Goal: Task Accomplishment & Management: Manage account settings

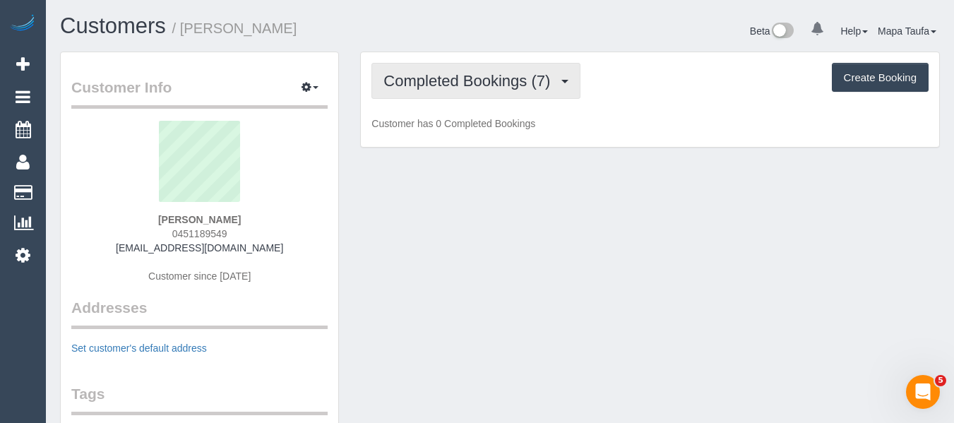
click at [423, 88] on span "Completed Bookings (7)" at bounding box center [470, 81] width 174 height 18
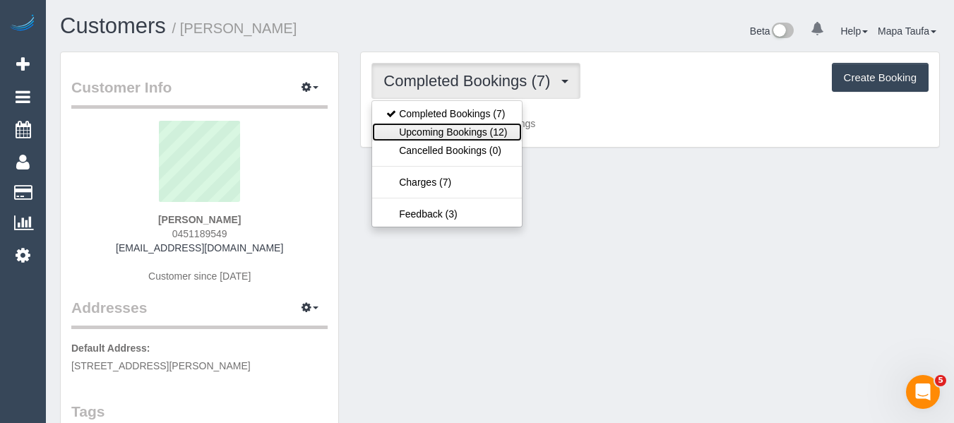
click at [429, 129] on link "Upcoming Bookings (12)" at bounding box center [446, 132] width 149 height 18
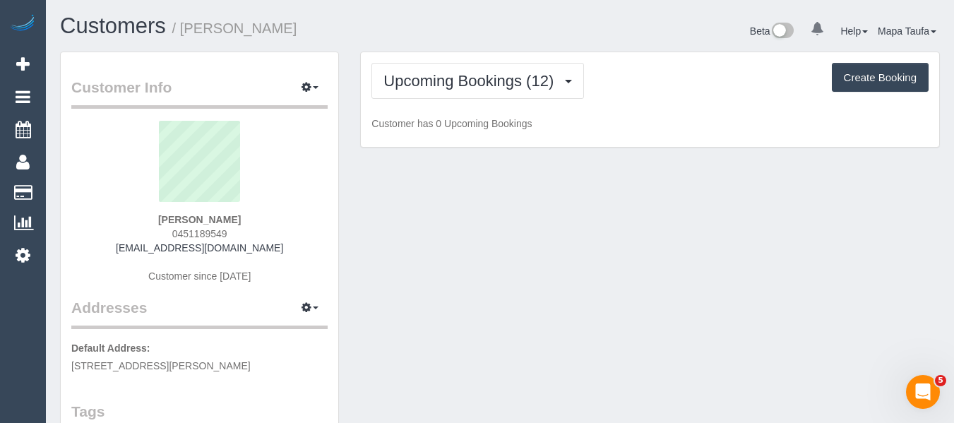
click at [494, 27] on div "Customers / Sebastian Horon" at bounding box center [274, 29] width 450 height 30
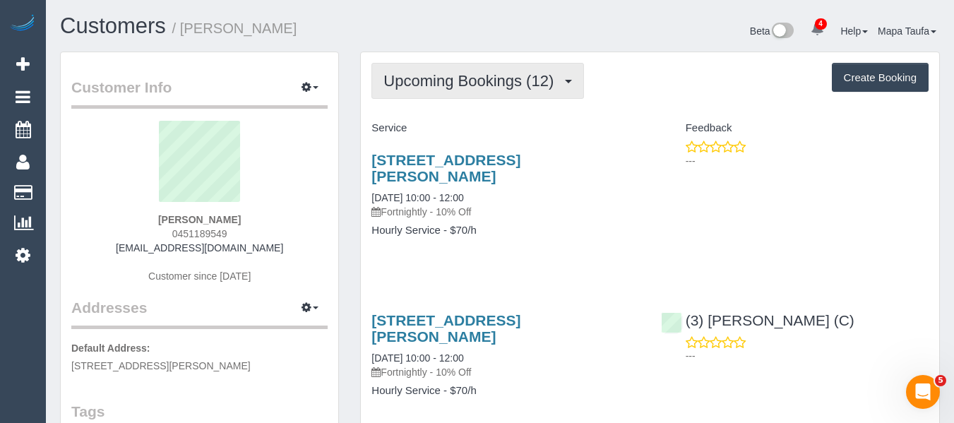
click at [511, 90] on button "Upcoming Bookings (12)" at bounding box center [477, 81] width 213 height 36
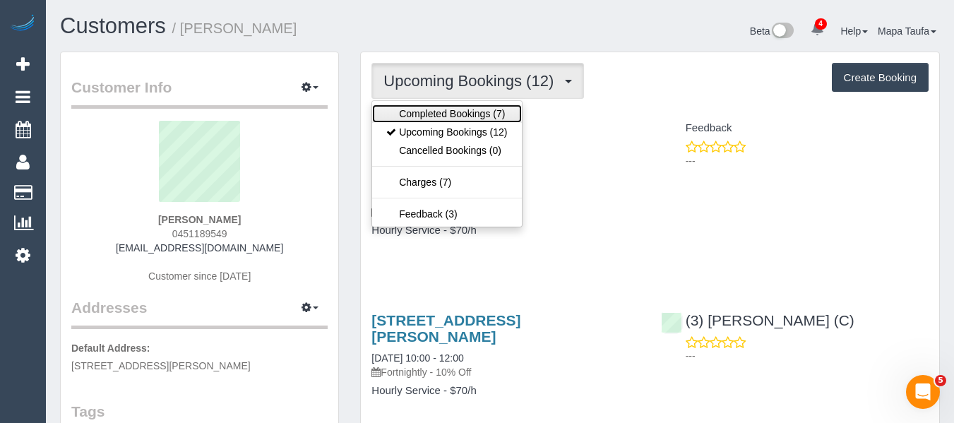
click at [487, 112] on link "Completed Bookings (7)" at bounding box center [446, 113] width 149 height 18
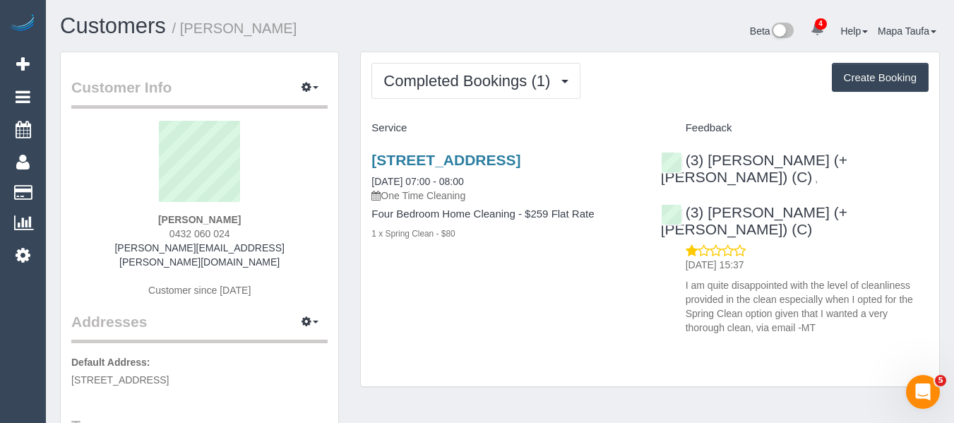
drag, startPoint x: 251, startPoint y: 229, endPoint x: 154, endPoint y: 237, distance: 97.1
click at [154, 237] on div "Mike Stuart 0432 060 024 mike.r.stuart@hotmail.com Customer since 2025" at bounding box center [199, 216] width 256 height 191
copy span "0432 060 024"
click at [261, 220] on div "Mike Stuart 0432 060 024 mike.r.stuart@hotmail.com Customer since 2025" at bounding box center [199, 216] width 256 height 191
drag, startPoint x: 253, startPoint y: 230, endPoint x: 161, endPoint y: 233, distance: 91.8
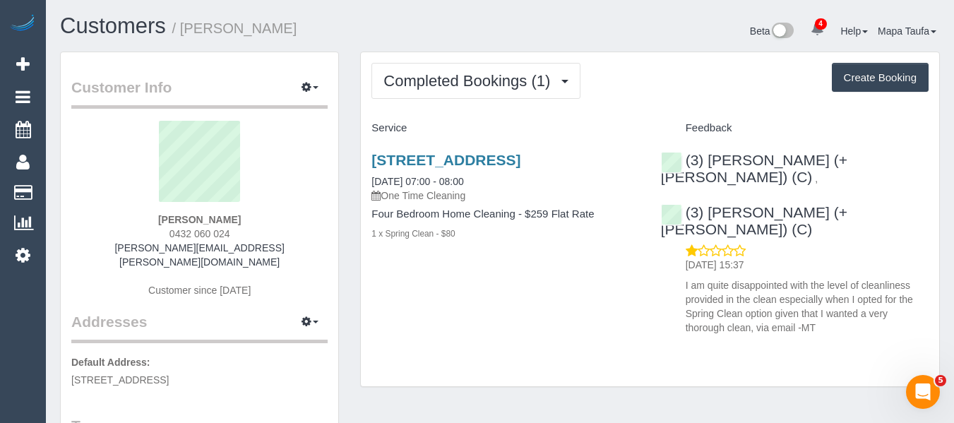
click at [161, 233] on div "Mike Stuart 0432 060 024 mike.r.stuart@hotmail.com Customer since 2025" at bounding box center [199, 216] width 256 height 191
copy span "0432 060 024"
click at [384, 168] on link "2 Lightwood Way, Maidstone, VIC 3012" at bounding box center [445, 160] width 149 height 16
click at [898, 209] on div "(3) Gazi (+ Juireya) (C) , (3) Juireya (+ Gazi) (C) 28/08/2025 15:37 I am quite…" at bounding box center [794, 240] width 289 height 201
click at [529, 300] on div "2 Lightwood Way, Maidstone, VIC 3012 27/08/2025 07:00 - 08:00 One Time Cleaning…" at bounding box center [650, 240] width 578 height 201
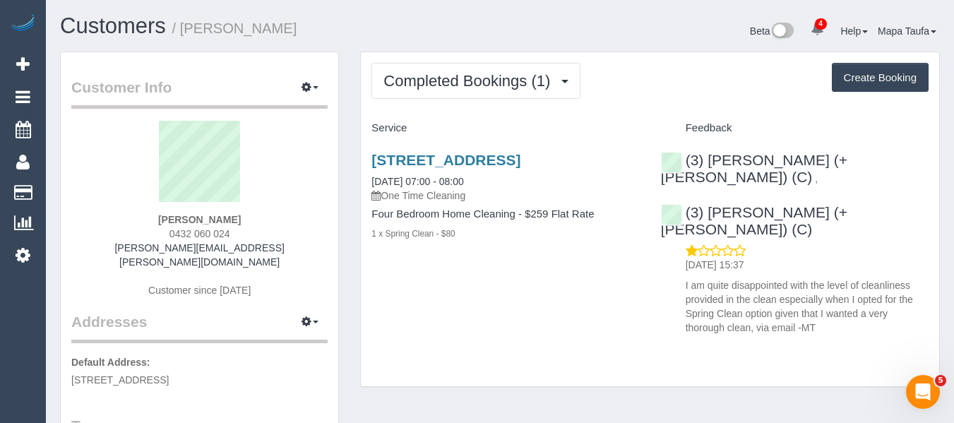
click at [818, 20] on span "4" at bounding box center [821, 23] width 12 height 11
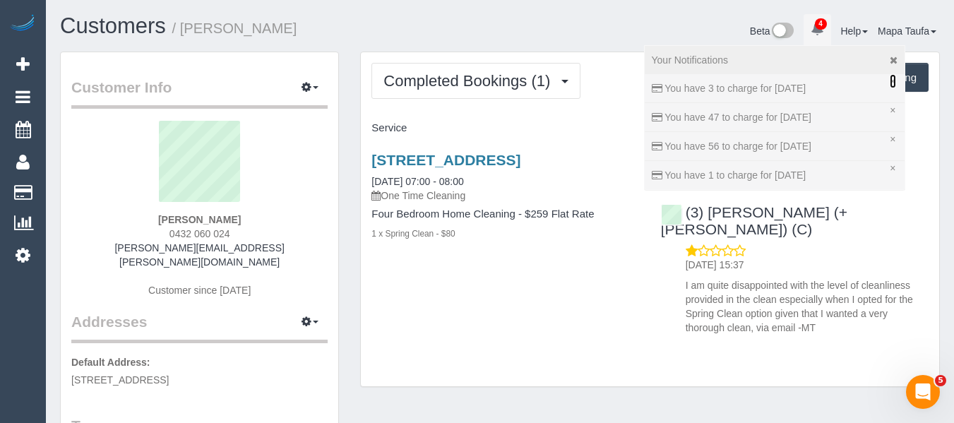
click at [890, 81] on link "×" at bounding box center [893, 81] width 6 height 14
click at [890, 79] on link "×" at bounding box center [893, 81] width 6 height 14
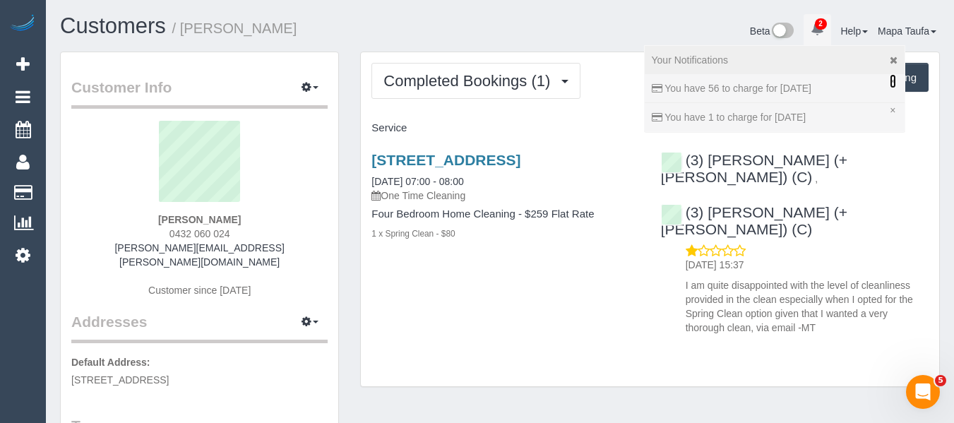
click at [890, 81] on link "×" at bounding box center [893, 81] width 6 height 14
click at [890, 78] on link "×" at bounding box center [893, 81] width 6 height 14
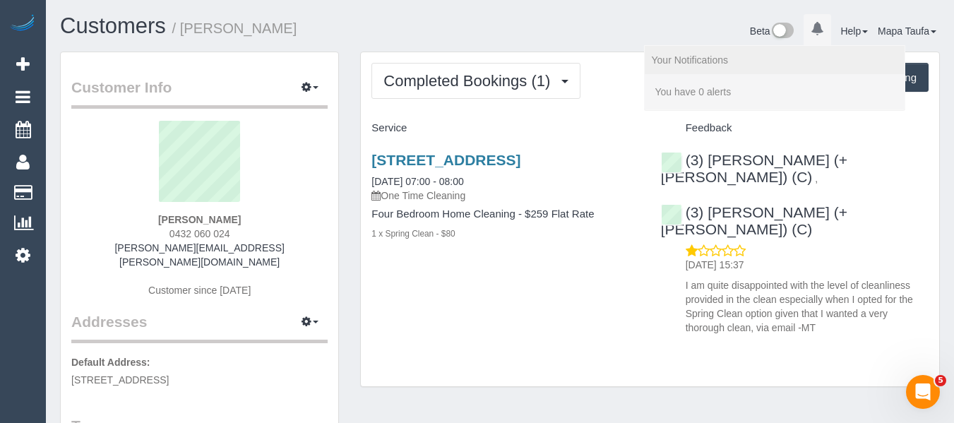
click at [607, 101] on div "Completed Bookings (1) Completed Bookings (1) Upcoming Bookings (0) Cancelled B…" at bounding box center [650, 219] width 578 height 335
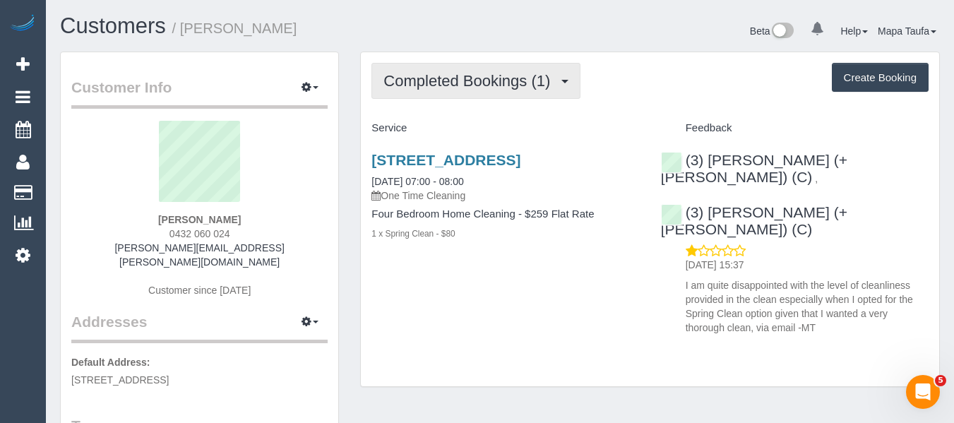
click at [431, 67] on button "Completed Bookings (1)" at bounding box center [475, 81] width 209 height 36
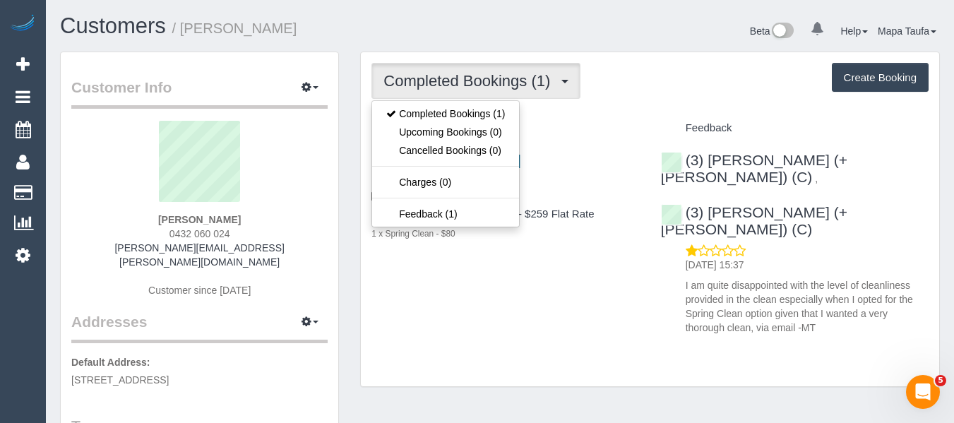
click at [503, 265] on div "2 Lightwood Way, Maidstone, VIC 3012 27/08/2025 07:00 - 08:00 One Time Cleaning…" at bounding box center [505, 204] width 289 height 128
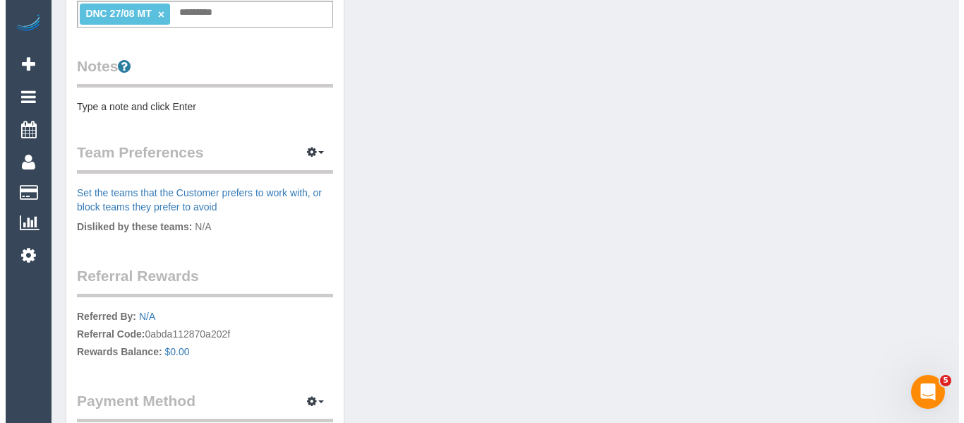
scroll to position [494, 0]
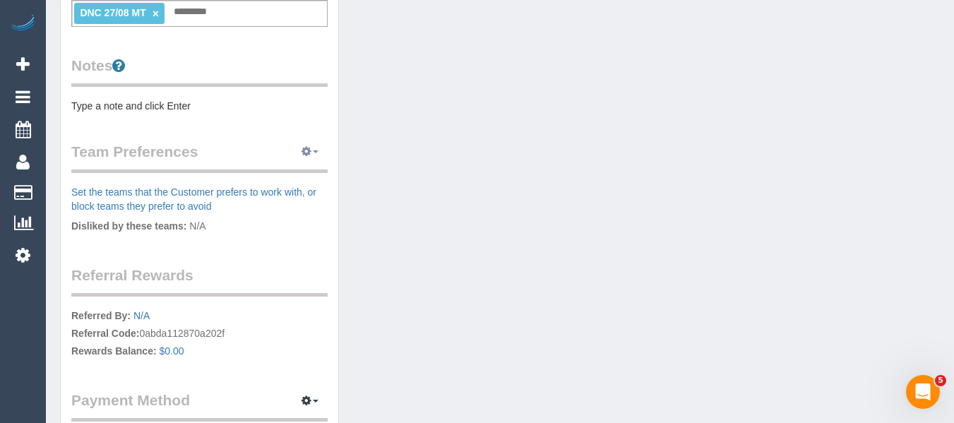
click at [294, 141] on button "button" at bounding box center [309, 152] width 35 height 22
click at [284, 169] on link "Manage Preferences" at bounding box center [267, 178] width 120 height 18
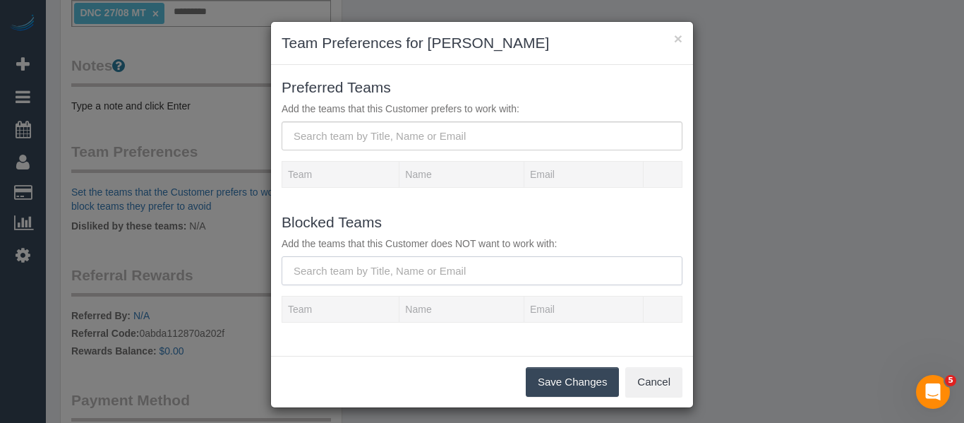
click at [352, 257] on input "text" at bounding box center [482, 270] width 401 height 29
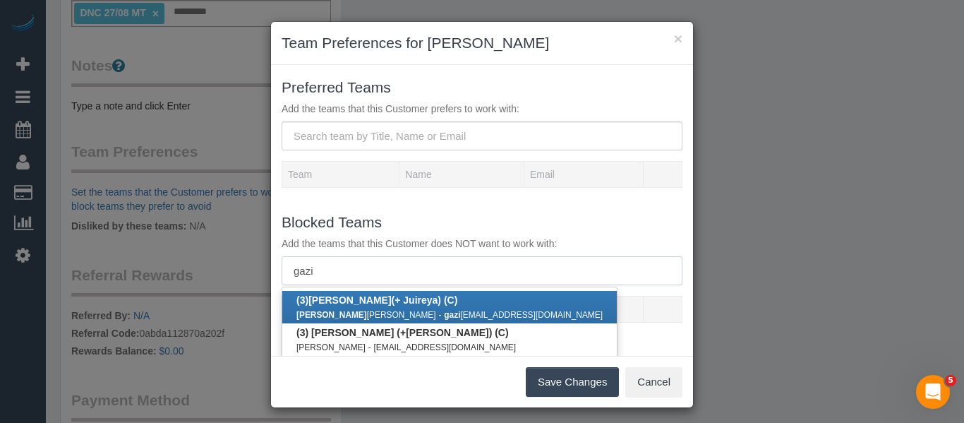
type input "gazi"
click at [356, 303] on b "(3) Gazi (+ Juireya) (C)" at bounding box center [377, 299] width 161 height 11
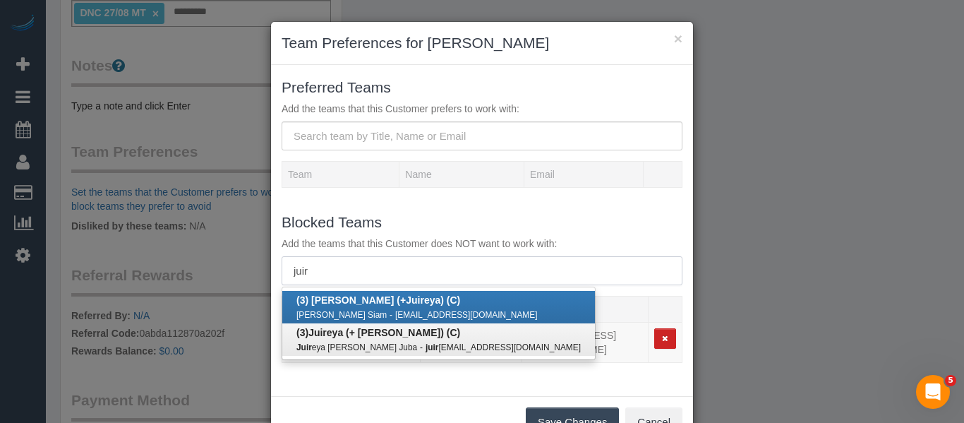
type input "juir"
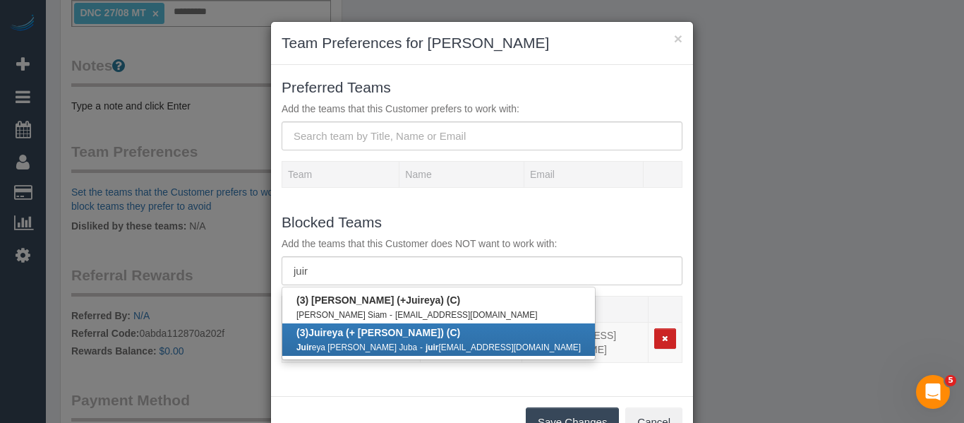
click at [364, 332] on b "(3) Juir eya (+ Gazi) (C)" at bounding box center [379, 332] width 164 height 11
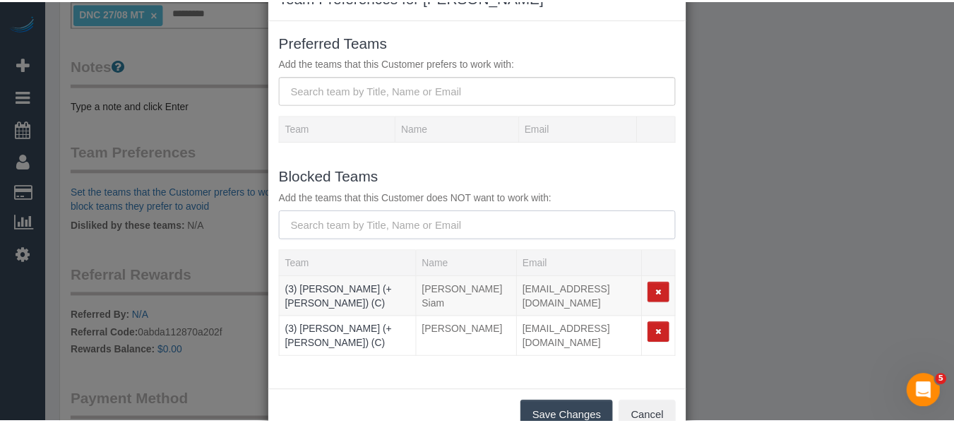
scroll to position [71, 0]
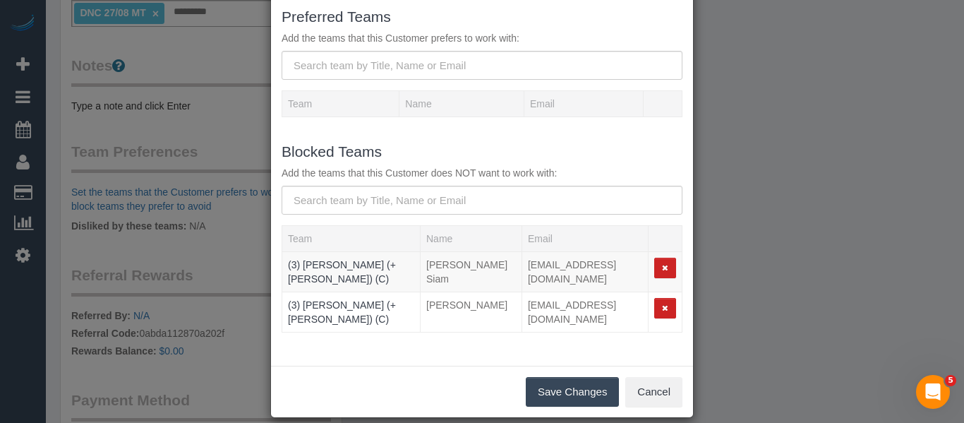
click at [537, 377] on button "Save Changes" at bounding box center [572, 392] width 93 height 30
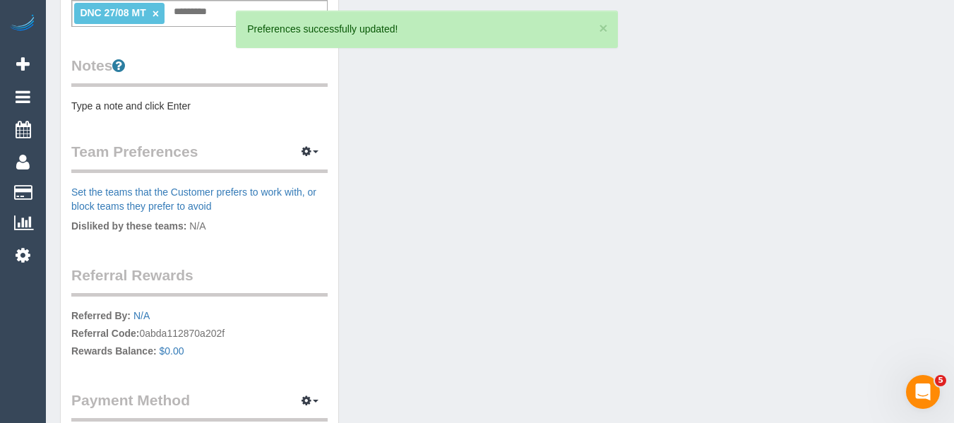
click at [837, 236] on div "Customer Info Edit Contact Info Send Message Email Preferences Special Sales Ta…" at bounding box center [499, 31] width 901 height 949
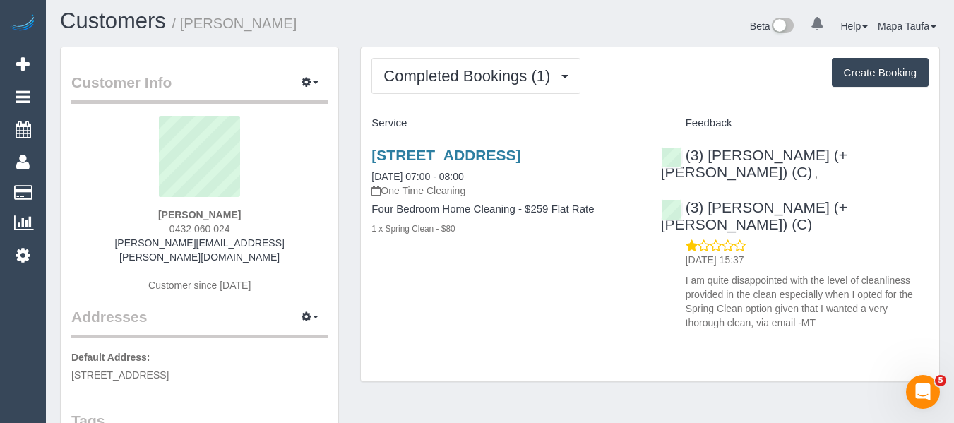
scroll to position [0, 0]
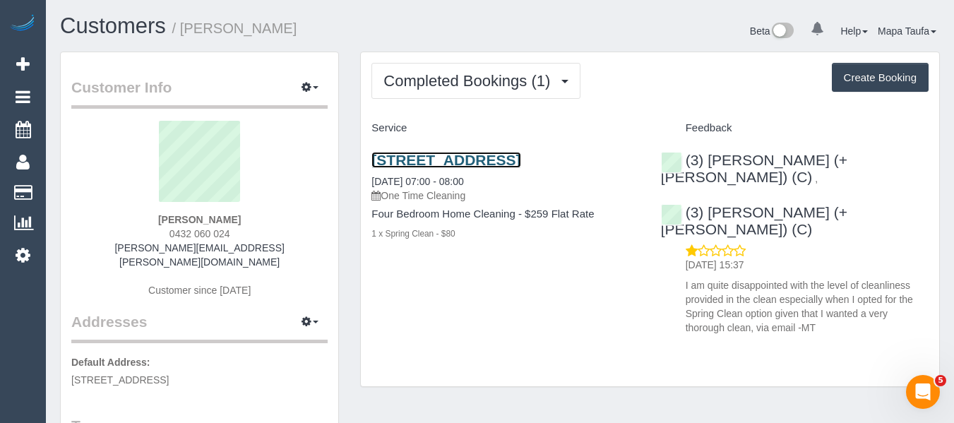
click at [426, 160] on link "2 Lightwood Way, Maidstone, VIC 3012" at bounding box center [445, 160] width 149 height 16
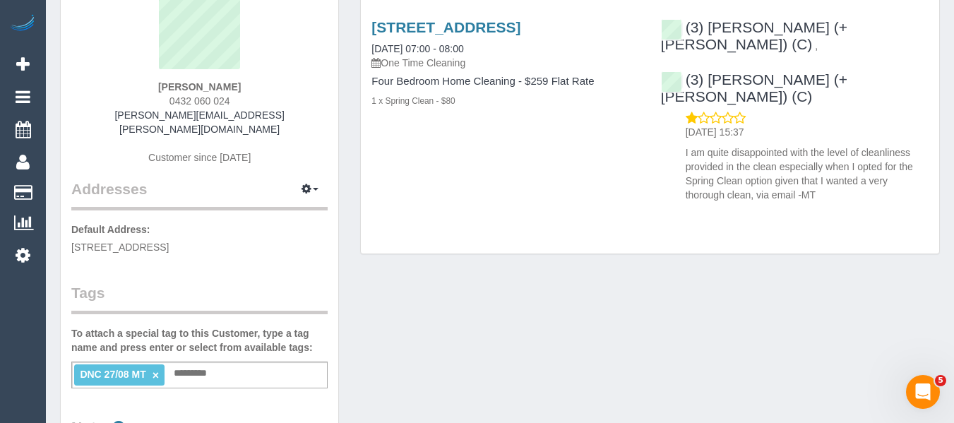
scroll to position [282, 0]
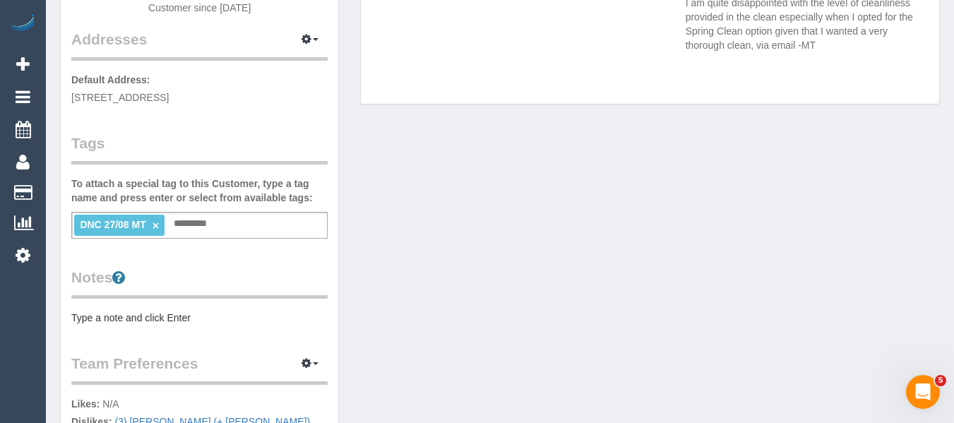
click at [152, 219] on ng-include "DNC 27/08 MT ×" at bounding box center [119, 224] width 79 height 11
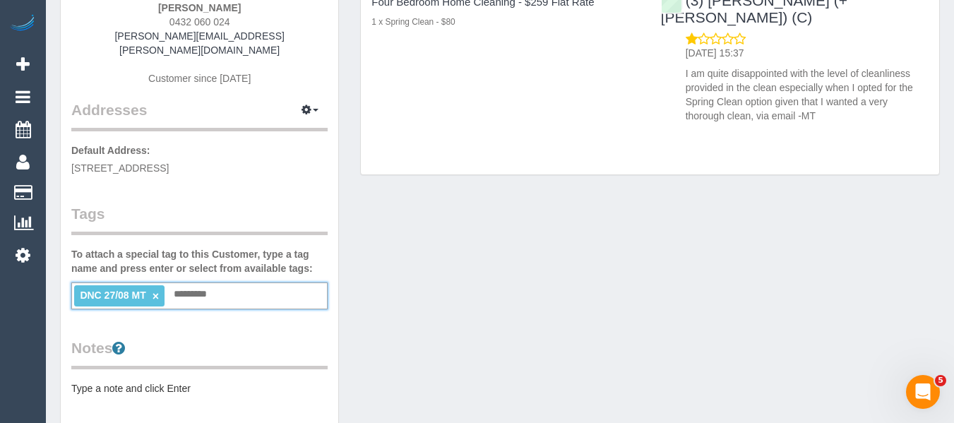
click at [155, 290] on link "×" at bounding box center [155, 296] width 6 height 12
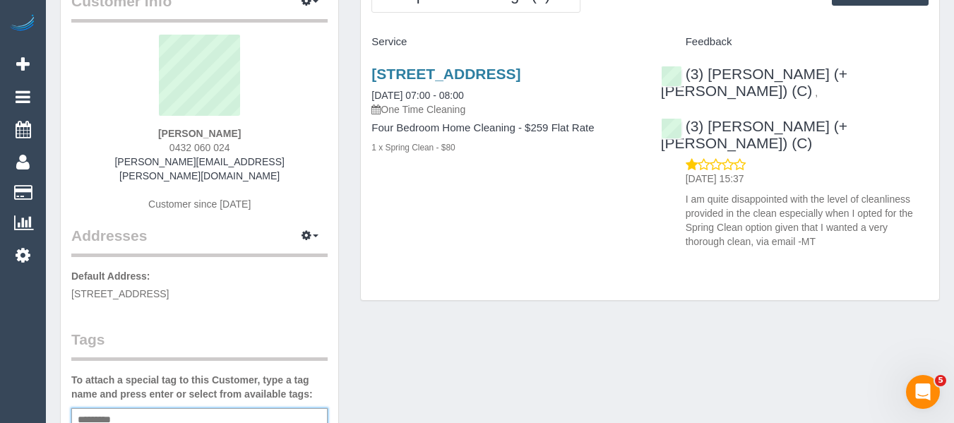
scroll to position [0, 0]
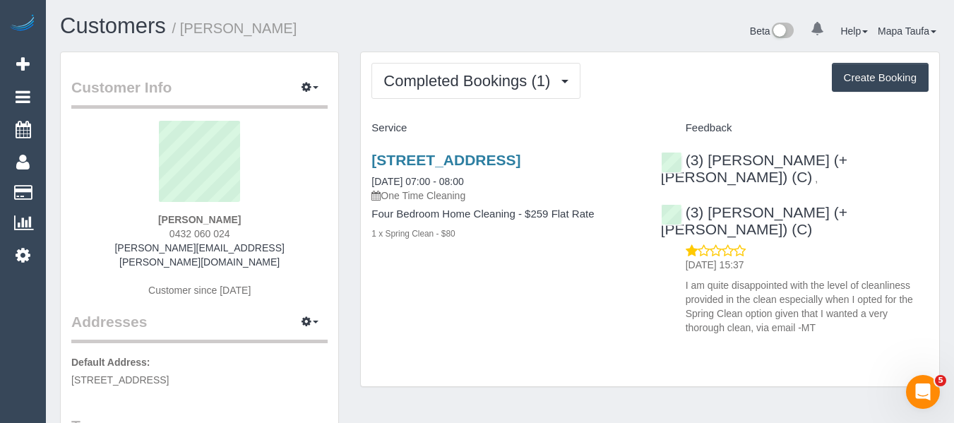
drag, startPoint x: 445, startPoint y: 144, endPoint x: 437, endPoint y: 104, distance: 40.3
click at [441, 135] on div "Service Feedback 2 Lightwood Way, Maidstone, VIC 3012 27/08/2025 07:00 - 08:00 …" at bounding box center [649, 228] width 557 height 225
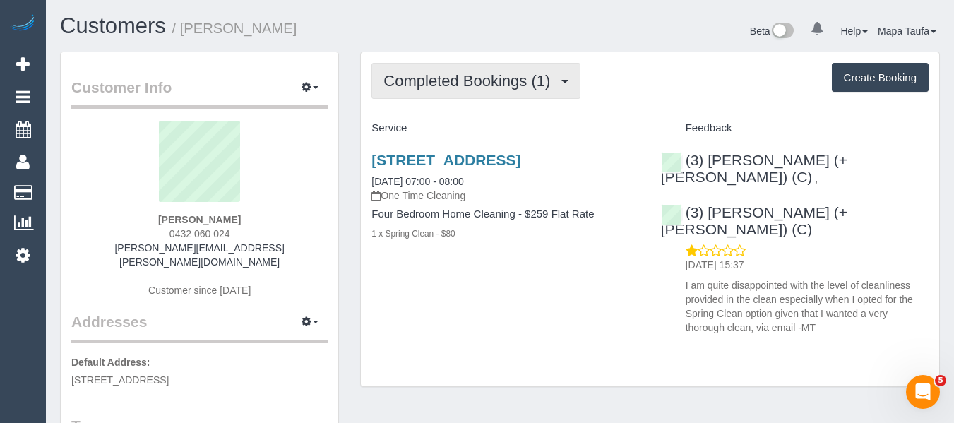
click at [437, 90] on button "Completed Bookings (1)" at bounding box center [475, 81] width 209 height 36
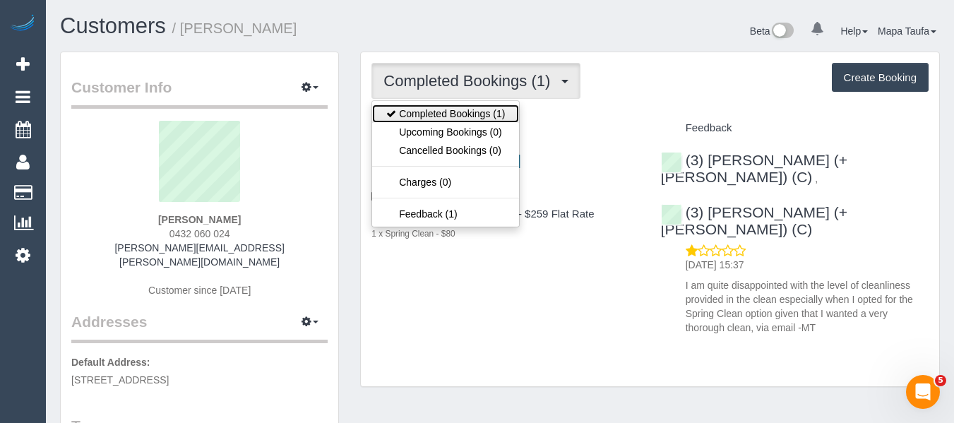
click at [436, 119] on link "Completed Bookings (1)" at bounding box center [445, 113] width 147 height 18
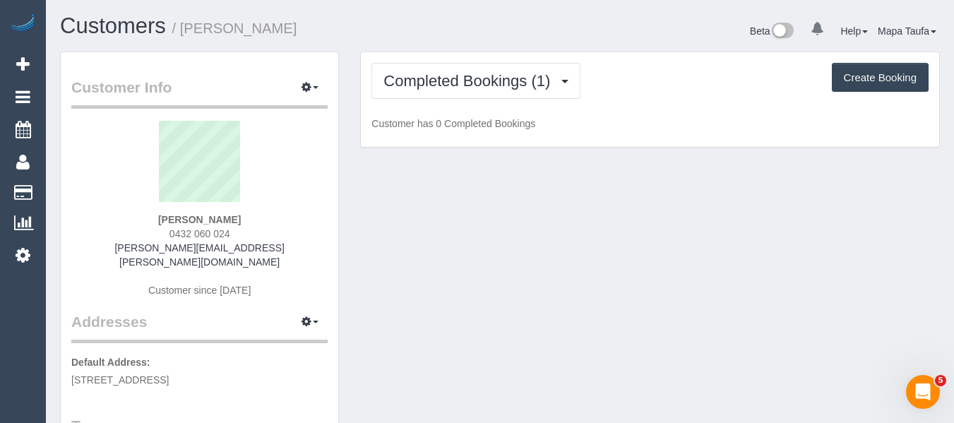
click at [652, 37] on div "Beta 0 Your Notifications You have 0 alerts Help Help Docs Take a Tour Contact …" at bounding box center [725, 32] width 450 height 37
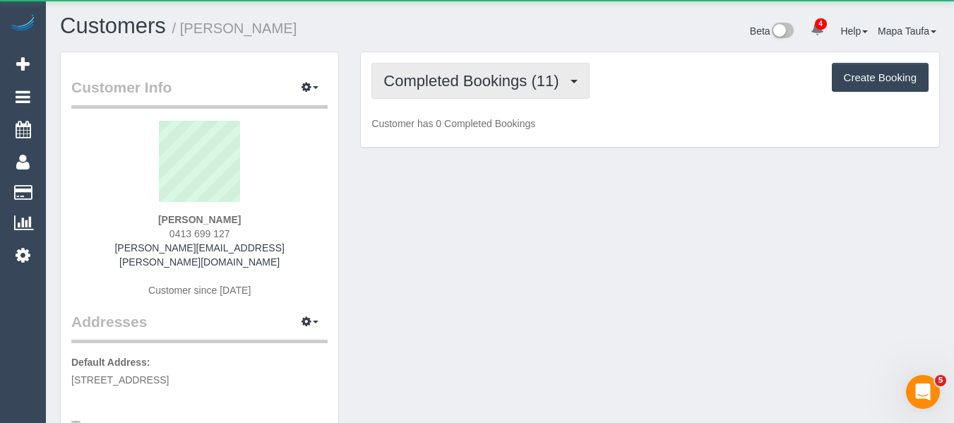
click at [494, 79] on span "Completed Bookings (11)" at bounding box center [474, 81] width 182 height 18
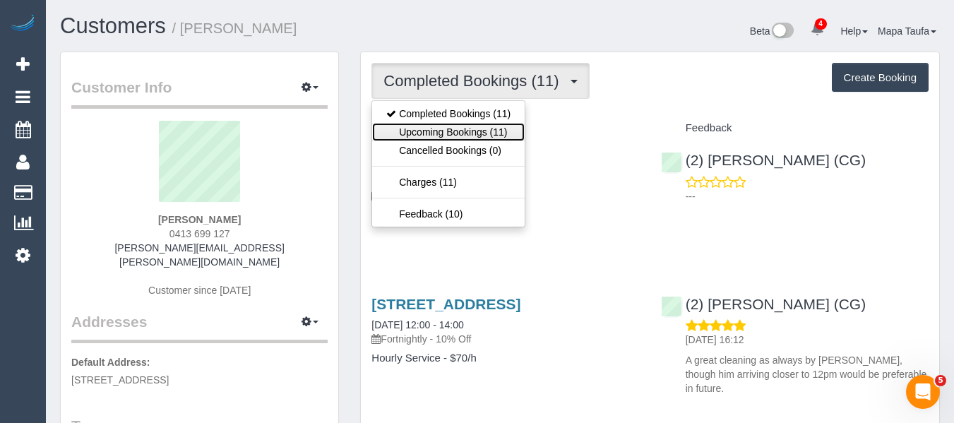
click at [472, 134] on link "Upcoming Bookings (11)" at bounding box center [448, 132] width 152 height 18
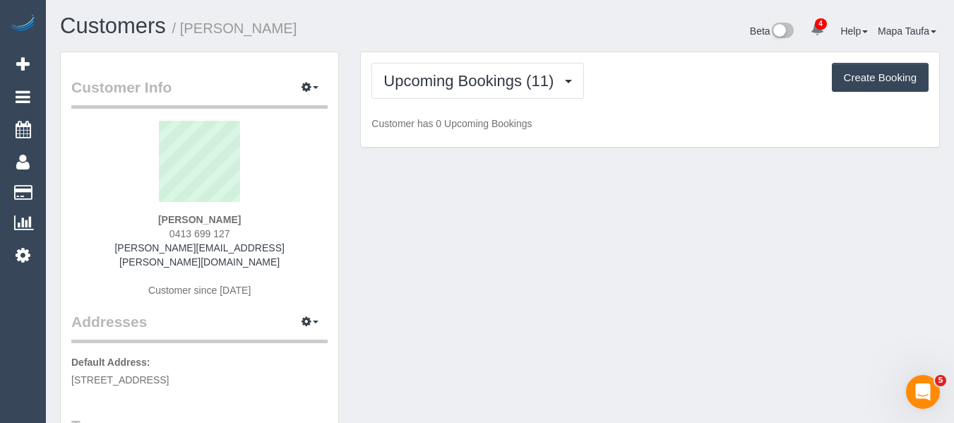
click at [626, 88] on div "Upcoming Bookings (11) Completed Bookings (11) Upcoming Bookings (11) Cancelled…" at bounding box center [649, 81] width 557 height 36
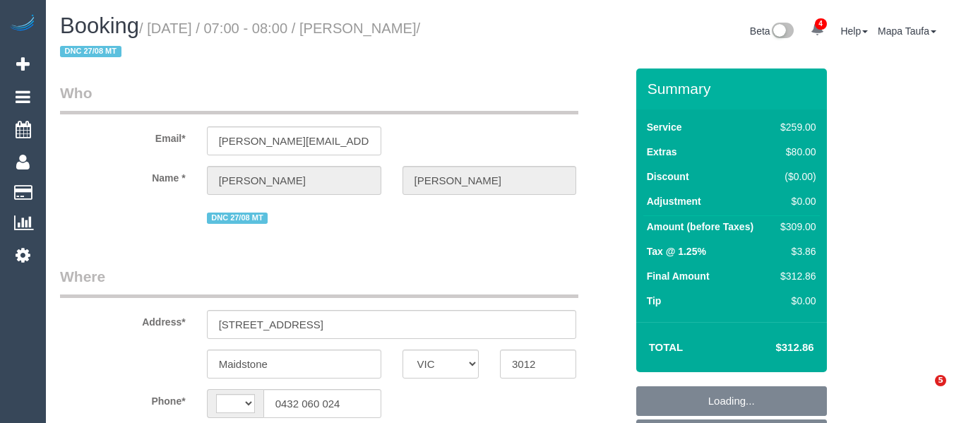
select select "VIC"
select select "string:AU"
select select "object:607"
select select "string:stripe-pm_1RwGHu2GScqysDRVaqGgx1Tp"
select select "number:28"
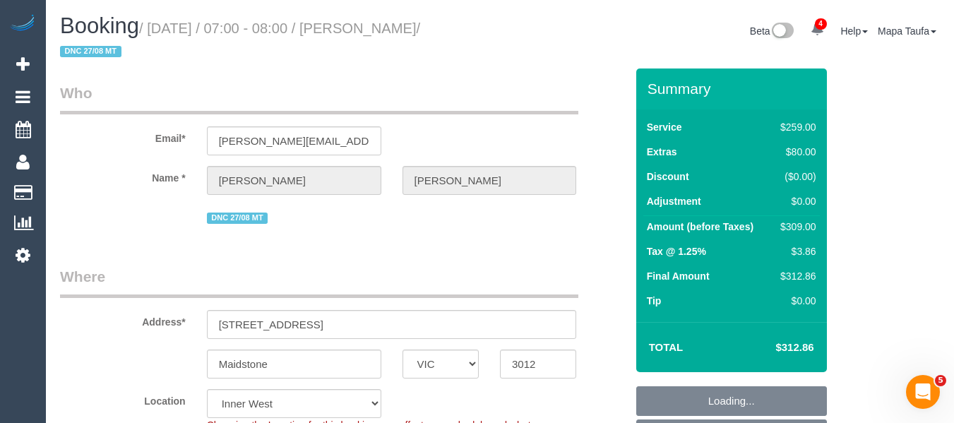
select select "number:14"
select select "number:19"
select select "number:24"
select select "object:1543"
select select "spot1"
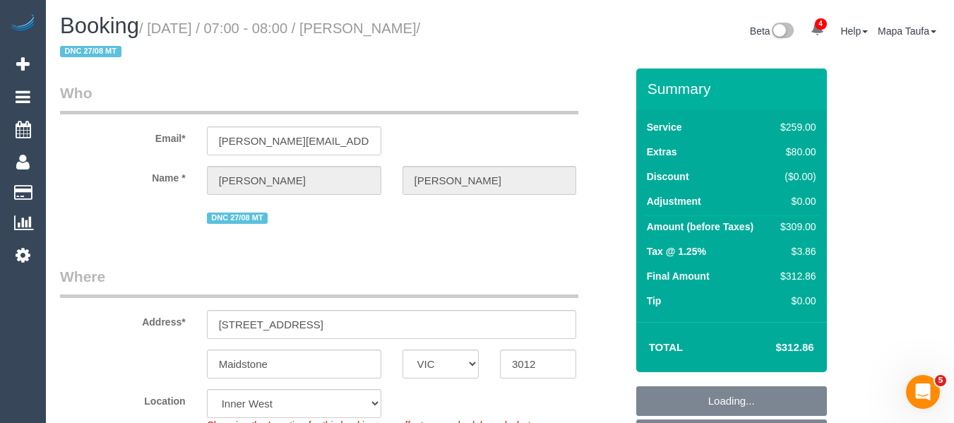
drag, startPoint x: 823, startPoint y: 337, endPoint x: 782, endPoint y: 342, distance: 41.2
click at [782, 342] on div "Total $312.86" at bounding box center [731, 347] width 191 height 50
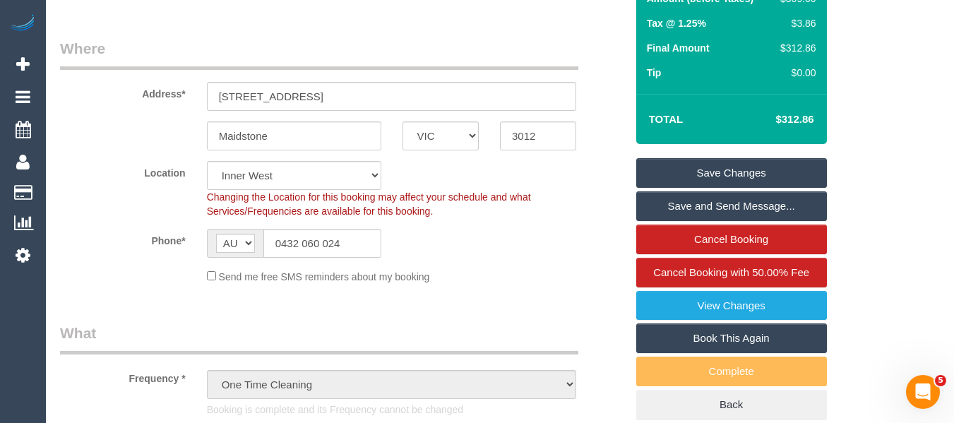
scroll to position [352, 0]
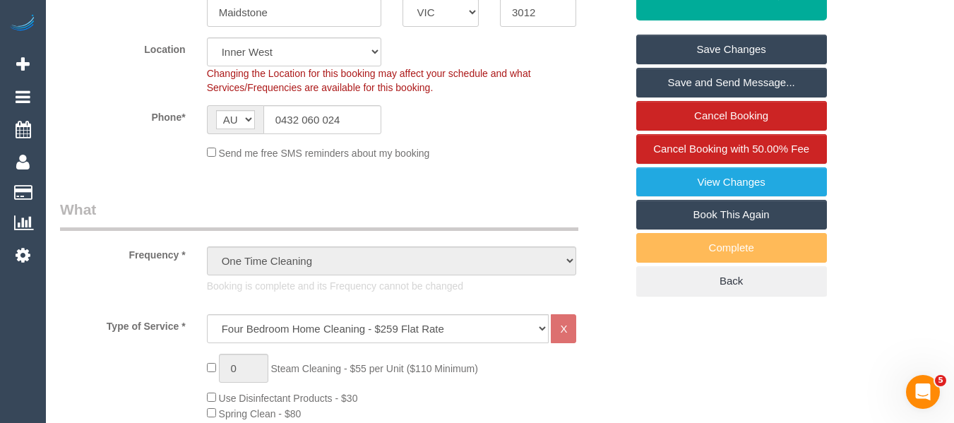
click at [717, 211] on link "Book This Again" at bounding box center [731, 215] width 191 height 30
select select "VIC"
select select "number:28"
select select "number:14"
select select "number:19"
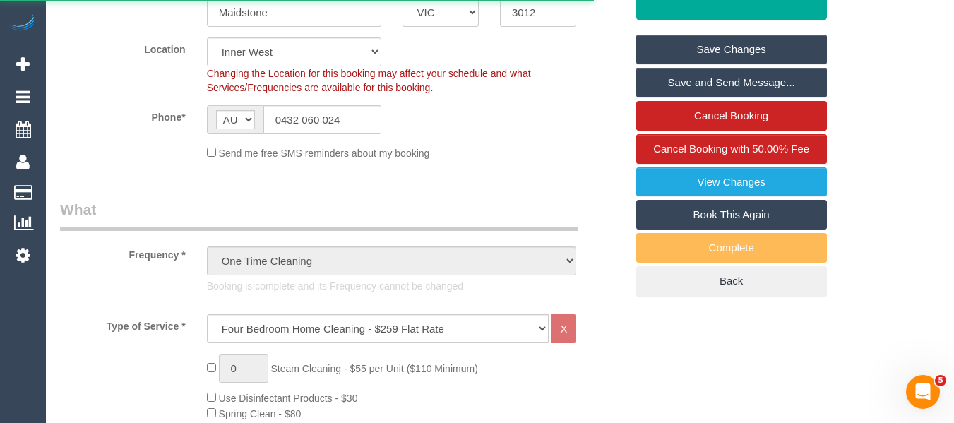
select select "number:24"
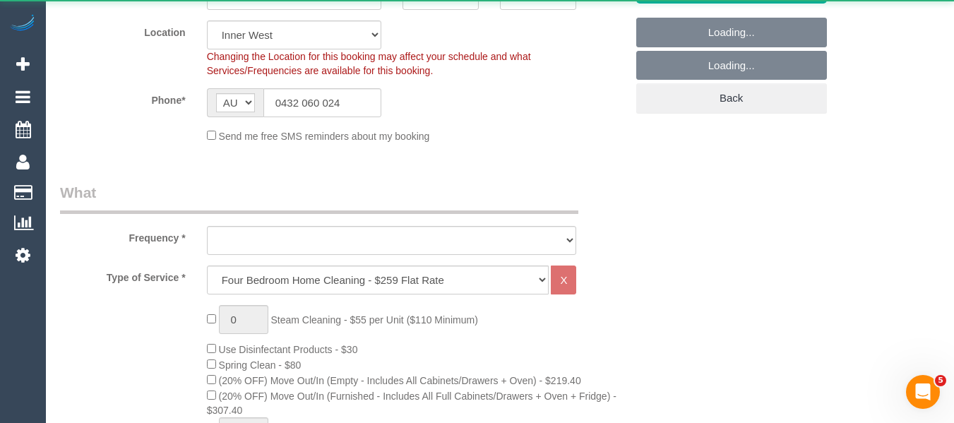
select select "string:stripe-pm_1RwGHu2GScqysDRVaqGgx1Tp"
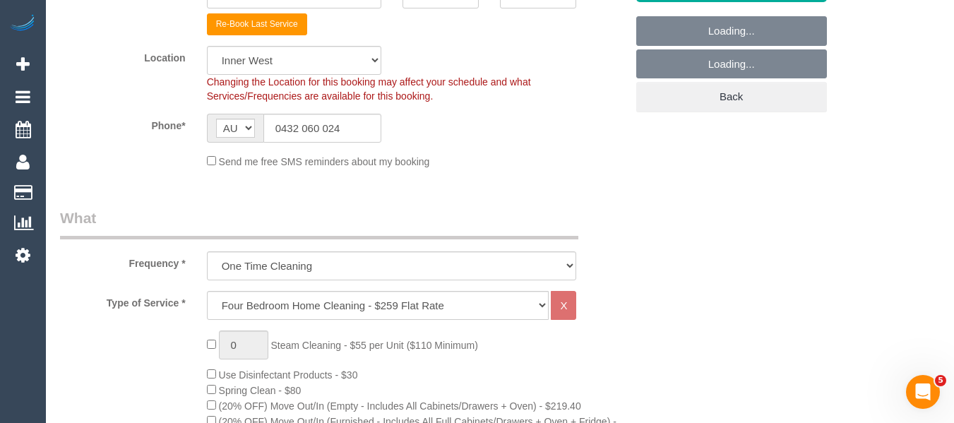
scroll to position [494, 0]
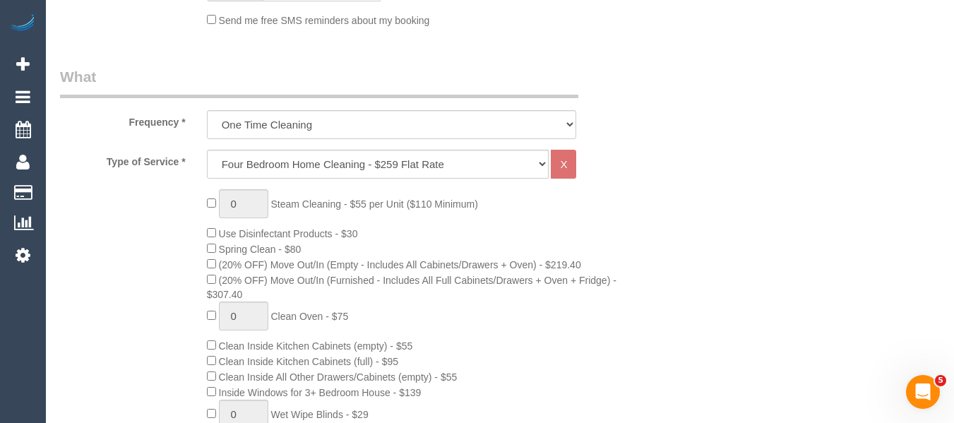
select select "object:3347"
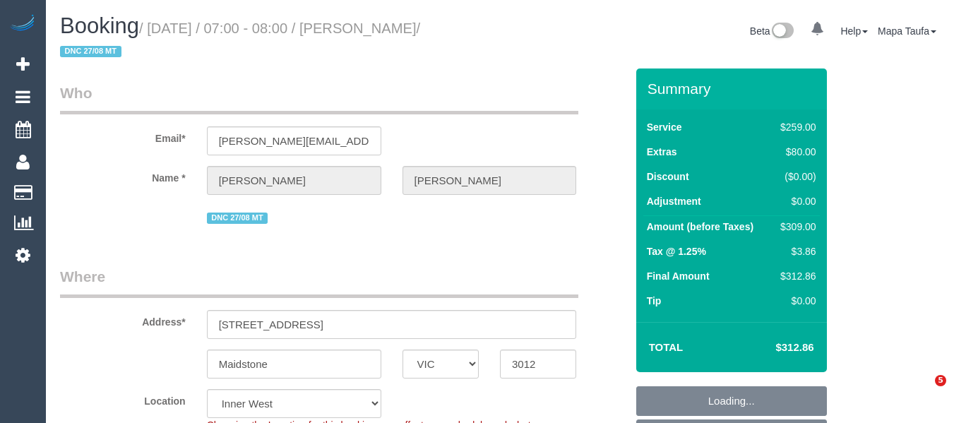
select select "VIC"
select select "string:stripe-pm_1RwGHu2GScqysDRVaqGgx1Tp"
select select "spot1"
select select "number:28"
select select "number:14"
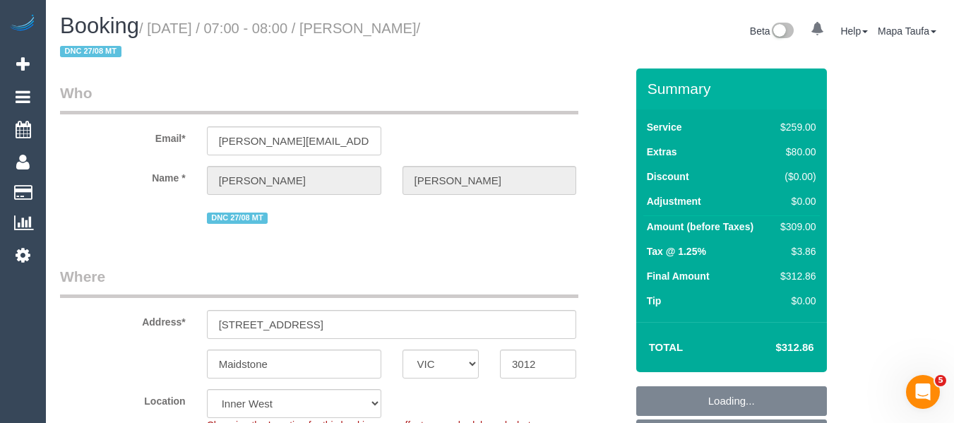
select select "number:19"
select select "number:24"
select select "object:827"
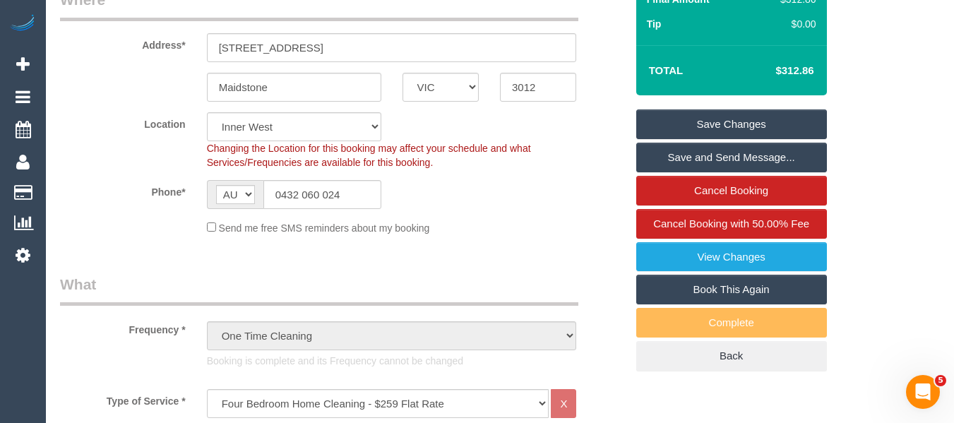
scroll to position [494, 0]
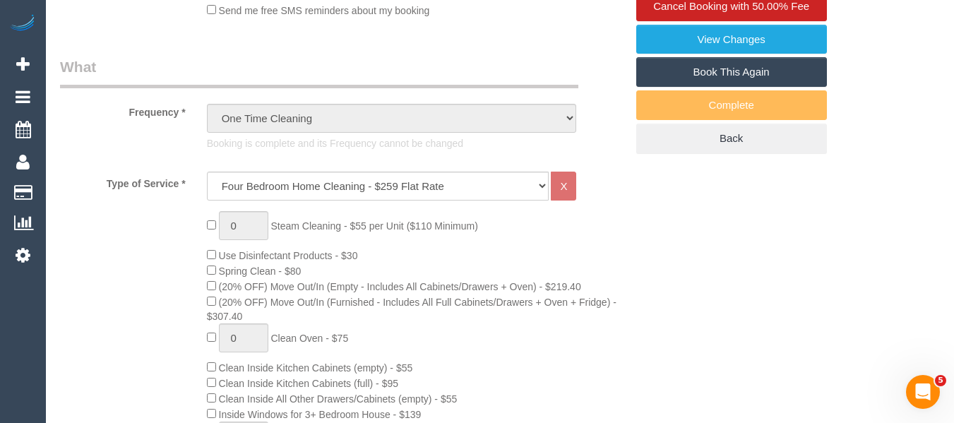
click at [211, 276] on span "Spring Clean - $80" at bounding box center [254, 270] width 95 height 11
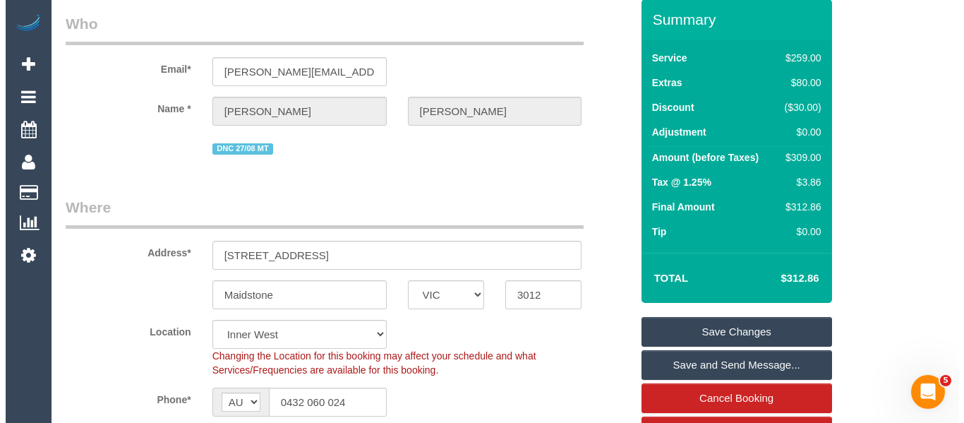
scroll to position [0, 0]
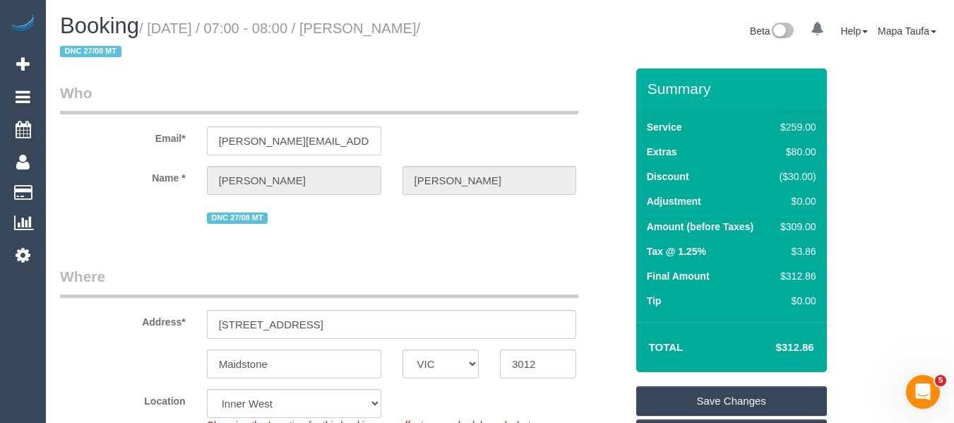
click at [742, 393] on link "Save Changes" at bounding box center [731, 401] width 191 height 30
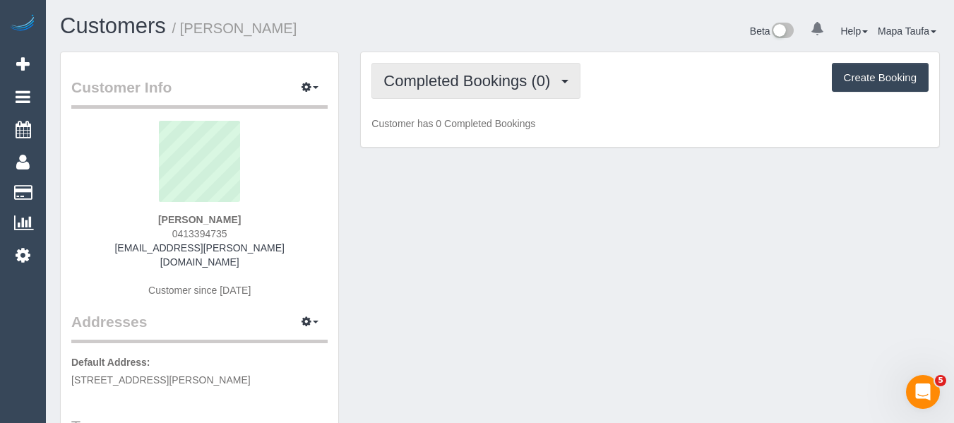
drag, startPoint x: 450, startPoint y: 64, endPoint x: 457, endPoint y: 122, distance: 58.3
click at [451, 67] on button "Completed Bookings (0)" at bounding box center [475, 81] width 209 height 36
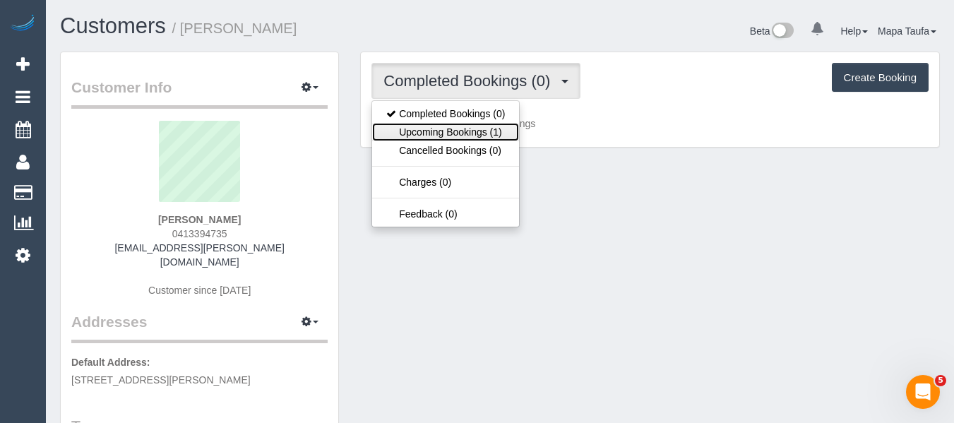
click at [457, 126] on link "Upcoming Bookings (1)" at bounding box center [445, 132] width 147 height 18
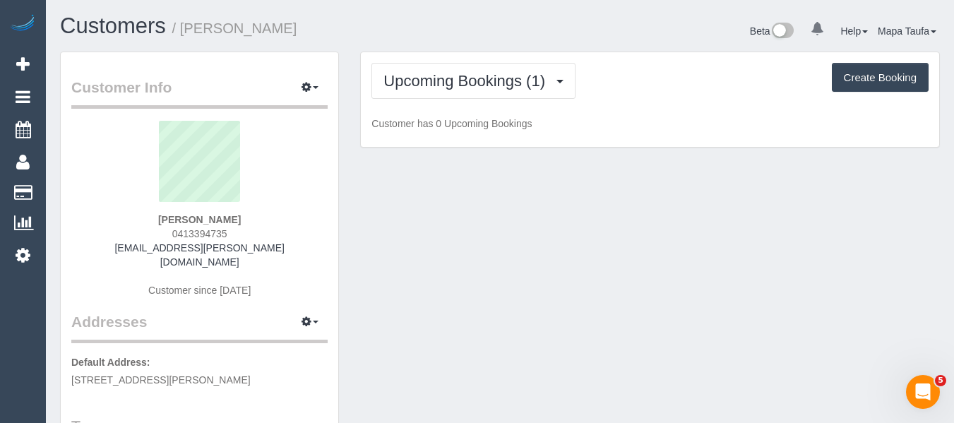
click at [460, 20] on h1 "Customers / [PERSON_NAME]" at bounding box center [274, 26] width 429 height 24
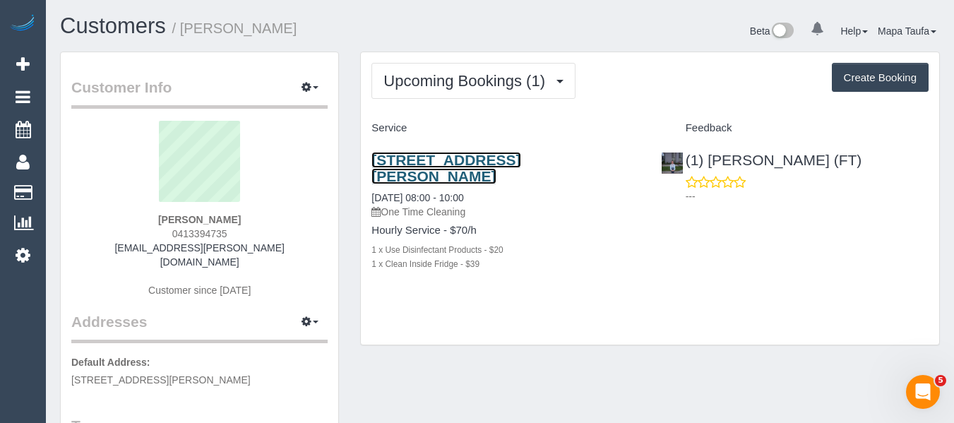
click at [443, 157] on link "[STREET_ADDRESS][PERSON_NAME]" at bounding box center [445, 168] width 149 height 32
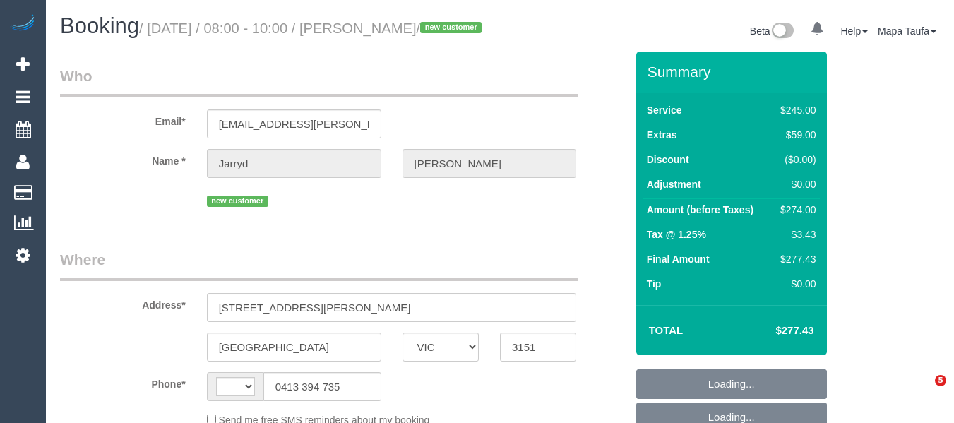
select select "VIC"
select select "string:stripe-pm_1Ry2Nn2GScqysDRVKoguuxlQ"
select select "210"
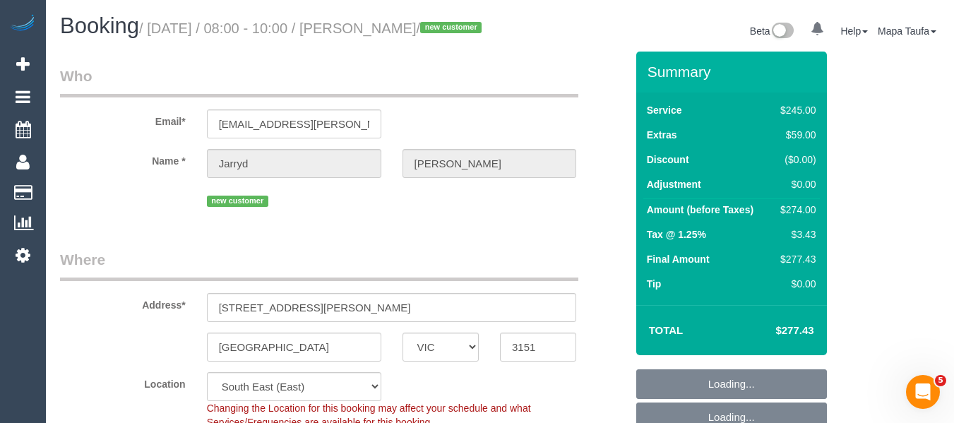
select select "string:AU"
select select "spot1"
select select "object:1211"
select select "number:30"
select select "number:17"
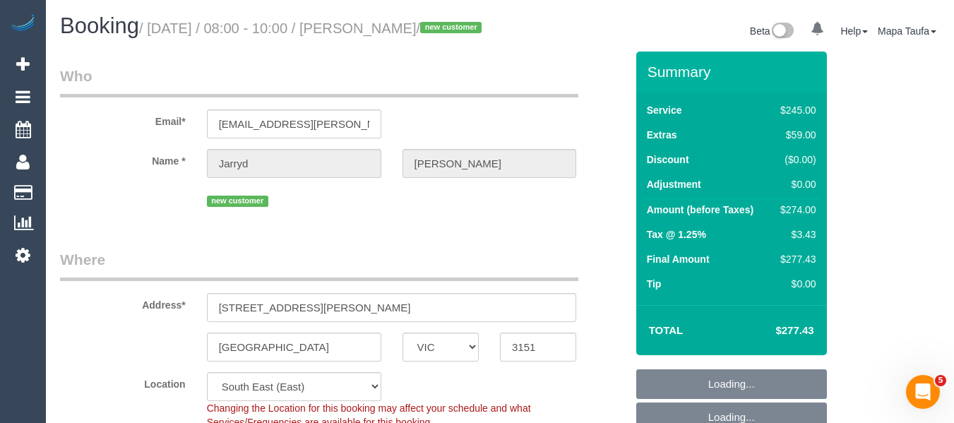
select select "number:18"
select select "number:22"
select select "number:33"
select select "number:11"
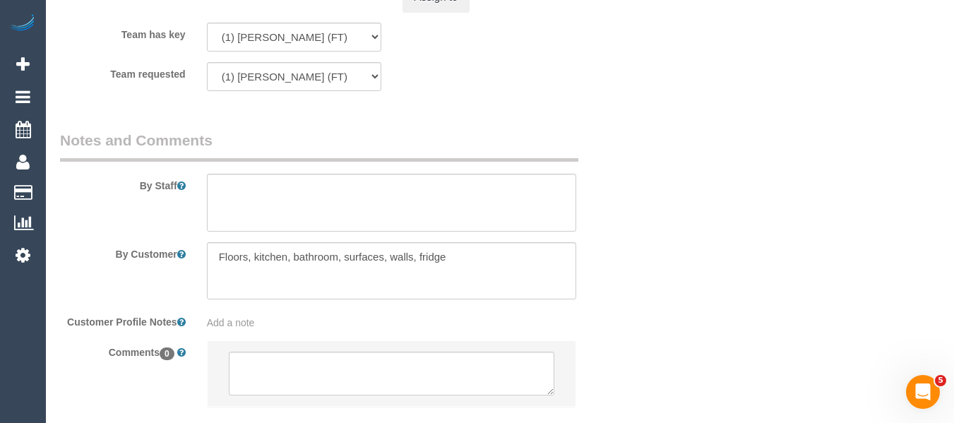
scroll to position [2235, 0]
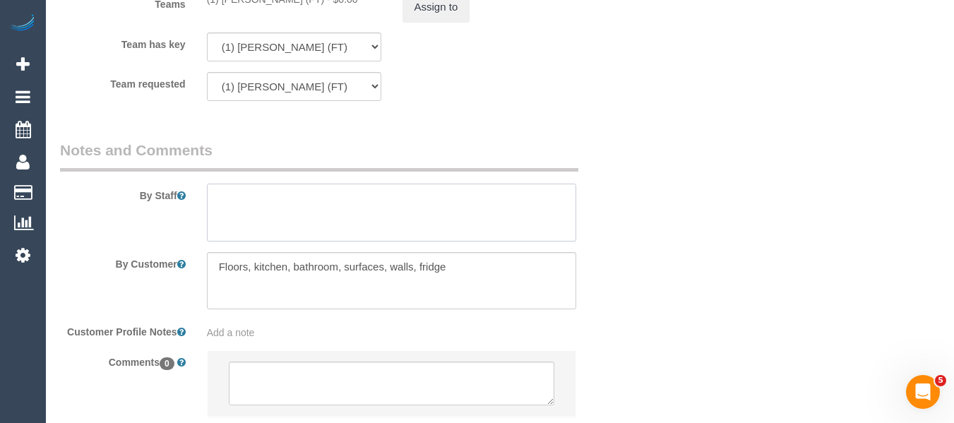
click at [356, 209] on textarea at bounding box center [392, 213] width 370 height 58
click at [298, 218] on textarea at bounding box center [392, 213] width 370 height 58
drag, startPoint x: 298, startPoint y: 218, endPoint x: 151, endPoint y: 210, distance: 147.1
click at [151, 210] on div "By Staff" at bounding box center [342, 191] width 587 height 102
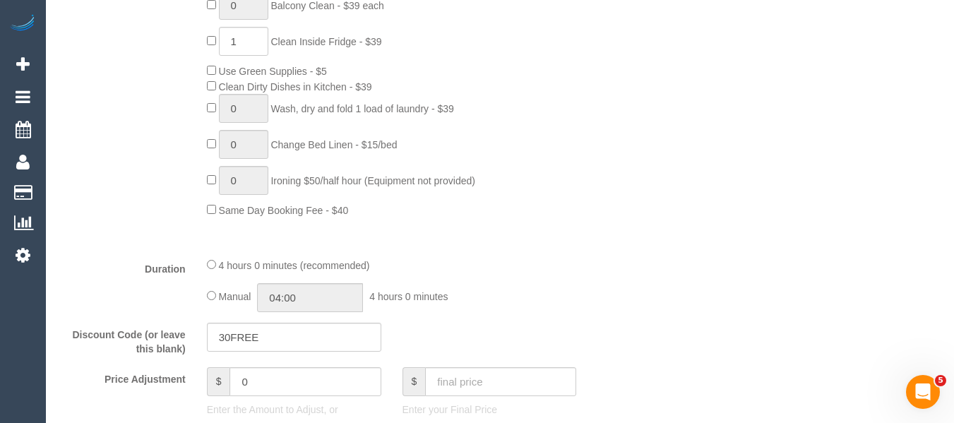
scroll to position [172, 0]
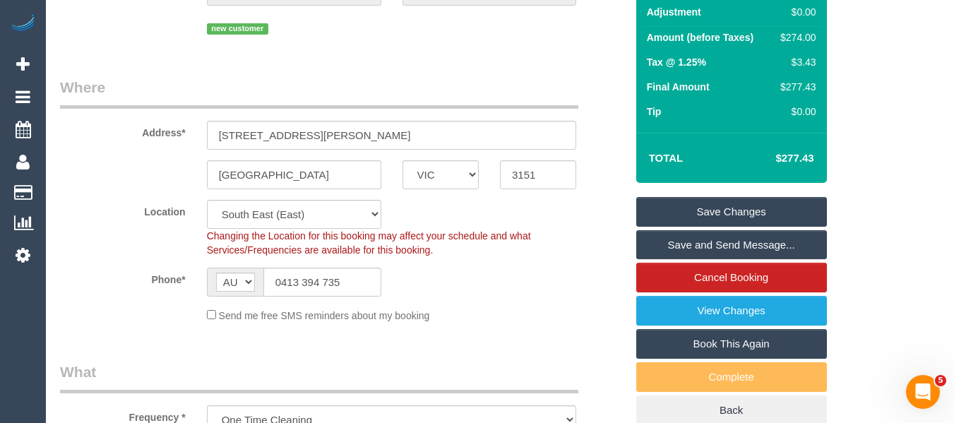
type textarea "Front door will be left open - please close up when you leave."
click at [697, 213] on div "Summary Service $245.00 Extras $59.00 Discount ($30.00) Adjustment $0.00 Amount…" at bounding box center [731, 152] width 191 height 546
drag, startPoint x: 698, startPoint y: 220, endPoint x: 714, endPoint y: 227, distance: 18.1
click at [698, 221] on link "Save Changes" at bounding box center [731, 212] width 191 height 30
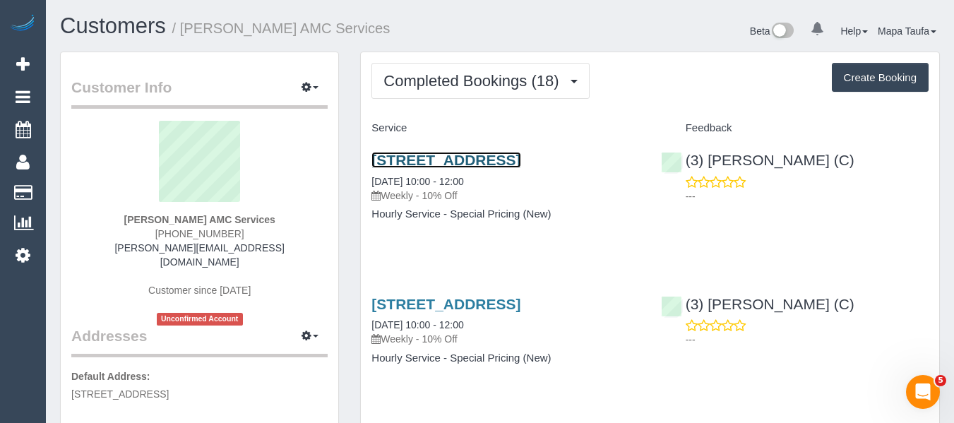
click at [429, 160] on link "[STREET_ADDRESS]" at bounding box center [445, 160] width 149 height 16
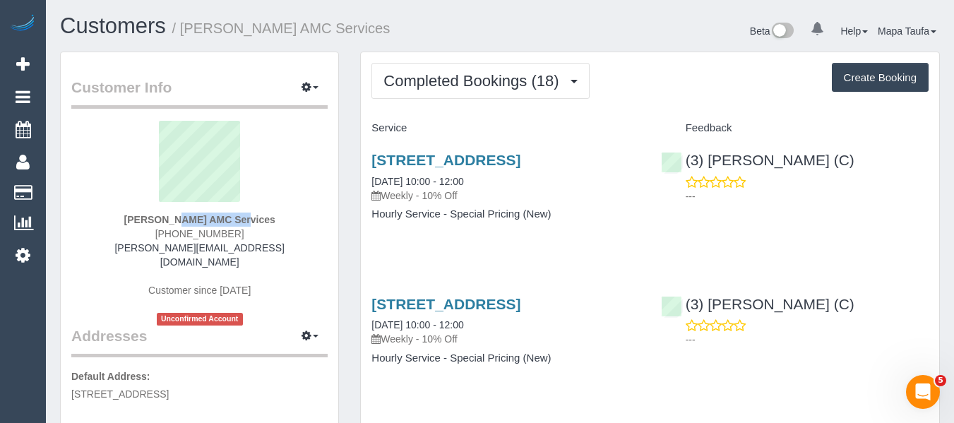
drag, startPoint x: 172, startPoint y: 218, endPoint x: 196, endPoint y: 218, distance: 24.7
click at [196, 218] on div "[PERSON_NAME] AMC Services [PHONE_NUMBER] [PERSON_NAME][EMAIL_ADDRESS][DOMAIN_N…" at bounding box center [199, 223] width 256 height 205
copy strong "[PERSON_NAME]"
drag, startPoint x: 369, startPoint y: 160, endPoint x: 421, endPoint y: 168, distance: 53.5
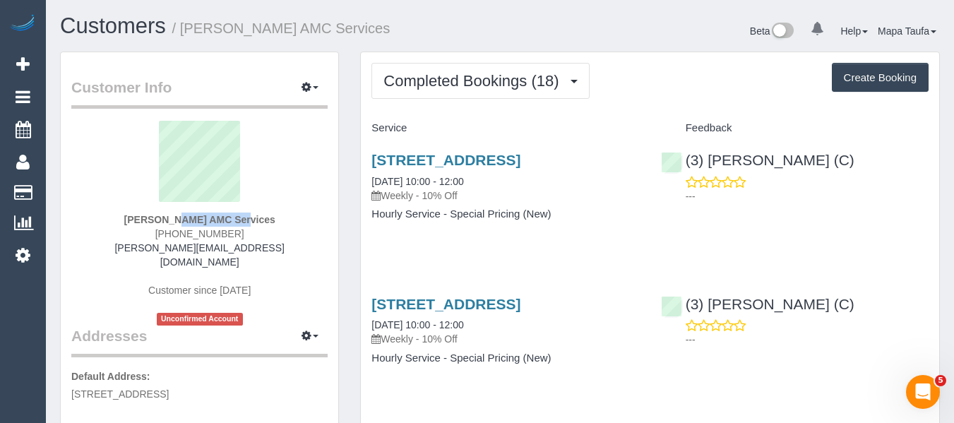
copy link "27 A Gungarlan Dr, Keilor East, VIC 3033"
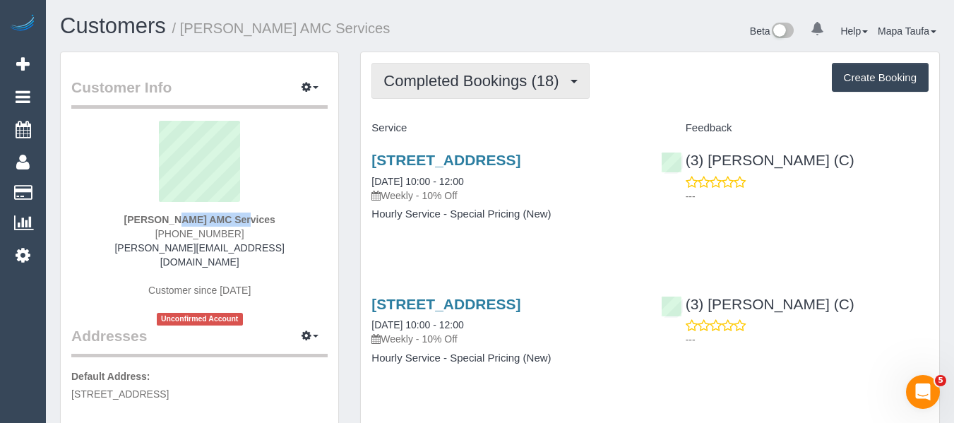
click at [431, 76] on span "Completed Bookings (18)" at bounding box center [474, 81] width 182 height 18
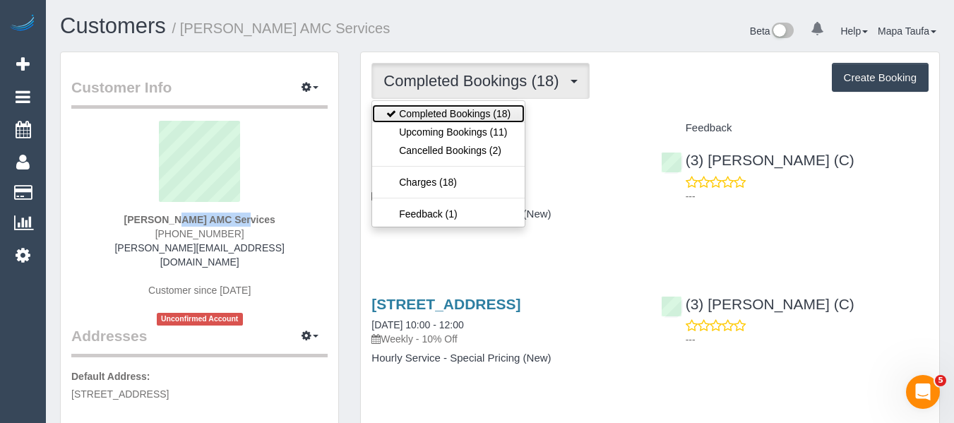
click at [433, 109] on link "Completed Bookings (18)" at bounding box center [448, 113] width 152 height 18
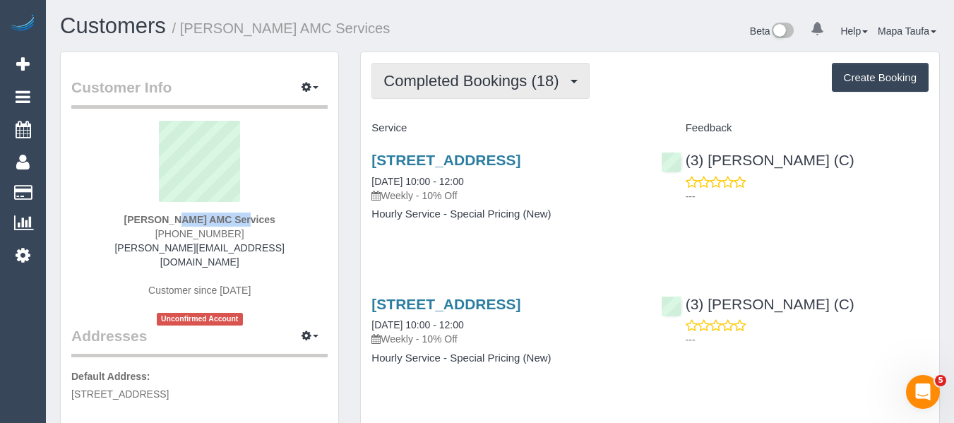
drag, startPoint x: 440, startPoint y: 76, endPoint x: 459, endPoint y: 126, distance: 53.6
click at [440, 76] on span "Completed Bookings (18)" at bounding box center [474, 81] width 182 height 18
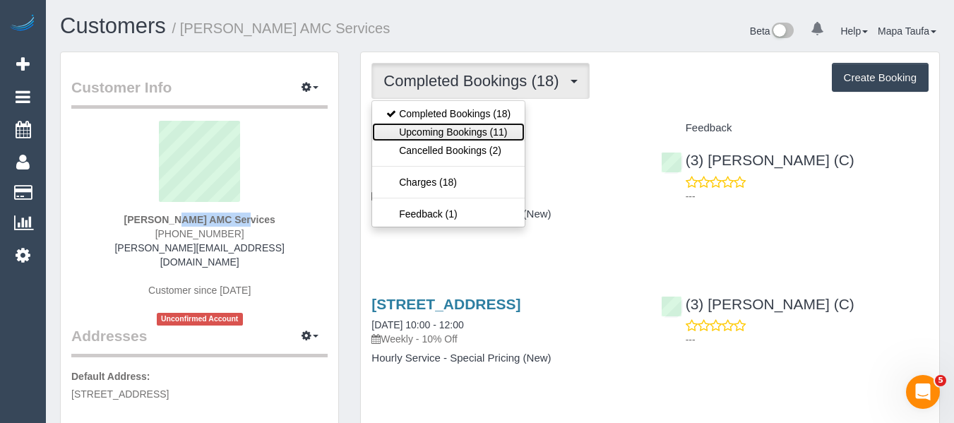
click at [460, 126] on link "Upcoming Bookings (11)" at bounding box center [448, 132] width 152 height 18
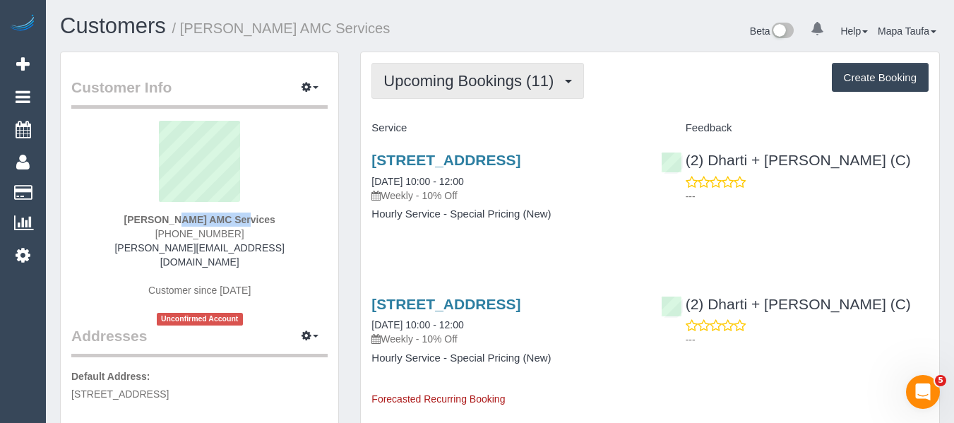
click at [443, 85] on span "Upcoming Bookings (11)" at bounding box center [471, 81] width 177 height 18
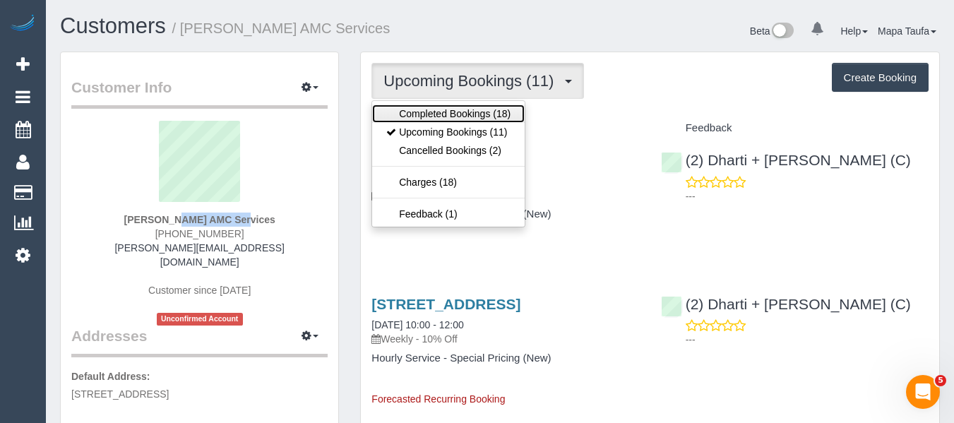
click at [443, 112] on link "Completed Bookings (18)" at bounding box center [448, 113] width 152 height 18
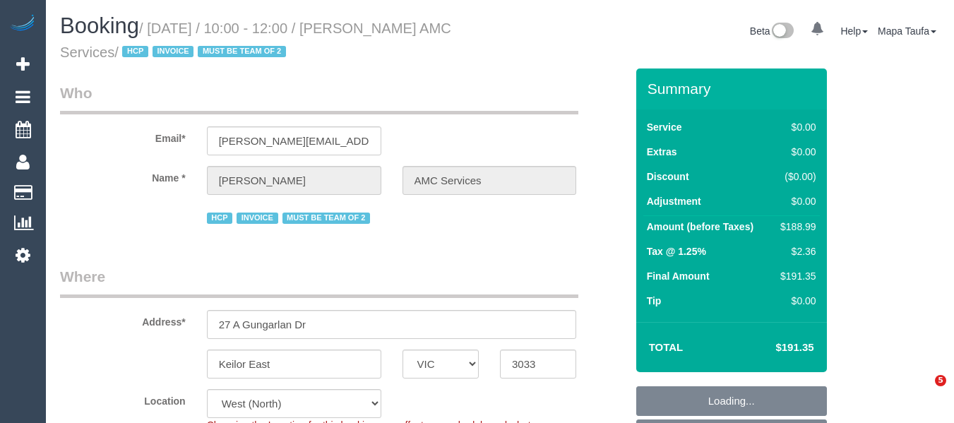
select select "VIC"
select select "180"
select select "number:28"
select select "number:14"
select select "number:19"
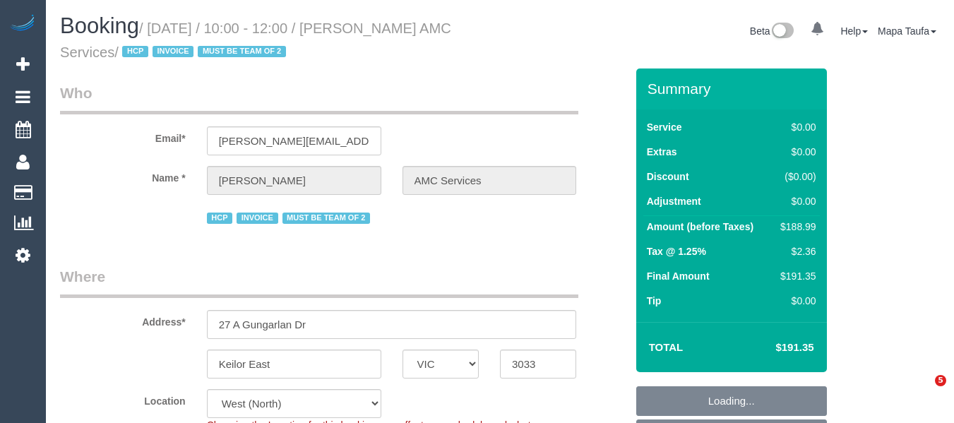
select select "number:24"
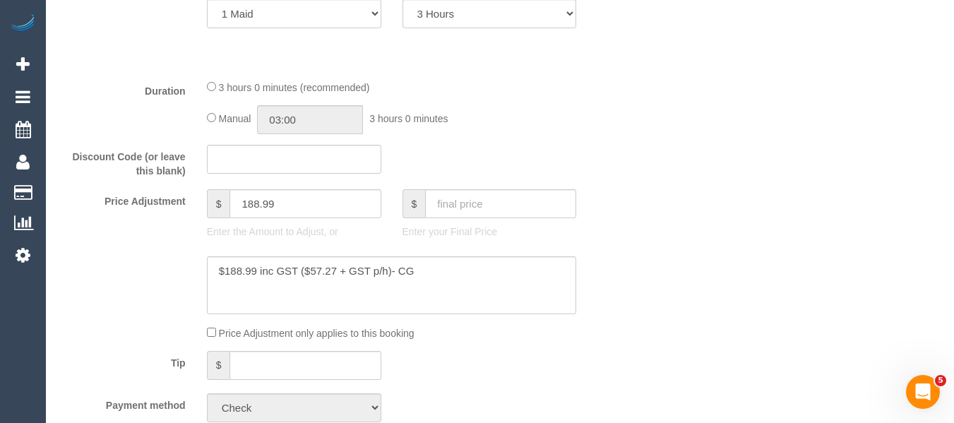
scroll to position [494, 0]
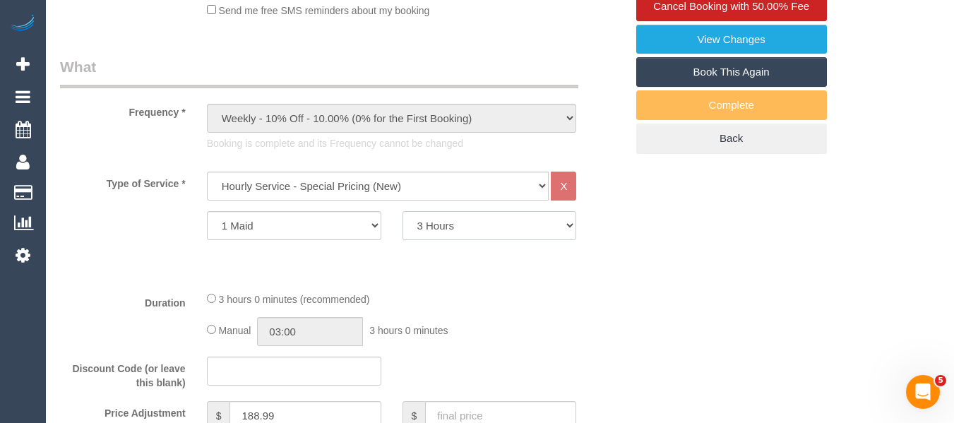
click at [442, 220] on select "1 Hour 1.5 Hour 2 Hours 2.5 Hours 3 Hours 3.5 Hours 4 Hours 4.5 Hours 5 Hours 5…" at bounding box center [489, 225] width 174 height 29
select select "120"
click at [402, 211] on select "1 Hour 1.5 Hour 2 Hours 2.5 Hours 3 Hours 3.5 Hours 4 Hours 4.5 Hours 5 Hours 5…" at bounding box center [489, 225] width 174 height 29
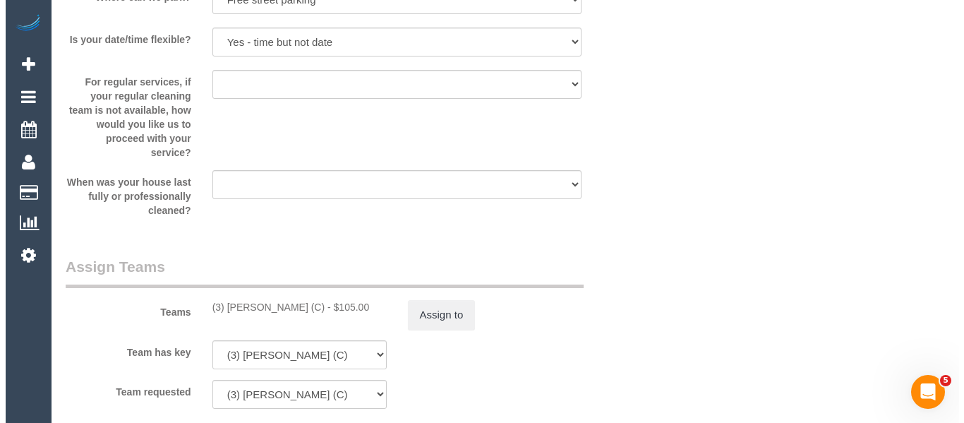
scroll to position [1906, 0]
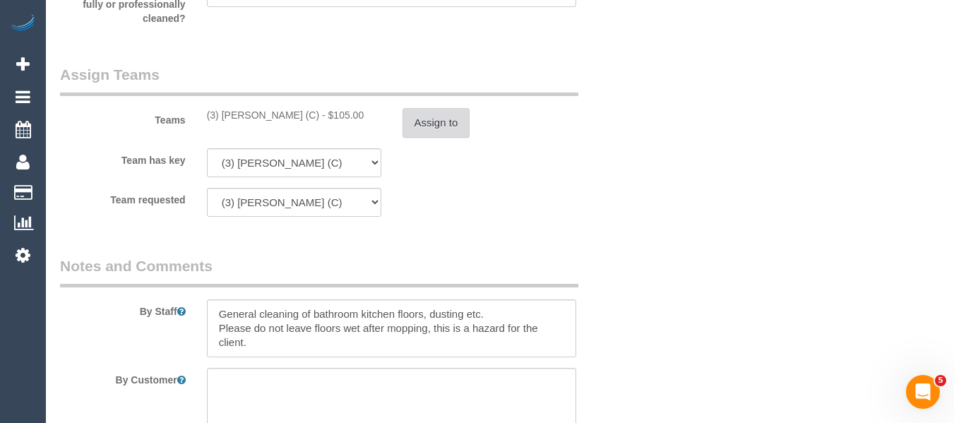
click at [459, 135] on button "Assign to" at bounding box center [436, 123] width 68 height 30
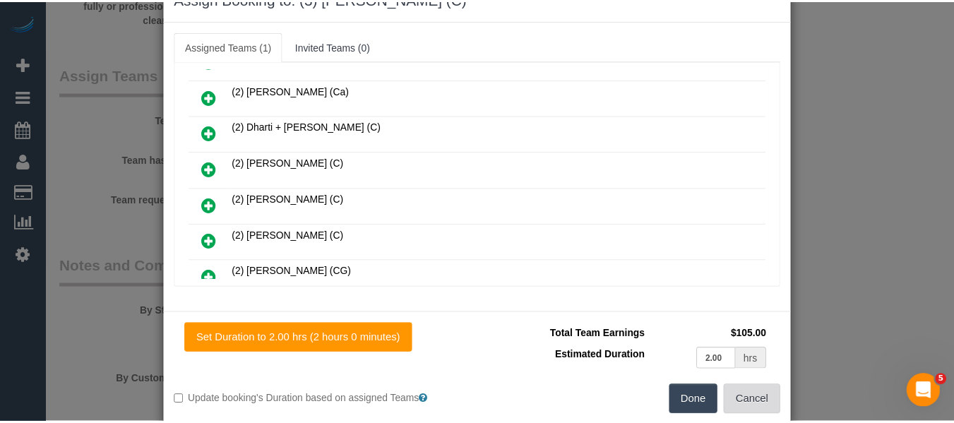
scroll to position [69, 0]
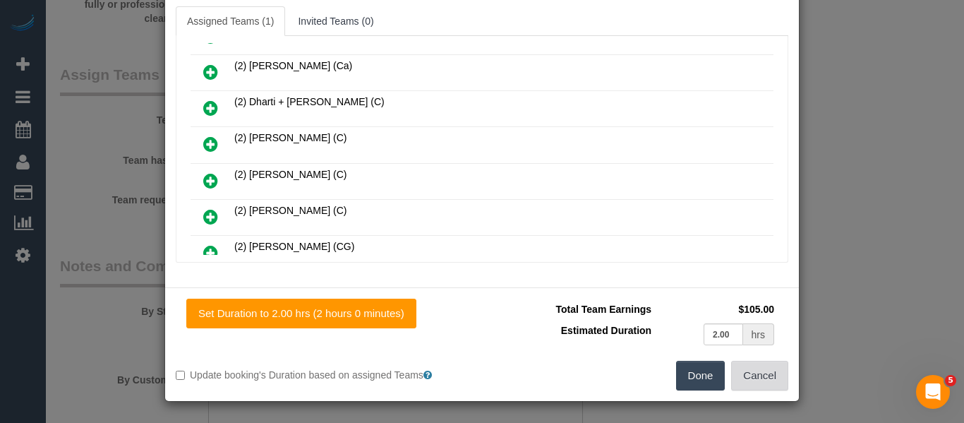
click at [743, 377] on button "Cancel" at bounding box center [759, 376] width 57 height 30
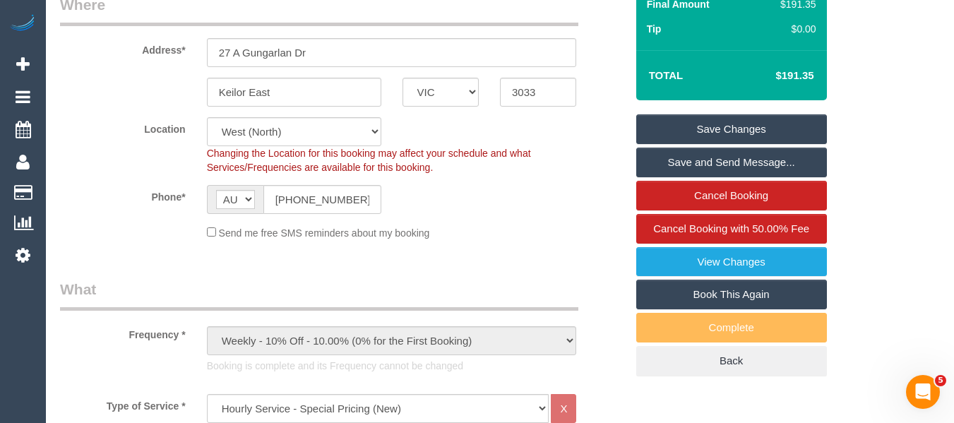
scroll to position [271, 0]
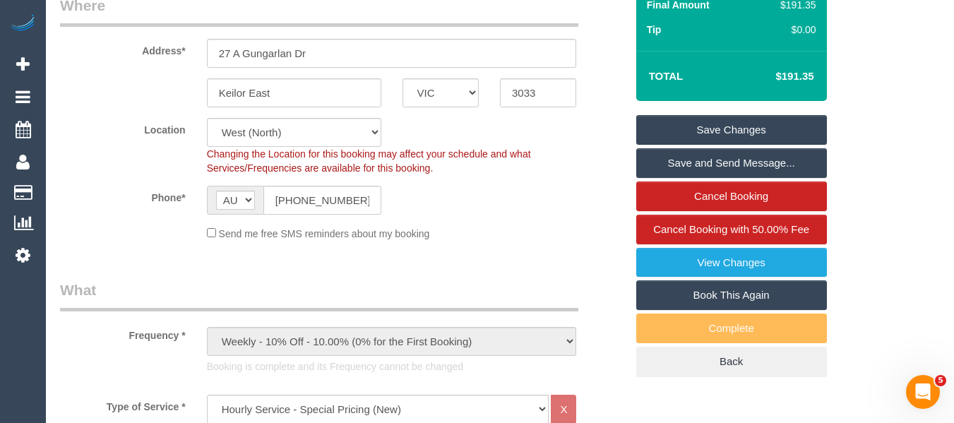
click at [729, 121] on link "Save Changes" at bounding box center [731, 130] width 191 height 30
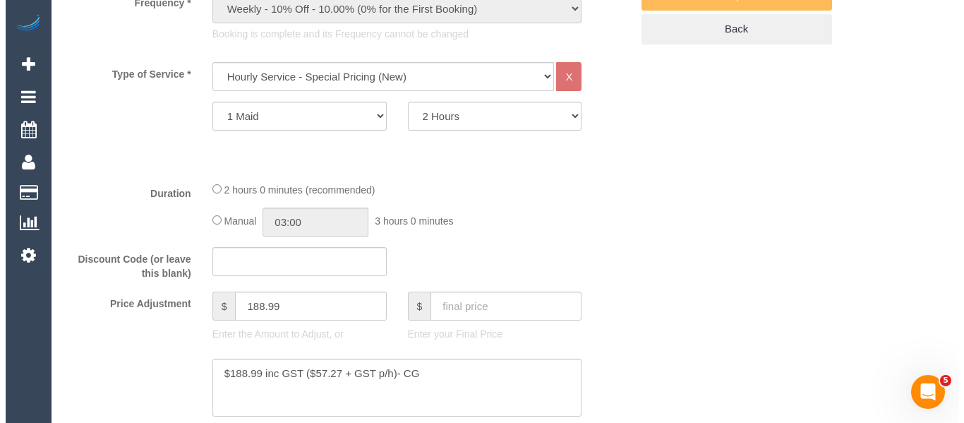
scroll to position [483, 0]
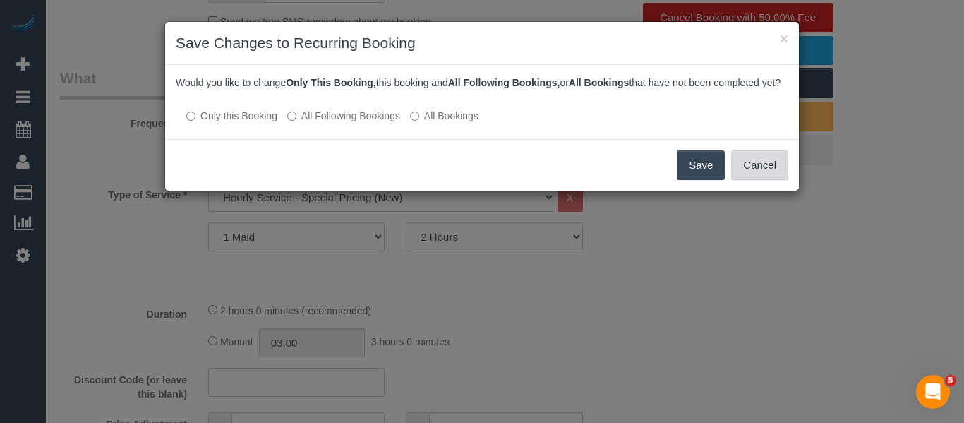
click at [780, 180] on button "Cancel" at bounding box center [759, 165] width 57 height 30
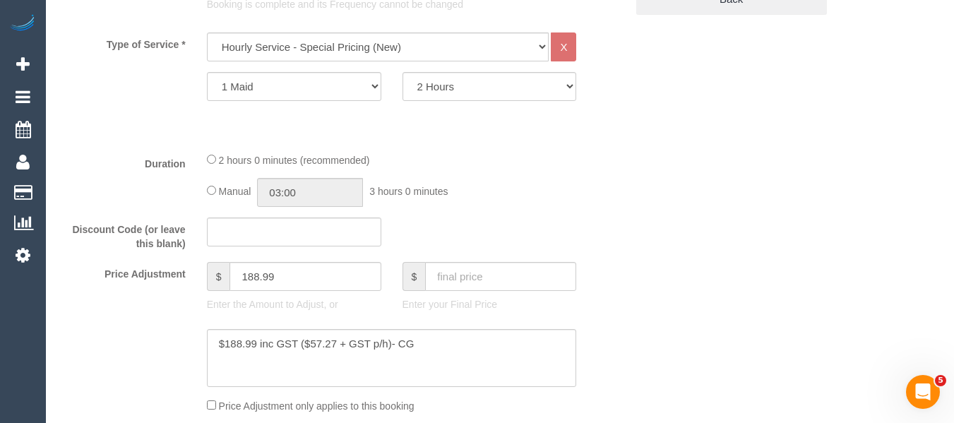
scroll to position [825, 0]
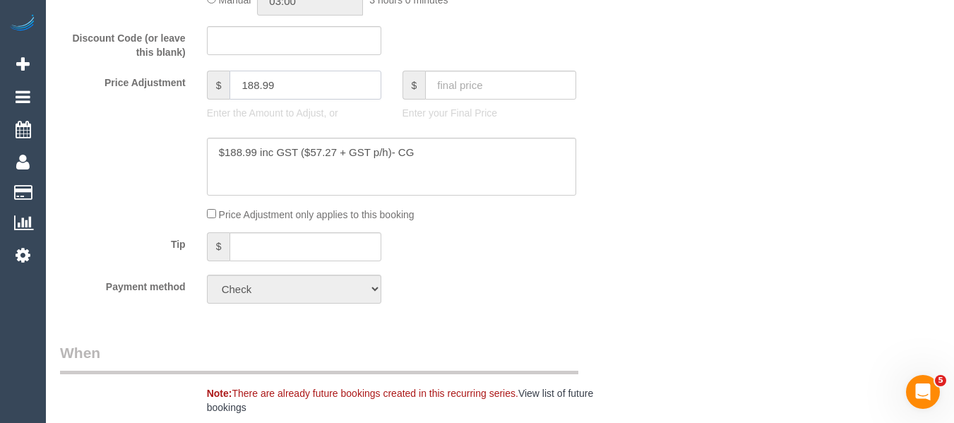
drag, startPoint x: 277, startPoint y: 83, endPoint x: 247, endPoint y: 83, distance: 29.7
click at [247, 83] on input "188.99" at bounding box center [304, 85] width 151 height 29
type input "125.99"
click at [465, 152] on textarea at bounding box center [392, 167] width 370 height 58
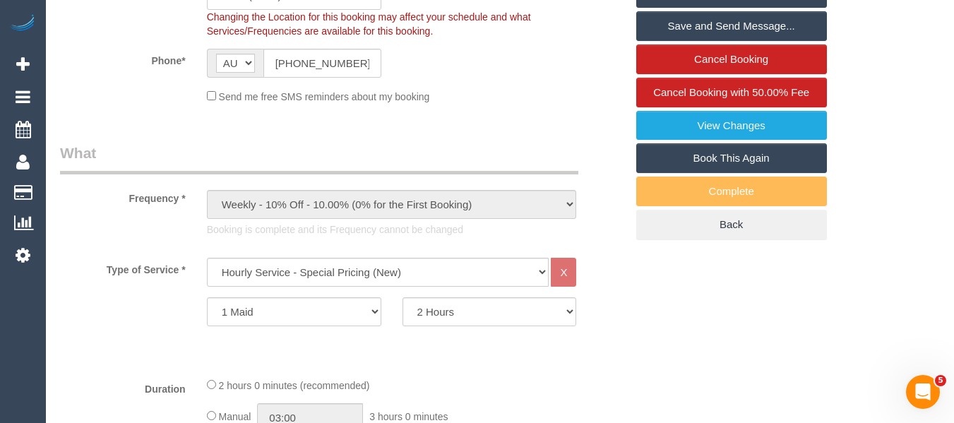
scroll to position [260, 0]
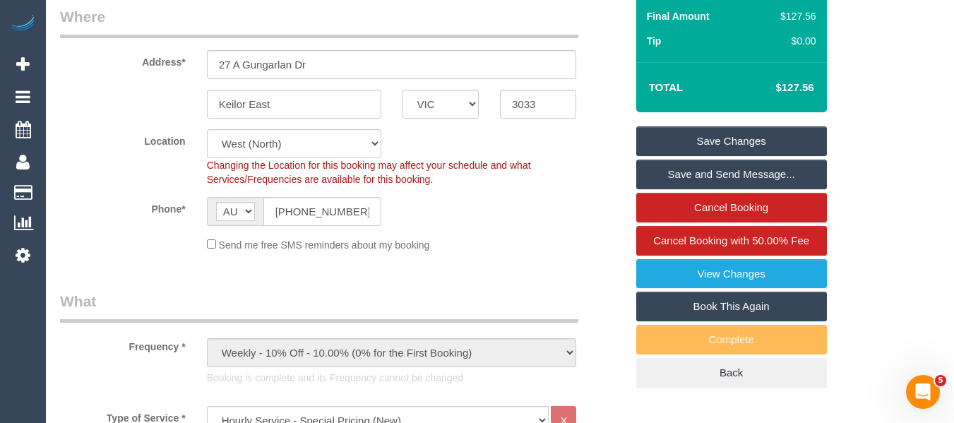
type textarea "$188.99 inc GST ($57.27 + GST p/h)- CG removed one hour due to cleaner leaving …"
click at [686, 138] on link "Save Changes" at bounding box center [731, 141] width 191 height 30
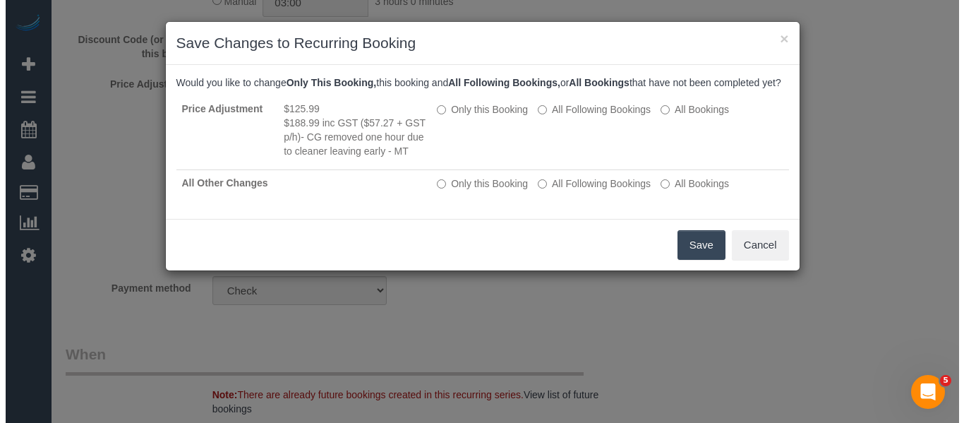
scroll to position [825, 0]
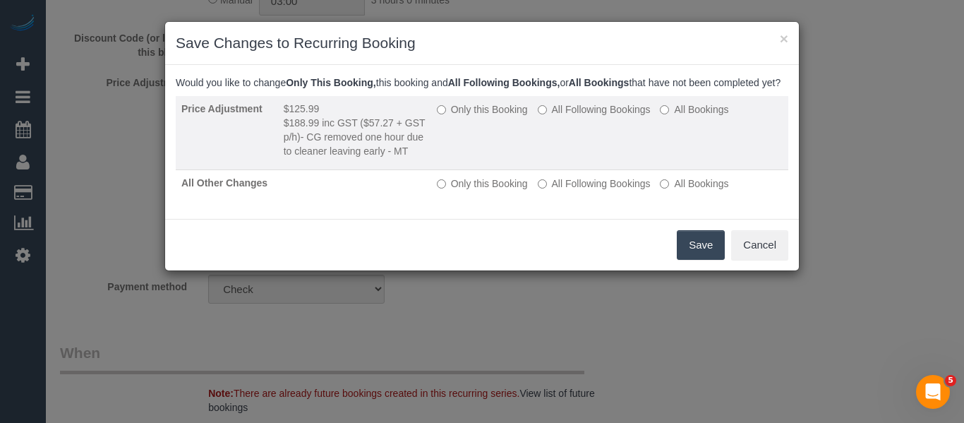
click at [480, 116] on label "Only this Booking" at bounding box center [482, 109] width 91 height 14
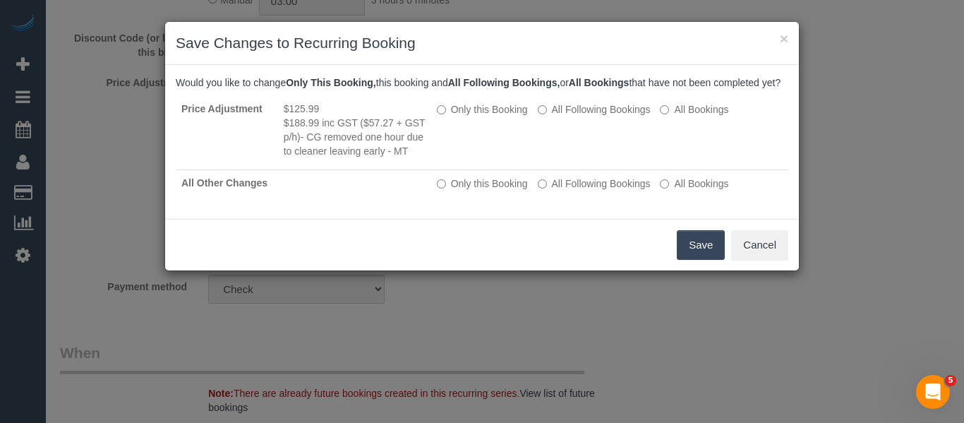
click at [714, 259] on button "Save" at bounding box center [701, 245] width 48 height 30
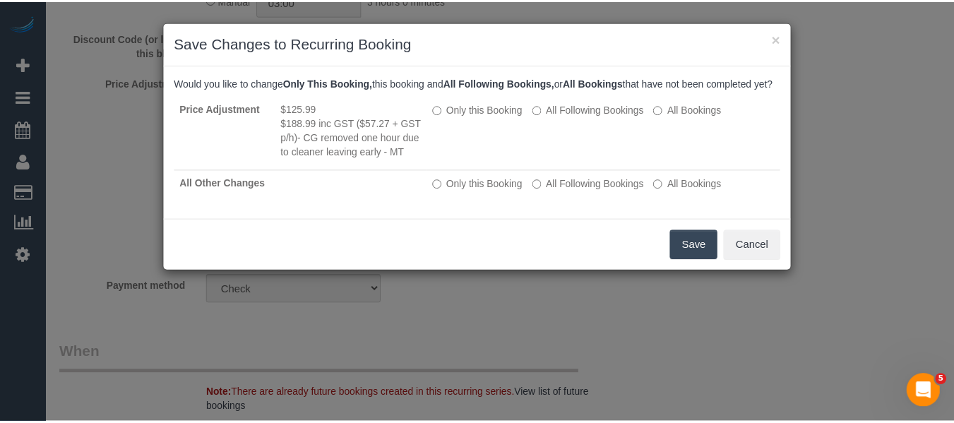
scroll to position [189, 0]
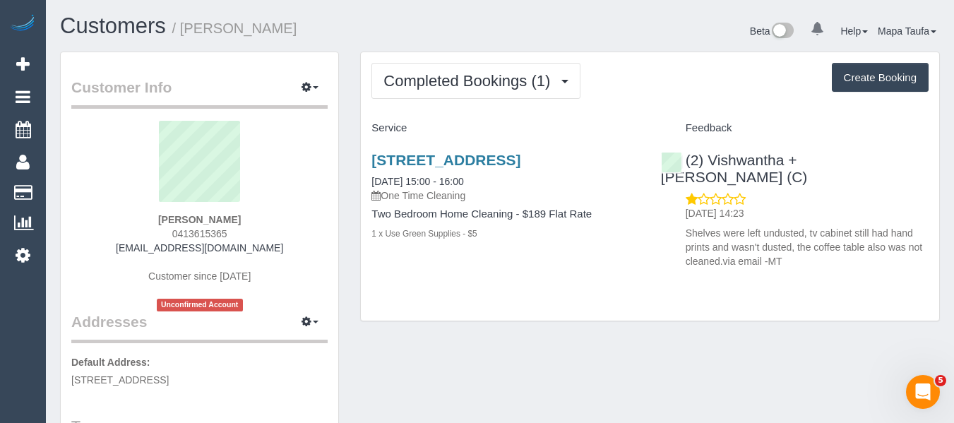
drag, startPoint x: 246, startPoint y: 234, endPoint x: 162, endPoint y: 229, distance: 84.9
click at [162, 229] on div "bek sheppard 0413615365 bek@beksheppard.com.au Customer since 2025 Unconfirmed …" at bounding box center [199, 216] width 256 height 191
copy span "0413615365"
click at [634, 268] on div "Unit 2 109 Through Road, Camberwell Vic 3124, U 2 109 Through Rd, Camberwell, V…" at bounding box center [505, 204] width 289 height 128
click at [446, 167] on link "Unit 2 109 Through Road, Camberwell Vic 3124, U 2 109 Through Rd, Camberwell, V…" at bounding box center [445, 160] width 149 height 16
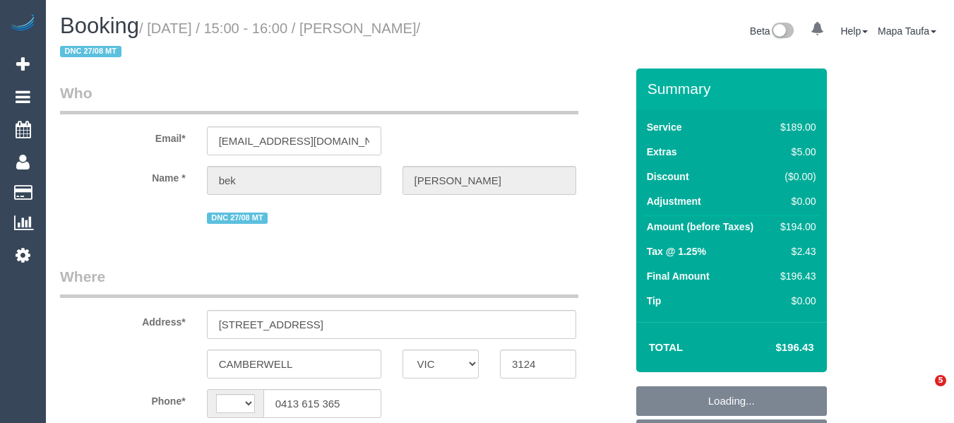
select select "VIC"
select select "string:AU"
select select "object:299"
select select "string:stripe-pm_1RvvCc2GScqysDRVrW2XOBJu"
select select "number:29"
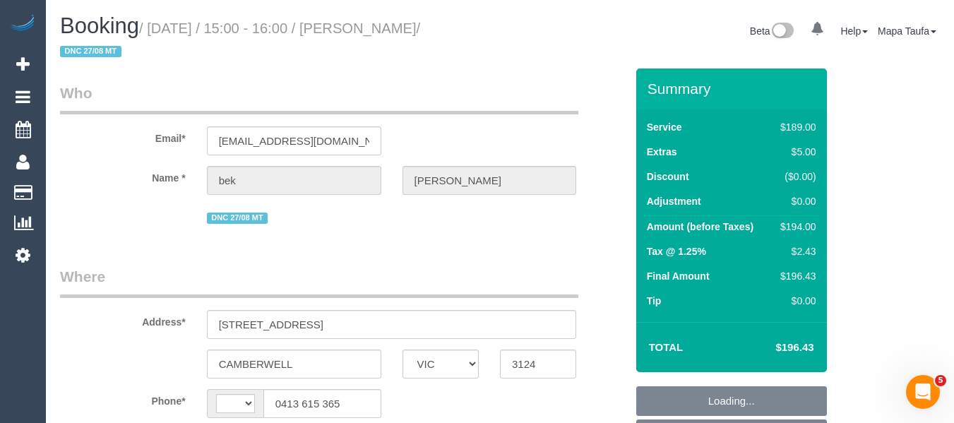
select select "number:14"
select select "number:19"
select select "number:24"
select select "number:35"
select select "number:26"
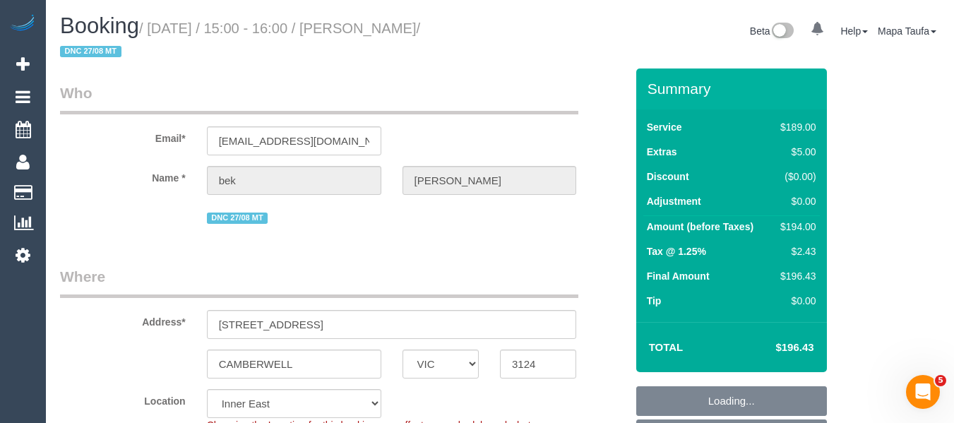
select select "object:837"
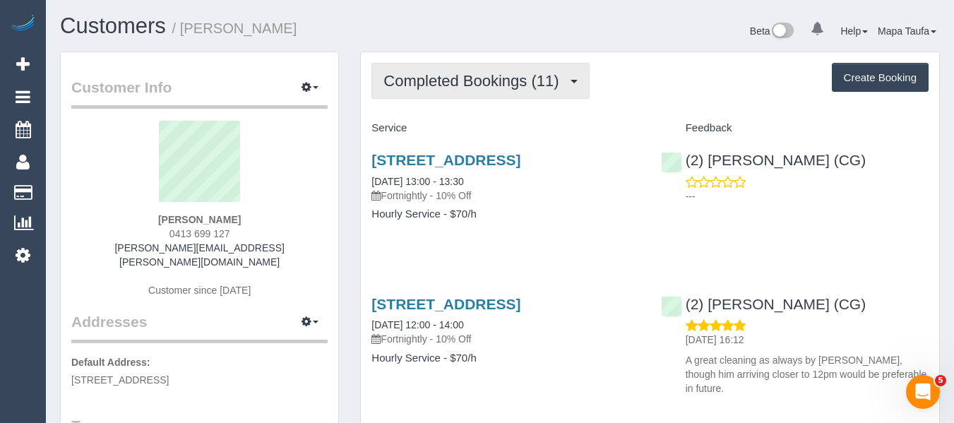
click at [460, 82] on span "Completed Bookings (11)" at bounding box center [474, 81] width 182 height 18
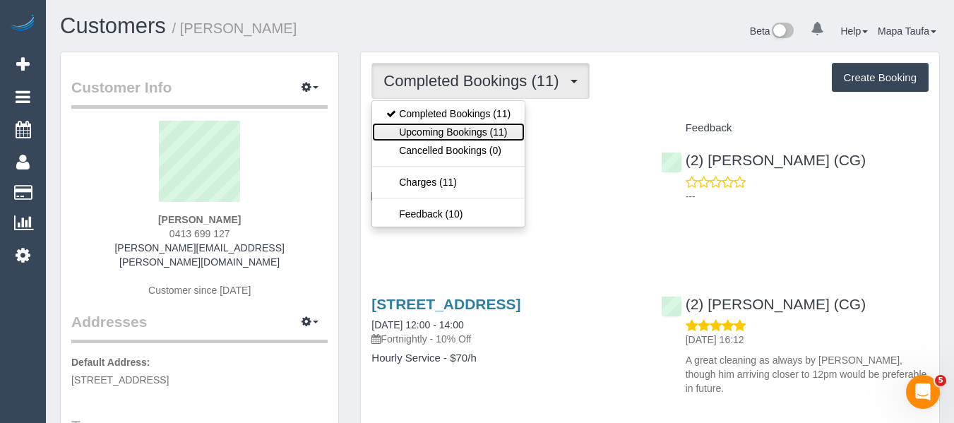
click at [460, 129] on link "Upcoming Bookings (11)" at bounding box center [448, 132] width 152 height 18
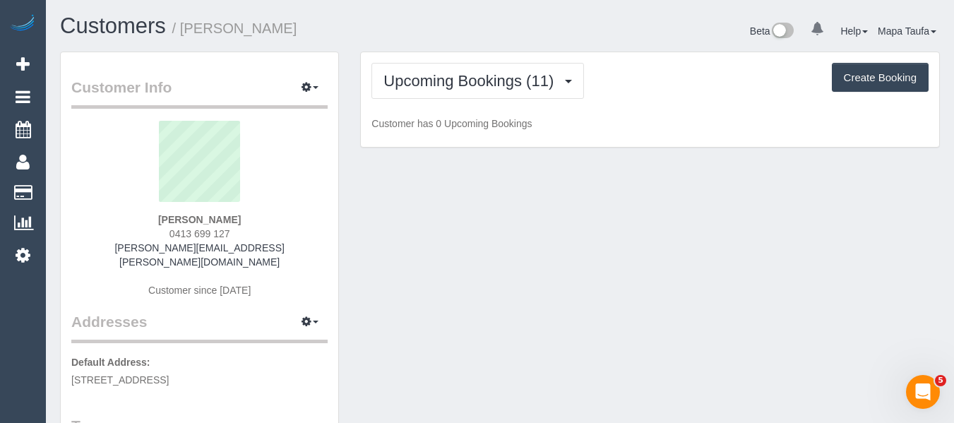
click at [702, 85] on div "Upcoming Bookings (11) Completed Bookings (11) Upcoming Bookings (11) Cancelled…" at bounding box center [649, 81] width 557 height 36
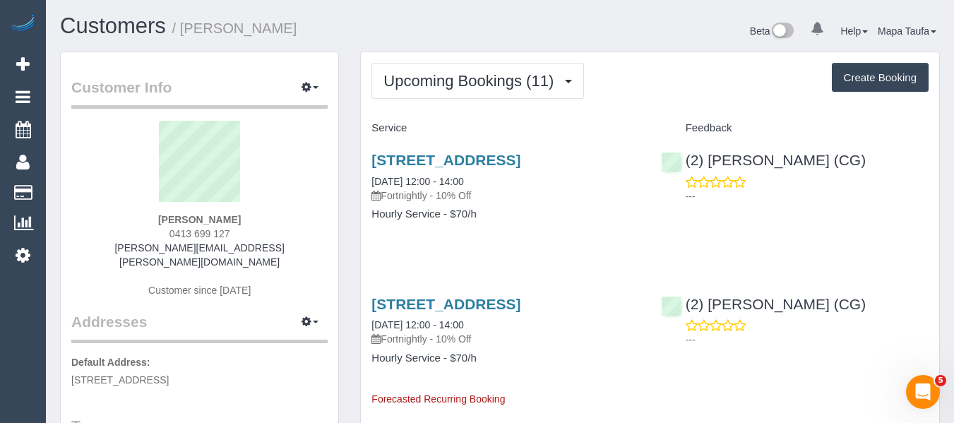
drag, startPoint x: 251, startPoint y: 225, endPoint x: 124, endPoint y: 239, distance: 127.9
click at [132, 230] on div "Rafal Zebrowski 0413 699 127 zebrowski.rafal@gmail.com Customer since 2025" at bounding box center [199, 216] width 256 height 191
click at [266, 229] on div "Rafal Zebrowski 0413 699 127 zebrowski.rafal@gmail.com Customer since 2025" at bounding box center [199, 216] width 256 height 191
drag, startPoint x: 254, startPoint y: 233, endPoint x: 145, endPoint y: 237, distance: 108.8
click at [150, 232] on div "Rafal Zebrowski 0413 699 127 zebrowski.rafal@gmail.com Customer since 2025" at bounding box center [199, 216] width 256 height 191
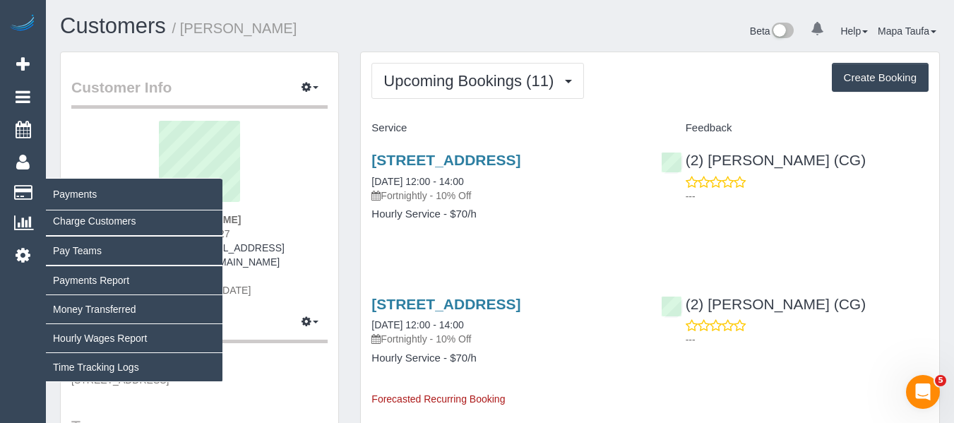
copy span "0413 699 127"
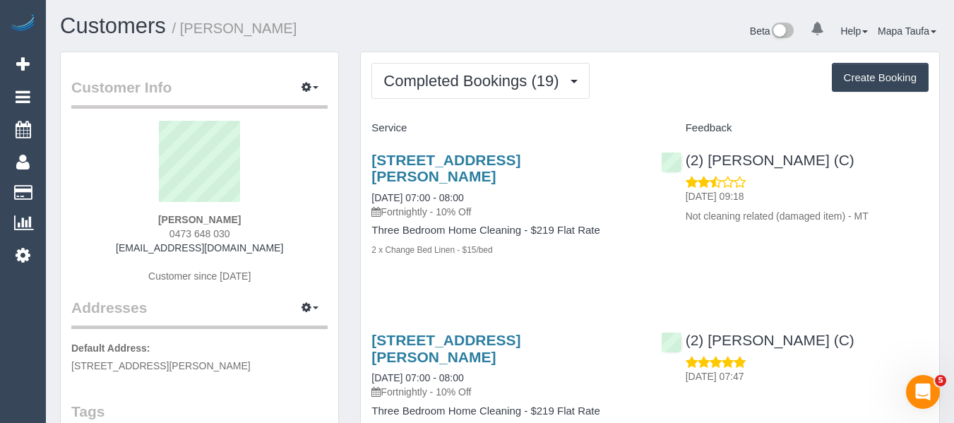
drag, startPoint x: 229, startPoint y: 217, endPoint x: 154, endPoint y: 217, distance: 74.8
click at [155, 217] on div "Jemma Mathews 0473 648 030 jemmamathews@gmail.com Customer since 2024" at bounding box center [199, 209] width 256 height 176
copy strong "Jemma Mathews"
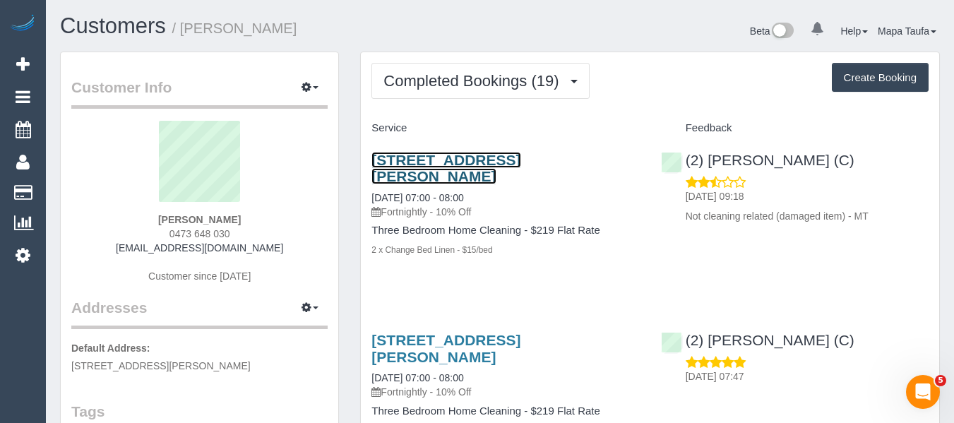
click at [421, 165] on link "32a The Fairway, Kingsbury, VIC 3083" at bounding box center [445, 168] width 149 height 32
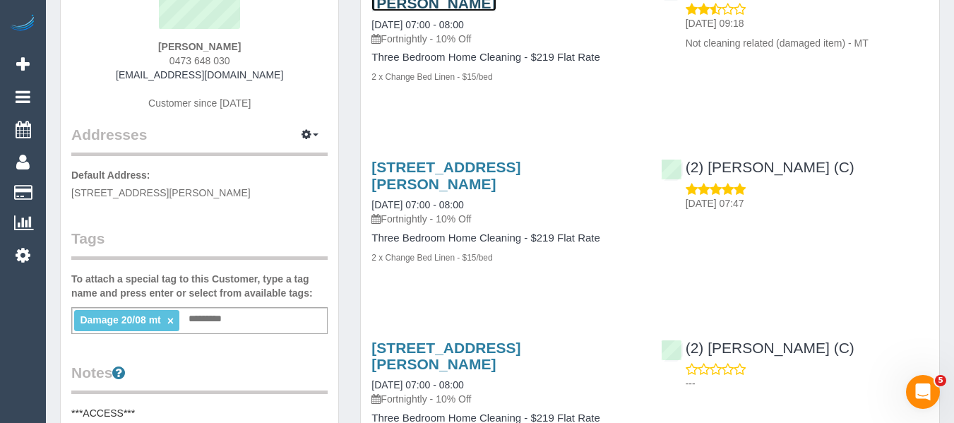
scroll to position [353, 0]
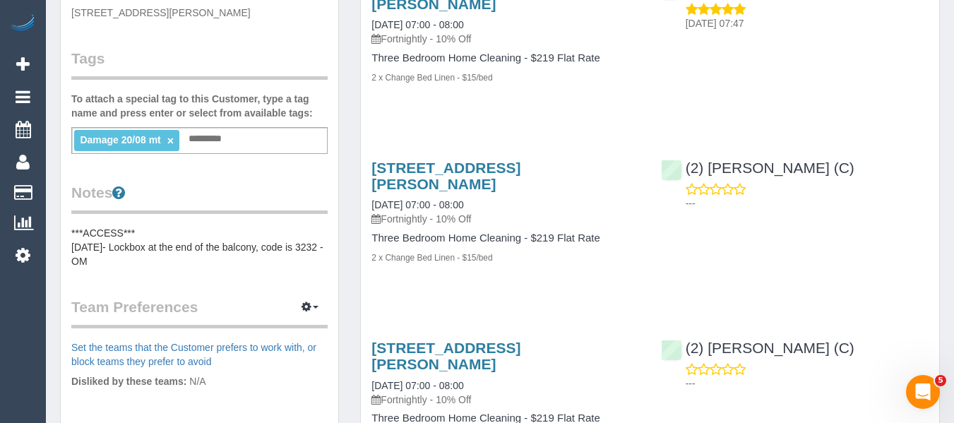
click at [176, 138] on li "Damage 20/08 mt ×" at bounding box center [126, 140] width 105 height 21
click at [171, 138] on link "×" at bounding box center [170, 141] width 6 height 12
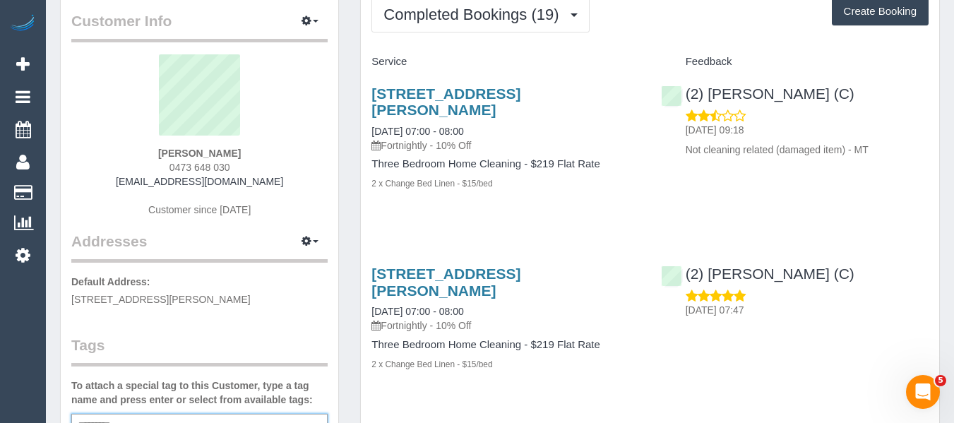
scroll to position [0, 0]
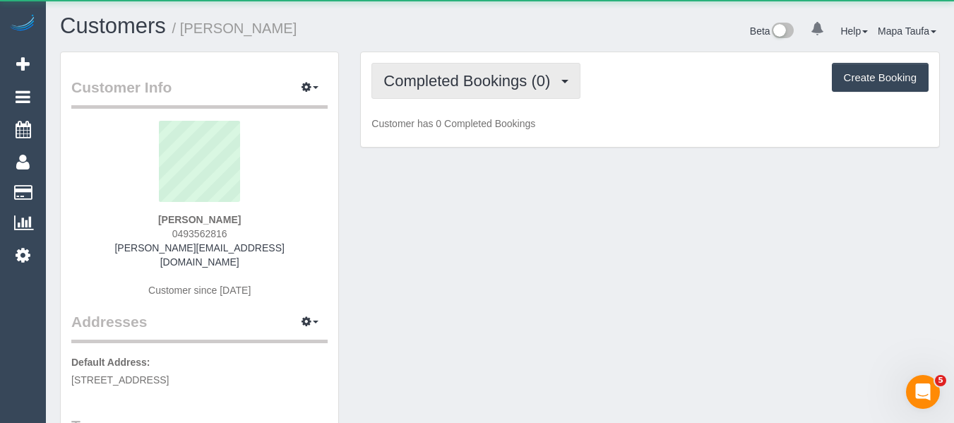
drag, startPoint x: 419, startPoint y: 76, endPoint x: 429, endPoint y: 116, distance: 40.6
click at [417, 79] on span "Completed Bookings (0)" at bounding box center [470, 81] width 174 height 18
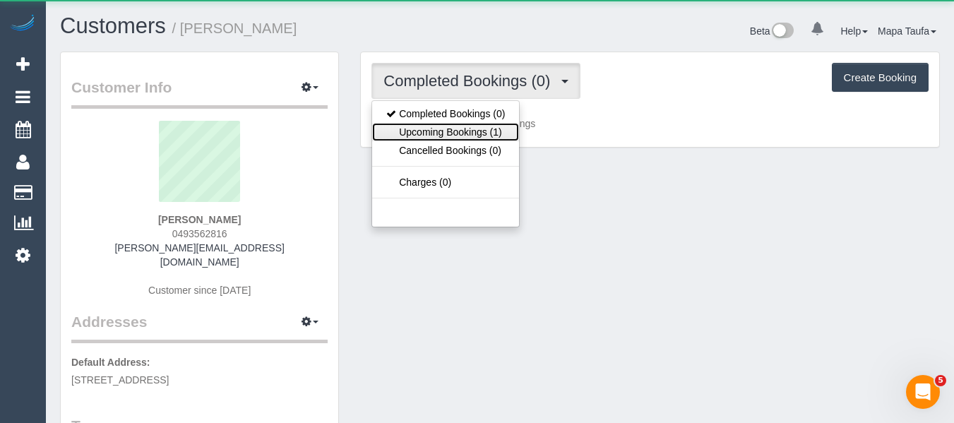
click at [431, 132] on link "Upcoming Bookings (1)" at bounding box center [445, 132] width 147 height 18
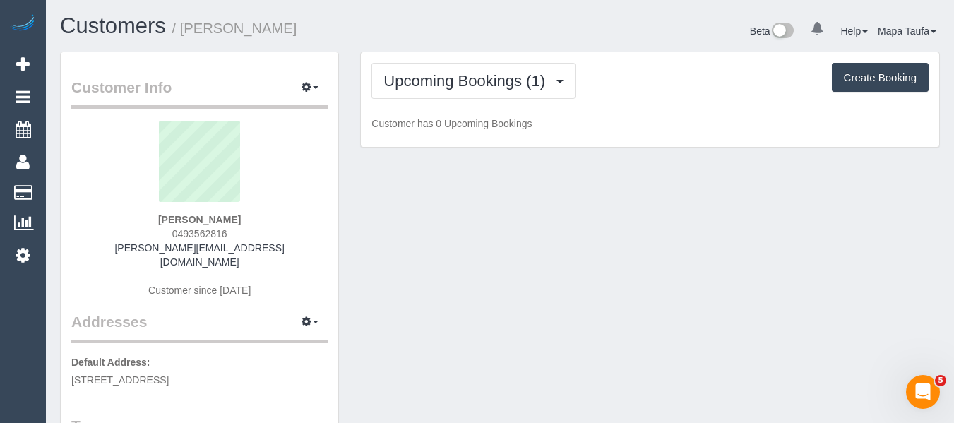
click at [434, 20] on h1 "Customers / [PERSON_NAME]" at bounding box center [274, 26] width 429 height 24
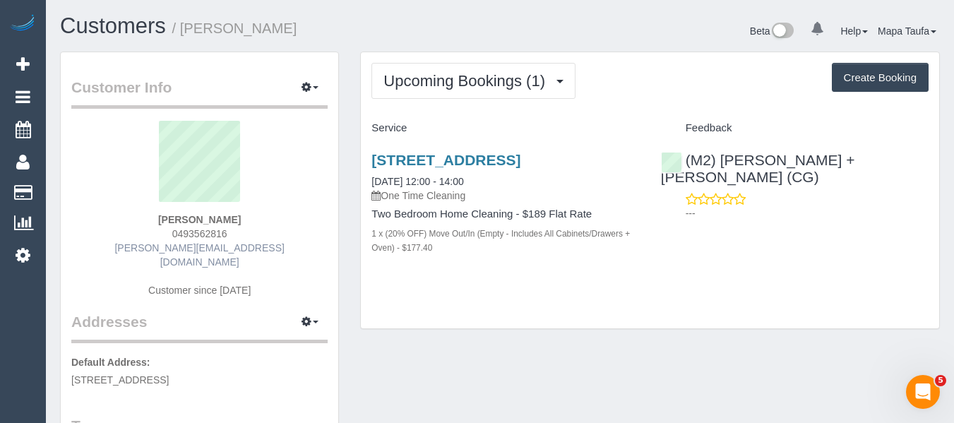
drag, startPoint x: 240, startPoint y: 234, endPoint x: 155, endPoint y: 243, distance: 85.9
click at [156, 238] on div "[PERSON_NAME] 0493562816 [PERSON_NAME][EMAIL_ADDRESS][DOMAIN_NAME] Customer sin…" at bounding box center [199, 216] width 256 height 191
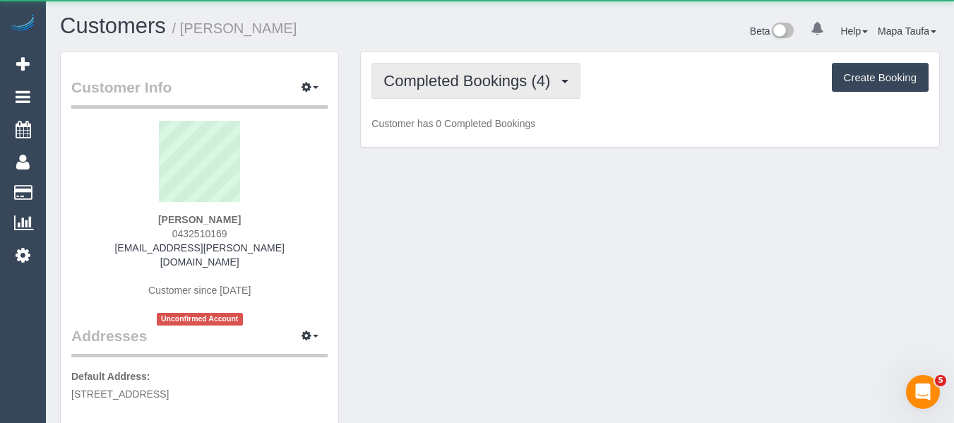
click at [436, 87] on span "Completed Bookings (4)" at bounding box center [470, 81] width 174 height 18
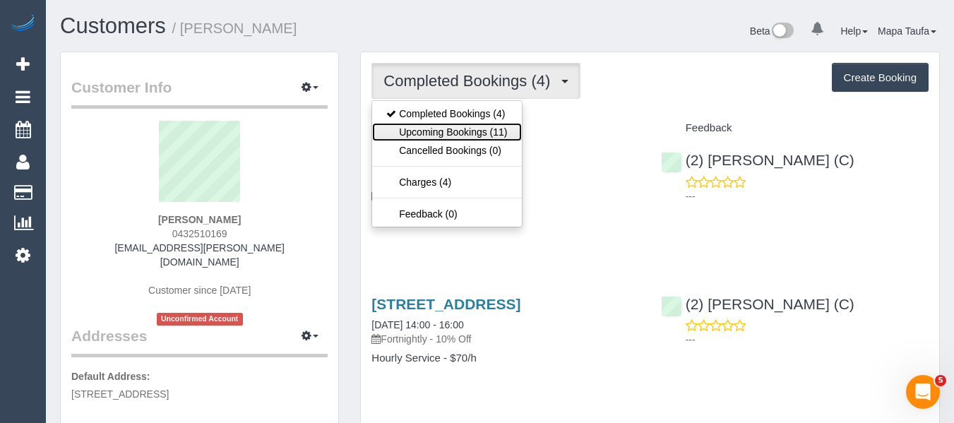
click at [453, 126] on link "Upcoming Bookings (11)" at bounding box center [446, 132] width 149 height 18
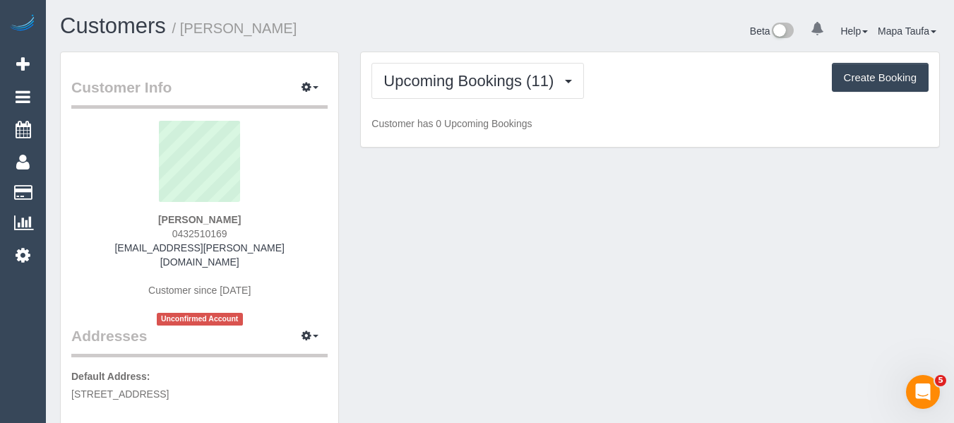
click at [486, 38] on h1 "Customers / Donald McDonell" at bounding box center [274, 26] width 429 height 24
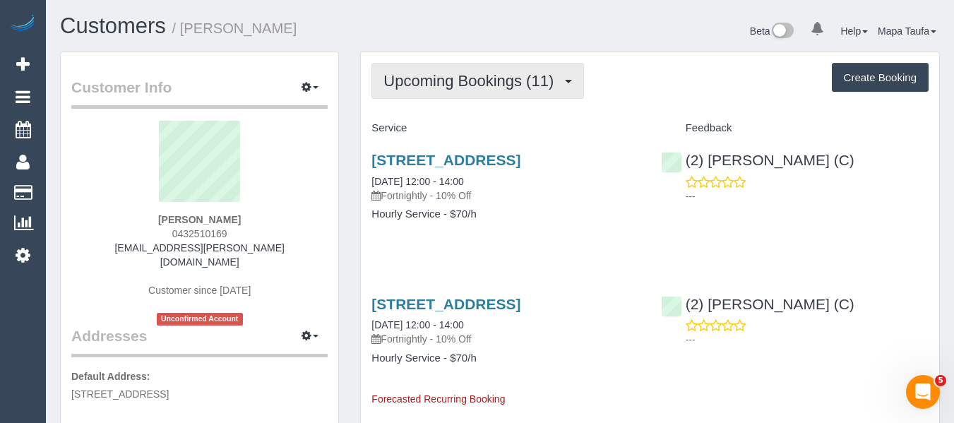
click at [448, 94] on button "Upcoming Bookings (11)" at bounding box center [477, 81] width 213 height 36
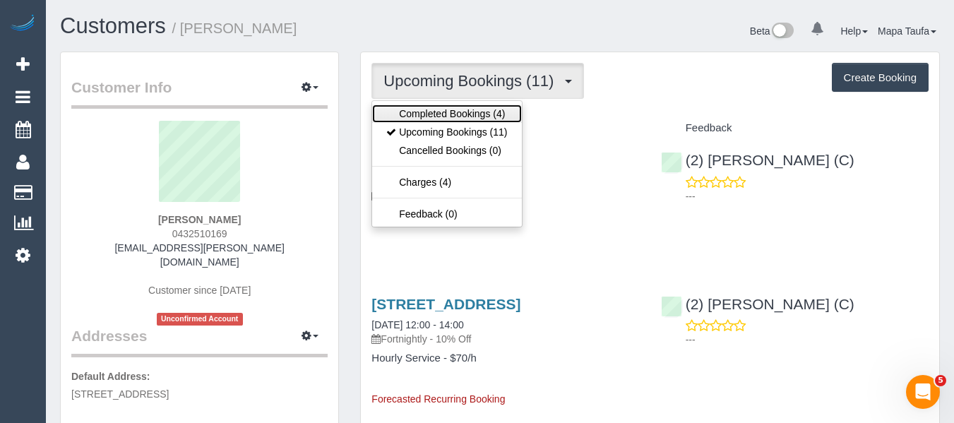
click at [445, 115] on link "Completed Bookings (4)" at bounding box center [446, 113] width 149 height 18
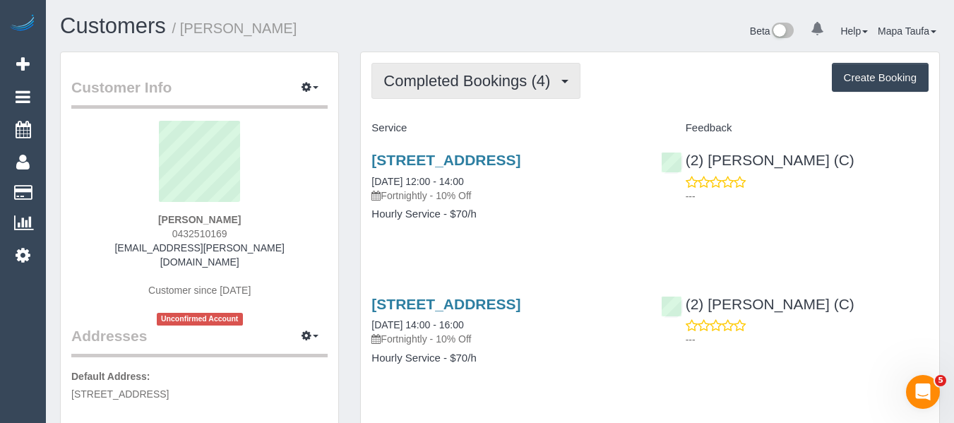
click at [486, 75] on span "Completed Bookings (4)" at bounding box center [470, 81] width 174 height 18
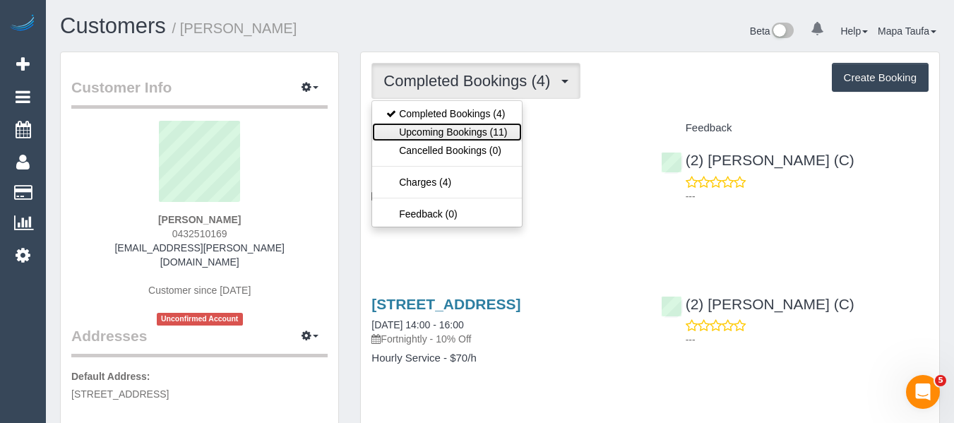
click at [461, 130] on link "Upcoming Bookings (11)" at bounding box center [446, 132] width 149 height 18
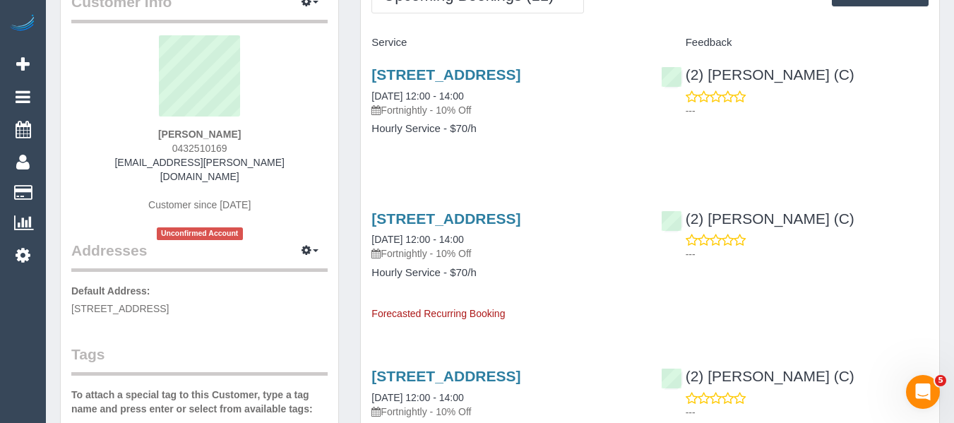
scroll to position [71, 0]
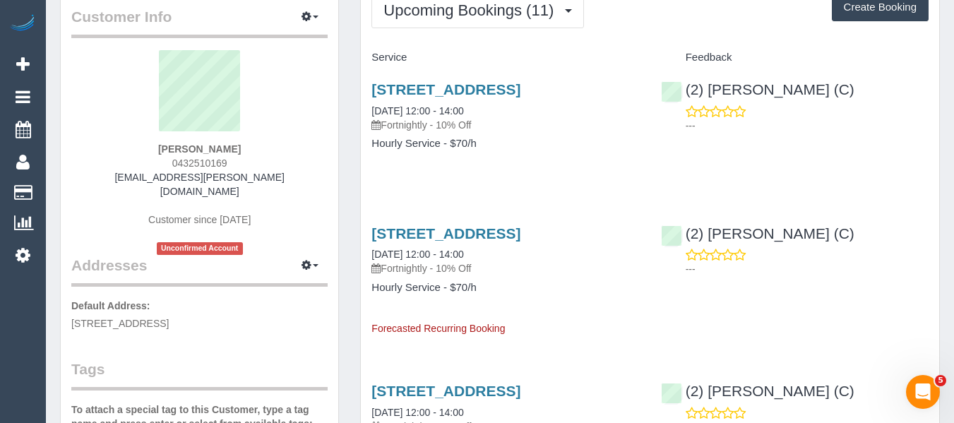
click at [530, 178] on div "1-2 The Esplanade, Unit 21, St Kilda, VIC 3182 02/09/2025 12:00 - 14:00 Fortnig…" at bounding box center [505, 123] width 289 height 109
click at [409, 95] on link "1-2 The Esplanade, Unit 21, St Kilda, VIC 3182" at bounding box center [445, 89] width 149 height 16
click at [436, 241] on link "1-2 The Esplanade, Unit 21, St Kilda, VIC 3182" at bounding box center [445, 233] width 149 height 16
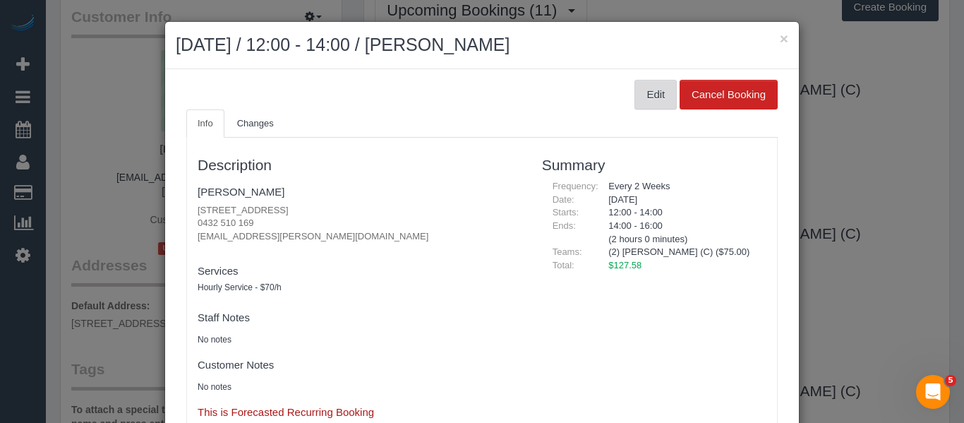
click at [640, 90] on button "Edit" at bounding box center [656, 95] width 42 height 30
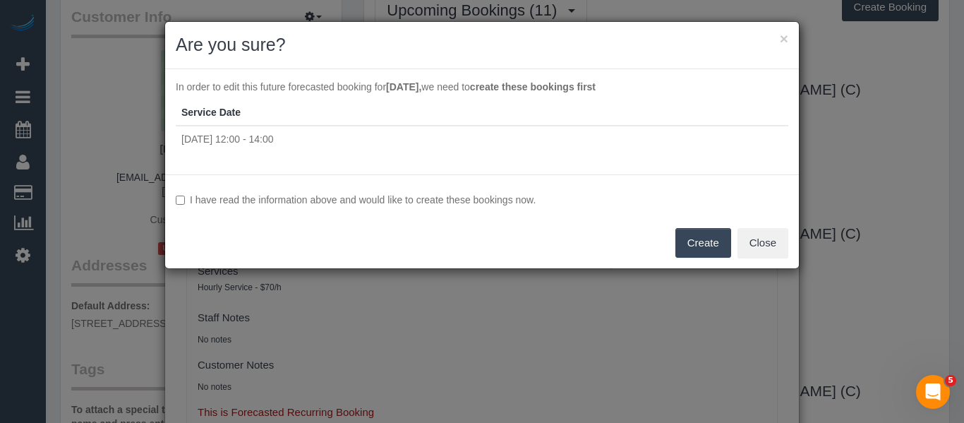
click at [440, 203] on label "I have read the information above and would like to create these bookings now." at bounding box center [482, 200] width 613 height 14
click at [694, 244] on button "Create" at bounding box center [704, 243] width 56 height 30
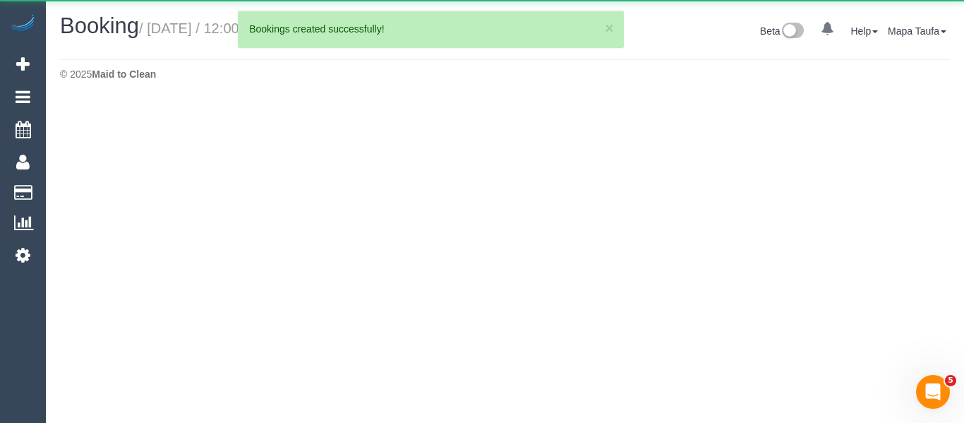
select select "VIC"
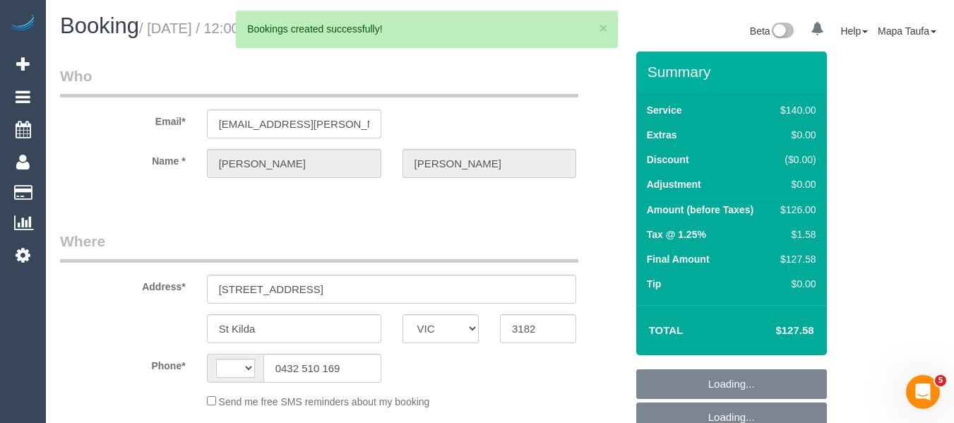
select select "string:AU"
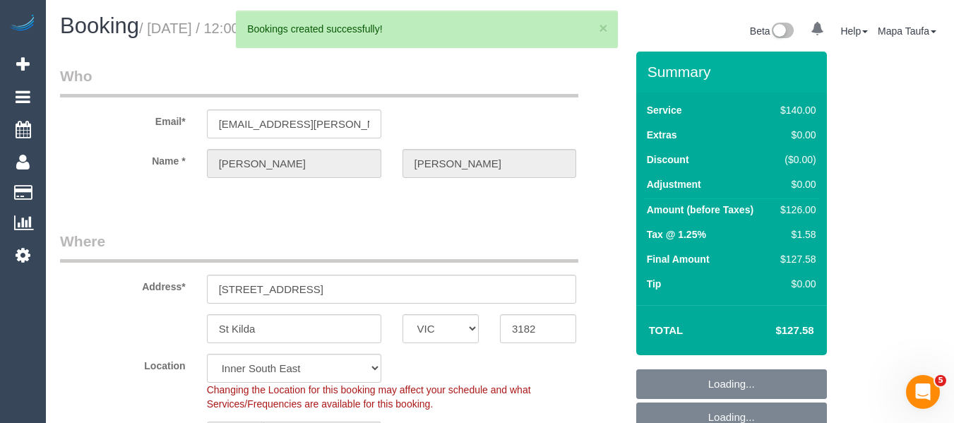
select select "string:stripe-pm_1RxLHU2GScqysDRVir9ENk5O"
select select "number:28"
select select "number:14"
select select "number:18"
select select "number:25"
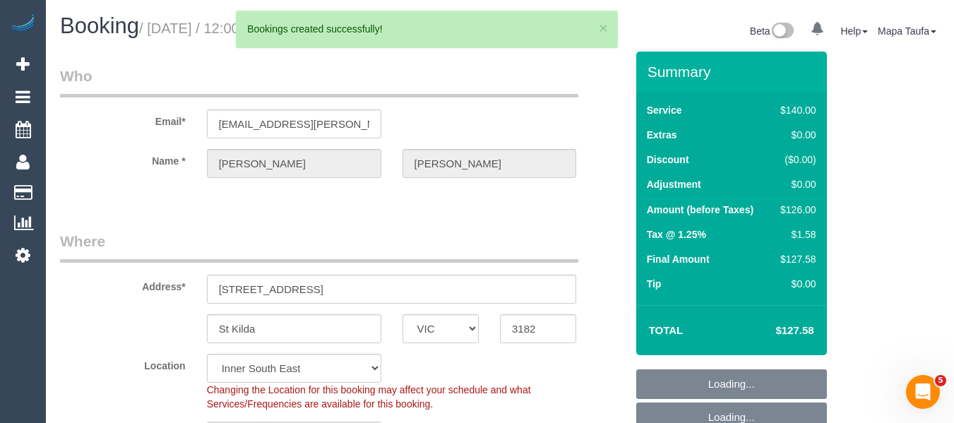
select select "number:35"
select select "number:12"
select select "object:2786"
select select "spot4"
select select "object:2796"
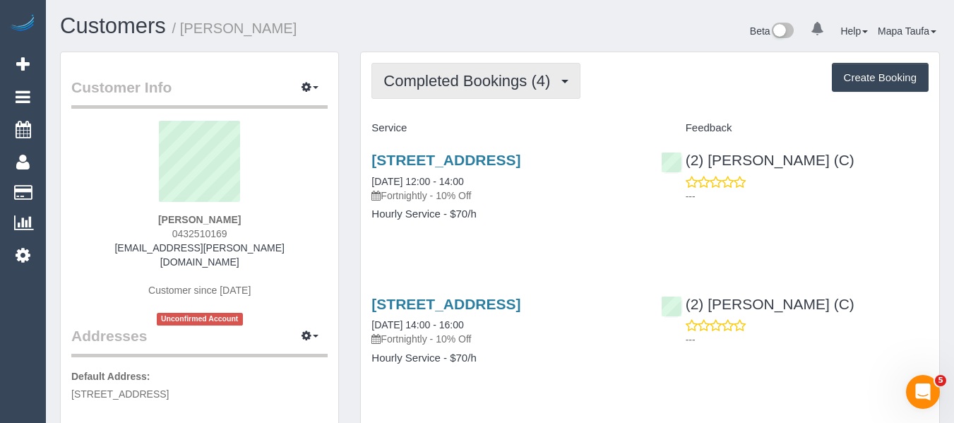
click at [515, 98] on button "Completed Bookings (4)" at bounding box center [475, 81] width 209 height 36
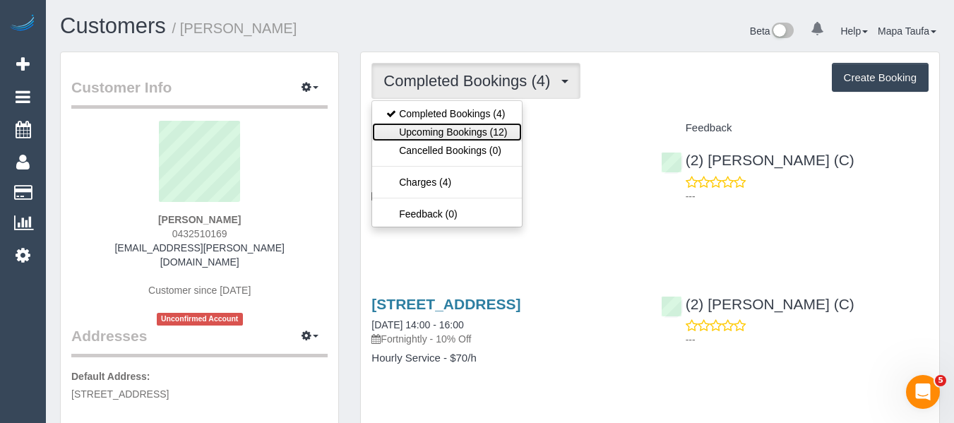
click at [496, 128] on link "Upcoming Bookings (12)" at bounding box center [446, 132] width 149 height 18
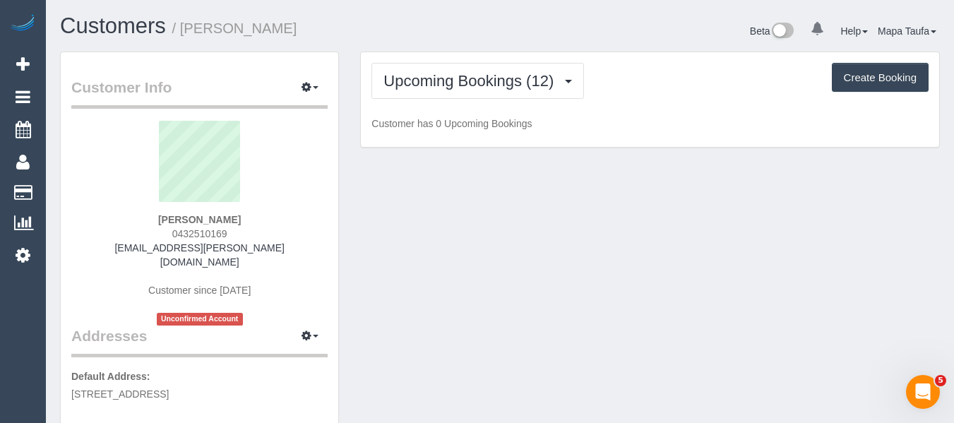
click at [703, 115] on div "Upcoming Bookings (12) Completed Bookings (4) Upcoming Bookings (12) Cancelled …" at bounding box center [650, 99] width 578 height 95
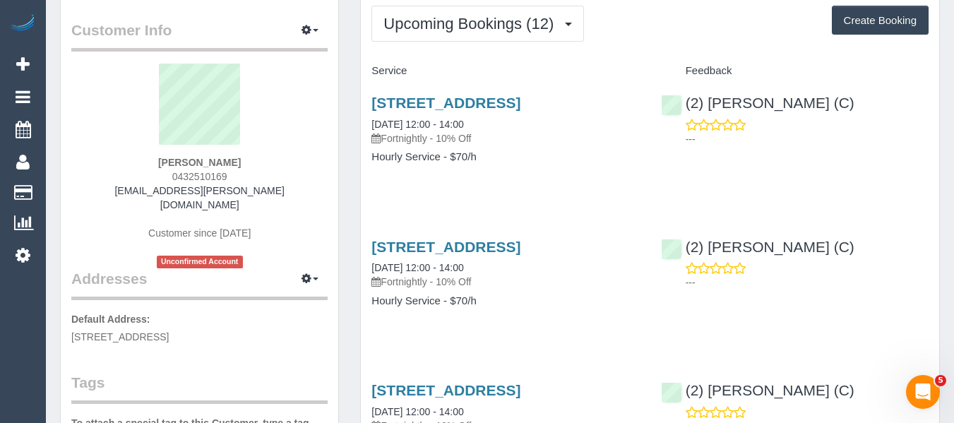
scroll to position [141, 0]
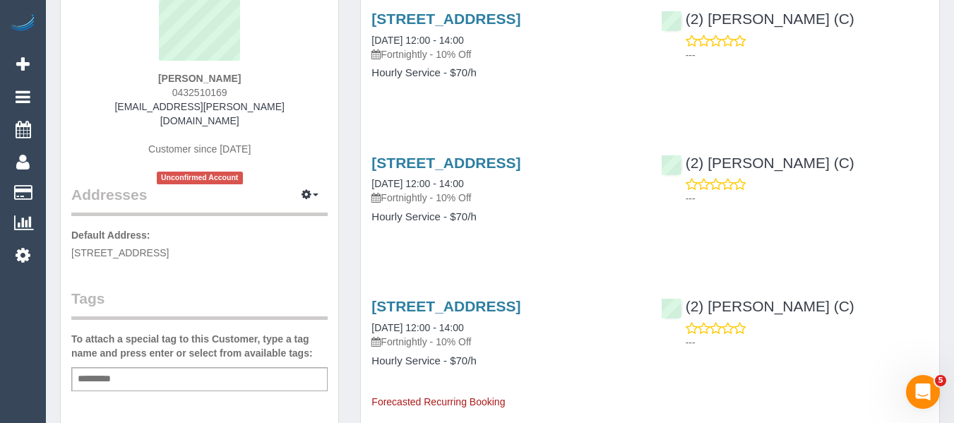
click at [453, 171] on h3 "1-2 The Esplanade, Unit 21, St Kilda, VIC 3182" at bounding box center [505, 163] width 268 height 16
click at [441, 171] on link "1-2 The Esplanade, Unit 21, St Kilda, VIC 3182" at bounding box center [445, 163] width 149 height 16
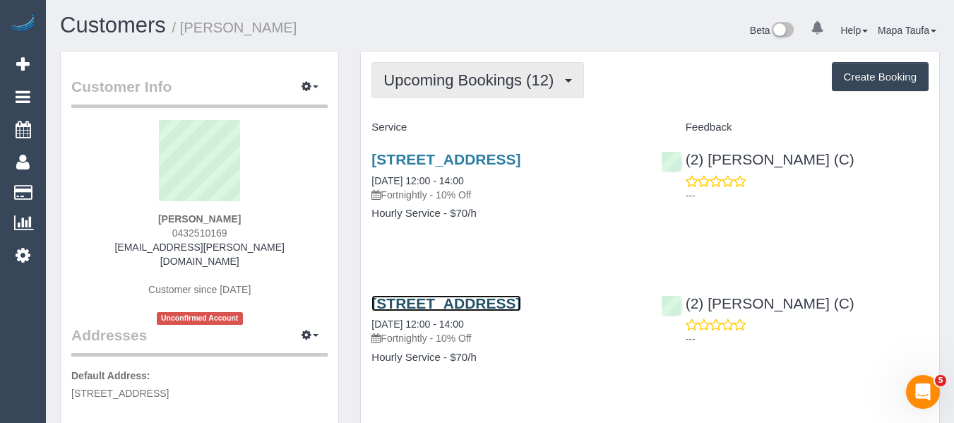
scroll to position [0, 0]
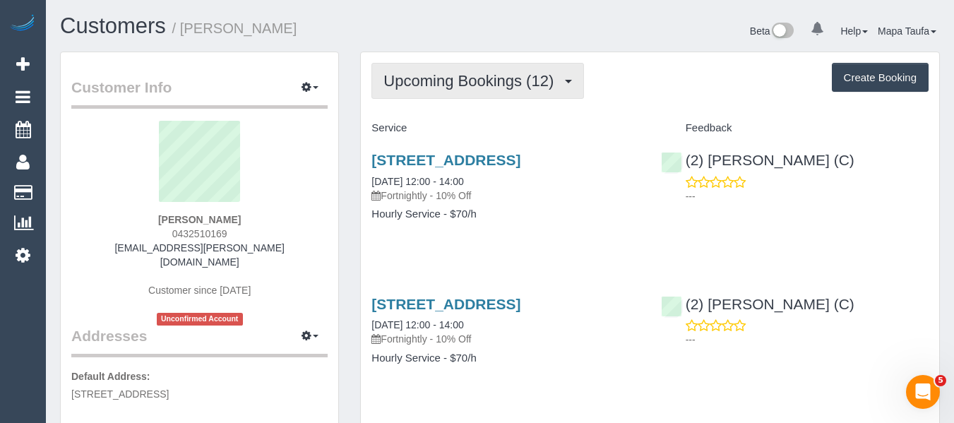
drag, startPoint x: 458, startPoint y: 77, endPoint x: 441, endPoint y: 100, distance: 28.8
click at [457, 77] on span "Upcoming Bookings (12)" at bounding box center [471, 81] width 177 height 18
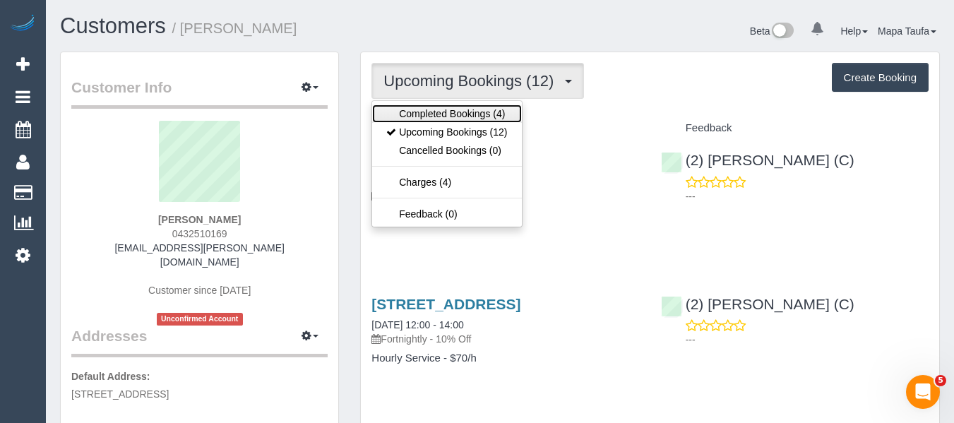
click at [431, 121] on link "Completed Bookings (4)" at bounding box center [446, 113] width 149 height 18
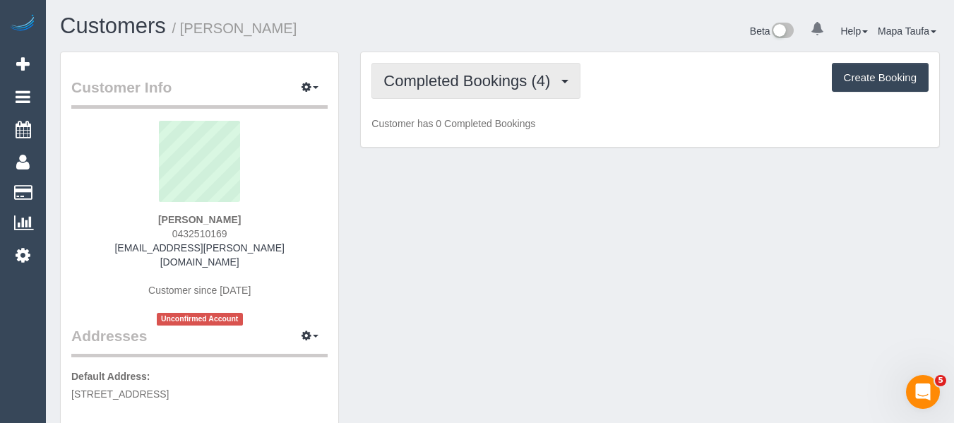
click at [462, 88] on span "Completed Bookings (4)" at bounding box center [470, 81] width 174 height 18
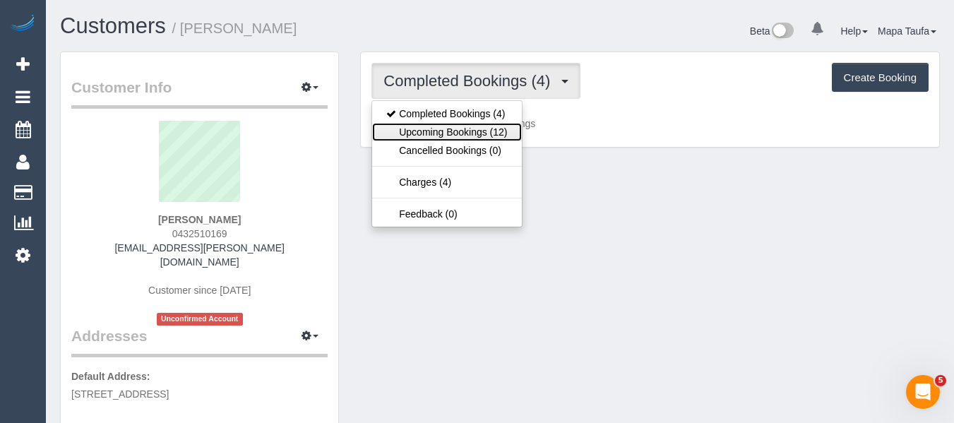
click at [457, 131] on link "Upcoming Bookings (12)" at bounding box center [446, 132] width 149 height 18
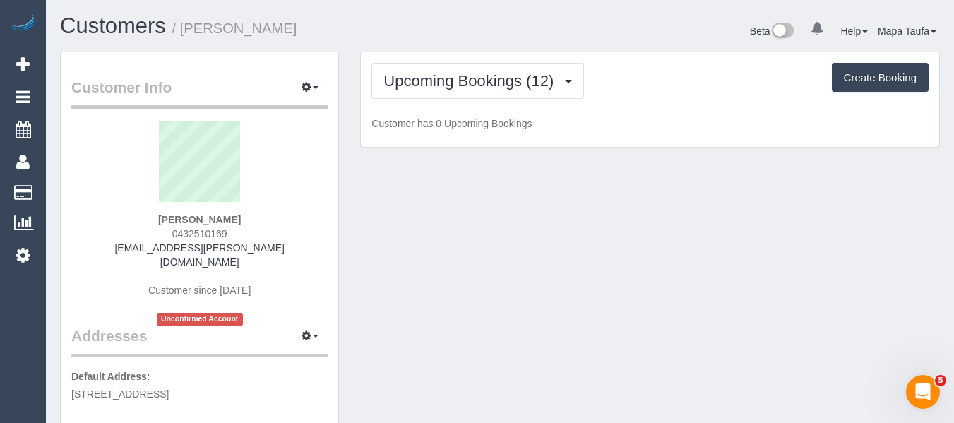
click at [666, 92] on div "Upcoming Bookings (12) Completed Bookings (4) Upcoming Bookings (12) Cancelled …" at bounding box center [649, 81] width 557 height 36
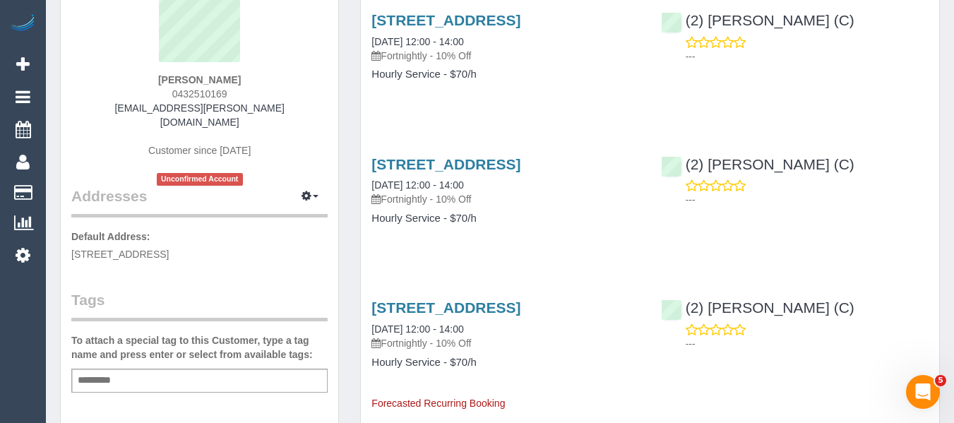
scroll to position [141, 0]
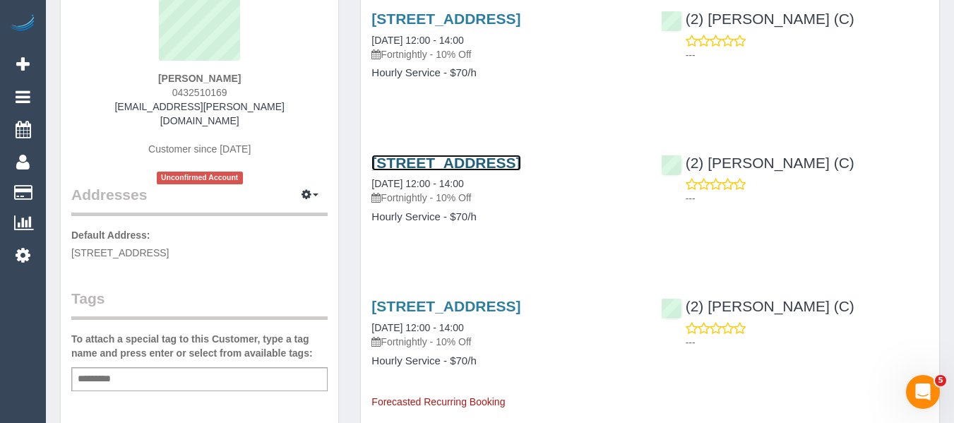
click at [425, 171] on link "1-2 The Esplanade, Unit 21, St Kilda, VIC 3182" at bounding box center [445, 163] width 149 height 16
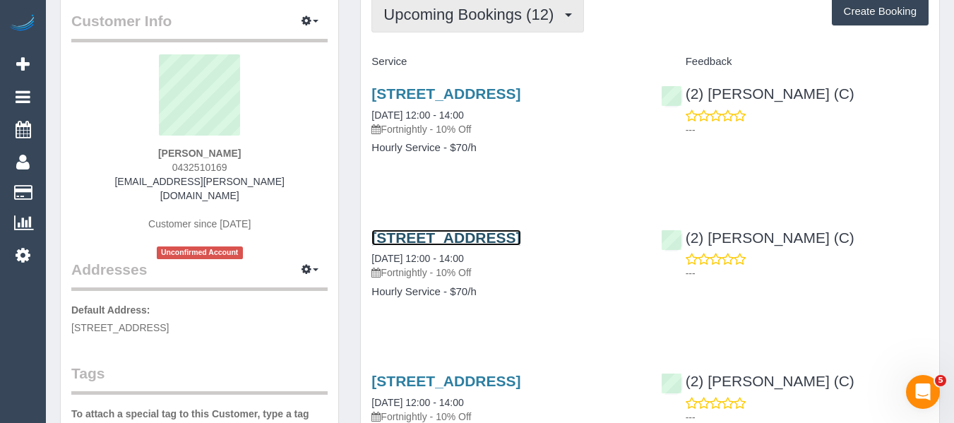
scroll to position [0, 0]
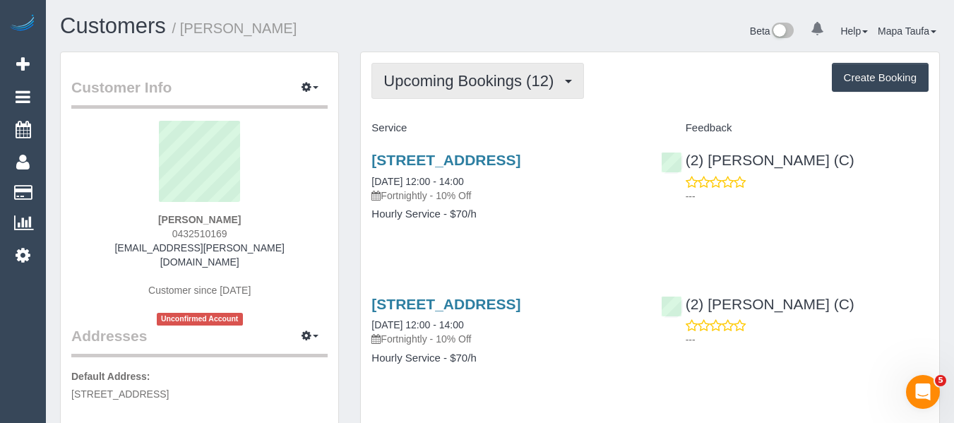
click at [480, 73] on span "Upcoming Bookings (12)" at bounding box center [471, 81] width 177 height 18
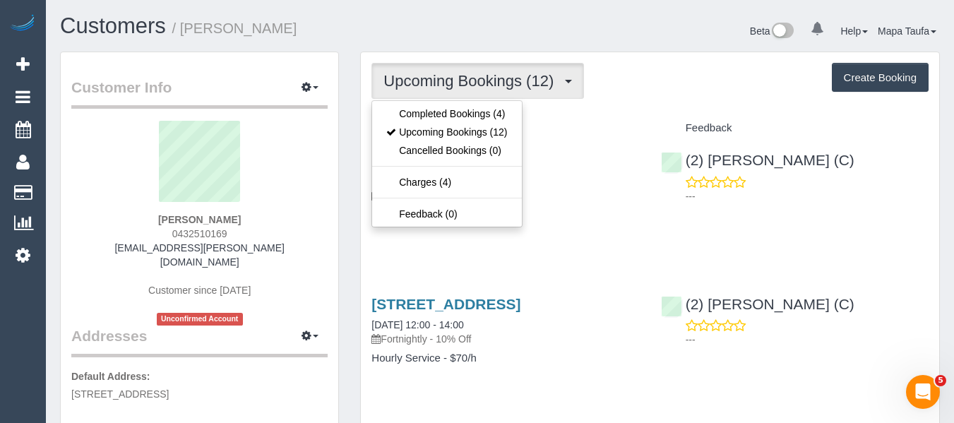
click at [683, 88] on div "Upcoming Bookings (12) Completed Bookings (4) Upcoming Bookings (12) Cancelled …" at bounding box center [649, 81] width 557 height 36
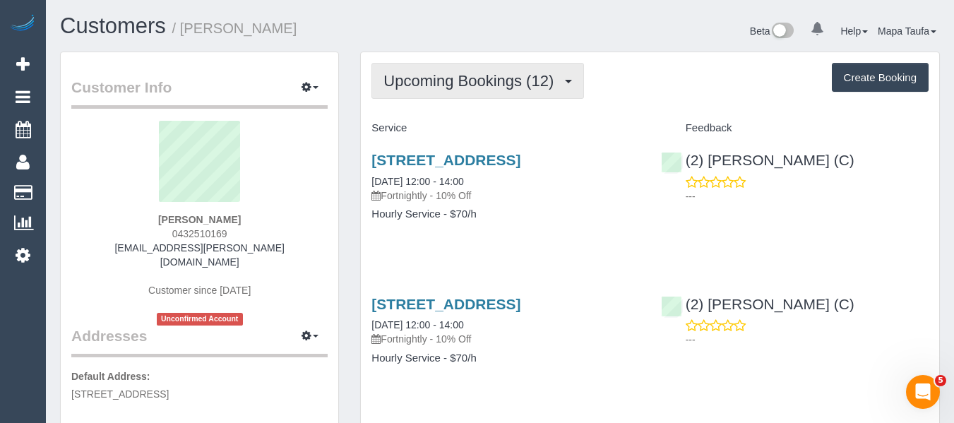
drag, startPoint x: 483, startPoint y: 79, endPoint x: 472, endPoint y: 124, distance: 45.9
click at [482, 84] on span "Upcoming Bookings (12)" at bounding box center [471, 81] width 177 height 18
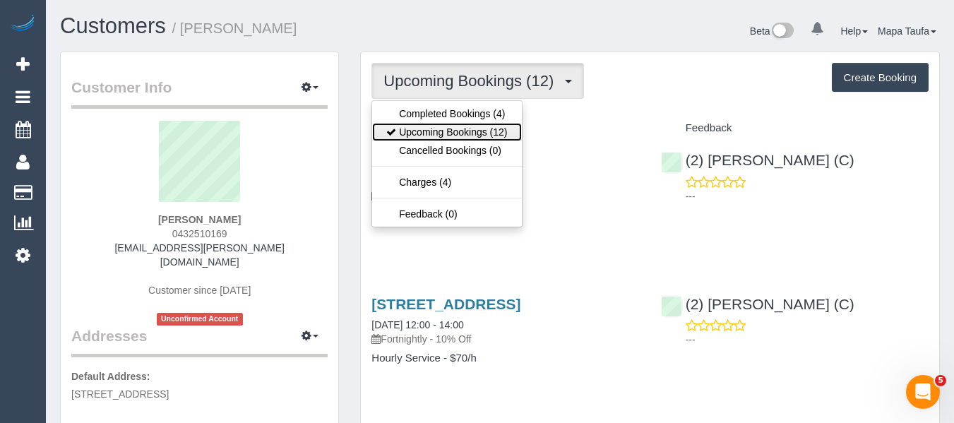
drag, startPoint x: 470, startPoint y: 125, endPoint x: 530, endPoint y: 114, distance: 61.1
click at [472, 125] on link "Upcoming Bookings (12)" at bounding box center [446, 132] width 149 height 18
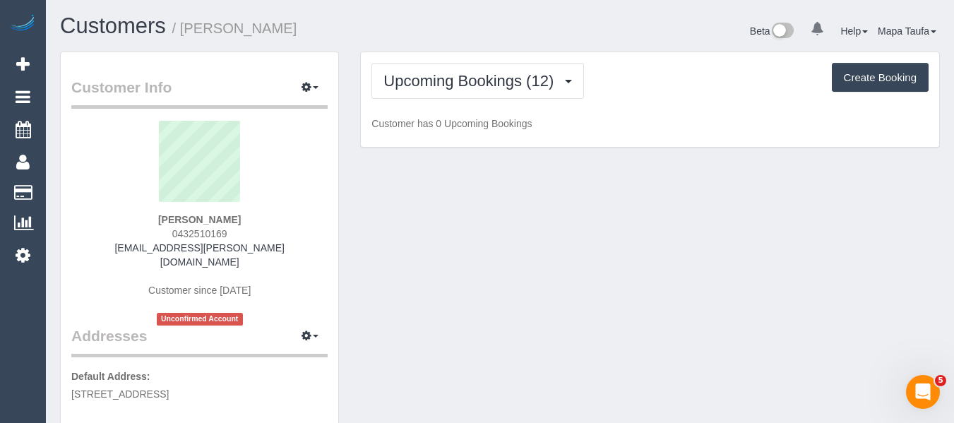
click at [717, 79] on div "Upcoming Bookings (12) Completed Bookings (4) Upcoming Bookings (12) Cancelled …" at bounding box center [649, 81] width 557 height 36
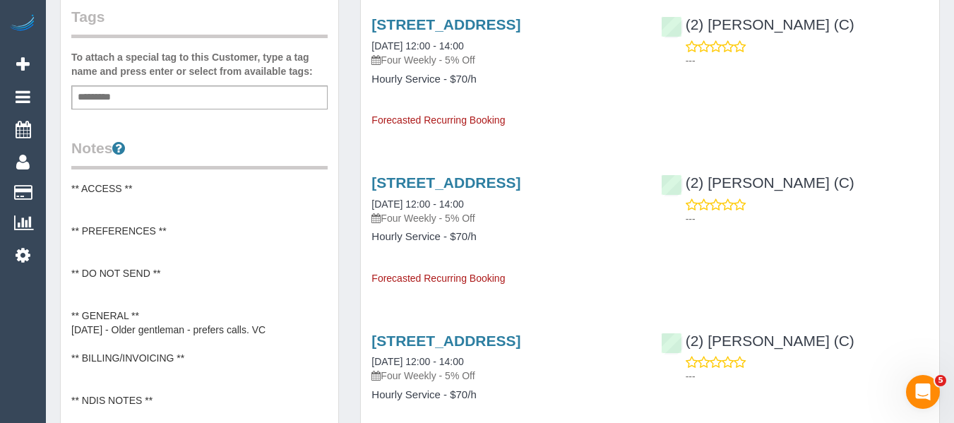
scroll to position [424, 0]
click at [229, 292] on pre "** ACCESS ** ** PREFERENCES ** ** DO NOT SEND ** ** GENERAL ** 18/08/25 - Older…" at bounding box center [199, 294] width 256 height 226
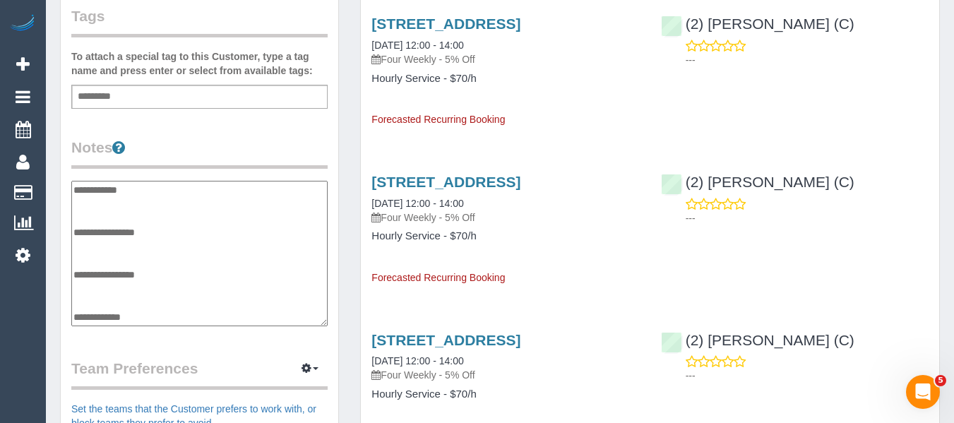
scroll to position [85, 0]
click at [167, 219] on textarea "**********" at bounding box center [199, 253] width 256 height 145
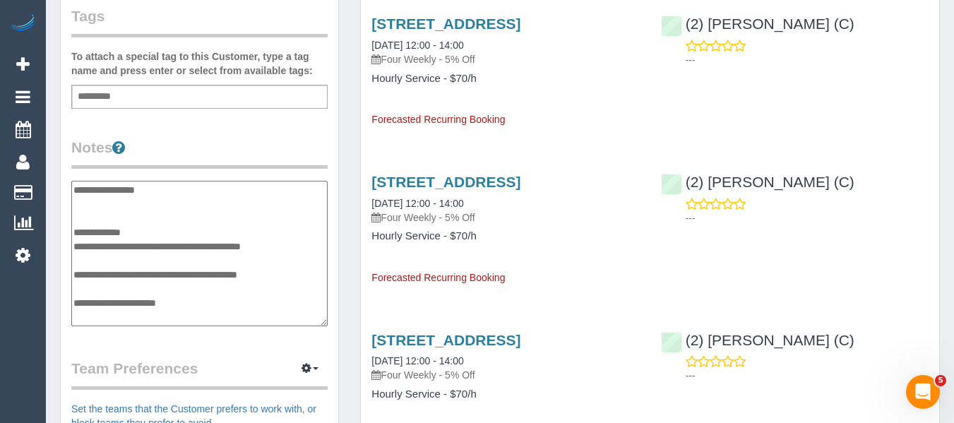
type textarea "**********"
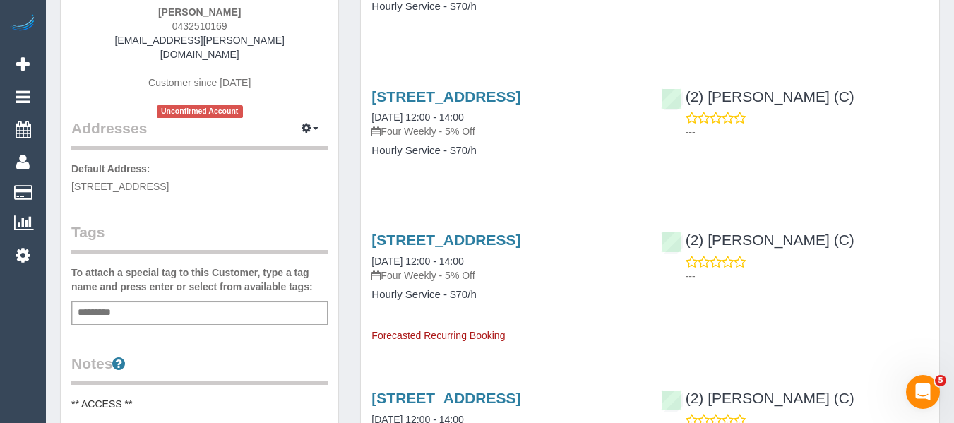
scroll to position [0, 0]
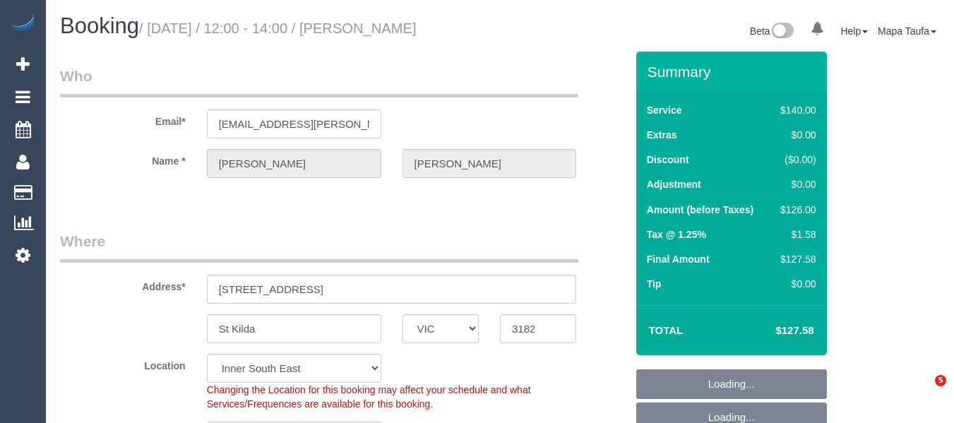
select select "VIC"
select select "string:stripe-pm_1RxLHU2GScqysDRVir9ENk5O"
select select "spot1"
select select "number:28"
select select "number:14"
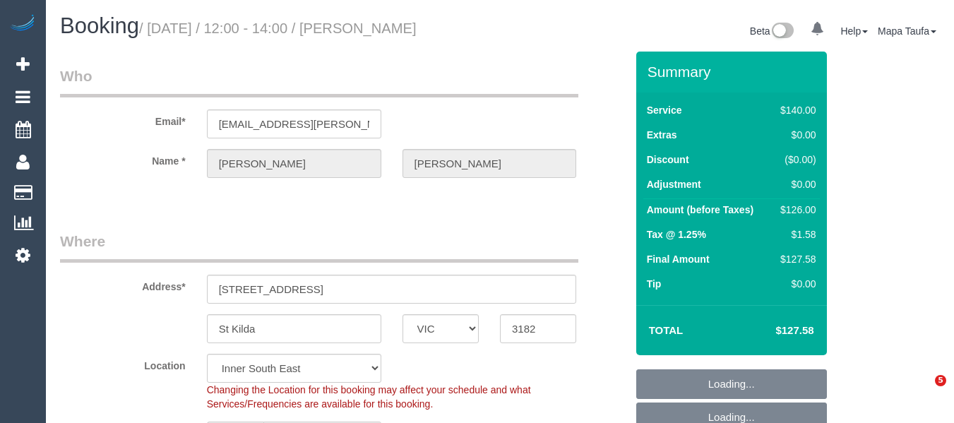
select select "number:18"
select select "number:25"
select select "number:35"
select select "number:12"
select select "VIC"
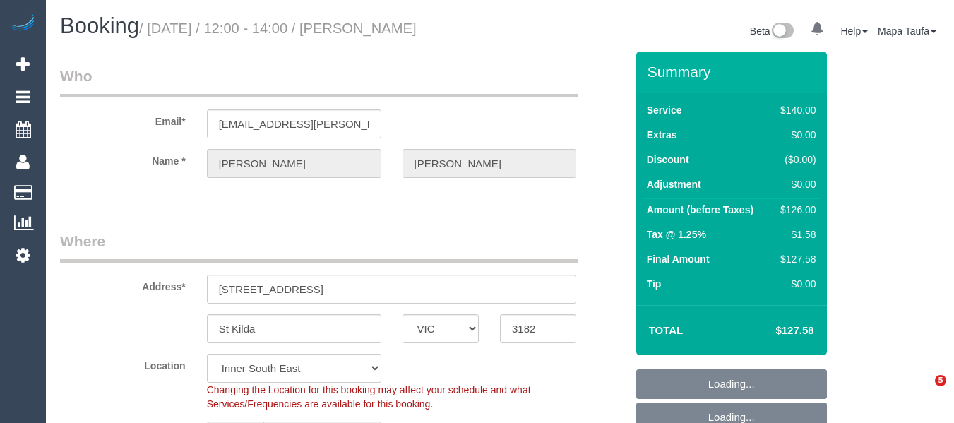
select select "spot4"
select select "number:28"
select select "number:14"
select select "number:18"
select select "number:25"
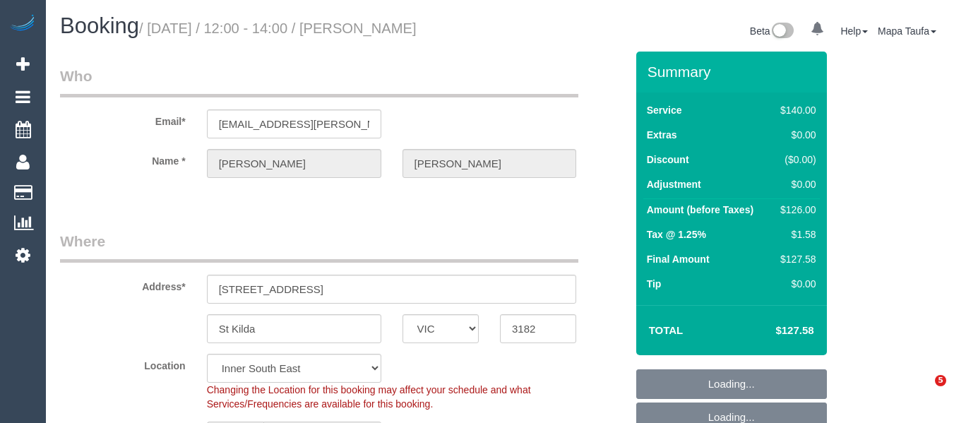
select select "number:35"
select select "number:12"
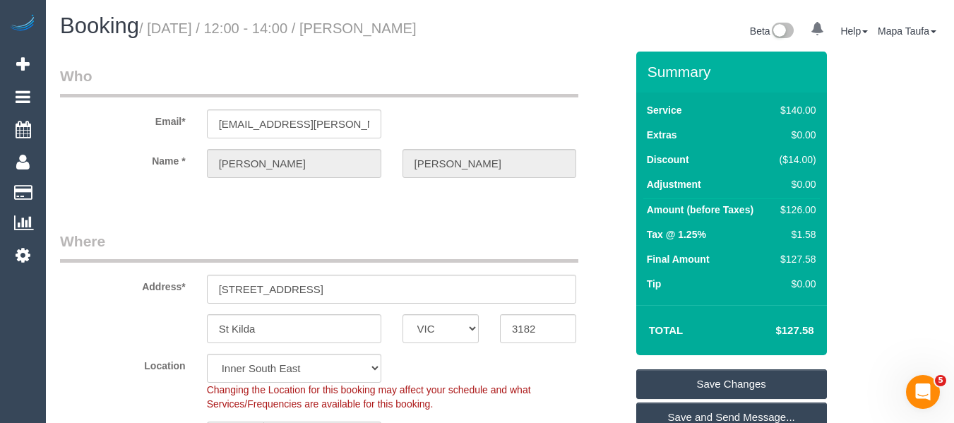
scroll to position [212, 0]
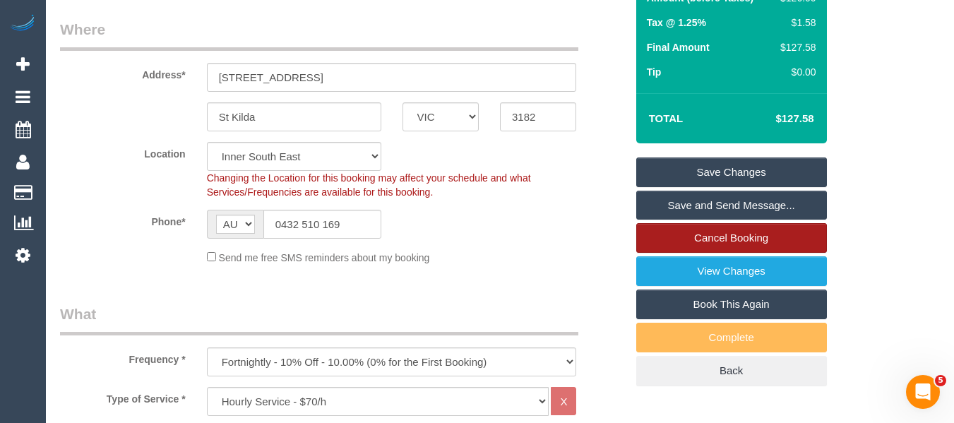
click at [752, 253] on link "Cancel Booking" at bounding box center [731, 238] width 191 height 30
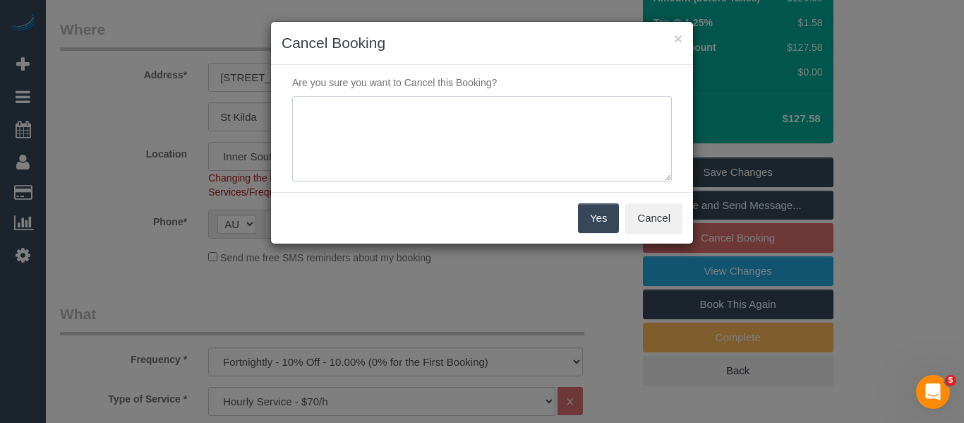
click at [525, 148] on textarea at bounding box center [482, 139] width 380 height 86
type textarea "service not needed via phone -MT"
click at [587, 214] on button "Yes" at bounding box center [598, 218] width 41 height 30
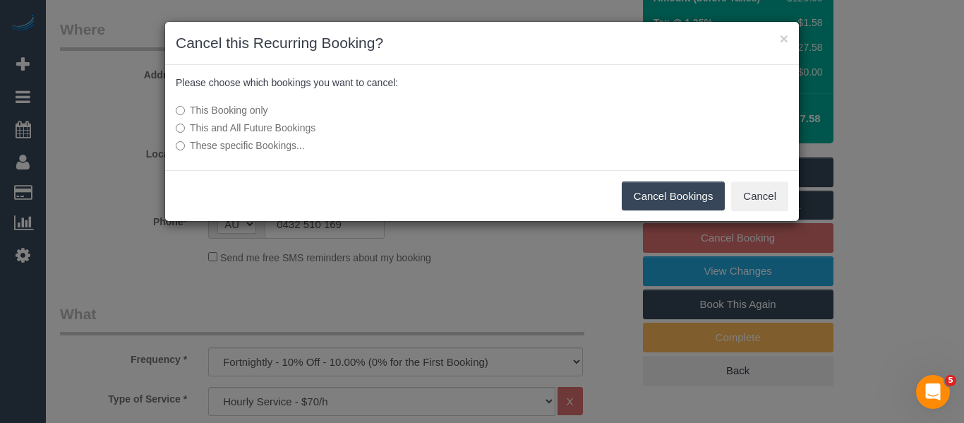
click at [657, 205] on button "Cancel Bookings" at bounding box center [674, 196] width 104 height 30
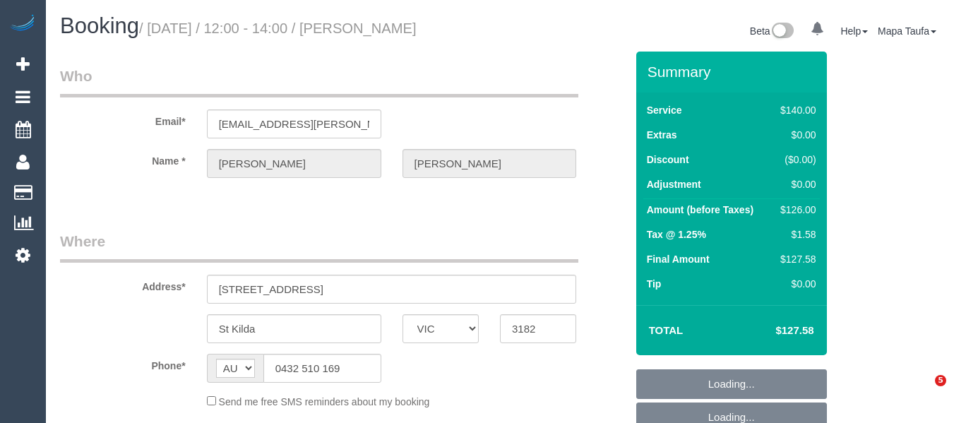
select select "VIC"
select select "object:528"
select select "string:stripe-pm_1RxLHU2GScqysDRVir9ENk5O"
select select "number:28"
select select "number:14"
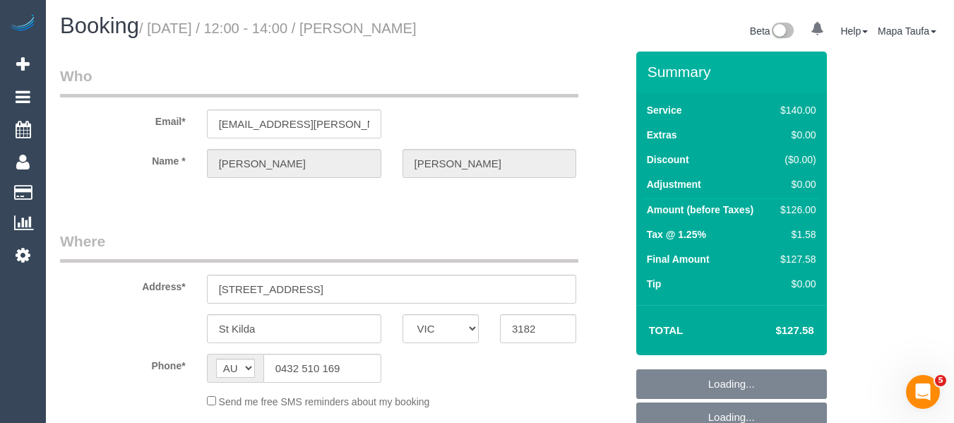
select select "number:18"
select select "number:25"
select select "number:35"
select select "number:12"
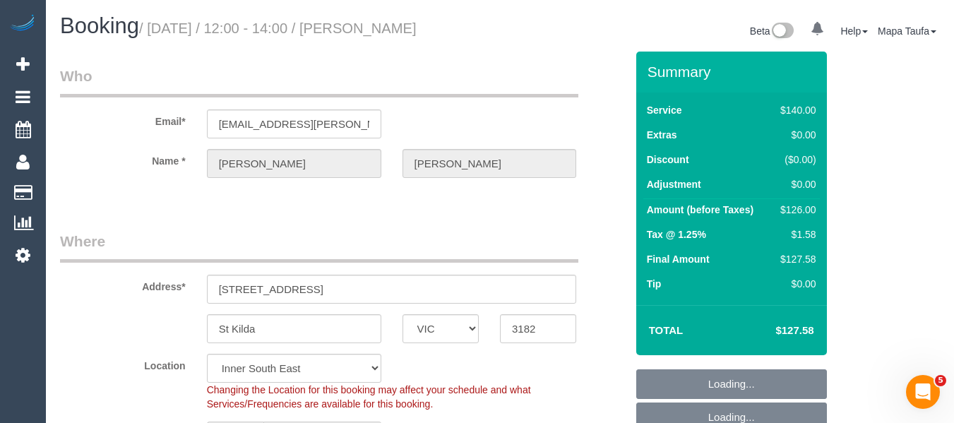
select select "object:845"
select select "spot4"
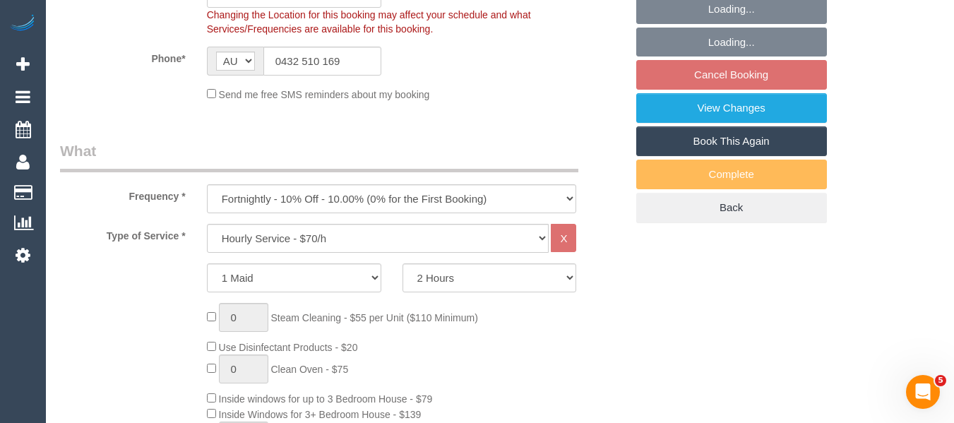
scroll to position [494, 0]
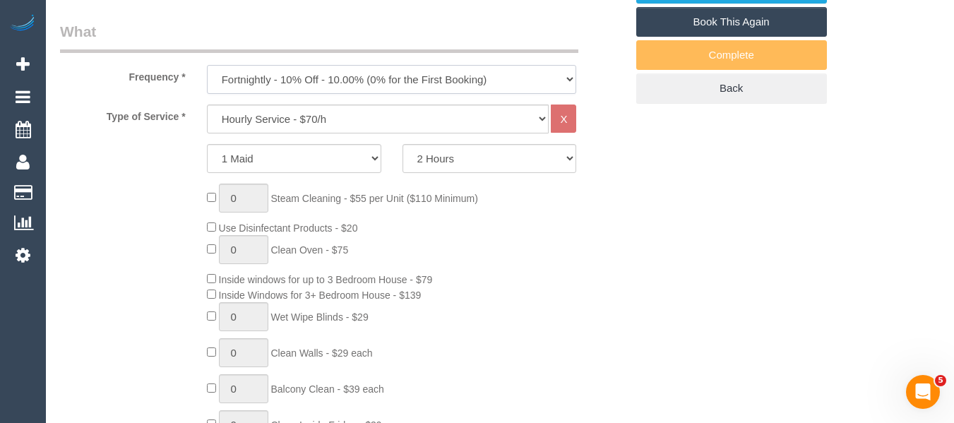
click at [287, 94] on select "One Time Cleaning Weekly - 10% Off - 10.00% (0% for the First Booking) Fortnigh…" at bounding box center [392, 79] width 370 height 29
click at [270, 94] on select "One Time Cleaning Weekly - 10% Off - 10.00% (0% for the First Booking) Fortnigh…" at bounding box center [392, 79] width 370 height 29
select select "object:849"
click at [207, 81] on select "One Time Cleaning Weekly - 10% Off - 10.00% (0% for the First Booking) Fortnigh…" at bounding box center [392, 79] width 370 height 29
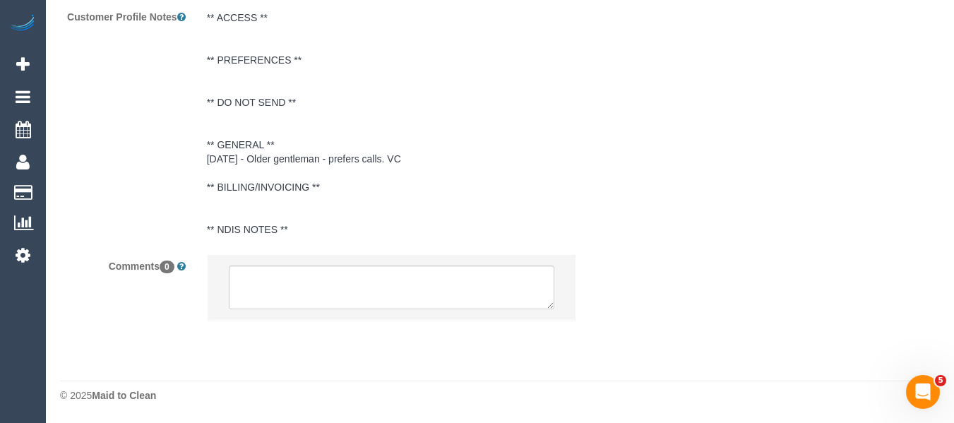
scroll to position [2549, 0]
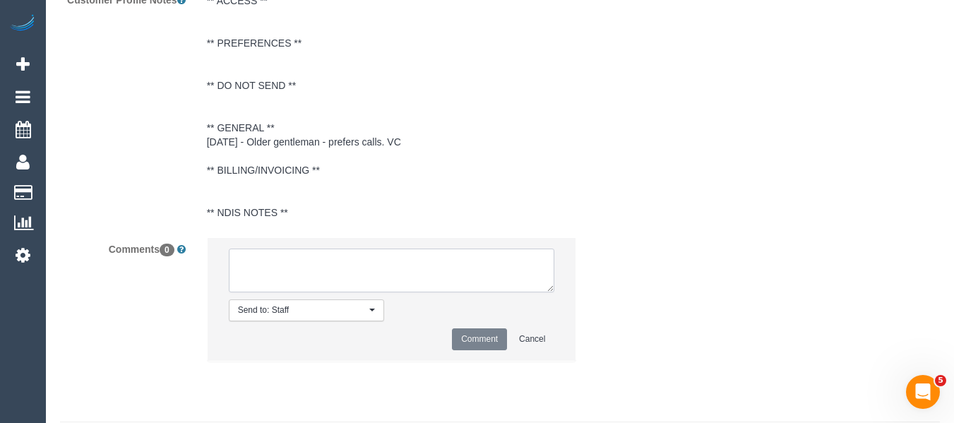
click at [293, 292] on textarea at bounding box center [392, 271] width 326 height 44
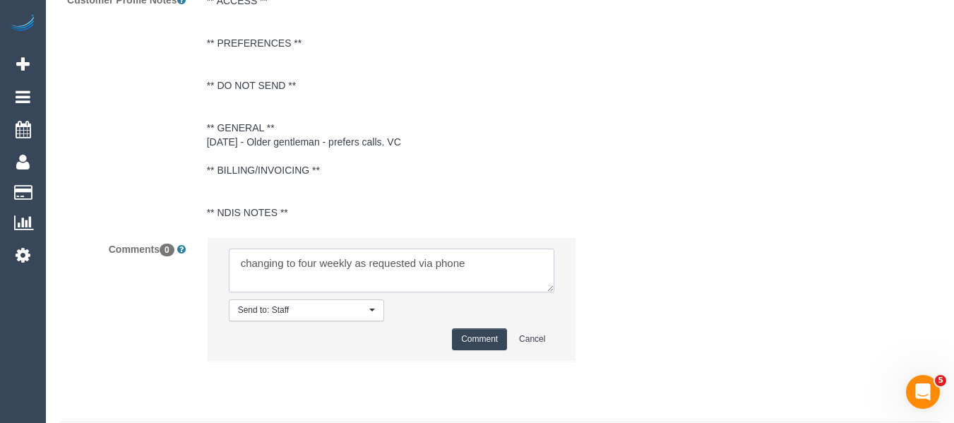
type textarea "changing to four weekly as requested via phone"
click at [457, 346] on button "Comment" at bounding box center [479, 339] width 55 height 22
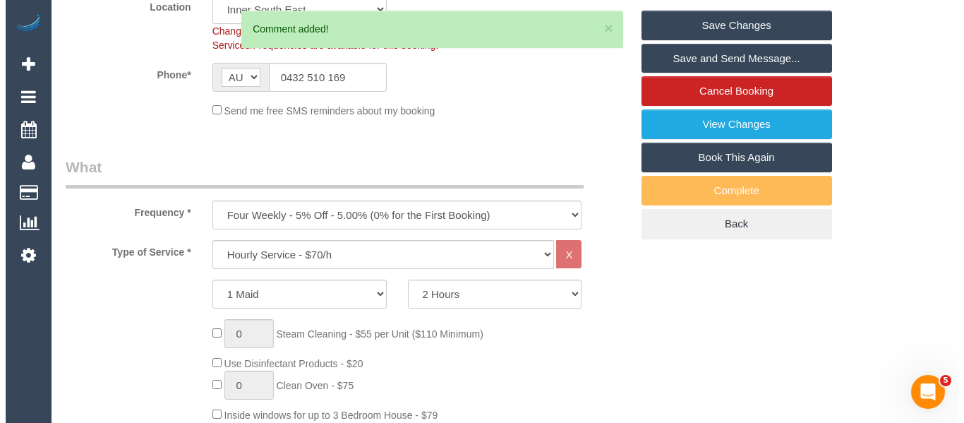
scroll to position [325, 0]
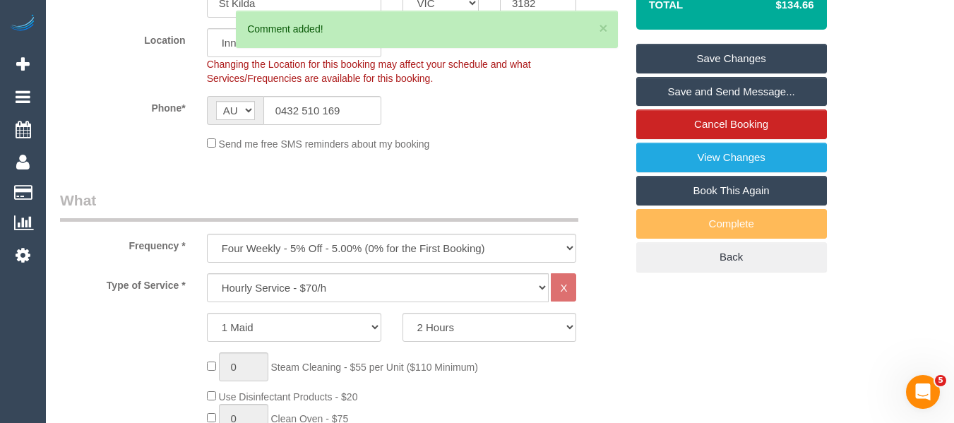
click at [717, 66] on link "Save Changes" at bounding box center [731, 59] width 191 height 30
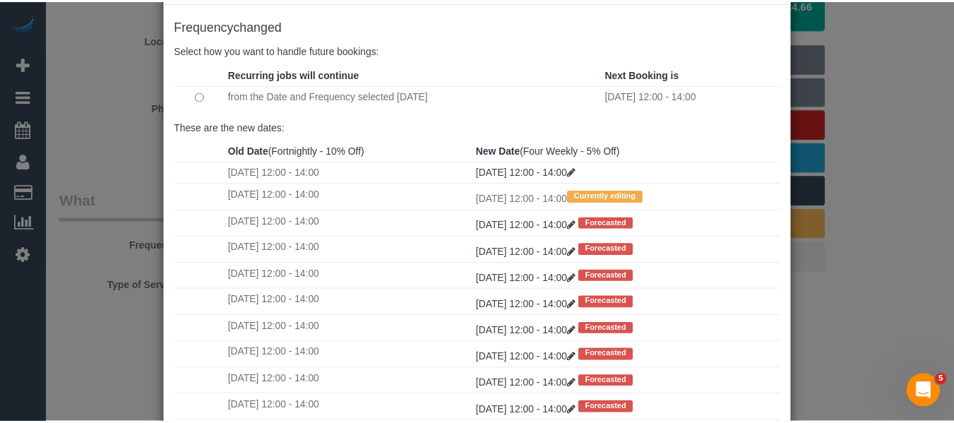
scroll to position [210, 0]
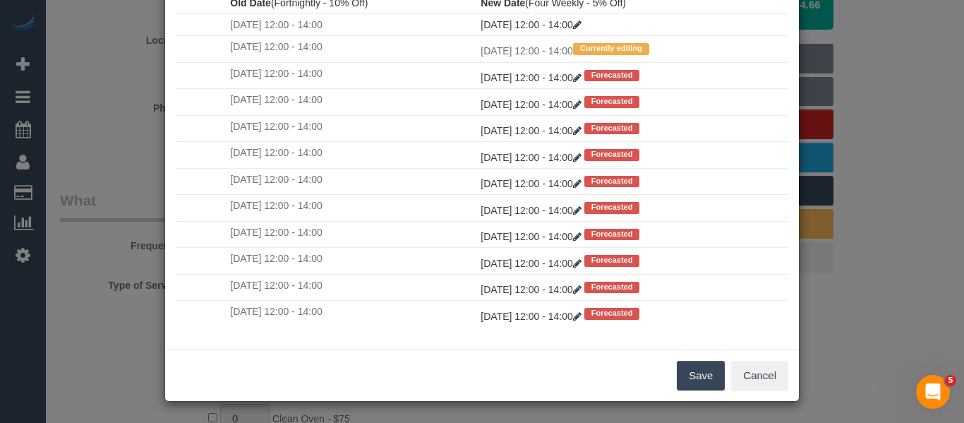
click at [696, 376] on button "Save" at bounding box center [701, 376] width 48 height 30
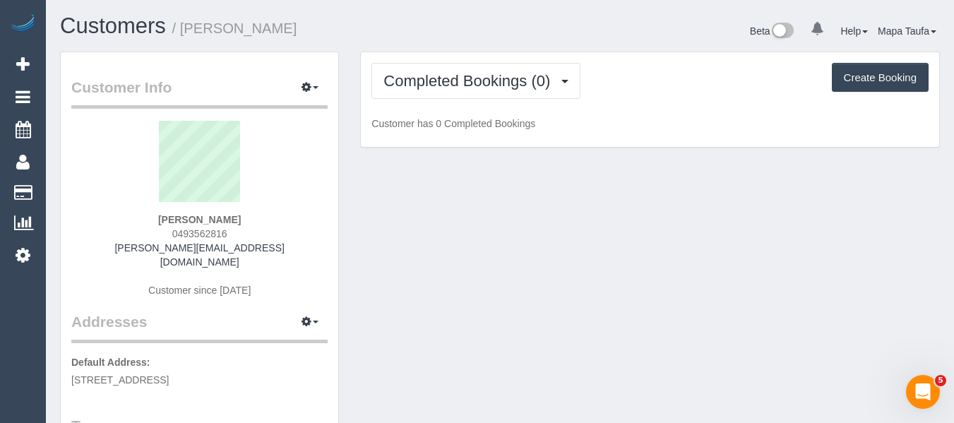
drag, startPoint x: 263, startPoint y: 234, endPoint x: 172, endPoint y: 235, distance: 91.8
click at [167, 237] on div "[PERSON_NAME] 0493562816 [PERSON_NAME][EMAIL_ADDRESS][DOMAIN_NAME] Customer sin…" at bounding box center [199, 216] width 256 height 191
copy span "0493562816"
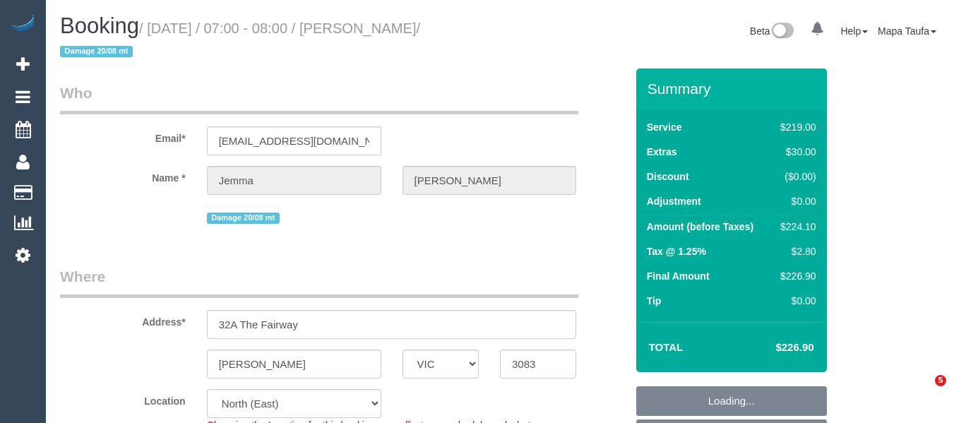
select select "VIC"
select select "number:27"
select select "number:16"
select select "number:18"
select select "number:22"
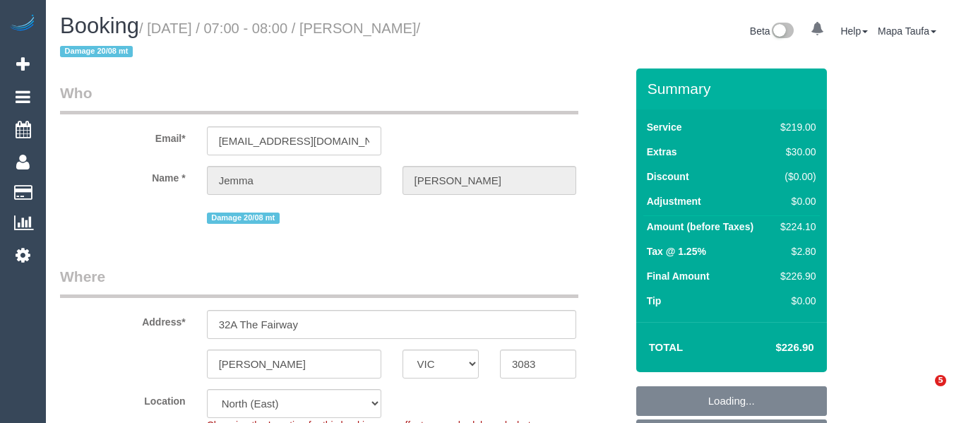
select select "number:33"
select select "number:12"
select select "object:706"
select select "string:AU"
select select "spot1"
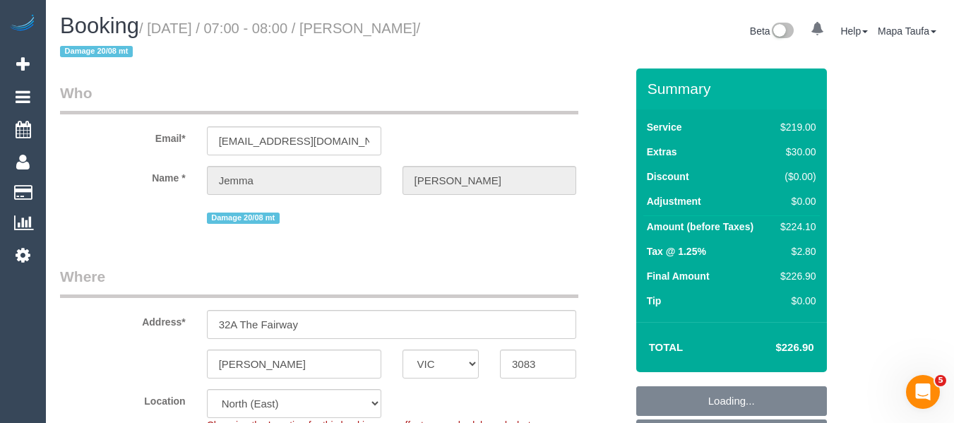
select select "string:stripe-pm_1RLFY02GScqysDRV6vk7KCHr"
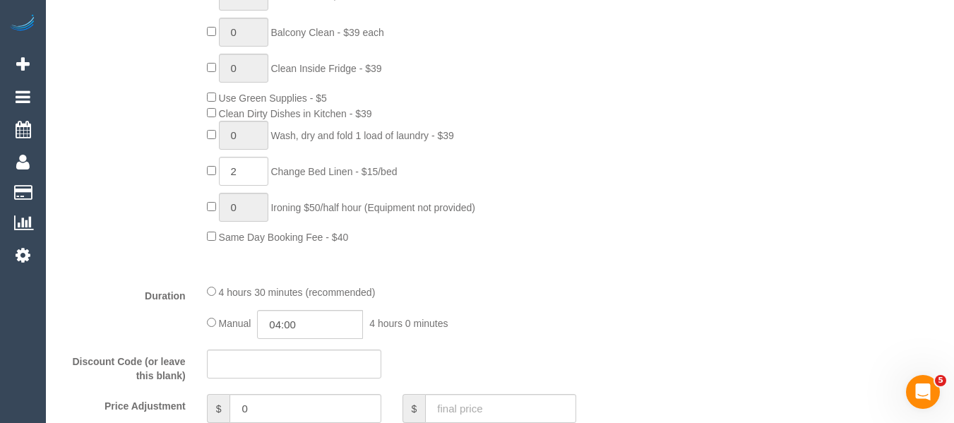
scroll to position [1059, 0]
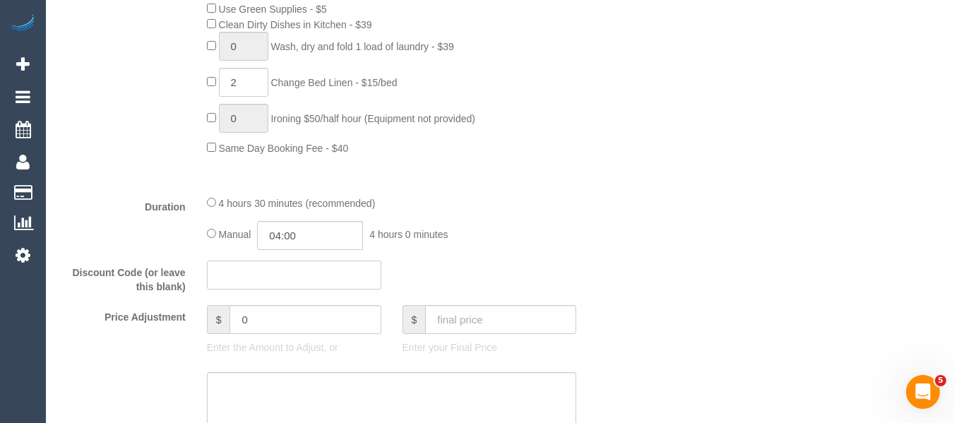
drag, startPoint x: 256, startPoint y: 286, endPoint x: 253, endPoint y: 296, distance: 10.3
click at [254, 294] on div "Discount Code (or leave this blank)" at bounding box center [342, 278] width 587 height 34
drag, startPoint x: 246, startPoint y: 324, endPoint x: 219, endPoint y: 325, distance: 26.8
click at [220, 325] on div "$ 0" at bounding box center [294, 319] width 174 height 29
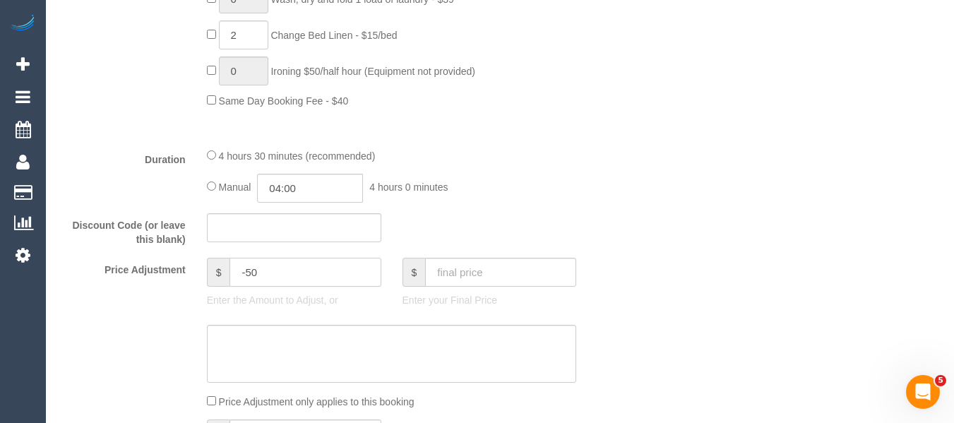
scroll to position [1130, 0]
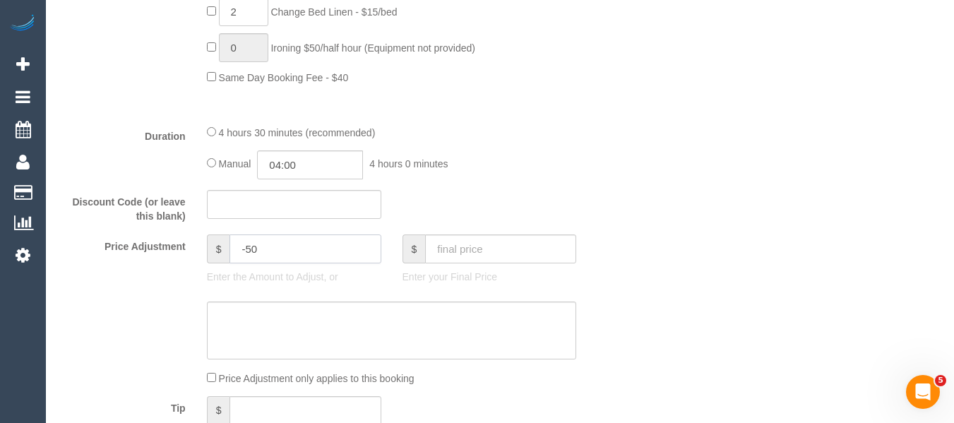
type input "-50"
click at [277, 328] on textarea at bounding box center [392, 330] width 370 height 58
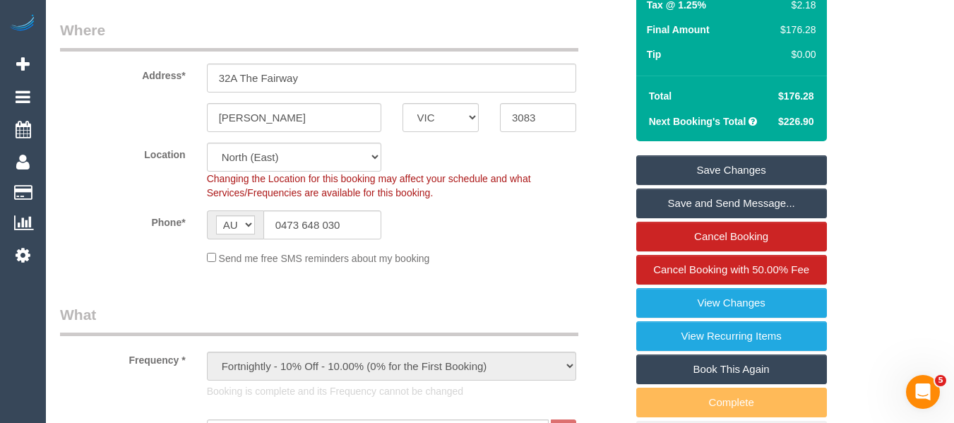
scroll to position [71, 0]
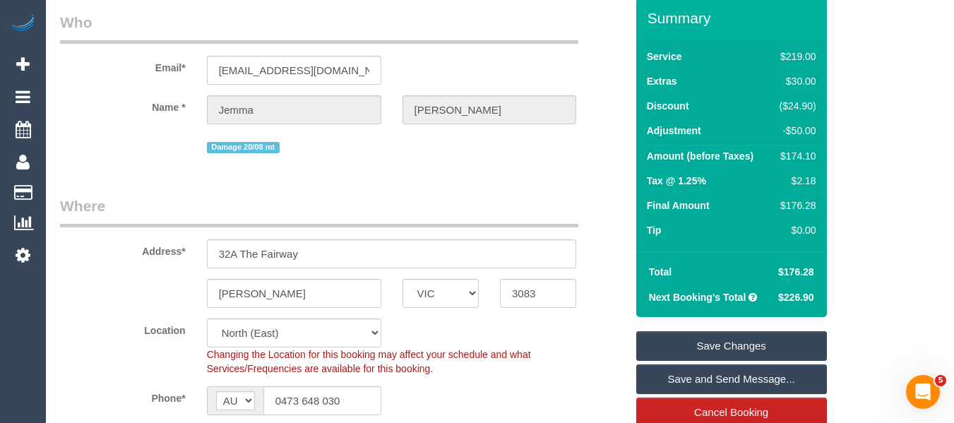
type textarea "discount for damage - MT"
click at [737, 339] on link "Save Changes" at bounding box center [731, 346] width 191 height 30
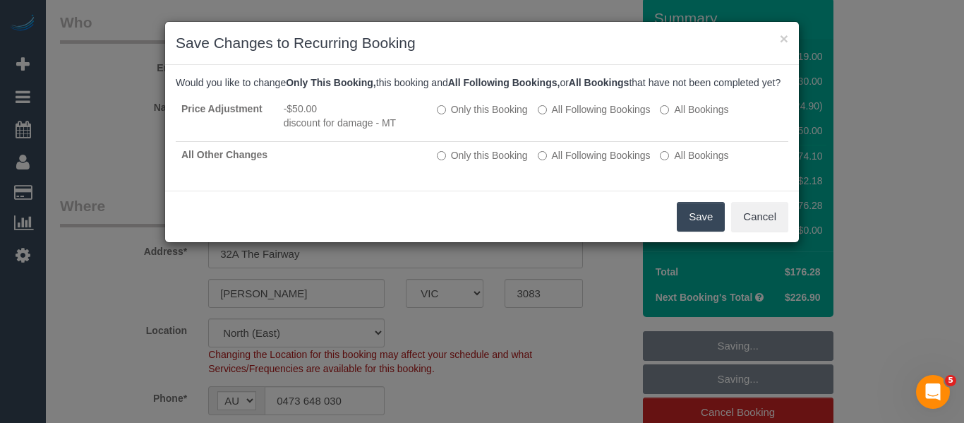
click at [704, 228] on button "Save" at bounding box center [701, 217] width 48 height 30
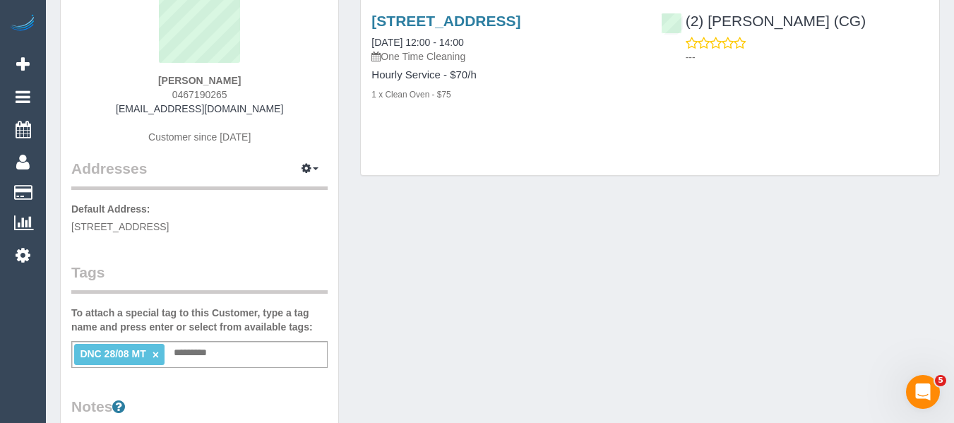
scroll to position [71, 0]
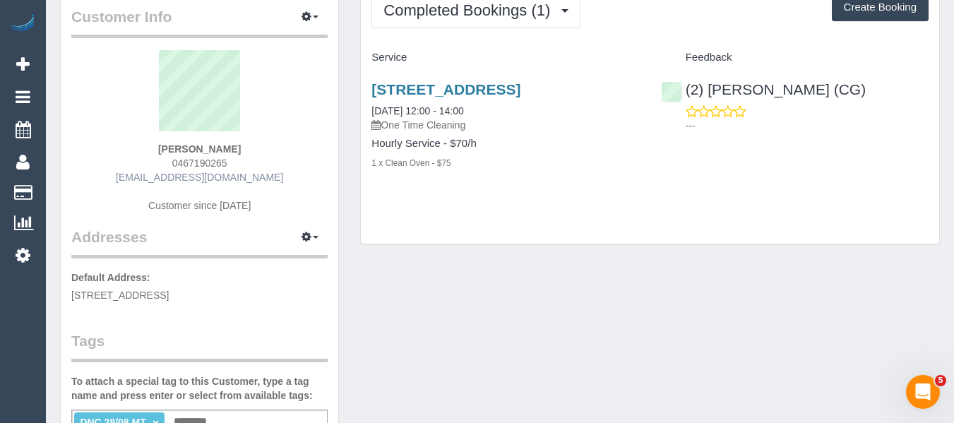
drag, startPoint x: 273, startPoint y: 174, endPoint x: 166, endPoint y: 178, distance: 107.4
click at [144, 177] on div "[PERSON_NAME] 0467190265 [EMAIL_ADDRESS][DOMAIN_NAME] Customer since [DATE]" at bounding box center [199, 138] width 256 height 176
copy link "[EMAIL_ADDRESS][DOMAIN_NAME]"
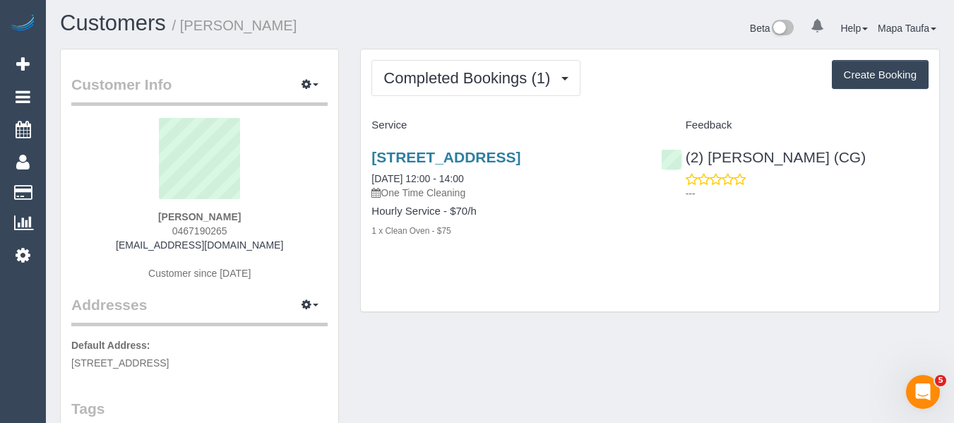
scroll to position [0, 0]
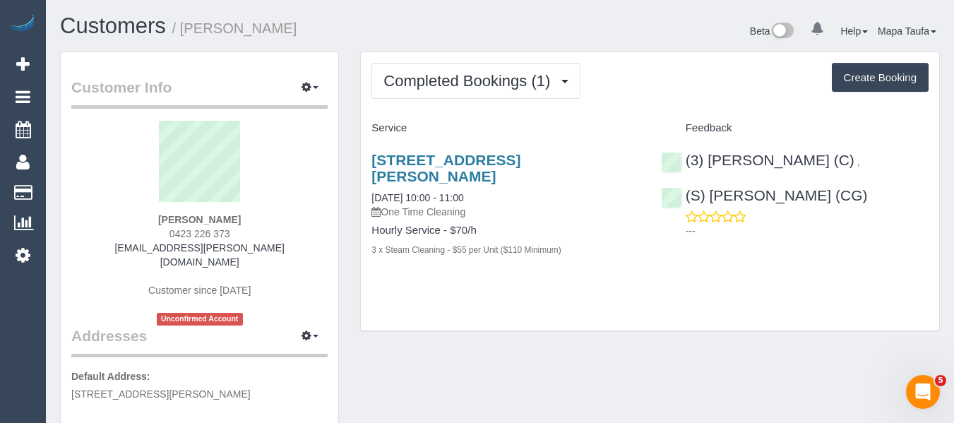
click at [455, 60] on div "Completed Bookings (1) Completed Bookings (1) Upcoming Bookings (1) Cancelled B…" at bounding box center [650, 191] width 578 height 279
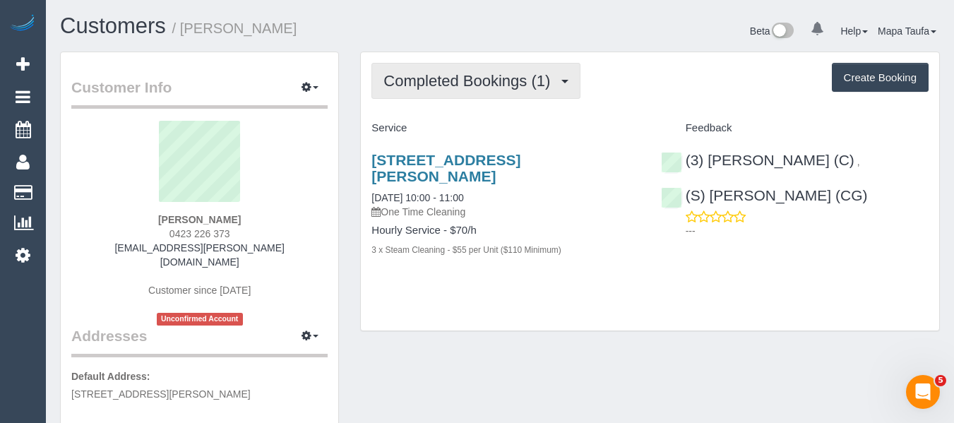
click at [450, 87] on span "Completed Bookings (1)" at bounding box center [470, 81] width 174 height 18
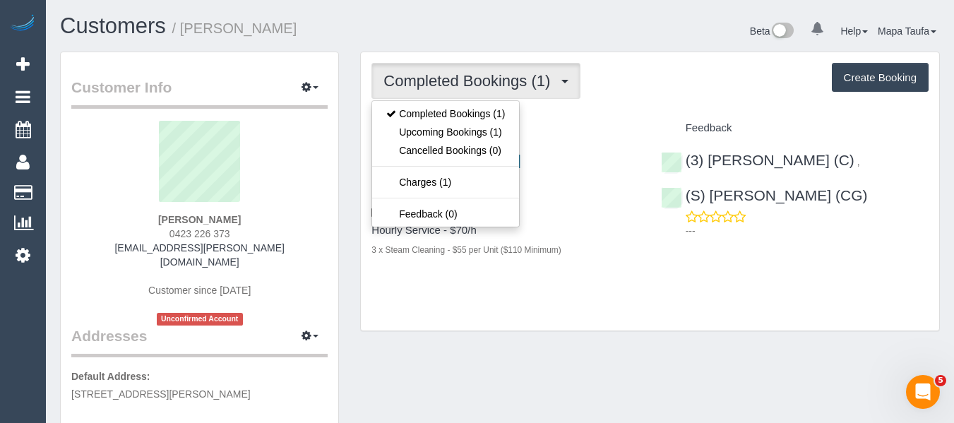
click at [657, 108] on div "Completed Bookings (1) Completed Bookings (1) Upcoming Bookings (1) Cancelled B…" at bounding box center [650, 191] width 578 height 279
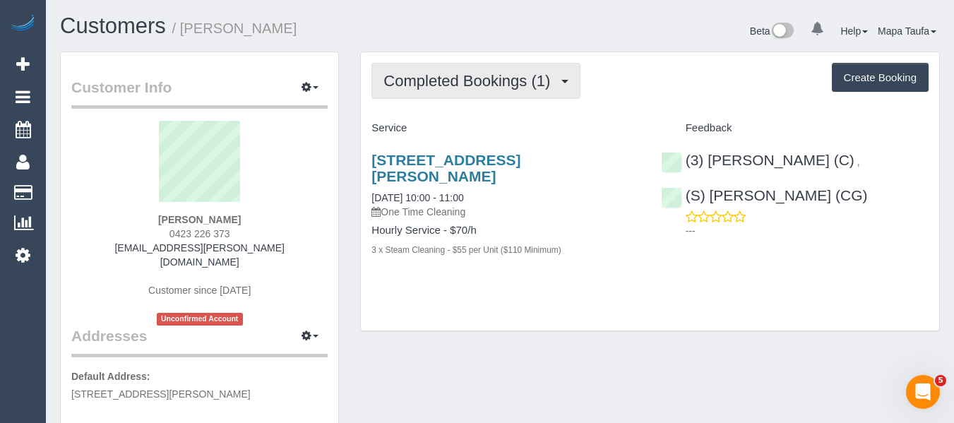
drag, startPoint x: 491, startPoint y: 84, endPoint x: 466, endPoint y: 119, distance: 42.5
click at [488, 85] on span "Completed Bookings (1)" at bounding box center [470, 81] width 174 height 18
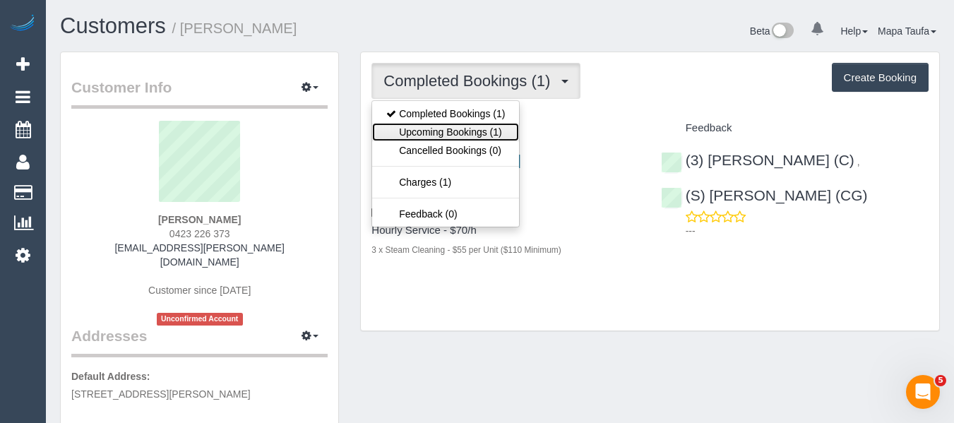
click at [464, 132] on link "Upcoming Bookings (1)" at bounding box center [445, 132] width 147 height 18
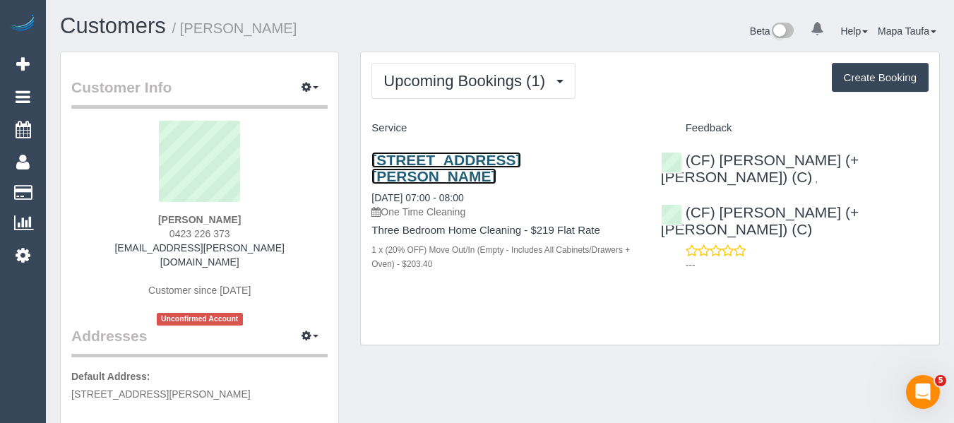
click at [417, 161] on link "245 Ross St, Port Melbourne, VIC 3207" at bounding box center [445, 168] width 149 height 32
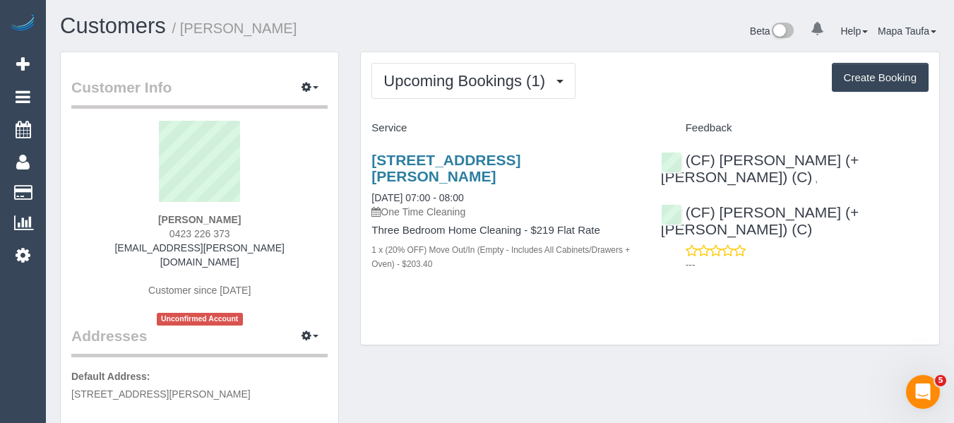
click at [816, 259] on div "245 Ross St, Port Melbourne, VIC 3207 01/09/2025 07:00 - 08:00 One Time Cleanin…" at bounding box center [650, 219] width 578 height 159
click at [538, 304] on div "Upcoming Bookings (1) Completed Bookings (1) Upcoming Bookings (1) Cancelled Bo…" at bounding box center [650, 198] width 578 height 293
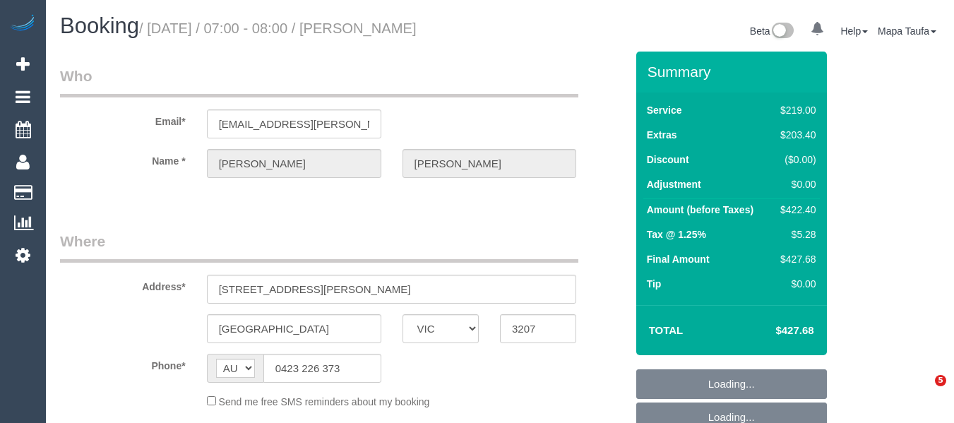
select select "VIC"
select select "string:stripe-pm_1RqRQ82GScqysDRVwoOBDfRc"
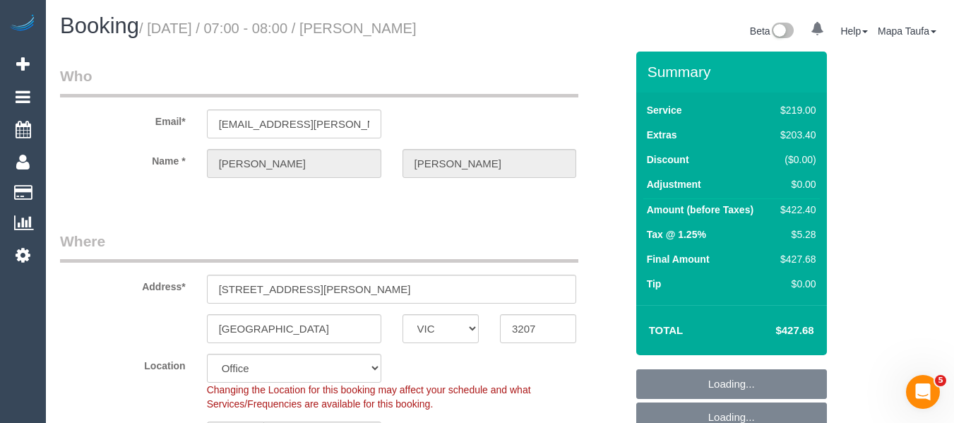
select select "number:28"
select select "number:14"
select select "number:19"
select select "number:24"
select select "object:851"
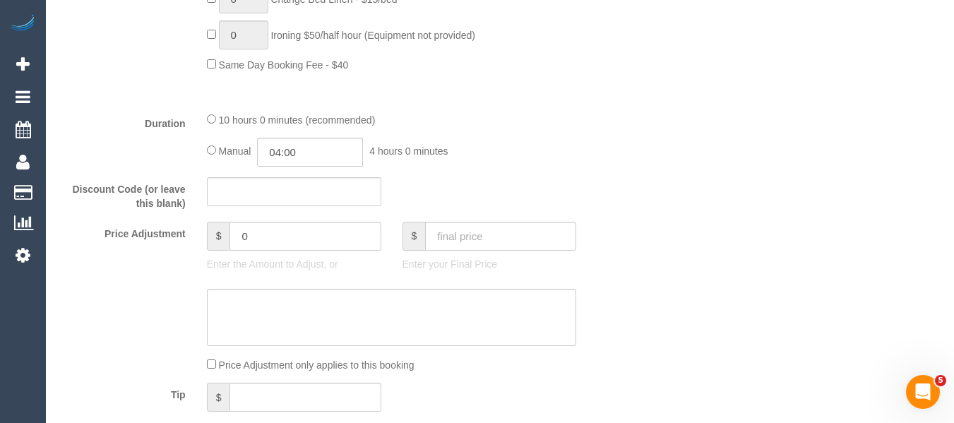
scroll to position [1101, 0]
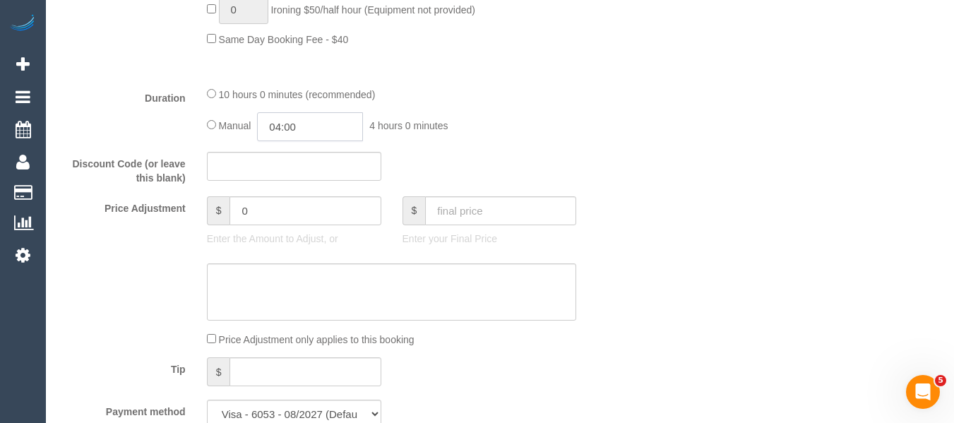
click at [322, 134] on input "04:00" at bounding box center [310, 126] width 106 height 29
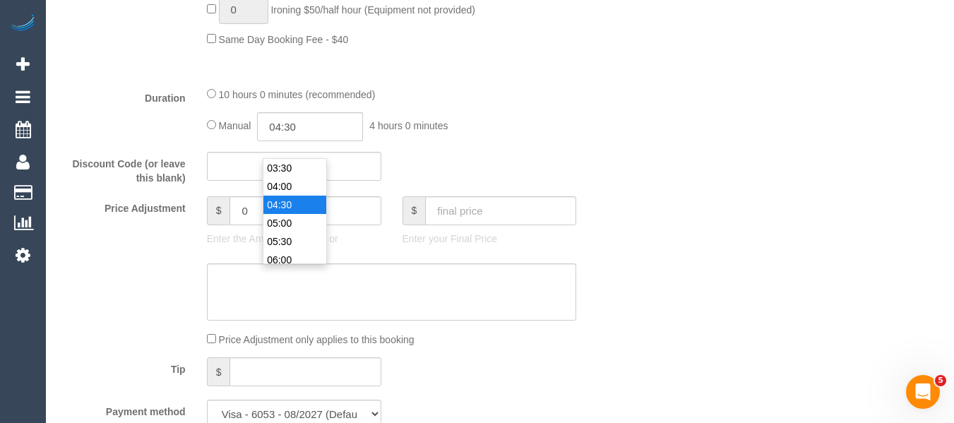
click at [292, 211] on li "04:30" at bounding box center [294, 205] width 63 height 18
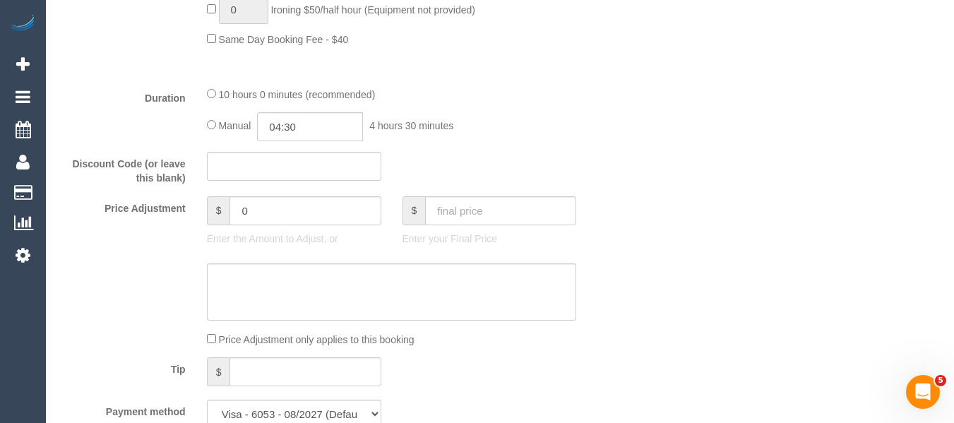
click at [345, 141] on input "04:30" at bounding box center [310, 126] width 106 height 29
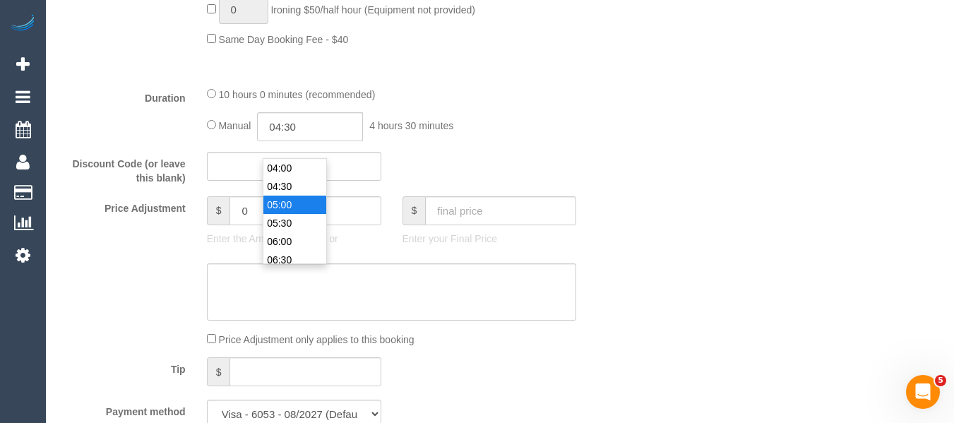
type input "05:00"
drag, startPoint x: 290, startPoint y: 204, endPoint x: 686, endPoint y: 191, distance: 395.6
click at [291, 204] on li "05:00" at bounding box center [294, 205] width 63 height 18
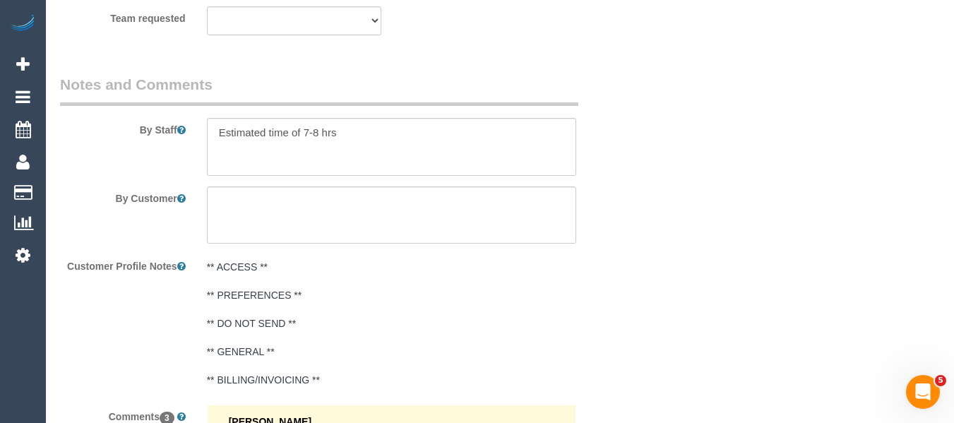
scroll to position [2453, 0]
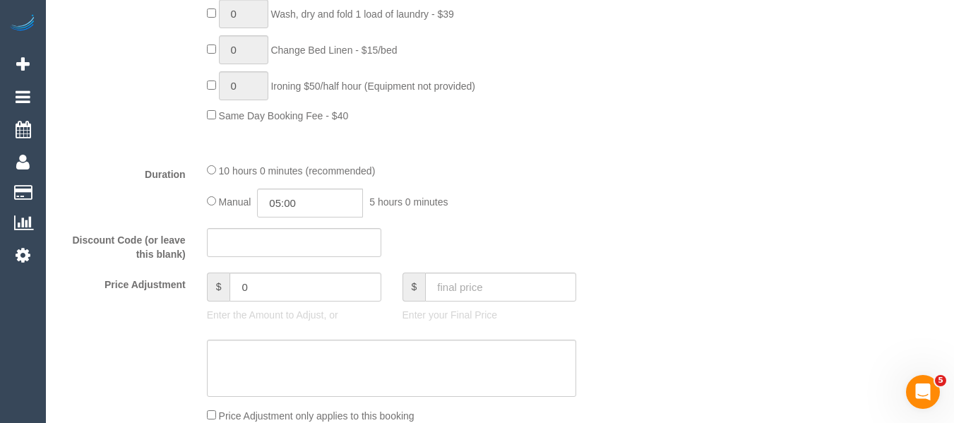
scroll to position [1096, 0]
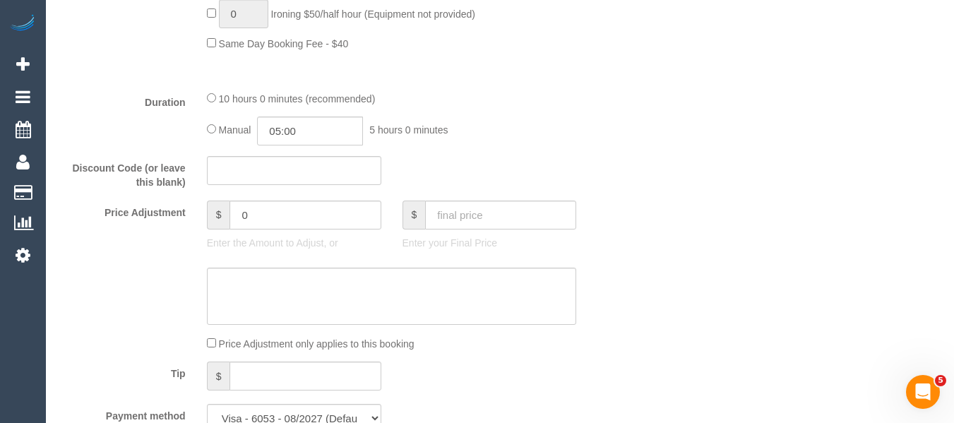
click at [201, 112] on div "10 hours 0 minutes (recommended) Manual 05:00 5 hours 0 minutes" at bounding box center [391, 117] width 391 height 55
drag, startPoint x: 184, startPoint y: 103, endPoint x: 439, endPoint y: 134, distance: 257.4
drag, startPoint x: 566, startPoint y: 138, endPoint x: 584, endPoint y: 153, distance: 23.5
click at [569, 138] on div "Manual 05:00 5 hours 0 minutes" at bounding box center [392, 130] width 370 height 29
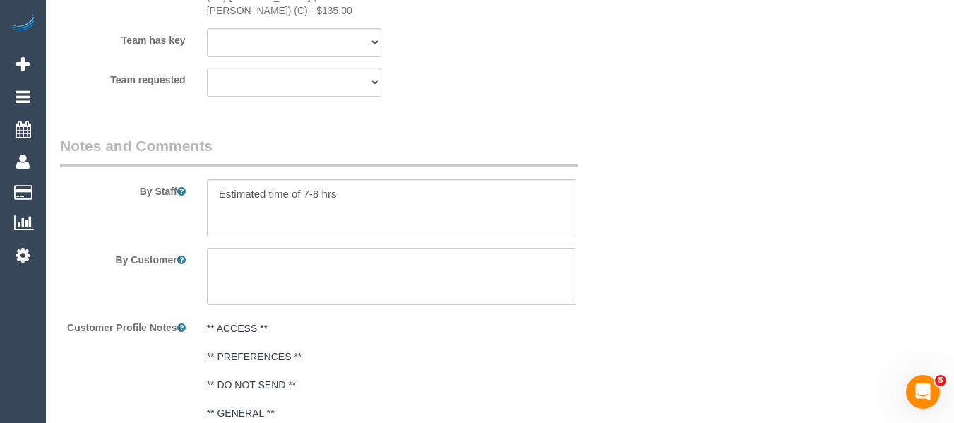
scroll to position [2566, 0]
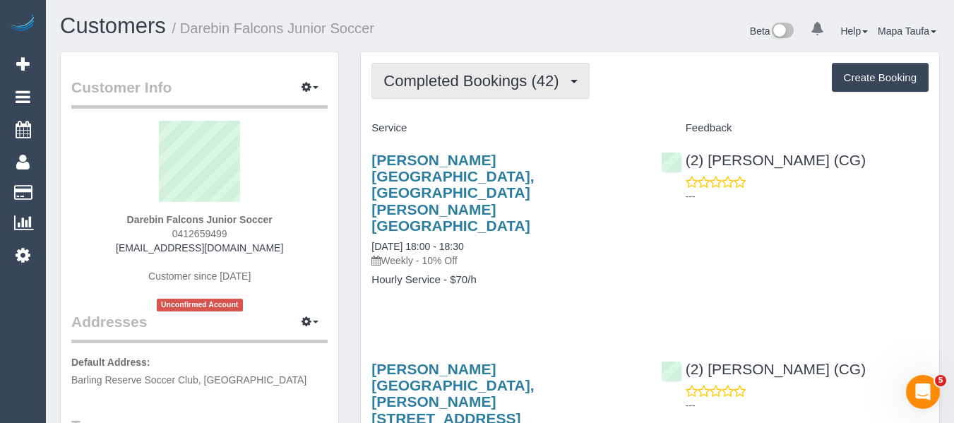
drag, startPoint x: 474, startPoint y: 86, endPoint x: 474, endPoint y: 107, distance: 20.5
click at [474, 86] on span "Completed Bookings (42)" at bounding box center [474, 81] width 182 height 18
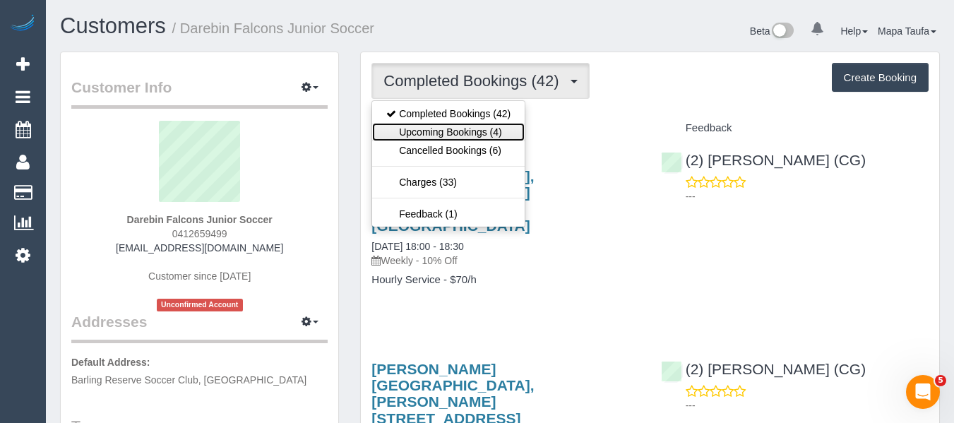
click at [477, 123] on link "Upcoming Bookings (4)" at bounding box center [448, 132] width 152 height 18
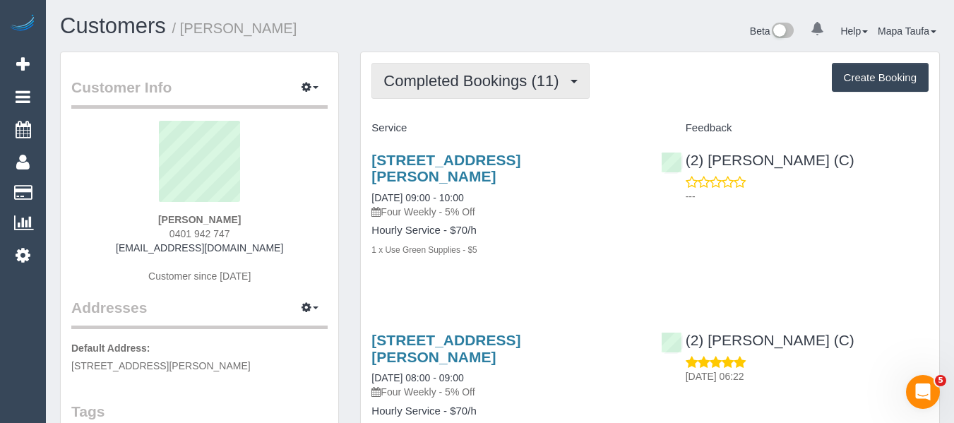
click at [448, 83] on span "Completed Bookings (11)" at bounding box center [474, 81] width 182 height 18
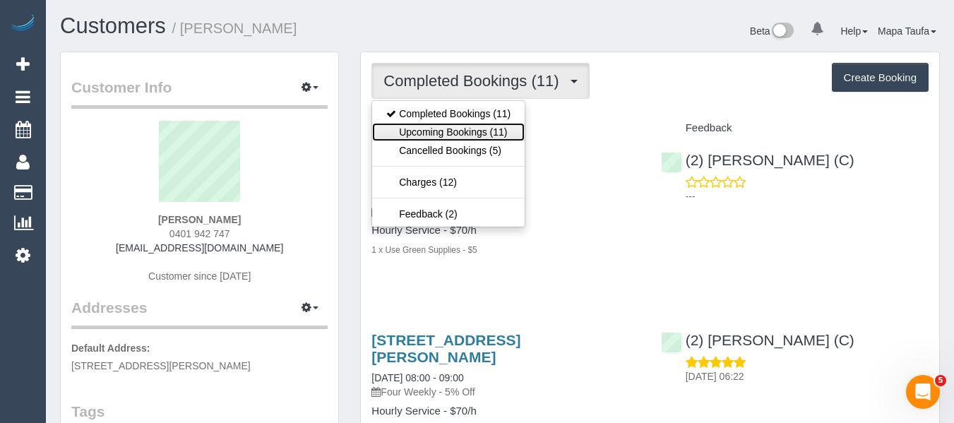
click at [460, 129] on link "Upcoming Bookings (11)" at bounding box center [448, 132] width 152 height 18
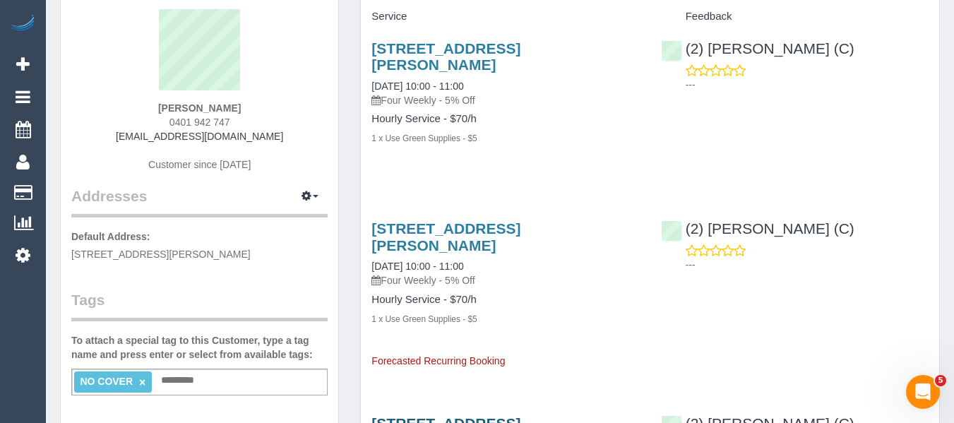
scroll to position [71, 0]
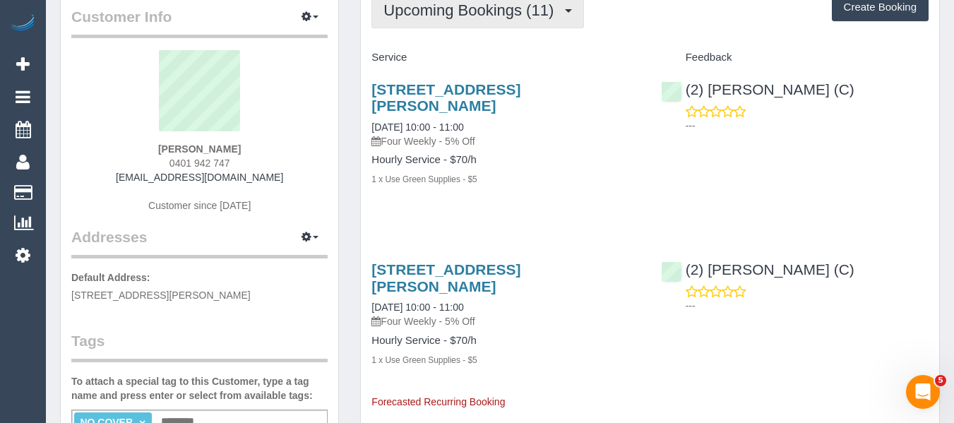
click at [473, 25] on button "Upcoming Bookings (11)" at bounding box center [477, 10] width 213 height 36
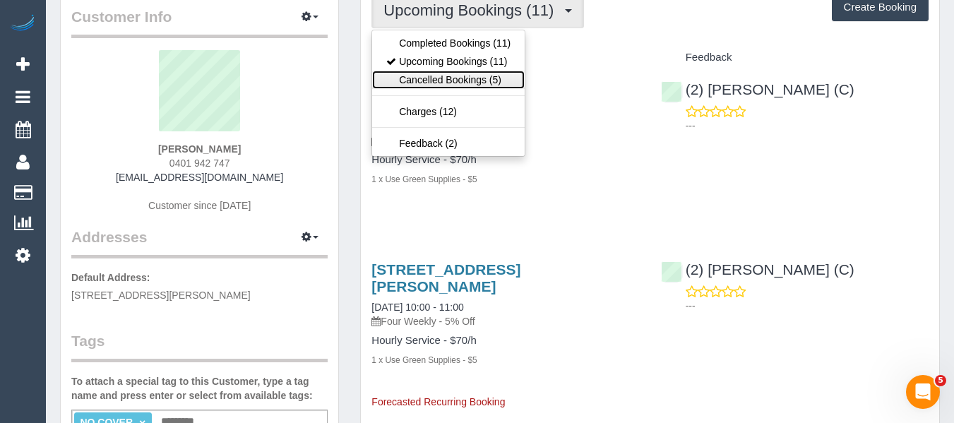
click at [446, 88] on link "Cancelled Bookings (5)" at bounding box center [448, 80] width 152 height 18
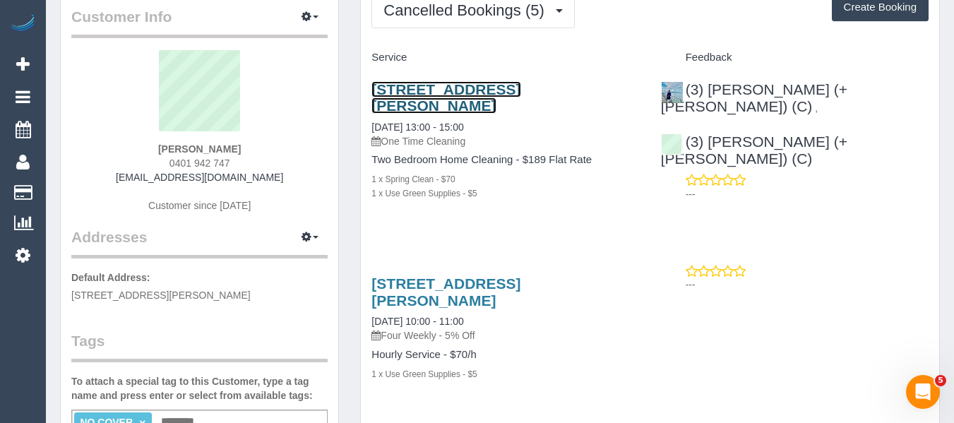
click at [418, 89] on link "4/5 Jepson Street, Yarraville, VIC 3013" at bounding box center [445, 97] width 149 height 32
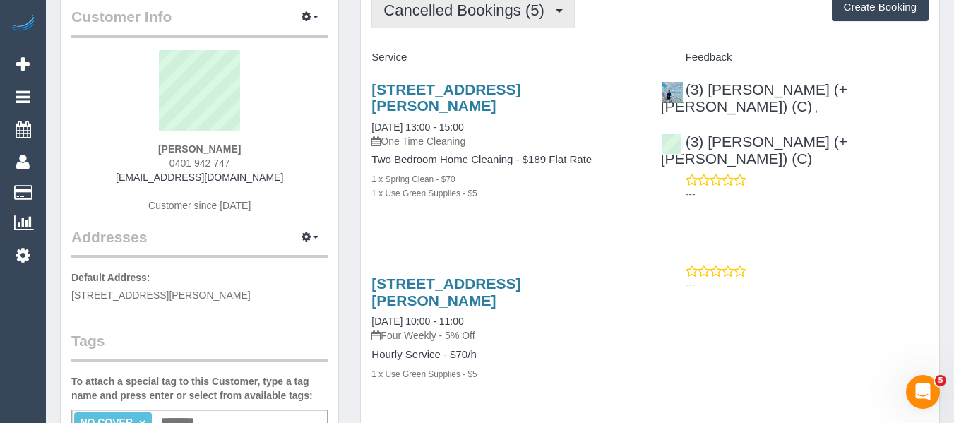
click at [450, 13] on span "Cancelled Bookings (5)" at bounding box center [466, 10] width 167 height 18
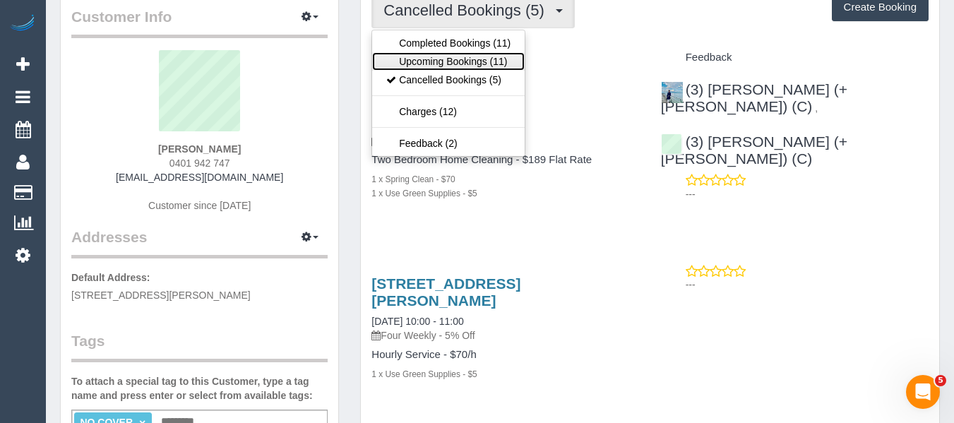
click at [450, 54] on link "Upcoming Bookings (11)" at bounding box center [448, 61] width 152 height 18
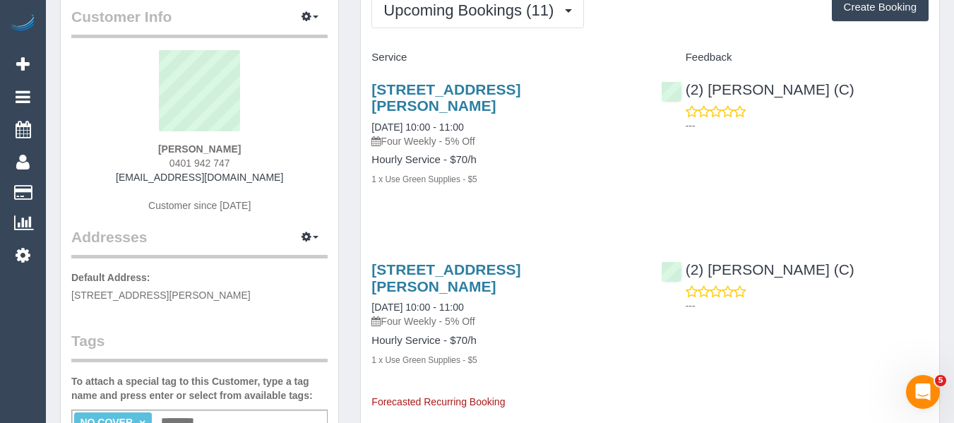
drag, startPoint x: 512, startPoint y: 182, endPoint x: 491, endPoint y: 192, distance: 22.7
click at [509, 181] on div "4/5 Jepson Street, Yarraville, VIC 3013 27/09/2025 10:00 - 11:00 Four Weekly - …" at bounding box center [505, 141] width 289 height 145
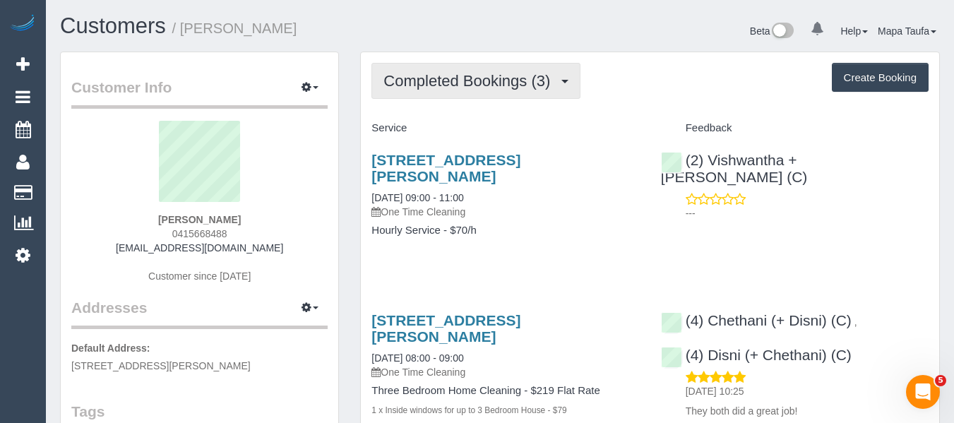
drag, startPoint x: 477, startPoint y: 80, endPoint x: 465, endPoint y: 116, distance: 38.0
click at [475, 80] on span "Completed Bookings (3)" at bounding box center [470, 81] width 174 height 18
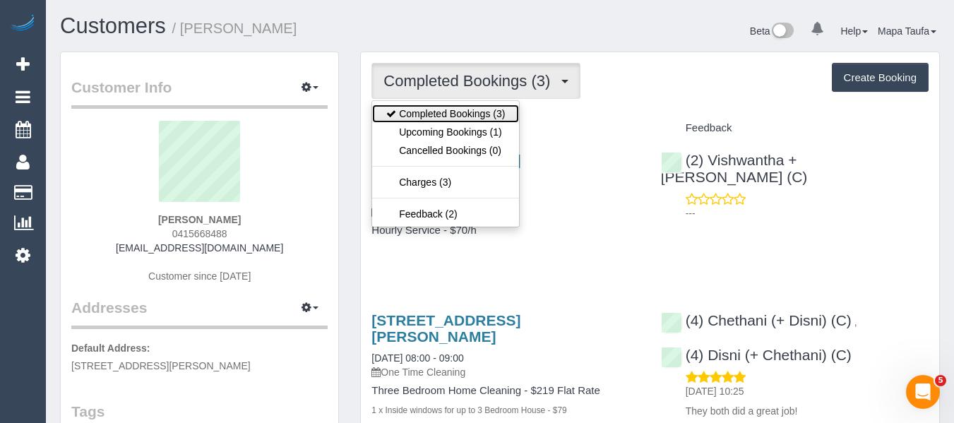
click at [465, 118] on link "Completed Bookings (3)" at bounding box center [445, 113] width 147 height 18
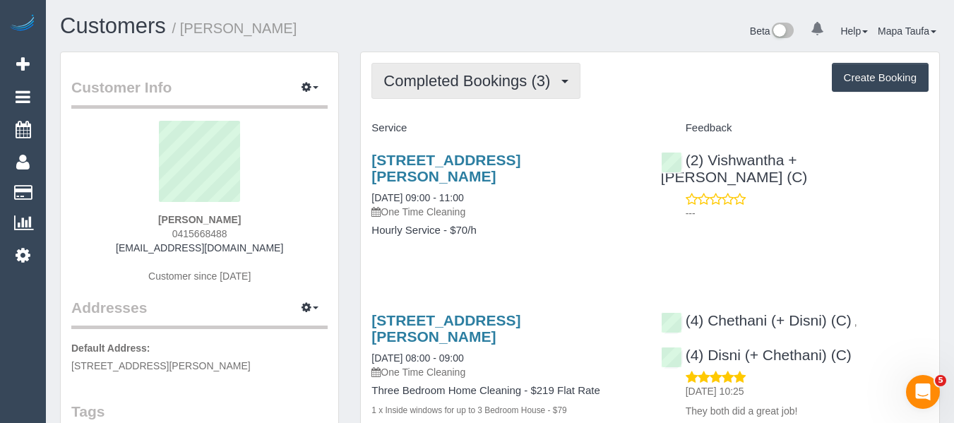
drag, startPoint x: 477, startPoint y: 93, endPoint x: 470, endPoint y: 128, distance: 35.3
click at [477, 96] on button "Completed Bookings (3)" at bounding box center [475, 81] width 209 height 36
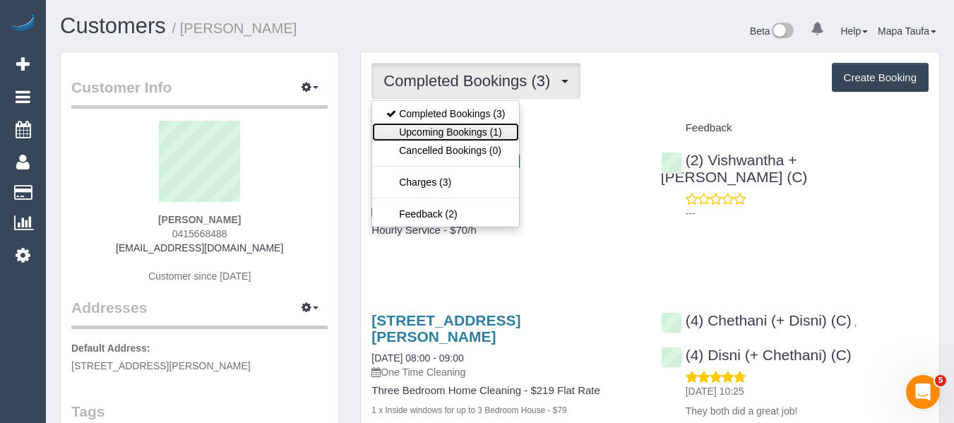
click at [468, 133] on link "Upcoming Bookings (1)" at bounding box center [445, 132] width 147 height 18
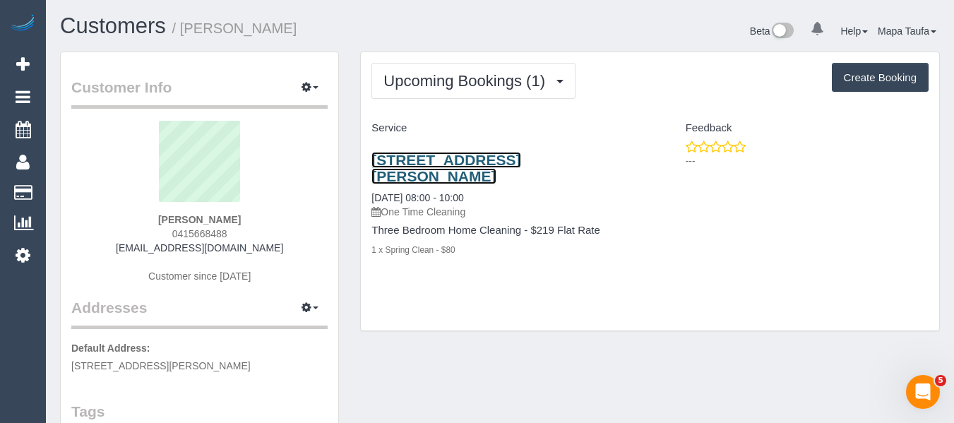
click at [441, 157] on link "[STREET_ADDRESS][PERSON_NAME]" at bounding box center [445, 168] width 149 height 32
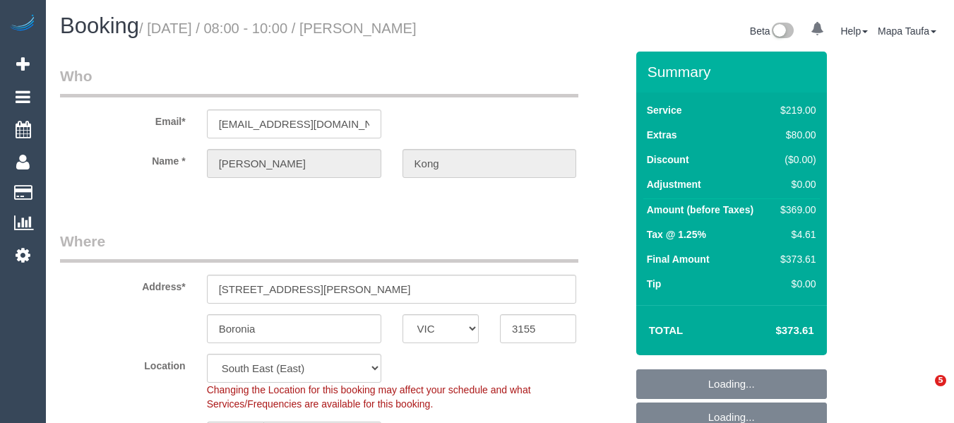
select select "VIC"
select select "string:stripe-pm_1R5nn32GScqysDRVN2pH3Dms"
select select "number:28"
select select "number:14"
select select "number:19"
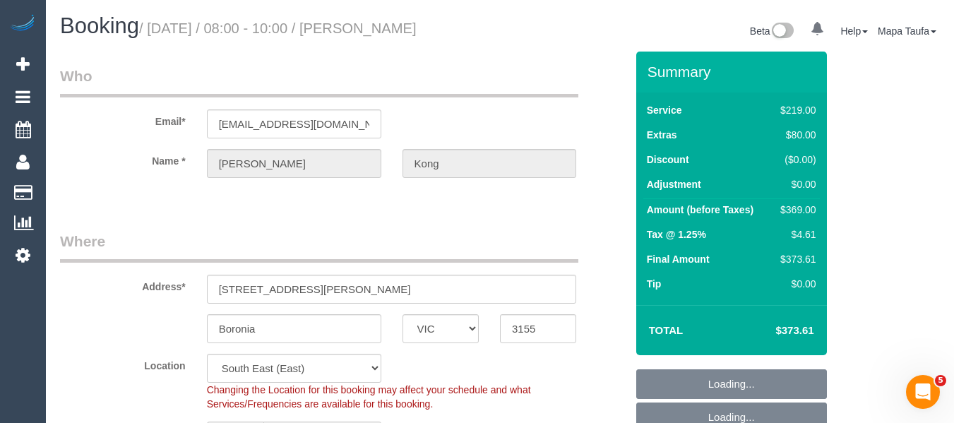
select select "number:24"
select select "number:35"
select select "number:13"
select select "object:1288"
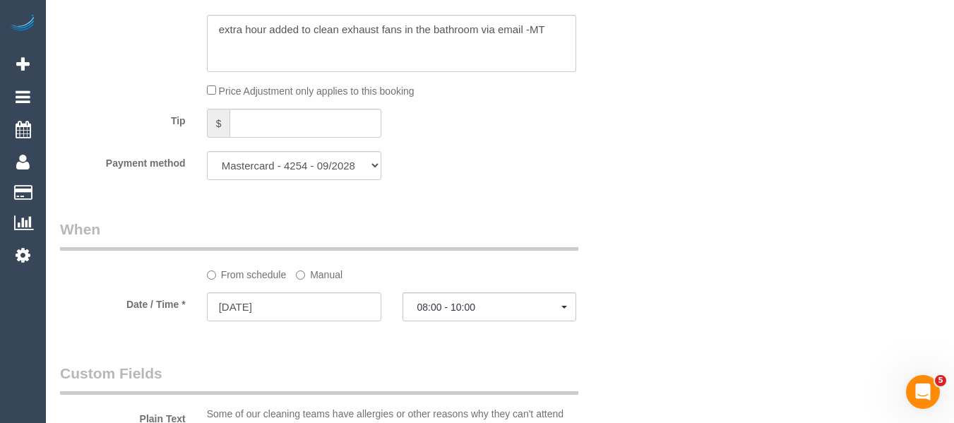
scroll to position [1553, 0]
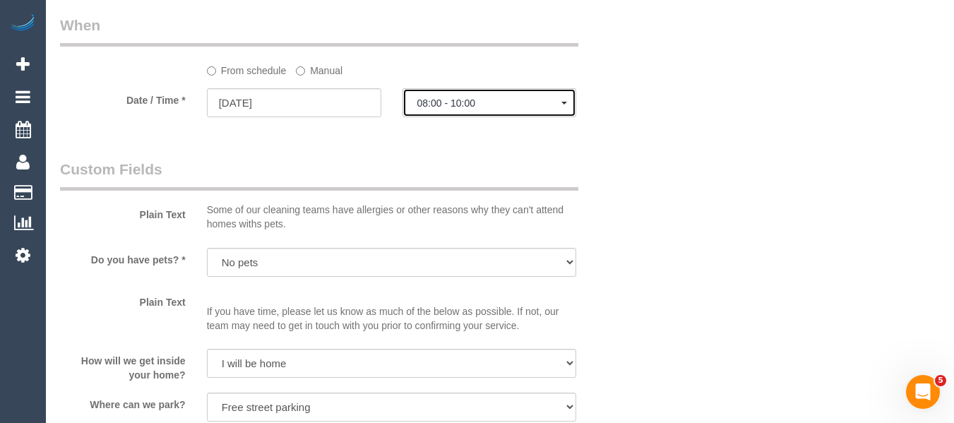
click at [427, 92] on button "08:00 - 10:00" at bounding box center [489, 102] width 174 height 29
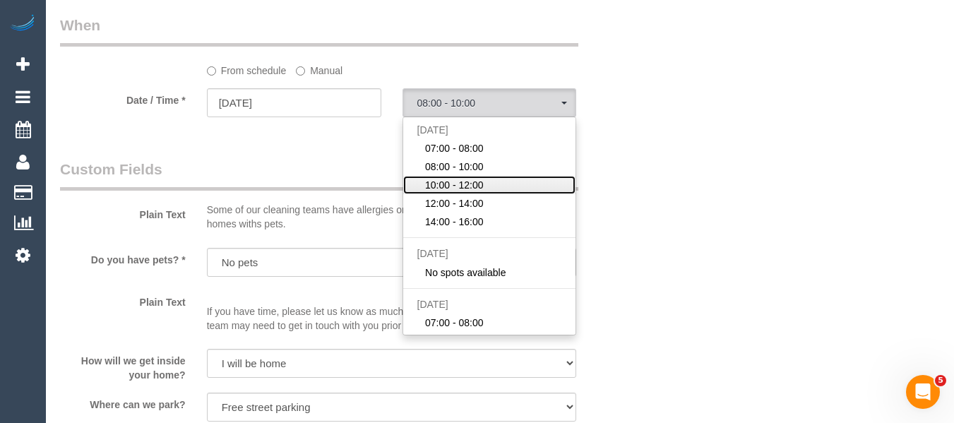
click at [445, 186] on span "10:00 - 12:00" at bounding box center [454, 185] width 59 height 14
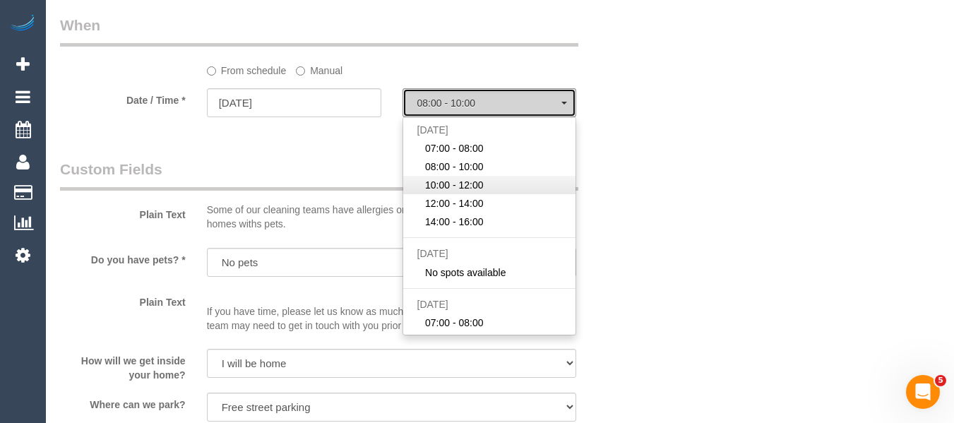
select select "spot3"
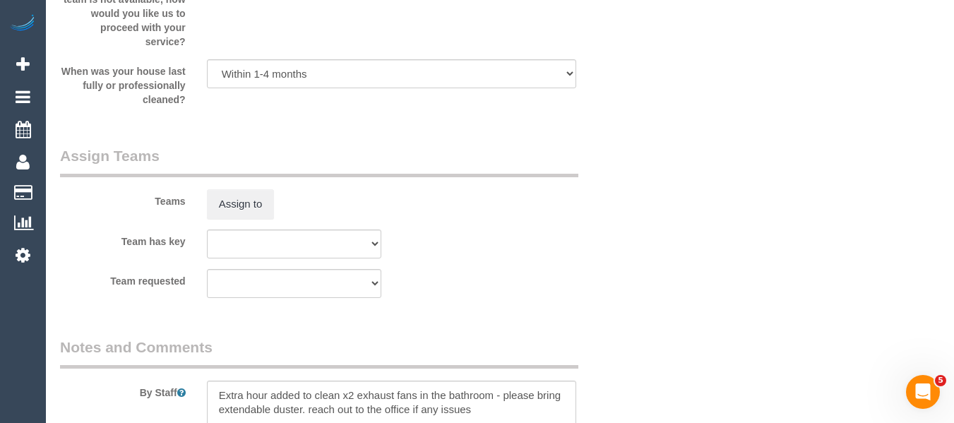
scroll to position [2619, 0]
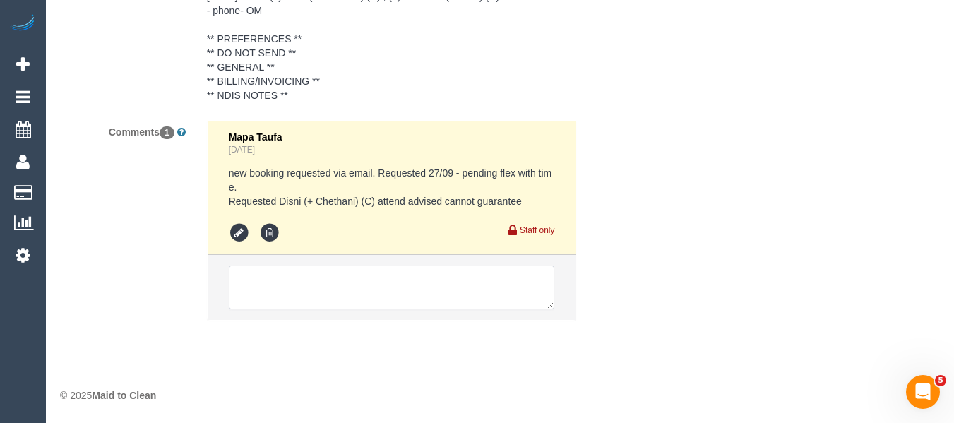
click at [366, 303] on textarea at bounding box center [392, 287] width 326 height 44
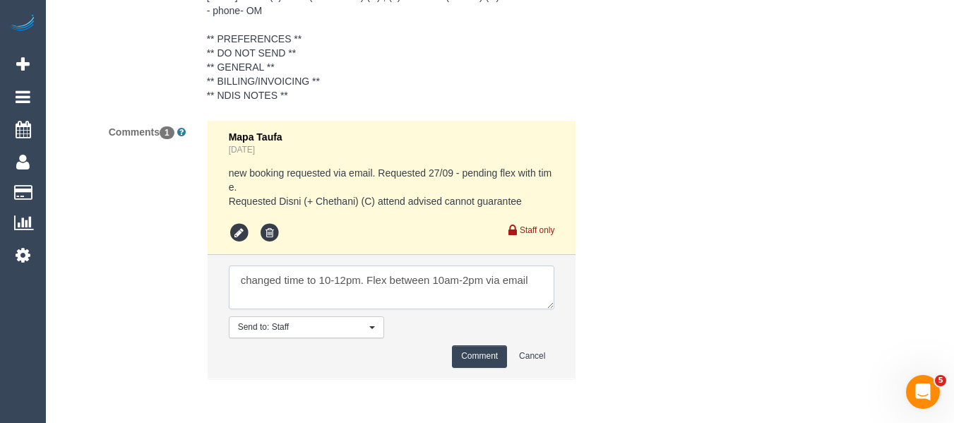
type textarea "changed time to 10-12pm. Flex between 10am-2pm via email"
drag, startPoint x: 478, startPoint y: 345, endPoint x: 412, endPoint y: 381, distance: 74.9
click at [479, 345] on li "Send to: Staff Nothing selected Send to: Staff Send to: Customer Send to: Team …" at bounding box center [392, 316] width 369 height 123
click at [472, 358] on button "Comment" at bounding box center [479, 356] width 55 height 22
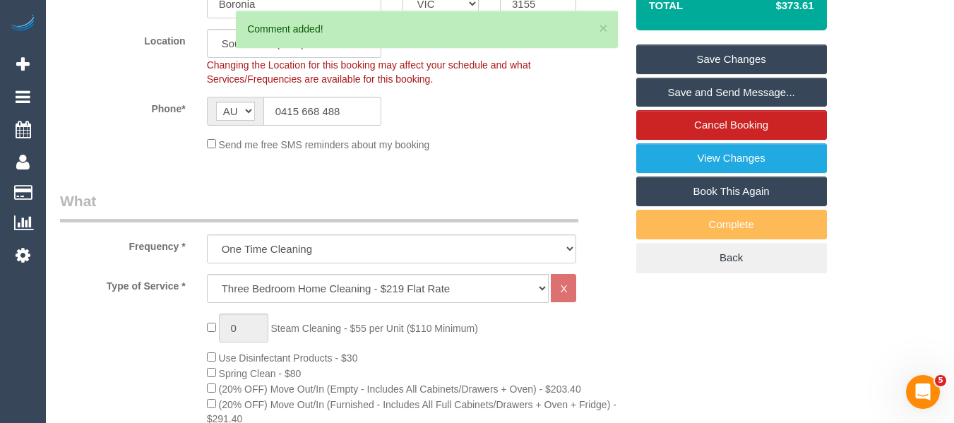
scroll to position [39, 0]
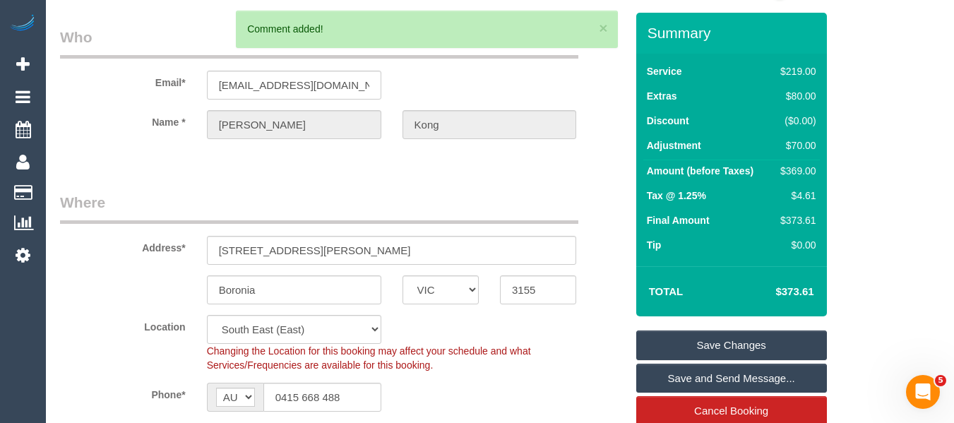
click at [701, 335] on link "Save Changes" at bounding box center [731, 345] width 191 height 30
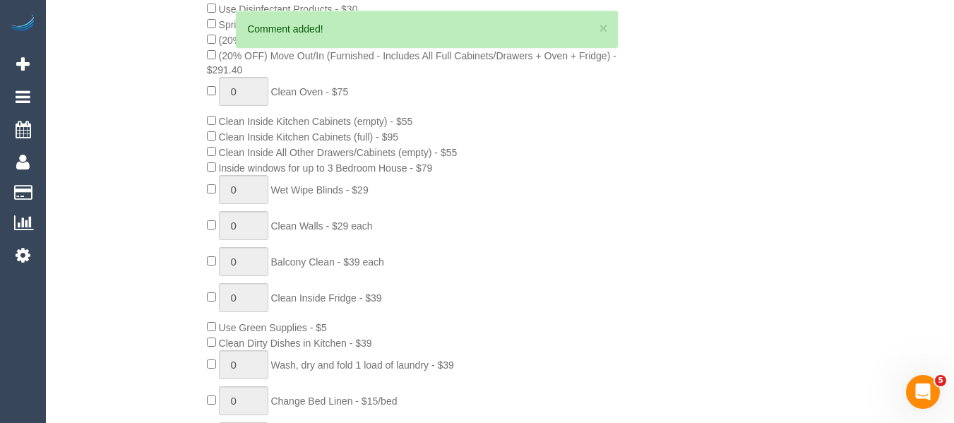
scroll to position [674, 0]
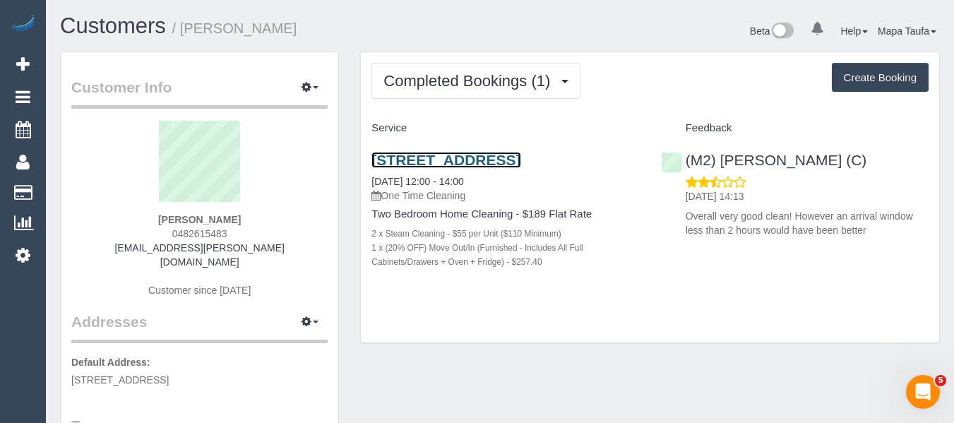
click at [395, 168] on link "100 Keppel Street, 1, Carlton, VIC 3053" at bounding box center [445, 160] width 149 height 16
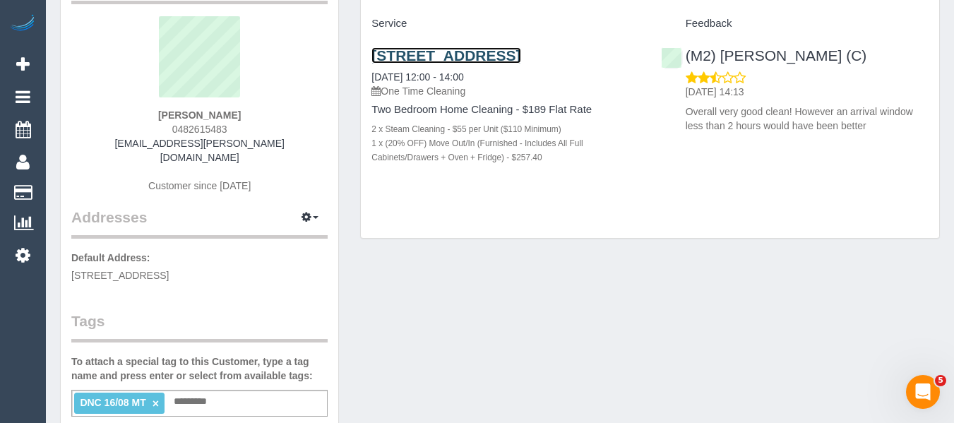
scroll to position [212, 0]
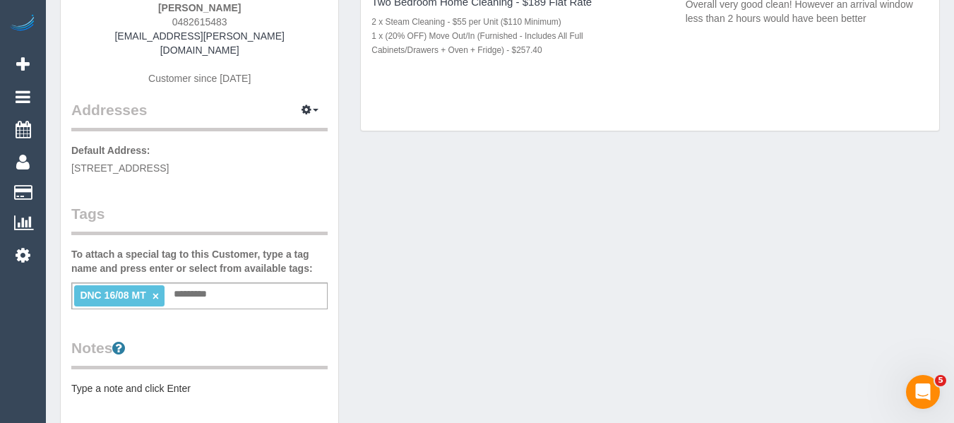
click at [157, 288] on li "DNC 16/08 MT ×" at bounding box center [119, 295] width 90 height 21
click at [160, 288] on li "DNC 16/08 MT ×" at bounding box center [119, 295] width 90 height 21
click at [154, 290] on link "×" at bounding box center [155, 296] width 6 height 12
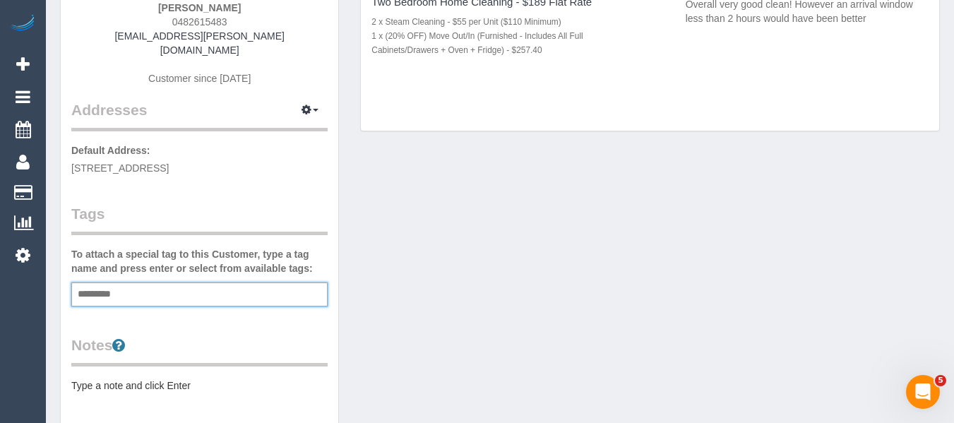
click at [558, 295] on div "Customer Info Edit Contact Info Send Message Email Preferences Special Sales Ta…" at bounding box center [499, 313] width 901 height 946
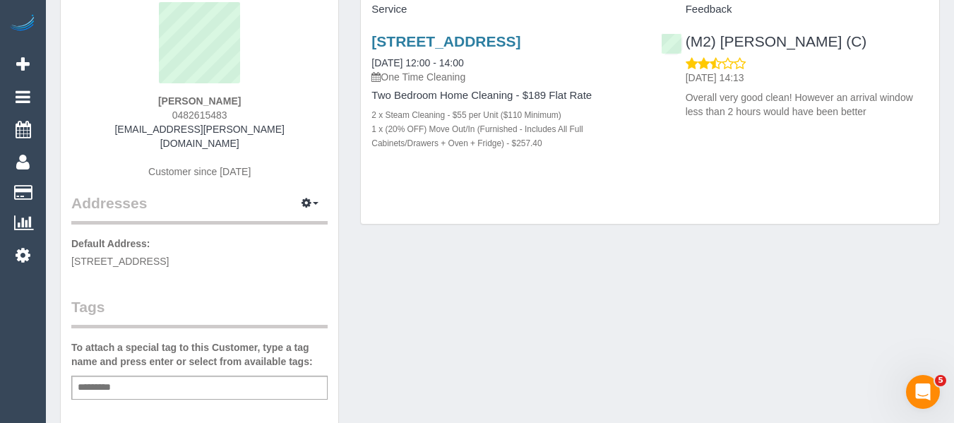
scroll to position [0, 0]
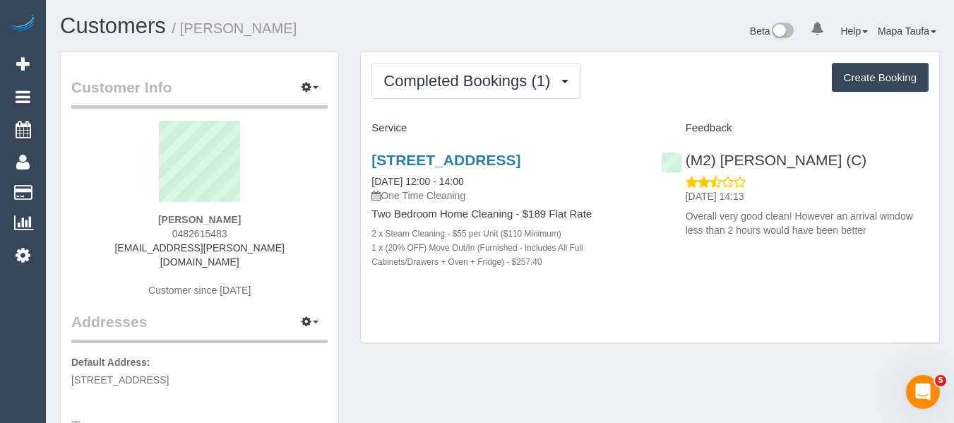
click at [580, 297] on div "100 Keppel Street, 1, Carlton, VIC 3053 16/08/2025 12:00 - 14:00 One Time Clean…" at bounding box center [505, 218] width 289 height 157
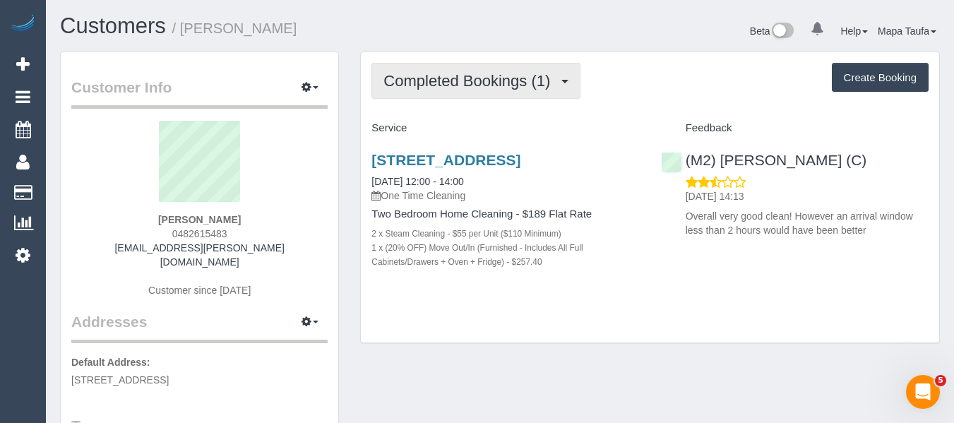
click at [465, 78] on span "Completed Bookings (1)" at bounding box center [470, 81] width 174 height 18
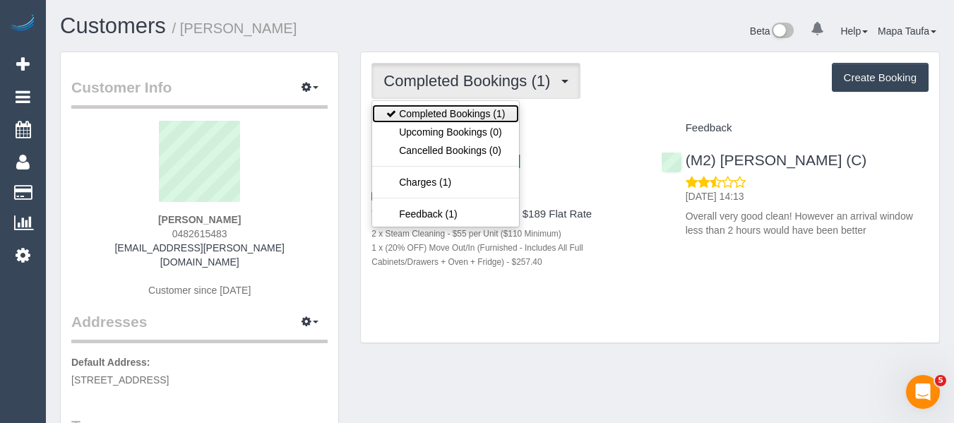
click at [457, 112] on link "Completed Bookings (1)" at bounding box center [445, 113] width 147 height 18
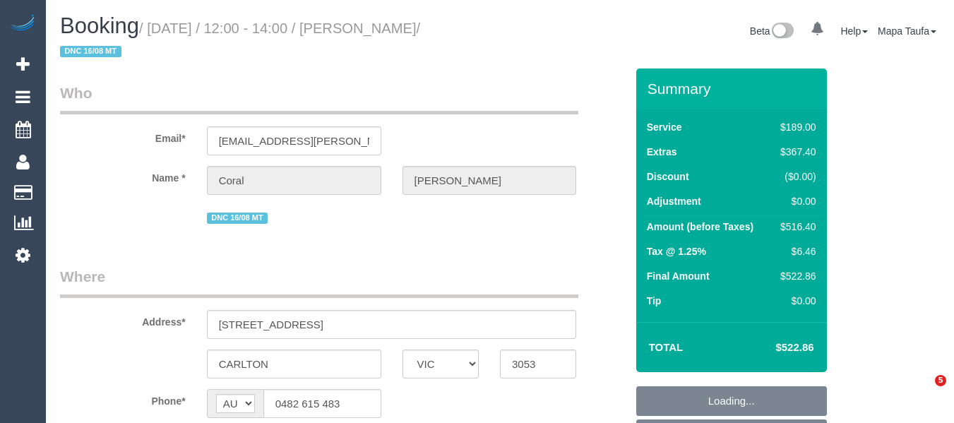
select select "VIC"
select select "object:546"
select select "string:stripe-pm_1Ru5uc2GScqysDRV6bX6Viyu"
select select "number:28"
select select "number:14"
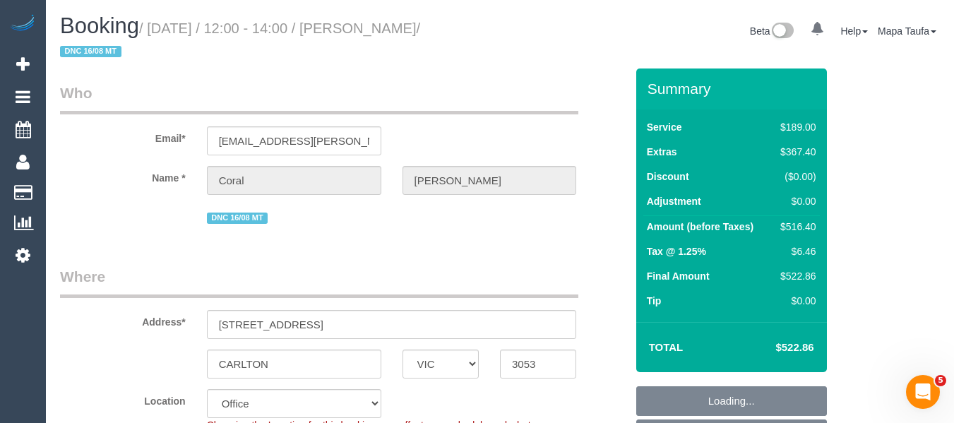
select select "number:18"
select select "number:22"
select select "object:2145"
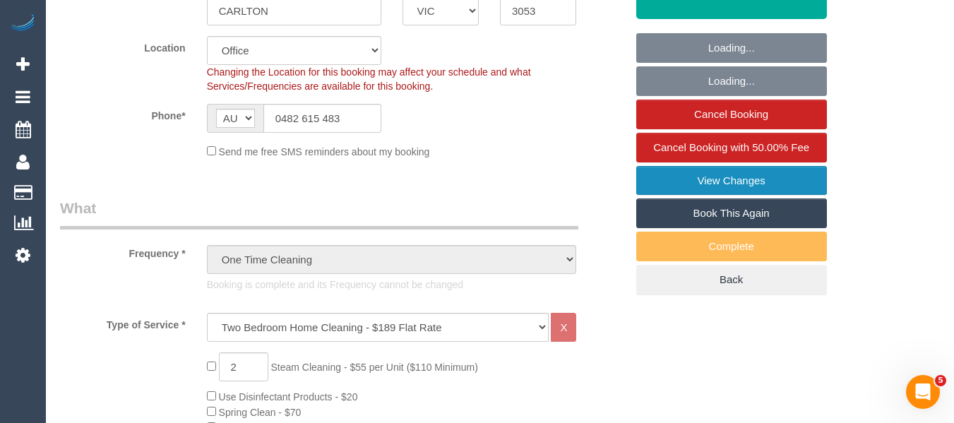
click at [731, 178] on link "View Changes" at bounding box center [731, 181] width 191 height 30
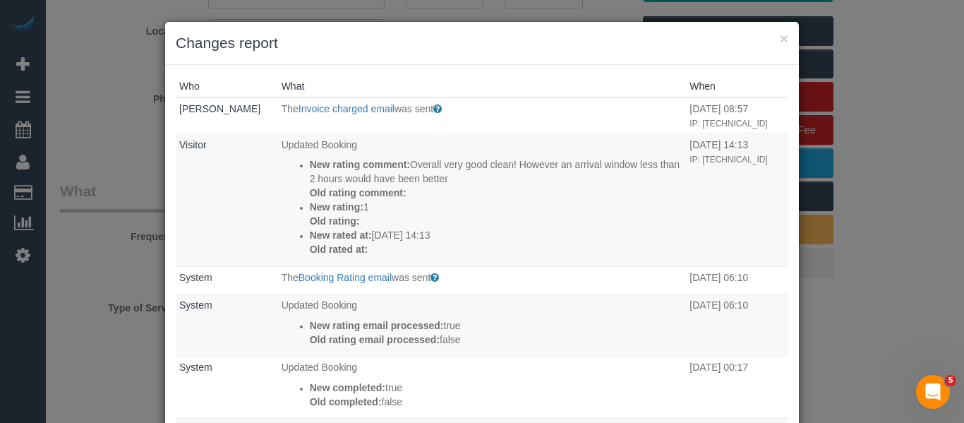
drag, startPoint x: 784, startPoint y: 37, endPoint x: 772, endPoint y: 40, distance: 12.2
click at [777, 40] on div "× Changes report" at bounding box center [482, 43] width 634 height 43
click at [771, 40] on h3 "Changes report" at bounding box center [482, 42] width 613 height 21
click at [780, 42] on button "×" at bounding box center [784, 38] width 8 height 15
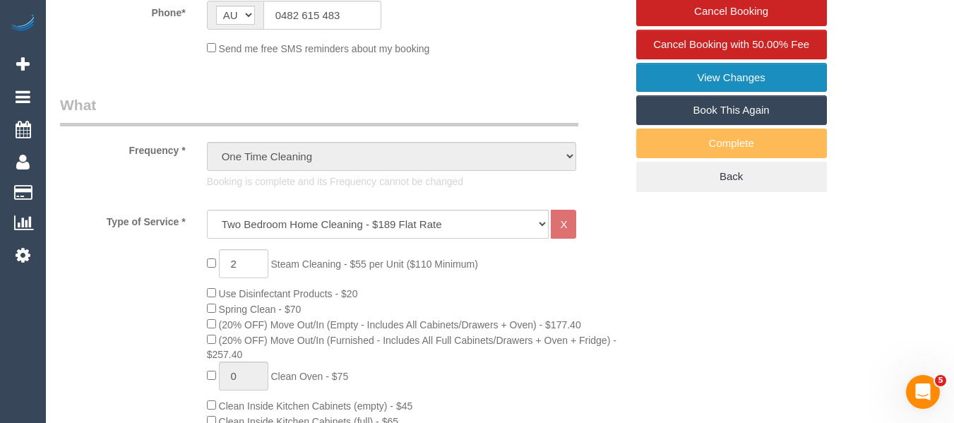
scroll to position [635, 0]
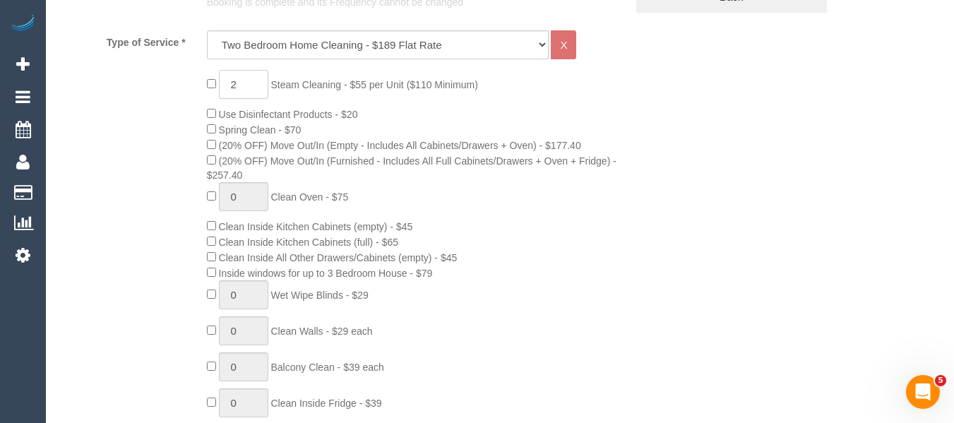
drag, startPoint x: 224, startPoint y: 88, endPoint x: 188, endPoint y: 90, distance: 35.4
click at [189, 88] on div "2 Steam Cleaning - $55 per Unit ($110 Minimum) Use Disinfectant Products - $20 …" at bounding box center [342, 324] width 587 height 509
type input "1"
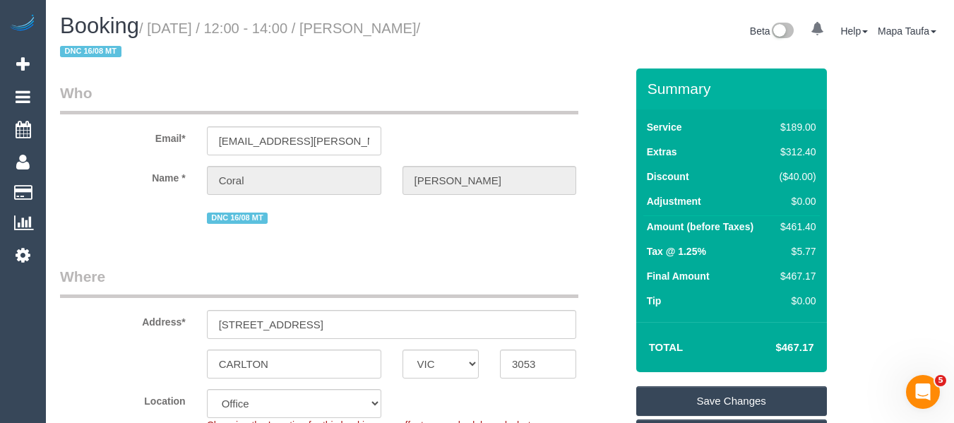
scroll to position [141, 0]
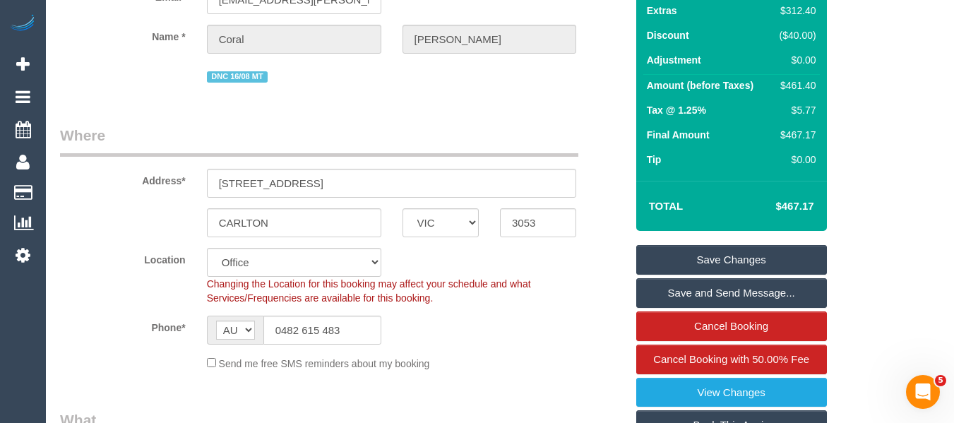
click at [732, 253] on link "Save Changes" at bounding box center [731, 260] width 191 height 30
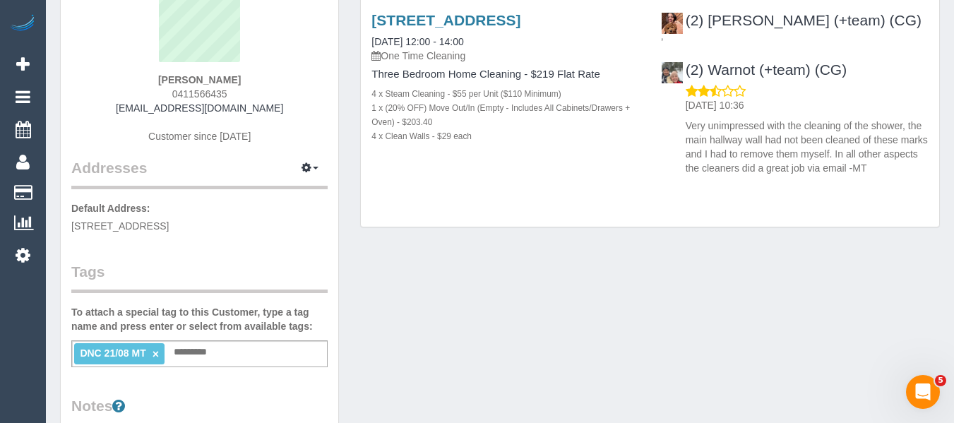
scroll to position [212, 0]
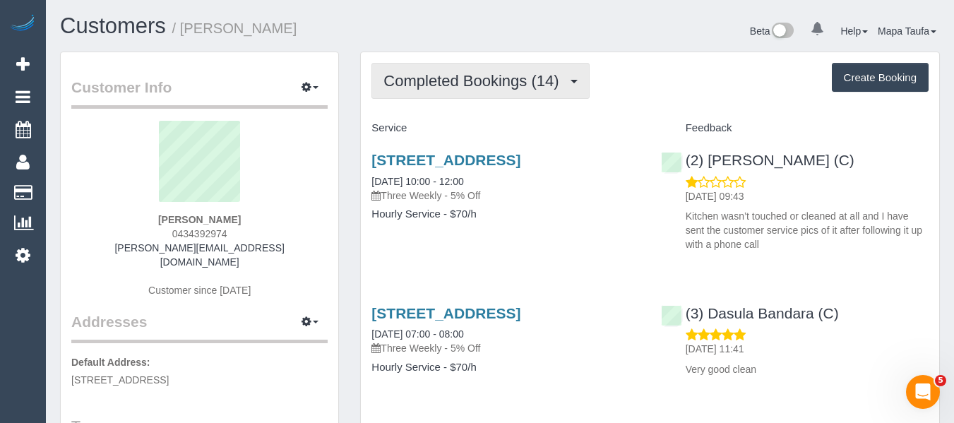
click at [461, 78] on span "Completed Bookings (14)" at bounding box center [474, 81] width 182 height 18
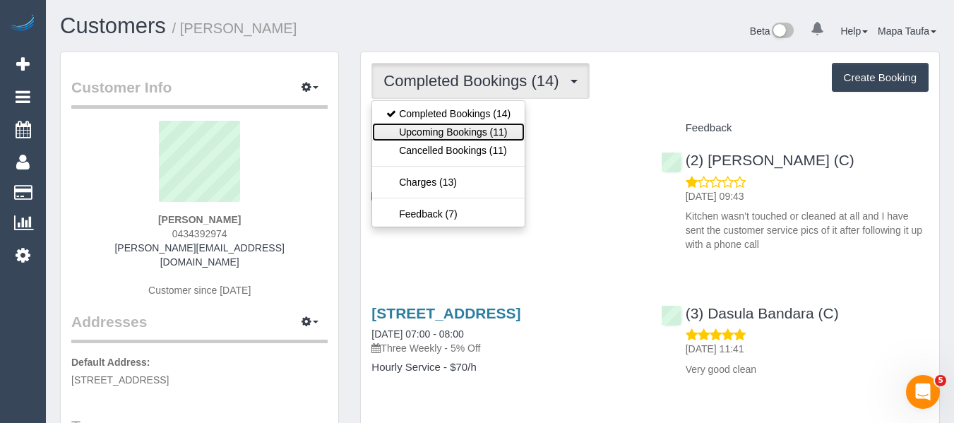
click at [462, 125] on link "Upcoming Bookings (11)" at bounding box center [448, 132] width 152 height 18
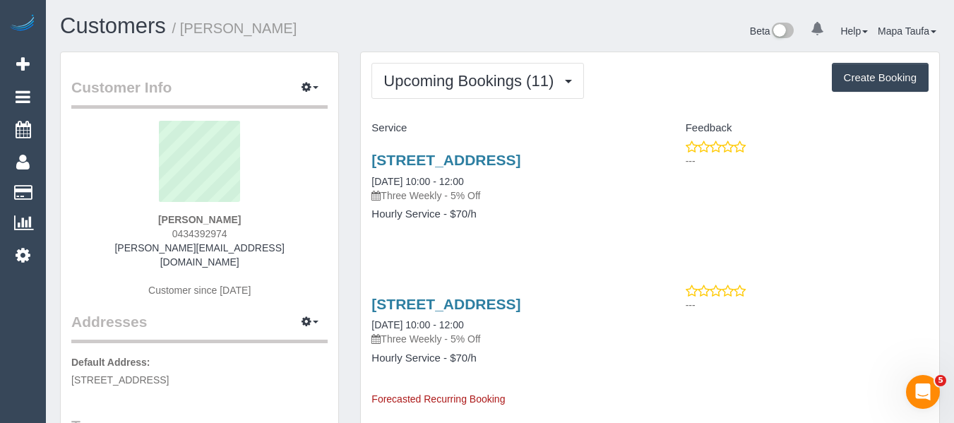
drag, startPoint x: 237, startPoint y: 233, endPoint x: 170, endPoint y: 239, distance: 67.4
click at [169, 237] on div "Khadija Awan 0434392974 dr.awan@hotmail.com Customer since 2024" at bounding box center [199, 216] width 256 height 191
copy span "0434392974"
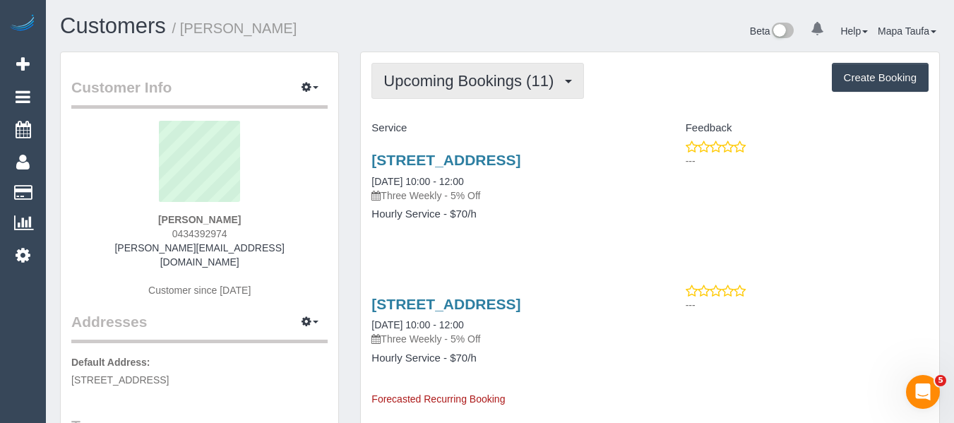
click at [445, 92] on button "Upcoming Bookings (11)" at bounding box center [477, 81] width 213 height 36
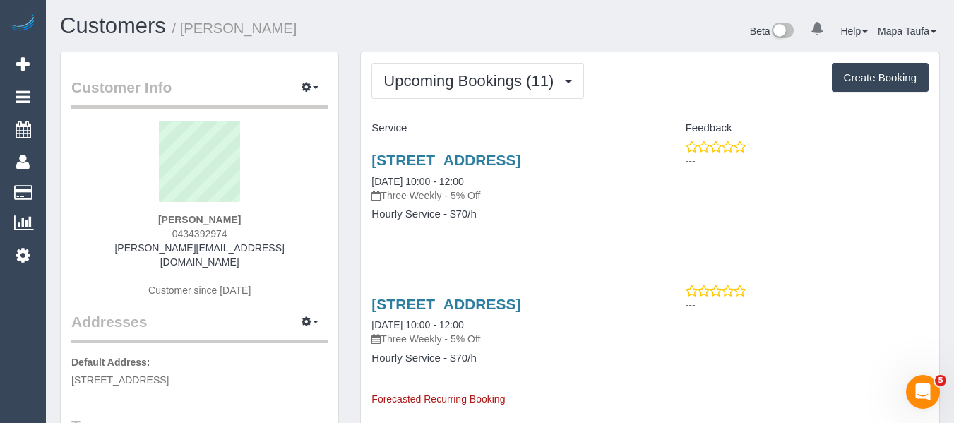
click at [0, 0] on link "Upcoming Bookings (11)" at bounding box center [0, 0] width 0 height 0
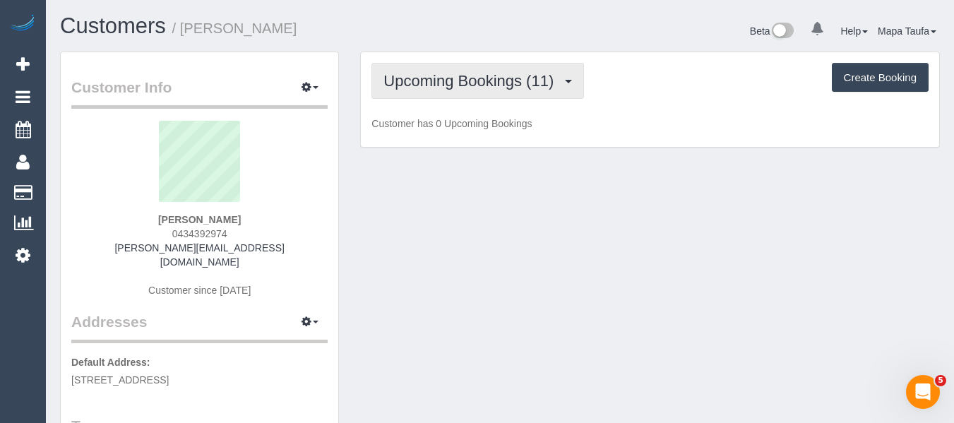
drag, startPoint x: 448, startPoint y: 85, endPoint x: 448, endPoint y: 109, distance: 24.0
click at [448, 95] on button "Upcoming Bookings (11)" at bounding box center [477, 81] width 213 height 36
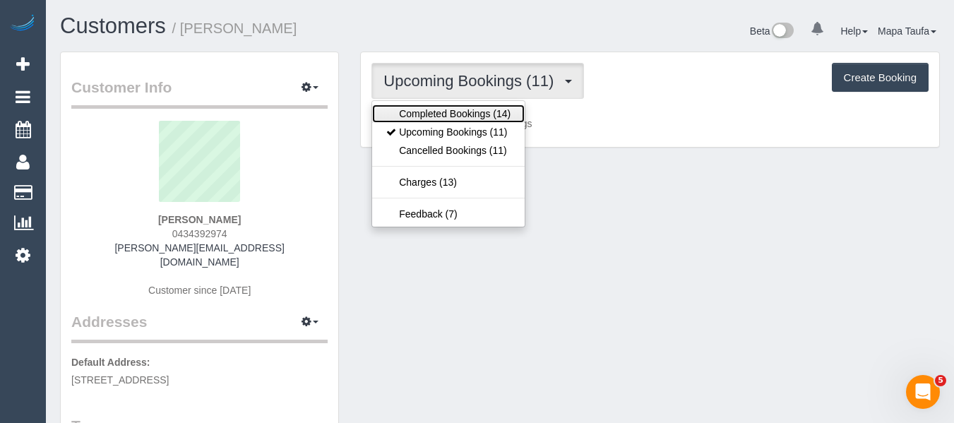
click at [448, 112] on link "Completed Bookings (14)" at bounding box center [448, 113] width 152 height 18
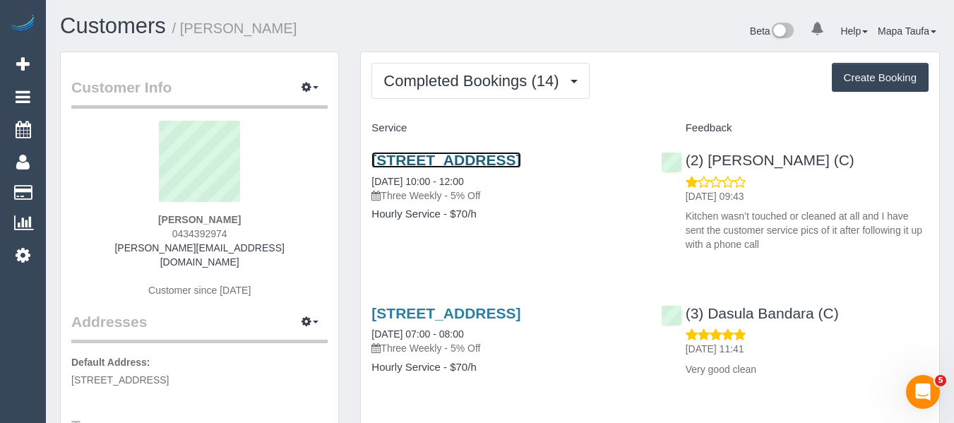
click at [421, 168] on link "9 Belmont Rd West, Croydon South, VIC 3108" at bounding box center [445, 160] width 149 height 16
click at [302, 173] on sui-profile-pic at bounding box center [199, 167] width 235 height 92
drag, startPoint x: 246, startPoint y: 232, endPoint x: 126, endPoint y: 229, distance: 119.3
click at [126, 229] on div "Khadija Awan 0434392974 dr.awan@hotmail.com Customer since 2024" at bounding box center [199, 216] width 256 height 191
copy span "0434392974"
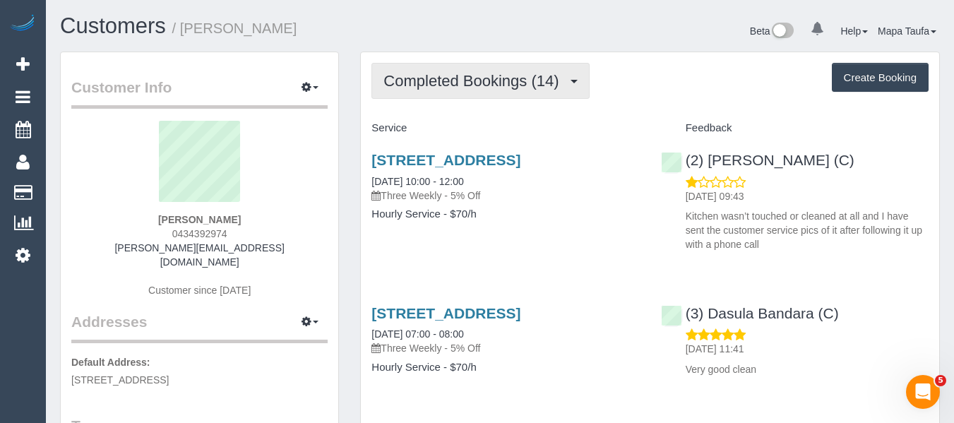
click at [470, 71] on button "Completed Bookings (14)" at bounding box center [479, 81] width 217 height 36
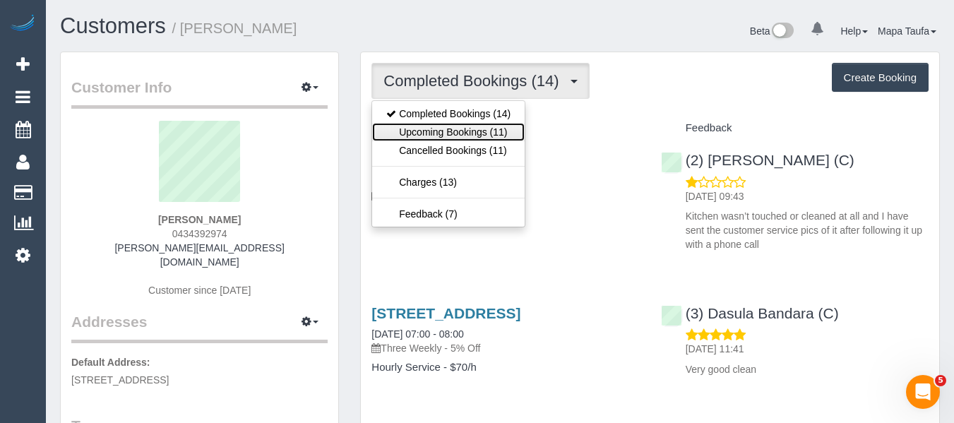
click at [464, 130] on link "Upcoming Bookings (11)" at bounding box center [448, 132] width 152 height 18
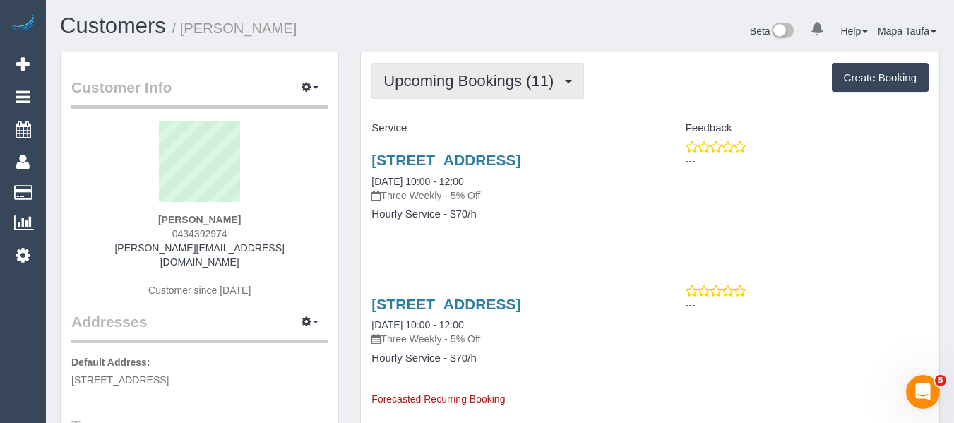
click at [469, 72] on span "Upcoming Bookings (11)" at bounding box center [471, 81] width 177 height 18
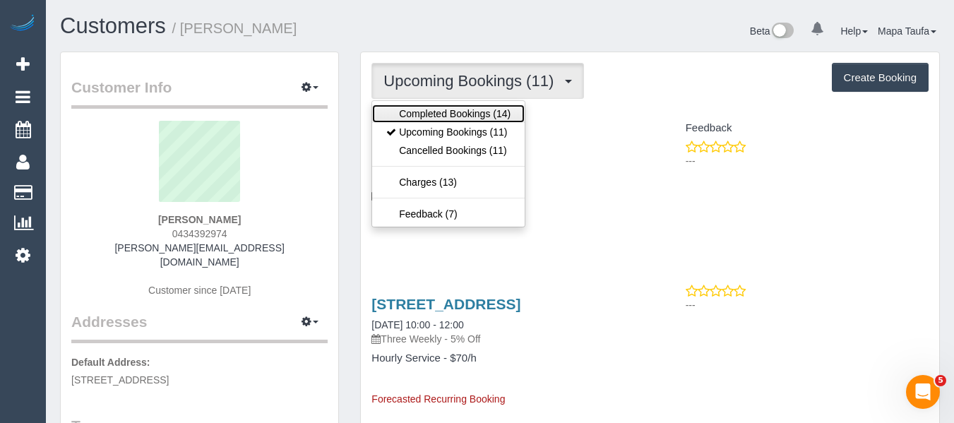
click at [460, 109] on link "Completed Bookings (14)" at bounding box center [448, 113] width 152 height 18
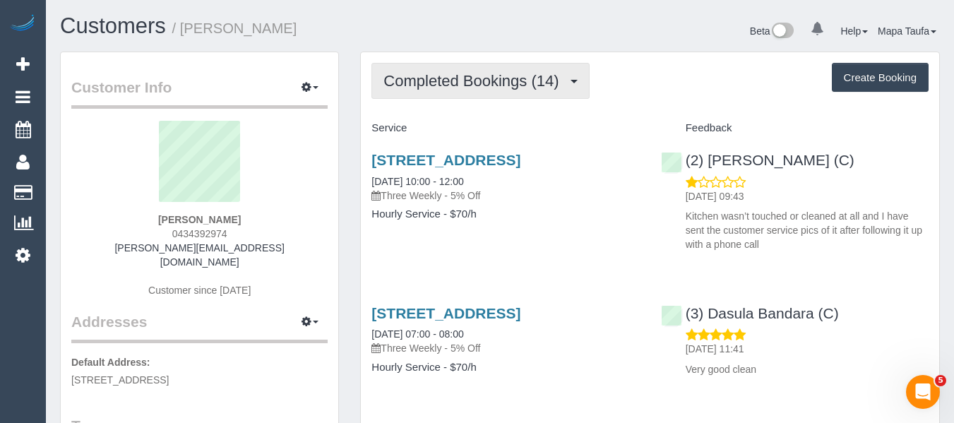
click at [428, 80] on span "Completed Bookings (14)" at bounding box center [474, 81] width 182 height 18
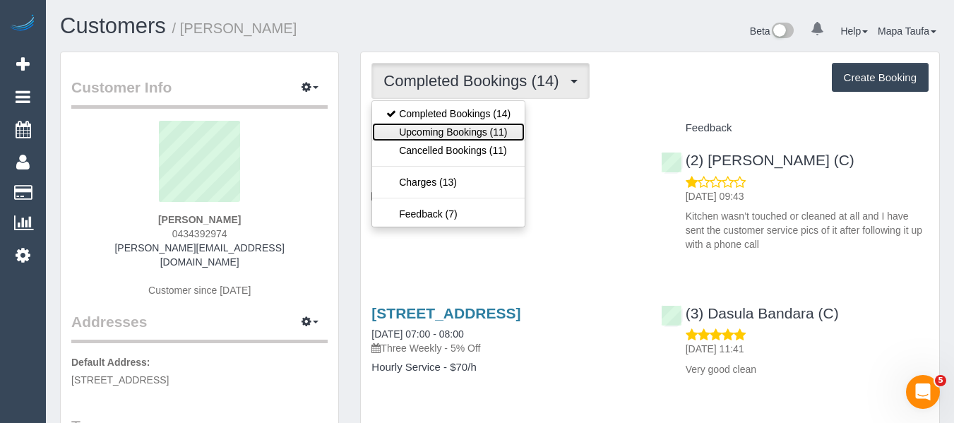
click at [427, 130] on link "Upcoming Bookings (11)" at bounding box center [448, 132] width 152 height 18
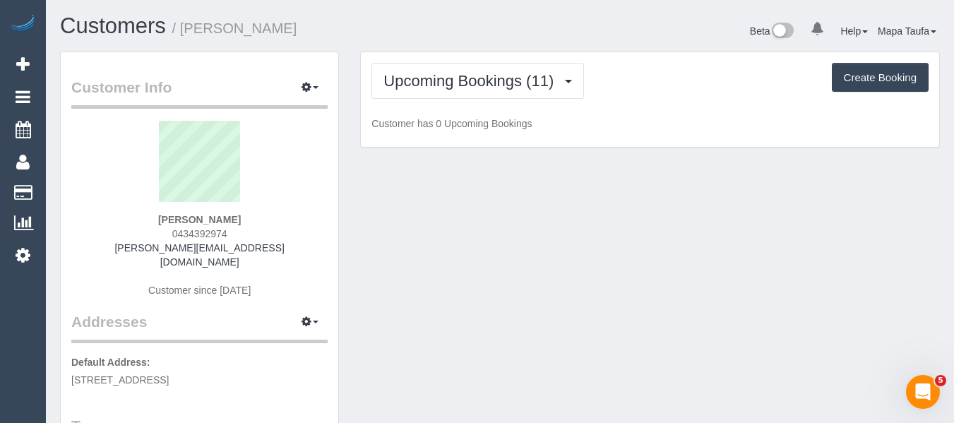
click at [407, 27] on h1 "Customers / Khadija Awan" at bounding box center [274, 26] width 429 height 24
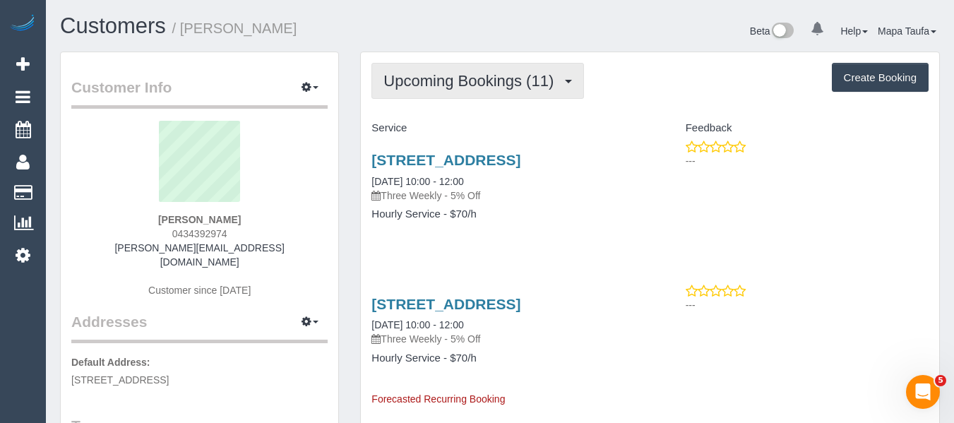
click at [445, 95] on button "Upcoming Bookings (11)" at bounding box center [477, 81] width 213 height 36
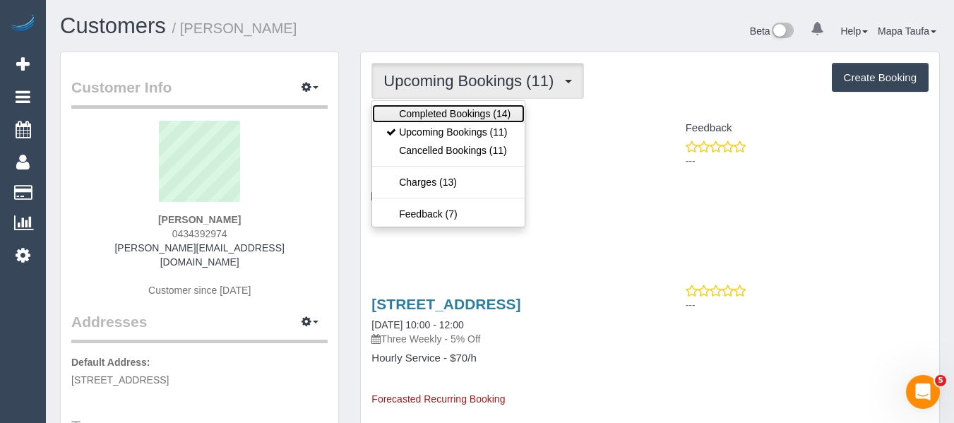
click at [445, 115] on link "Completed Bookings (14)" at bounding box center [448, 113] width 152 height 18
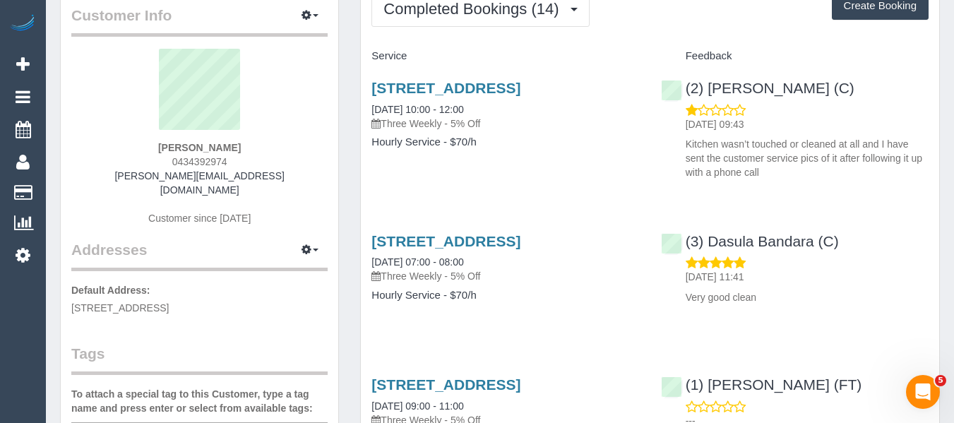
scroll to position [71, 0]
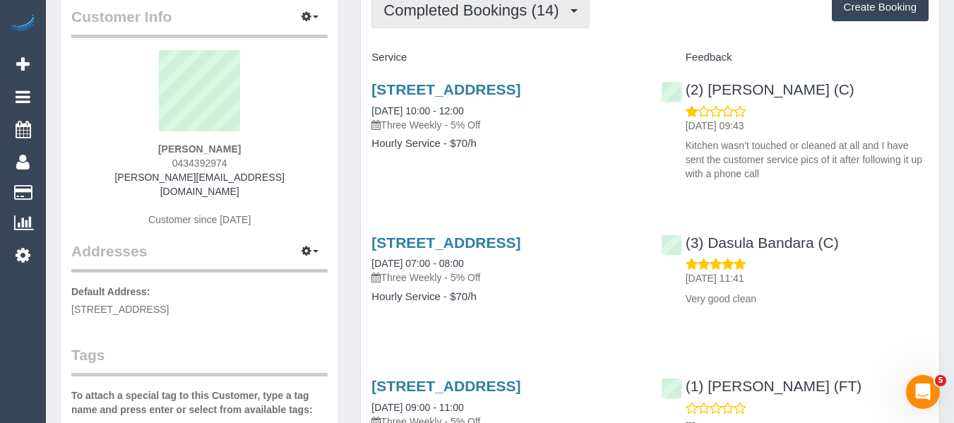
click at [428, 21] on button "Completed Bookings (14)" at bounding box center [479, 10] width 217 height 36
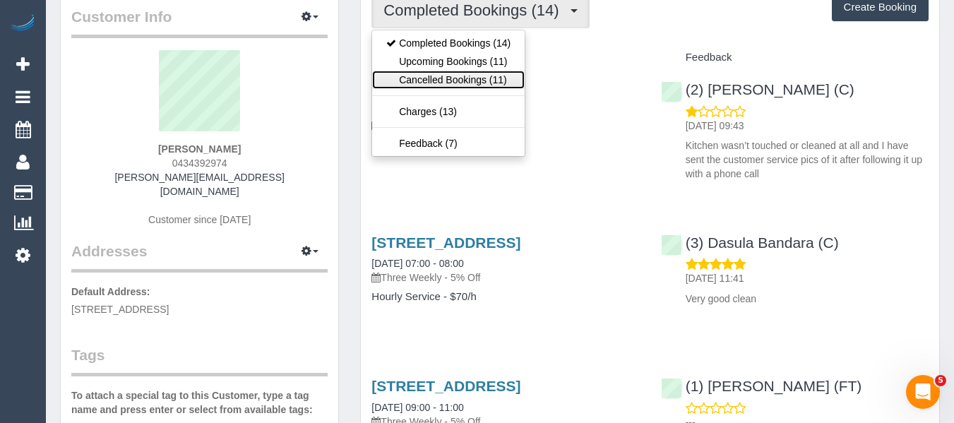
click at [435, 71] on link "Cancelled Bookings (11)" at bounding box center [448, 80] width 152 height 18
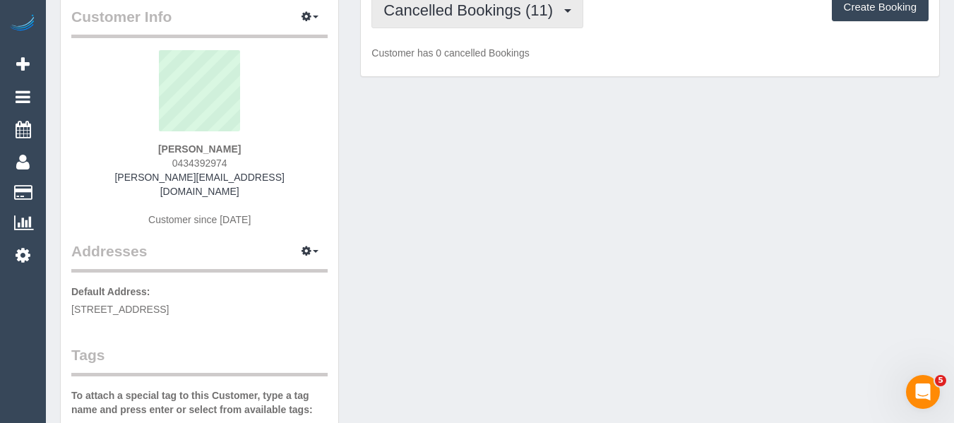
click at [444, 23] on button "Cancelled Bookings (11)" at bounding box center [477, 10] width 212 height 36
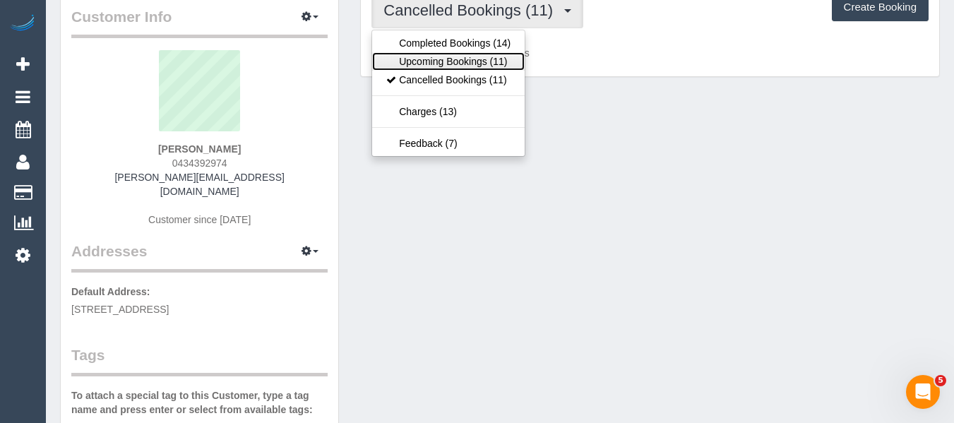
click at [443, 65] on link "Upcoming Bookings (11)" at bounding box center [448, 61] width 152 height 18
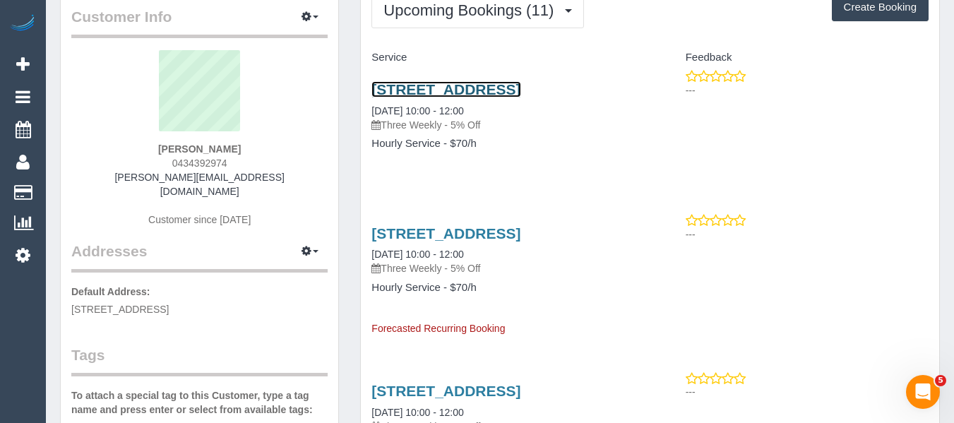
click at [443, 84] on link "9 Belmont Rd West, Croydon South, VIC 3108" at bounding box center [445, 89] width 149 height 16
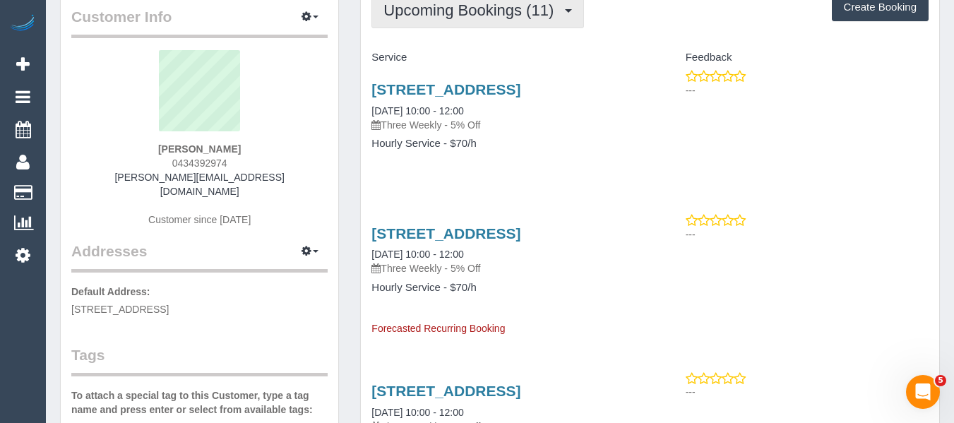
click at [400, 13] on span "Upcoming Bookings (11)" at bounding box center [471, 10] width 177 height 18
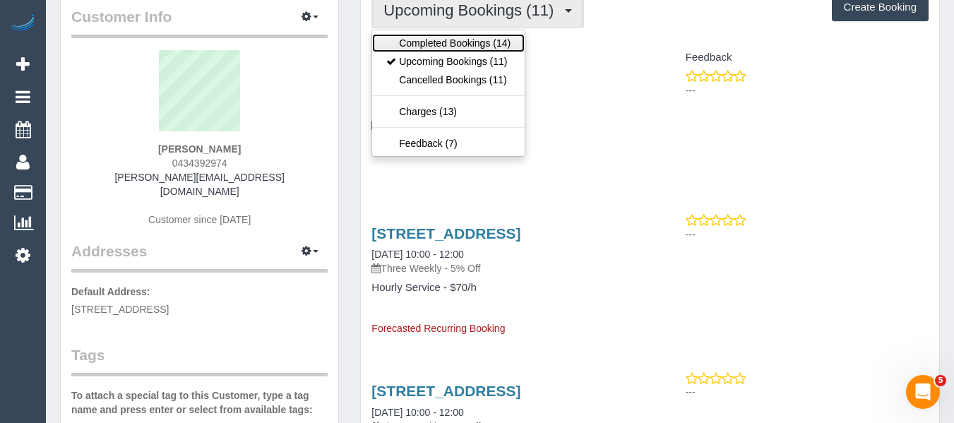
click at [412, 37] on link "Completed Bookings (14)" at bounding box center [448, 43] width 152 height 18
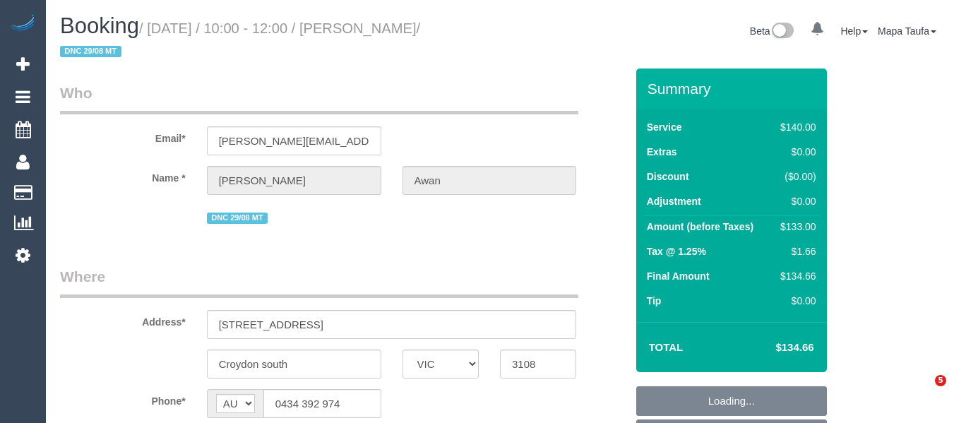
select select "VIC"
select select "string:stripe-pm_1PQRyu2GScqysDRVsQCPVYhC"
select select "object:1266"
select select "number:28"
select select "number:14"
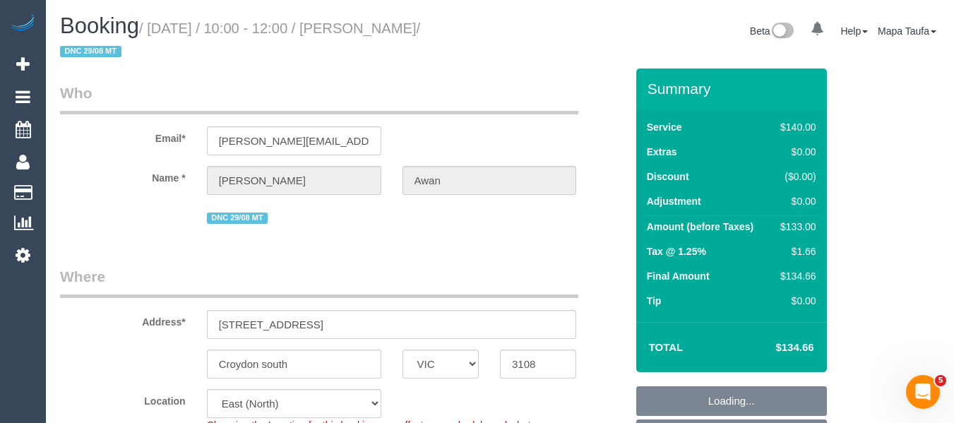
select select "number:18"
select select "number:25"
select select "number:35"
select select "number:13"
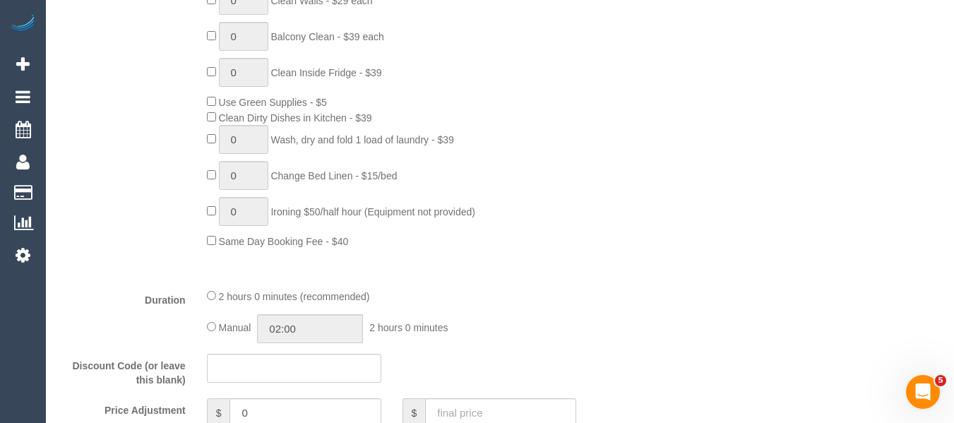
scroll to position [1059, 0]
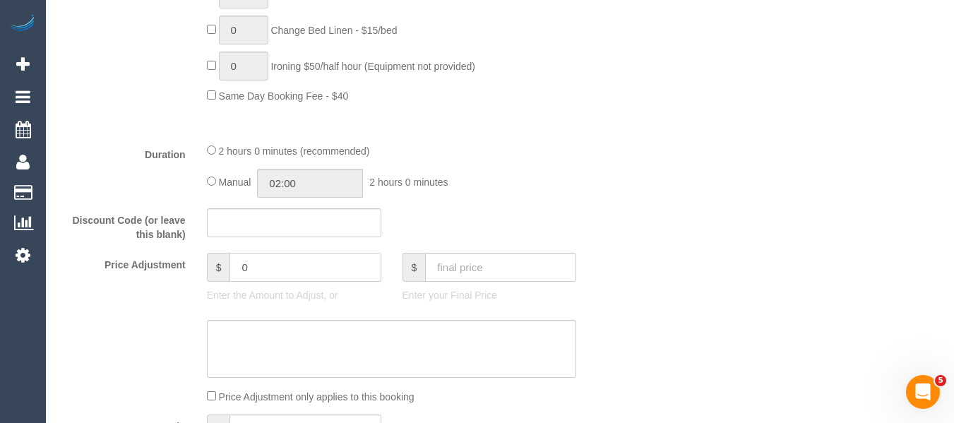
drag, startPoint x: 276, startPoint y: 268, endPoint x: 292, endPoint y: 267, distance: 15.6
click at [284, 269] on input "0" at bounding box center [304, 267] width 151 height 29
drag, startPoint x: 270, startPoint y: 261, endPoint x: 198, endPoint y: 264, distance: 72.1
click at [202, 264] on div "$ 0 Enter the Amount to Adjust, or" at bounding box center [294, 281] width 196 height 56
type input "-40"
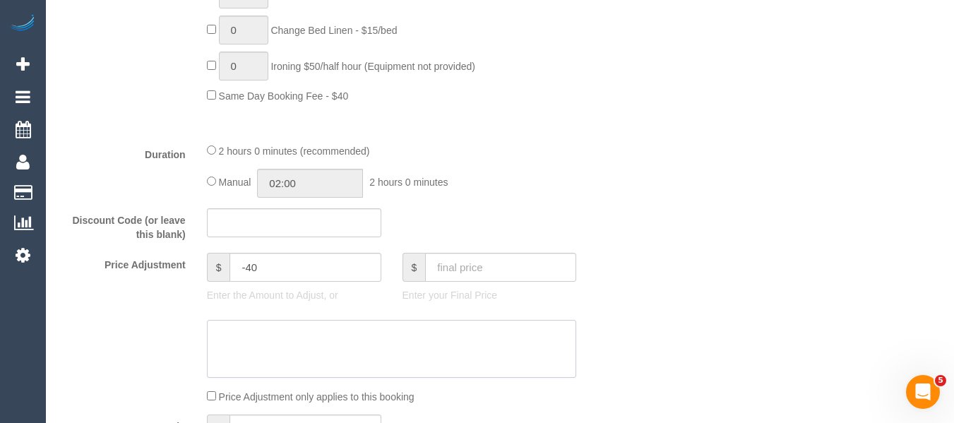
click at [281, 335] on textarea at bounding box center [392, 349] width 370 height 58
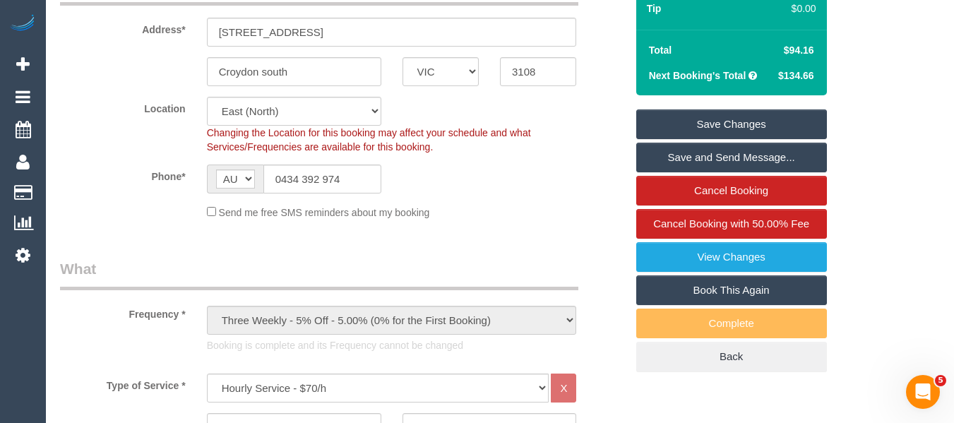
scroll to position [212, 0]
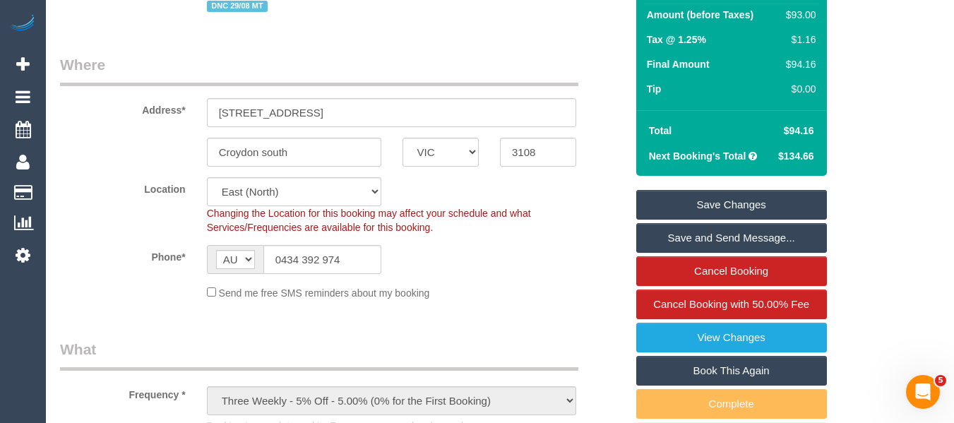
type textarea "discount for complaint - MT"
click at [764, 198] on link "Save Changes" at bounding box center [731, 205] width 191 height 30
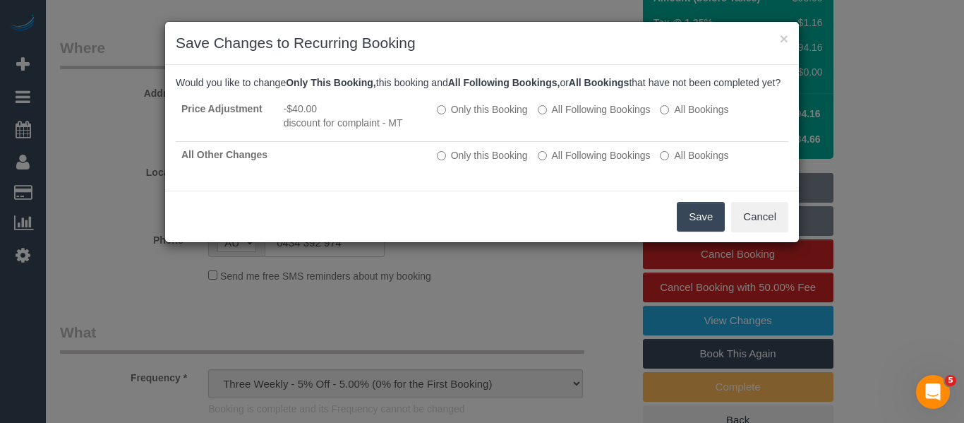
drag, startPoint x: 698, startPoint y: 205, endPoint x: 702, endPoint y: 220, distance: 14.7
click at [700, 210] on div "Save Cancel" at bounding box center [482, 217] width 634 height 52
click at [702, 226] on button "Save" at bounding box center [701, 217] width 48 height 30
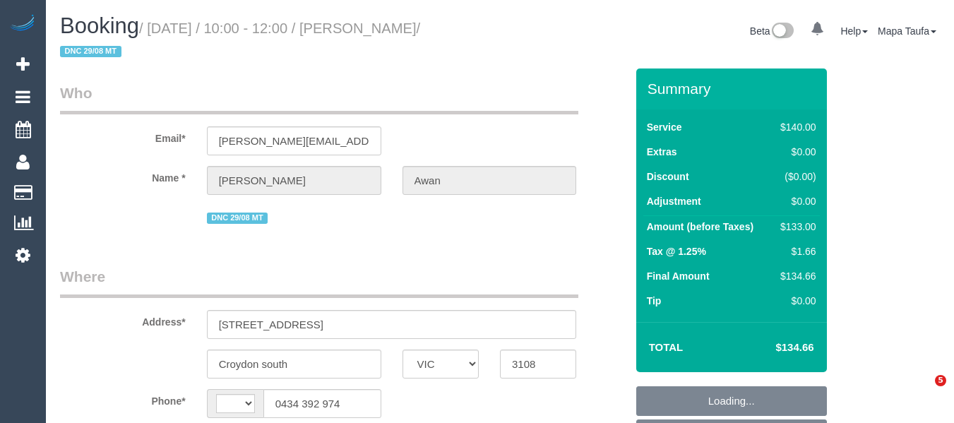
select select "VIC"
select select "string:stripe-pm_1PQRyu2GScqysDRVsQCPVYhC"
select select "object:538"
select select "string:AU"
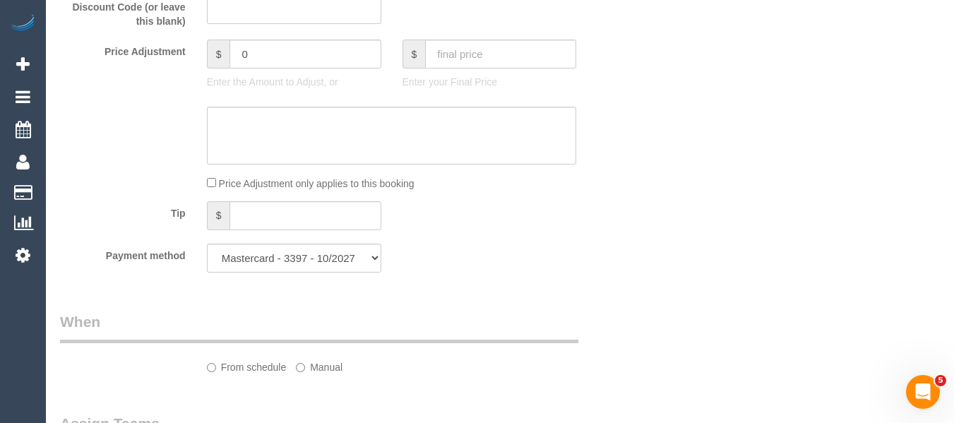
select select "number:28"
select select "number:14"
select select "number:18"
select select "number:25"
select select "number:35"
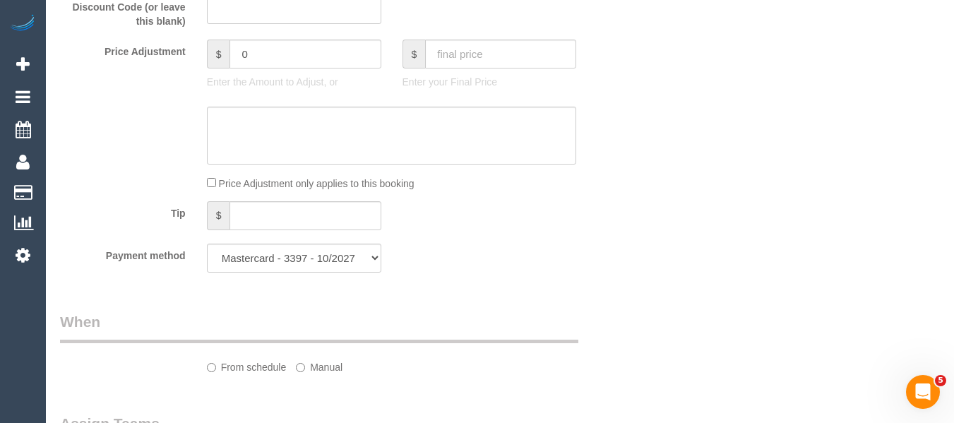
select select "number:13"
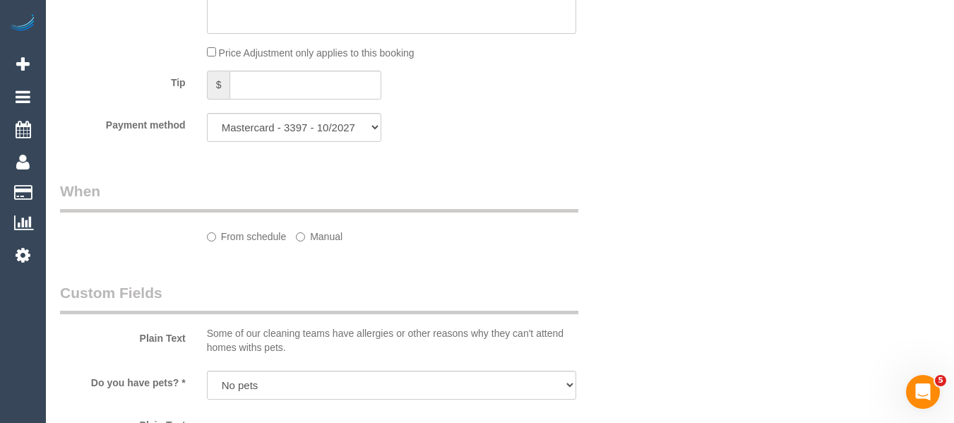
select select "spot3"
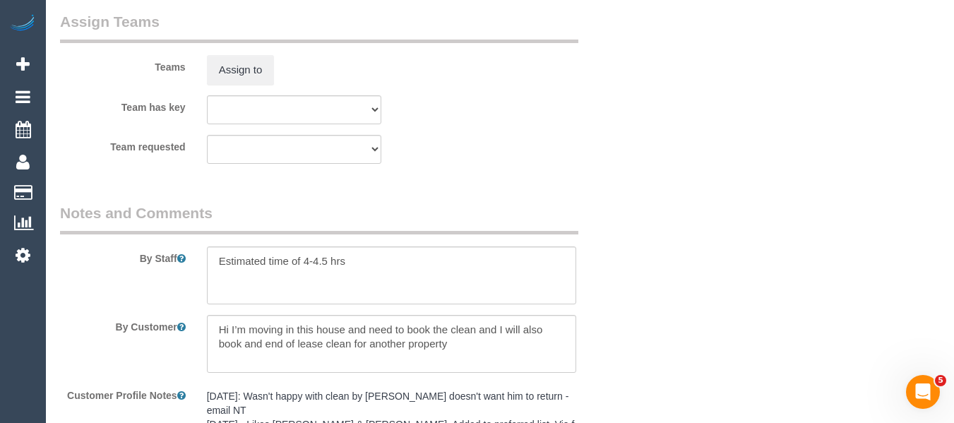
scroll to position [2302, 0]
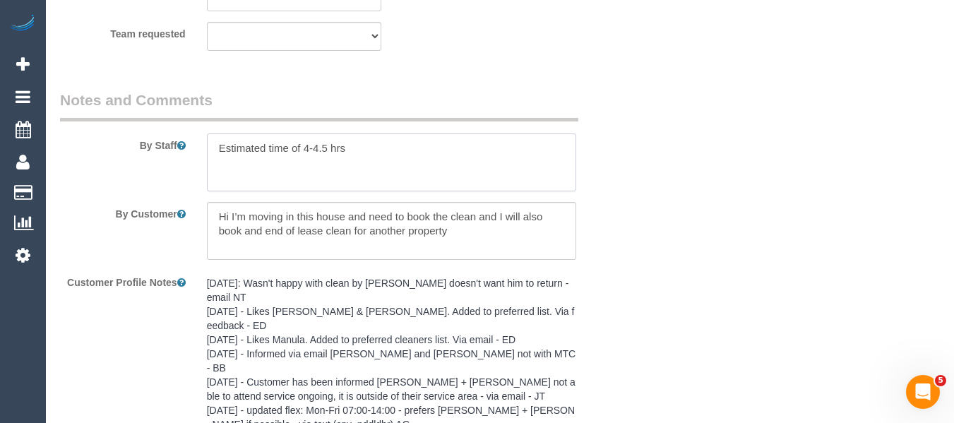
click at [371, 164] on textarea at bounding box center [392, 162] width 370 height 58
click at [302, 160] on textarea at bounding box center [392, 162] width 370 height 58
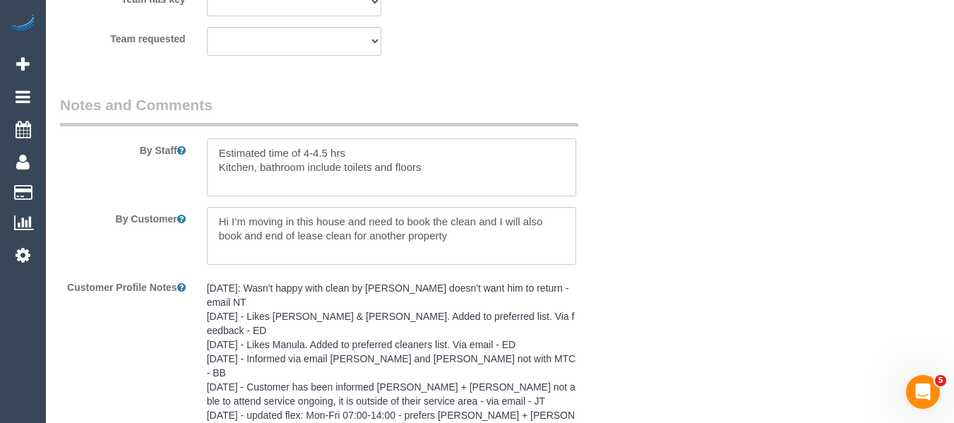
scroll to position [2292, 0]
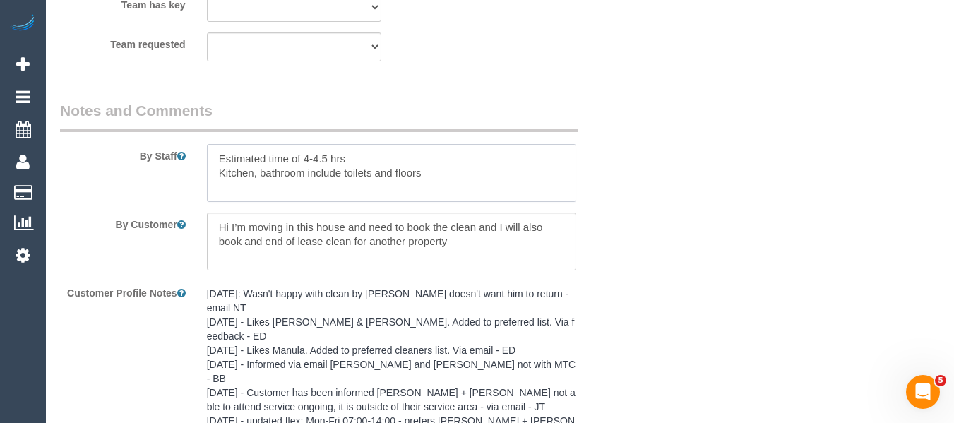
click at [227, 177] on textarea at bounding box center [392, 173] width 370 height 58
click at [220, 177] on textarea at bounding box center [392, 173] width 370 height 58
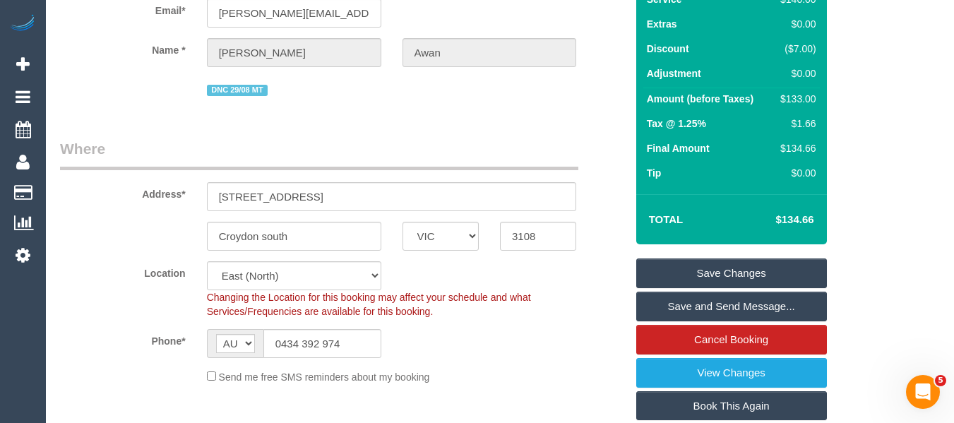
scroll to position [153, 0]
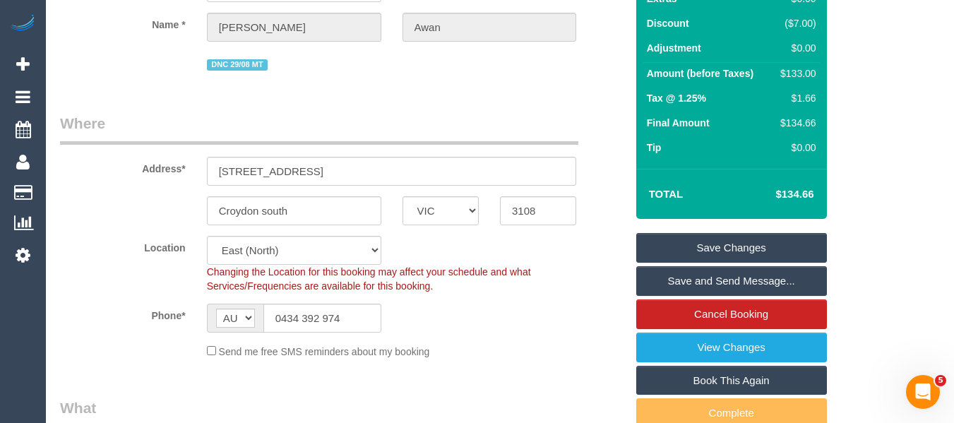
type textarea "Estimated time of 4-4.5 hrs FOCUS - Kitchen, bathroom include toilets and floors"
click at [687, 244] on link "Save Changes" at bounding box center [731, 248] width 191 height 30
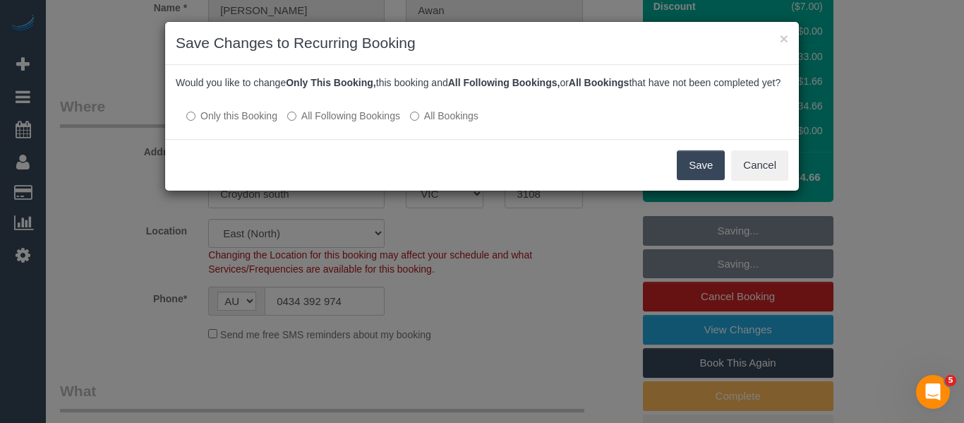
click at [356, 123] on label "All Following Bookings" at bounding box center [343, 116] width 113 height 14
drag, startPoint x: 703, startPoint y: 179, endPoint x: 675, endPoint y: 180, distance: 28.3
click at [702, 179] on button "Save" at bounding box center [701, 165] width 48 height 30
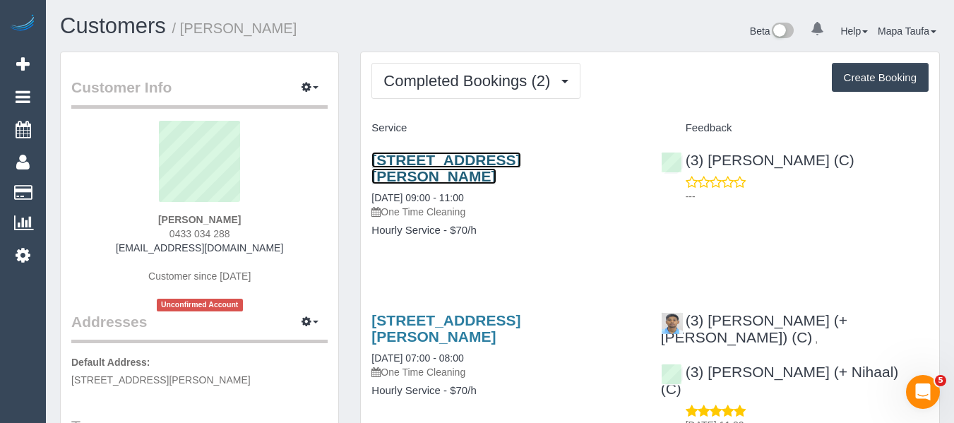
click at [438, 159] on link "[STREET_ADDRESS][PERSON_NAME]" at bounding box center [445, 168] width 149 height 32
drag, startPoint x: 241, startPoint y: 249, endPoint x: 113, endPoint y: 245, distance: 128.5
click at [111, 244] on div "[PERSON_NAME] 0433 034 288 [EMAIL_ADDRESS][DOMAIN_NAME] Customer since [DATE] U…" at bounding box center [199, 216] width 256 height 191
copy link "[EMAIL_ADDRESS][DOMAIN_NAME]"
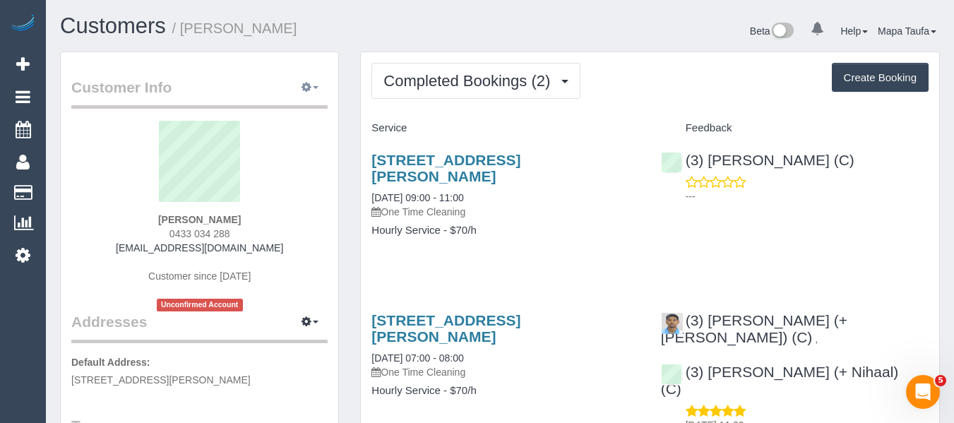
click at [323, 88] on button "button" at bounding box center [309, 88] width 35 height 22
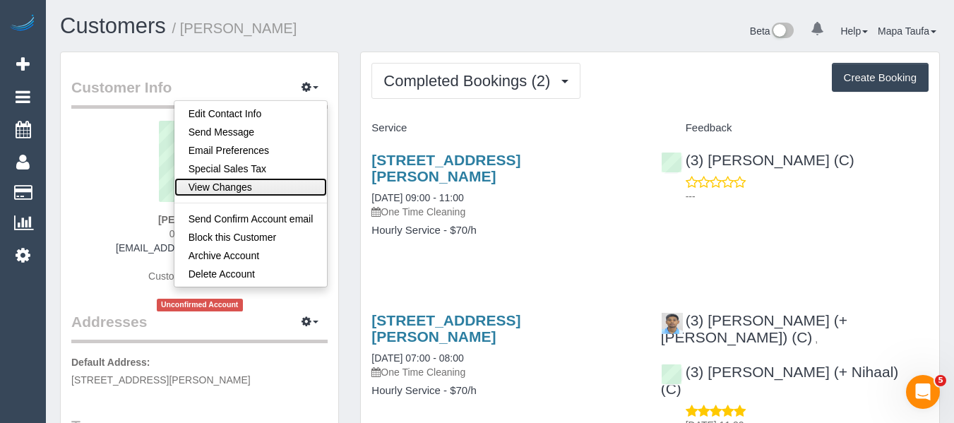
click at [245, 182] on link "View Changes" at bounding box center [250, 187] width 153 height 18
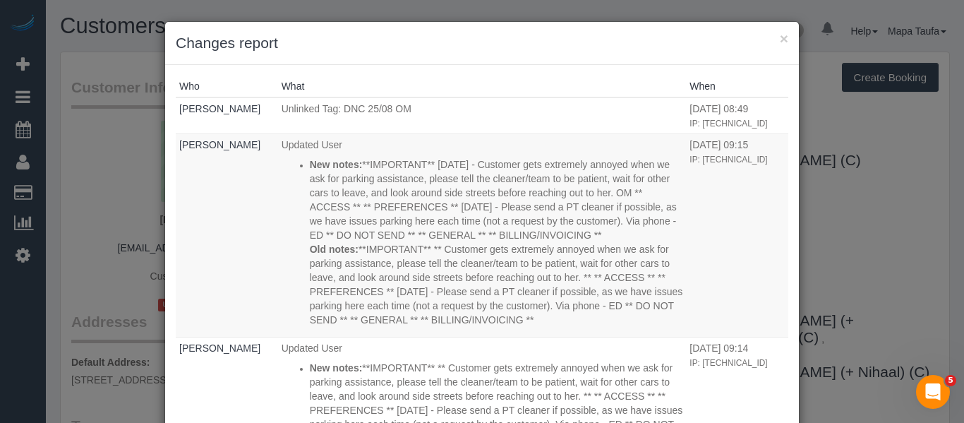
click at [770, 37] on h3 "Changes report" at bounding box center [482, 42] width 613 height 21
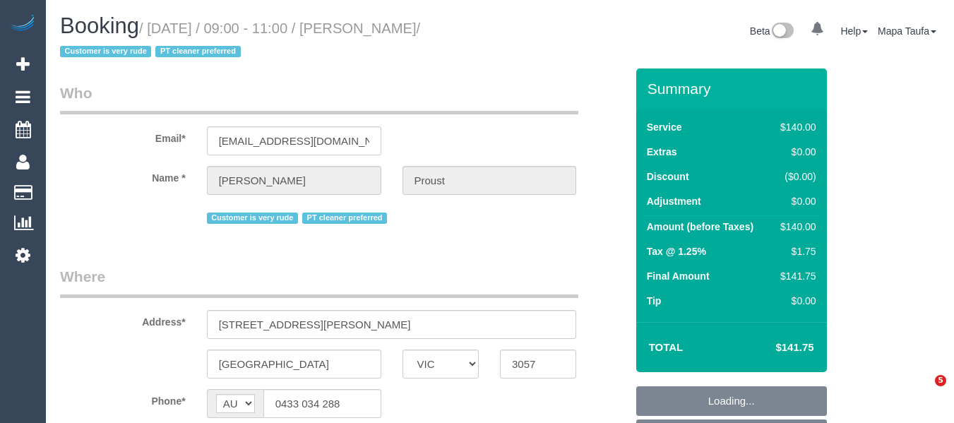
select select "VIC"
select select "object:550"
select select "string:stripe-pm_1RqlAb2GScqysDRVsdGMN3A0"
select select "number:28"
select select "number:14"
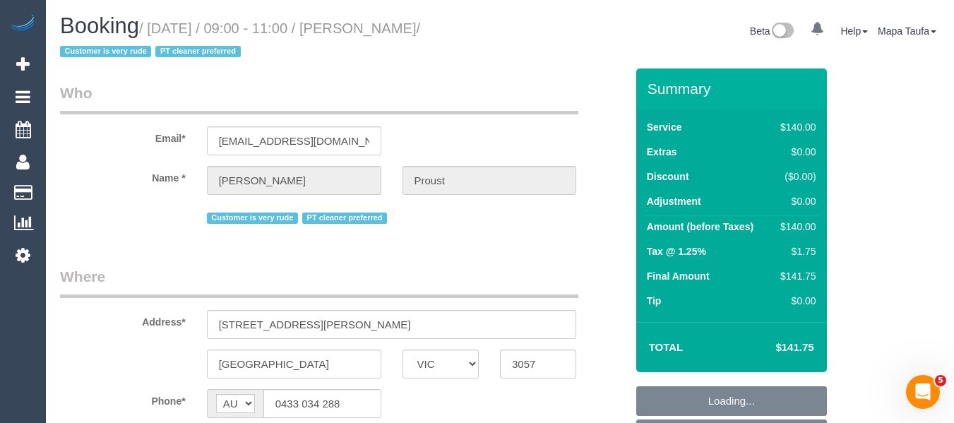
select select "number:19"
select select "number:36"
select select "object:867"
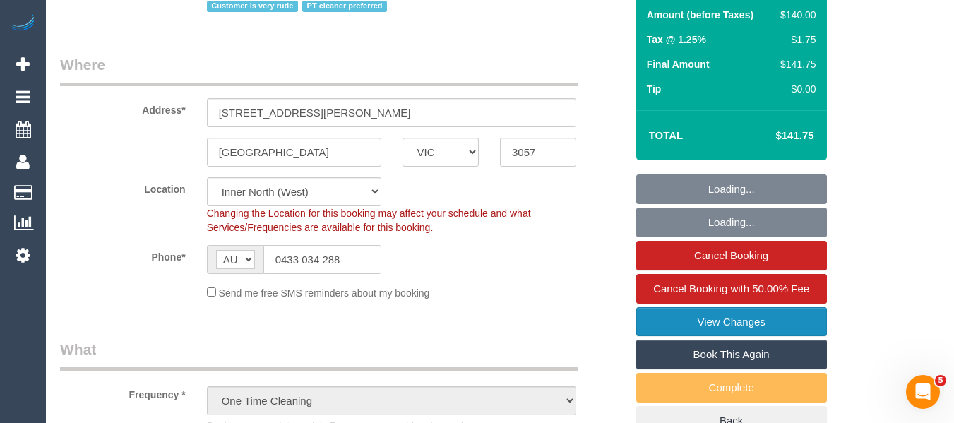
click at [760, 319] on link "View Changes" at bounding box center [731, 322] width 191 height 30
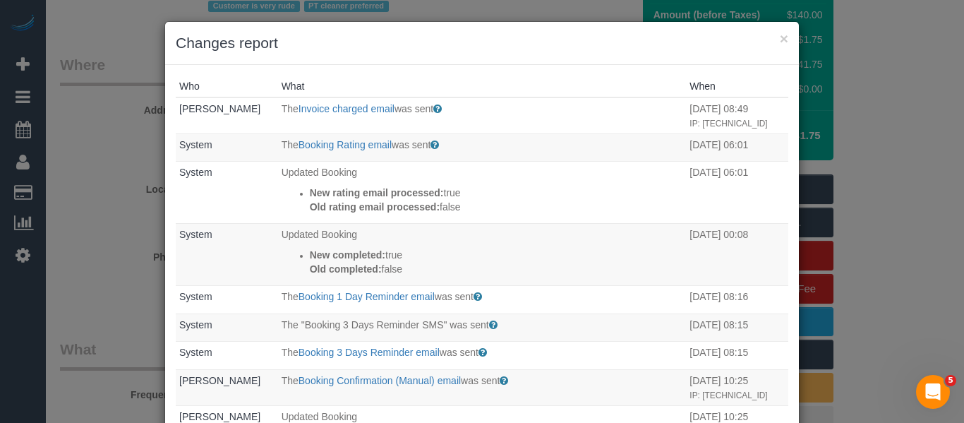
click at [774, 38] on h3 "Changes report" at bounding box center [482, 42] width 613 height 21
click at [781, 40] on button "×" at bounding box center [784, 38] width 8 height 15
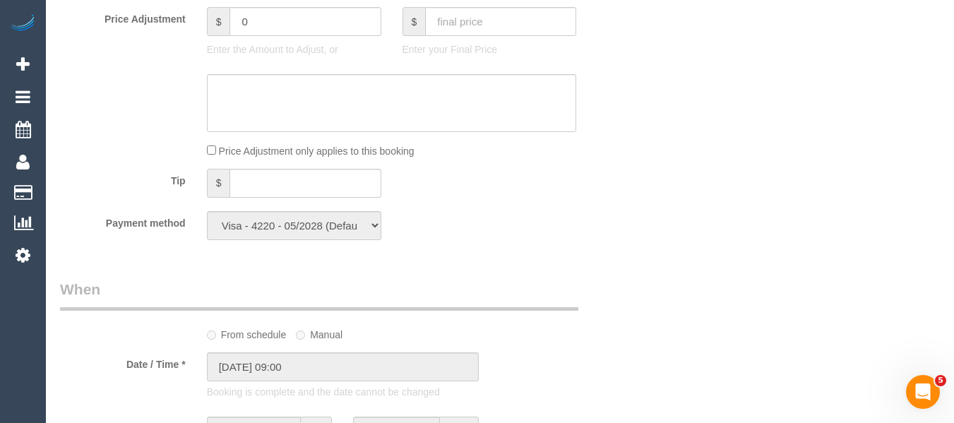
scroll to position [0, 0]
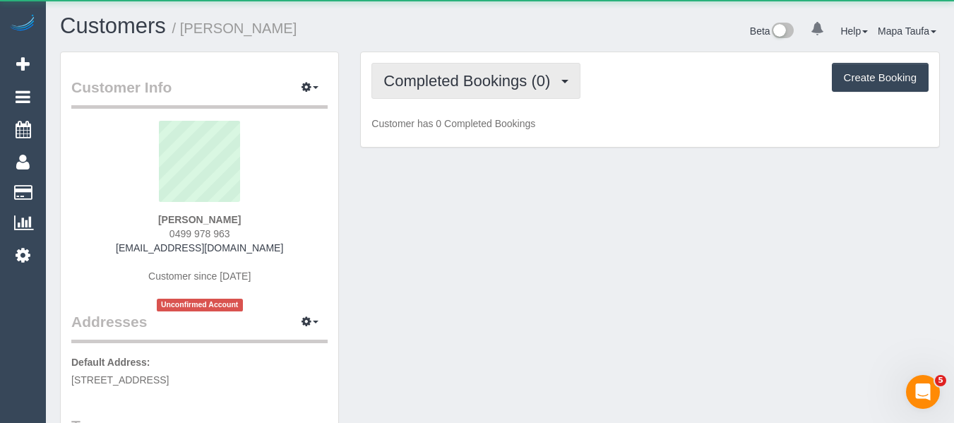
click at [465, 74] on span "Completed Bookings (0)" at bounding box center [470, 81] width 174 height 18
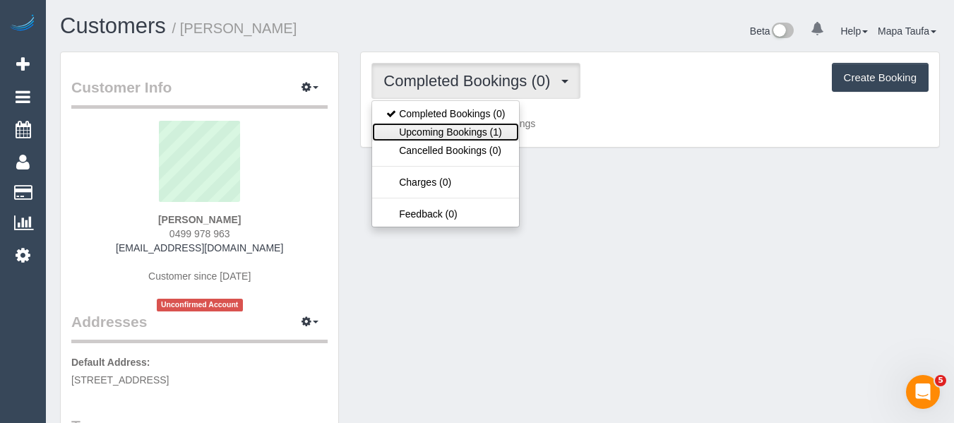
drag, startPoint x: 469, startPoint y: 125, endPoint x: 515, endPoint y: 45, distance: 92.0
click at [468, 124] on link "Upcoming Bookings (1)" at bounding box center [445, 132] width 147 height 18
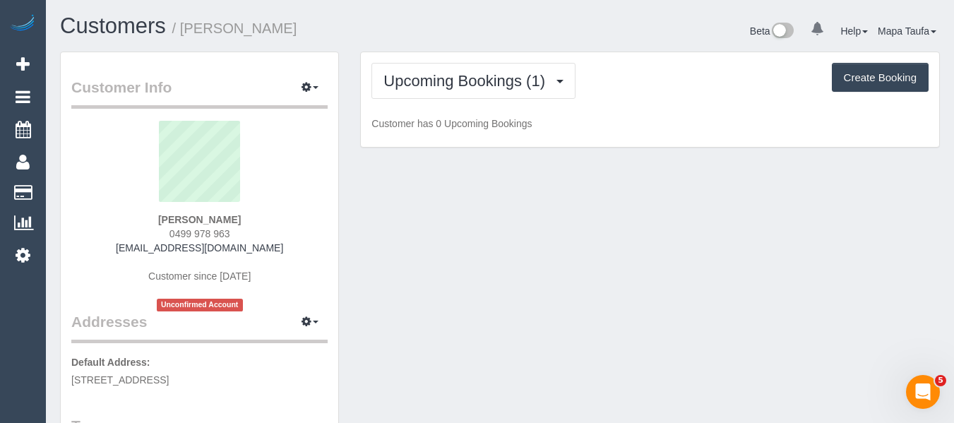
click at [522, 31] on div "Beta 0 Your Notifications You have 0 alerts Help Help Docs Take a Tour Contact …" at bounding box center [725, 32] width 450 height 37
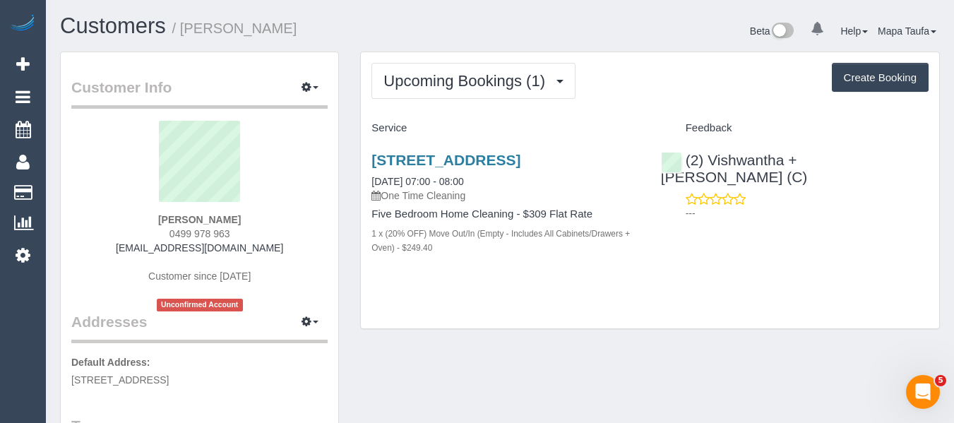
click at [453, 151] on div "12 Bentani Avenue, Elsternwick, VIC 3185 01/09/2025 07:00 - 08:00 One Time Clea…" at bounding box center [505, 211] width 289 height 143
click at [455, 160] on link "[STREET_ADDRESS]" at bounding box center [445, 160] width 149 height 16
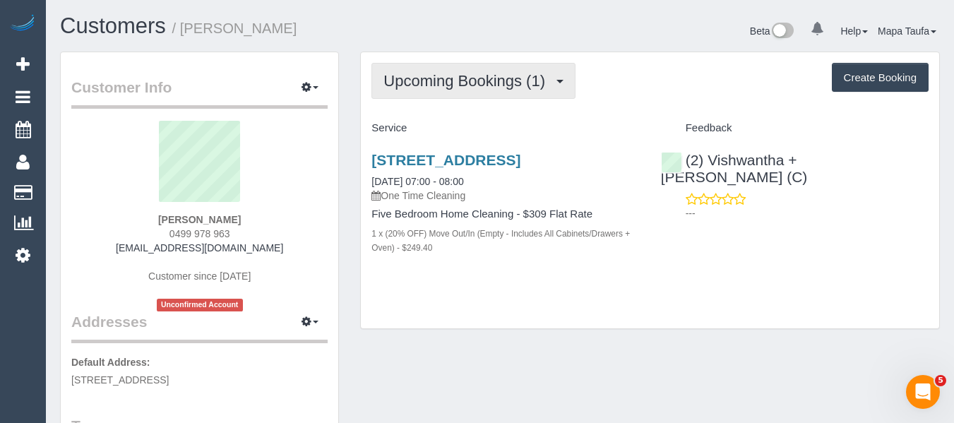
click at [391, 85] on span "Upcoming Bookings (1)" at bounding box center [467, 81] width 169 height 18
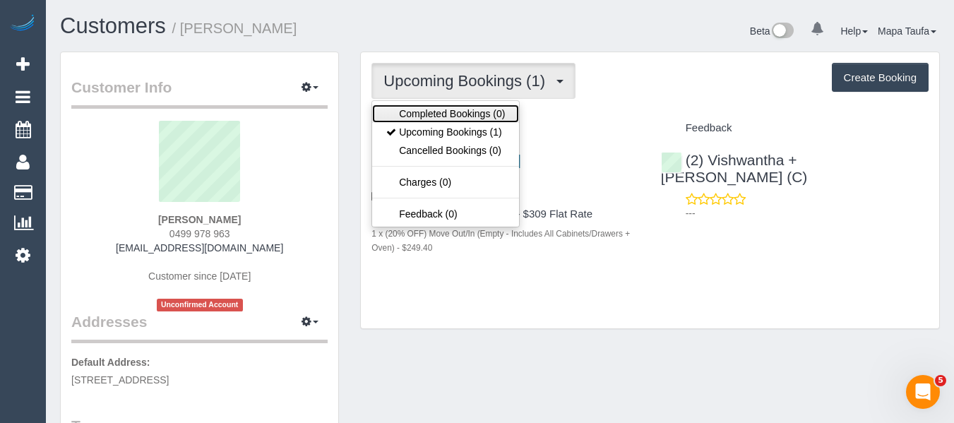
click at [403, 110] on link "Completed Bookings (0)" at bounding box center [445, 113] width 147 height 18
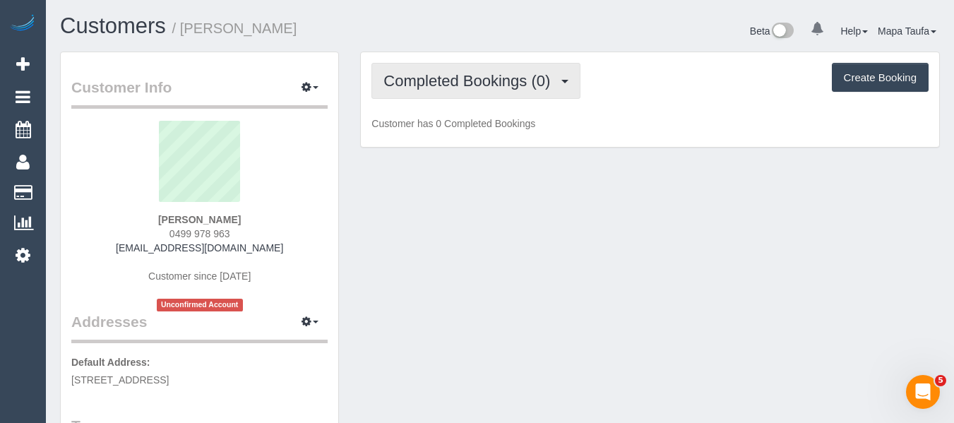
drag, startPoint x: 532, startPoint y: 76, endPoint x: 469, endPoint y: 124, distance: 80.1
click at [528, 77] on span "Completed Bookings (0)" at bounding box center [470, 81] width 174 height 18
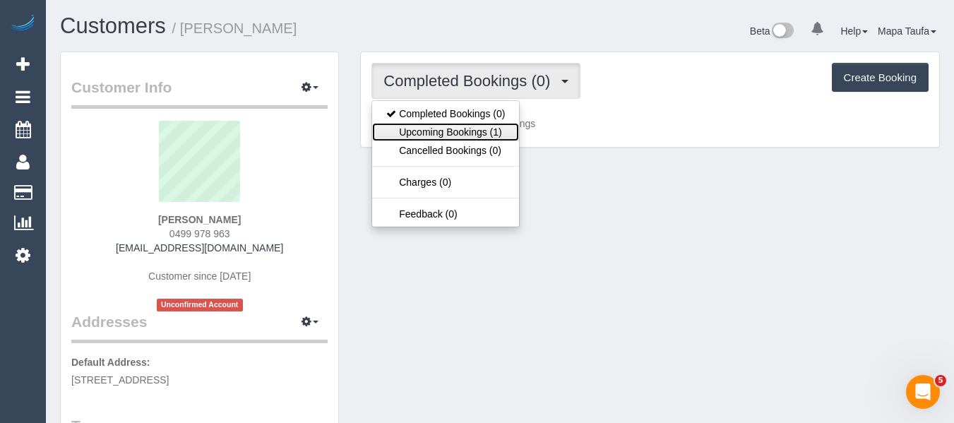
click at [467, 133] on link "Upcoming Bookings (1)" at bounding box center [445, 132] width 147 height 18
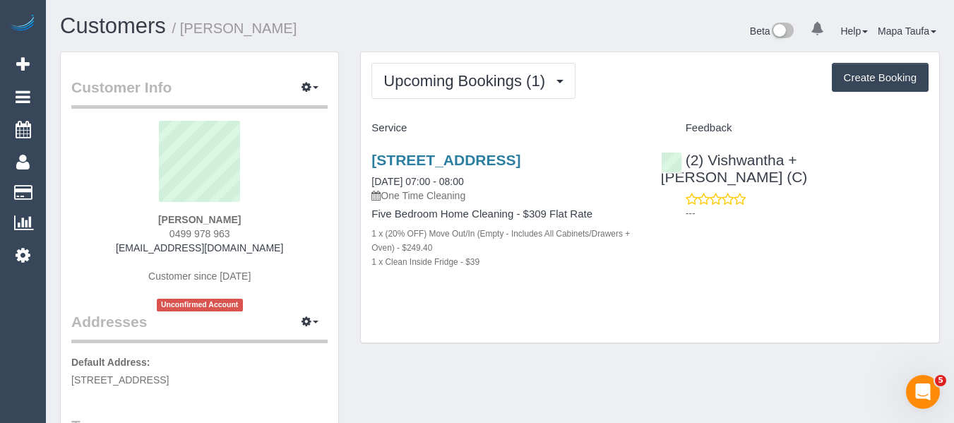
drag, startPoint x: 245, startPoint y: 234, endPoint x: 162, endPoint y: 240, distance: 83.5
click at [159, 236] on div "Tess Hodges 0499 978 963 tessjuliehodges@gmail.com Customer since 2025 Unconfir…" at bounding box center [199, 216] width 256 height 191
copy span "0499 978 963"
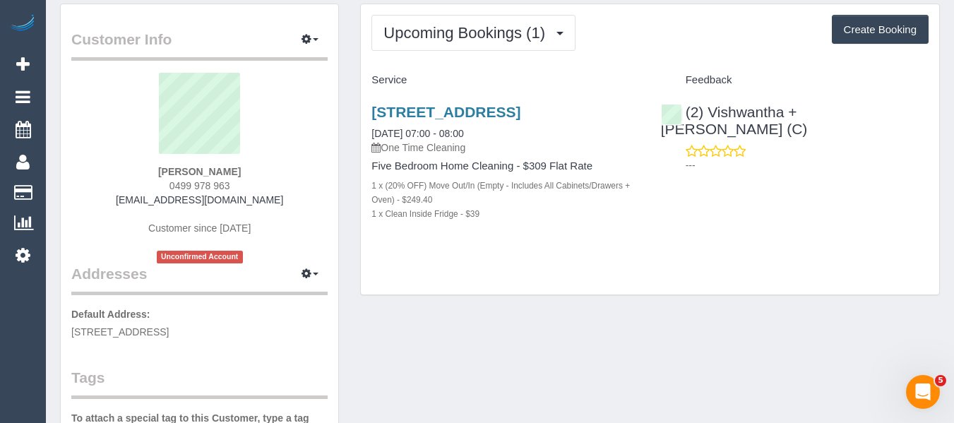
scroll to position [71, 0]
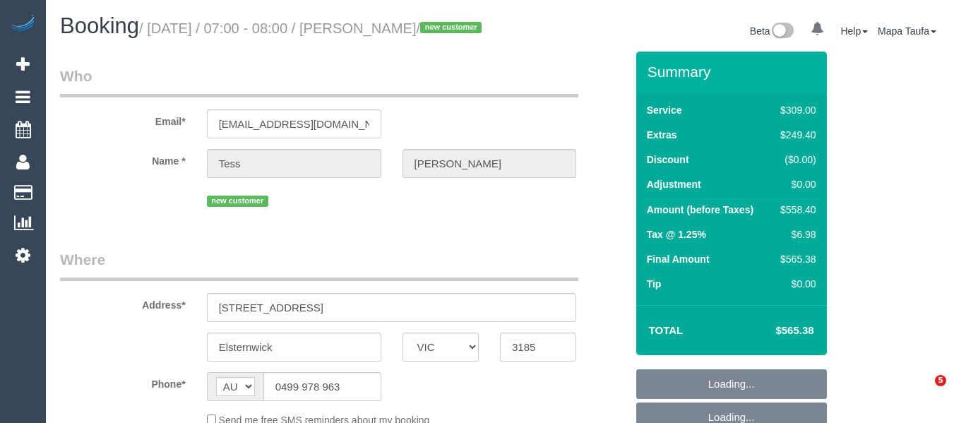
select select "VIC"
select select "string:stripe-pm_1S1MHT2GScqysDRVgvWekhx1"
select select "number:28"
select select "number:14"
select select "number:19"
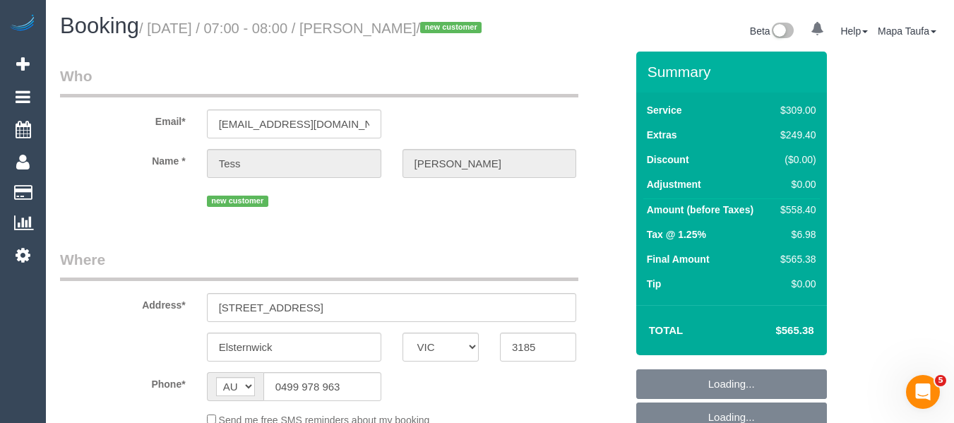
select select "number:25"
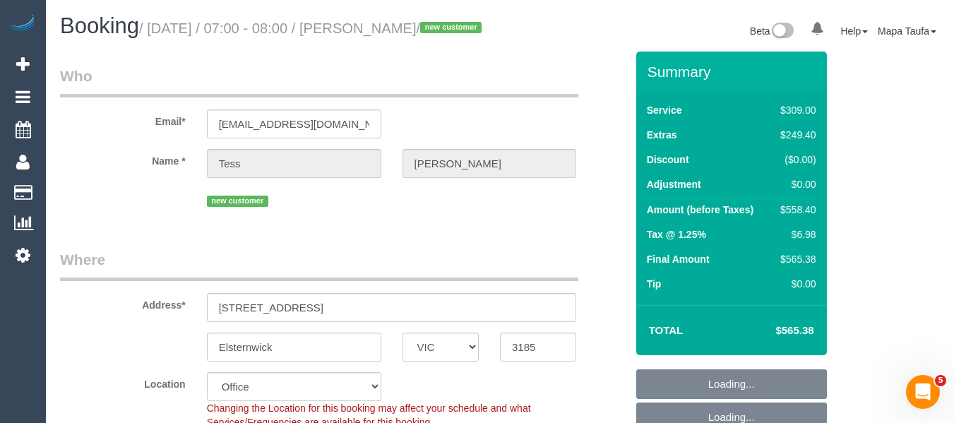
select select "object:2114"
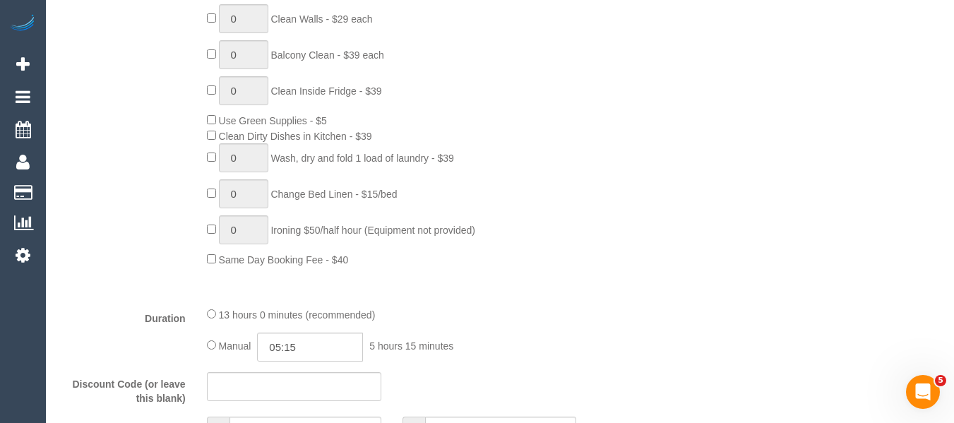
scroll to position [686, 0]
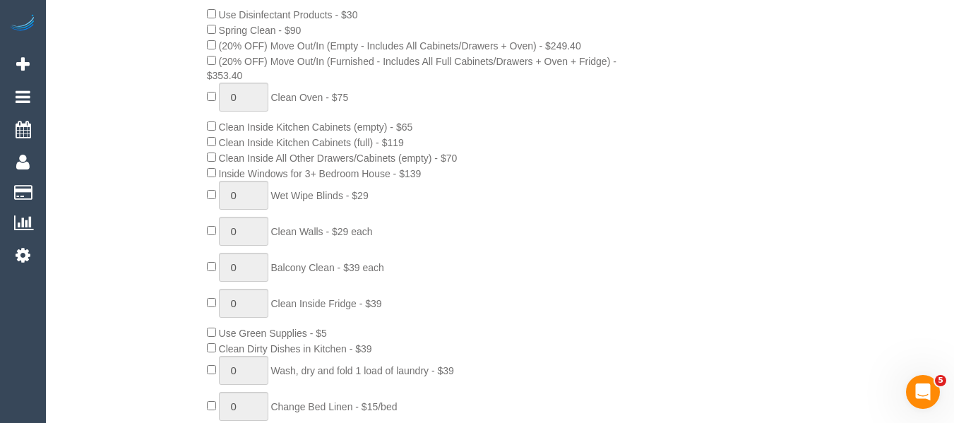
click at [216, 309] on span "0 Clean Inside Fridge - $39" at bounding box center [294, 303] width 175 height 11
type input "1"
drag, startPoint x: 623, startPoint y: 312, endPoint x: 650, endPoint y: 303, distance: 27.7
click at [633, 312] on div "0 Steam Cleaning - $55 per Unit ($110 Minimum) Use Disinfectant Products - $30 …" at bounding box center [416, 224] width 440 height 509
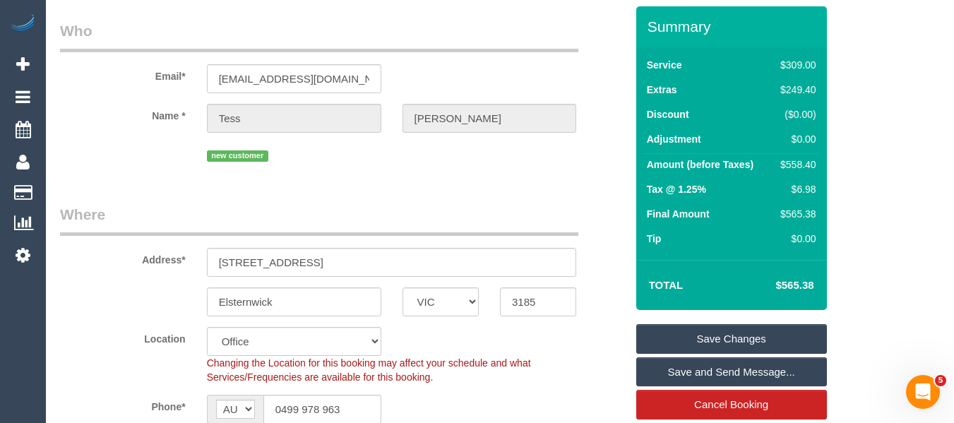
scroll to position [11, 0]
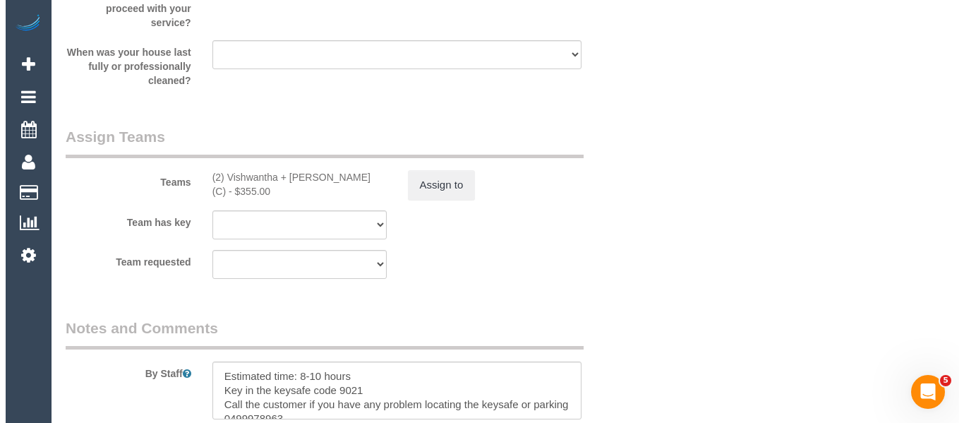
scroll to position [2206, 0]
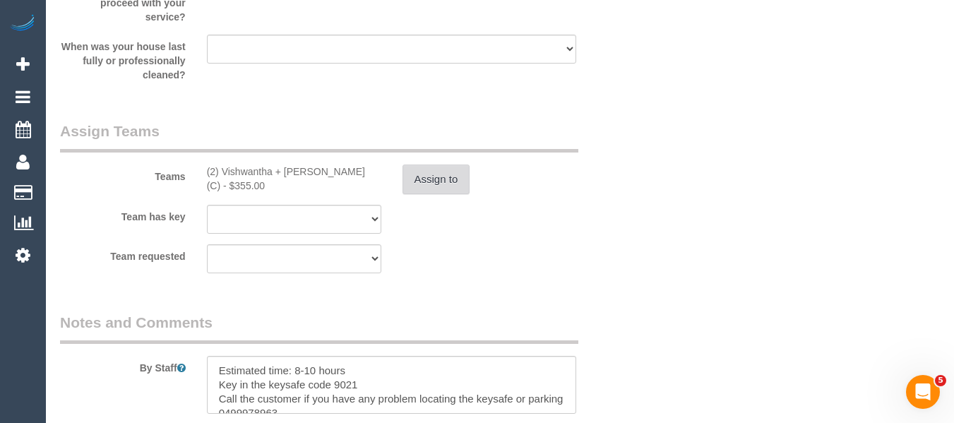
click at [452, 183] on button "Assign to" at bounding box center [436, 179] width 68 height 30
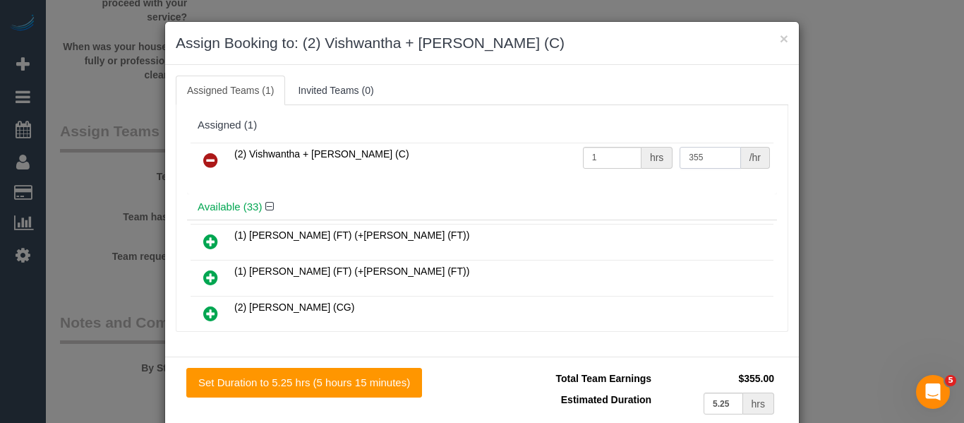
drag, startPoint x: 706, startPoint y: 151, endPoint x: 599, endPoint y: 150, distance: 106.6
click at [599, 150] on tr "(2) Vishwantha + Madhushika (C) 1 hrs 355 /hr" at bounding box center [482, 161] width 583 height 36
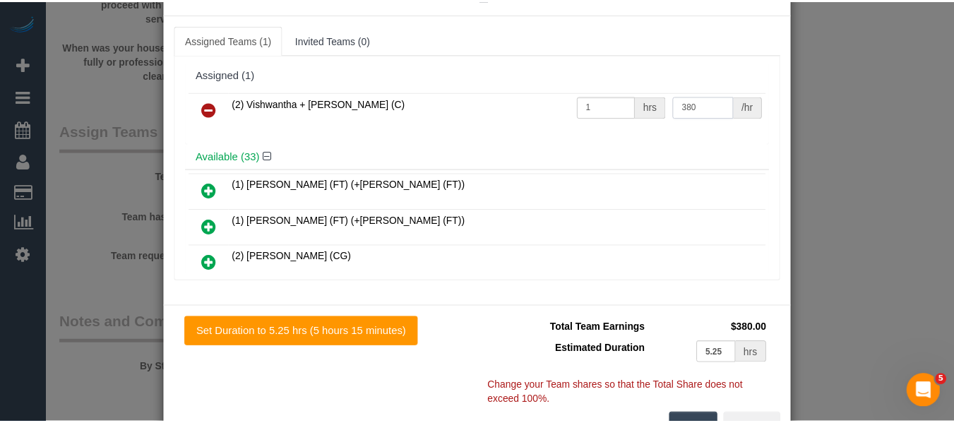
scroll to position [103, 0]
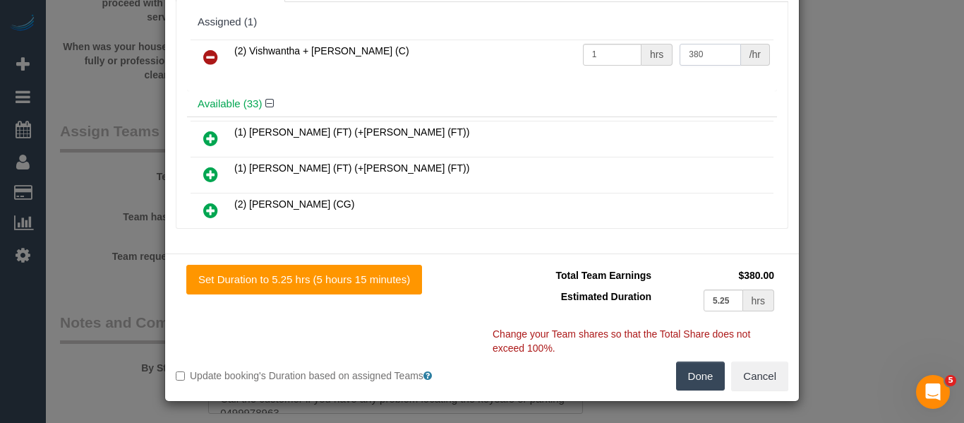
type input "380"
click at [698, 361] on button "Done" at bounding box center [700, 376] width 49 height 30
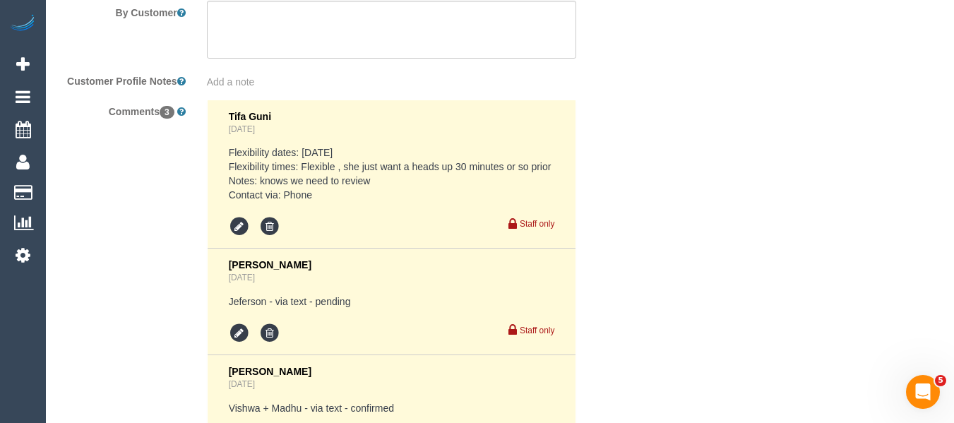
scroll to position [2854, 0]
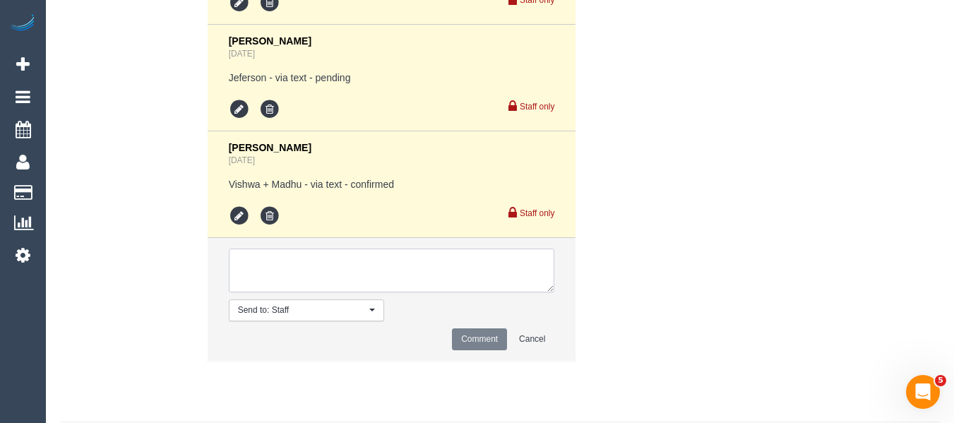
click at [375, 285] on textarea at bounding box center [392, 271] width 326 height 44
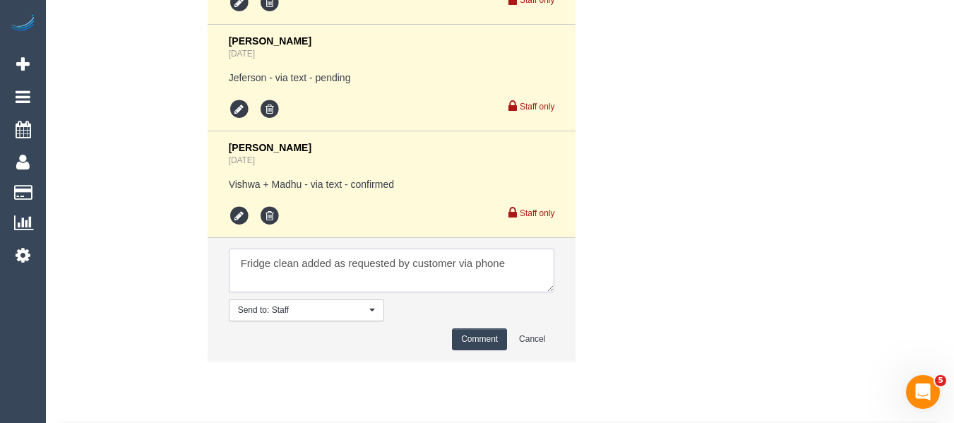
type textarea "Fridge clean added as requested by customer via phone"
click at [486, 350] on button "Comment" at bounding box center [479, 339] width 55 height 22
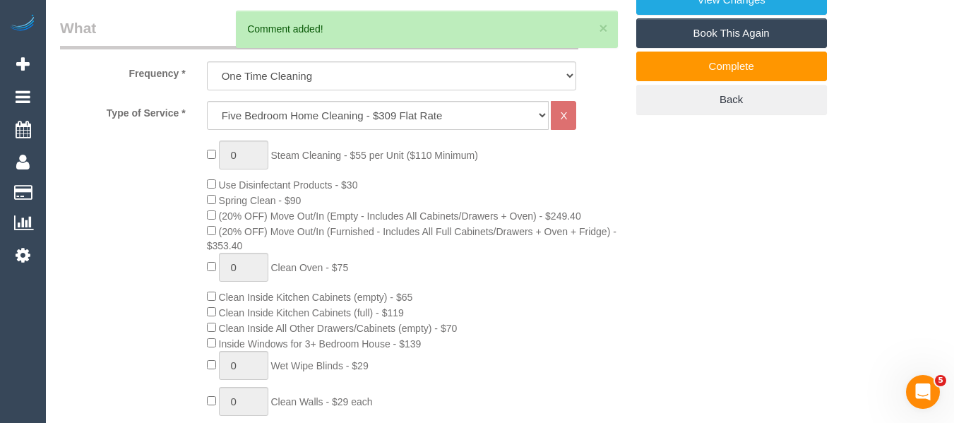
scroll to position [174, 0]
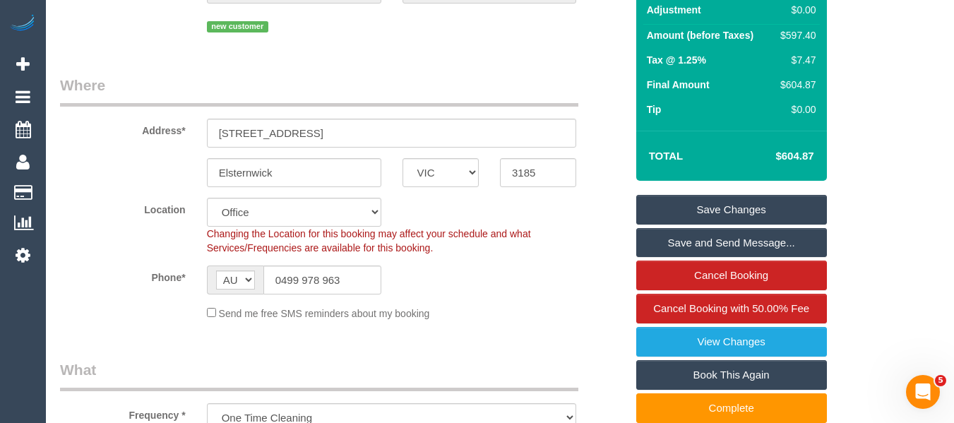
click at [726, 220] on link "Save Changes" at bounding box center [731, 210] width 191 height 30
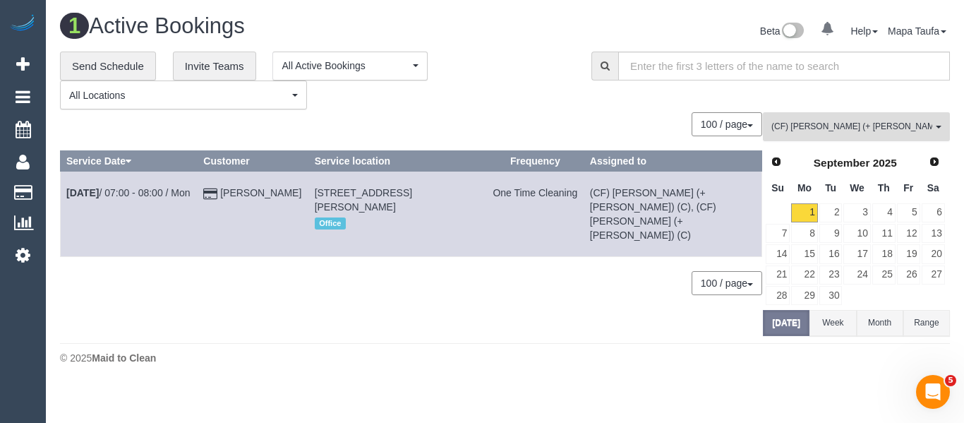
click at [802, 122] on span "(CF) Darly (+ Karina) (C)" at bounding box center [852, 127] width 161 height 12
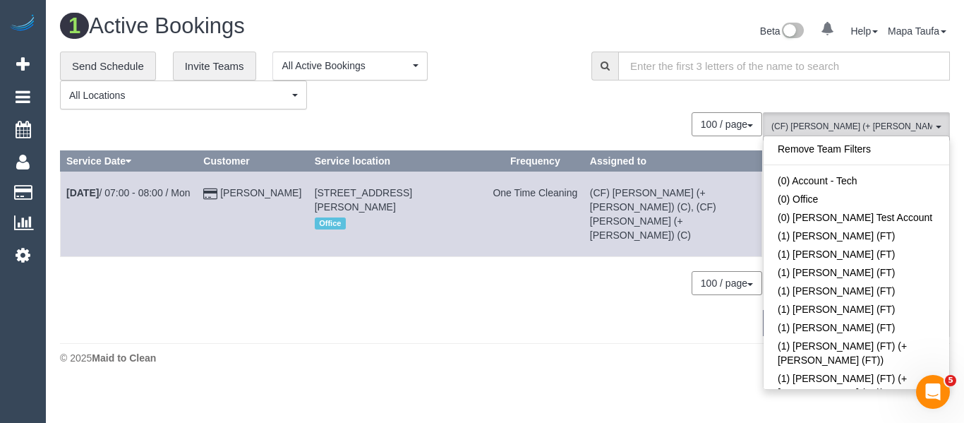
scroll to position [3626, 0]
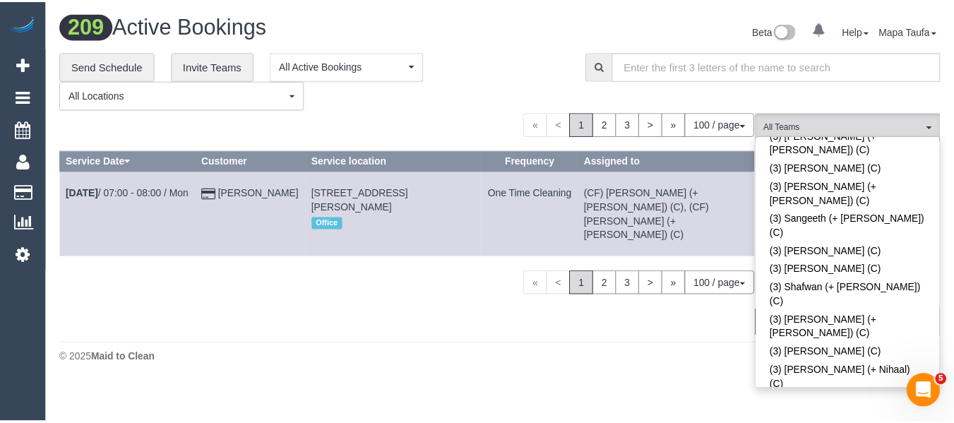
scroll to position [1350, 0]
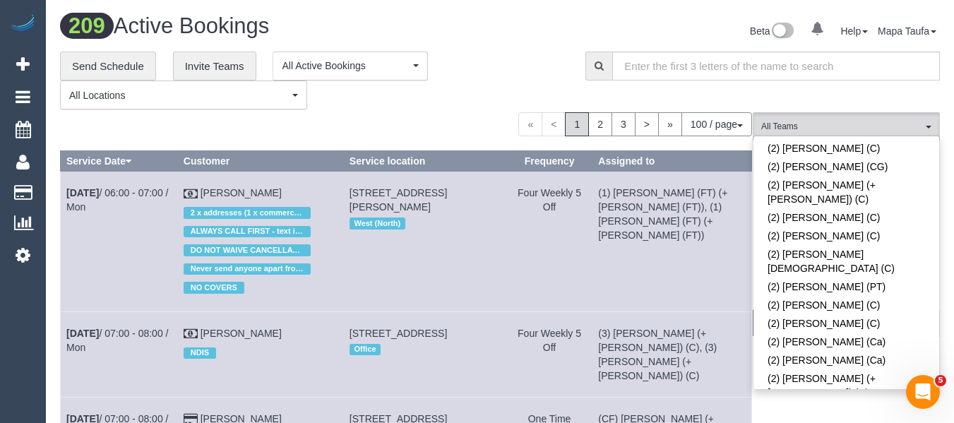
click at [483, 107] on div "**********" at bounding box center [312, 81] width 504 height 59
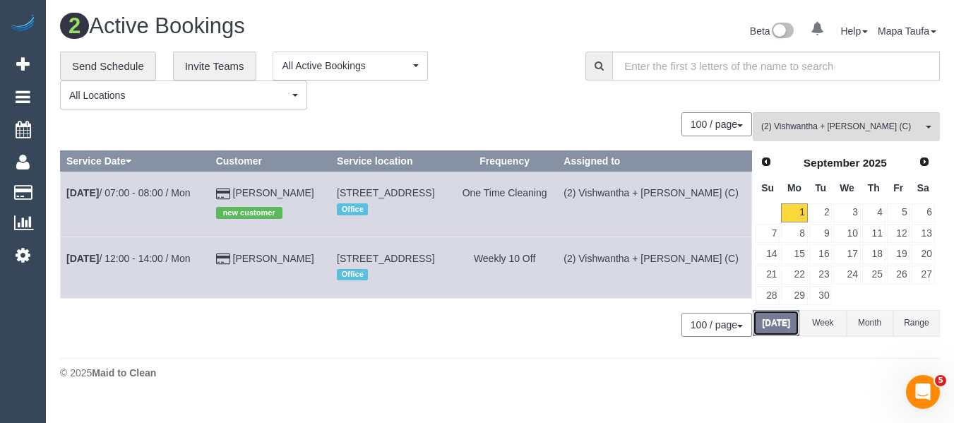
click at [784, 330] on button "Today" at bounding box center [776, 323] width 47 height 26
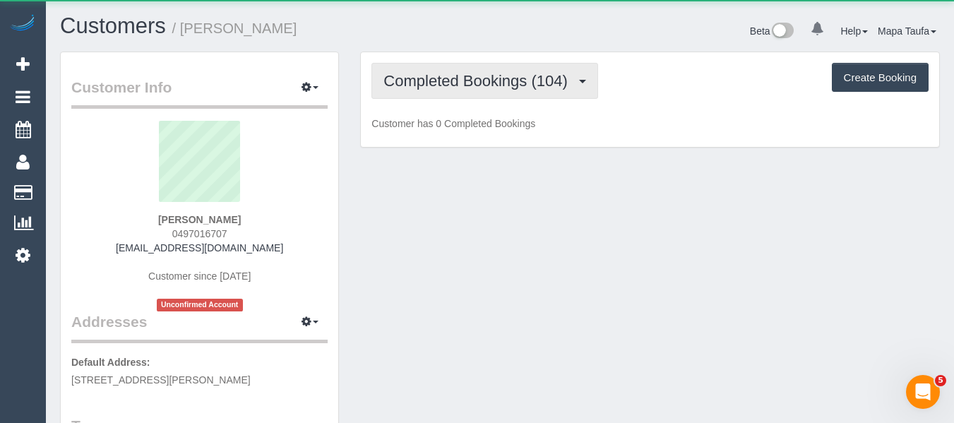
drag, startPoint x: 453, startPoint y: 81, endPoint x: 450, endPoint y: 104, distance: 23.4
click at [451, 81] on span "Completed Bookings (104)" at bounding box center [478, 81] width 191 height 18
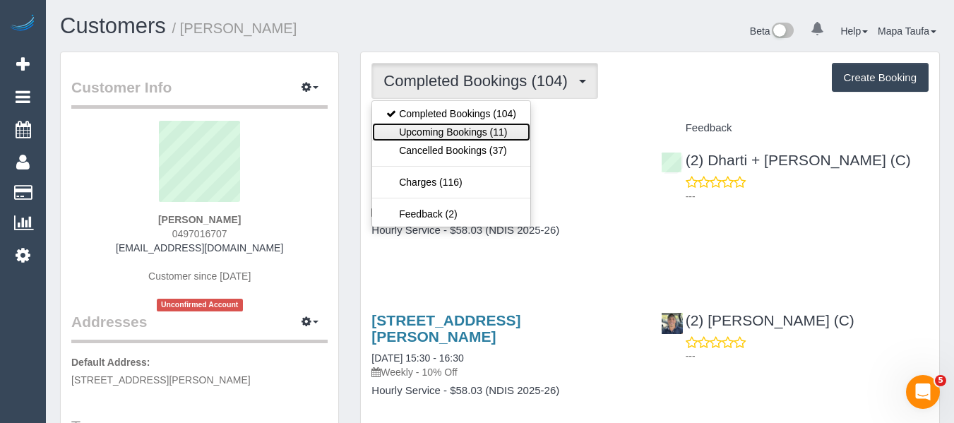
drag, startPoint x: 449, startPoint y: 128, endPoint x: 453, endPoint y: 59, distance: 68.6
click at [449, 128] on link "Upcoming Bookings (11)" at bounding box center [451, 132] width 158 height 18
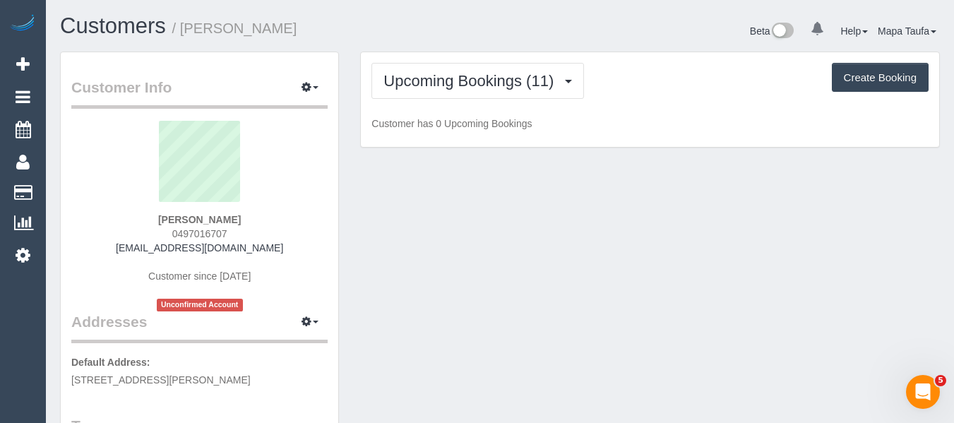
click at [462, 27] on h1 "Customers / [PERSON_NAME]" at bounding box center [274, 26] width 429 height 24
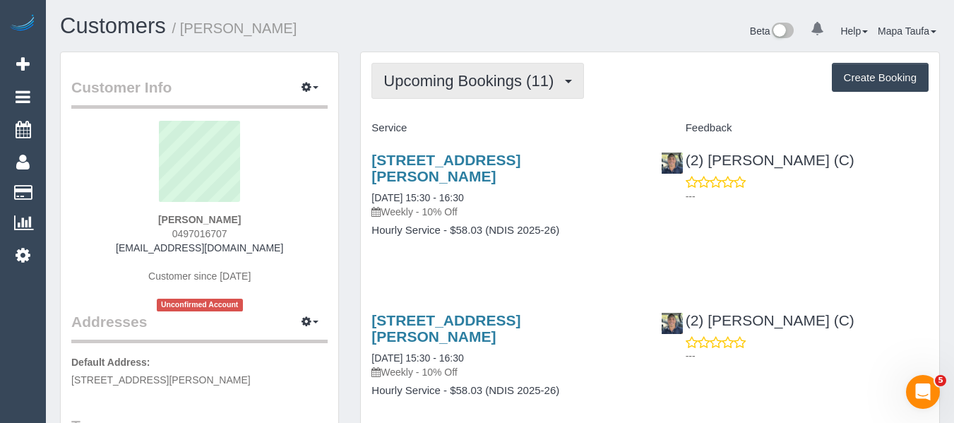
click at [459, 89] on span "Upcoming Bookings (11)" at bounding box center [471, 81] width 177 height 18
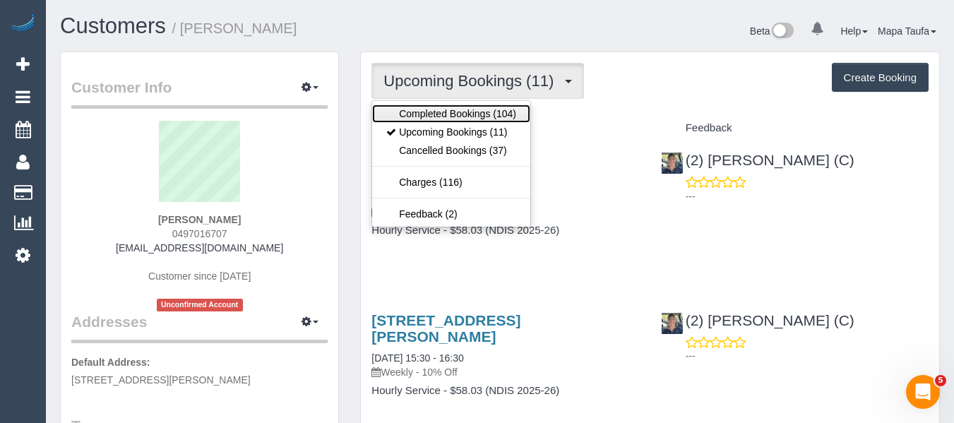
click at [448, 111] on link "Completed Bookings (104)" at bounding box center [451, 113] width 158 height 18
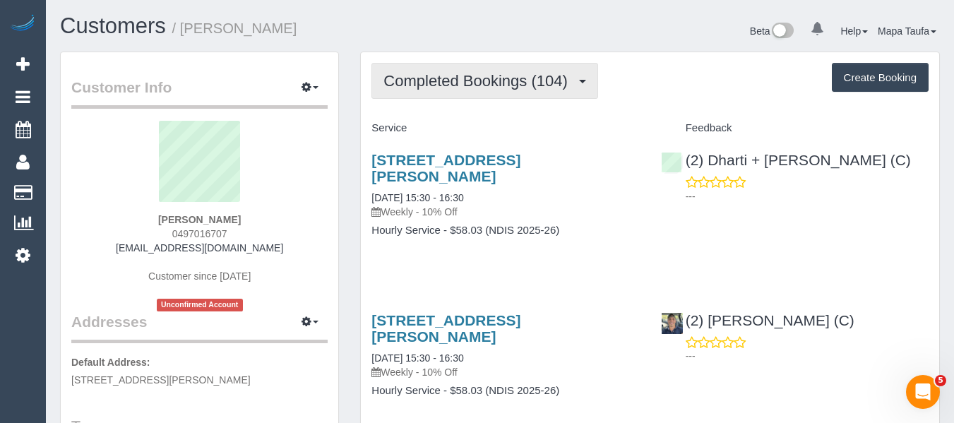
click at [452, 81] on span "Completed Bookings (104)" at bounding box center [478, 81] width 191 height 18
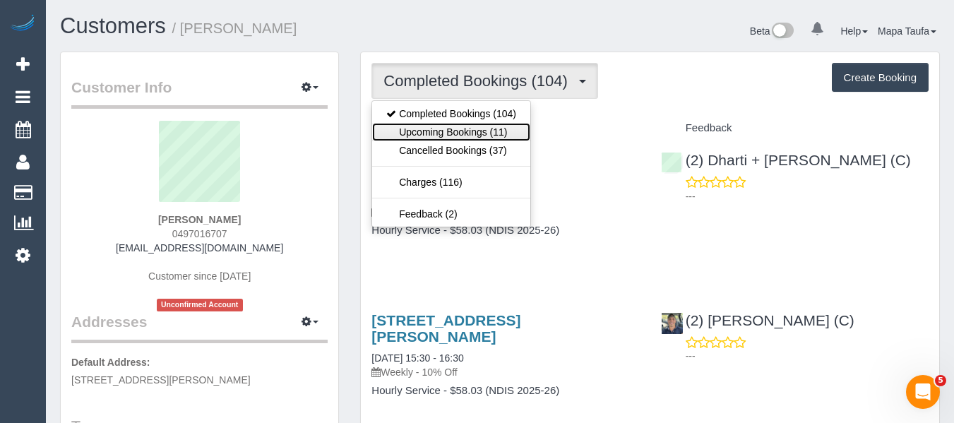
click at [455, 140] on link "Upcoming Bookings (11)" at bounding box center [451, 132] width 158 height 18
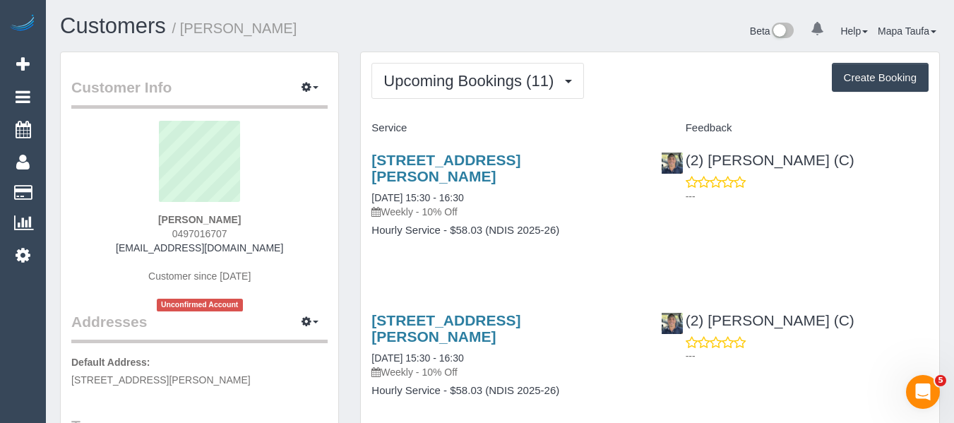
click at [503, 234] on div "103 Daley Street, Glenroy, VIC 3046 01/09/2025 15:30 - 16:30 Weekly - 10% Off H…" at bounding box center [505, 202] width 289 height 125
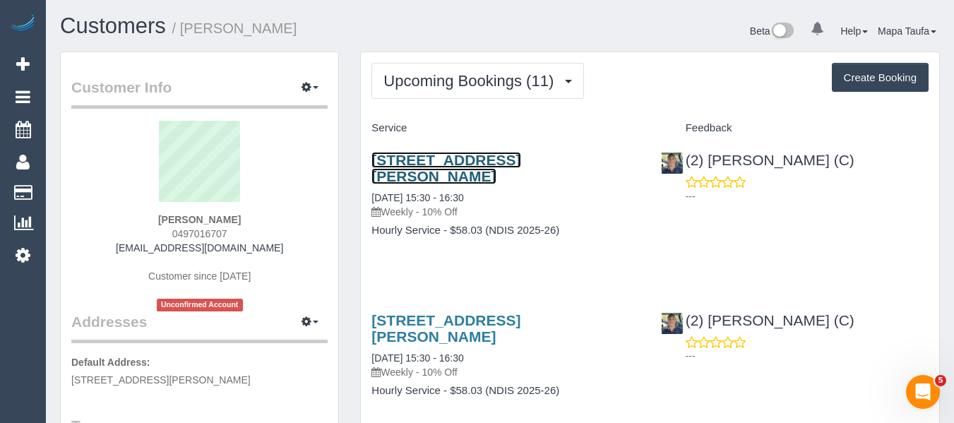
click at [449, 160] on link "103 Daley Street, Glenroy, VIC 3046" at bounding box center [445, 168] width 149 height 32
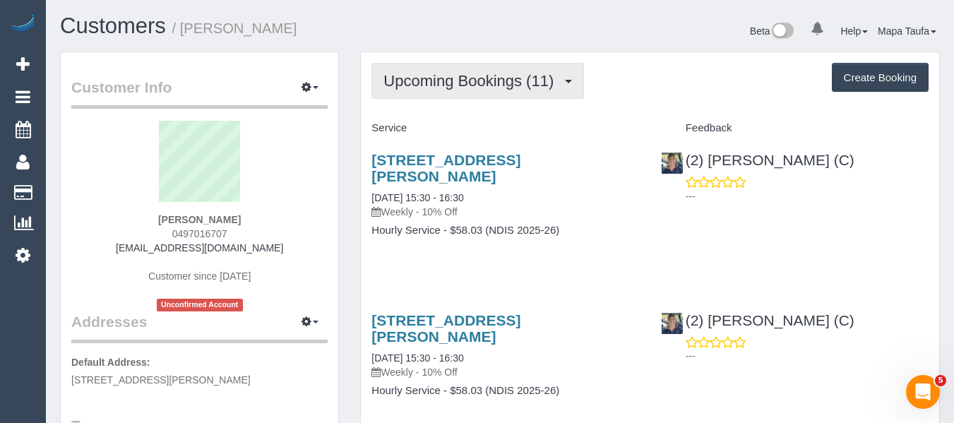
drag, startPoint x: 471, startPoint y: 71, endPoint x: 462, endPoint y: 107, distance: 37.7
click at [471, 73] on button "Upcoming Bookings (11)" at bounding box center [477, 81] width 213 height 36
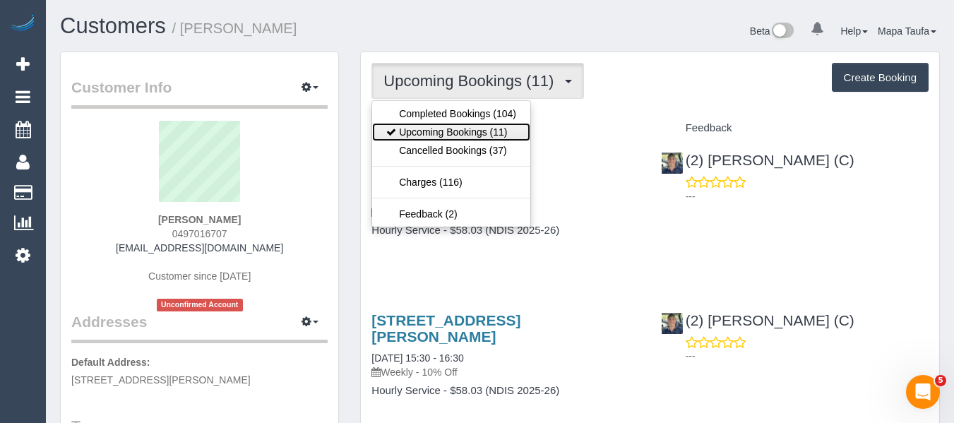
click at [459, 129] on link "Upcoming Bookings (11)" at bounding box center [451, 132] width 158 height 18
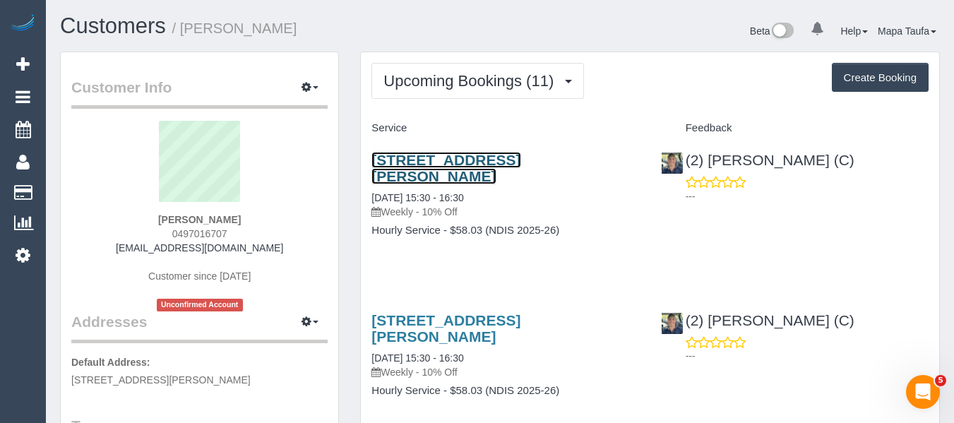
click at [498, 152] on link "103 Daley Street, Glenroy, VIC 3046" at bounding box center [445, 168] width 149 height 32
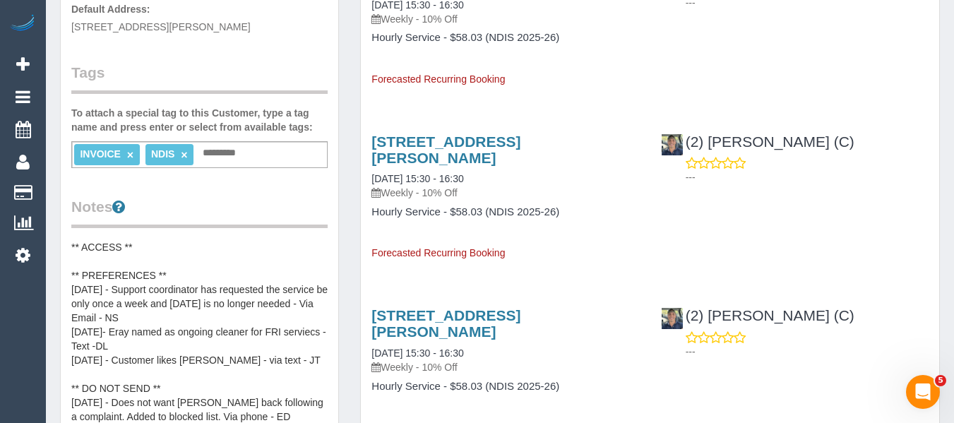
click at [126, 248] on pre "** ACCESS ** ** PREFERENCES ** 18.1.24 - Support coordinator has requested the …" at bounding box center [199, 381] width 256 height 282
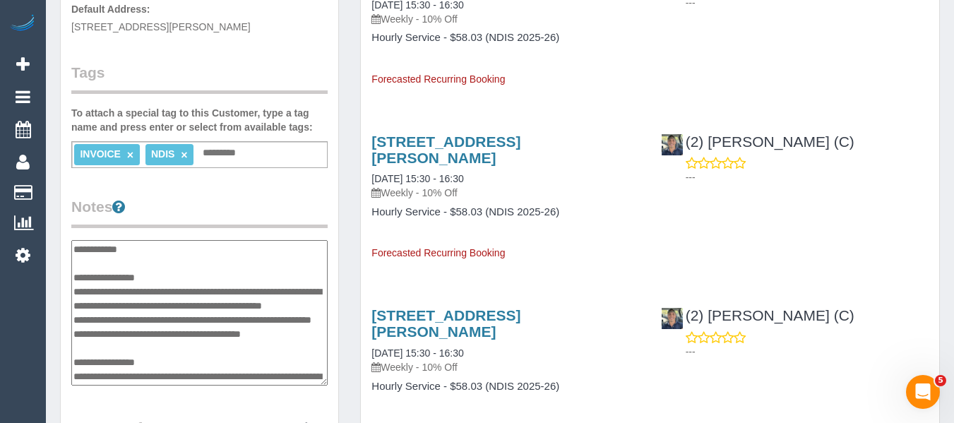
click at [170, 253] on textarea "**********" at bounding box center [199, 312] width 256 height 145
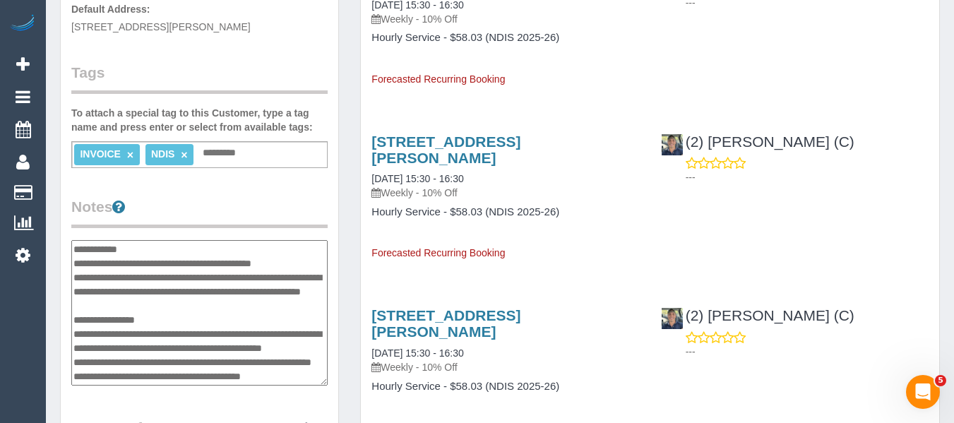
type textarea "**********"
click at [227, 192] on div "Customer Info Edit Contact Info Send Message Email Preferences Special Sales Ta…" at bounding box center [199, 284] width 277 height 1170
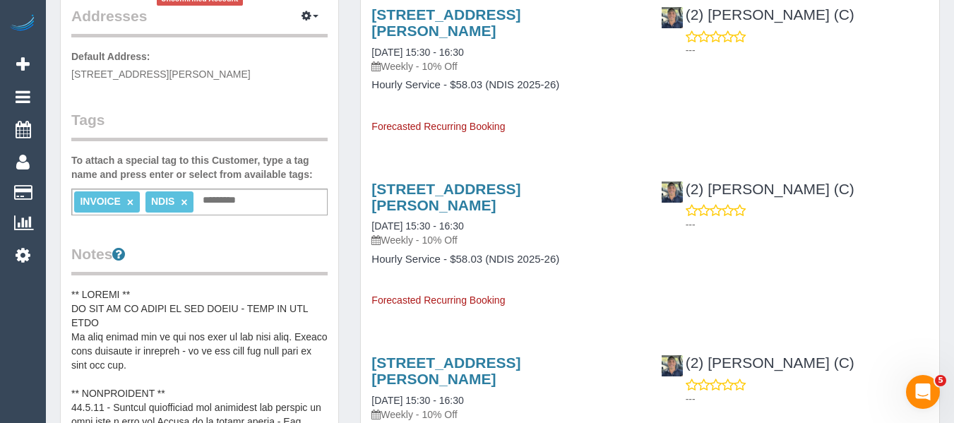
scroll to position [71, 0]
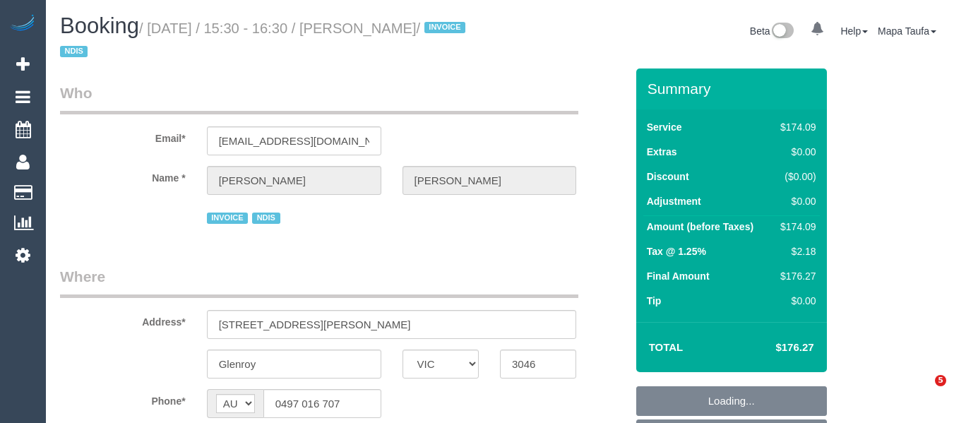
select select "VIC"
select select "180"
select select "number:29"
select select "number:14"
select select "number:19"
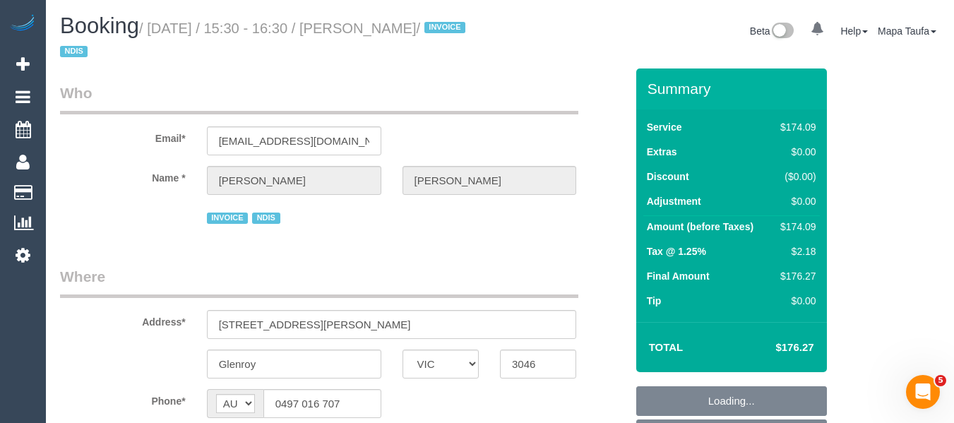
select select "number:24"
select select "number:35"
select select "number:11"
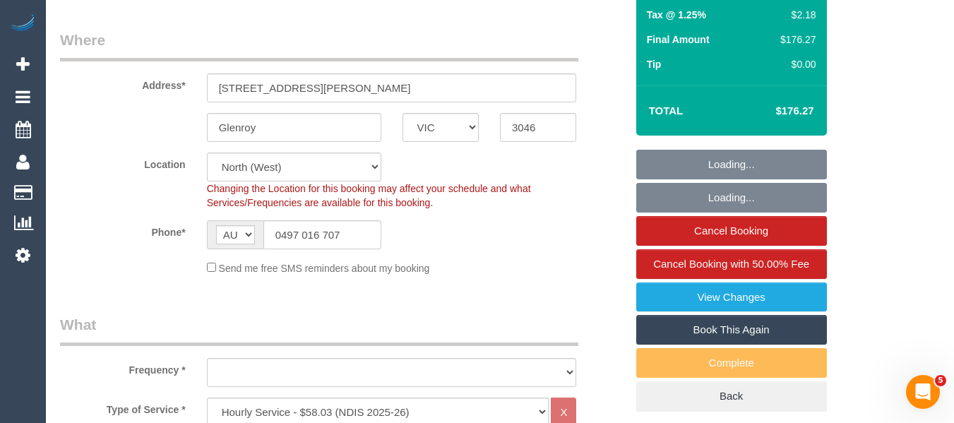
scroll to position [246, 0]
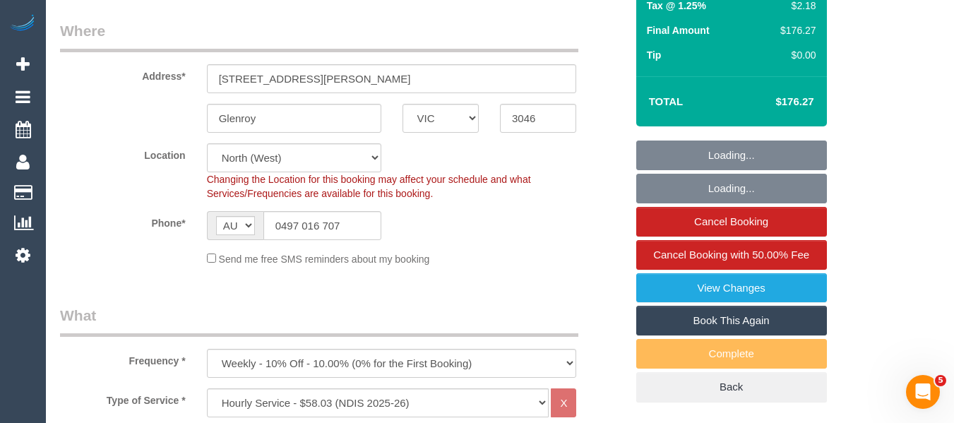
select select "object:1473"
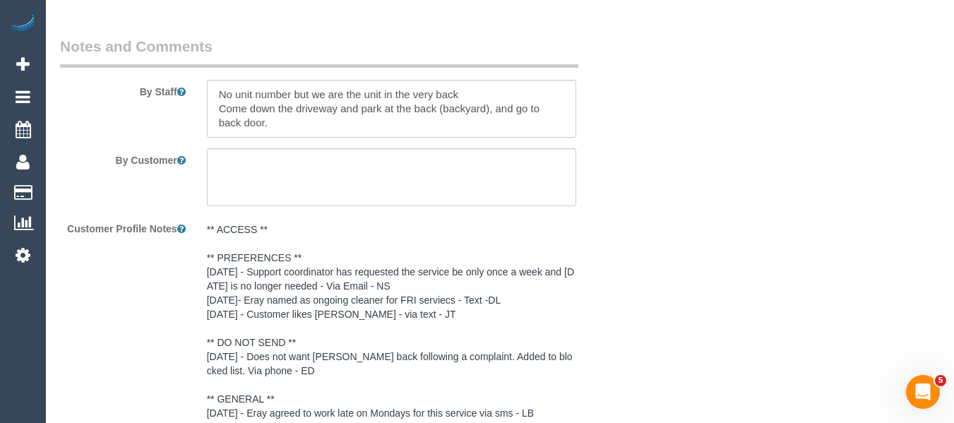
scroll to position [2035, 0]
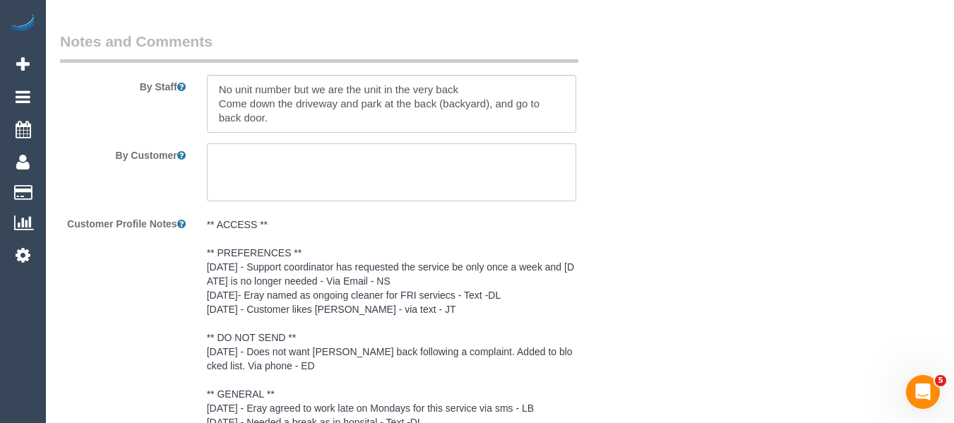
click at [338, 186] on textarea at bounding box center [392, 172] width 370 height 58
paste textarea "come through unit door - enter and clean."
type textarea "come through unit door - enter and clean."
click at [318, 117] on textarea at bounding box center [392, 104] width 370 height 58
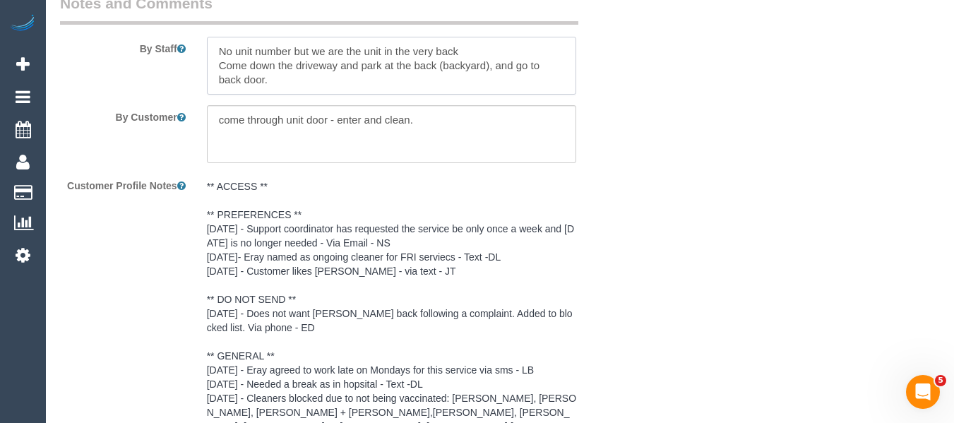
scroll to position [2106, 0]
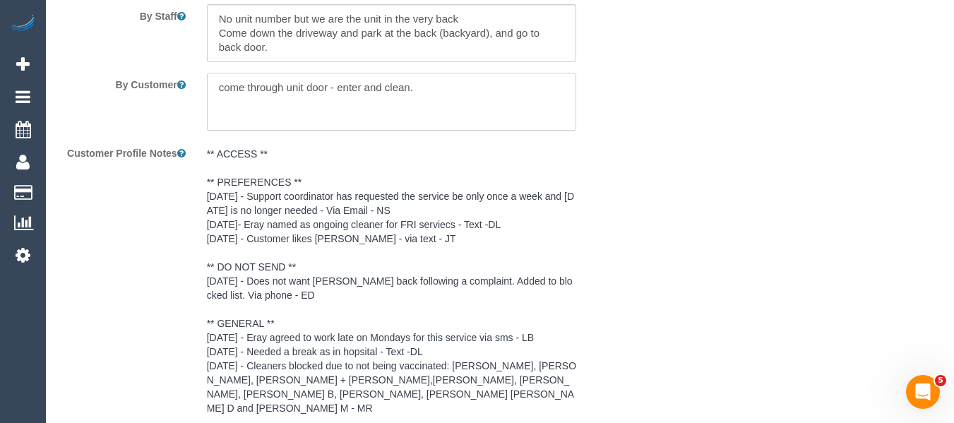
click at [292, 92] on textarea at bounding box center [392, 102] width 370 height 58
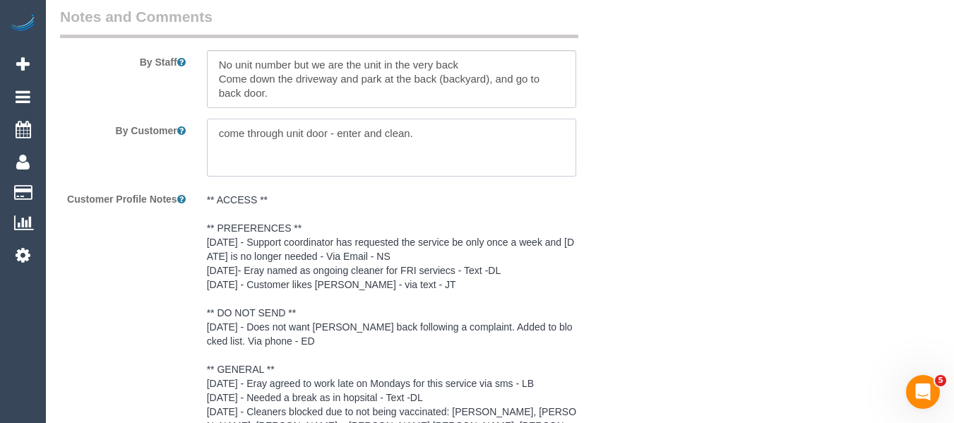
scroll to position [2035, 0]
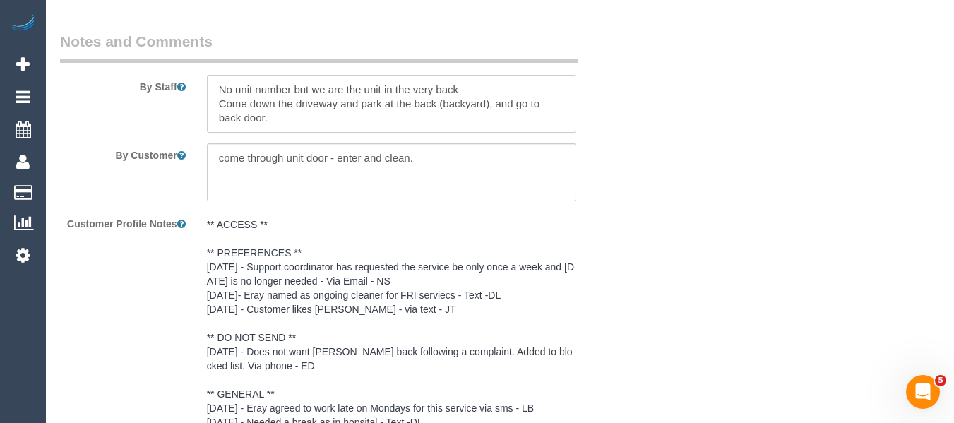
click at [359, 118] on textarea at bounding box center [392, 104] width 370 height 58
click at [470, 90] on textarea at bounding box center [392, 104] width 370 height 58
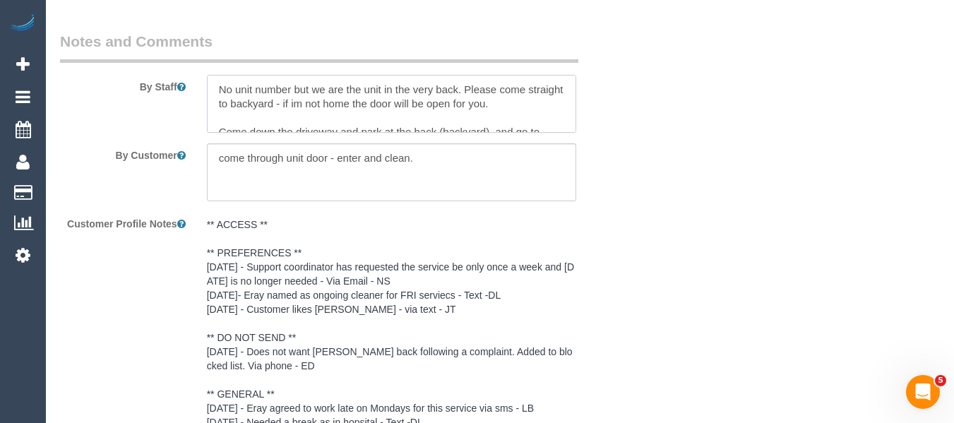
click at [218, 85] on textarea at bounding box center [392, 104] width 370 height 58
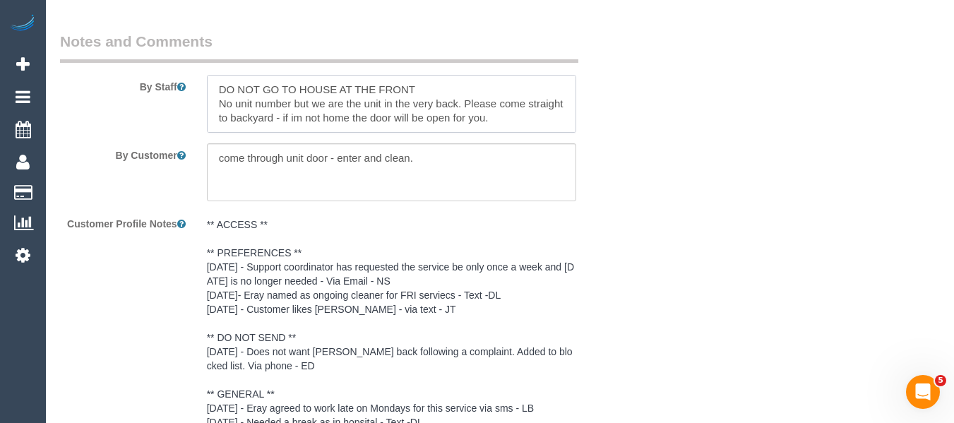
click at [454, 87] on textarea at bounding box center [392, 104] width 370 height 58
click at [575, 128] on textarea at bounding box center [392, 104] width 370 height 58
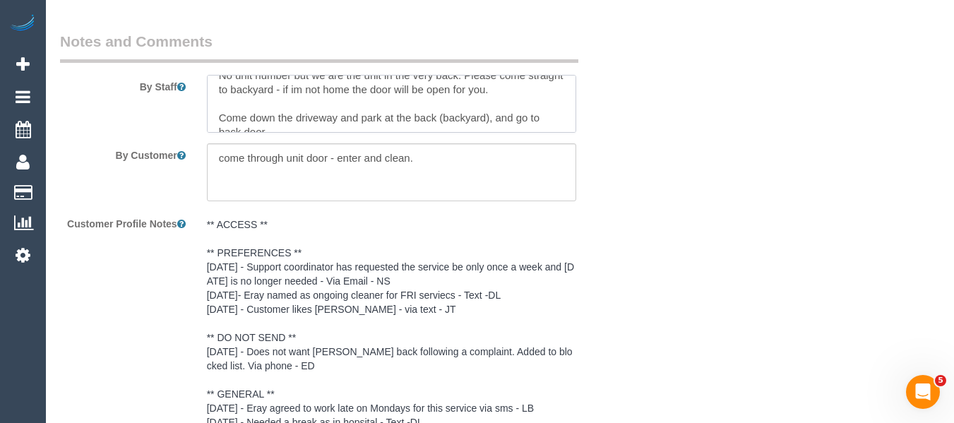
scroll to position [42, 0]
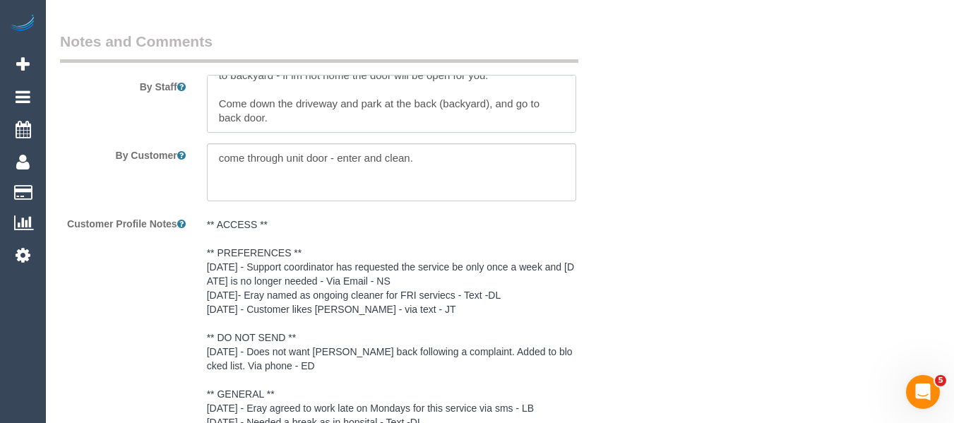
type textarea "DO NOT GO TO HOUSE AT THE FRONT - UNIT AT THE BACK No unit number but we are th…"
click at [371, 157] on textarea at bounding box center [392, 172] width 370 height 58
click at [453, 158] on textarea at bounding box center [392, 172] width 370 height 58
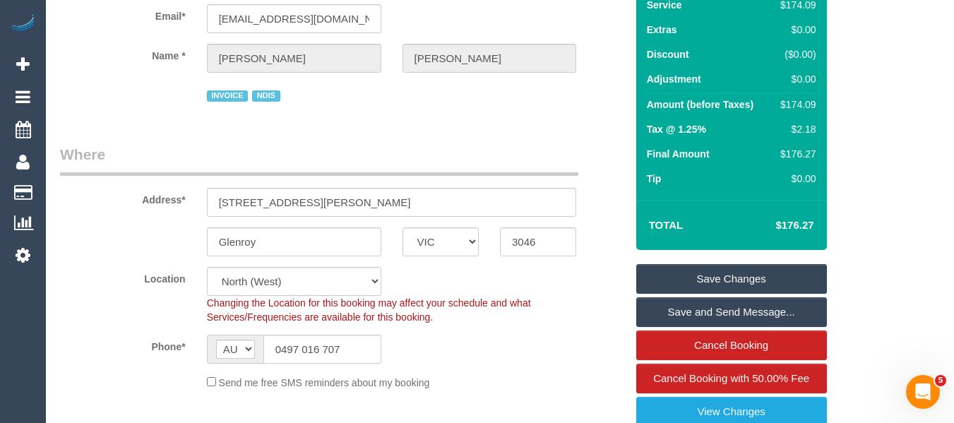
scroll to position [127, 0]
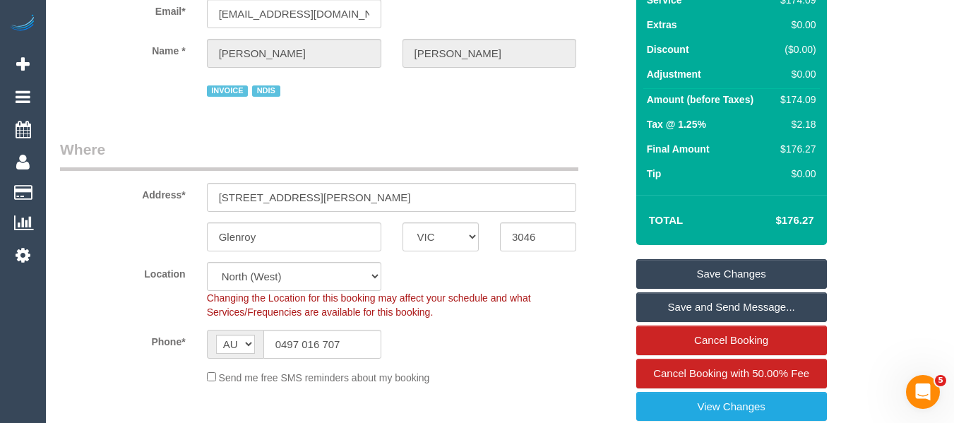
click at [716, 263] on link "Save Changes" at bounding box center [731, 274] width 191 height 30
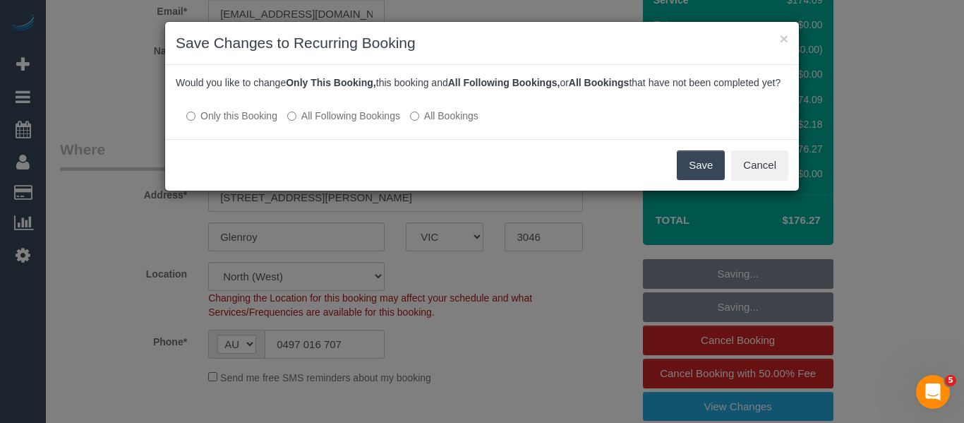
click at [335, 123] on label "All Following Bookings" at bounding box center [343, 116] width 113 height 14
click at [704, 173] on button "Save" at bounding box center [701, 165] width 48 height 30
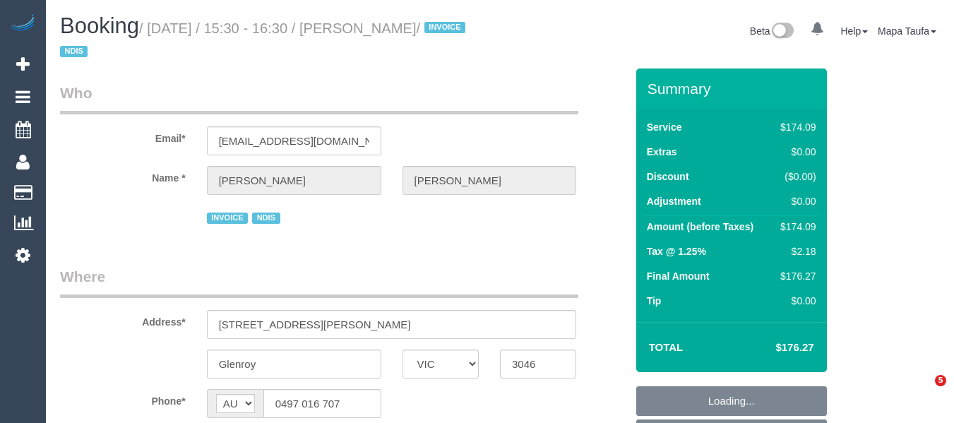
select select "VIC"
select select "180"
select select "number:29"
select select "number:14"
select select "number:19"
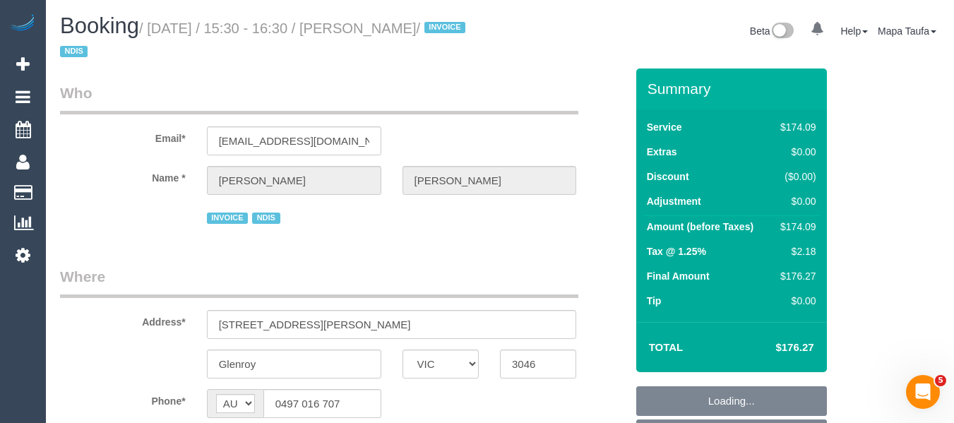
select select "number:24"
select select "number:35"
select select "number:11"
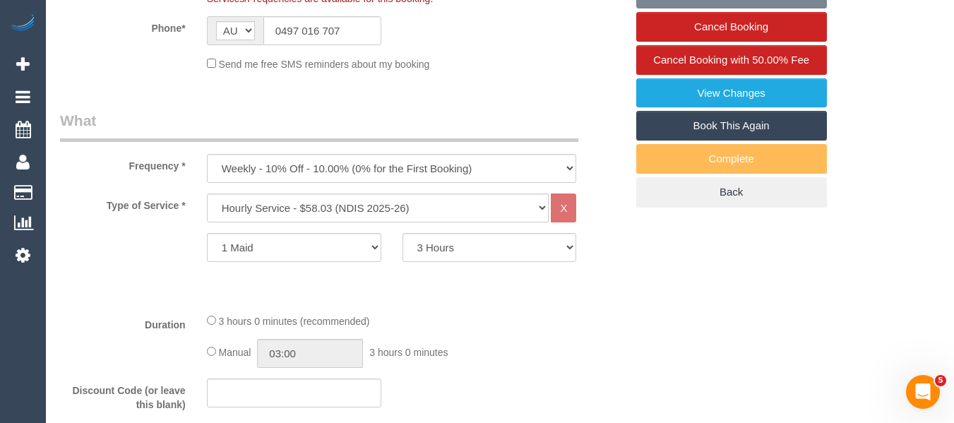
select select "object:1459"
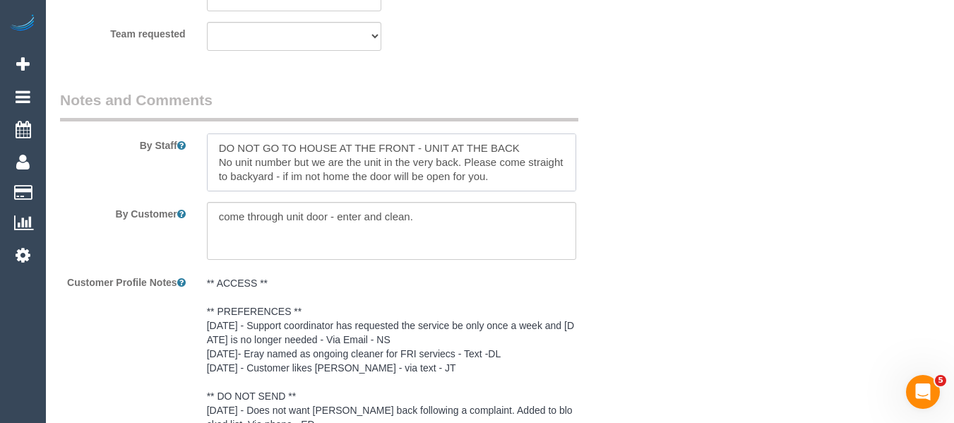
drag, startPoint x: 531, startPoint y: 154, endPoint x: 74, endPoint y: 119, distance: 458.1
click at [74, 119] on fieldset "Notes and Comments By Staff By Customer Customer Profile Notes Comments 0" at bounding box center [342, 421] width 565 height 662
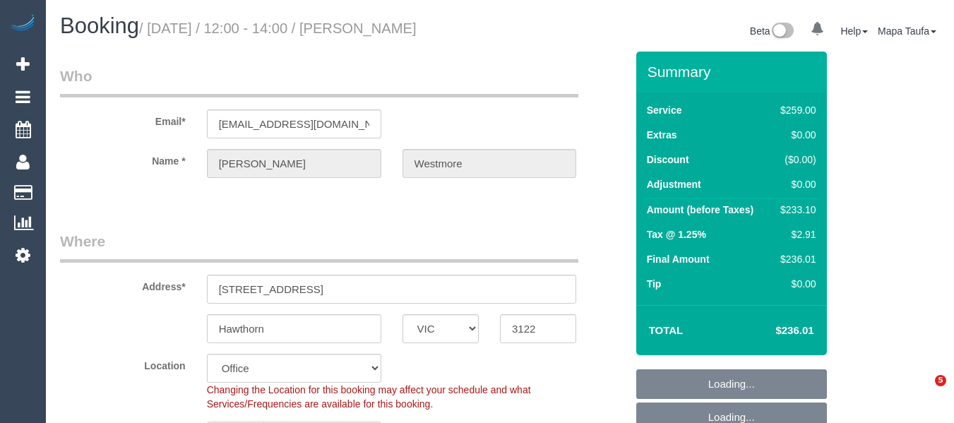
select select "VIC"
select select "number:27"
select select "number:14"
select select "number:19"
select select "number:22"
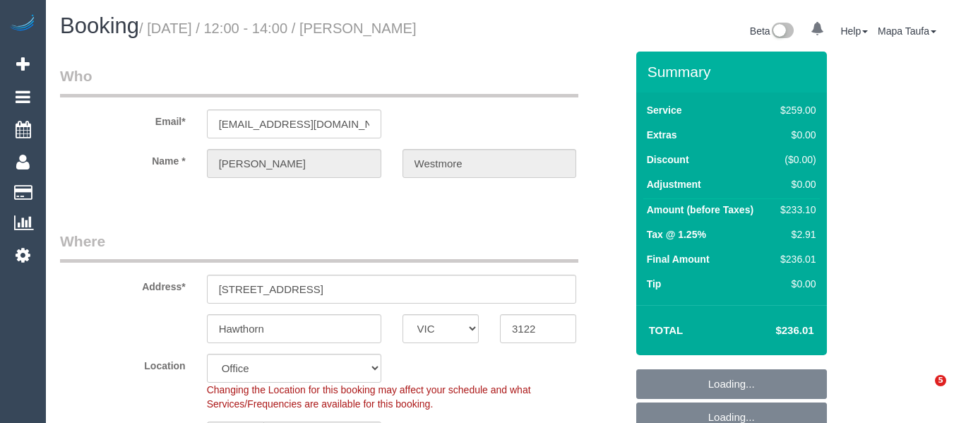
select select "number:33"
select select "number:11"
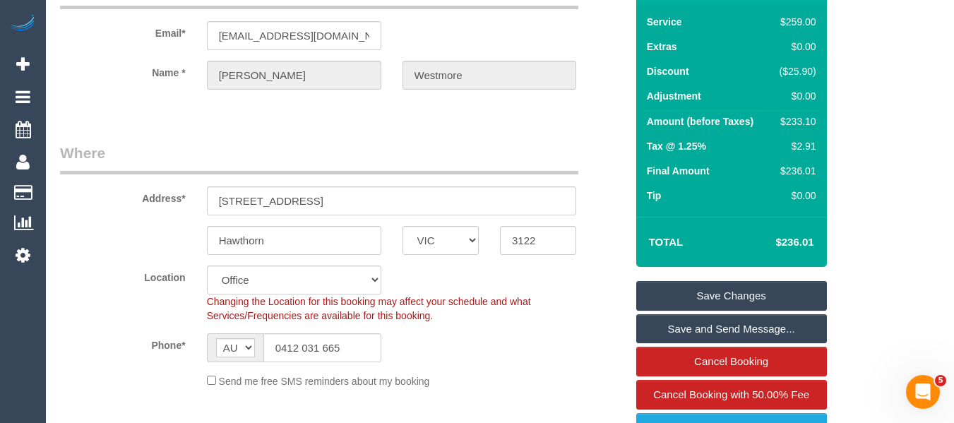
scroll to position [212, 0]
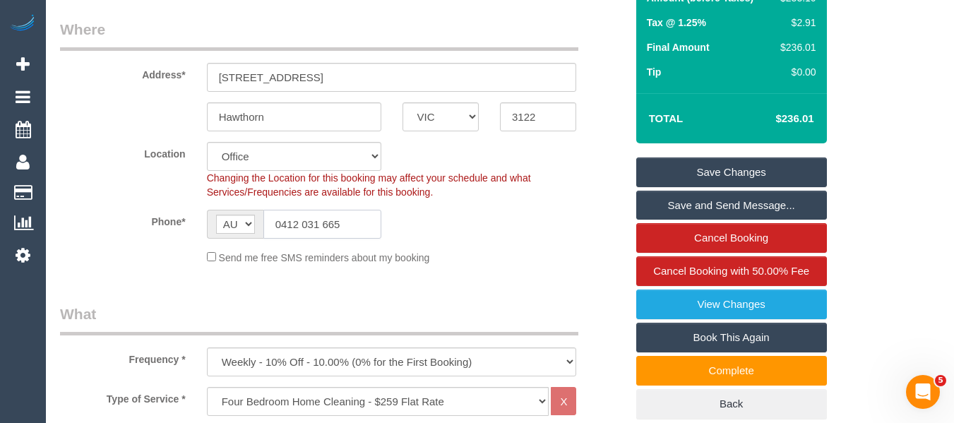
click at [321, 229] on input "0412 031 665" at bounding box center [322, 224] width 118 height 29
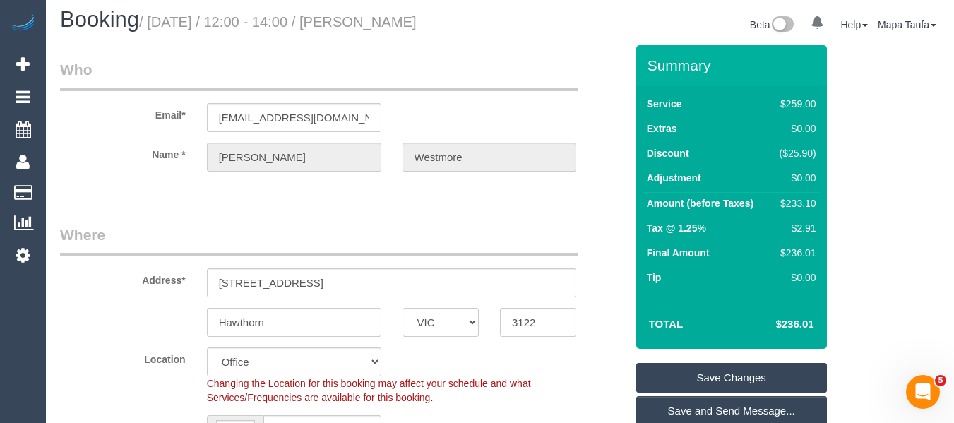
scroll to position [0, 0]
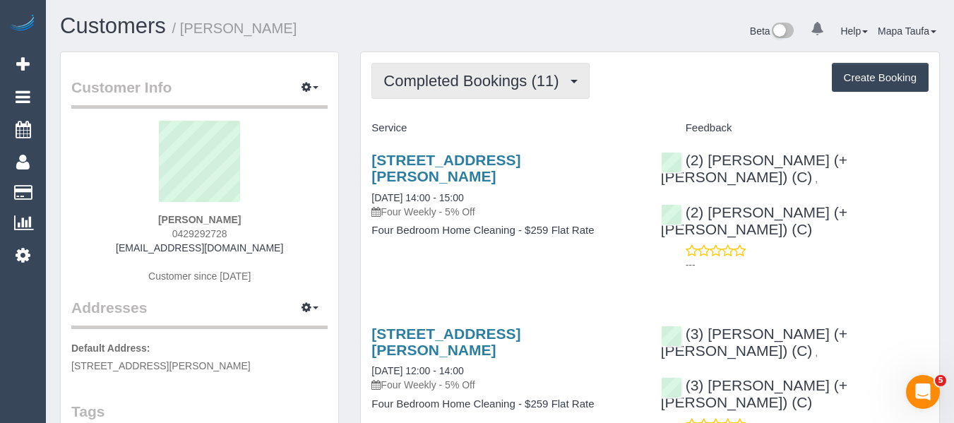
click at [468, 69] on button "Completed Bookings (11)" at bounding box center [479, 81] width 217 height 36
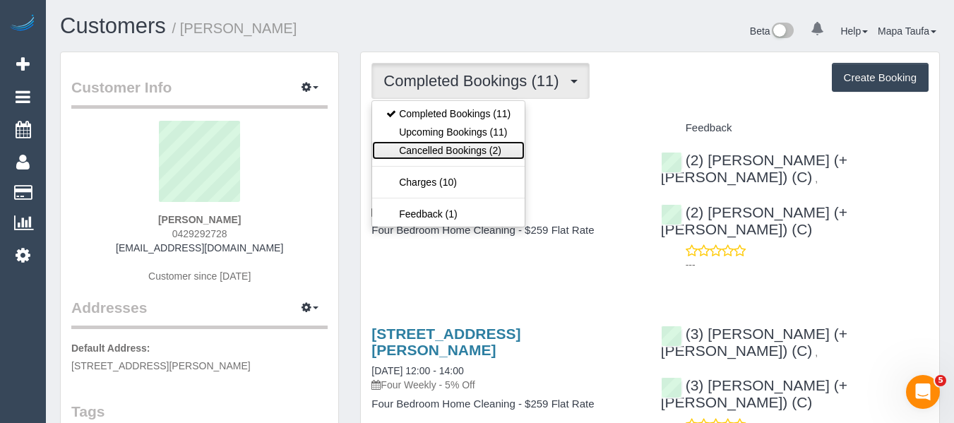
drag, startPoint x: 468, startPoint y: 150, endPoint x: 486, endPoint y: 143, distance: 19.7
click at [470, 150] on link "Cancelled Bookings (2)" at bounding box center [448, 150] width 152 height 18
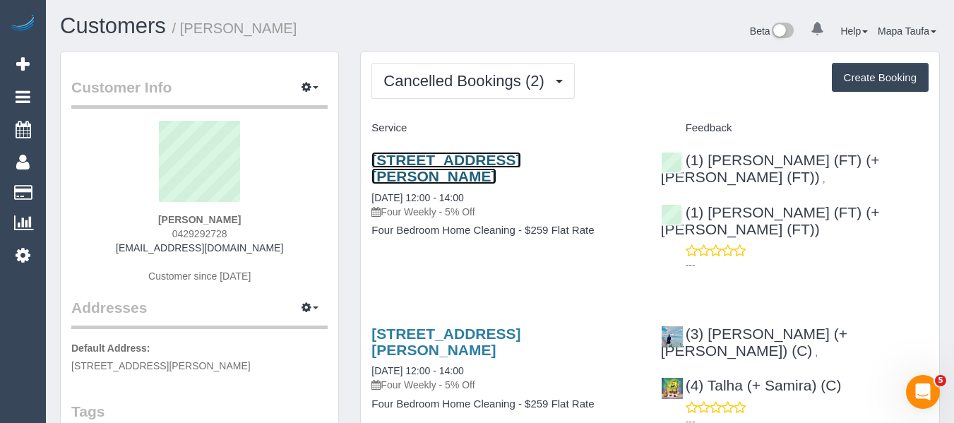
click at [513, 152] on link "[STREET_ADDRESS][PERSON_NAME]" at bounding box center [445, 168] width 149 height 32
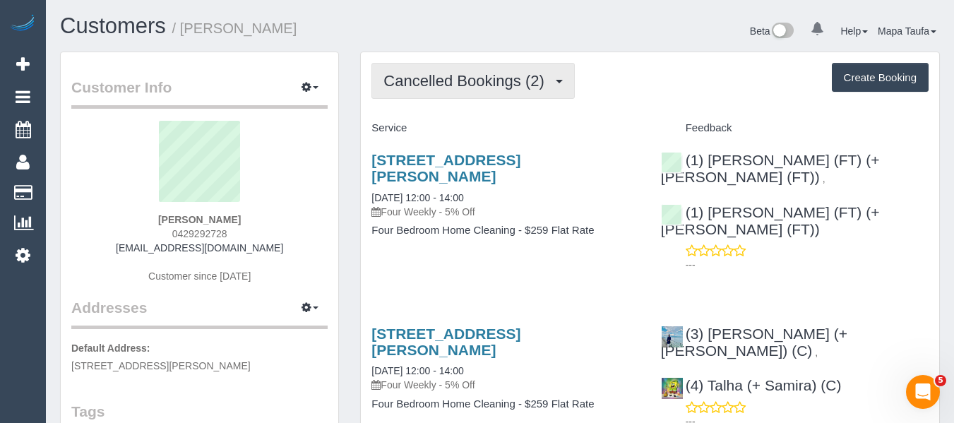
click at [486, 71] on button "Cancelled Bookings (2)" at bounding box center [472, 81] width 203 height 36
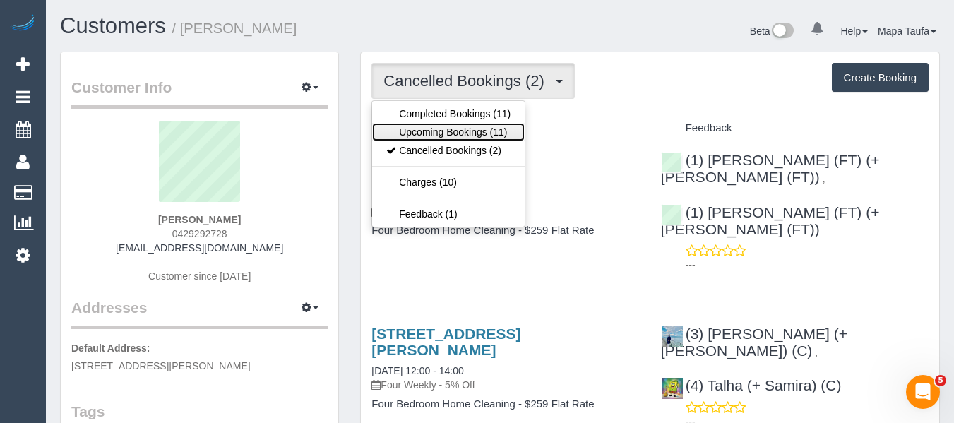
click at [462, 131] on link "Upcoming Bookings (11)" at bounding box center [448, 132] width 152 height 18
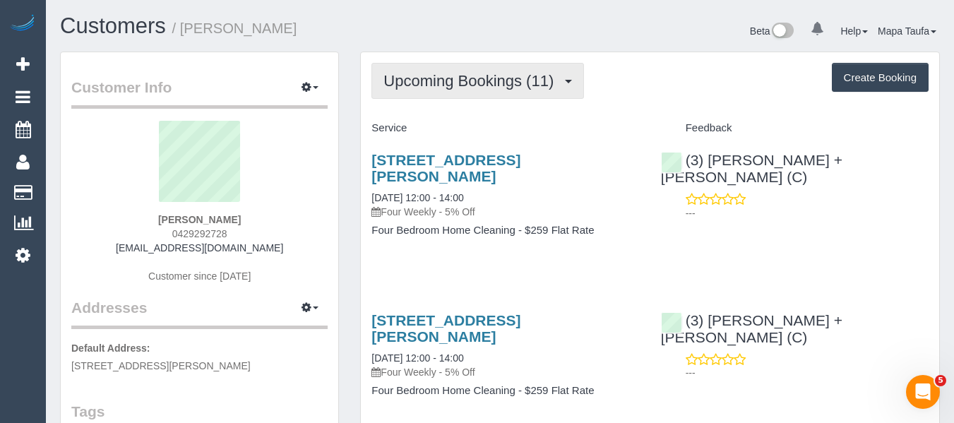
drag, startPoint x: 511, startPoint y: 78, endPoint x: 494, endPoint y: 90, distance: 20.8
click at [508, 79] on span "Upcoming Bookings (11)" at bounding box center [471, 81] width 177 height 18
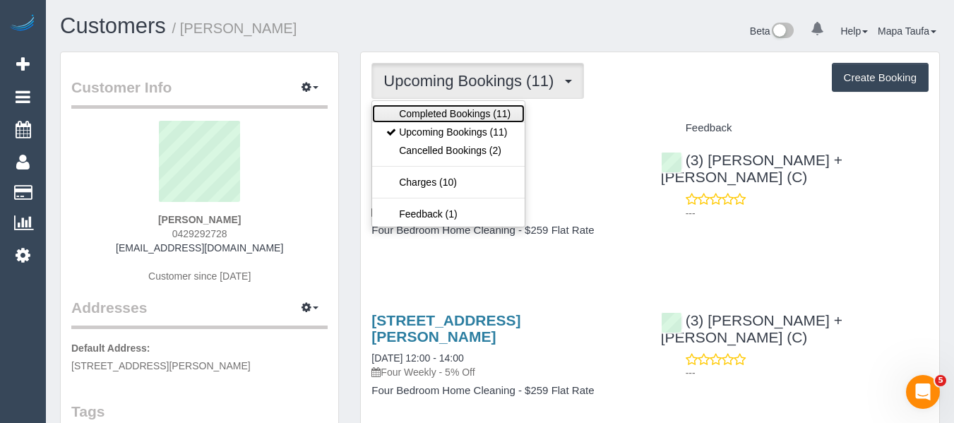
click at [482, 109] on link "Completed Bookings (11)" at bounding box center [448, 113] width 152 height 18
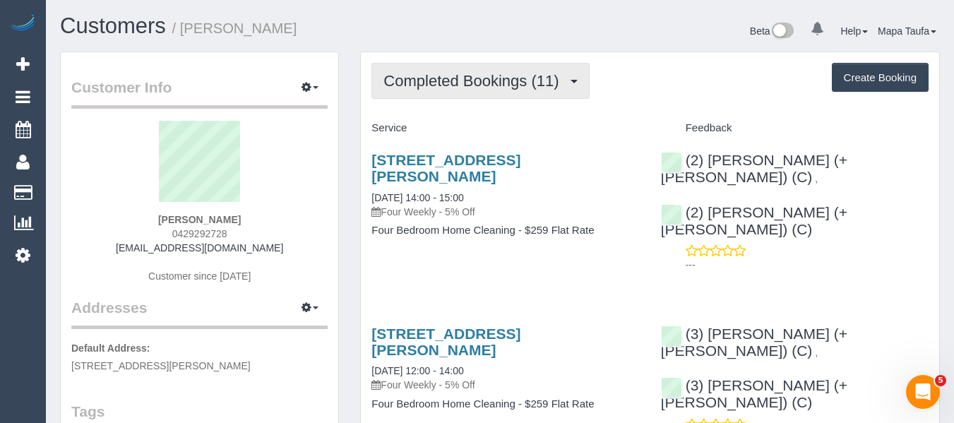
click at [535, 84] on span "Completed Bookings (11)" at bounding box center [474, 81] width 182 height 18
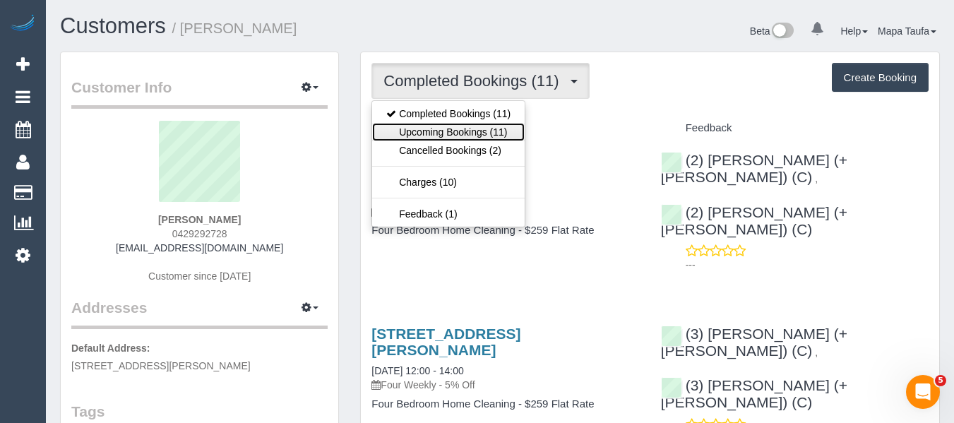
click at [485, 134] on link "Upcoming Bookings (11)" at bounding box center [448, 132] width 152 height 18
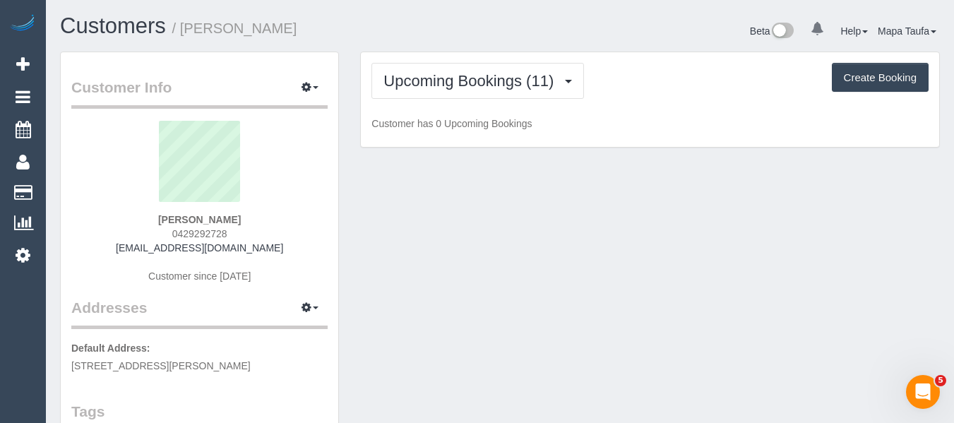
click at [663, 97] on div "Upcoming Bookings (11) Completed Bookings (11) Upcoming Bookings (11) Cancelled…" at bounding box center [649, 81] width 557 height 36
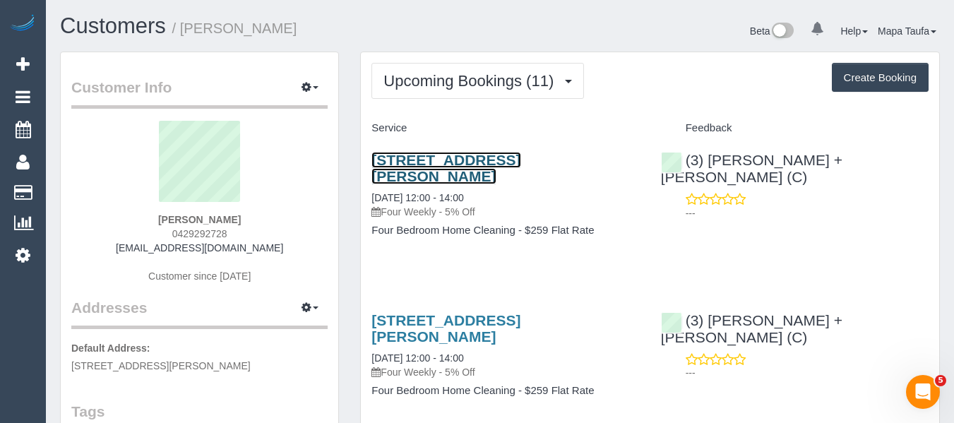
click at [461, 162] on link "15 Carmen Street, 1, Newport, VIC 3015" at bounding box center [445, 168] width 149 height 32
drag, startPoint x: 244, startPoint y: 234, endPoint x: 170, endPoint y: 236, distance: 74.2
click at [169, 235] on div "Desiree Mamisao 0429292728 dmamisao@gmail.com Customer since 2024" at bounding box center [199, 209] width 256 height 176
copy span "0429292728"
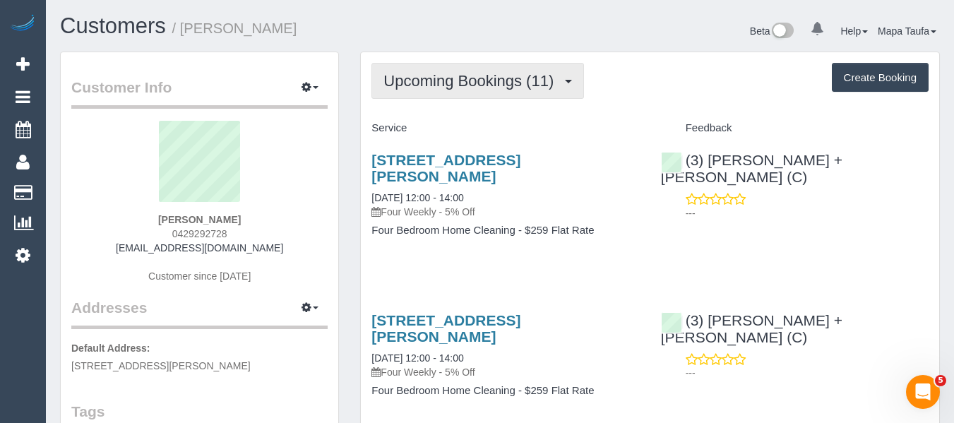
drag, startPoint x: 525, startPoint y: 84, endPoint x: 471, endPoint y: 152, distance: 86.4
click at [519, 91] on button "Upcoming Bookings (11)" at bounding box center [477, 81] width 213 height 36
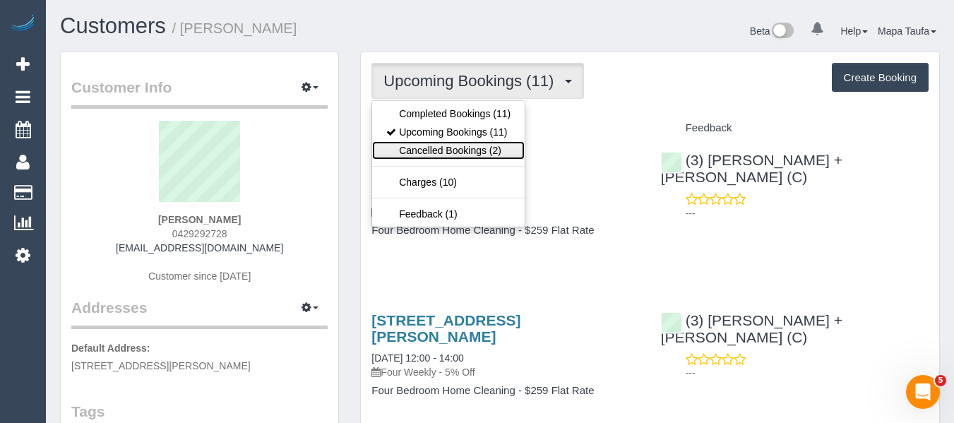
click at [469, 152] on link "Cancelled Bookings (2)" at bounding box center [448, 150] width 152 height 18
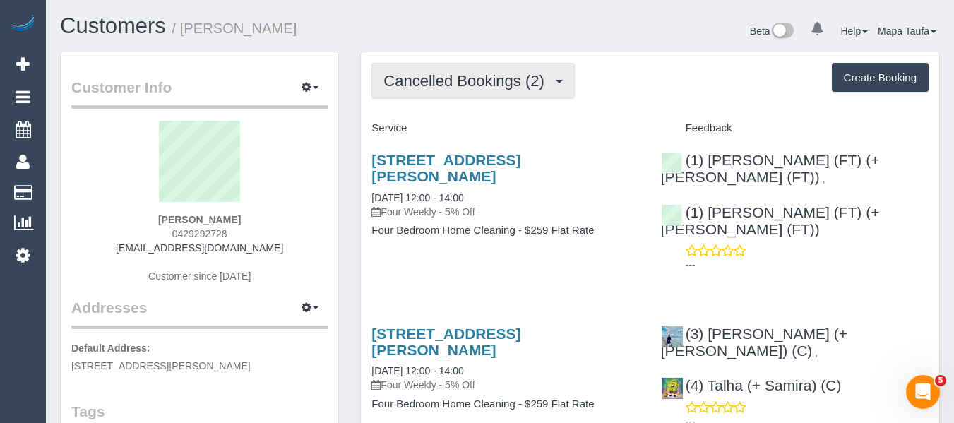
click at [522, 84] on span "Cancelled Bookings (2)" at bounding box center [466, 81] width 167 height 18
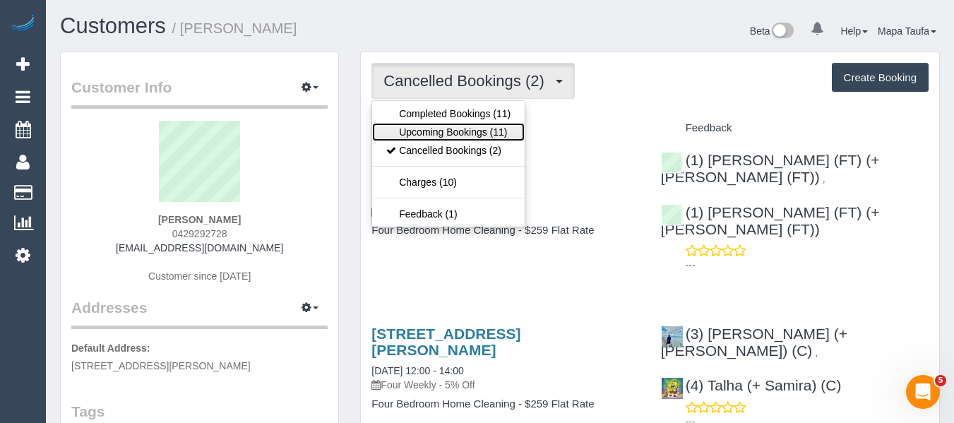
click at [482, 138] on link "Upcoming Bookings (11)" at bounding box center [448, 132] width 152 height 18
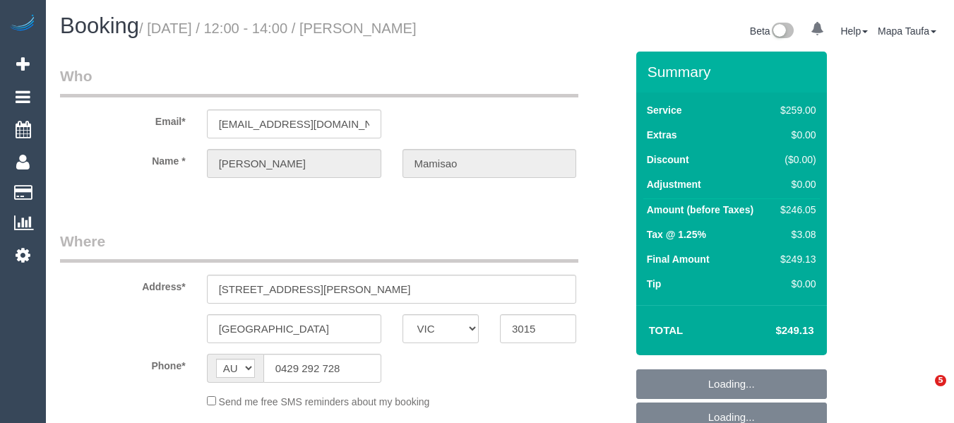
select select "VIC"
select select "string:stripe-pm_1Q49nV2GScqysDRVo3ymOf7R"
select select "number:27"
select select "number:14"
select select "number:19"
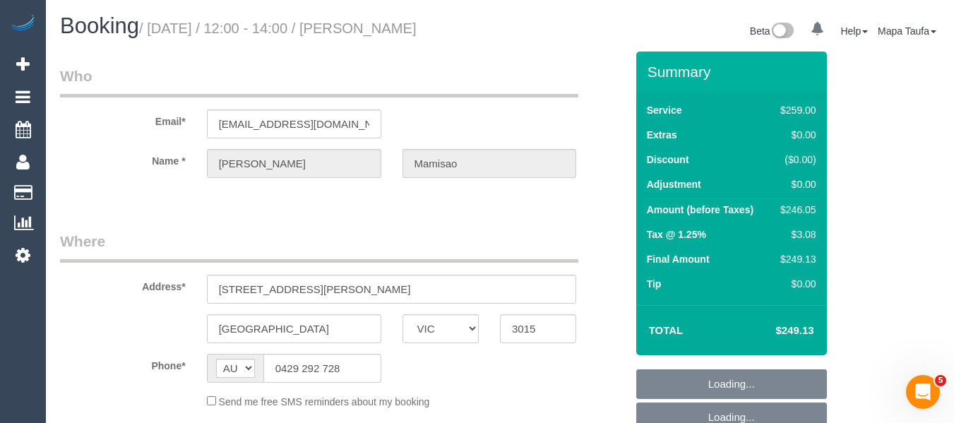
select select "number:24"
select select "number:34"
select select "number:12"
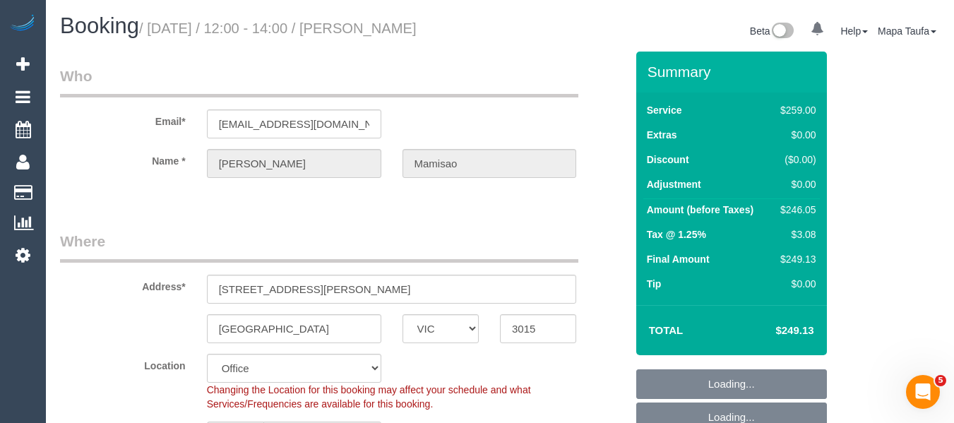
select select "object:777"
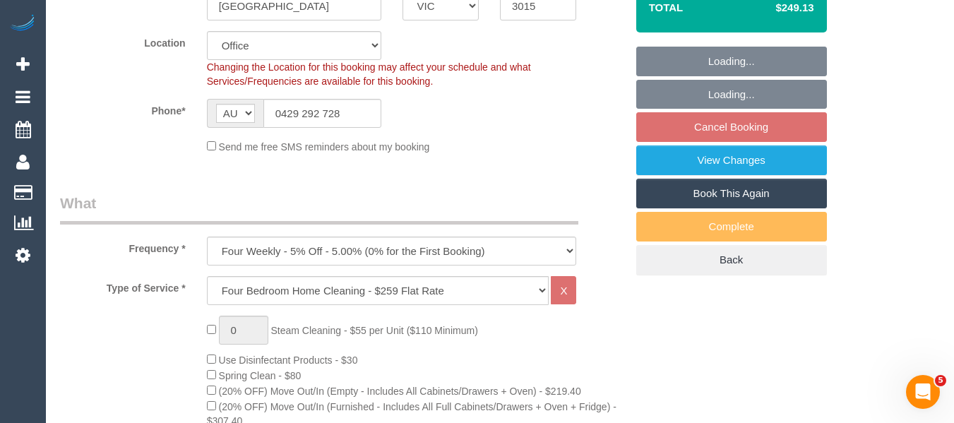
scroll to position [353, 0]
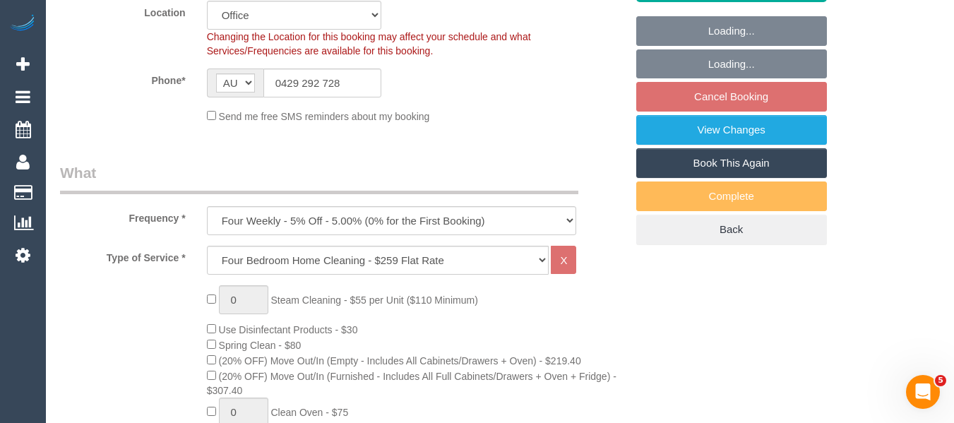
click at [748, 178] on link "Book This Again" at bounding box center [731, 163] width 191 height 30
select select "VIC"
select select "number:27"
select select "number:14"
select select "number:19"
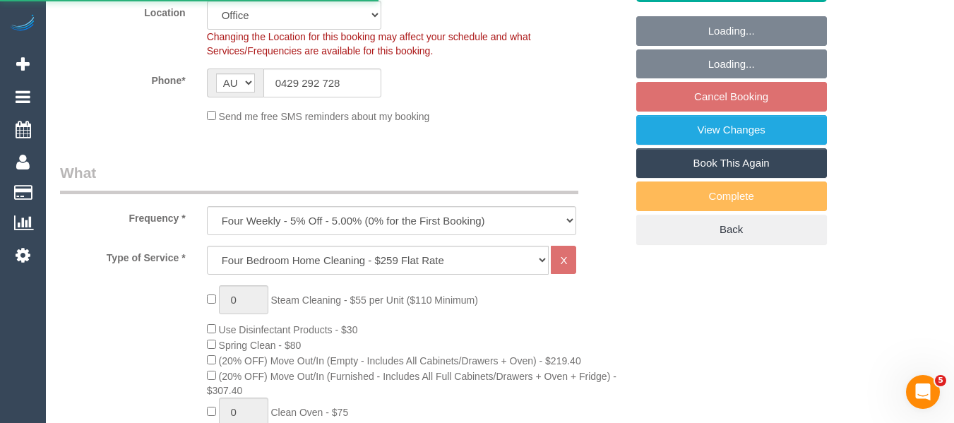
select select "number:24"
select select "number:34"
select select "number:12"
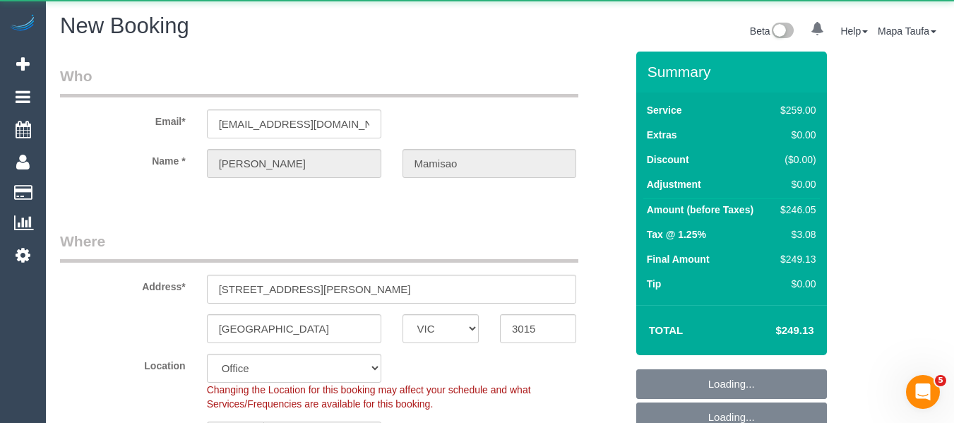
select select "string:stripe-pm_1Q49nV2GScqysDRVo3ymOf7R"
select select "object:2393"
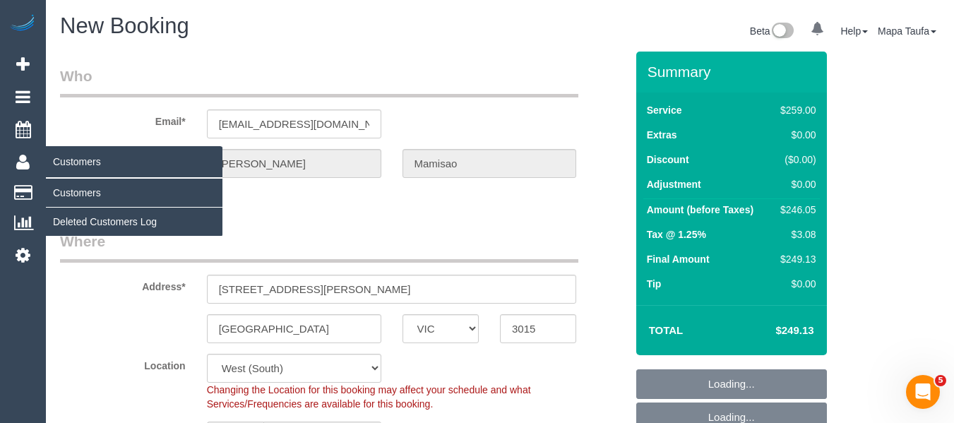
select select "65"
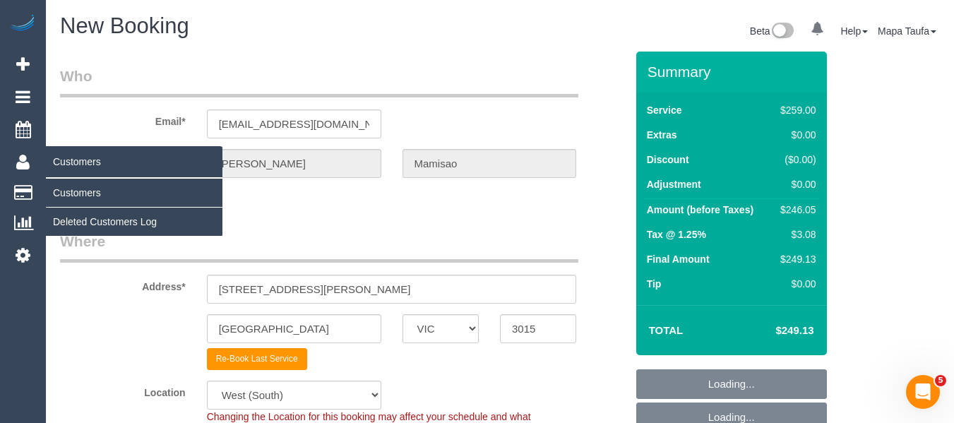
select select "object:3750"
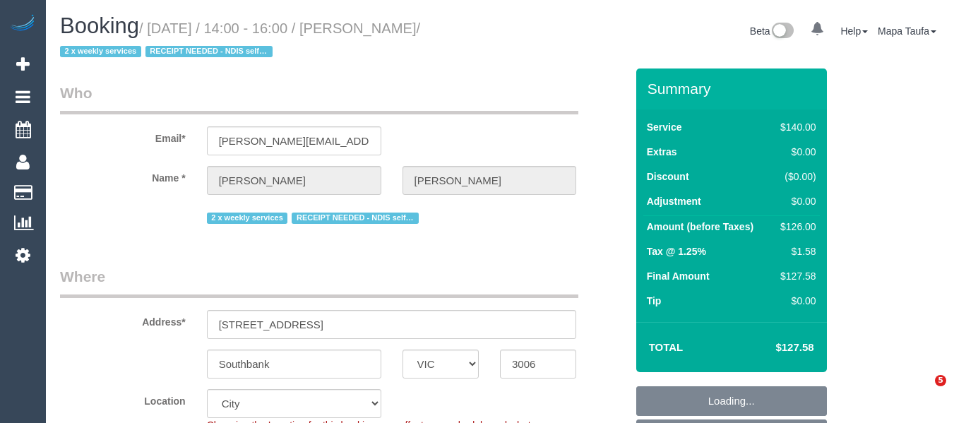
select select "VIC"
select select "object:3472"
select select "string:stripe-pm_1QS3QX2GScqysDRVhVdclKCJ"
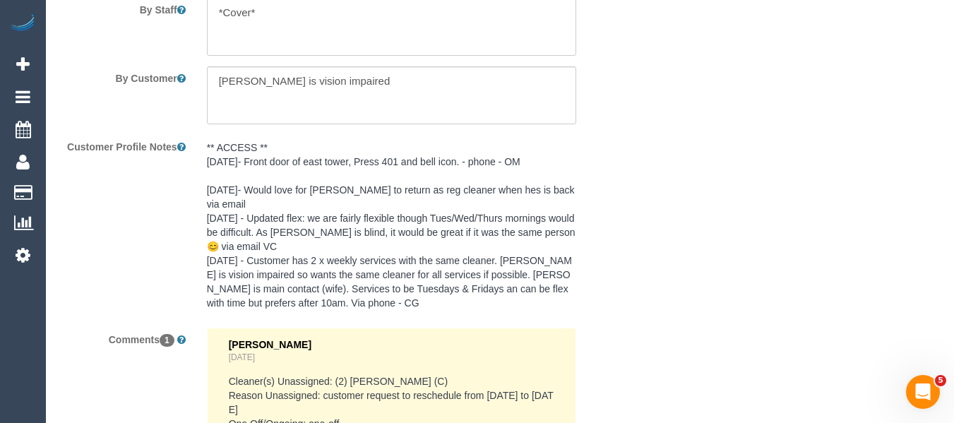
scroll to position [2609, 0]
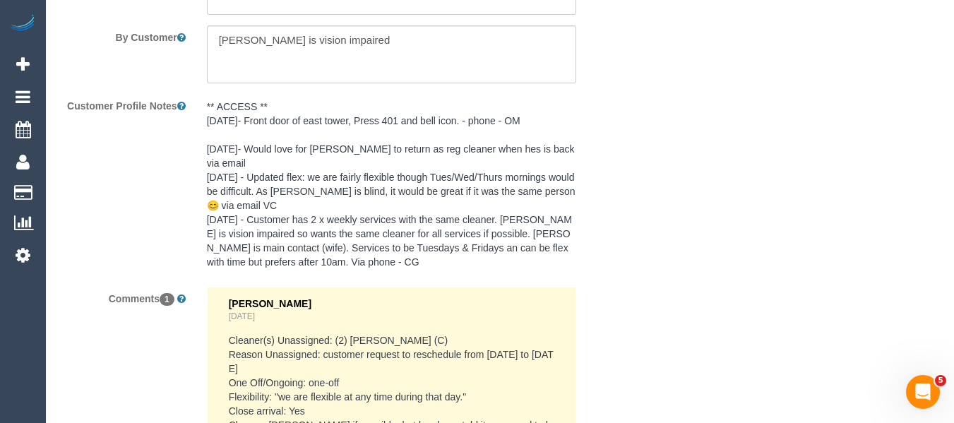
click at [330, 148] on pre "** ACCESS ** 29/07/25- Front door of east tower, Press 401 and bell icon. - pho…" at bounding box center [392, 184] width 370 height 169
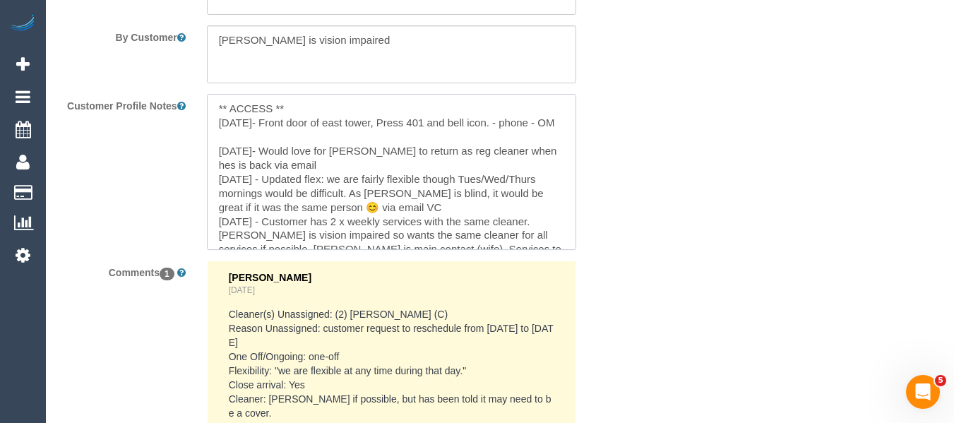
drag, startPoint x: 494, startPoint y: 120, endPoint x: 267, endPoint y: 122, distance: 227.3
click at [267, 122] on textarea "** ACCESS ** 29/07/25- Front door of east tower, Press 401 and bell icon. - pho…" at bounding box center [392, 172] width 370 height 156
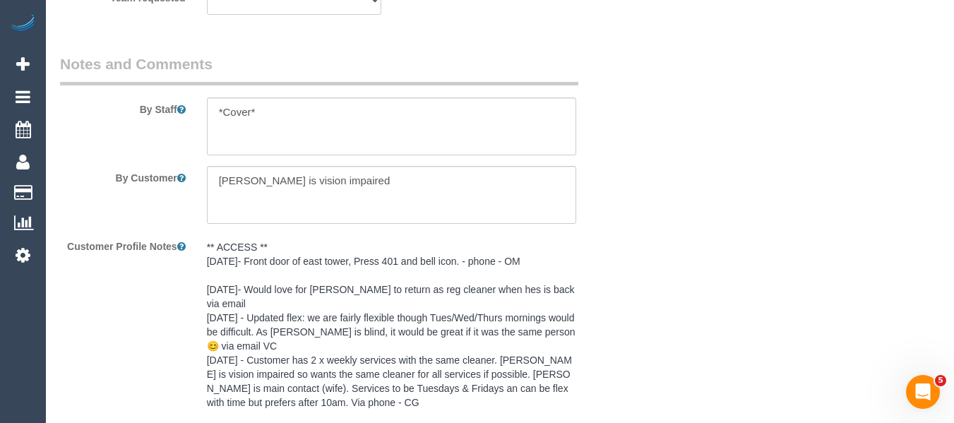
scroll to position [2467, 0]
click at [283, 131] on textarea at bounding box center [392, 127] width 370 height 58
paste textarea "Front door of east tower, Press 401 and bell icon"
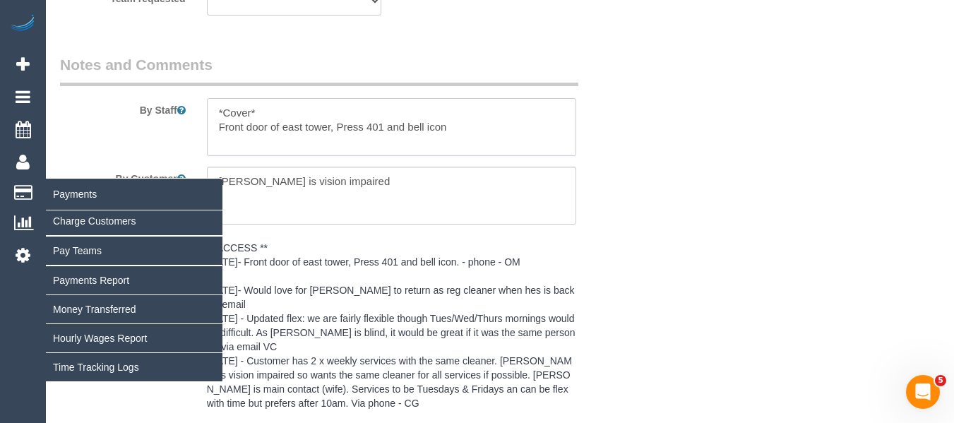
type textarea "*Cover* Front door of east tower, Press 401 and bell icon"
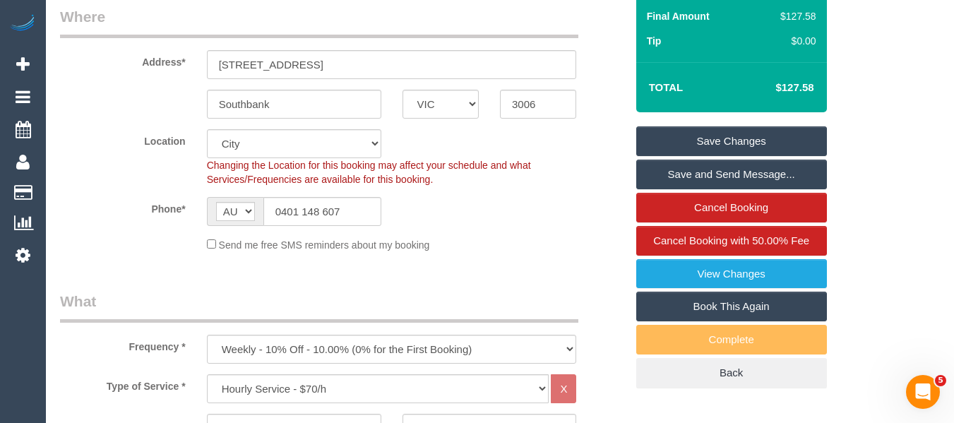
scroll to position [219, 0]
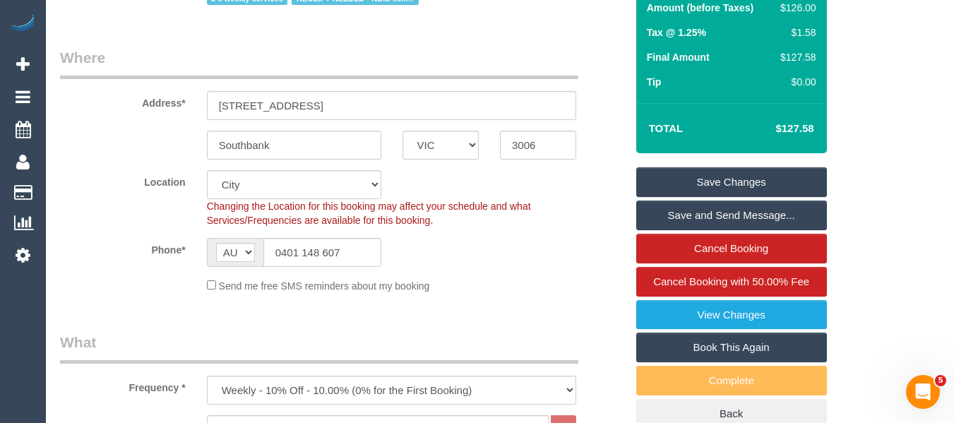
click at [772, 171] on link "Save Changes" at bounding box center [731, 182] width 191 height 30
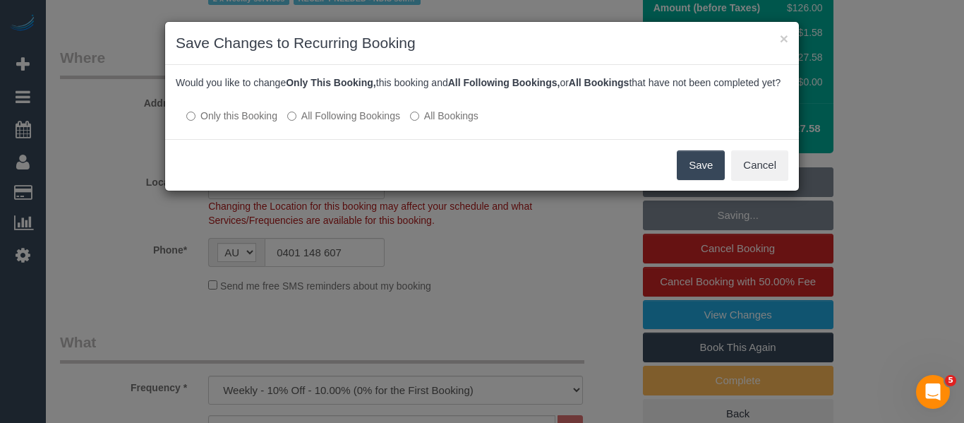
click at [367, 123] on label "All Following Bookings" at bounding box center [343, 116] width 113 height 14
click at [693, 180] on button "Save" at bounding box center [701, 165] width 48 height 30
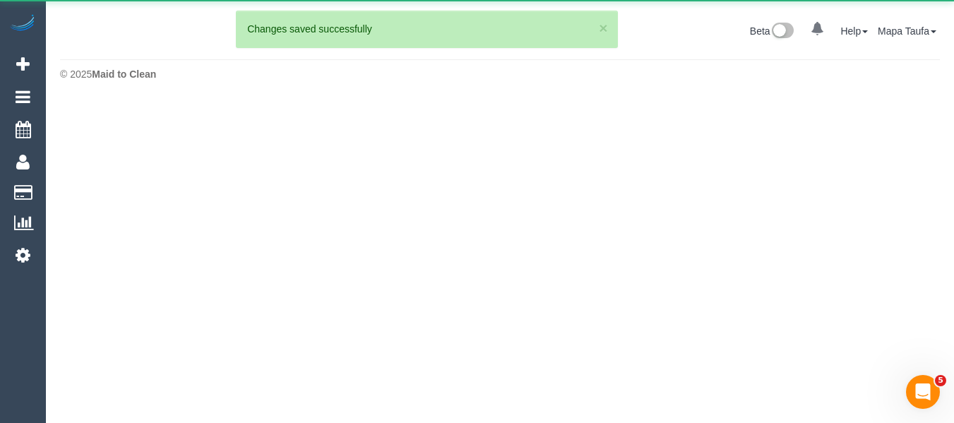
scroll to position [0, 0]
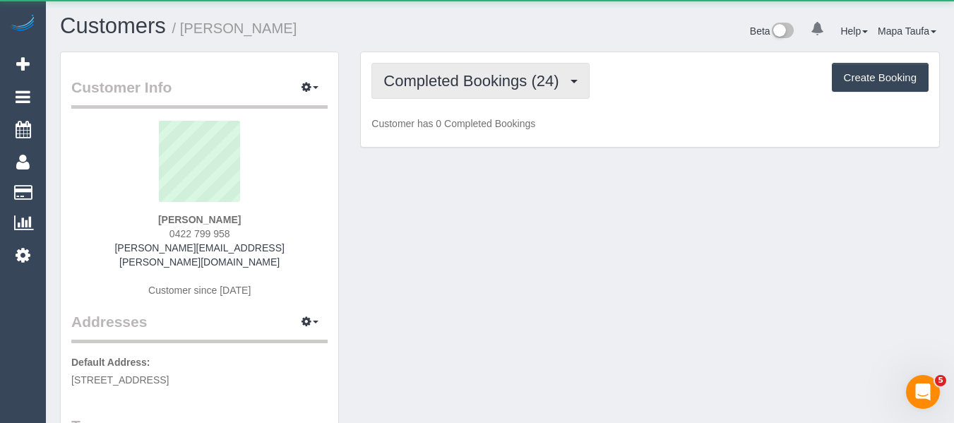
drag, startPoint x: 582, startPoint y: 93, endPoint x: 564, endPoint y: 93, distance: 18.4
click at [580, 93] on button "Completed Bookings (24)" at bounding box center [479, 81] width 217 height 36
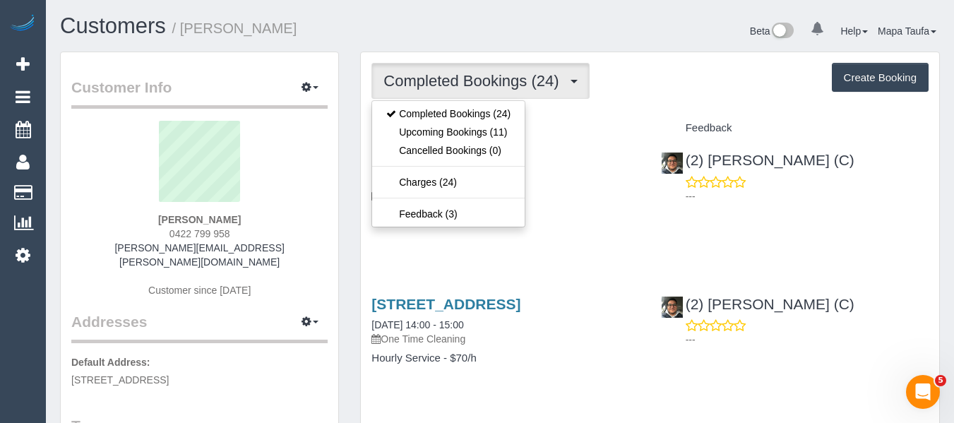
click at [666, 88] on div "Completed Bookings (24) Completed Bookings (24) Upcoming Bookings (11) Cancelle…" at bounding box center [649, 81] width 557 height 36
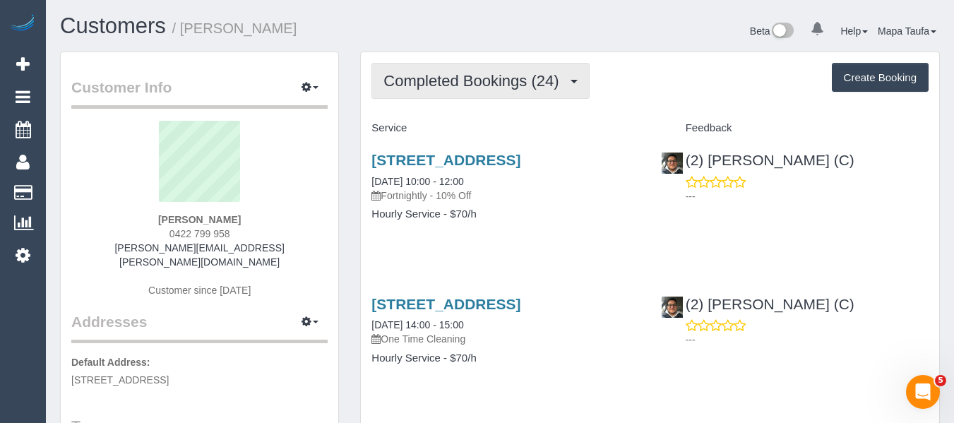
drag, startPoint x: 507, startPoint y: 81, endPoint x: 499, endPoint y: 88, distance: 10.5
click at [505, 83] on span "Completed Bookings (24)" at bounding box center [474, 81] width 182 height 18
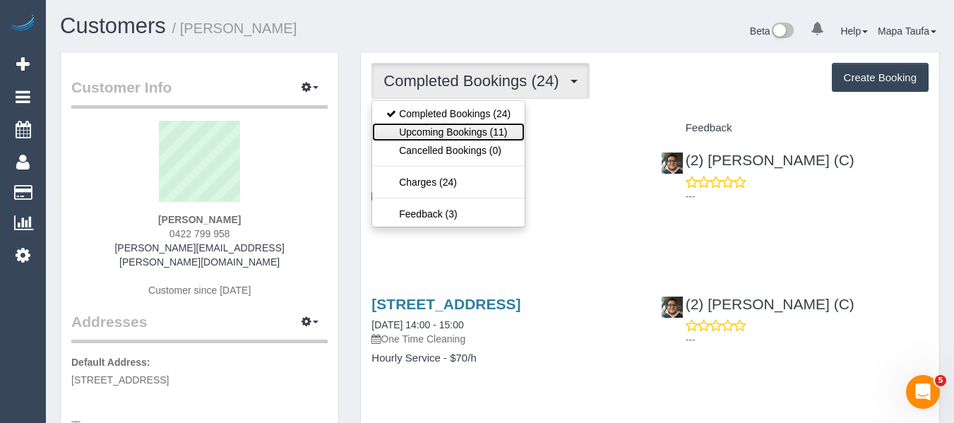
click at [471, 128] on link "Upcoming Bookings (11)" at bounding box center [448, 132] width 152 height 18
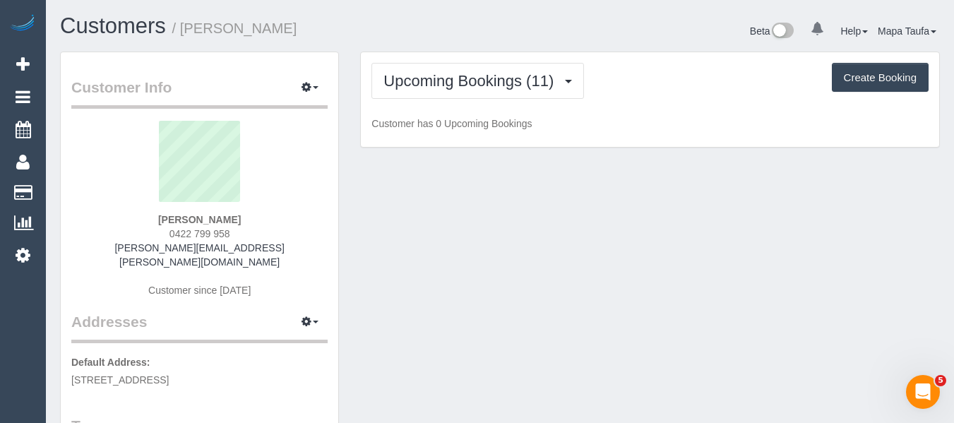
click at [729, 92] on div "Upcoming Bookings (11) Completed Bookings (24) Upcoming Bookings (11) Cancelled…" at bounding box center [649, 81] width 557 height 36
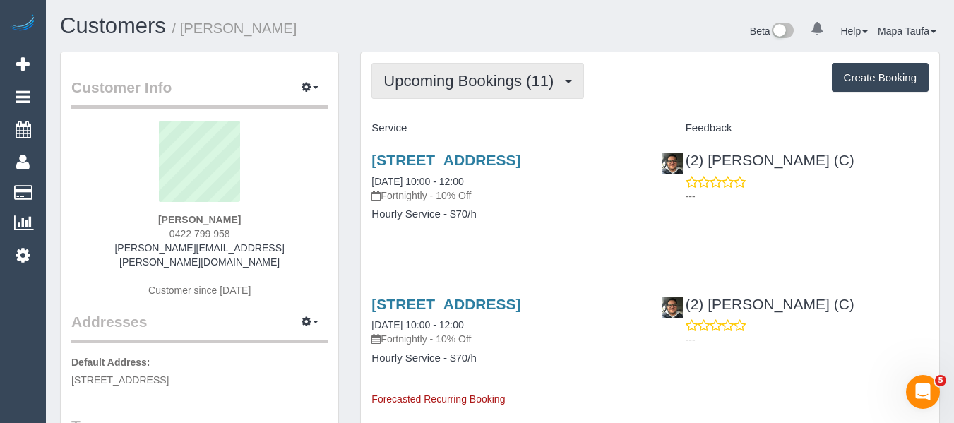
drag, startPoint x: 453, startPoint y: 71, endPoint x: 459, endPoint y: 111, distance: 39.9
click at [454, 73] on button "Upcoming Bookings (11)" at bounding box center [477, 81] width 213 height 36
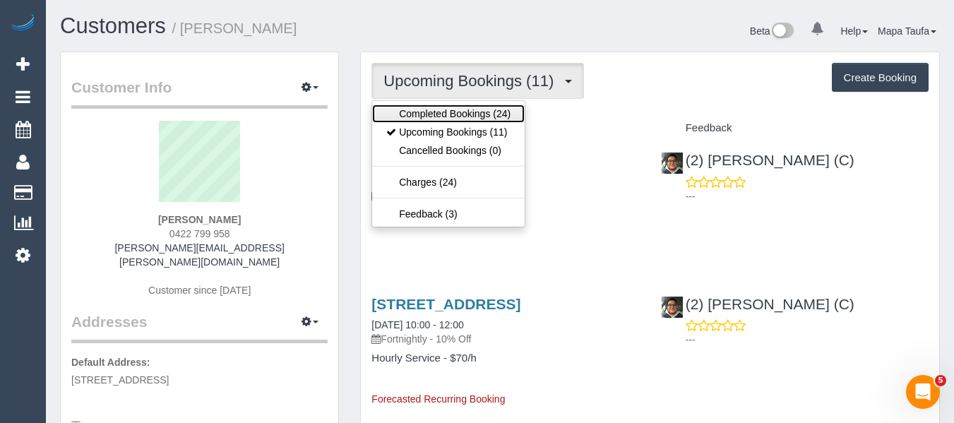
click at [460, 115] on link "Completed Bookings (24)" at bounding box center [448, 113] width 152 height 18
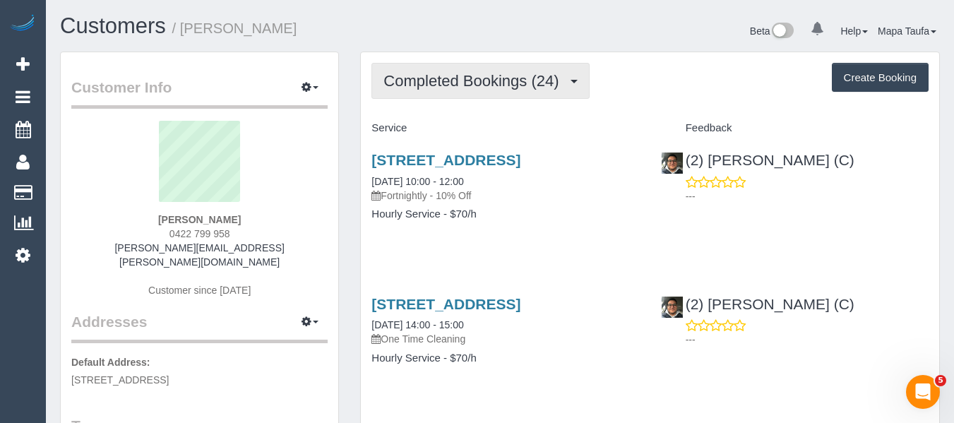
drag, startPoint x: 455, startPoint y: 85, endPoint x: 457, endPoint y: 102, distance: 17.8
click at [457, 90] on button "Completed Bookings (24)" at bounding box center [479, 81] width 217 height 36
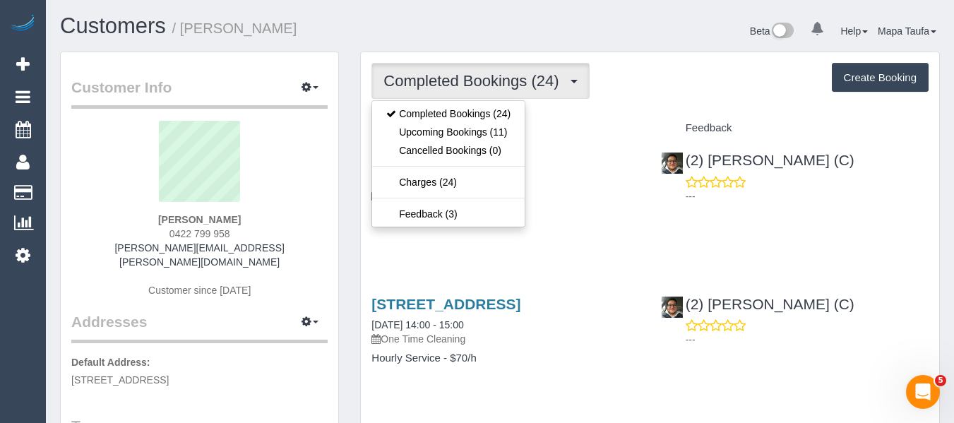
drag, startPoint x: 465, startPoint y: 85, endPoint x: 465, endPoint y: 116, distance: 31.8
click at [466, 84] on span "Completed Bookings (24)" at bounding box center [474, 81] width 182 height 18
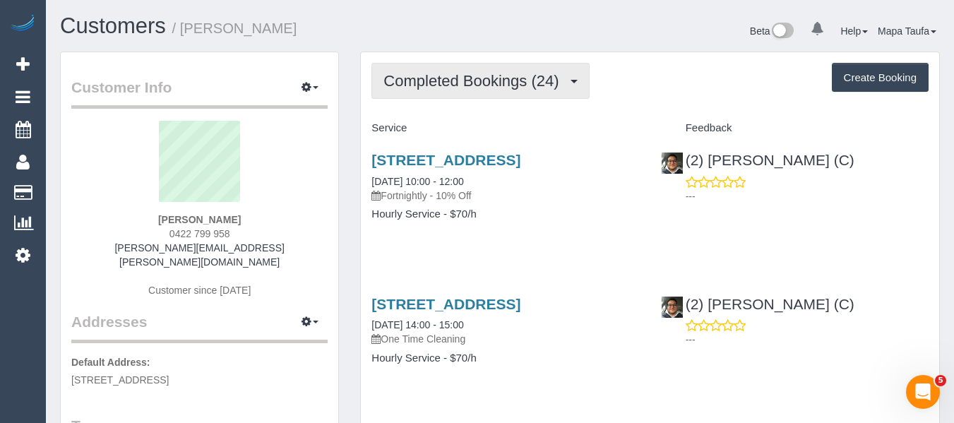
click at [462, 93] on button "Completed Bookings (24)" at bounding box center [479, 81] width 217 height 36
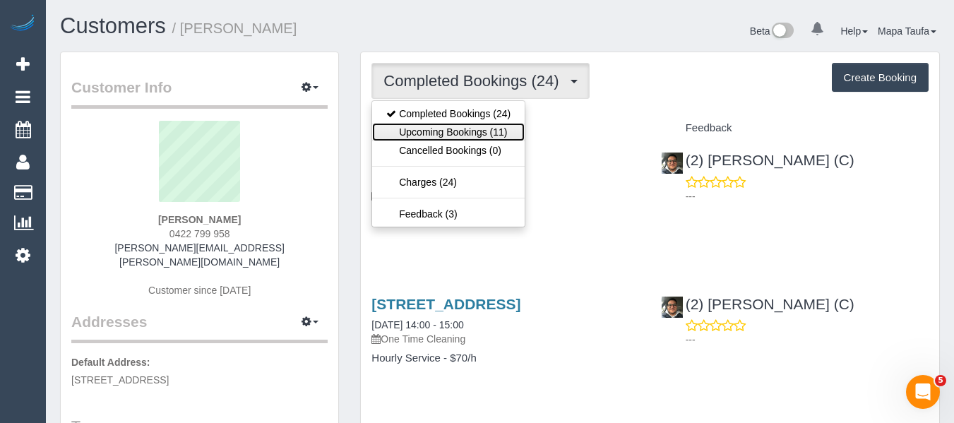
click at [462, 134] on link "Upcoming Bookings (11)" at bounding box center [448, 132] width 152 height 18
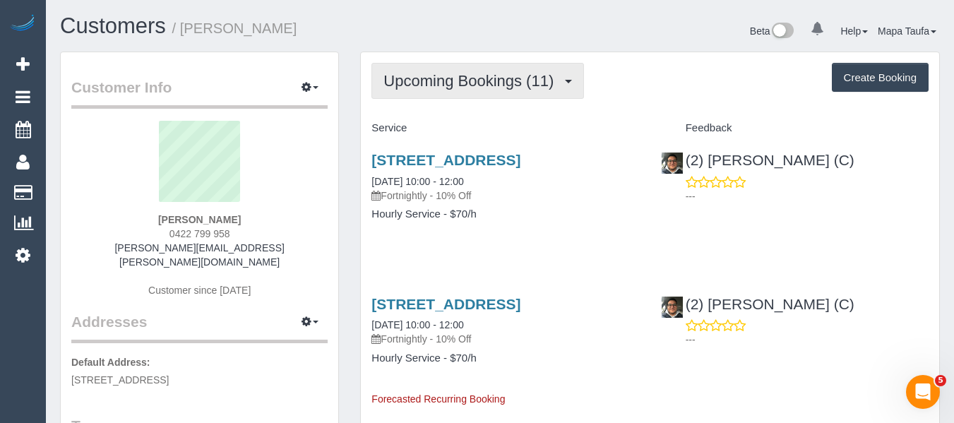
click at [473, 94] on button "Upcoming Bookings (11)" at bounding box center [477, 81] width 213 height 36
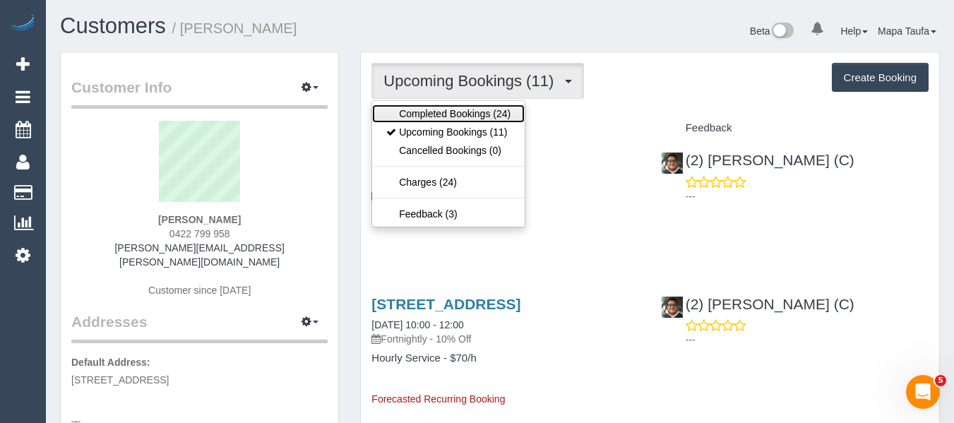
click at [473, 110] on link "Completed Bookings (24)" at bounding box center [448, 113] width 152 height 18
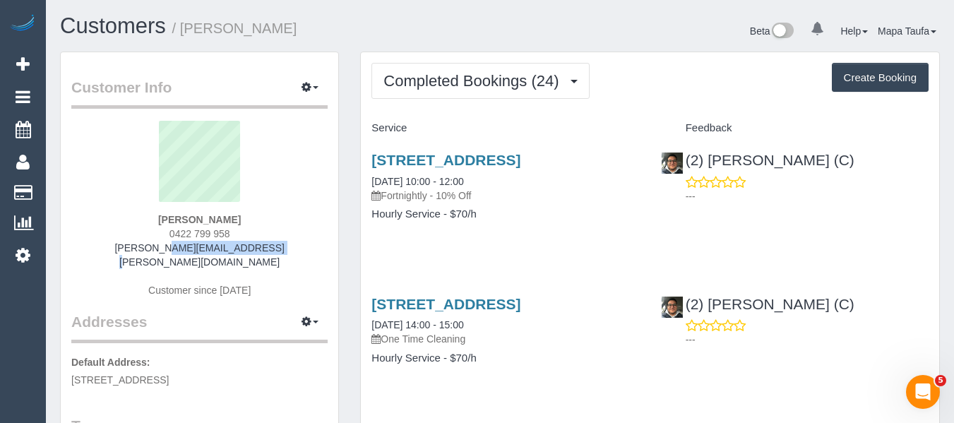
drag, startPoint x: 255, startPoint y: 246, endPoint x: 143, endPoint y: 255, distance: 111.9
click at [143, 253] on div "Nancy Phan 0422 799 958 nance.phan@gmail.com Customer since 2024" at bounding box center [199, 216] width 256 height 191
copy link "nance.phan@gmail.com"
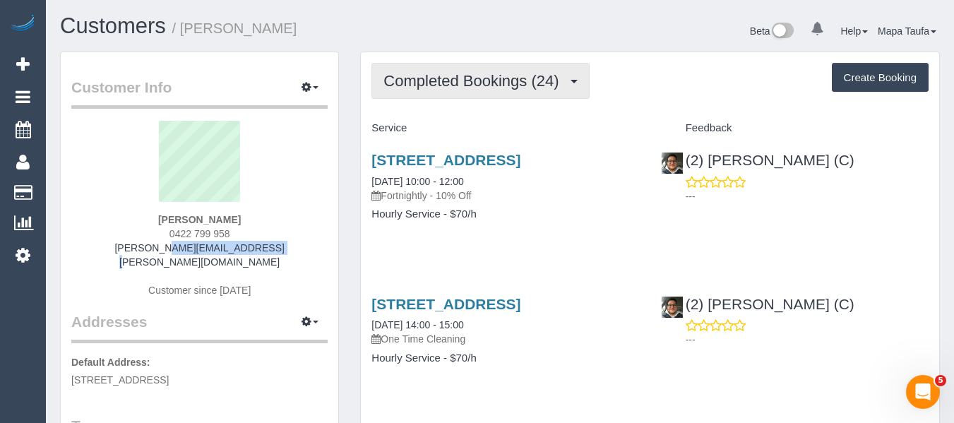
click at [487, 76] on span "Completed Bookings (24)" at bounding box center [474, 81] width 182 height 18
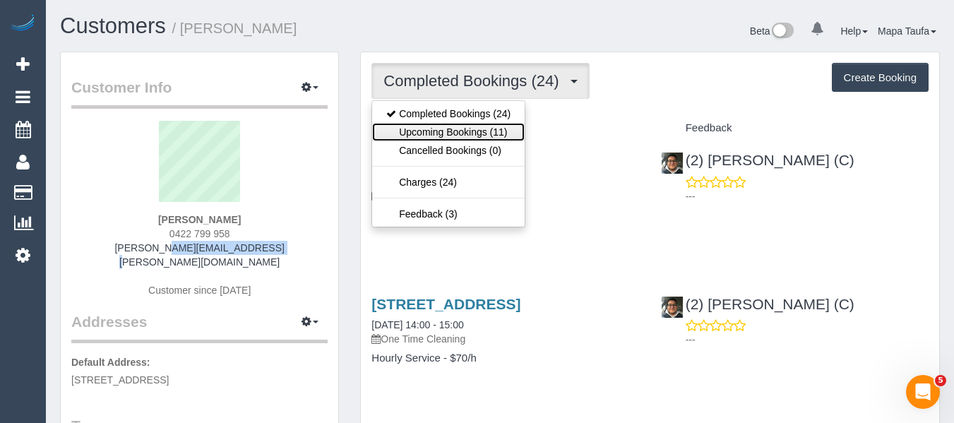
click at [482, 132] on link "Upcoming Bookings (11)" at bounding box center [448, 132] width 152 height 18
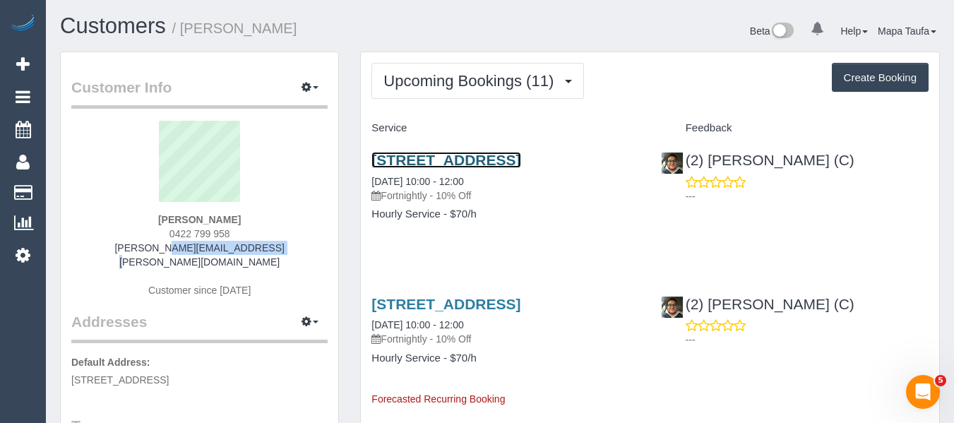
click at [496, 160] on link "41 Alder St., Caulfield South, VIC 3162" at bounding box center [445, 160] width 149 height 16
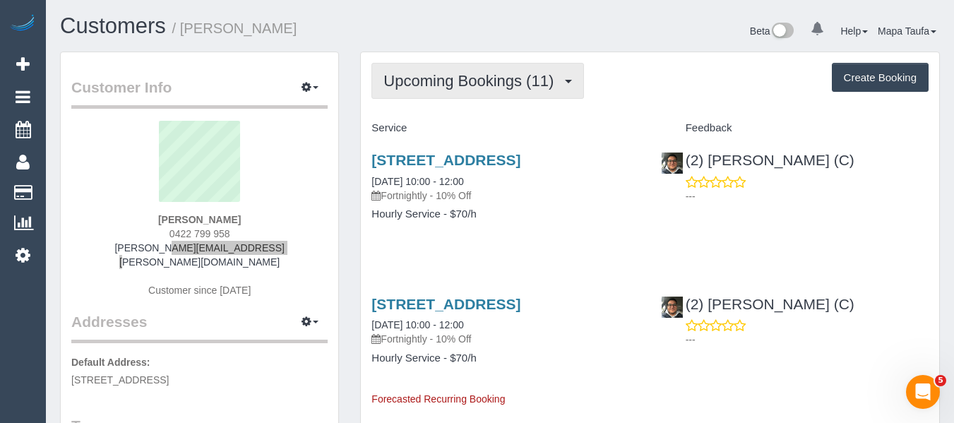
click at [486, 76] on span "Upcoming Bookings (11)" at bounding box center [471, 81] width 177 height 18
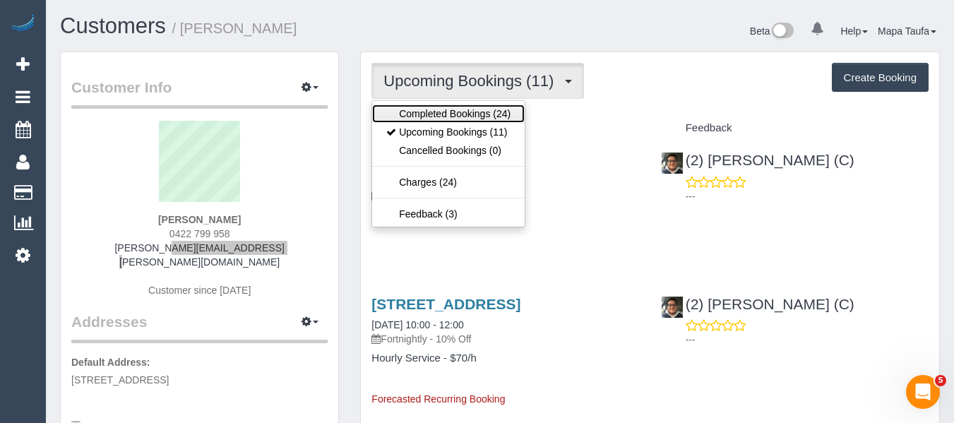
click at [476, 109] on link "Completed Bookings (24)" at bounding box center [448, 113] width 152 height 18
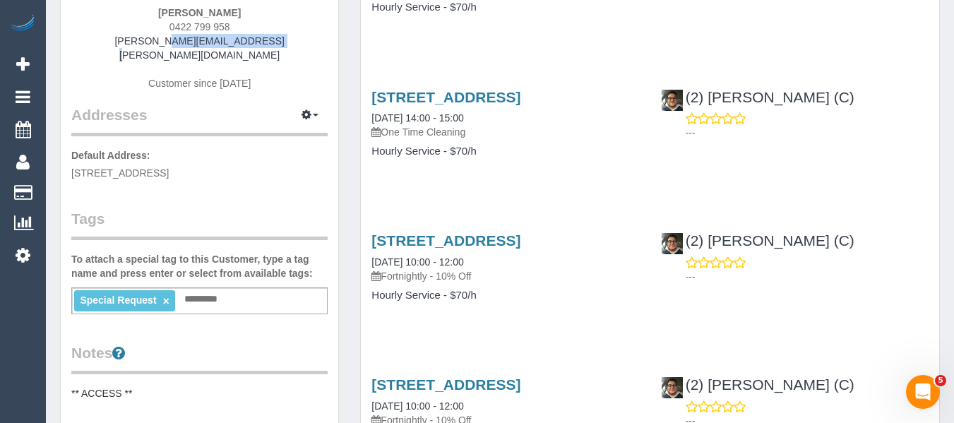
scroll to position [71, 0]
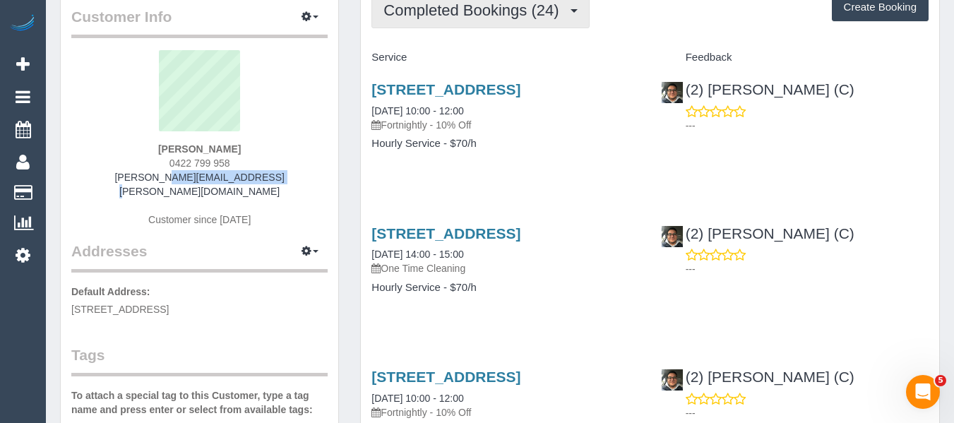
click at [498, 20] on button "Completed Bookings (24)" at bounding box center [479, 10] width 217 height 36
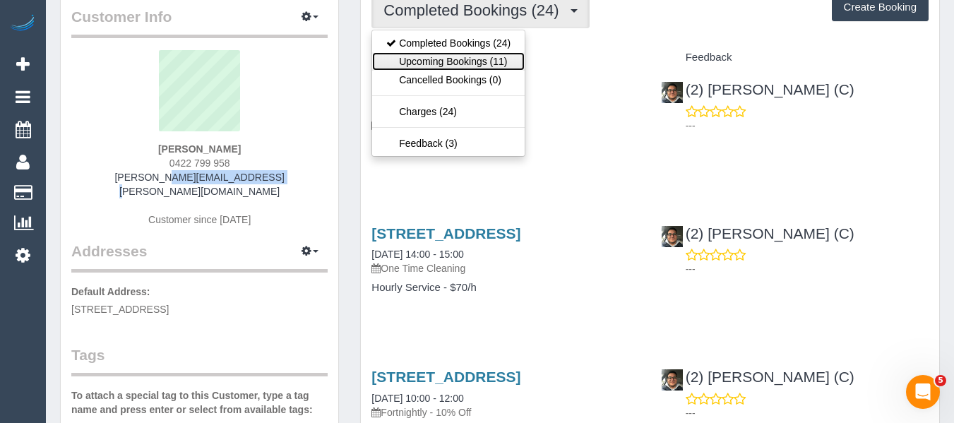
click at [484, 59] on link "Upcoming Bookings (11)" at bounding box center [448, 61] width 152 height 18
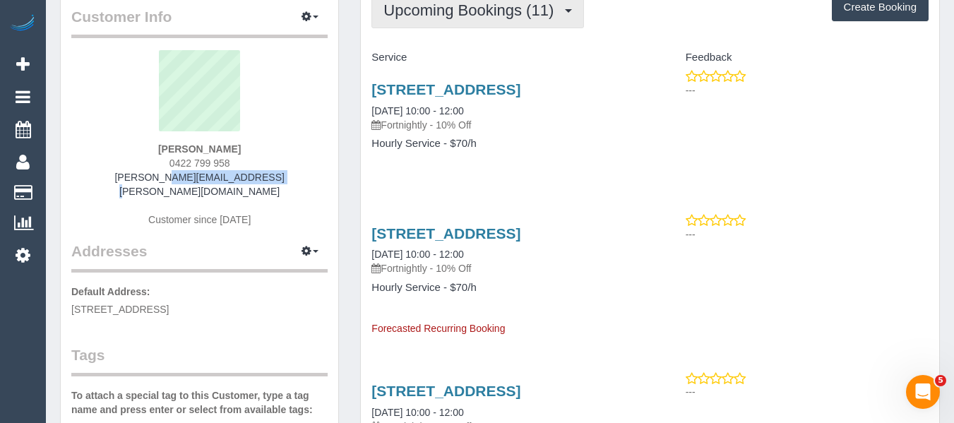
click at [479, 2] on span "Upcoming Bookings (11)" at bounding box center [471, 10] width 177 height 18
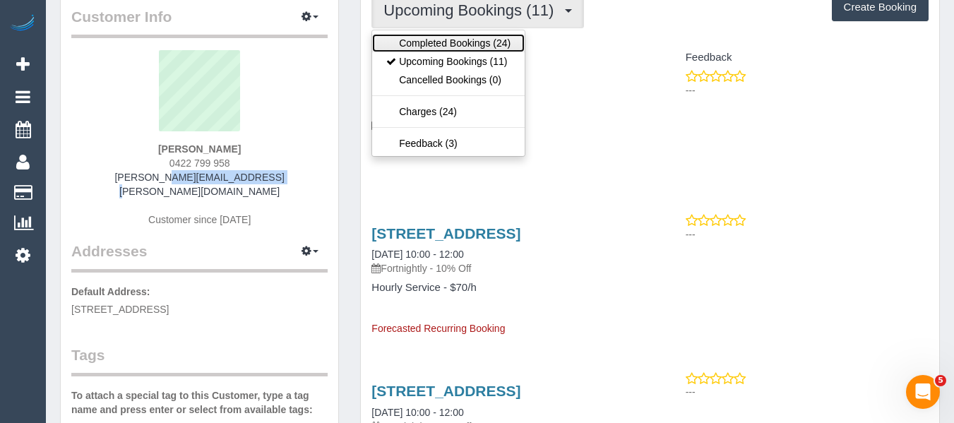
click at [447, 40] on link "Completed Bookings (24)" at bounding box center [448, 43] width 152 height 18
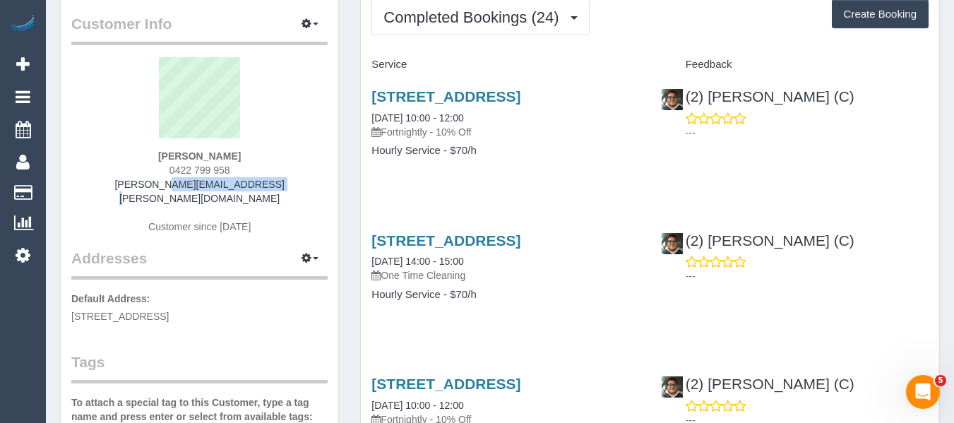
scroll to position [0, 0]
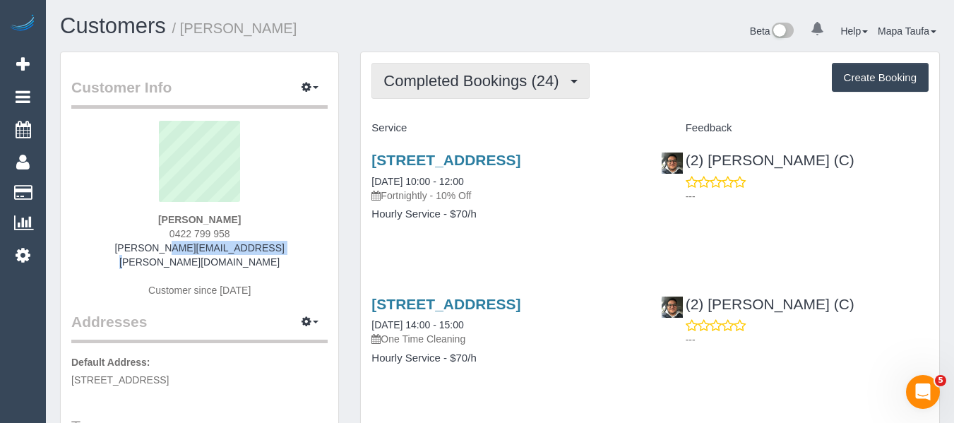
click at [486, 86] on span "Completed Bookings (24)" at bounding box center [474, 81] width 182 height 18
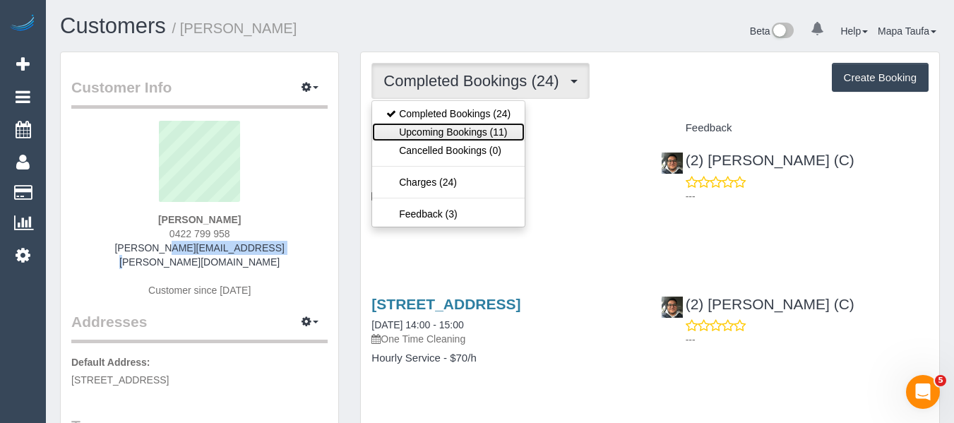
click at [472, 133] on link "Upcoming Bookings (11)" at bounding box center [448, 132] width 152 height 18
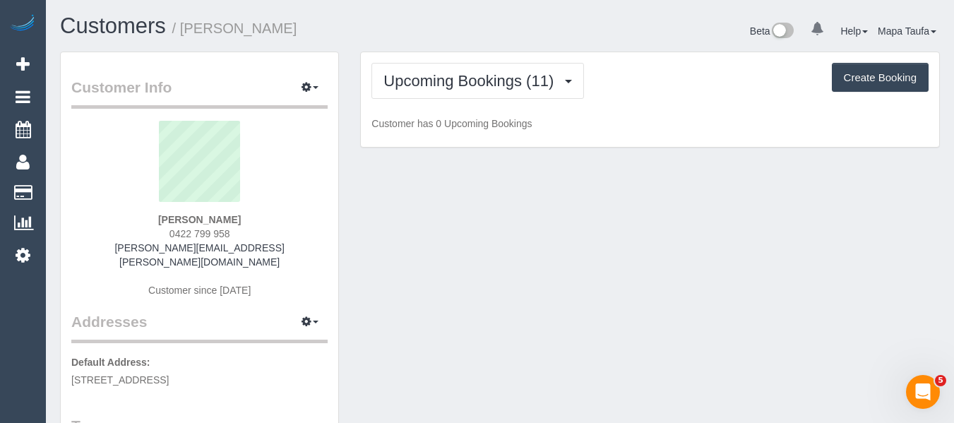
drag, startPoint x: 644, startPoint y: 92, endPoint x: 657, endPoint y: 126, distance: 37.1
click at [646, 91] on div "Upcoming Bookings (11) Completed Bookings (24) Upcoming Bookings (11) Cancelled…" at bounding box center [649, 81] width 557 height 36
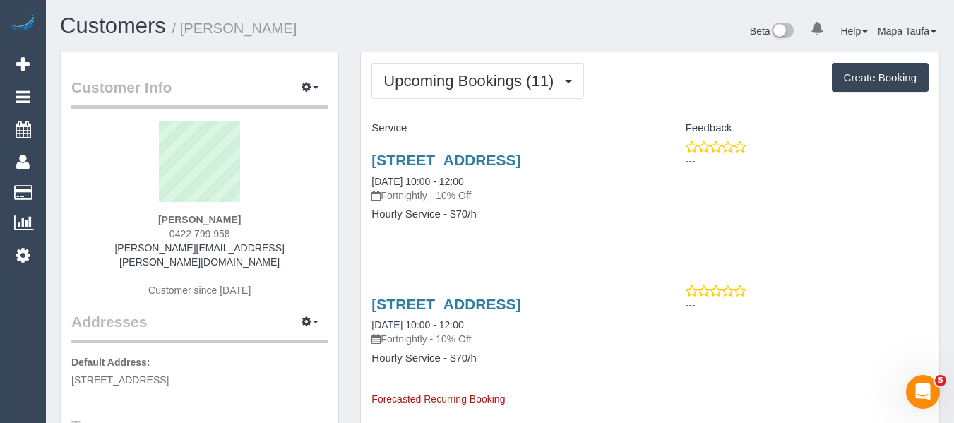
click at [508, 158] on link "41 Alder St., Caulfield South, VIC 3162" at bounding box center [445, 160] width 149 height 16
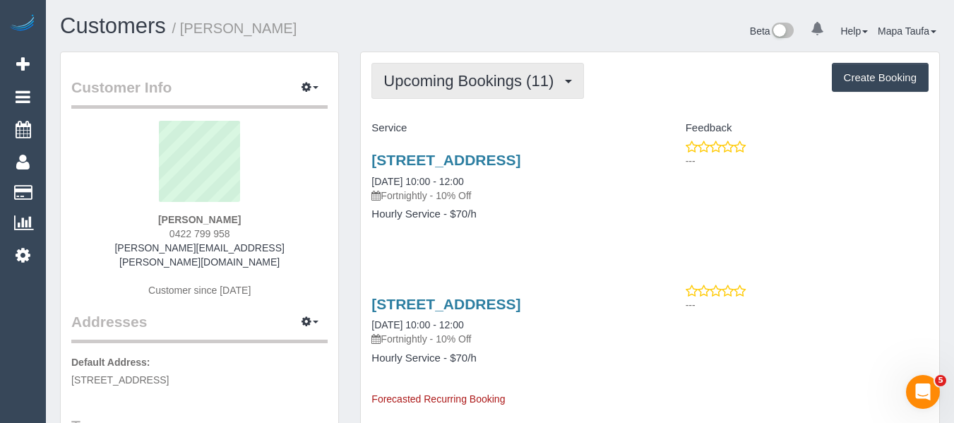
click at [409, 92] on button "Upcoming Bookings (11)" at bounding box center [477, 81] width 213 height 36
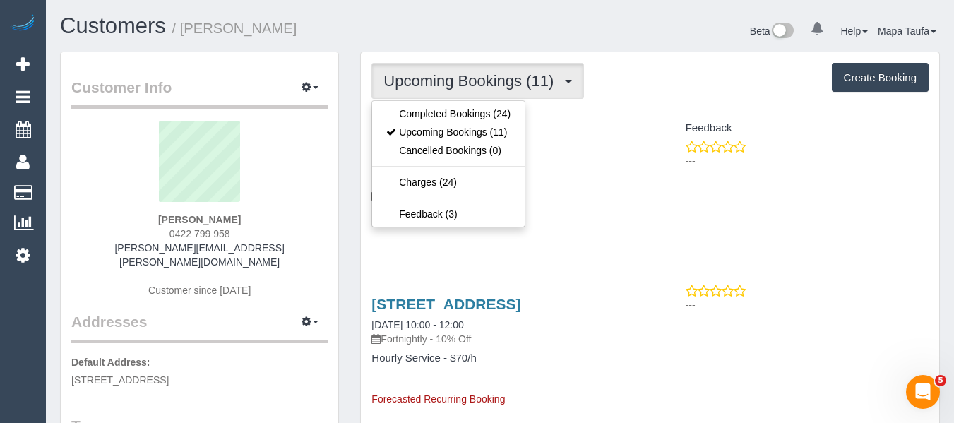
click at [396, 102] on ul "Completed Bookings (24) Upcoming Bookings (11) Cancelled Bookings (0) Charges (…" at bounding box center [448, 163] width 154 height 127
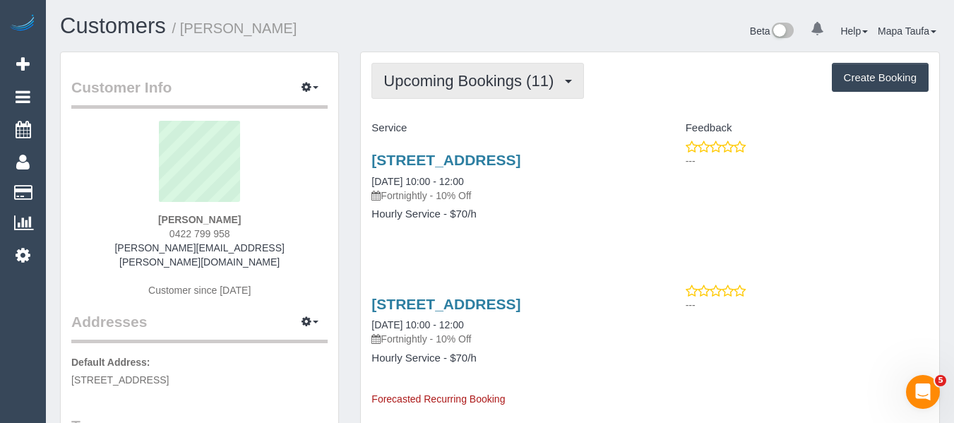
click at [409, 84] on span "Upcoming Bookings (11)" at bounding box center [471, 81] width 177 height 18
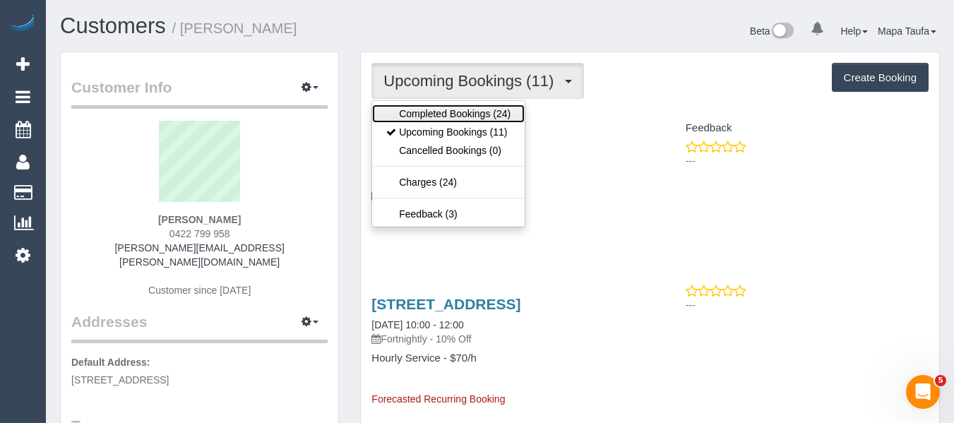
click at [404, 111] on link "Completed Bookings (24)" at bounding box center [448, 113] width 152 height 18
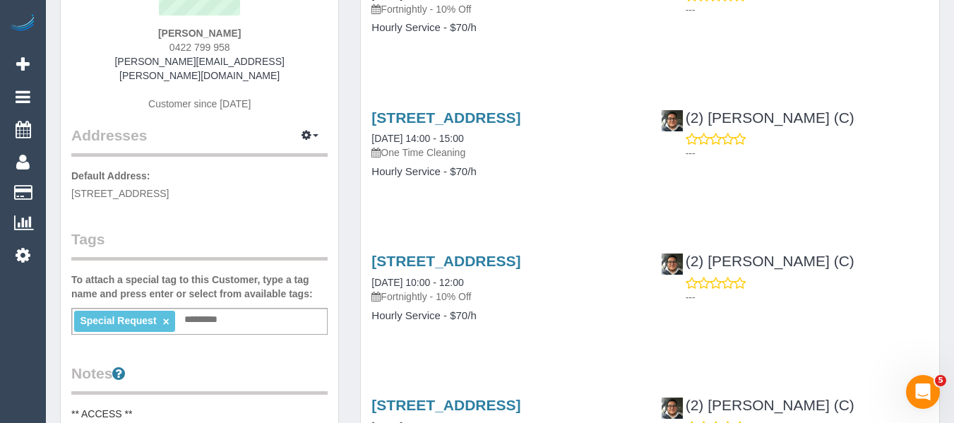
scroll to position [212, 0]
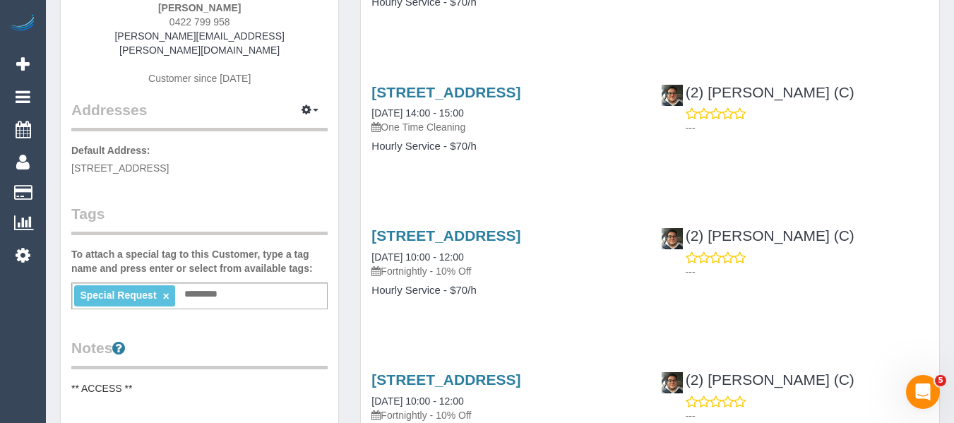
click at [199, 285] on input "text" at bounding box center [205, 294] width 48 height 18
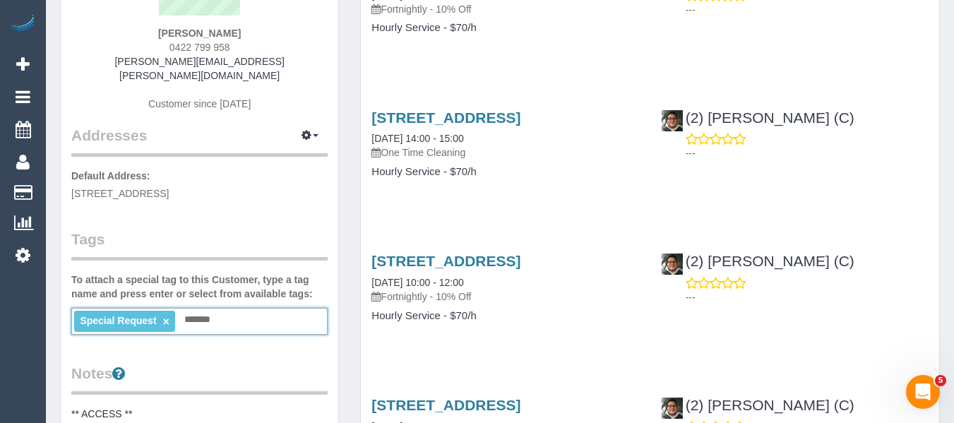
scroll to position [141, 0]
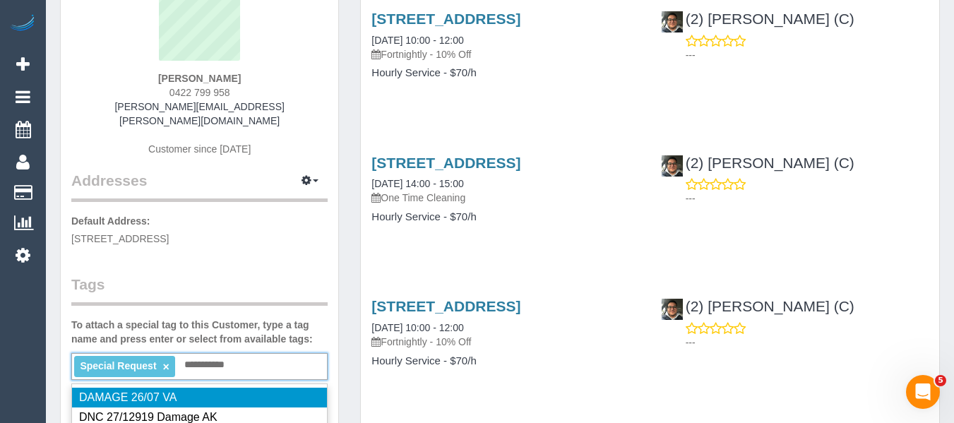
type input "**********"
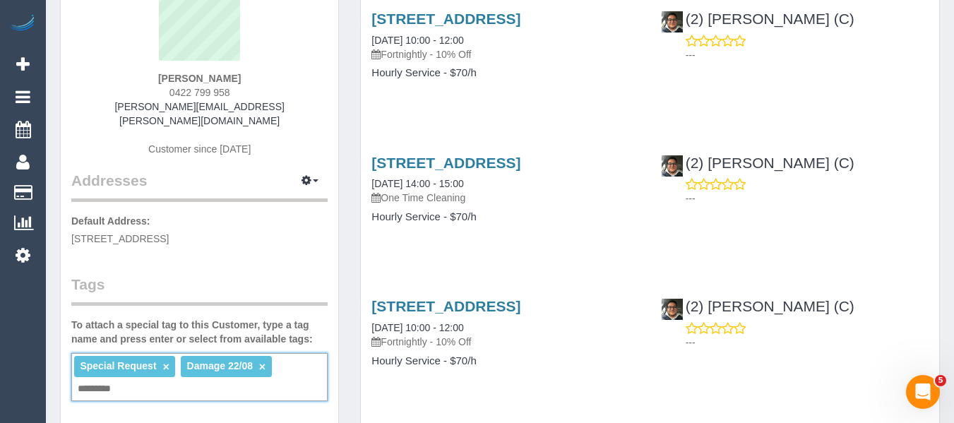
click at [164, 361] on link "×" at bounding box center [165, 367] width 6 height 12
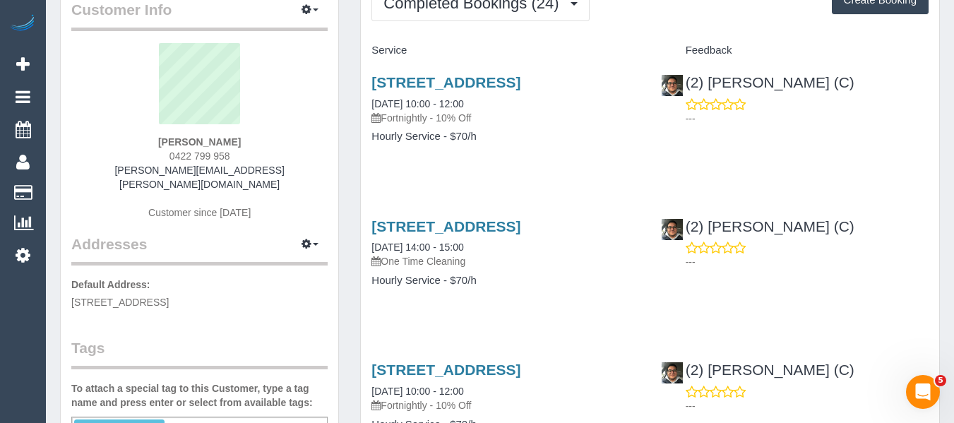
scroll to position [0, 0]
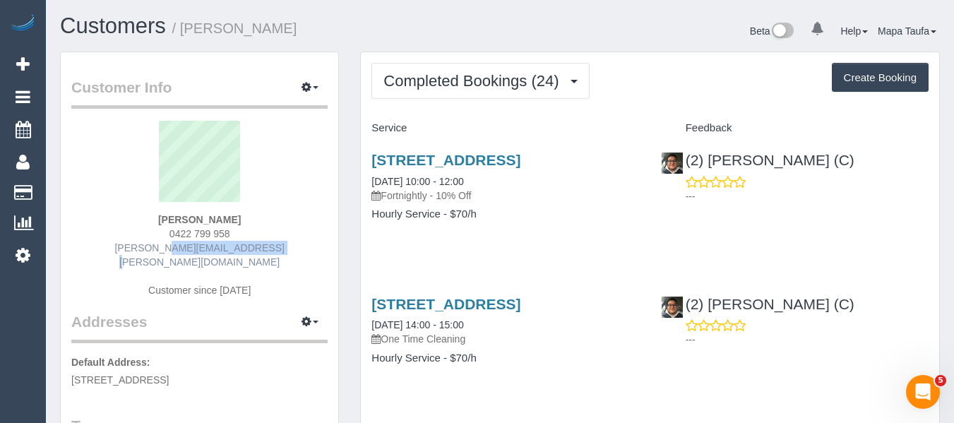
drag, startPoint x: 279, startPoint y: 248, endPoint x: 147, endPoint y: 246, distance: 132.0
click at [147, 246] on div "Nancy Phan 0422 799 958 nance.phan@gmail.com Customer since 2024" at bounding box center [199, 216] width 256 height 191
copy link "nance.phan@gmail.com"
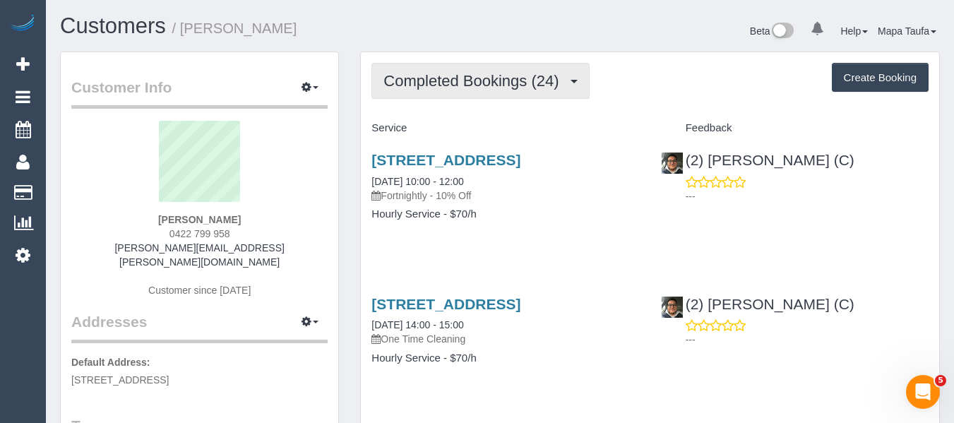
drag, startPoint x: 446, startPoint y: 61, endPoint x: 446, endPoint y: 84, distance: 22.6
click at [447, 96] on button "Completed Bookings (24)" at bounding box center [479, 81] width 217 height 36
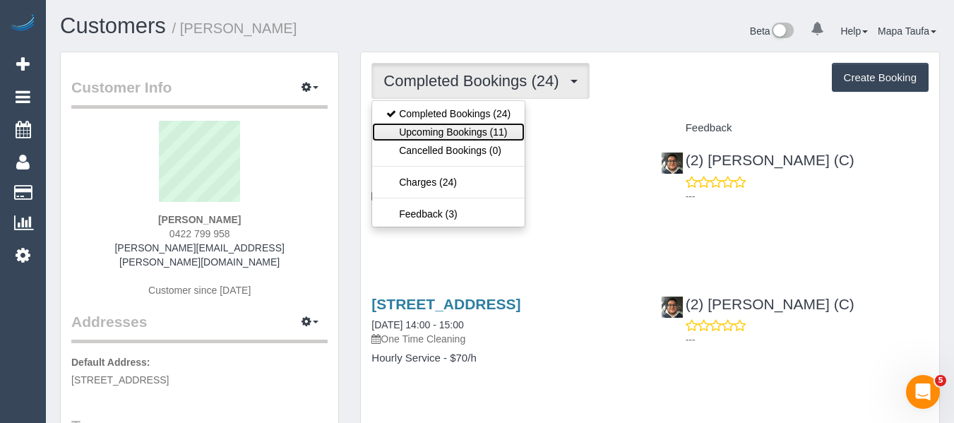
click at [449, 128] on link "Upcoming Bookings (11)" at bounding box center [448, 132] width 152 height 18
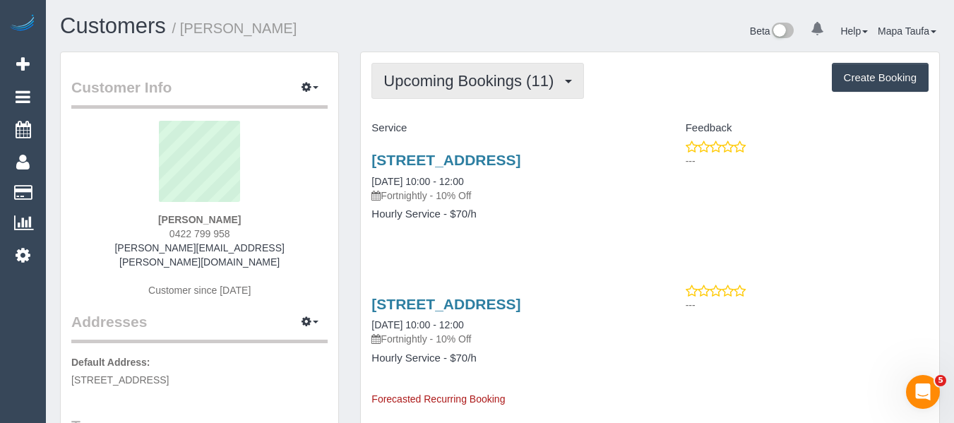
click at [435, 90] on button "Upcoming Bookings (11)" at bounding box center [477, 81] width 213 height 36
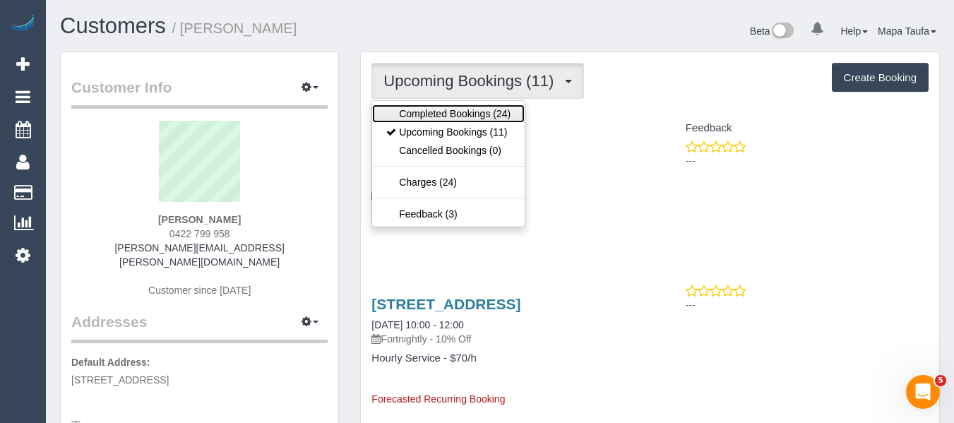
click at [434, 115] on link "Completed Bookings (24)" at bounding box center [448, 113] width 152 height 18
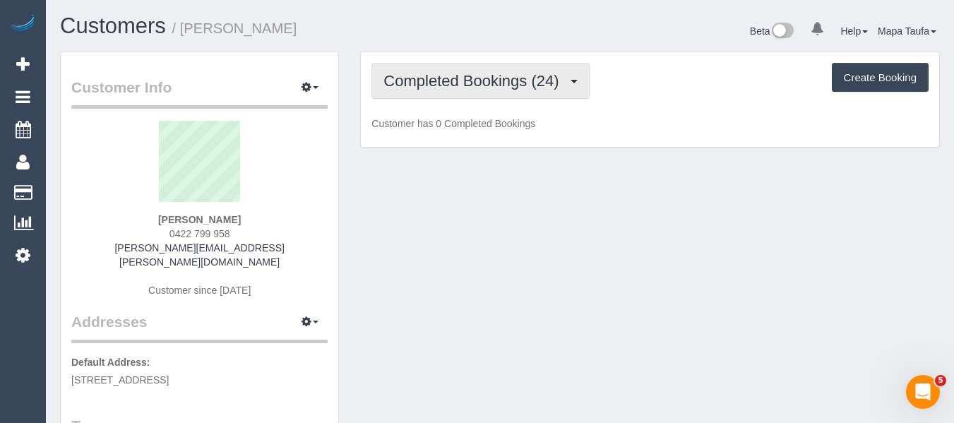
click at [458, 80] on span "Completed Bookings (24)" at bounding box center [474, 81] width 182 height 18
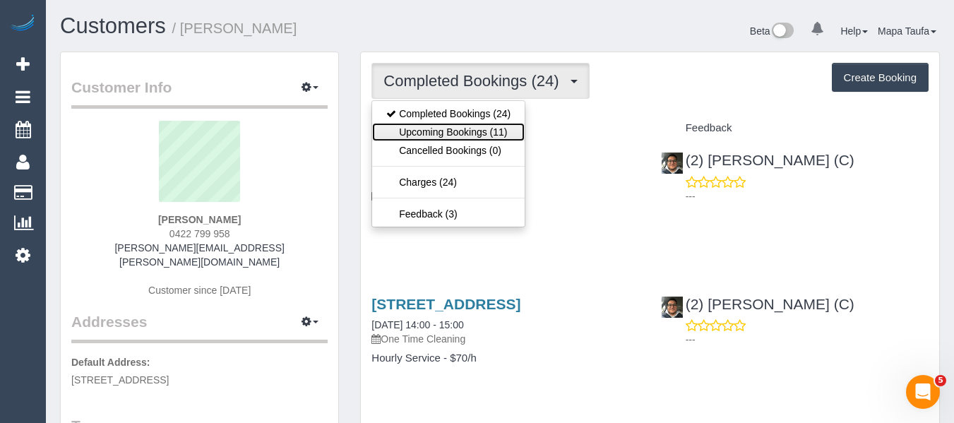
click at [443, 124] on link "Upcoming Bookings (11)" at bounding box center [448, 132] width 152 height 18
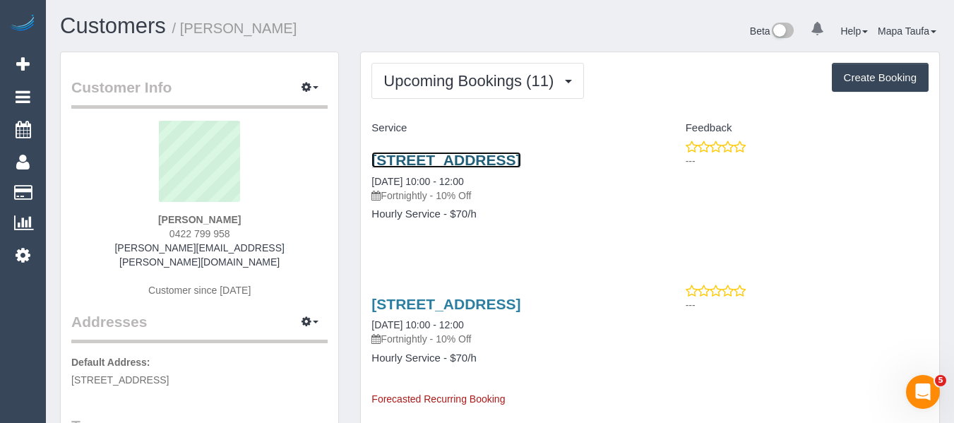
click at [444, 155] on link "41 Alder St., Caulfield South, VIC 3162" at bounding box center [445, 160] width 149 height 16
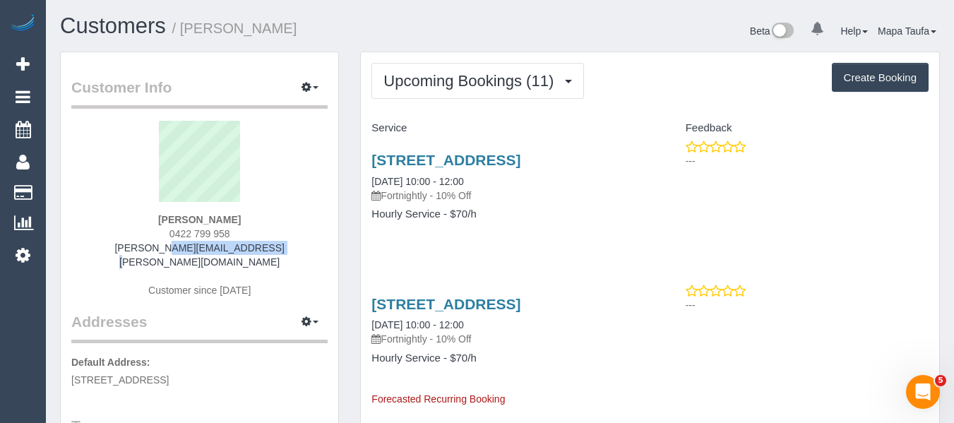
drag, startPoint x: 277, startPoint y: 249, endPoint x: 119, endPoint y: 260, distance: 158.5
click at [119, 259] on div "Nancy Phan 0422 799 958 nance.phan@gmail.com Customer since 2024" at bounding box center [199, 216] width 256 height 191
click at [265, 234] on div "Nancy Phan 0422 799 958 nance.phan@gmail.com Customer since 2024" at bounding box center [199, 216] width 256 height 191
drag, startPoint x: 166, startPoint y: 250, endPoint x: 136, endPoint y: 251, distance: 29.7
click at [136, 251] on div "Nancy Phan 0422 799 958 nance.phan@gmail.com Customer since 2024" at bounding box center [199, 216] width 256 height 191
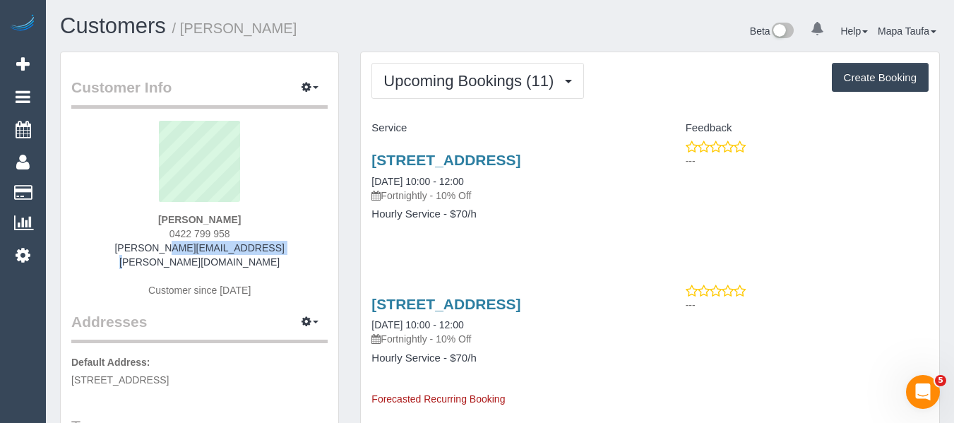
copy link "nance.phan@gmail.com"
click at [268, 243] on div "Nancy Phan 0422 799 958 nance.phan@gmail.com Customer since 2024" at bounding box center [199, 216] width 256 height 191
drag, startPoint x: 284, startPoint y: 246, endPoint x: 143, endPoint y: 246, distance: 141.2
click at [143, 246] on div "Nancy Phan 0422 799 958 nance.phan@gmail.com Customer since 2024" at bounding box center [199, 216] width 256 height 191
copy link "nance.phan@gmail.com"
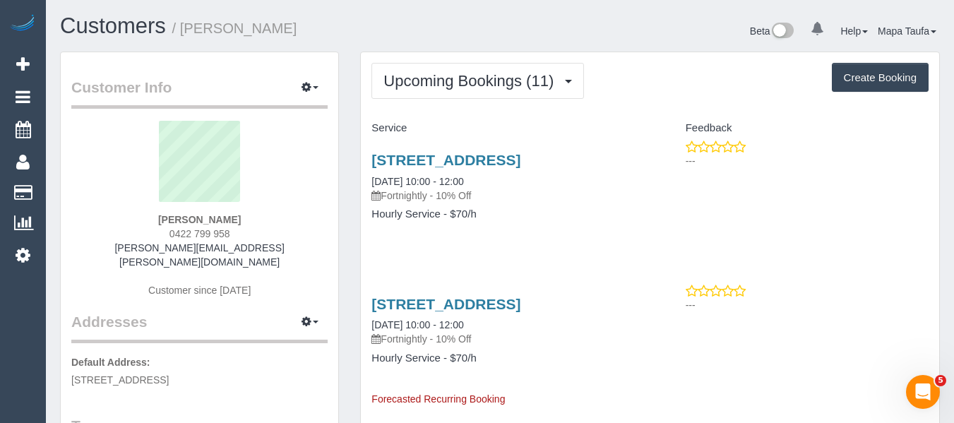
drag, startPoint x: 273, startPoint y: 215, endPoint x: 251, endPoint y: 218, distance: 21.4
click at [270, 217] on div "Nancy Phan 0422 799 958 nance.phan@gmail.com Customer since 2024" at bounding box center [199, 216] width 256 height 191
drag, startPoint x: 248, startPoint y: 218, endPoint x: 134, endPoint y: 225, distance: 113.8
click at [143, 220] on div "Nancy Phan 0422 799 958 nance.phan@gmail.com Customer since 2024" at bounding box center [199, 216] width 256 height 191
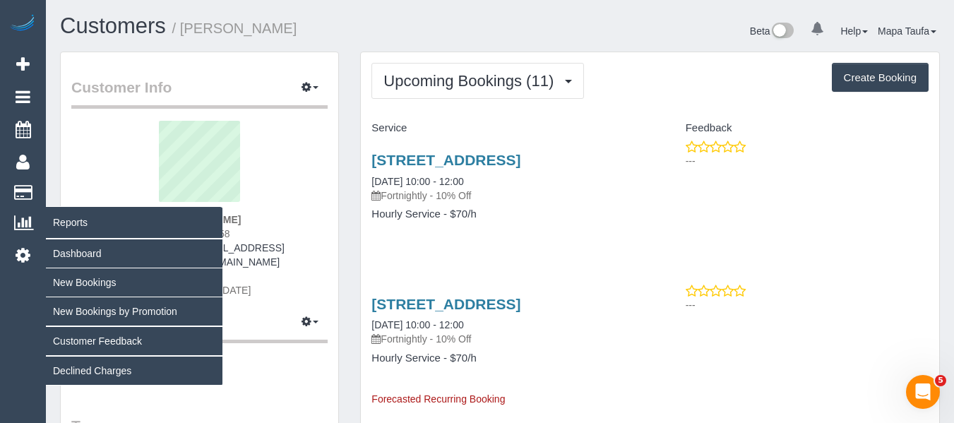
copy strong "Nancy Phan"
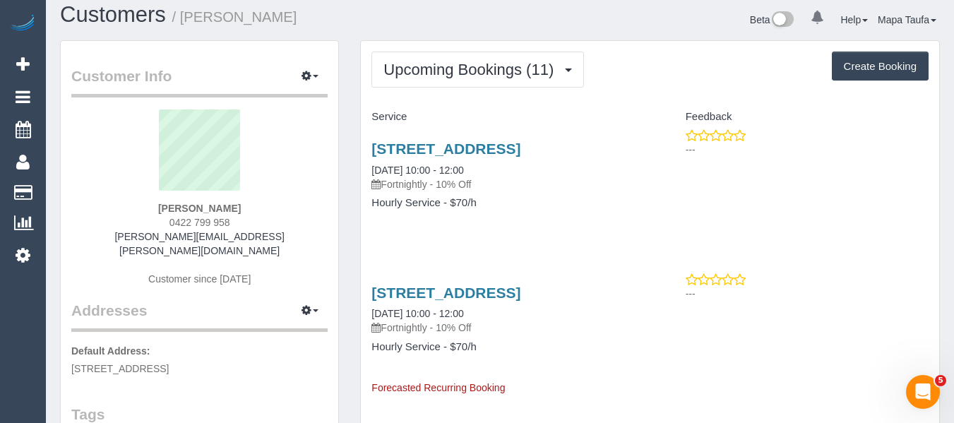
scroll to position [282, 0]
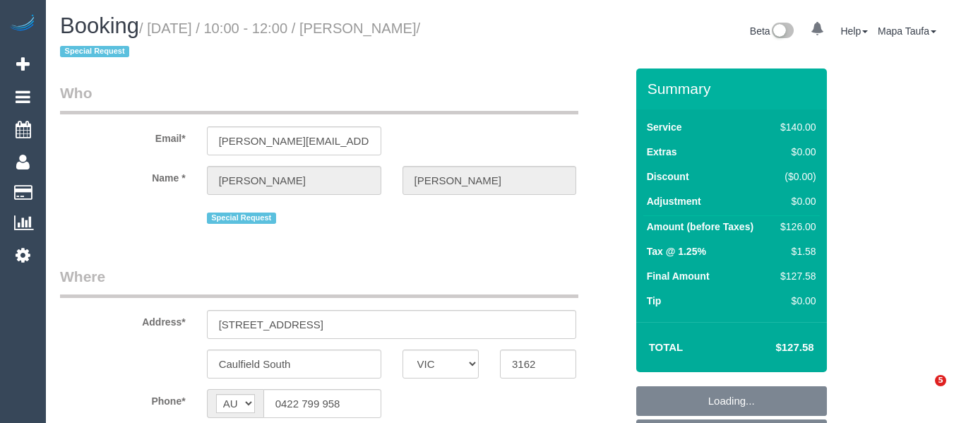
select select "VIC"
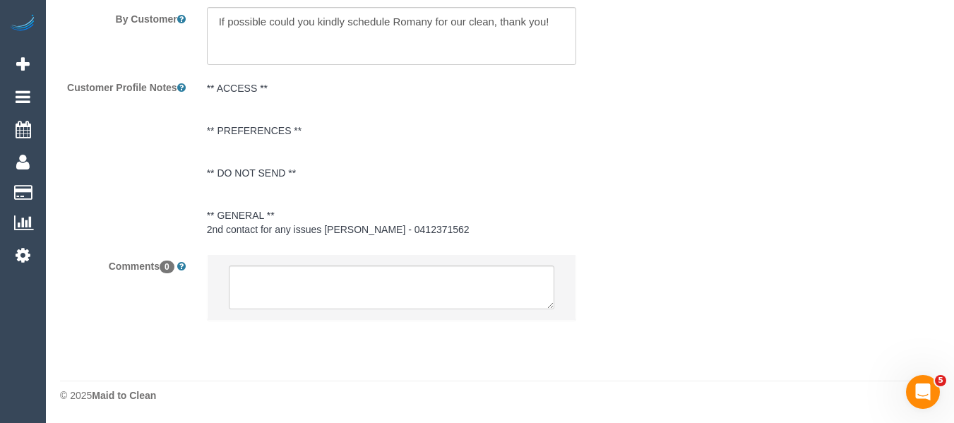
select select "object:537"
select select "string:stripe-pm_1QXwfs2GScqysDRVCBdcMq9N"
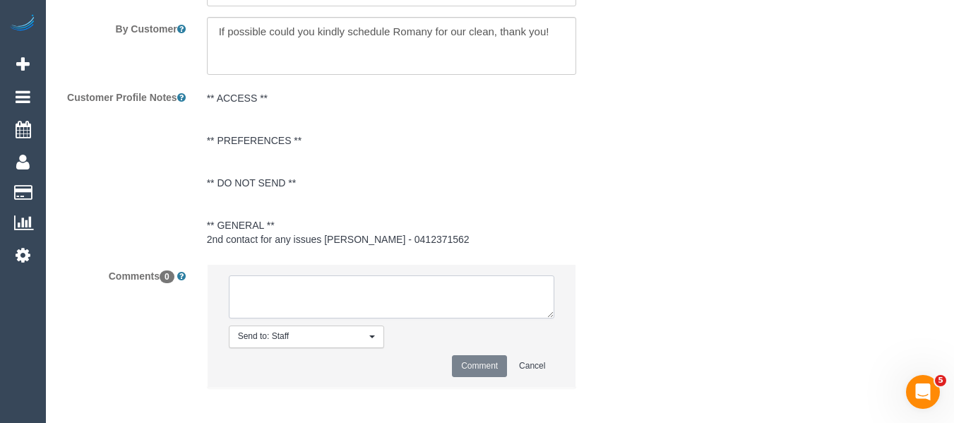
select select "object:864"
select select "number:28"
select select "number:14"
select select "number:19"
select select "number:24"
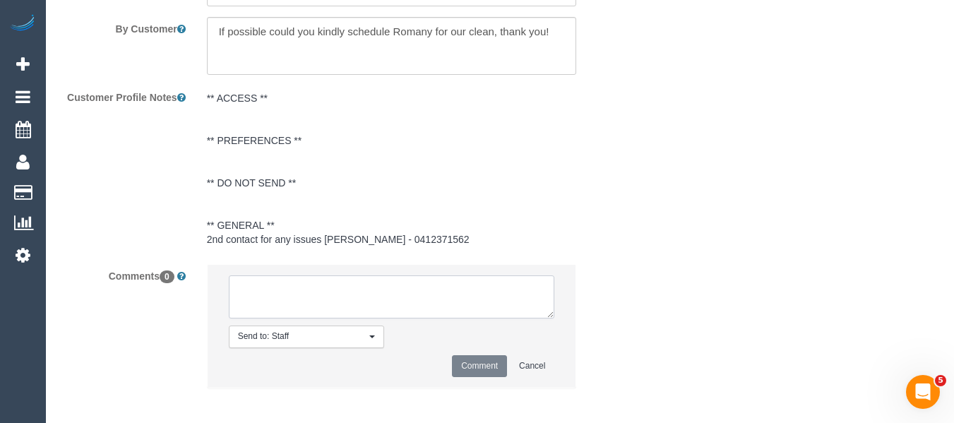
select select "number:34"
select select "number:11"
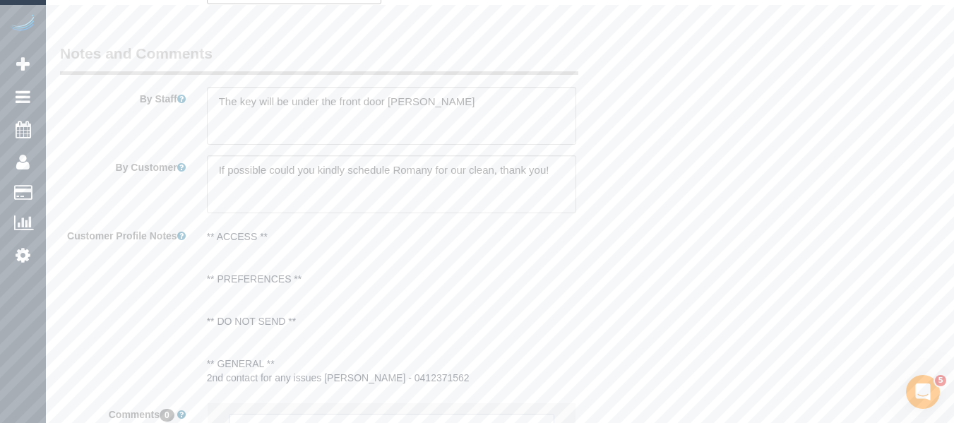
scroll to position [2437, 0]
type textarea "Cleaner(s) Unassigned: Reason Unassigned: Contact via: Text Which message sent:…"
click at [265, 184] on textarea at bounding box center [392, 187] width 370 height 58
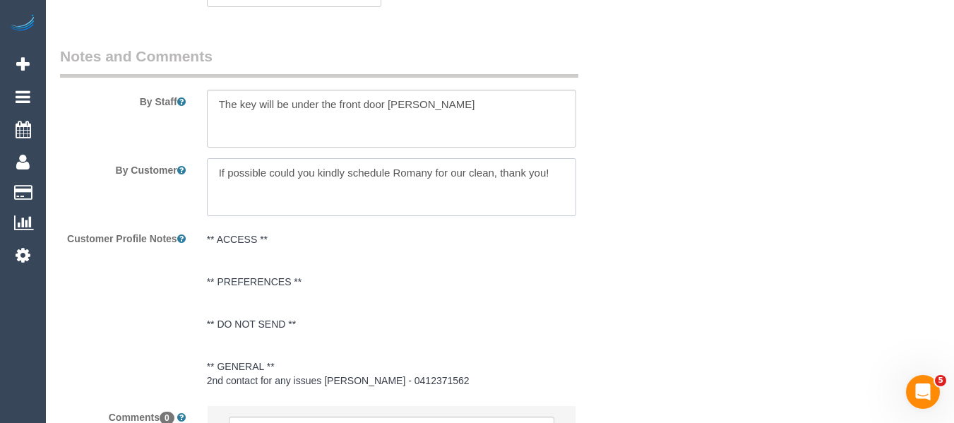
click at [265, 184] on textarea at bounding box center [392, 187] width 370 height 58
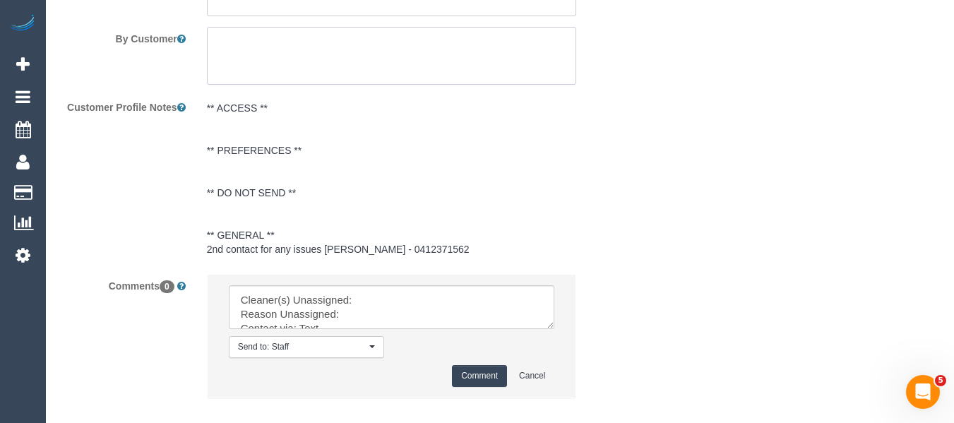
scroll to position [2646, 0]
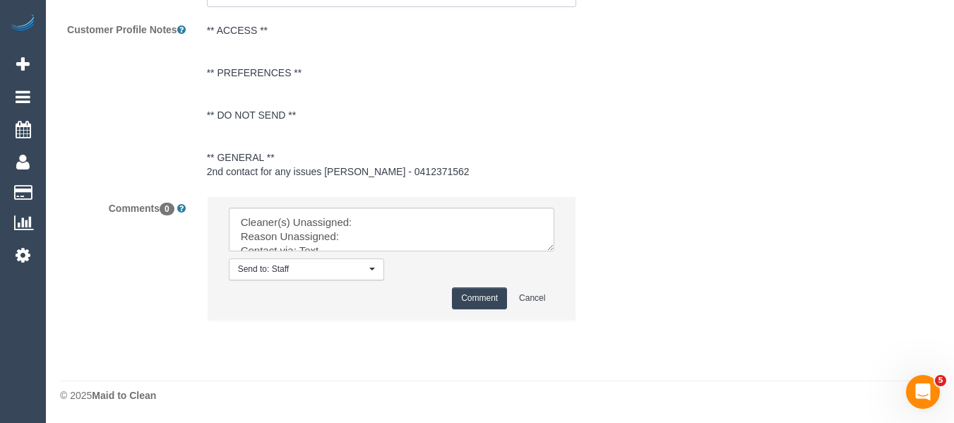
click at [555, 251] on textarea at bounding box center [392, 230] width 326 height 44
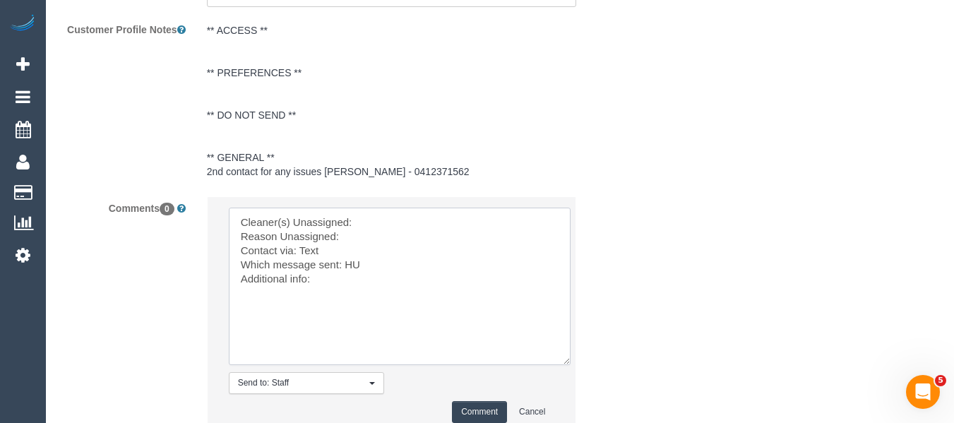
drag, startPoint x: 420, startPoint y: 318, endPoint x: 150, endPoint y: 115, distance: 337.3
click at [152, 120] on sui-booking-comments "By Staff By Customer Customer Profile Notes ** ACCESS ** ** PREFERENCES ** ** D…" at bounding box center [342, 142] width 565 height 611
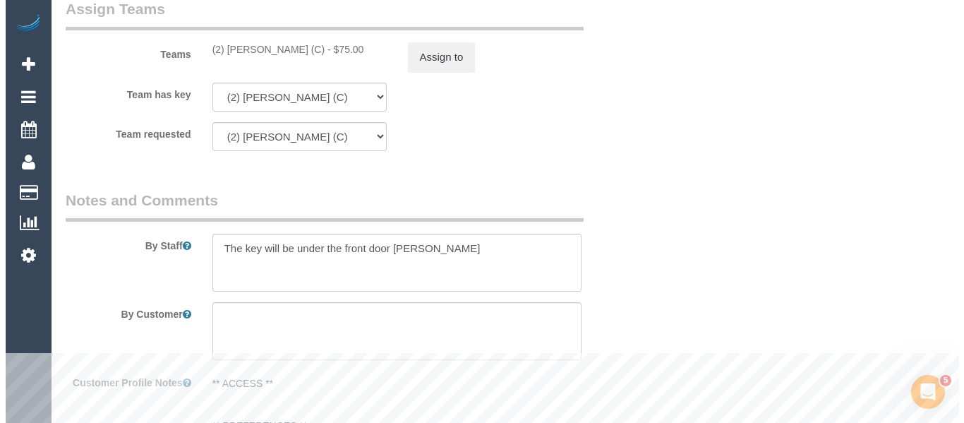
scroll to position [2081, 0]
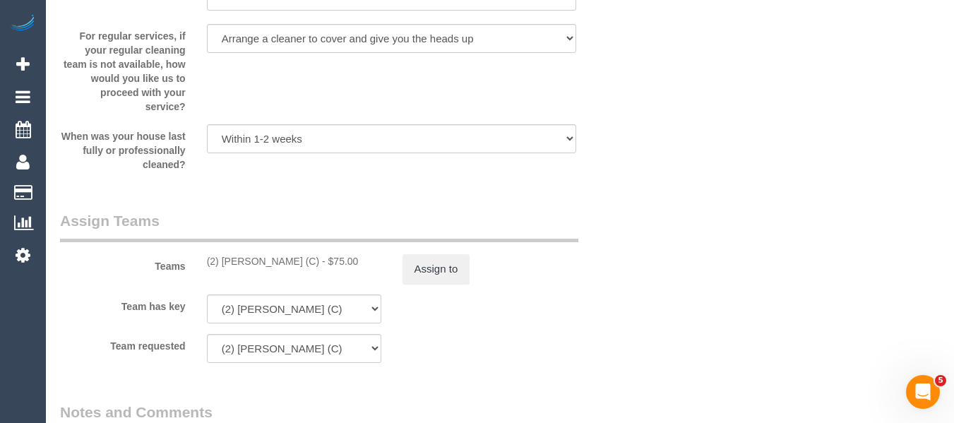
type textarea "Cleaner(s) Unassigned: Reason Unassigned: One Off/Ongoing: Flexibility: Cleaner…"
drag, startPoint x: 251, startPoint y: 263, endPoint x: 222, endPoint y: 263, distance: 28.9
click at [222, 263] on div "(2) Roumany Gergis (C) - $75.00" at bounding box center [294, 261] width 174 height 14
copy div "Roumany Gergis (C)"
click at [429, 273] on button "Assign to" at bounding box center [436, 269] width 68 height 30
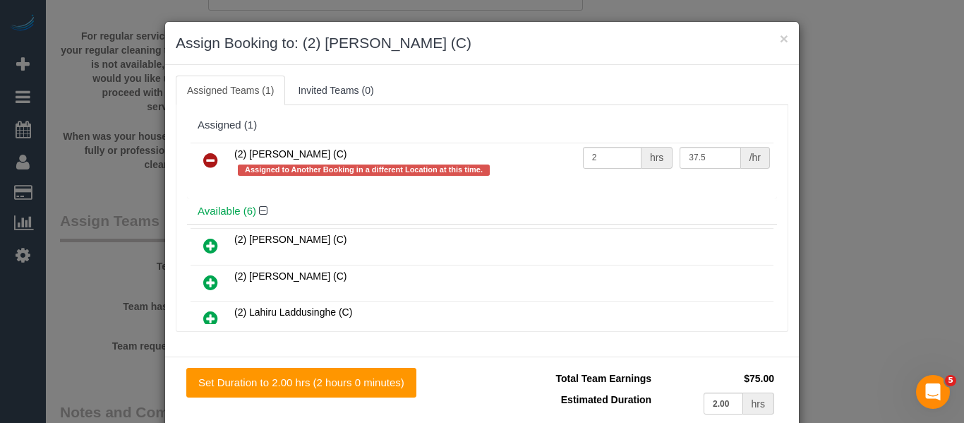
click at [206, 152] on icon at bounding box center [210, 160] width 15 height 17
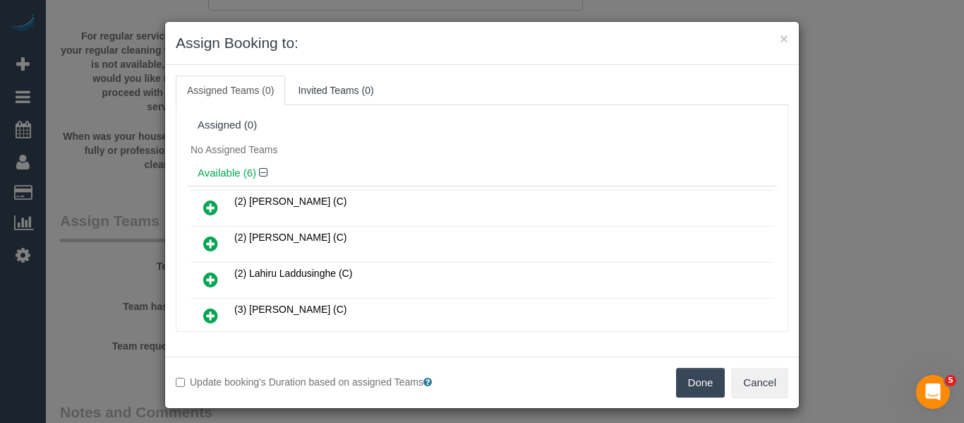
click at [695, 375] on button "Done" at bounding box center [700, 383] width 49 height 30
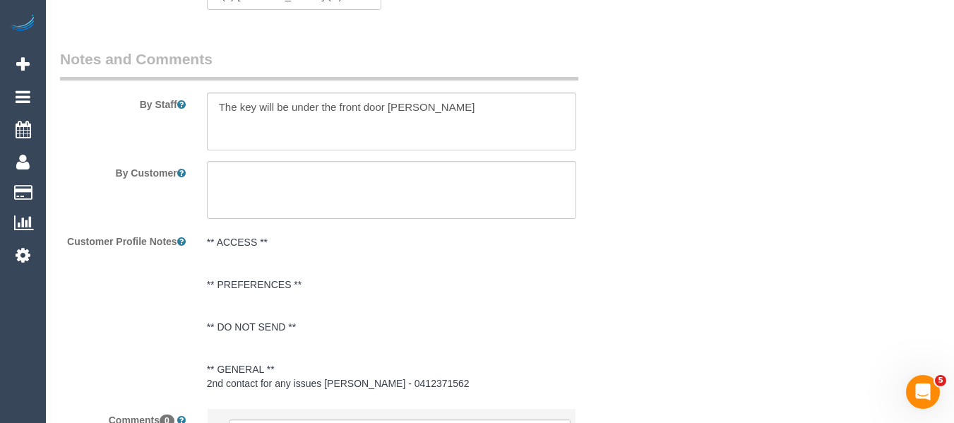
scroll to position [2646, 0]
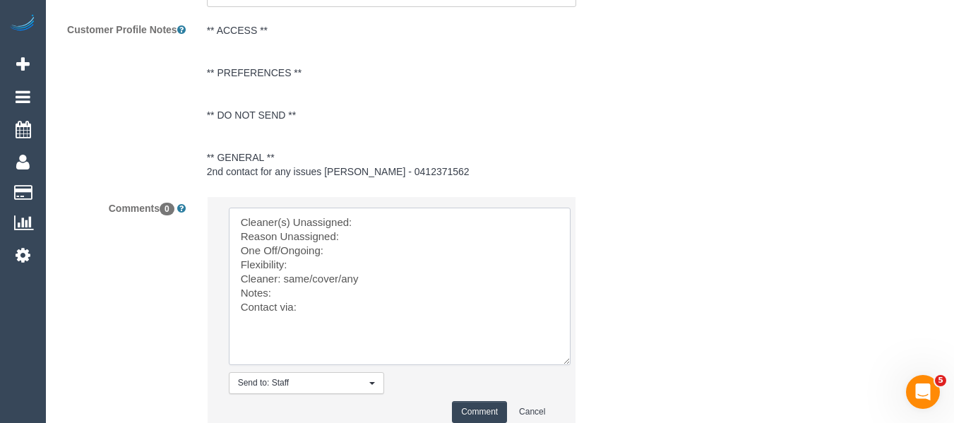
click at [361, 222] on textarea at bounding box center [400, 286] width 342 height 157
paste textarea "Roumany Gergis (C)"
click at [366, 241] on textarea at bounding box center [400, 286] width 342 height 157
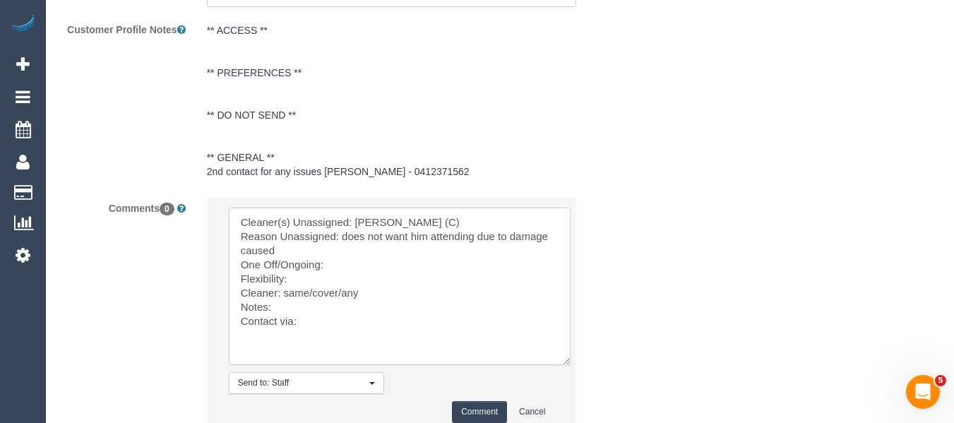
click at [352, 270] on textarea at bounding box center [400, 286] width 342 height 157
click at [330, 282] on textarea at bounding box center [400, 286] width 342 height 157
drag, startPoint x: 340, startPoint y: 295, endPoint x: 284, endPoint y: 292, distance: 56.5
click at [284, 292] on textarea at bounding box center [400, 286] width 342 height 157
click at [303, 314] on textarea at bounding box center [400, 286] width 342 height 157
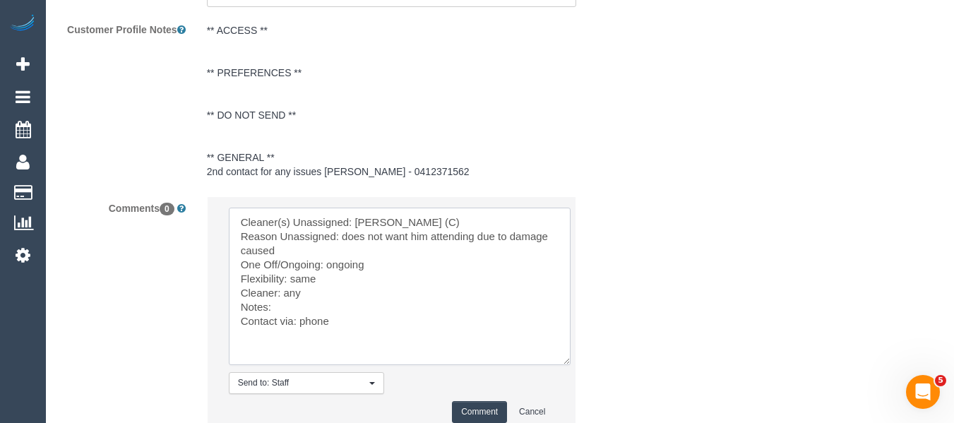
type textarea "Cleaner(s) Unassigned: Roumany Gergis (C) Reason Unassigned: does not want him …"
click at [479, 407] on button "Comment" at bounding box center [479, 412] width 55 height 22
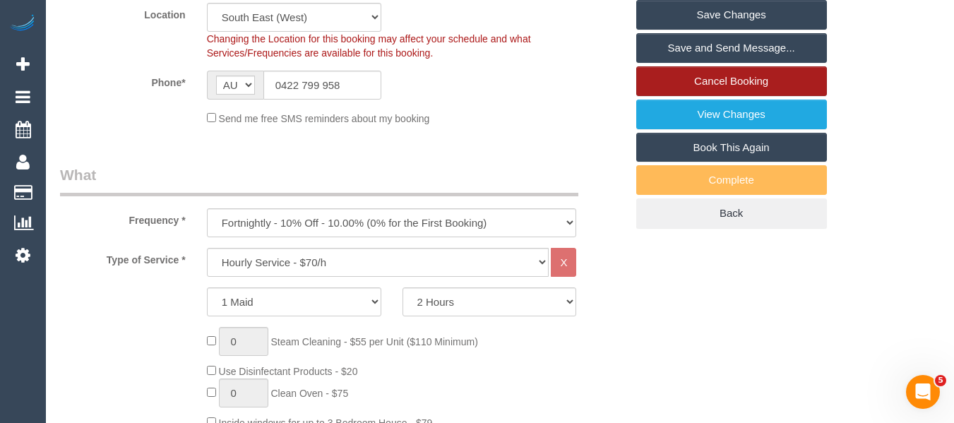
scroll to position [319, 0]
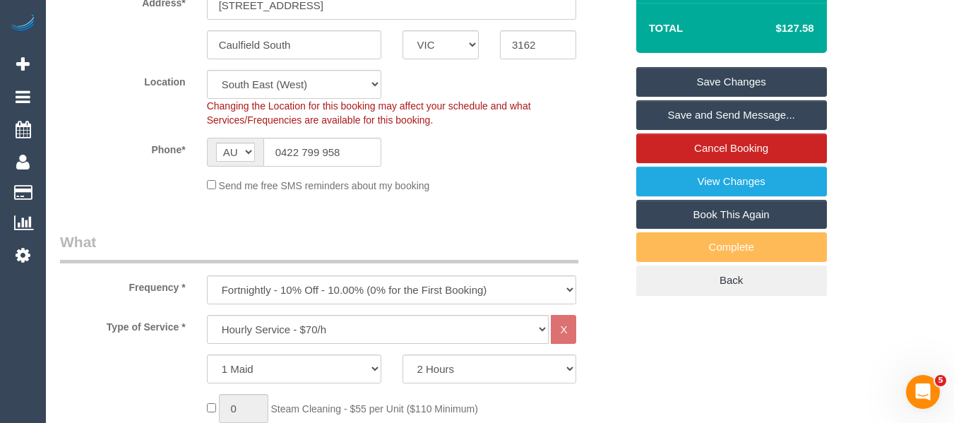
click at [758, 77] on link "Save Changes" at bounding box center [731, 82] width 191 height 30
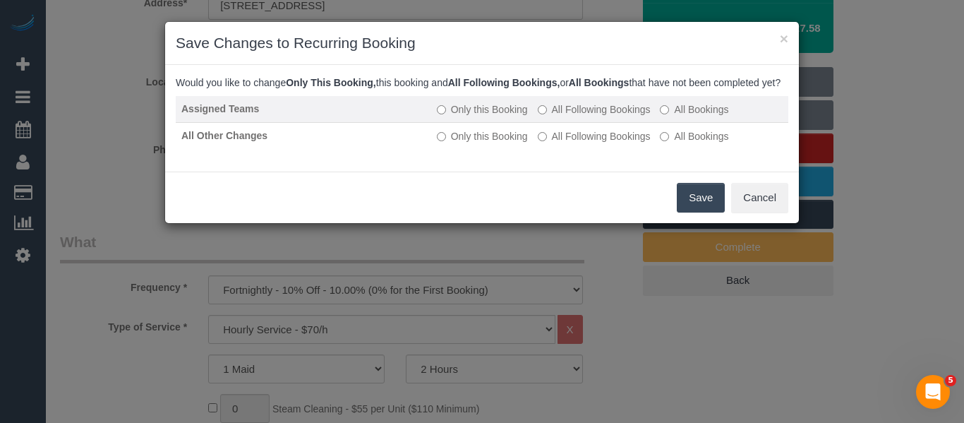
click at [561, 116] on label "All Following Bookings" at bounding box center [594, 109] width 113 height 14
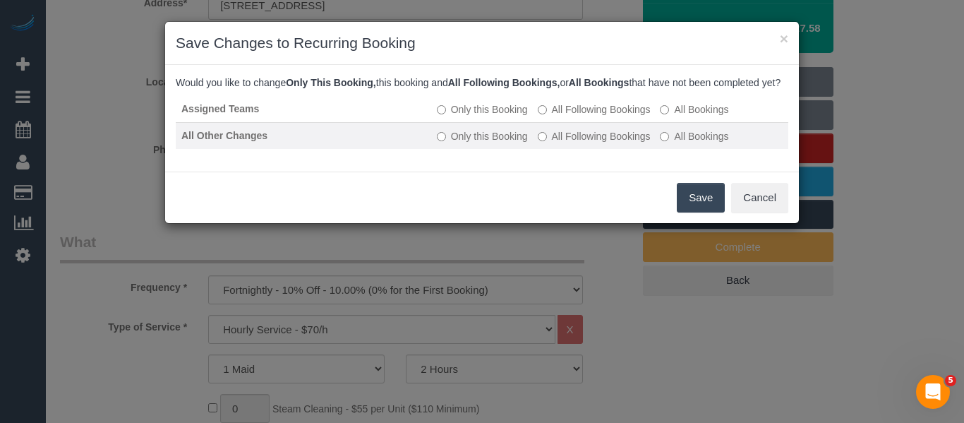
click at [565, 143] on label "All Following Bookings" at bounding box center [594, 136] width 113 height 14
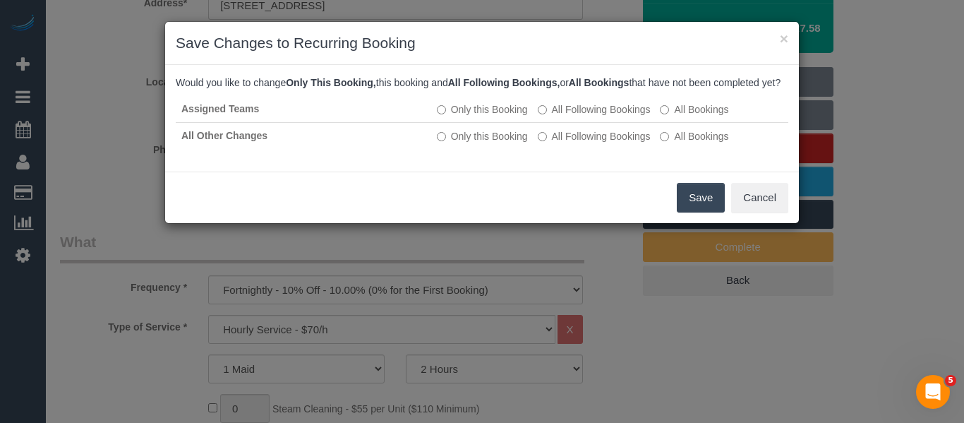
click at [703, 206] on button "Save" at bounding box center [701, 198] width 48 height 30
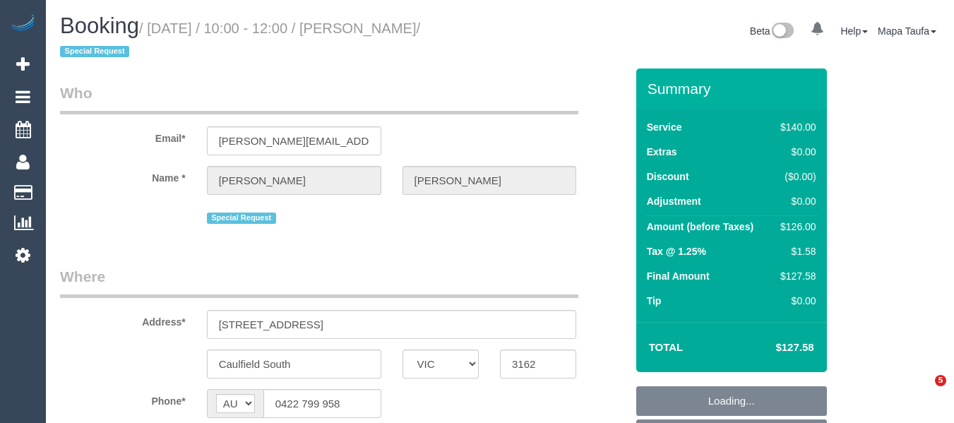
select select "VIC"
select select "object:552"
select select "string:stripe-pm_1QXwfs2GScqysDRVCBdcMq9N"
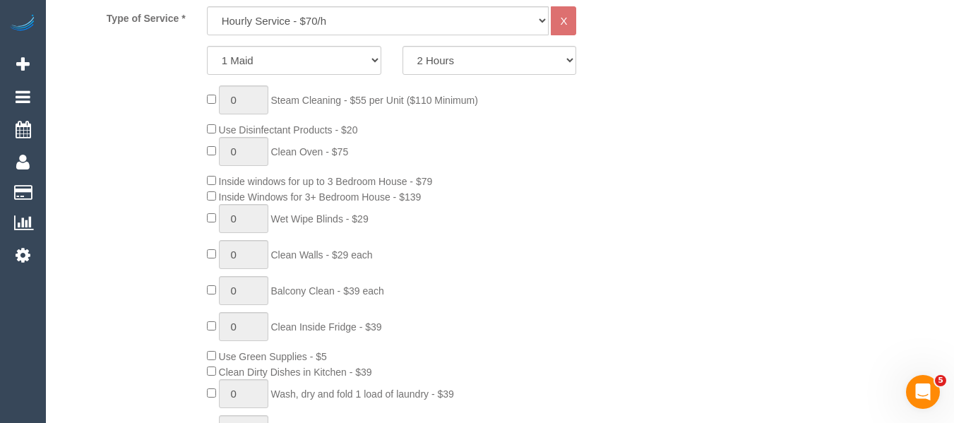
select select "object:723"
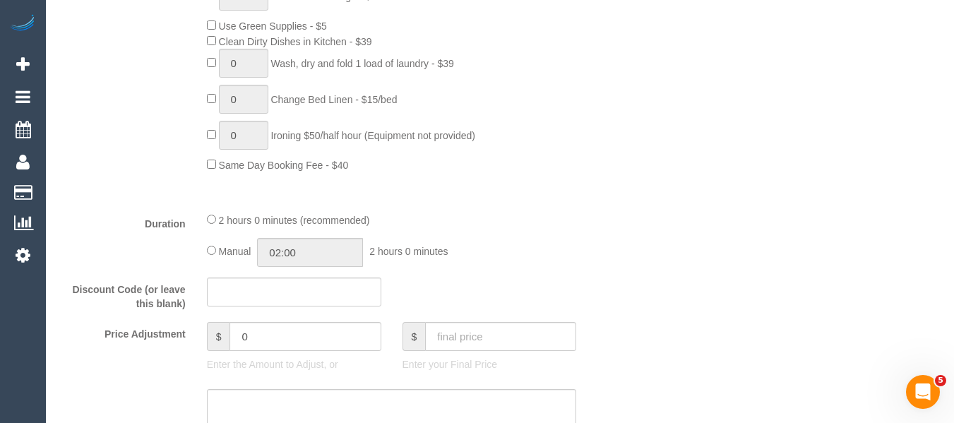
select select "number:28"
select select "number:14"
select select "number:19"
select select "number:24"
select select "number:34"
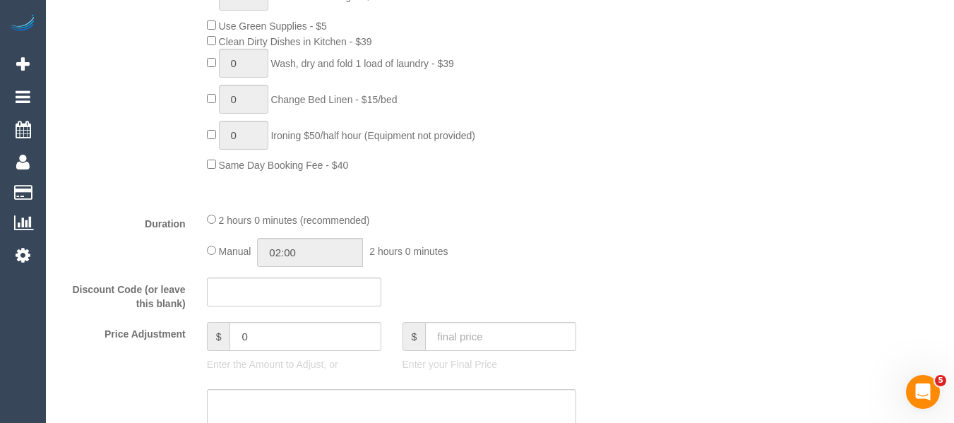
select select "number:11"
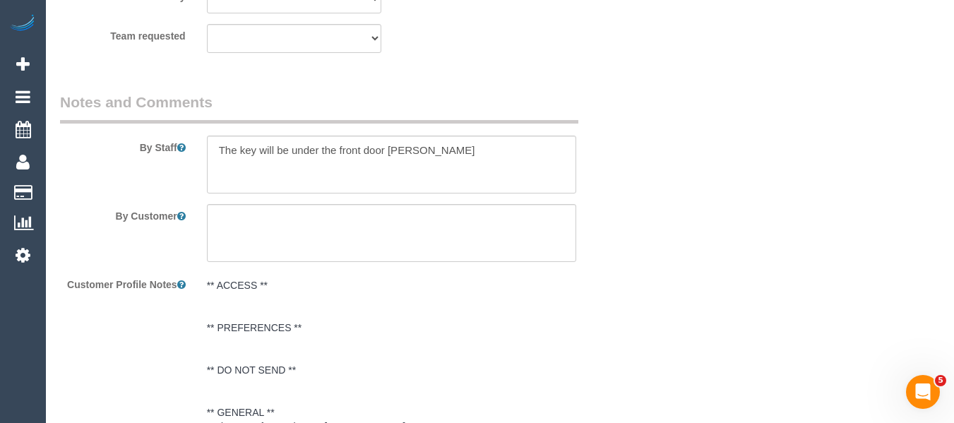
scroll to position [2420, 0]
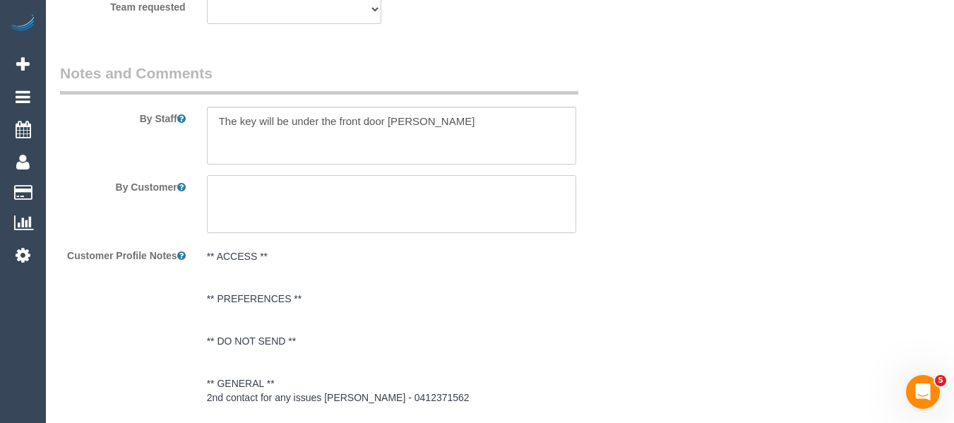
click at [465, 189] on textarea at bounding box center [392, 204] width 370 height 58
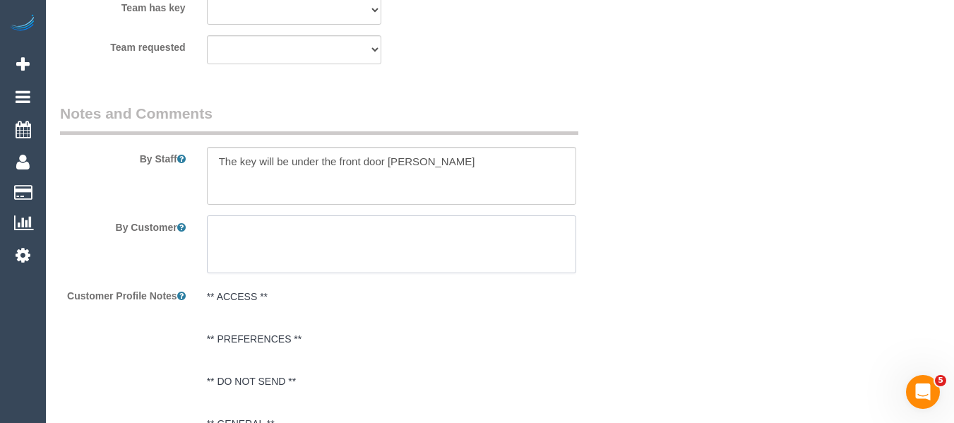
scroll to position [2369, 0]
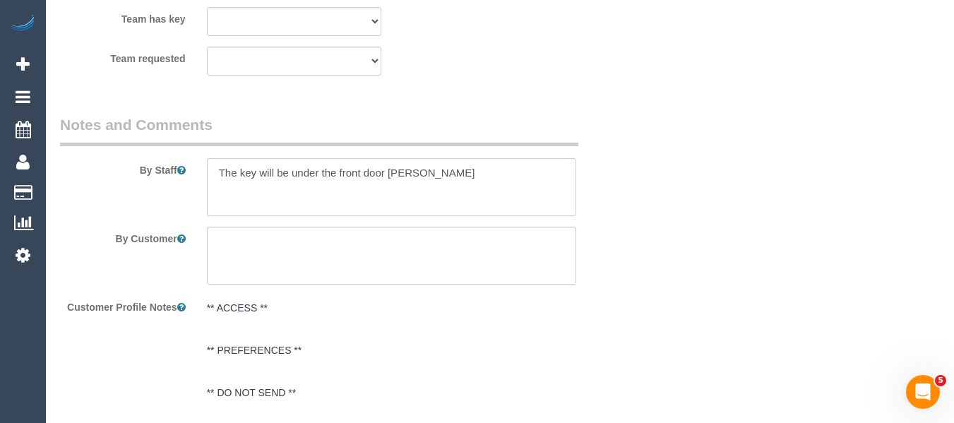
click at [437, 182] on textarea at bounding box center [392, 187] width 370 height 58
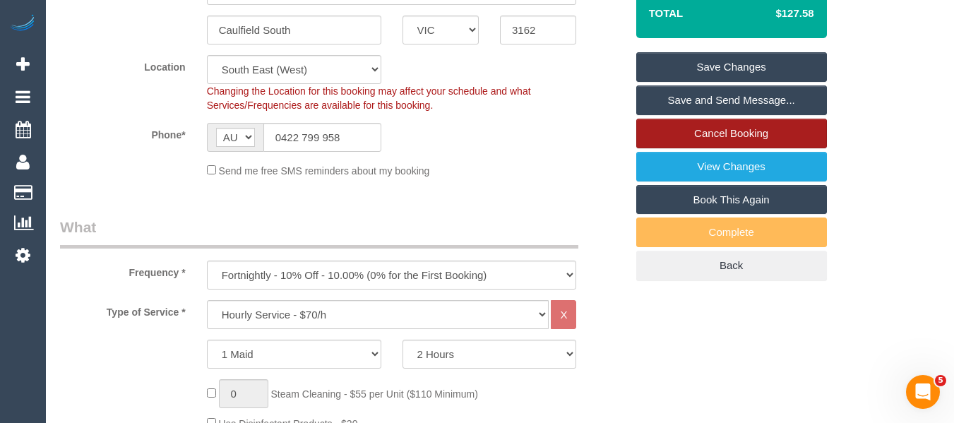
scroll to position [323, 0]
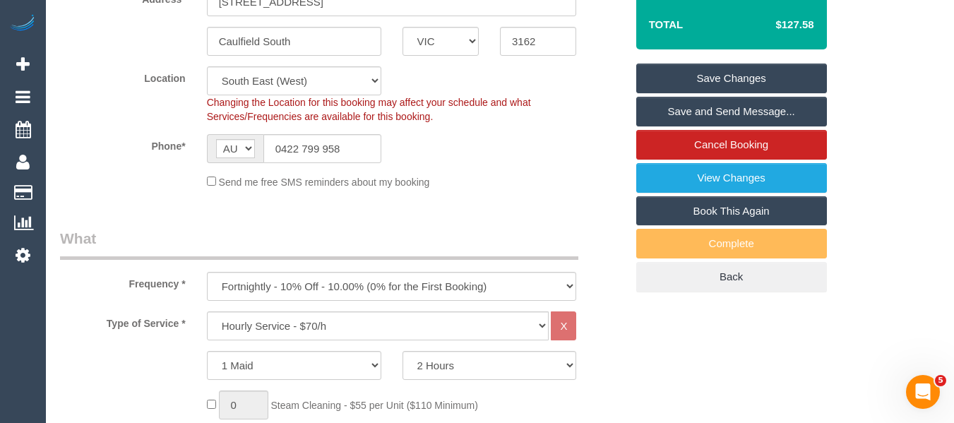
type textarea "The key will be under the front door [PERSON_NAME] Please be careful when clean…"
click at [665, 76] on link "Save Changes" at bounding box center [731, 79] width 191 height 30
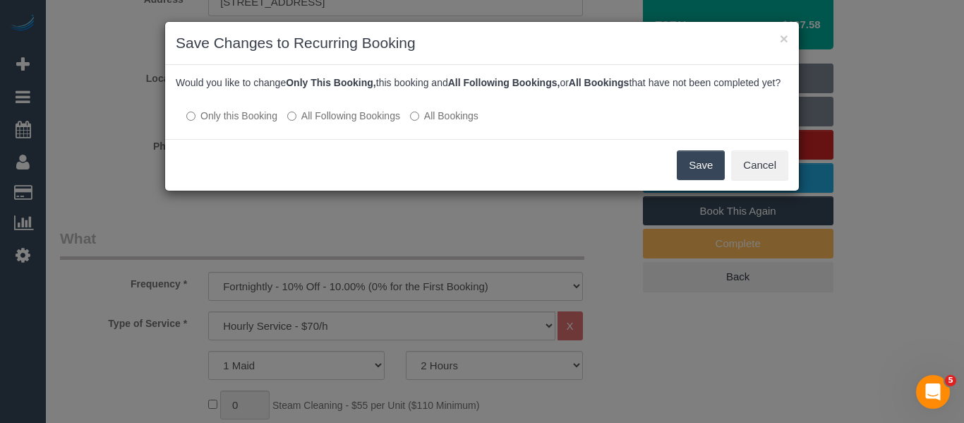
click at [392, 123] on label "All Following Bookings" at bounding box center [343, 116] width 113 height 14
click at [686, 180] on button "Save" at bounding box center [701, 165] width 48 height 30
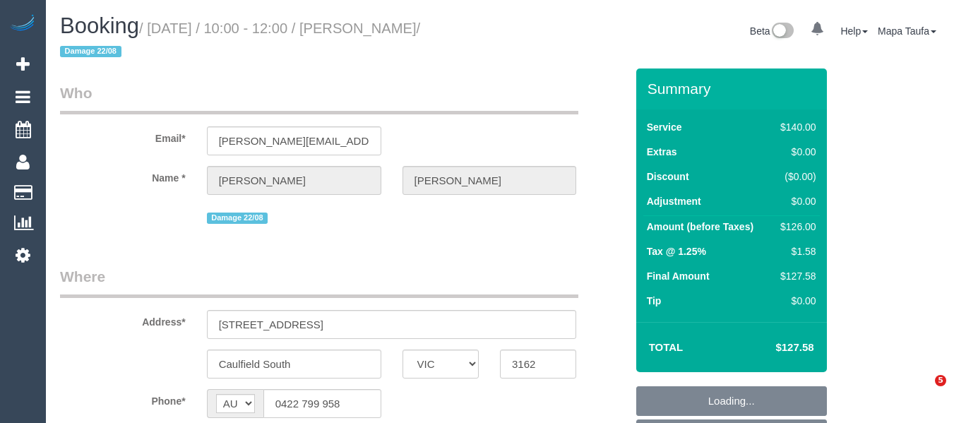
select select "VIC"
select select "string:stripe-pm_1QXwfs2GScqysDRVCBdcMq9N"
select select "number:28"
select select "number:14"
select select "number:19"
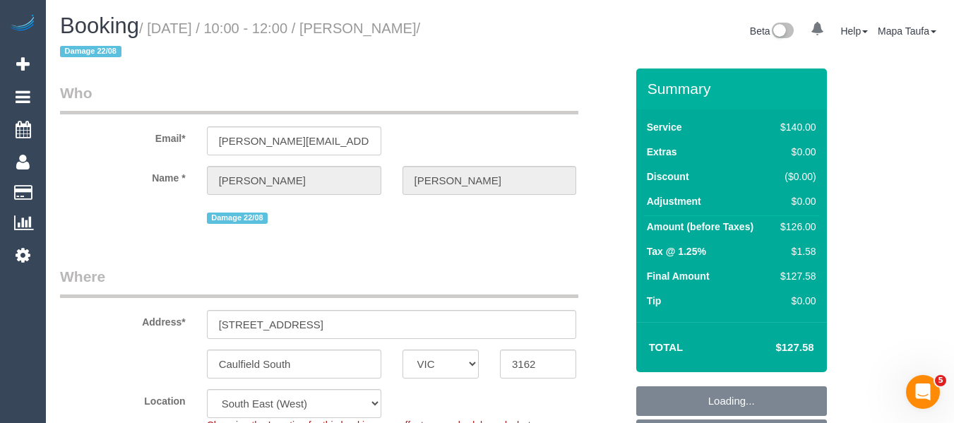
select select "number:24"
select select "number:34"
select select "number:11"
select select "object:869"
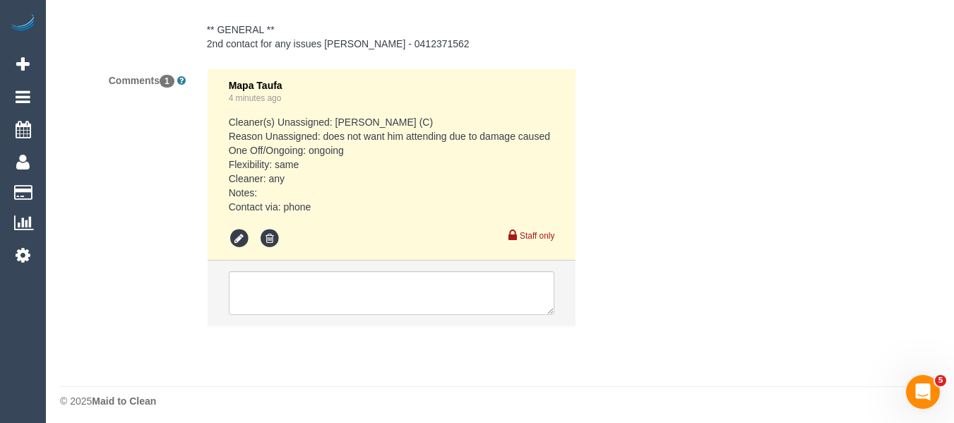
scroll to position [2779, 0]
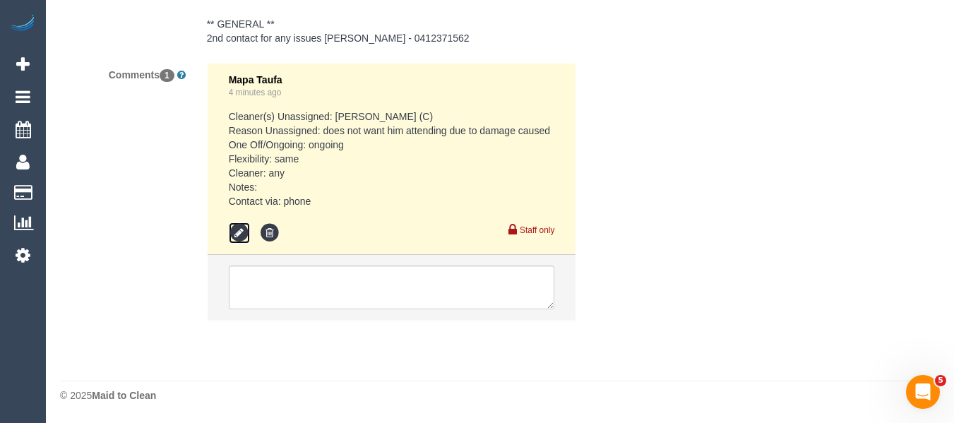
click at [241, 230] on icon at bounding box center [239, 232] width 21 height 21
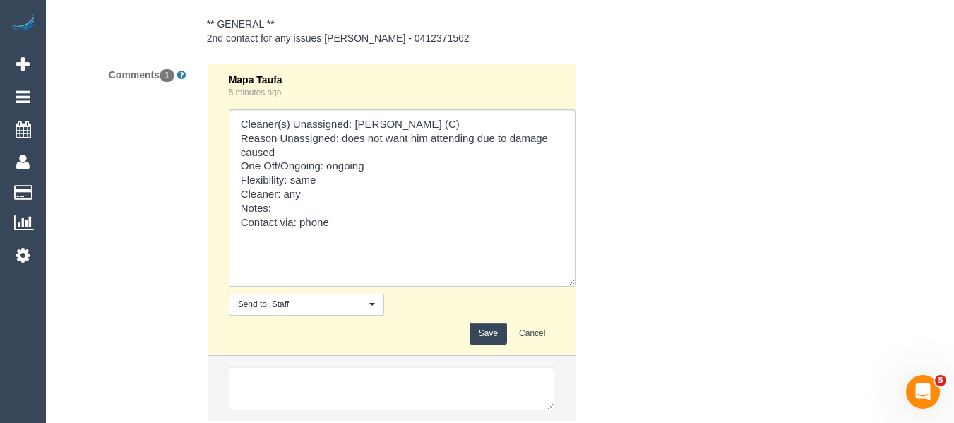
drag, startPoint x: 546, startPoint y: 179, endPoint x: 388, endPoint y: 280, distance: 187.2
click at [555, 335] on div "Mapa Taufa 5 minutes ago Send to: Staff Nothing selected Send to: Staff Send to…" at bounding box center [392, 209] width 326 height 270
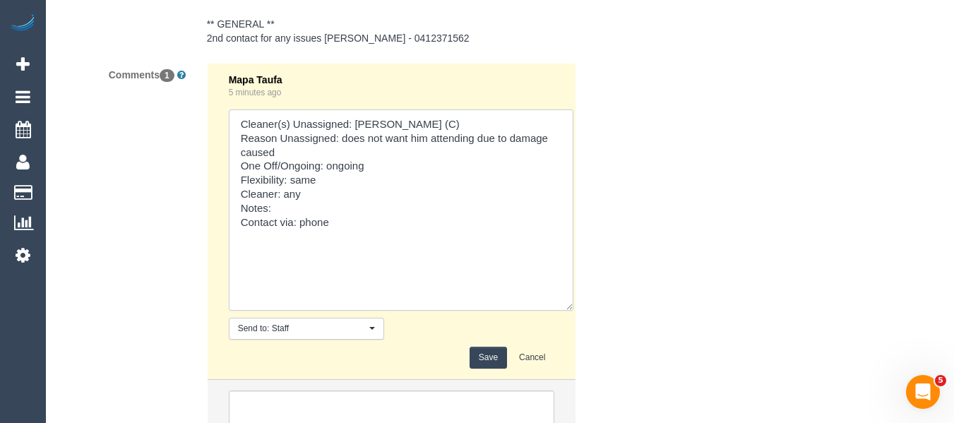
click at [306, 208] on textarea at bounding box center [401, 209] width 345 height 201
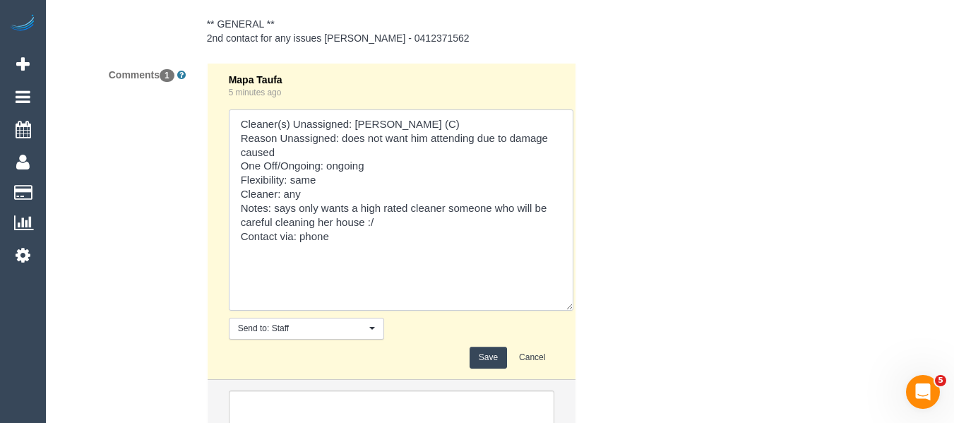
type textarea "Cleaner(s) Unassigned: Roumany Gergis (C) Reason Unassigned: does not want him …"
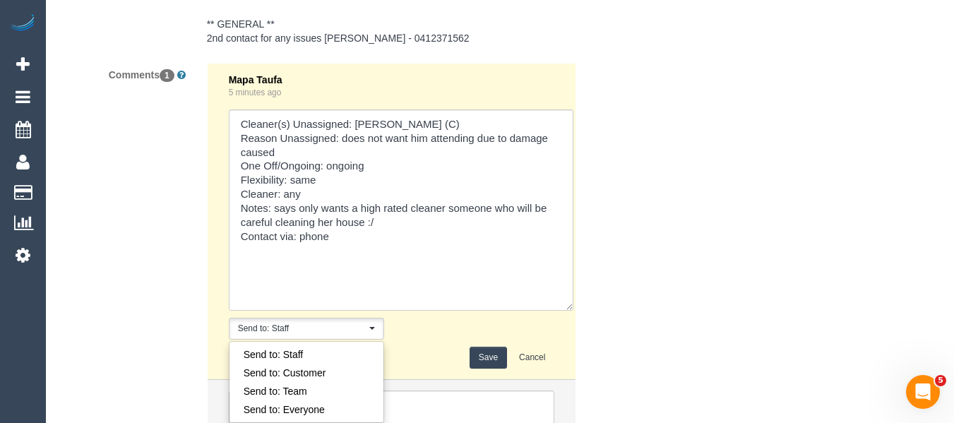
click at [610, 218] on div "Comments 1 Mapa Taufa 5 minutes ago Send to: Staff Nothing selected Send to: St…" at bounding box center [342, 261] width 587 height 397
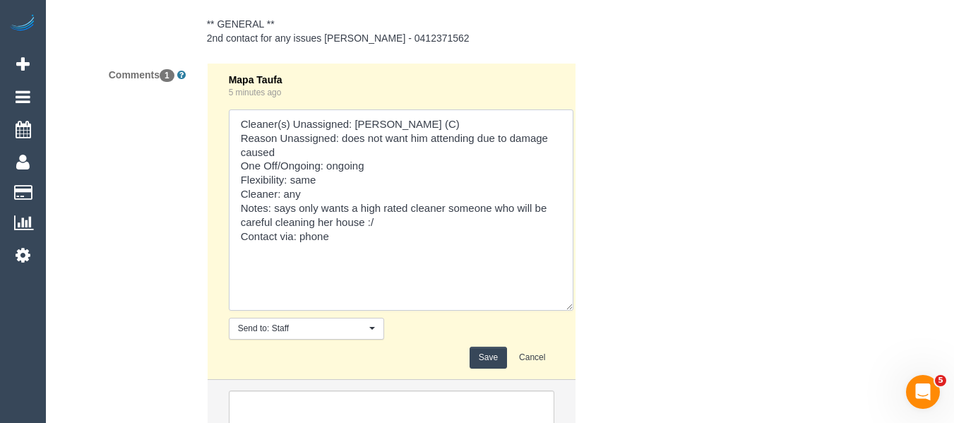
click at [422, 228] on textarea at bounding box center [401, 209] width 345 height 201
type textarea "Cleaner(s) Unassigned: Roumany Gergis (C) Reason Unassigned: does not want him …"
click at [493, 356] on button "Save" at bounding box center [487, 358] width 37 height 22
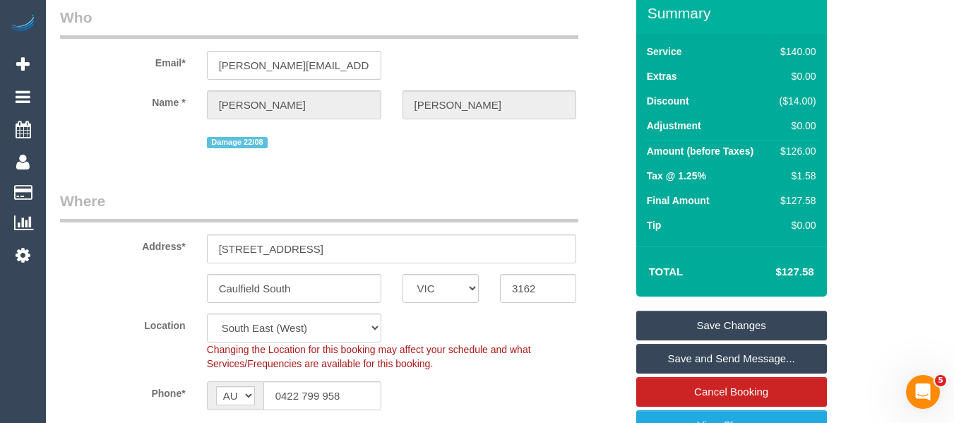
scroll to position [52, 0]
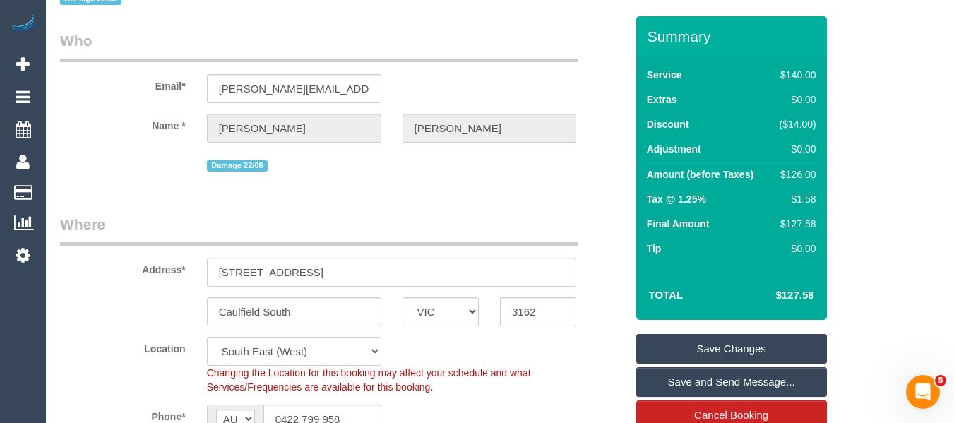
click at [698, 353] on link "Save Changes" at bounding box center [731, 349] width 191 height 30
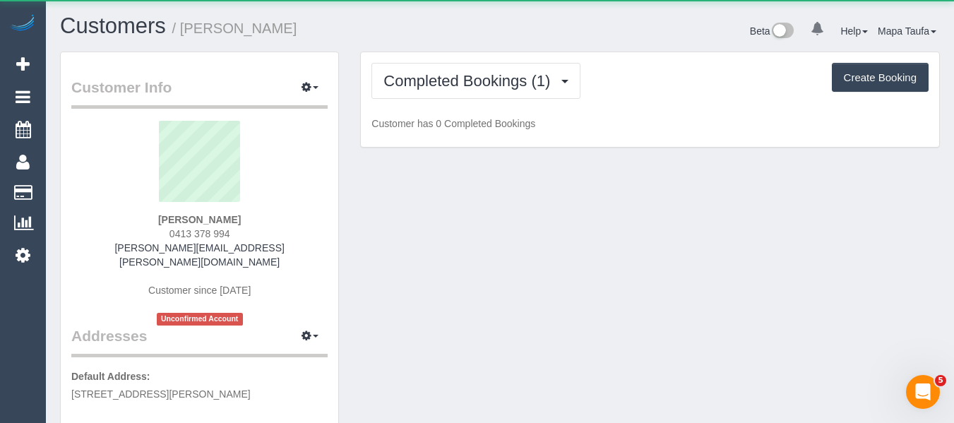
drag, startPoint x: 253, startPoint y: 219, endPoint x: 148, endPoint y: 220, distance: 105.2
click at [148, 220] on div "[PERSON_NAME] 0413 378 994 [PERSON_NAME][EMAIL_ADDRESS][PERSON_NAME][DOMAIN_NAM…" at bounding box center [199, 223] width 256 height 205
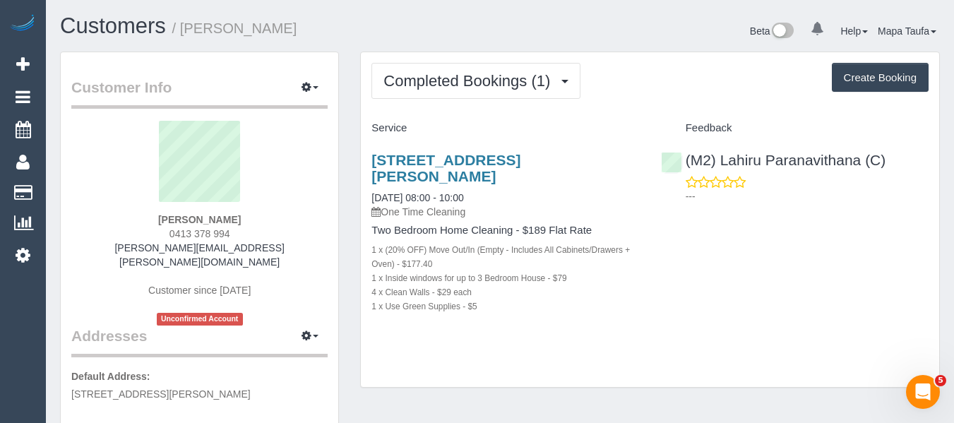
copy strong "[PERSON_NAME]"
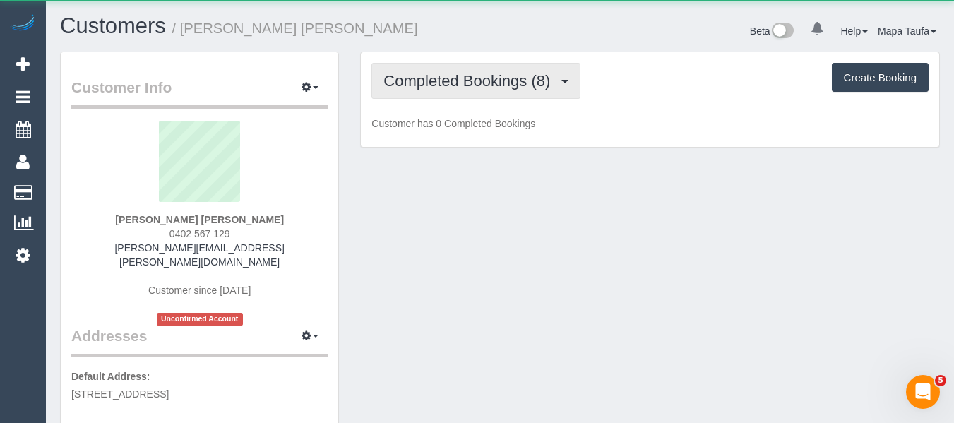
click at [491, 78] on span "Completed Bookings (8)" at bounding box center [470, 81] width 174 height 18
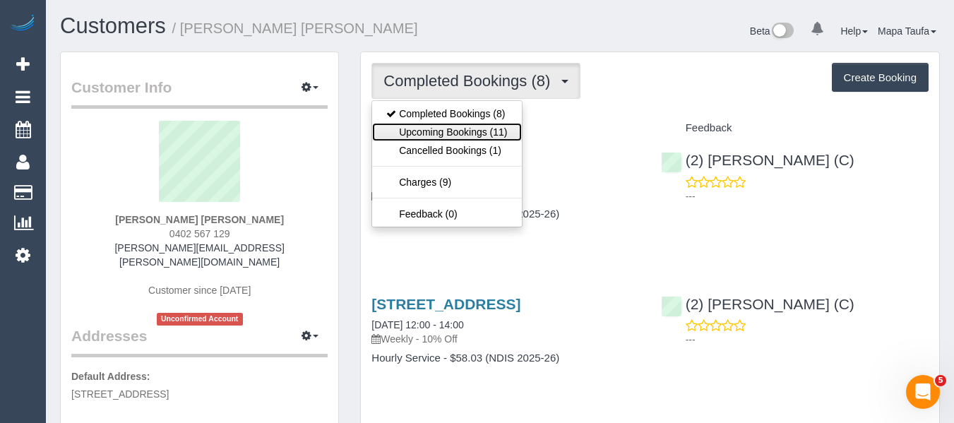
click at [485, 124] on link "Upcoming Bookings (11)" at bounding box center [446, 132] width 149 height 18
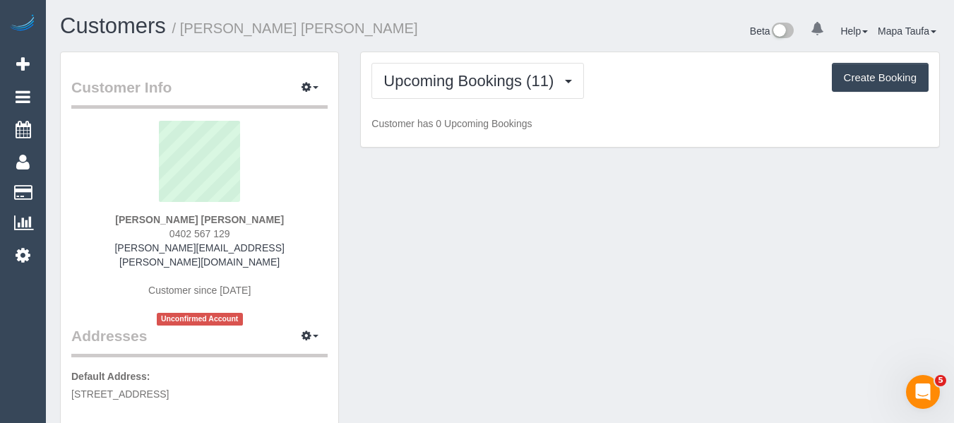
click at [532, 31] on div "Beta 0 Your Notifications You have 0 alerts Help Help Docs Take a Tour Contact …" at bounding box center [725, 32] width 450 height 37
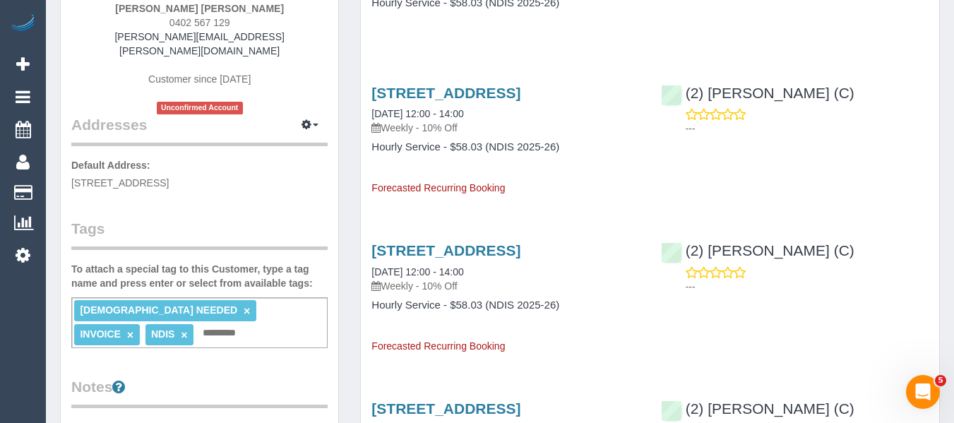
scroll to position [212, 0]
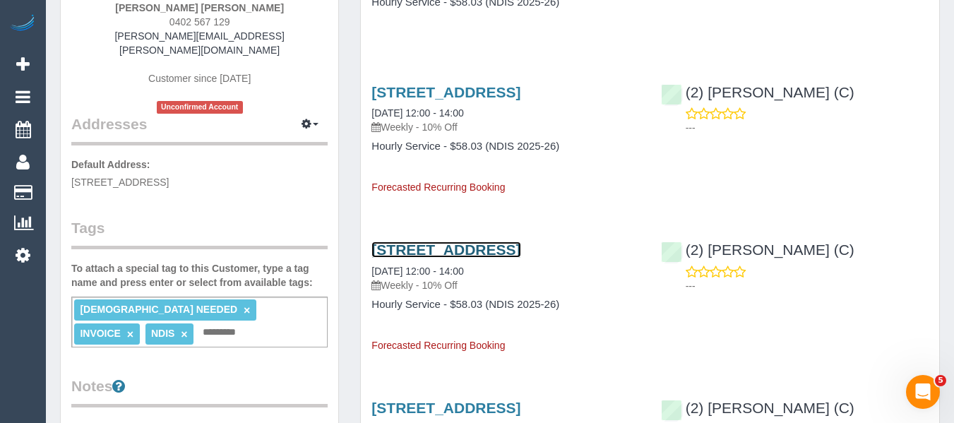
click at [424, 258] on link "[STREET_ADDRESS]" at bounding box center [445, 249] width 149 height 16
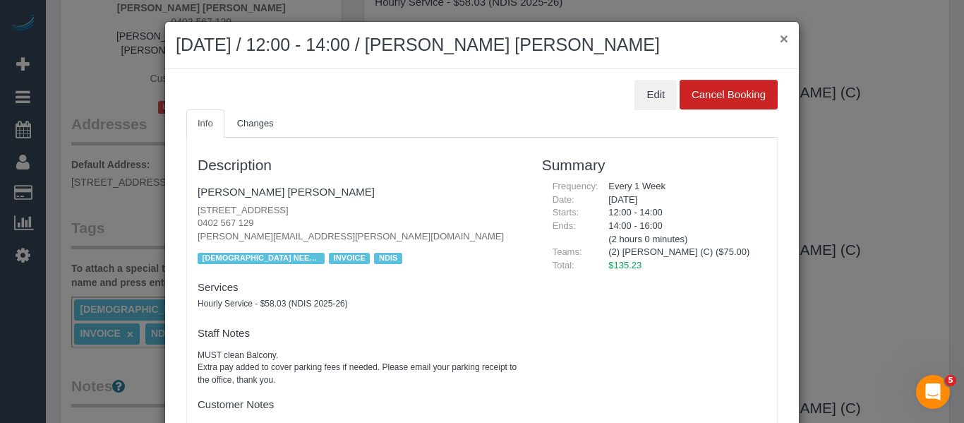
click at [780, 40] on button "×" at bounding box center [784, 38] width 8 height 15
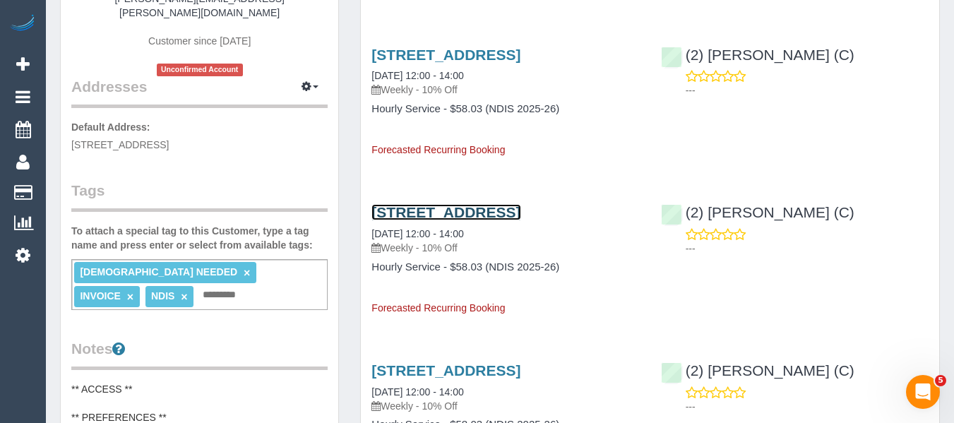
scroll to position [282, 0]
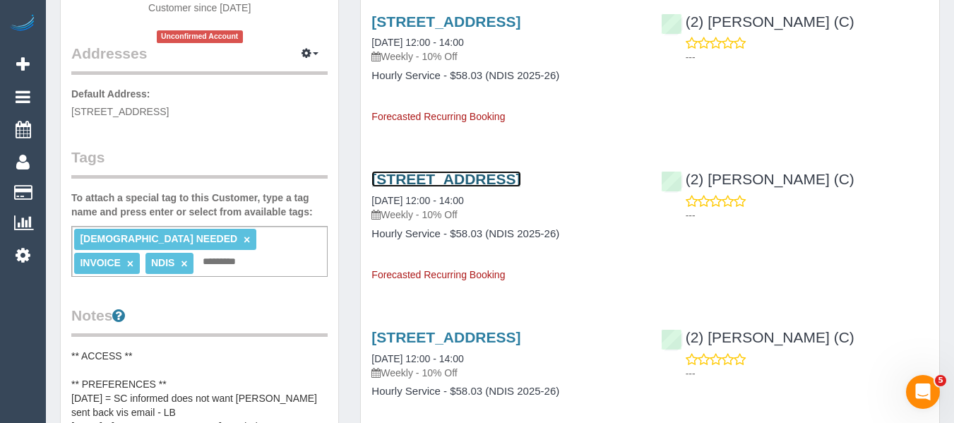
click at [423, 187] on link "[STREET_ADDRESS]" at bounding box center [445, 179] width 149 height 16
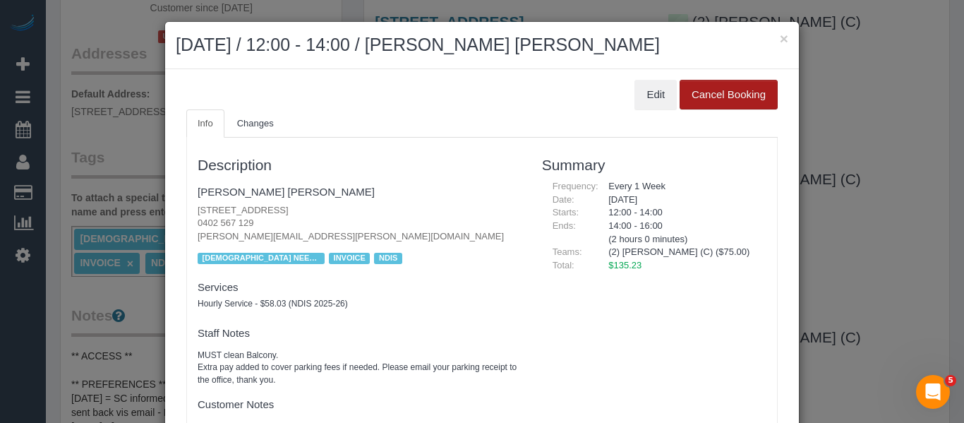
click at [713, 93] on button "Cancel Booking" at bounding box center [729, 95] width 98 height 30
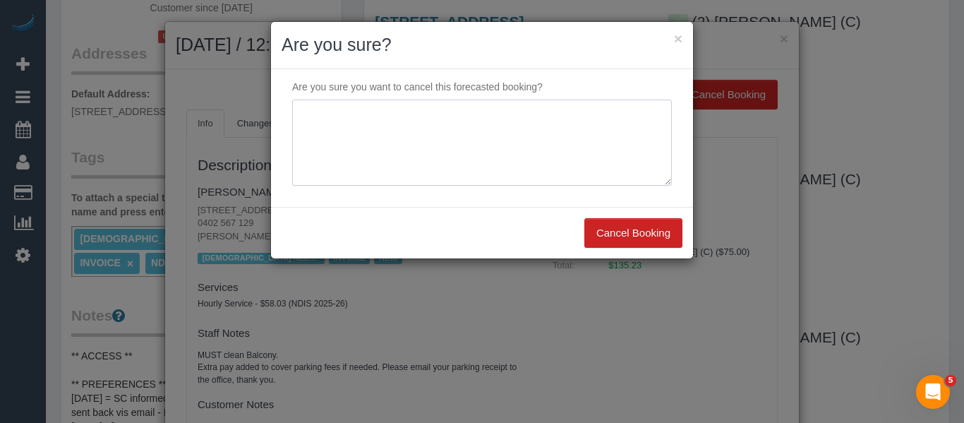
click at [466, 156] on textarea at bounding box center [482, 143] width 380 height 86
type textarea "service not needed via phone -MT"
click at [609, 229] on button "Cancel Booking" at bounding box center [634, 233] width 98 height 30
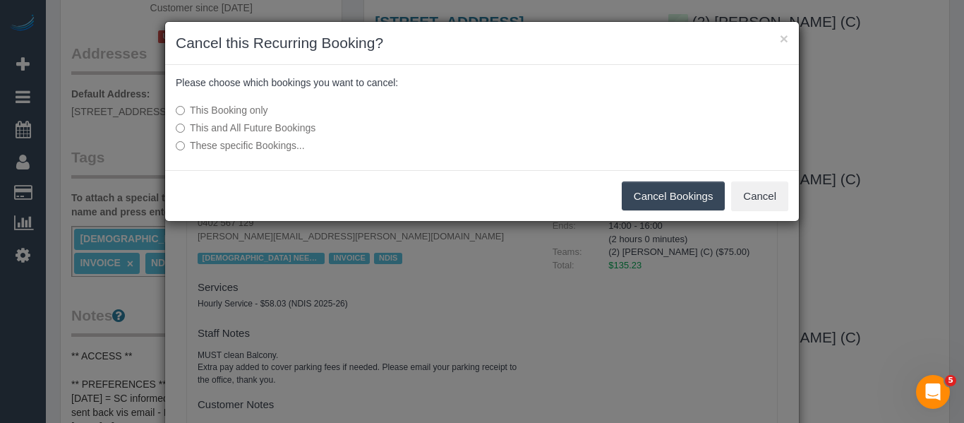
click at [630, 188] on button "Cancel Bookings" at bounding box center [674, 196] width 104 height 30
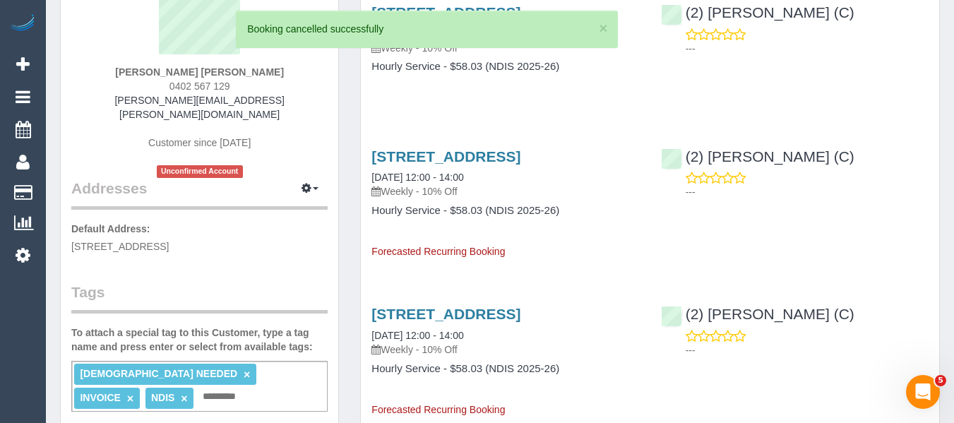
scroll to position [0, 0]
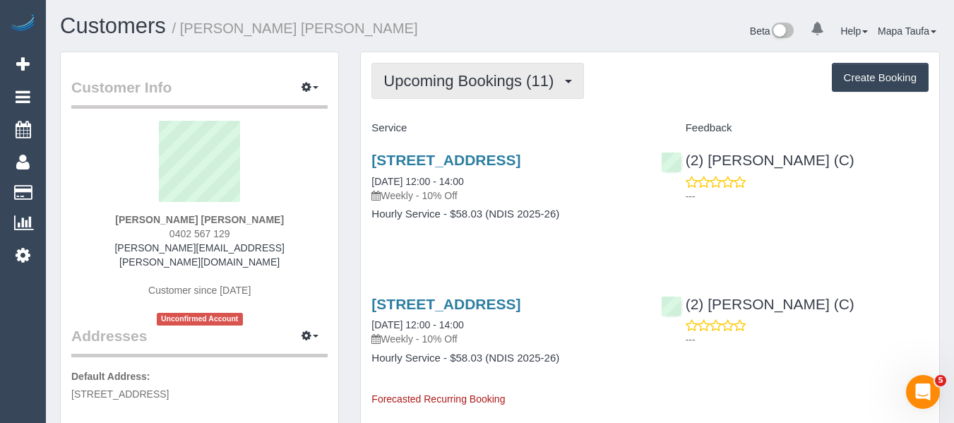
drag, startPoint x: 445, startPoint y: 66, endPoint x: 443, endPoint y: 96, distance: 30.4
click at [445, 71] on button "Upcoming Bookings (11)" at bounding box center [477, 81] width 213 height 36
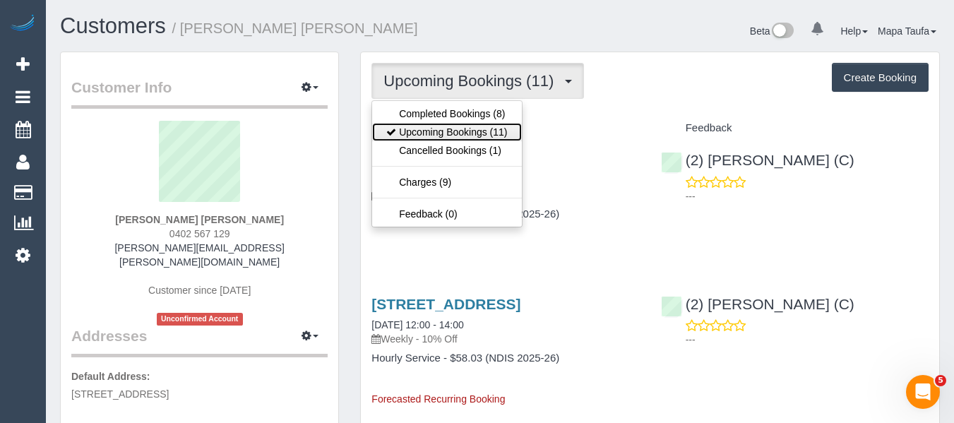
click at [444, 126] on link "Upcoming Bookings (11)" at bounding box center [446, 132] width 149 height 18
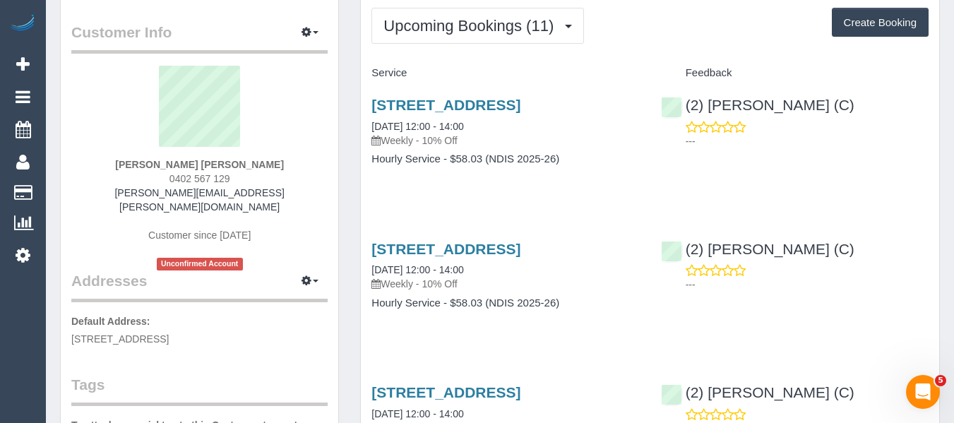
scroll to position [212, 0]
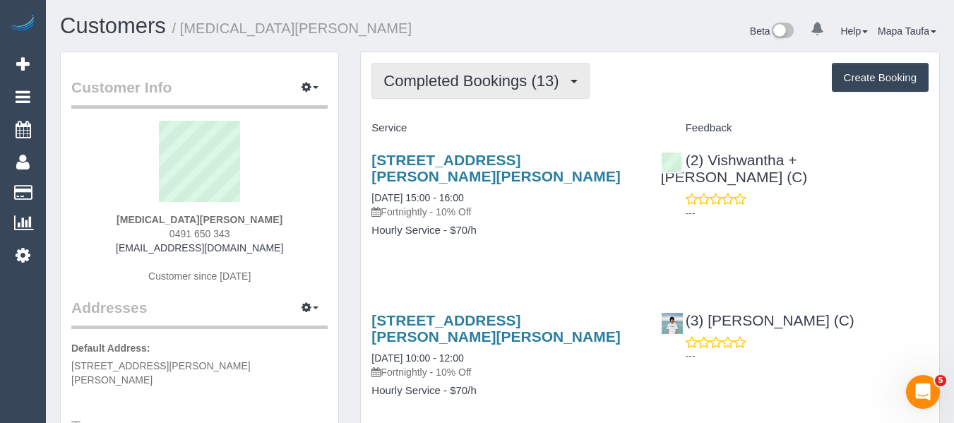
click at [467, 92] on button "Completed Bookings (13)" at bounding box center [479, 81] width 217 height 36
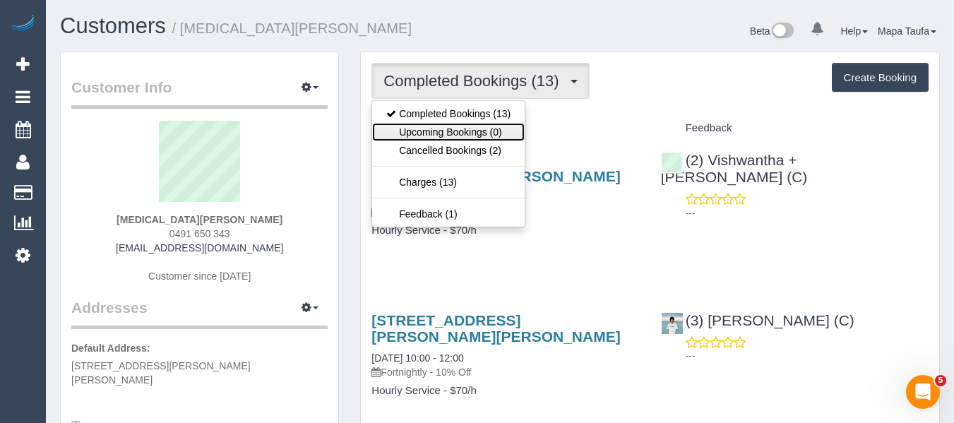
click at [467, 132] on link "Upcoming Bookings (0)" at bounding box center [448, 132] width 152 height 18
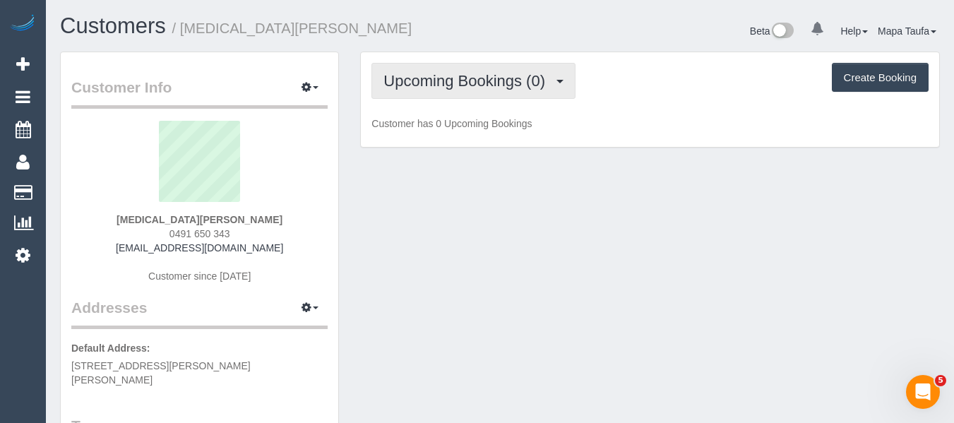
drag, startPoint x: 470, startPoint y: 83, endPoint x: 470, endPoint y: 117, distance: 33.9
click at [472, 88] on span "Upcoming Bookings (0)" at bounding box center [467, 81] width 169 height 18
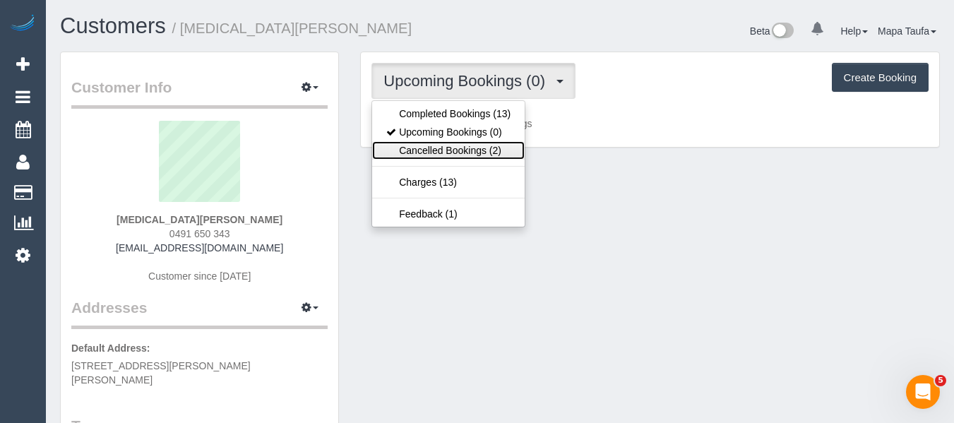
click at [465, 145] on link "Cancelled Bookings (2)" at bounding box center [448, 150] width 152 height 18
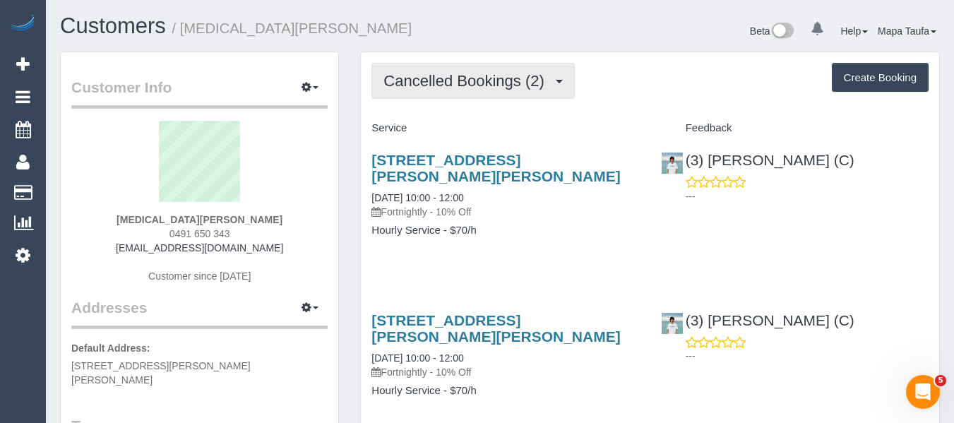
click at [474, 88] on span "Cancelled Bookings (2)" at bounding box center [466, 81] width 167 height 18
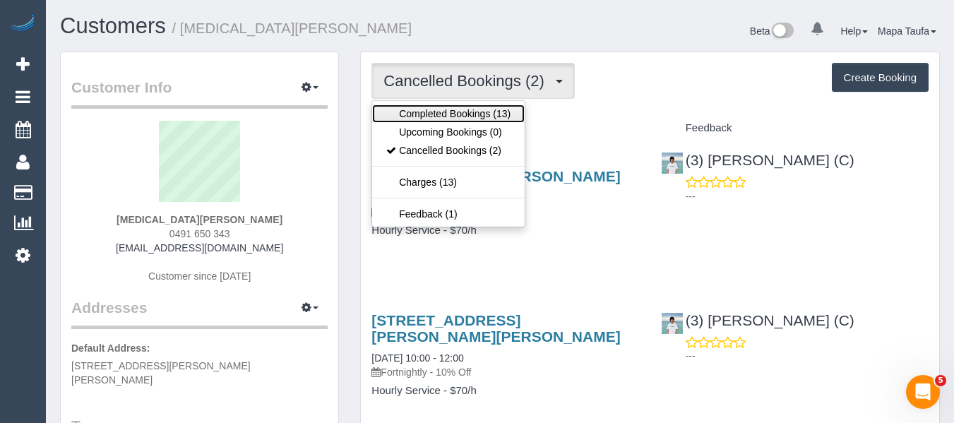
click at [456, 112] on link "Completed Bookings (13)" at bounding box center [448, 113] width 152 height 18
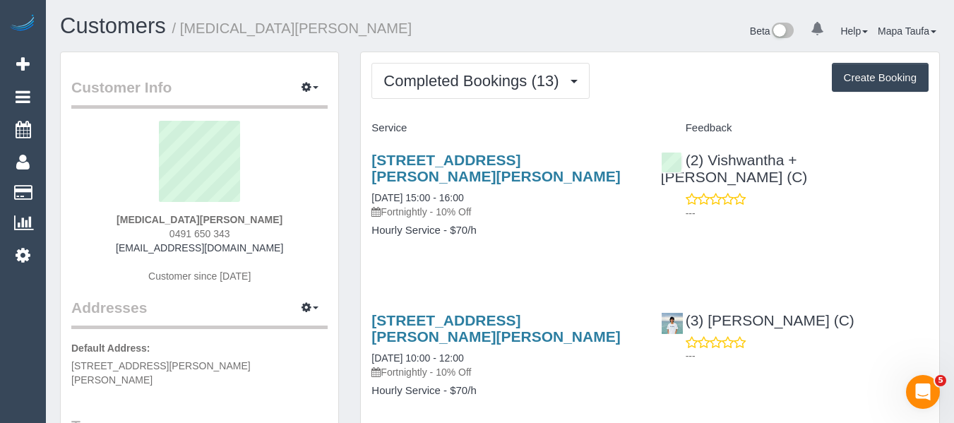
drag, startPoint x: 242, startPoint y: 233, endPoint x: 164, endPoint y: 234, distance: 77.7
click at [164, 234] on div "nikita batra 0491 650 343 nikitabatra1990@gmail.com Customer since 2025" at bounding box center [199, 209] width 256 height 176
copy span "0491 650 343"
click at [282, 226] on div "nikita batra 0491 650 343 nikitabatra1990@gmail.com Customer since 2025" at bounding box center [199, 209] width 256 height 176
drag, startPoint x: 277, startPoint y: 249, endPoint x: 122, endPoint y: 252, distance: 155.3
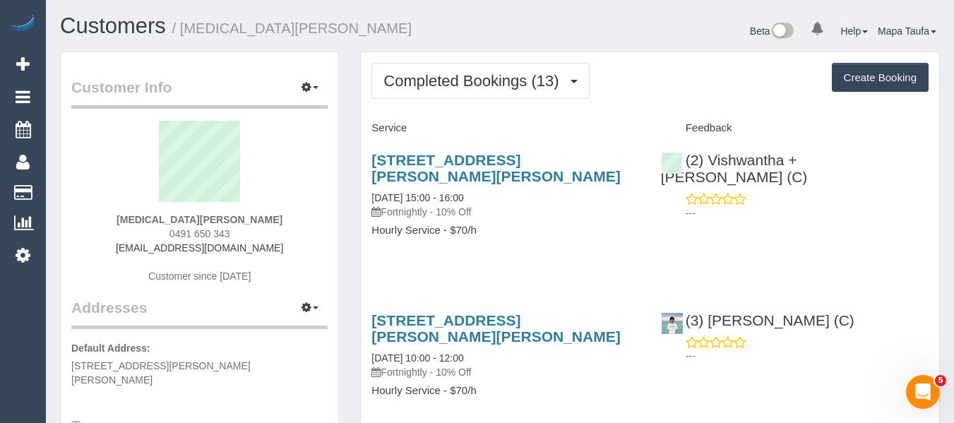
click at [121, 251] on div "nikita batra 0491 650 343 nikitabatra1990@gmail.com Customer since 2025" at bounding box center [199, 209] width 256 height 176
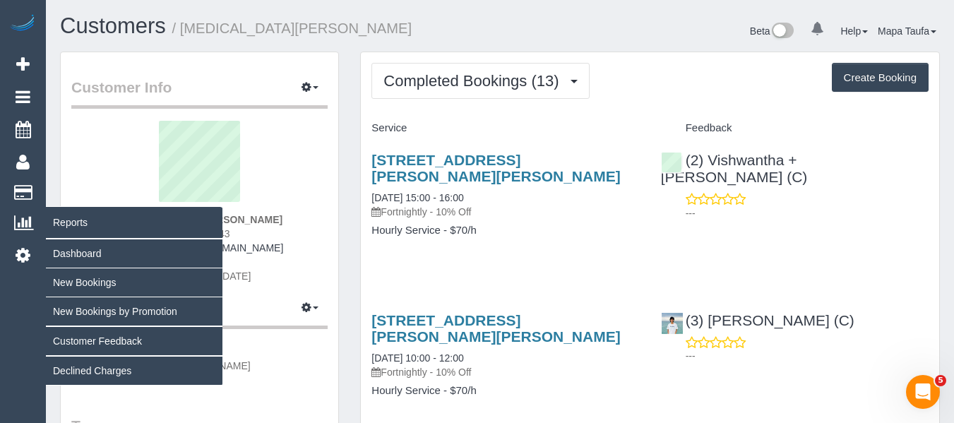
copy link "nikitabatra1990@gmail.com"
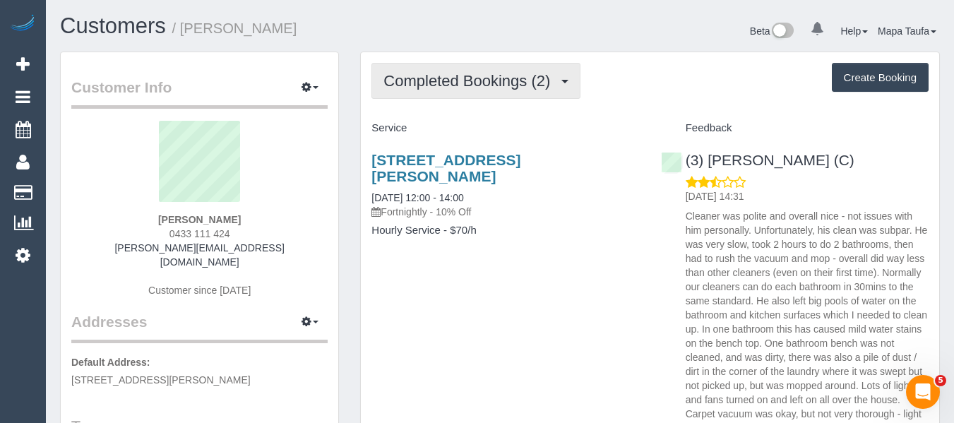
drag, startPoint x: 438, startPoint y: 100, endPoint x: 435, endPoint y: 91, distance: 9.8
click at [436, 100] on div "Completed Bookings (2) Completed Bookings (2) Upcoming Bookings (11) Cancelled …" at bounding box center [650, 363] width 578 height 623
click at [435, 91] on button "Completed Bookings (2)" at bounding box center [475, 81] width 209 height 36
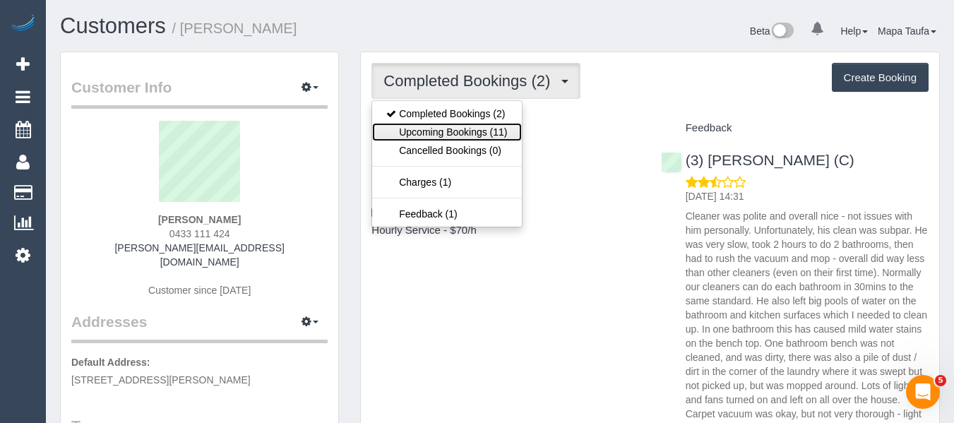
click at [433, 129] on link "Upcoming Bookings (11)" at bounding box center [446, 132] width 149 height 18
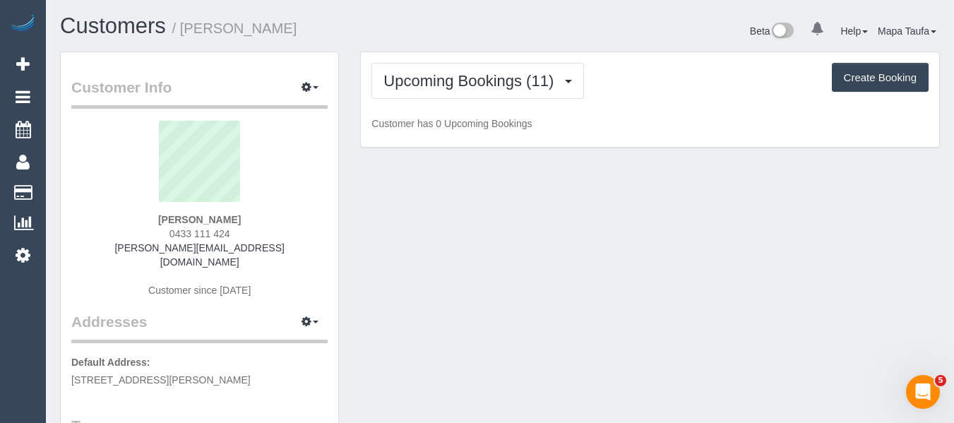
click at [649, 92] on div "Upcoming Bookings (11) Completed Bookings (2) Upcoming Bookings (11) Cancelled …" at bounding box center [649, 81] width 557 height 36
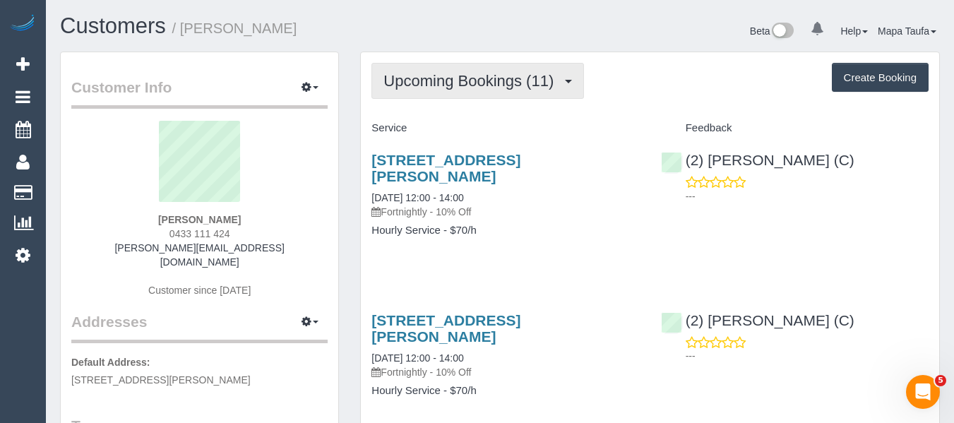
drag, startPoint x: 425, startPoint y: 78, endPoint x: 423, endPoint y: 89, distance: 11.5
click at [425, 77] on span "Upcoming Bookings (11)" at bounding box center [471, 81] width 177 height 18
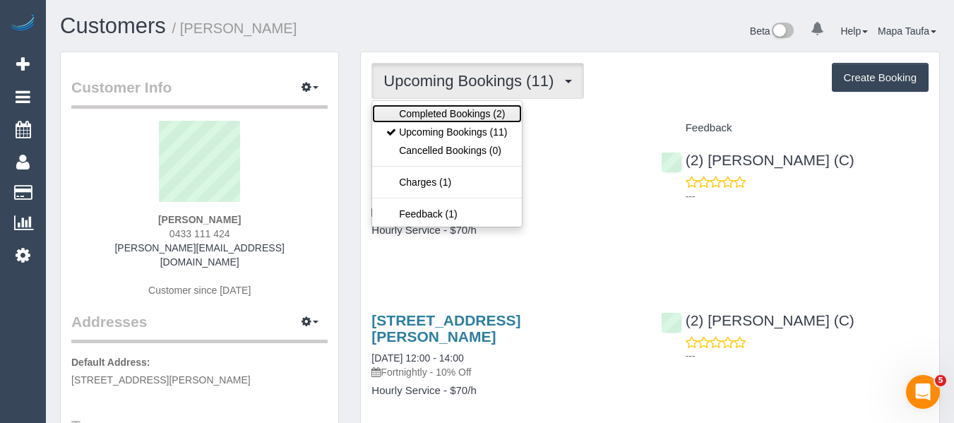
click at [421, 104] on link "Completed Bookings (2)" at bounding box center [446, 113] width 149 height 18
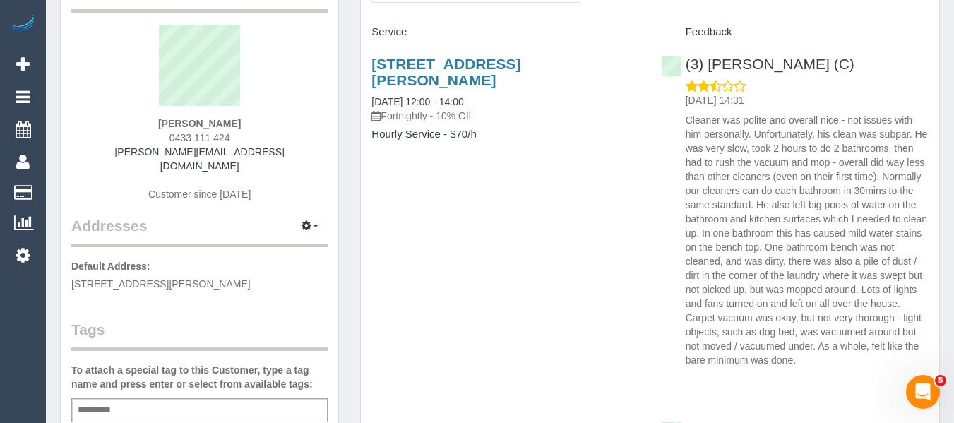
scroll to position [71, 0]
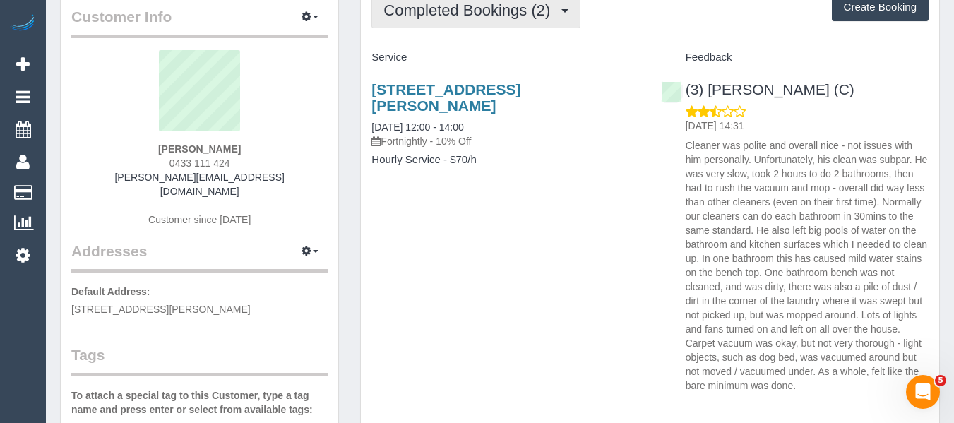
click at [426, 28] on button "Completed Bookings (2)" at bounding box center [475, 10] width 209 height 36
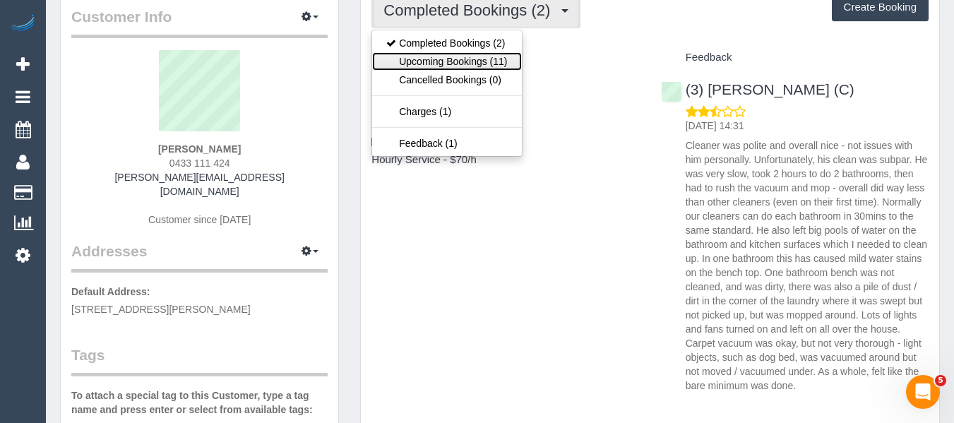
click at [429, 61] on link "Upcoming Bookings (11)" at bounding box center [446, 61] width 149 height 18
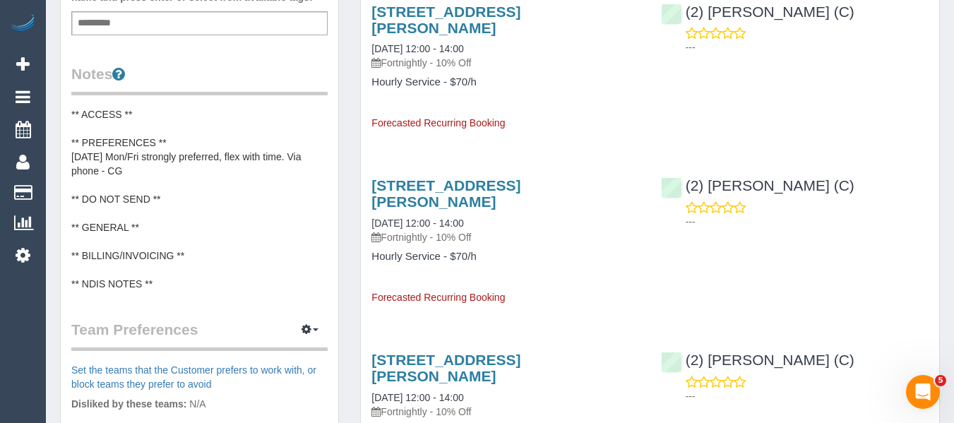
scroll to position [565, 0]
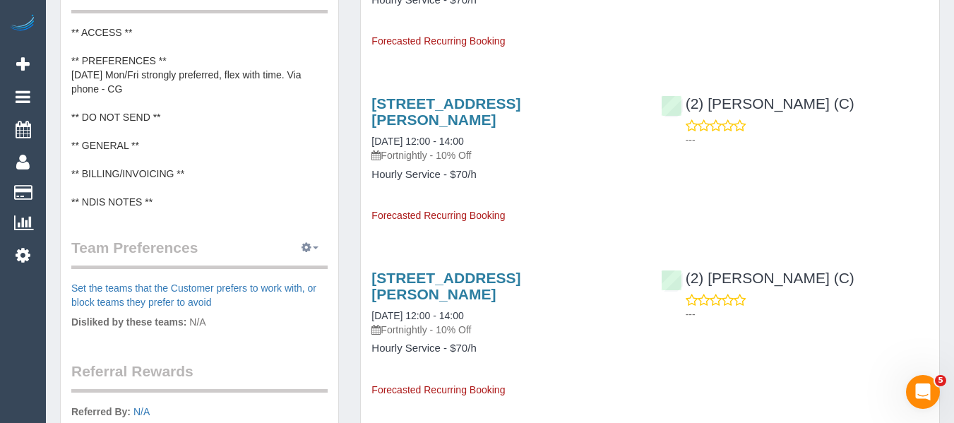
click at [301, 237] on button "button" at bounding box center [309, 248] width 35 height 22
click at [293, 265] on link "Manage Preferences" at bounding box center [267, 274] width 120 height 18
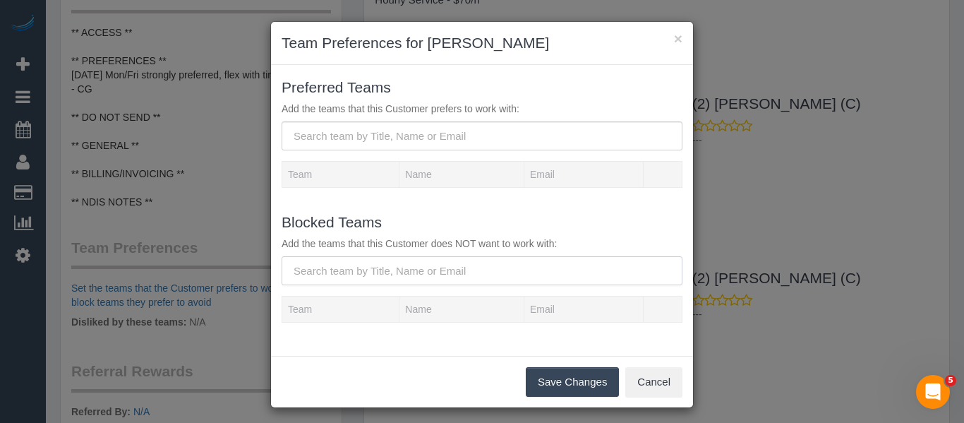
click at [348, 282] on input "text" at bounding box center [482, 270] width 401 height 29
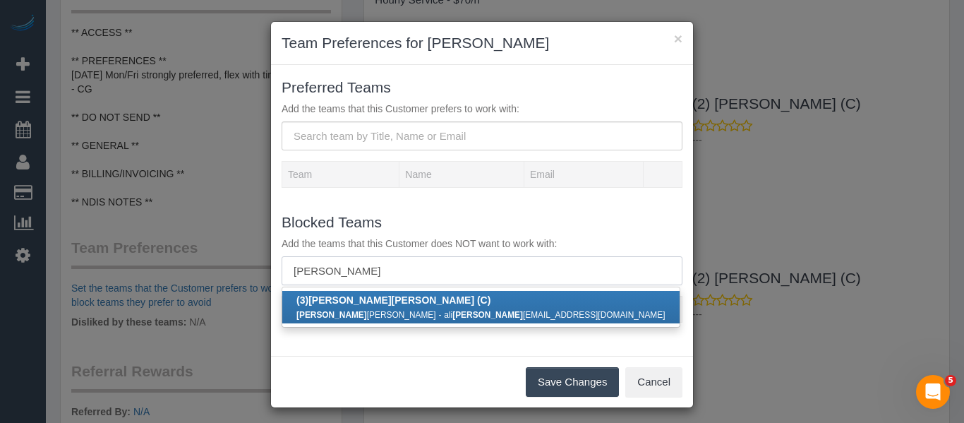
type input "danyal"
click at [347, 296] on b "(3) Danyal Ali (C)" at bounding box center [394, 299] width 194 height 11
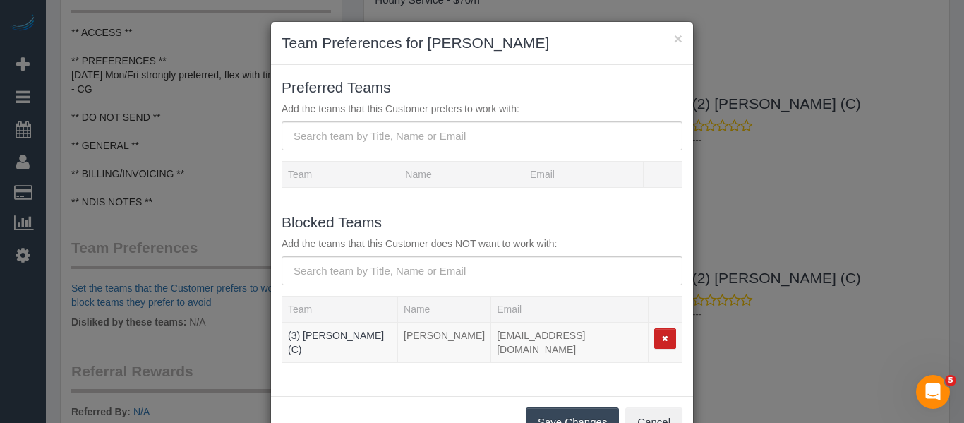
click at [565, 407] on button "Save Changes" at bounding box center [572, 422] width 93 height 30
click at [568, 410] on div "Save Changes Cancel" at bounding box center [482, 422] width 422 height 52
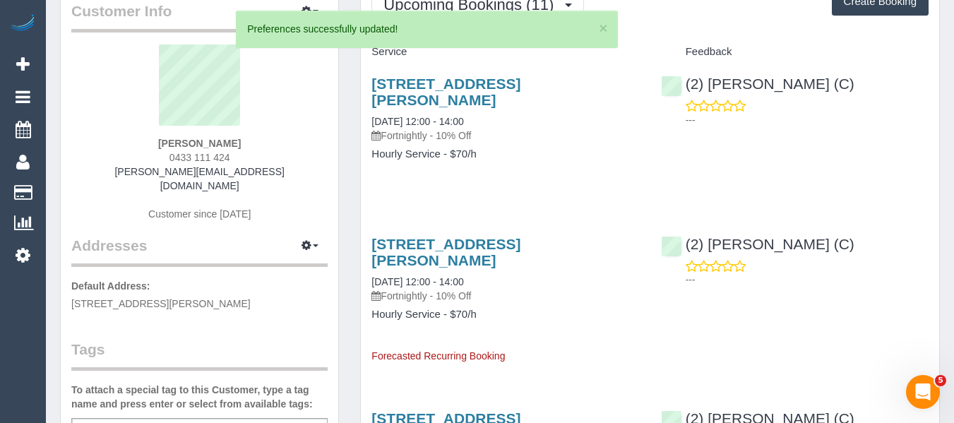
scroll to position [0, 0]
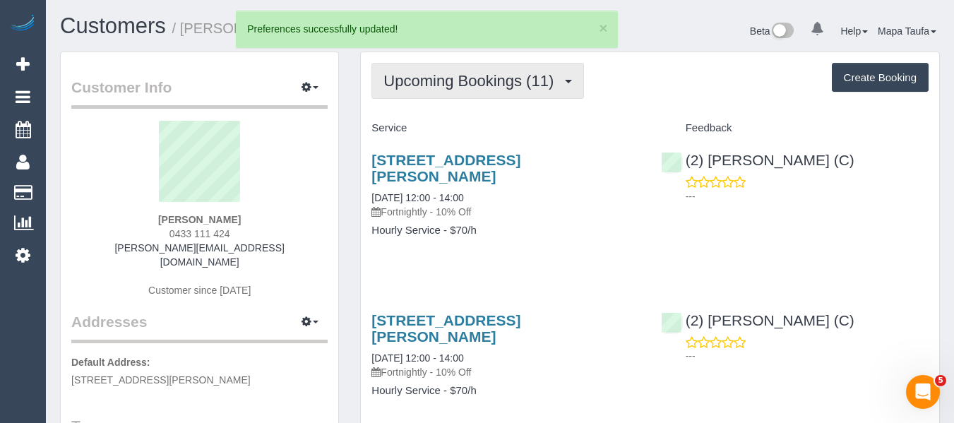
click at [445, 88] on span "Upcoming Bookings (11)" at bounding box center [471, 81] width 177 height 18
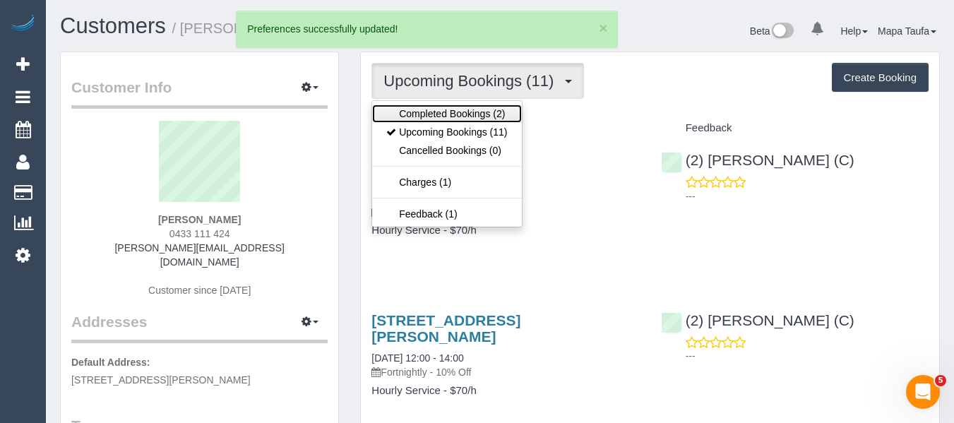
click at [441, 109] on link "Completed Bookings (2)" at bounding box center [446, 113] width 149 height 18
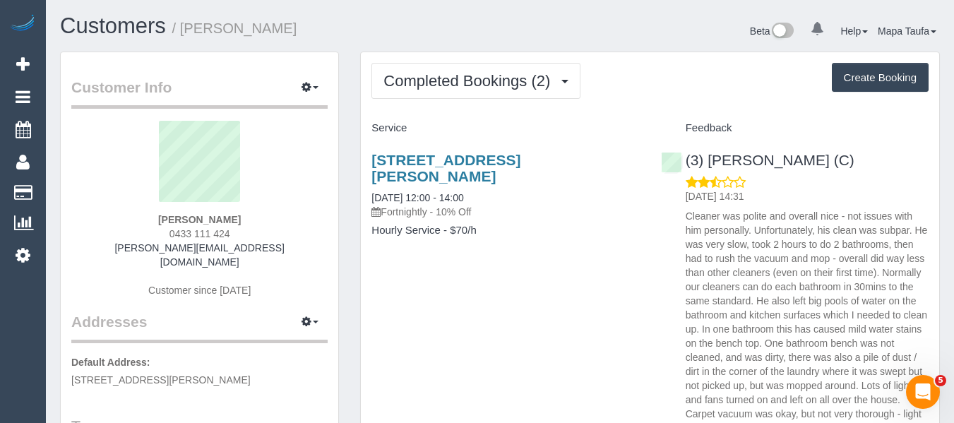
click at [460, 150] on div "21 Thompson Road, Upwey, VIC 3158 30/08/2025 12:00 - 14:00 Fortnightly - 10% Of…" at bounding box center [505, 202] width 289 height 125
click at [457, 157] on link "21 Thompson Road, Upwey, VIC 3158" at bounding box center [445, 168] width 149 height 32
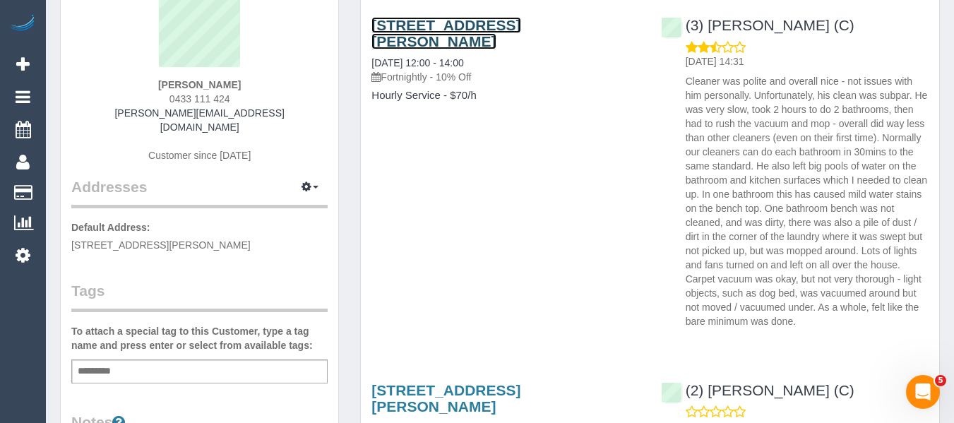
scroll to position [212, 0]
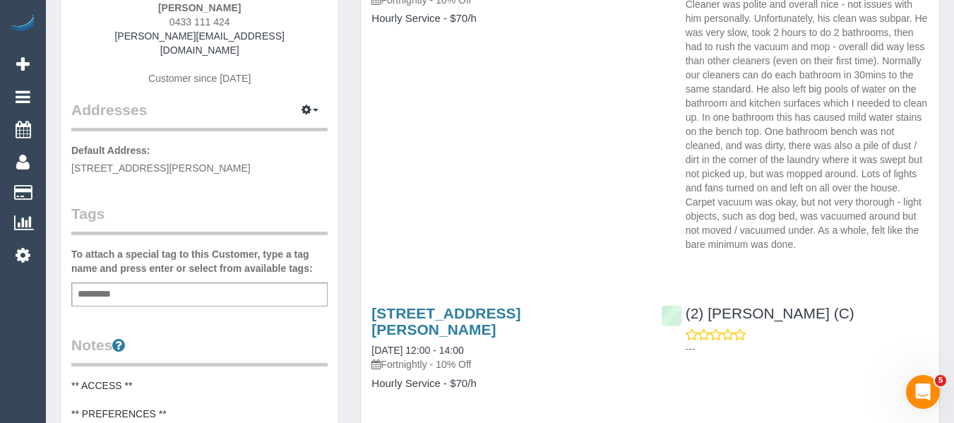
click at [137, 282] on div "Add a tag" at bounding box center [199, 294] width 256 height 24
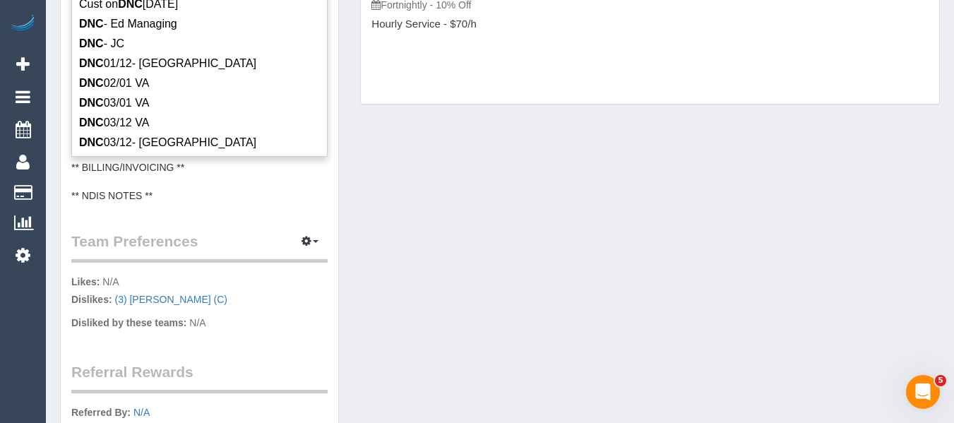
scroll to position [582, 0]
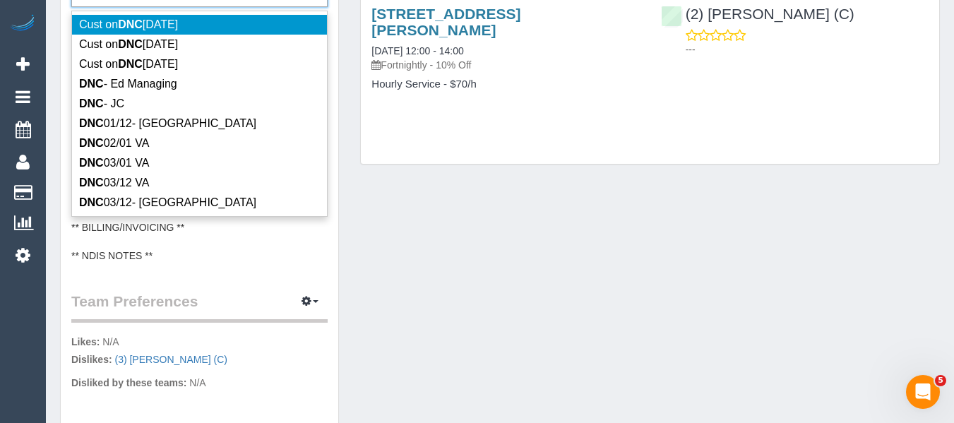
type input "***"
click at [514, 261] on div "Customer Info Edit Contact Info Send Message Email Preferences Special Sales Ta…" at bounding box center [499, 108] width 901 height 1137
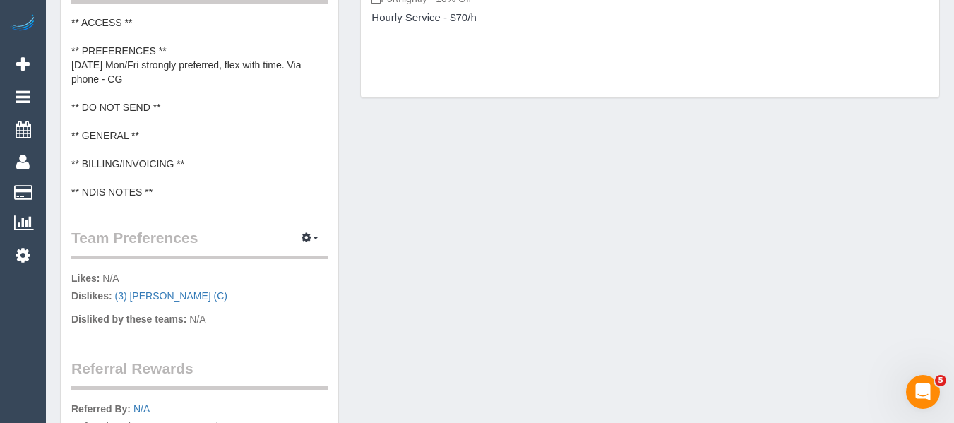
scroll to position [443, 0]
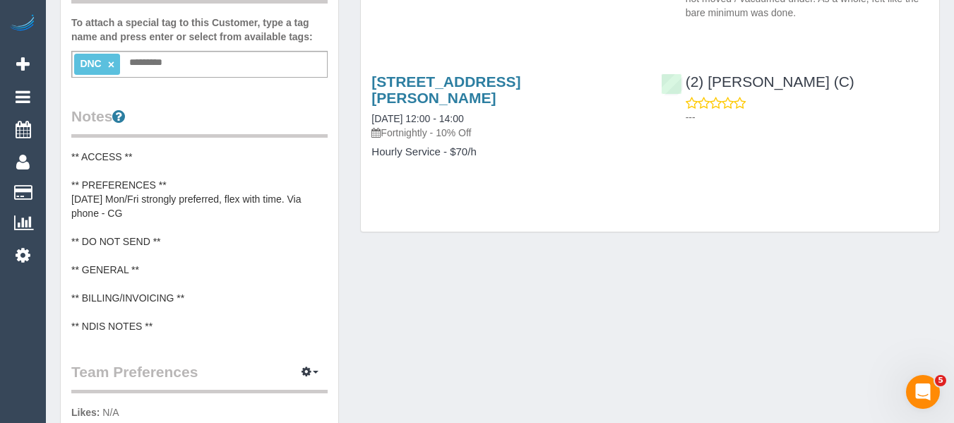
click at [112, 59] on link "×" at bounding box center [111, 65] width 6 height 12
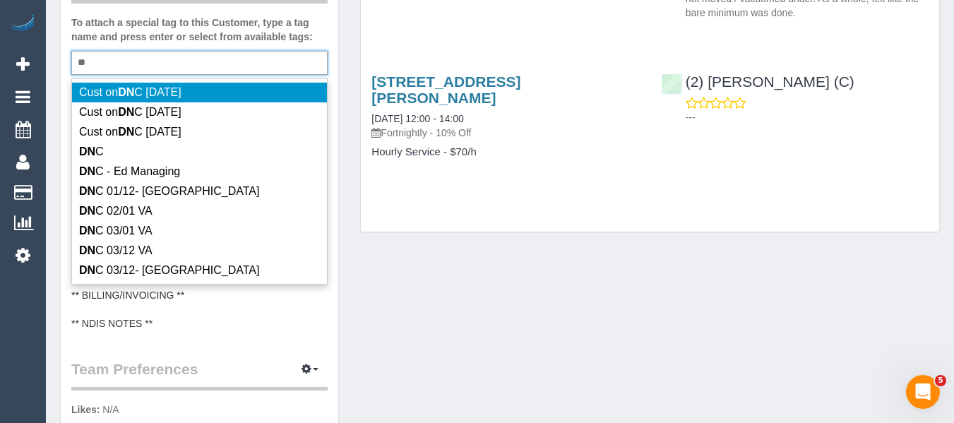
type input "*"
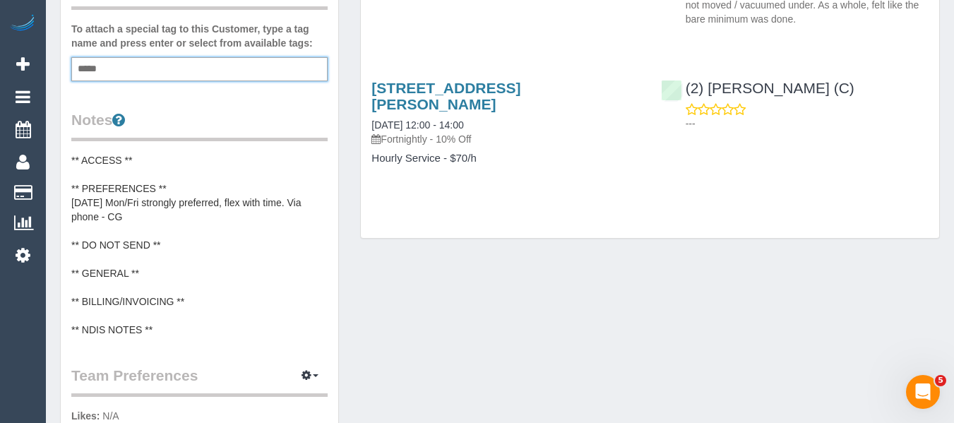
scroll to position [345, 0]
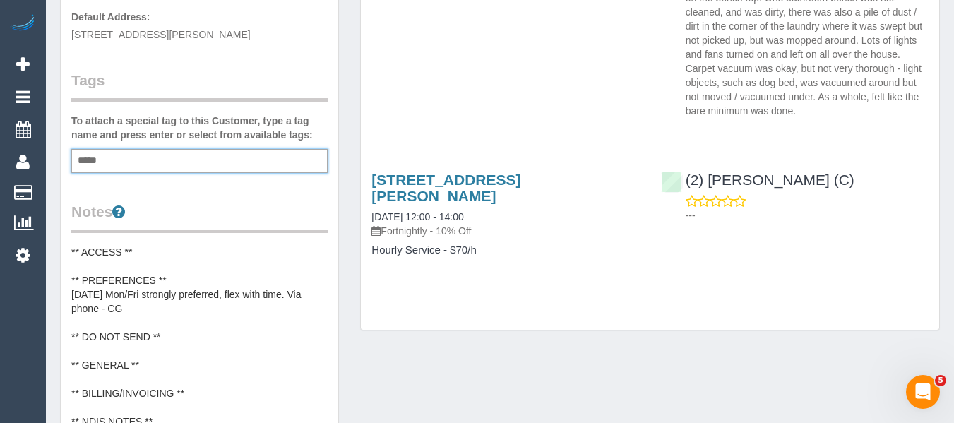
click at [121, 157] on div "***** DNC /" at bounding box center [199, 161] width 256 height 24
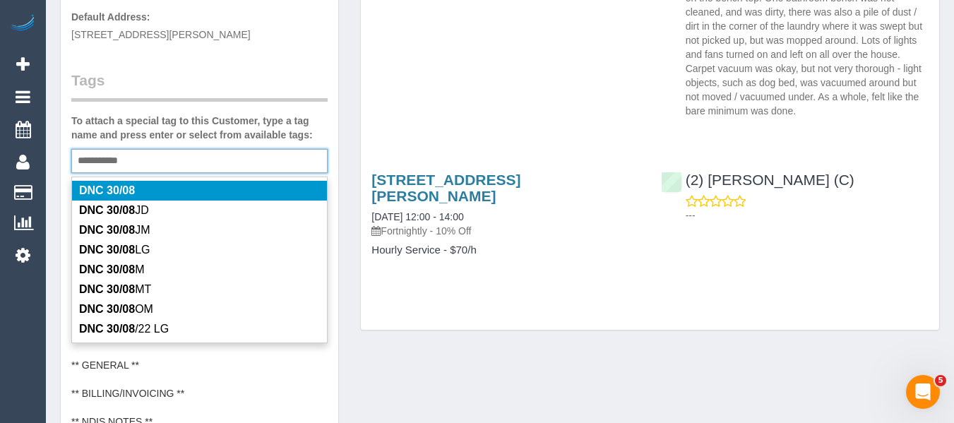
type input "**********"
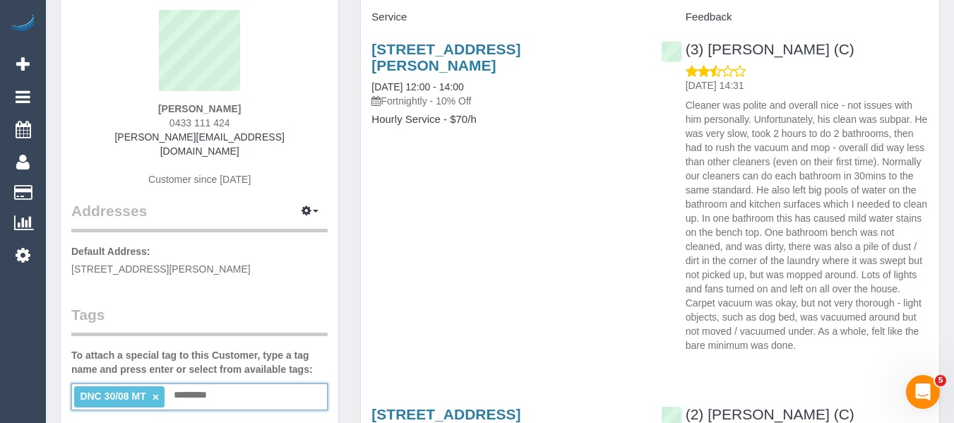
scroll to position [63, 0]
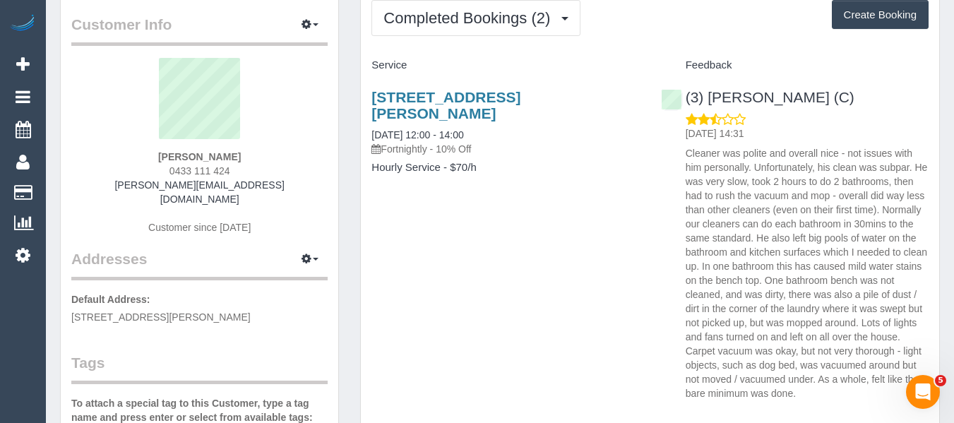
drag, startPoint x: 169, startPoint y: 150, endPoint x: 115, endPoint y: 160, distance: 54.4
click at [107, 150] on div "Mitch Witley 0433 111 424 mitch.witley@gmail.com Customer since 2025" at bounding box center [199, 153] width 256 height 191
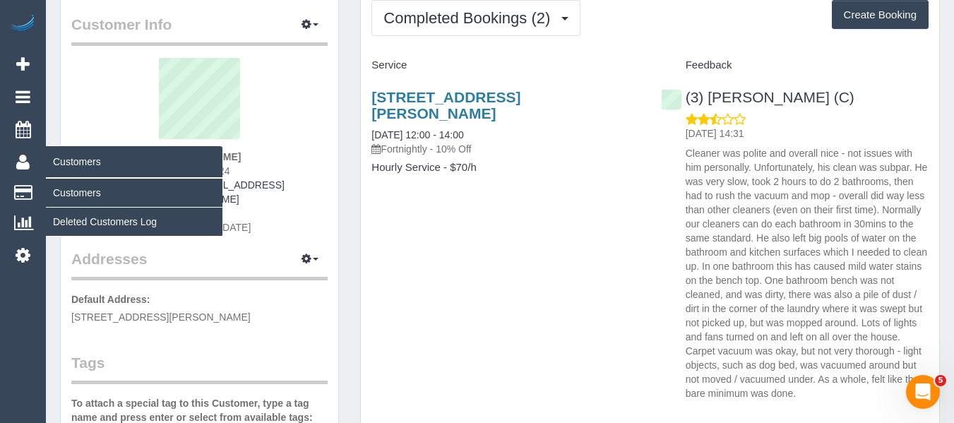
copy strong "Mitch Witley"
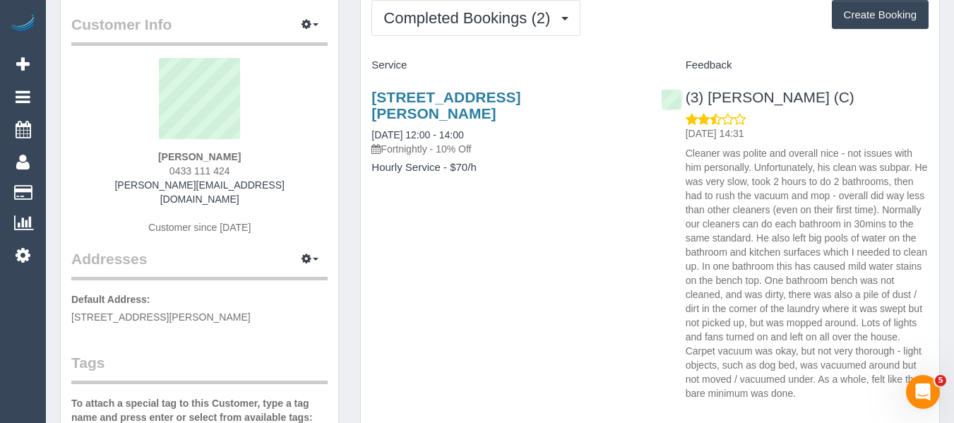
click at [233, 159] on div "Mitch Witley 0433 111 424 mitch.witley@gmail.com Customer since 2025" at bounding box center [199, 153] width 256 height 191
drag, startPoint x: 237, startPoint y: 157, endPoint x: 149, endPoint y: 156, distance: 88.3
click at [149, 156] on div "Mitch Witley 0433 111 424 mitch.witley@gmail.com Customer since 2025" at bounding box center [199, 153] width 256 height 191
copy strong "Mitch Witley"
drag, startPoint x: 817, startPoint y: 96, endPoint x: 588, endPoint y: 11, distance: 244.2
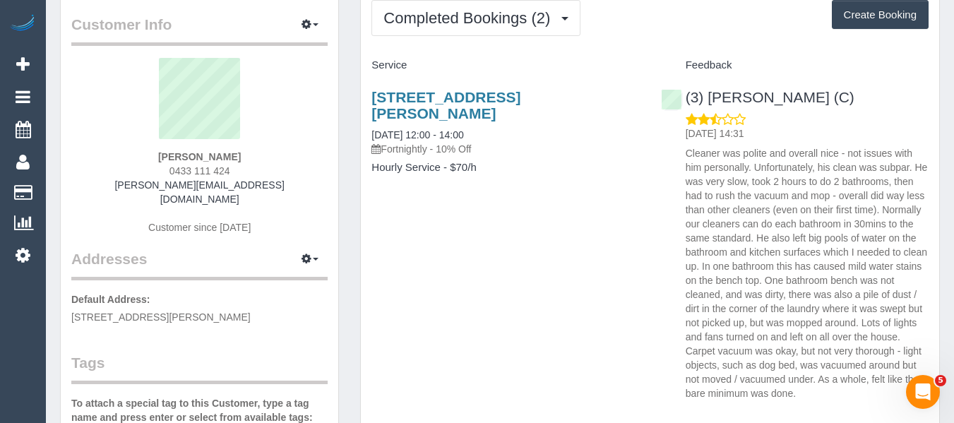
click at [703, 98] on div "(3) Danyal Ali (C) 31/08/2025 14:31" at bounding box center [794, 242] width 289 height 330
copy link "Danyal Ali (C)"
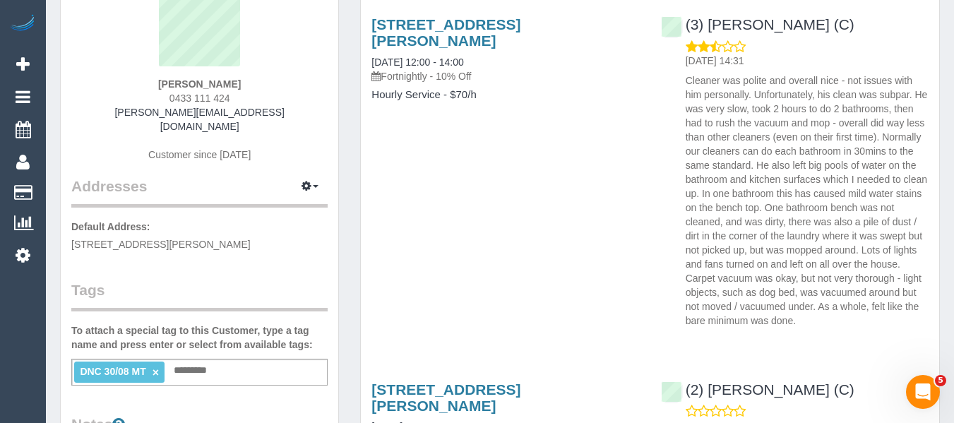
scroll to position [275, 0]
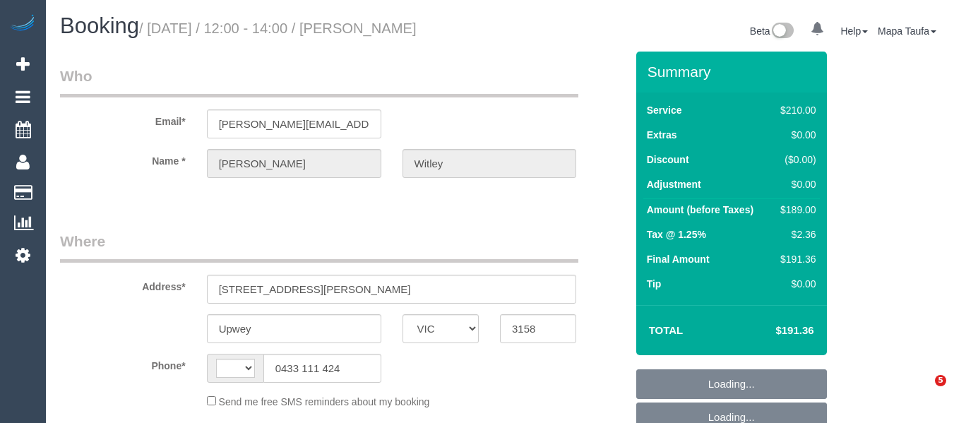
select select "VIC"
select select "string:stripe-pm_1Rsb9V2GScqysDRV3blXI9HL"
select select "number:27"
select select "number:14"
select select "number:19"
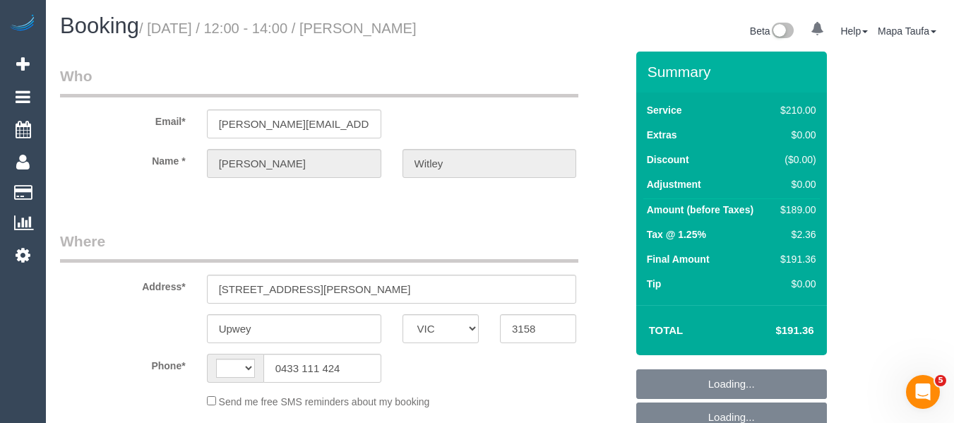
select select "number:36"
select select "number:34"
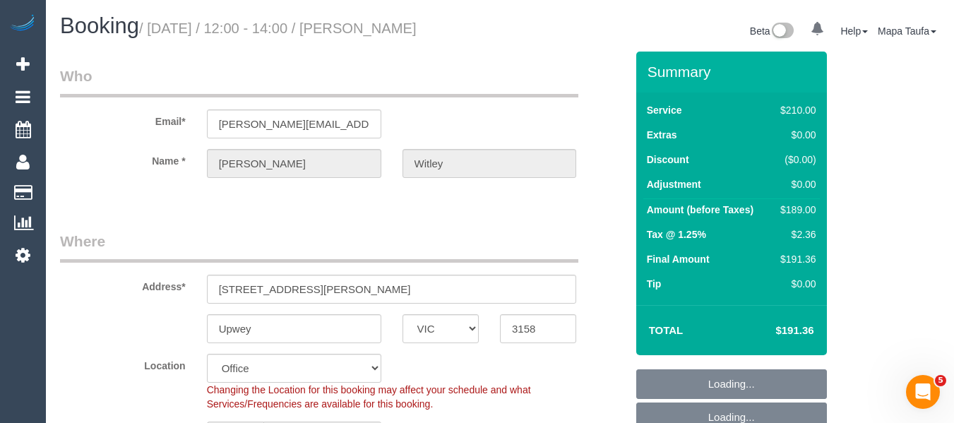
select select "string:AU"
select select "object:763"
select select "180"
select select "object:2189"
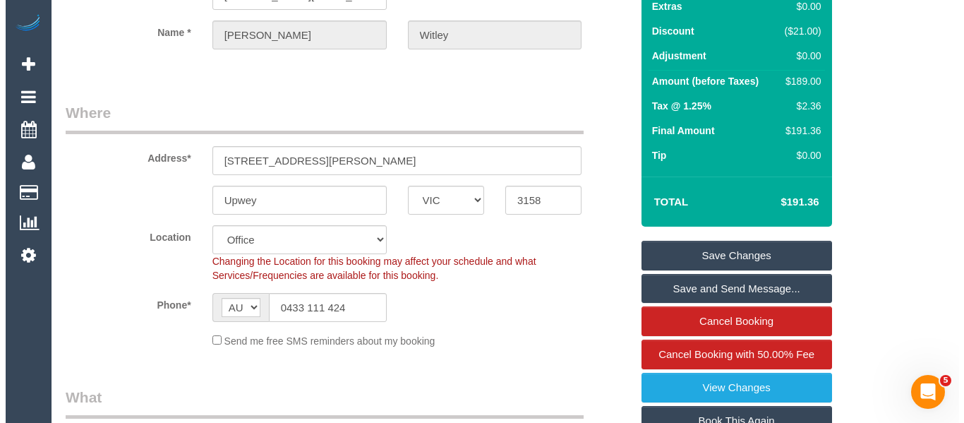
scroll to position [282, 0]
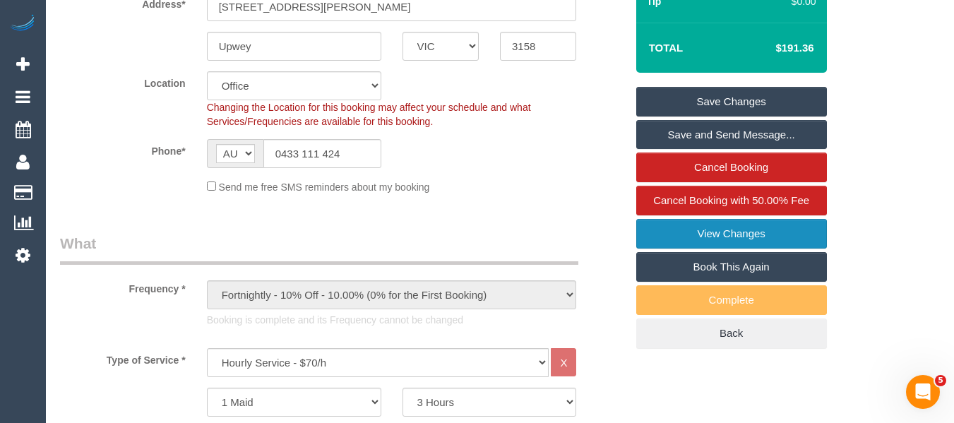
click at [727, 236] on link "View Changes" at bounding box center [731, 234] width 191 height 30
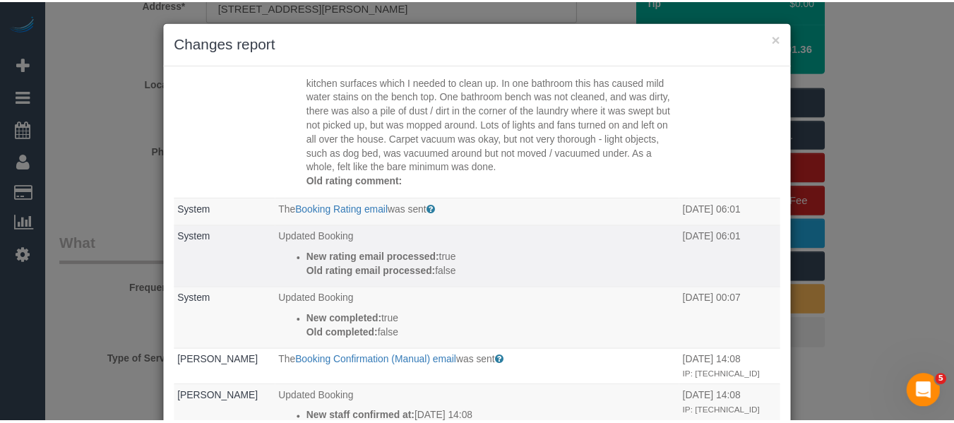
scroll to position [212, 0]
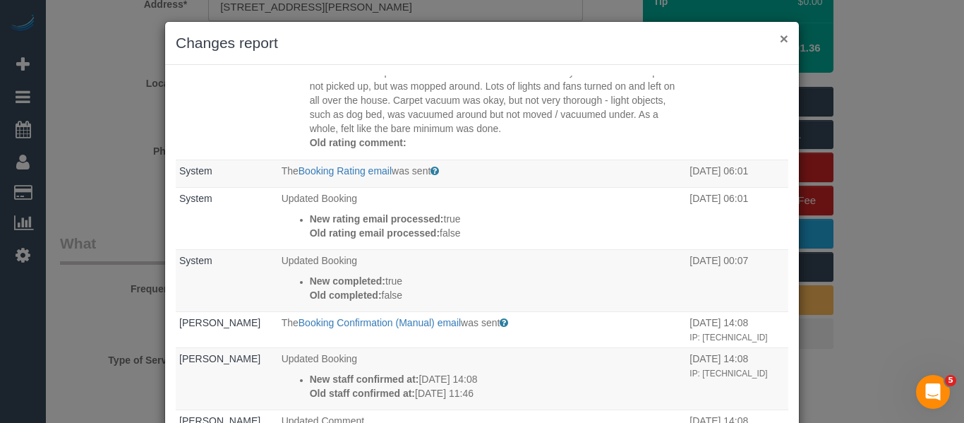
click at [780, 37] on button "×" at bounding box center [784, 38] width 8 height 15
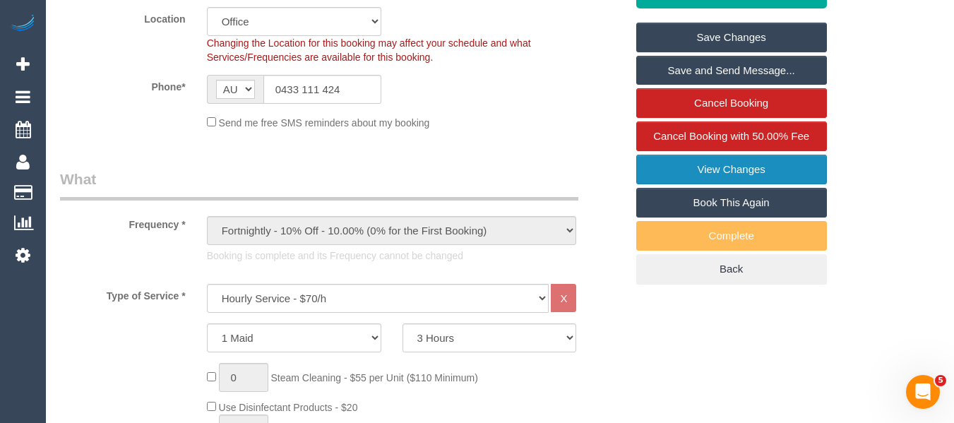
scroll to position [141, 0]
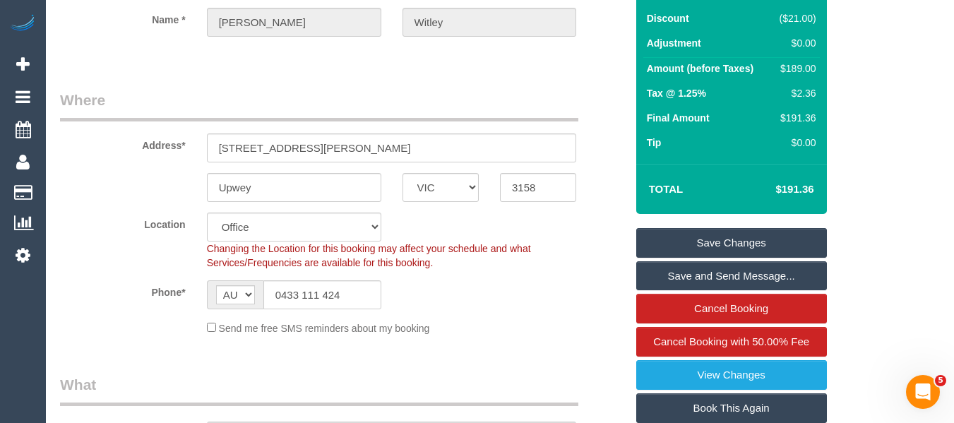
drag, startPoint x: 817, startPoint y: 186, endPoint x: 782, endPoint y: 186, distance: 34.6
click at [782, 186] on td "$191.36" at bounding box center [773, 189] width 92 height 35
copy h4 "191.36"
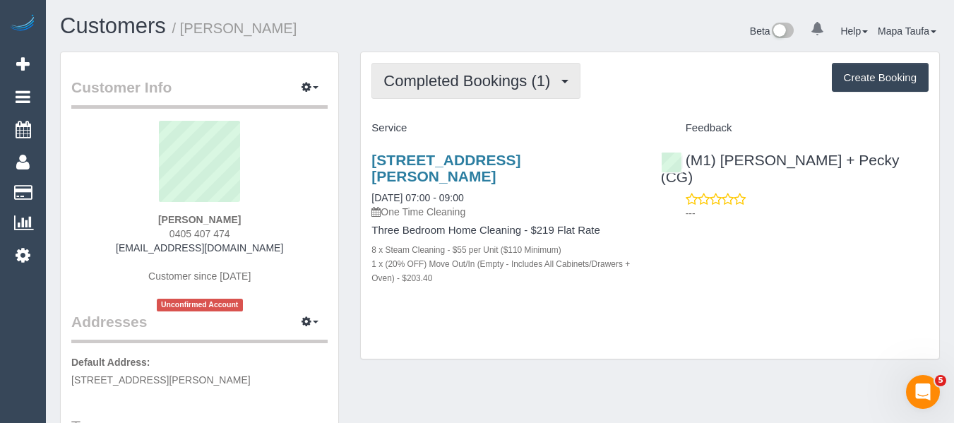
click at [445, 88] on span "Completed Bookings (1)" at bounding box center [470, 81] width 174 height 18
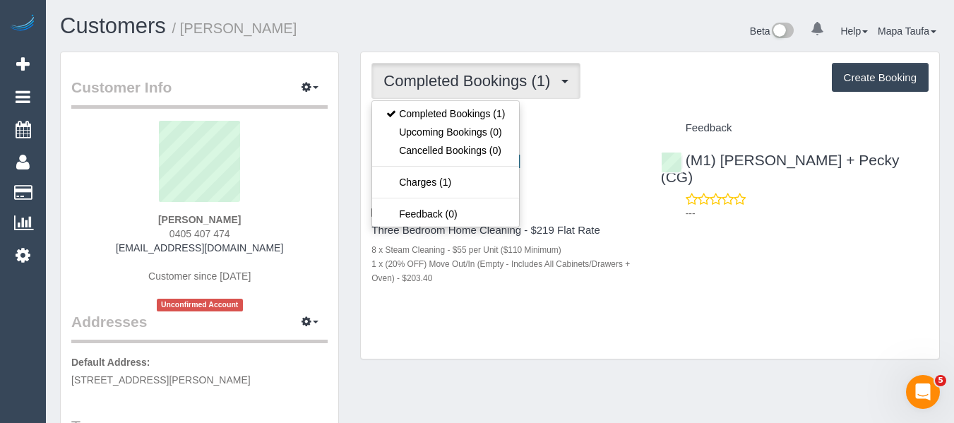
click at [616, 124] on h4 "Service" at bounding box center [505, 128] width 268 height 12
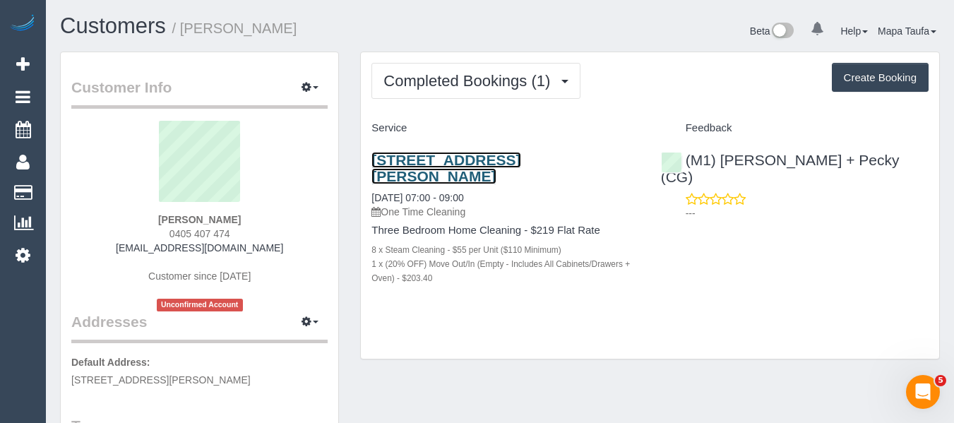
click at [411, 164] on link "[STREET_ADDRESS][PERSON_NAME]" at bounding box center [445, 168] width 149 height 32
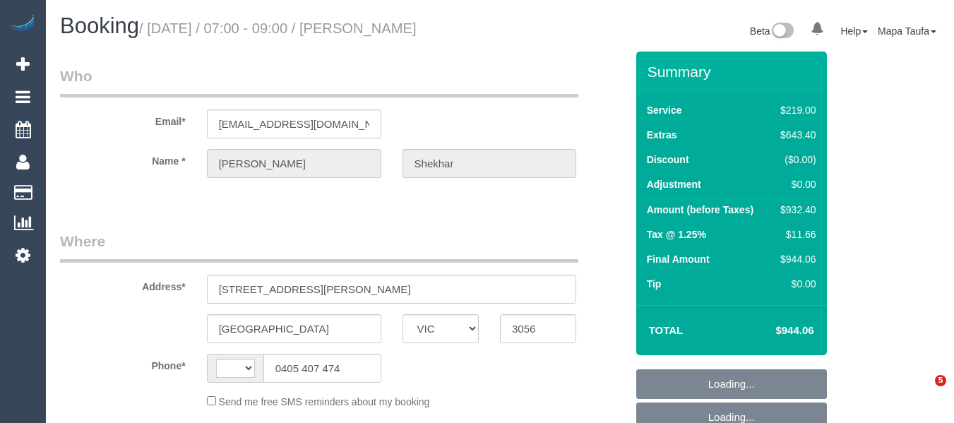
select select "VIC"
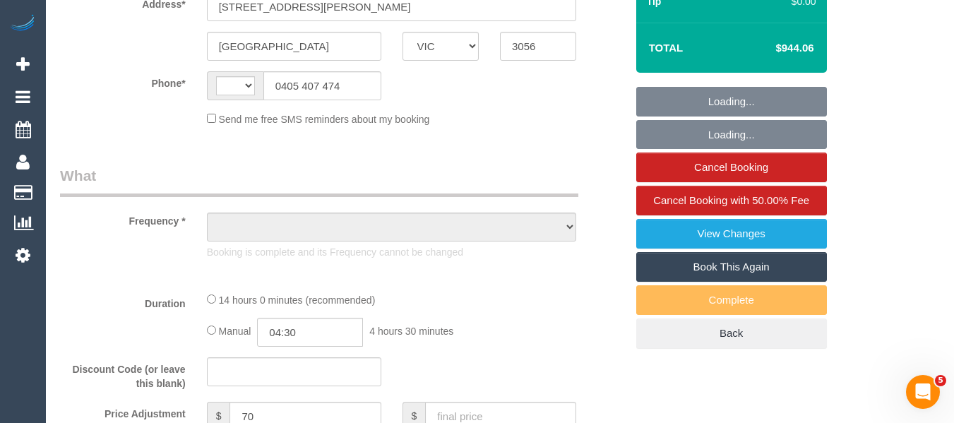
select select "string:AU"
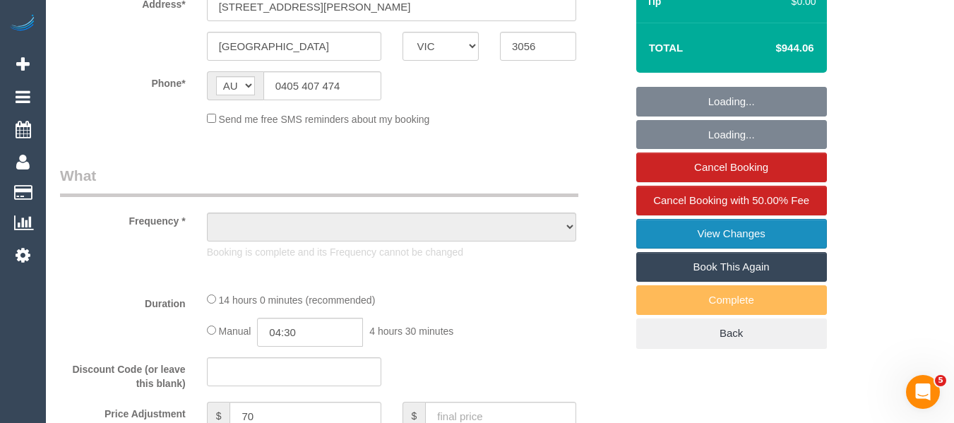
select select "object:597"
select select "string:stripe-pm_1Ruk4c2GScqysDRVXg5qs0vn"
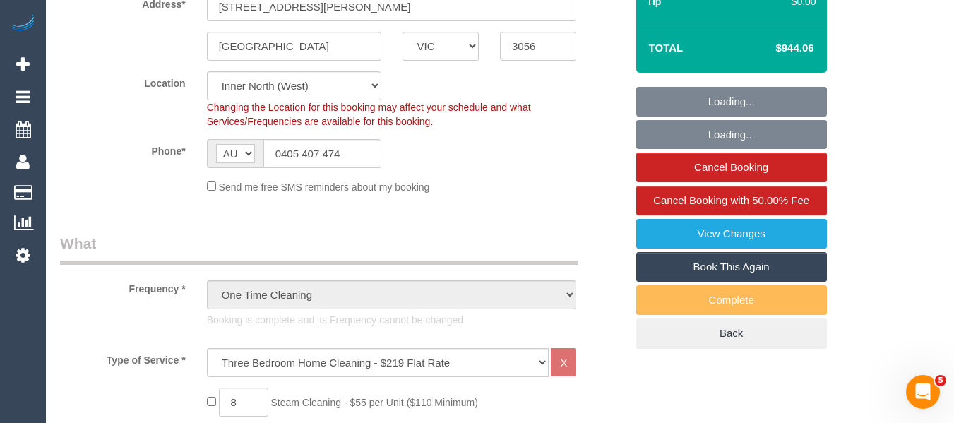
select select "spot1"
select select "number:28"
select select "number:16"
select select "number:18"
select select "number:36"
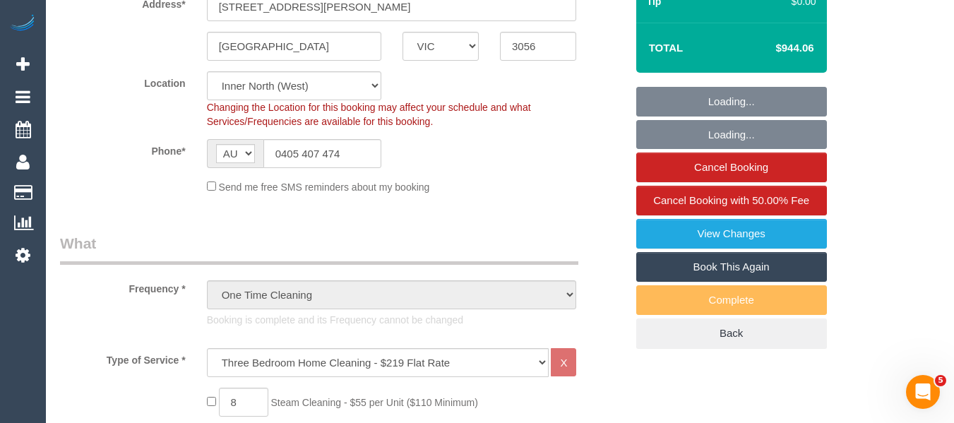
click at [758, 266] on link "Book This Again" at bounding box center [731, 267] width 191 height 30
select select "object:853"
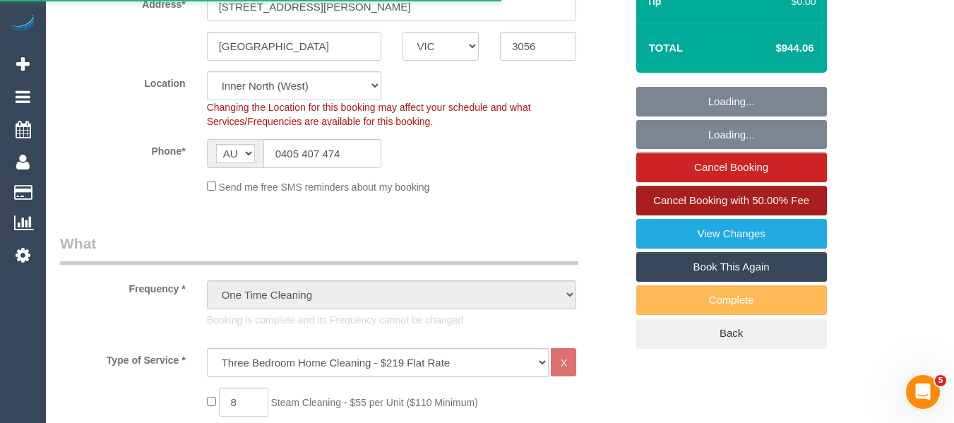
select select "VIC"
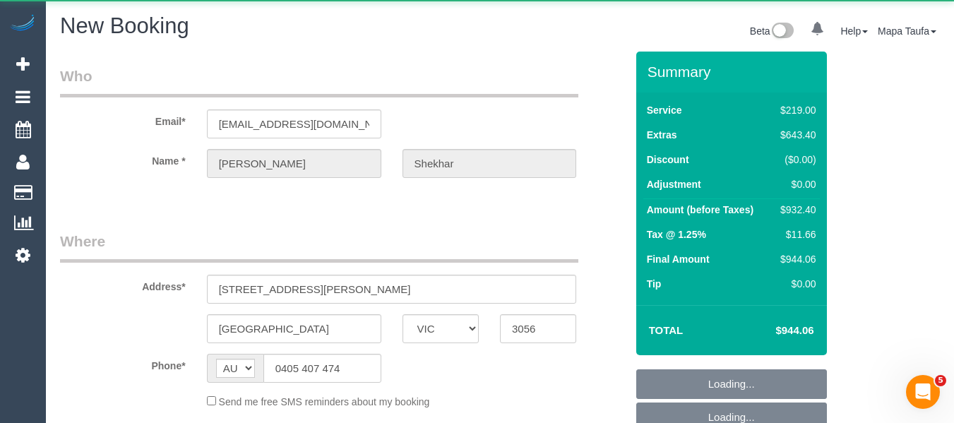
select select "object:1909"
select select "number:28"
select select "number:16"
select select "number:18"
select select "number:36"
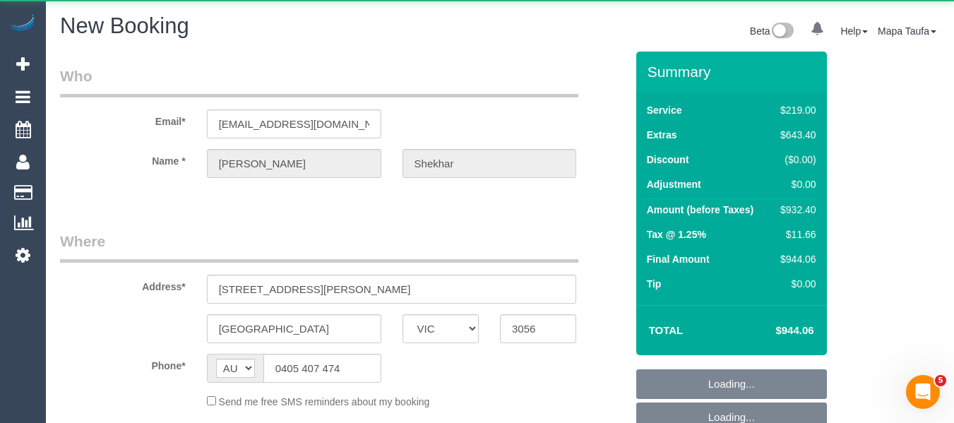
select select "string:stripe-pm_1Ruk4c2GScqysDRVXg5qs0vn"
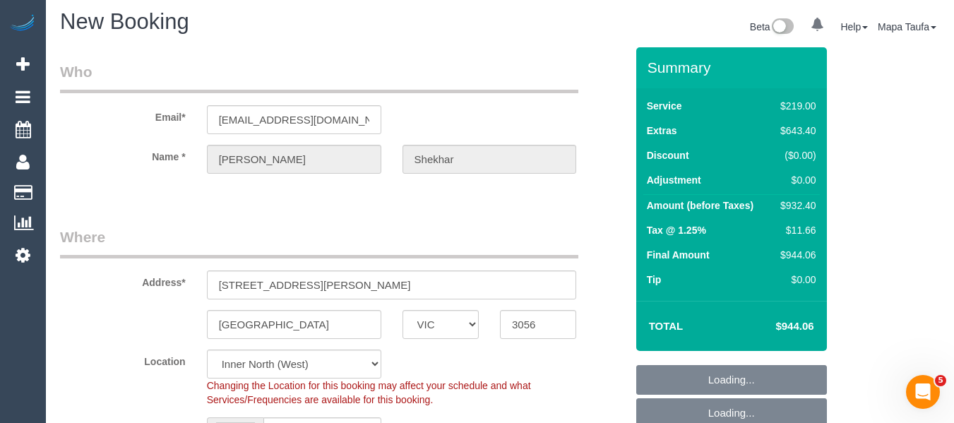
scroll to position [282, 0]
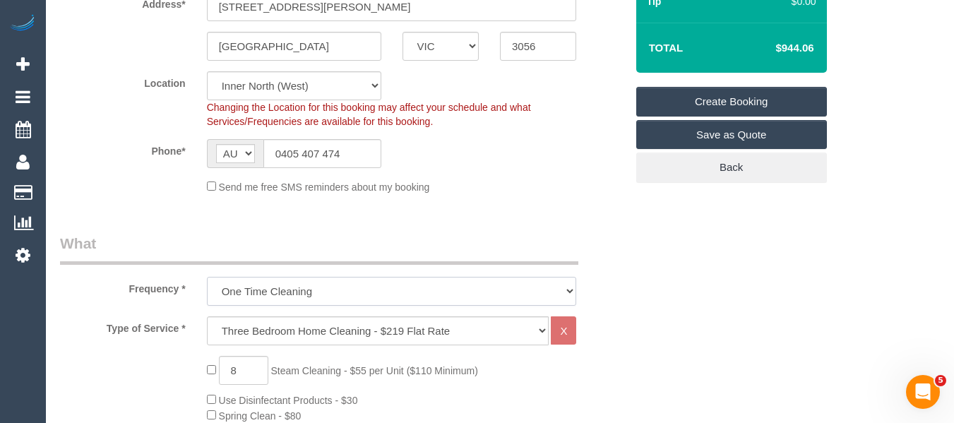
click at [336, 282] on select "One Time Cleaning Weekly - 10% Off - 10.00% (0% for the First Booking) Fortnigh…" at bounding box center [392, 291] width 370 height 29
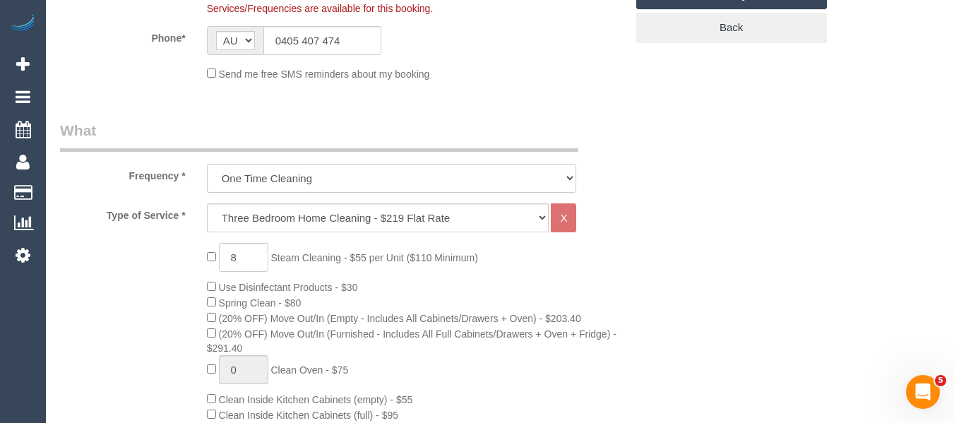
scroll to position [424, 0]
click at [302, 181] on select "One Time Cleaning Weekly - 10% Off - 10.00% (0% for the First Booking) Fortnigh…" at bounding box center [392, 176] width 370 height 29
select select "object:3026"
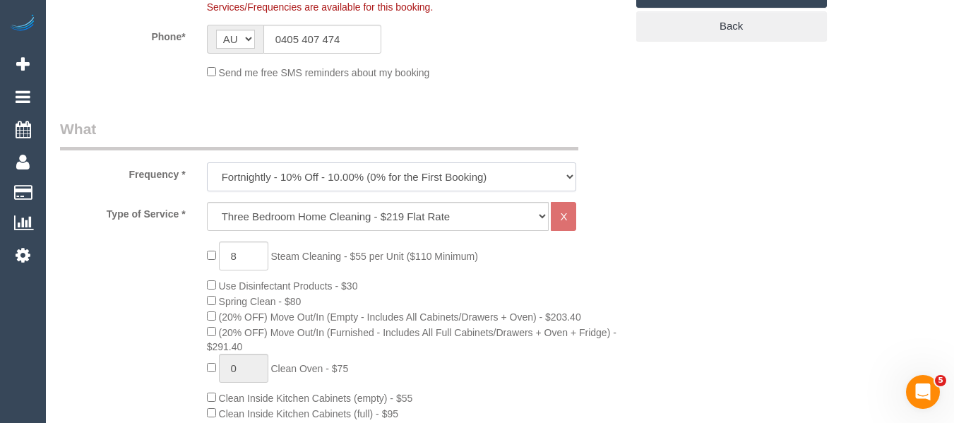
click at [207, 162] on select "One Time Cleaning Weekly - 10% Off - 10.00% (0% for the First Booking) Fortnigh…" at bounding box center [392, 176] width 370 height 29
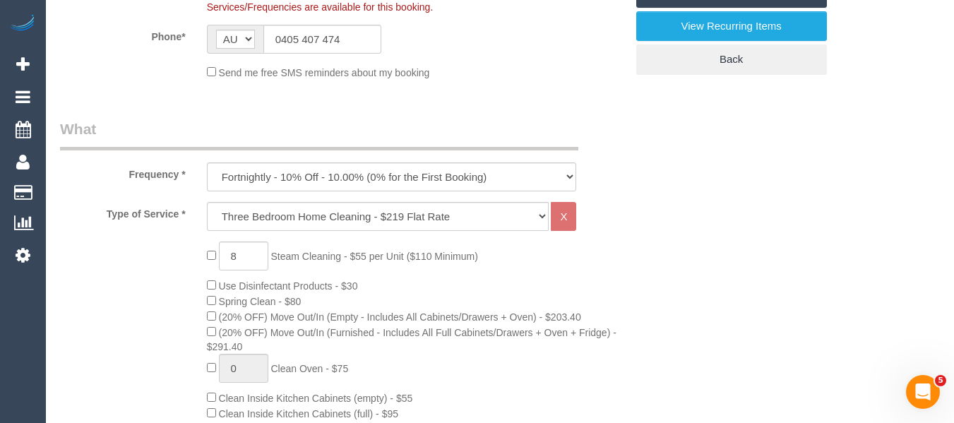
type input "0"
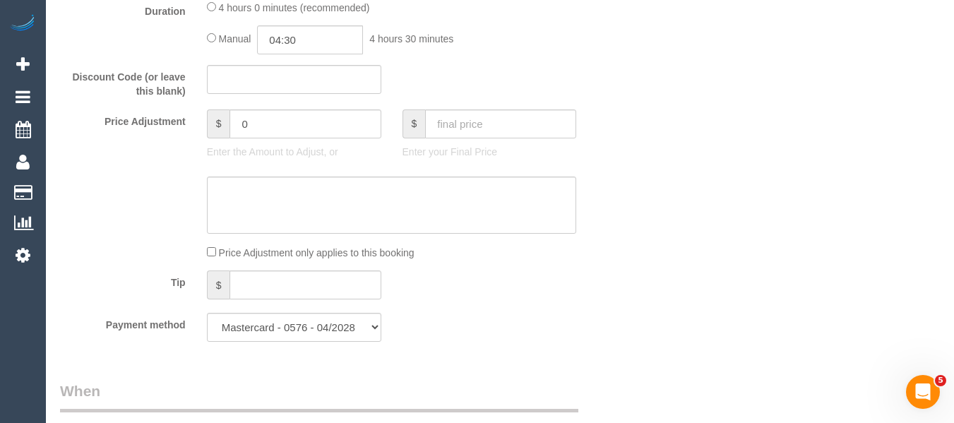
scroll to position [1341, 0]
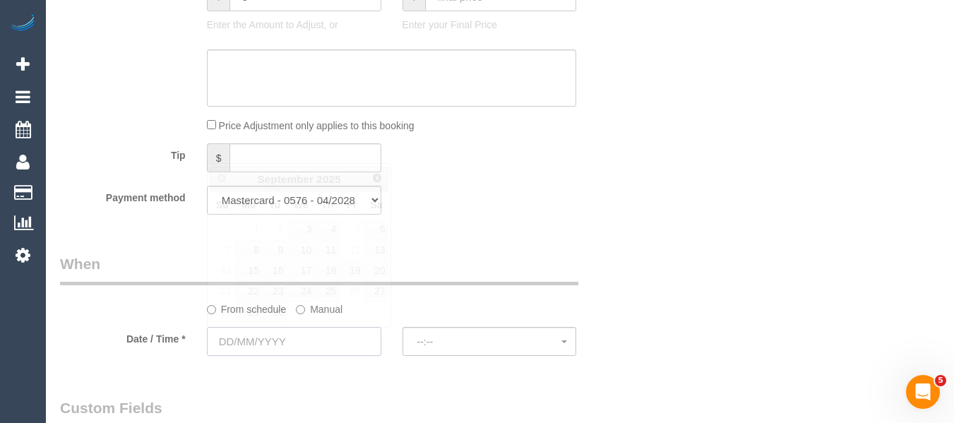
click at [354, 340] on input "text" at bounding box center [294, 341] width 174 height 29
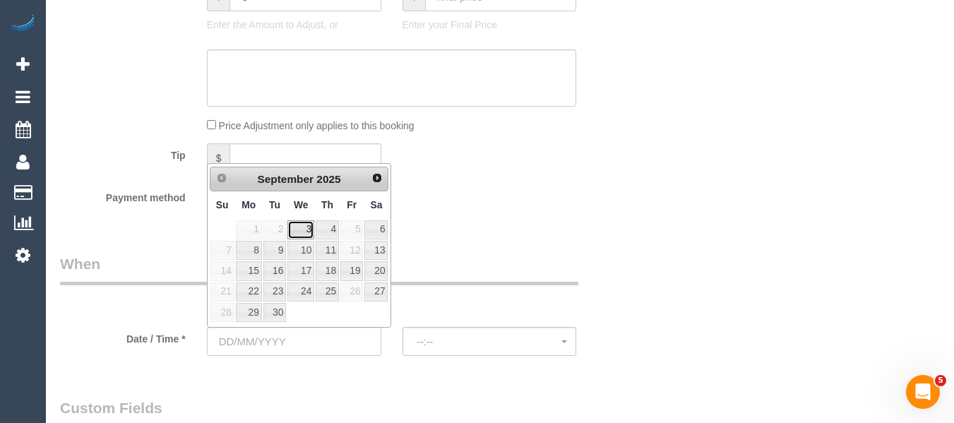
click at [313, 225] on link "3" at bounding box center [300, 229] width 27 height 19
type input "03/09/2025"
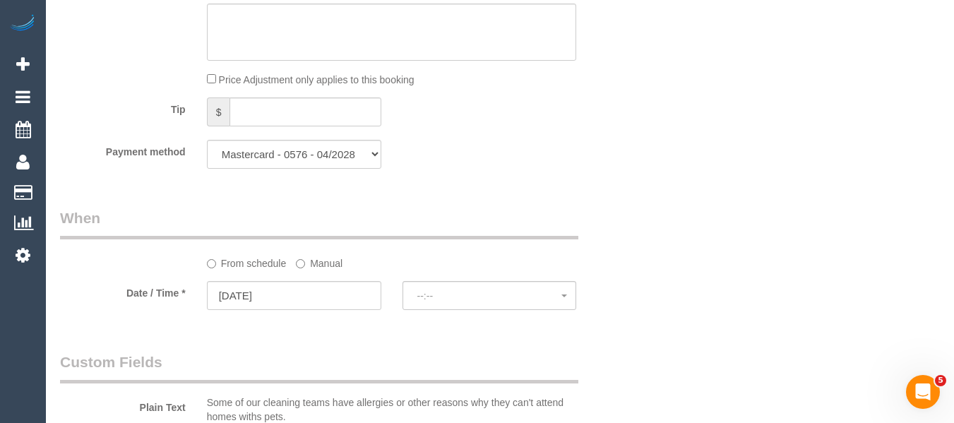
scroll to position [1412, 0]
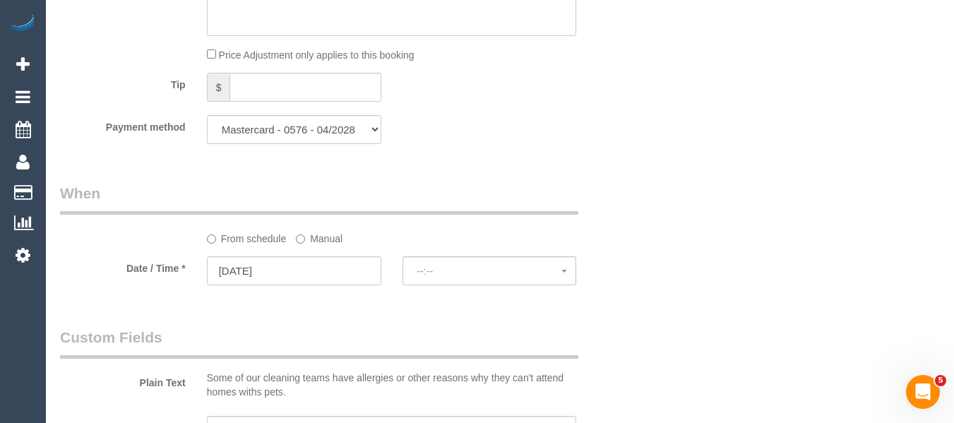
select select "spot11"
click at [461, 261] on button "07:00 - 09:00" at bounding box center [489, 270] width 174 height 29
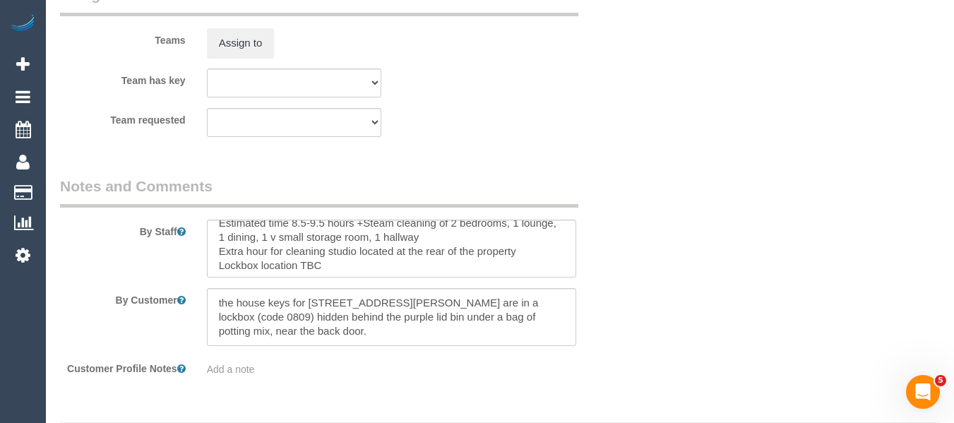
scroll to position [14, 0]
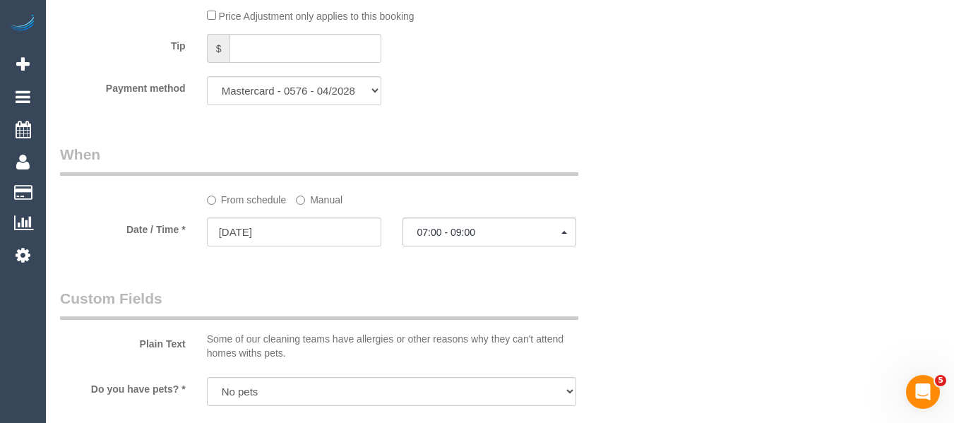
scroll to position [1553, 0]
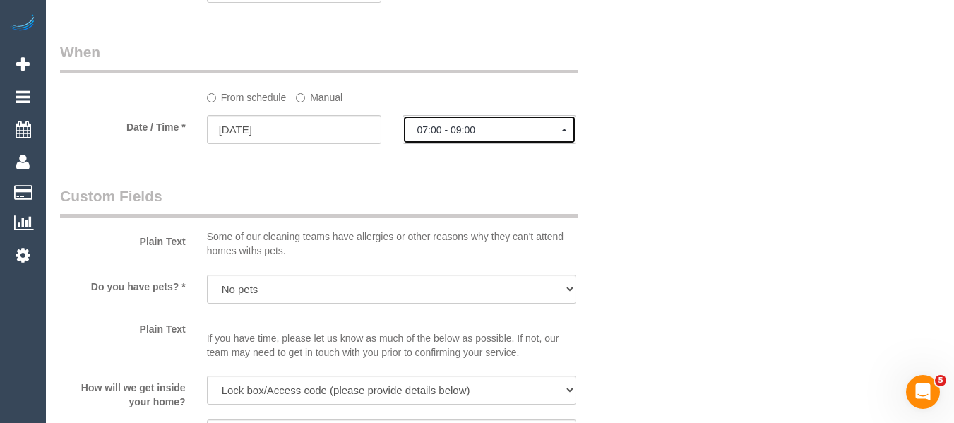
click at [456, 128] on span "07:00 - 09:00" at bounding box center [489, 129] width 145 height 11
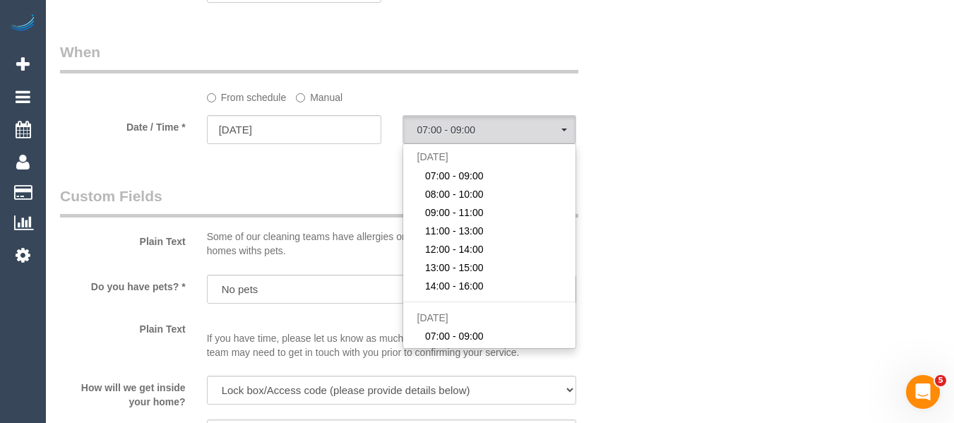
drag, startPoint x: 904, startPoint y: 246, endPoint x: 926, endPoint y: 250, distance: 22.3
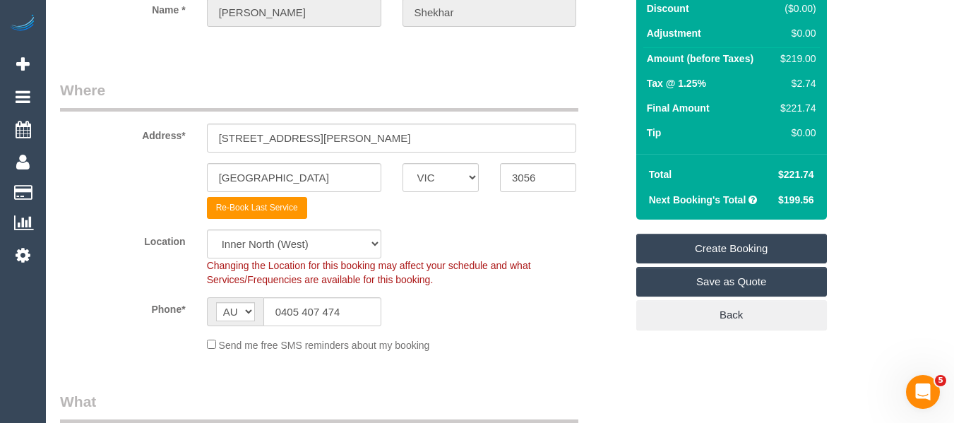
scroll to position [84, 0]
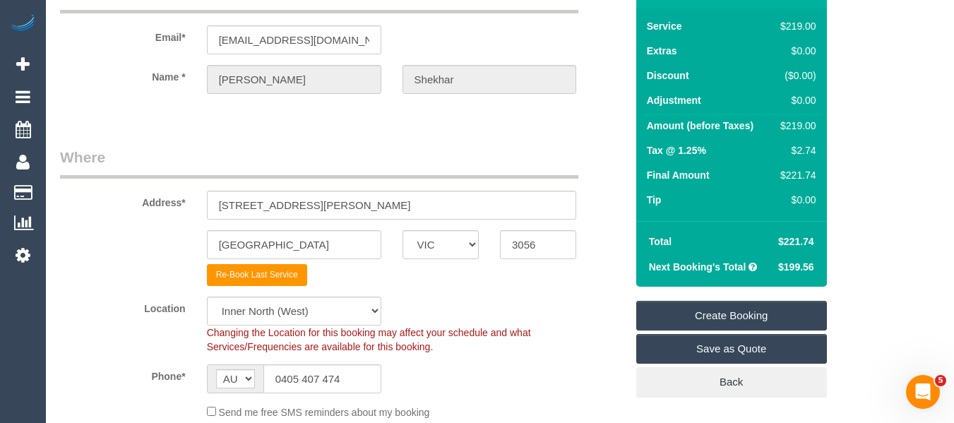
drag, startPoint x: 902, startPoint y: 131, endPoint x: 885, endPoint y: 142, distance: 21.0
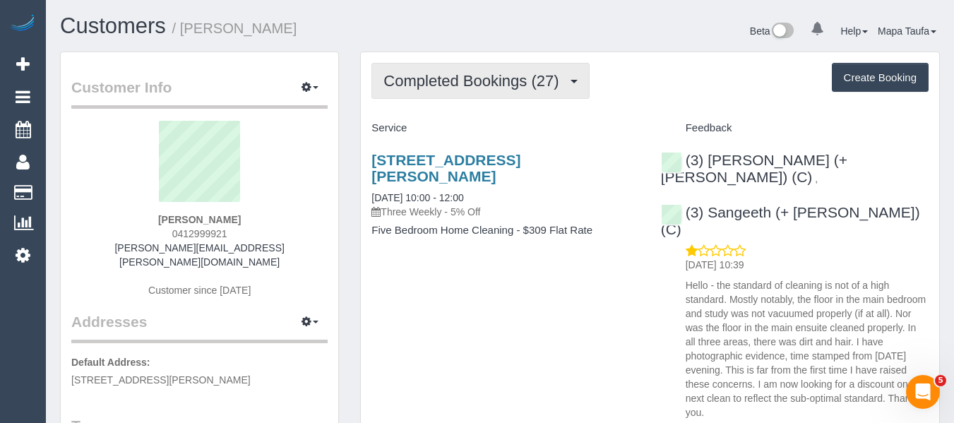
click at [387, 82] on span "Completed Bookings (27)" at bounding box center [474, 81] width 182 height 18
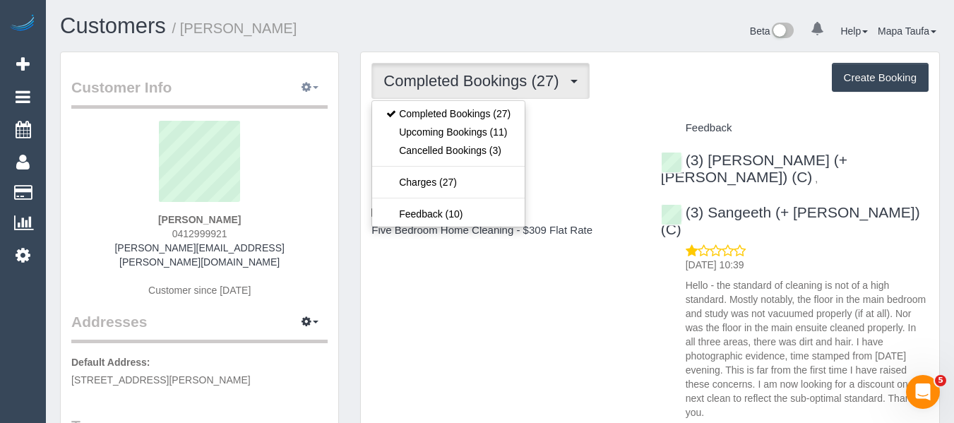
click at [318, 97] on button "button" at bounding box center [309, 88] width 35 height 22
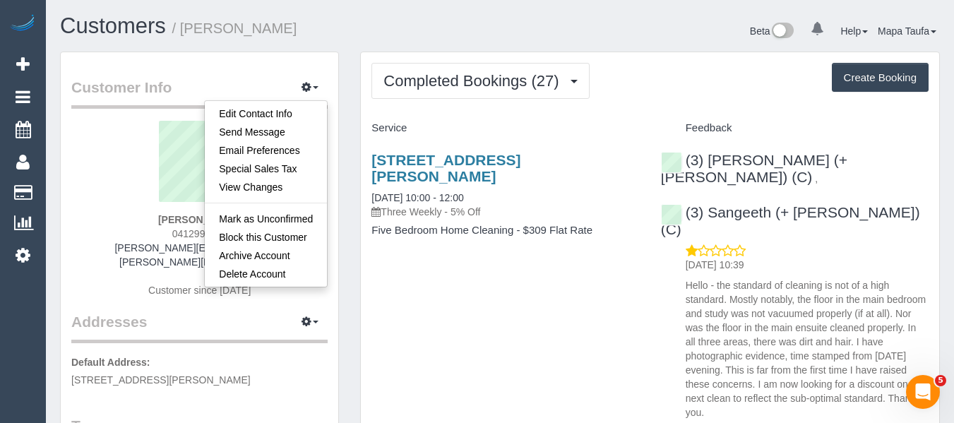
drag, startPoint x: 411, startPoint y: 119, endPoint x: 401, endPoint y: 120, distance: 9.9
click at [410, 120] on div "Service" at bounding box center [505, 128] width 289 height 24
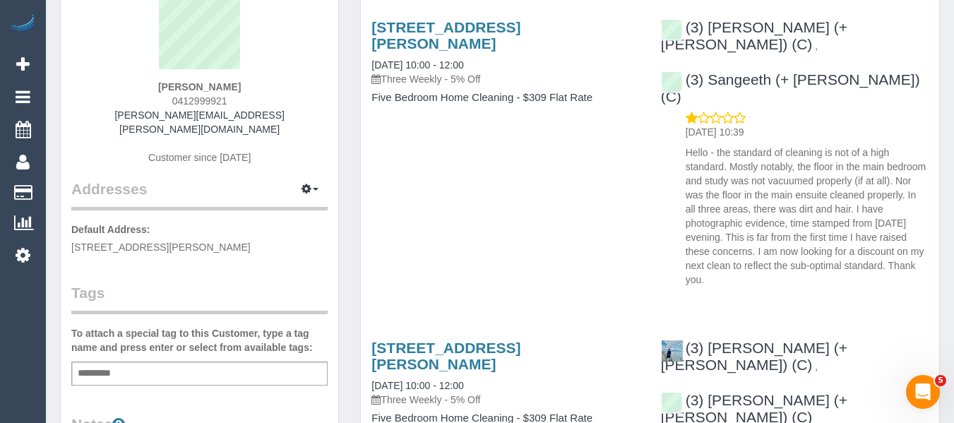
scroll to position [282, 0]
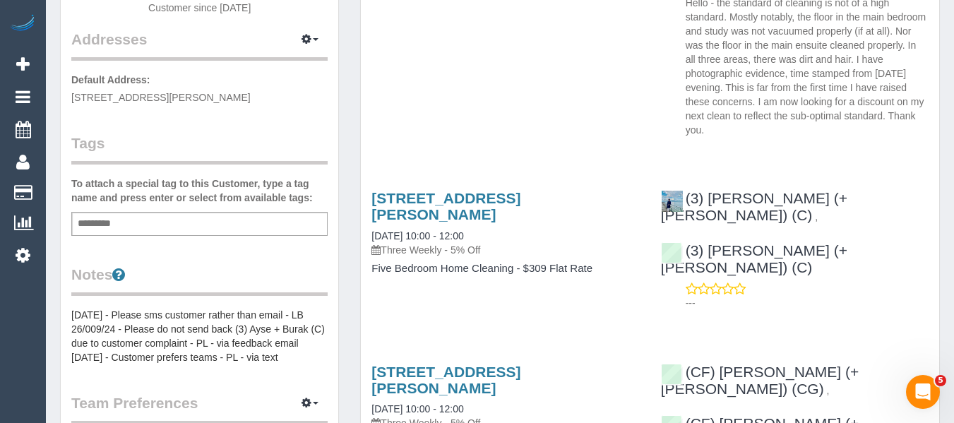
click at [125, 213] on div "Add a tag" at bounding box center [199, 224] width 256 height 24
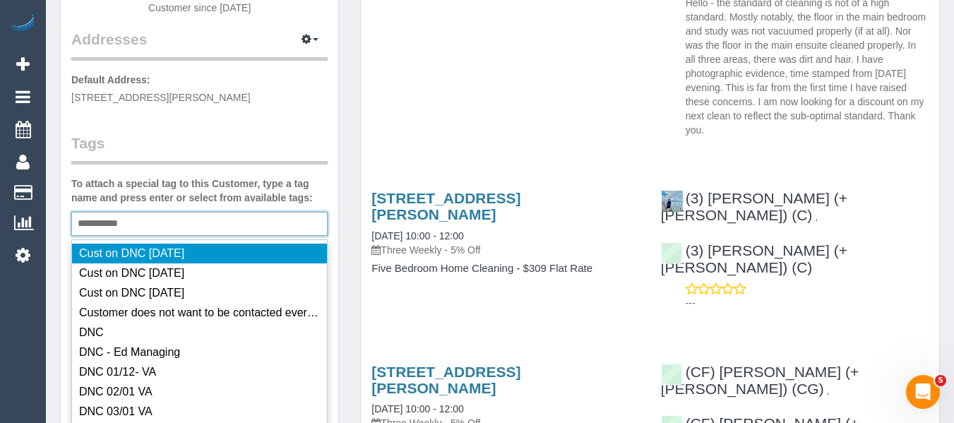
type input "**********"
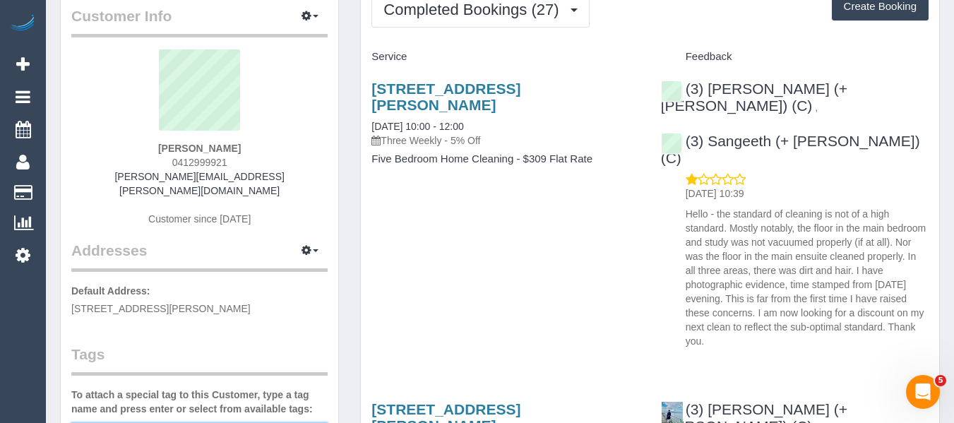
scroll to position [71, 0]
drag, startPoint x: 252, startPoint y: 148, endPoint x: 170, endPoint y: 147, distance: 81.9
click at [170, 147] on div "[PERSON_NAME] 0412999921 [PERSON_NAME][EMAIL_ADDRESS][PERSON_NAME][DOMAIN_NAME]…" at bounding box center [199, 145] width 256 height 191
copy strong "JANE BECK"
drag, startPoint x: 862, startPoint y: 119, endPoint x: 707, endPoint y: 123, distance: 155.4
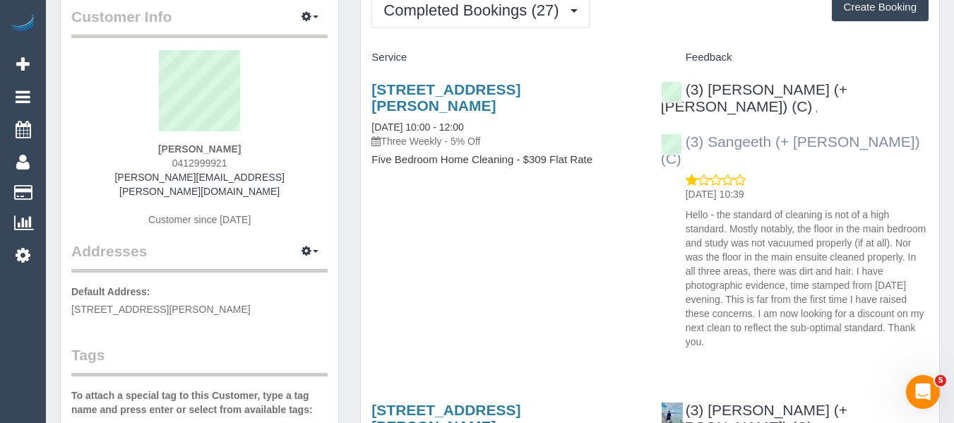
click at [707, 123] on div "(3) Kaveen (+ Sangeeth) (C) , (3) Sangeeth (+ Kaveen) (C) 01/09/2025 10:39 Hell…" at bounding box center [794, 211] width 289 height 285
copy link "Sangeeth (+ Kaveen) (C)"
drag, startPoint x: 235, startPoint y: 152, endPoint x: 160, endPoint y: 158, distance: 75.8
click at [150, 152] on div "JANE BECK 0412999921 jane.beck@slalom.com Customer since 2023" at bounding box center [199, 145] width 256 height 191
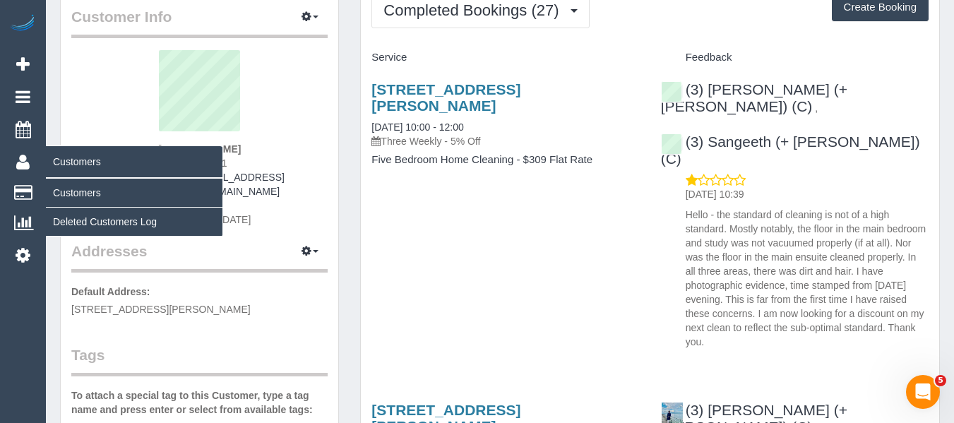
copy strong "JANE BECK"
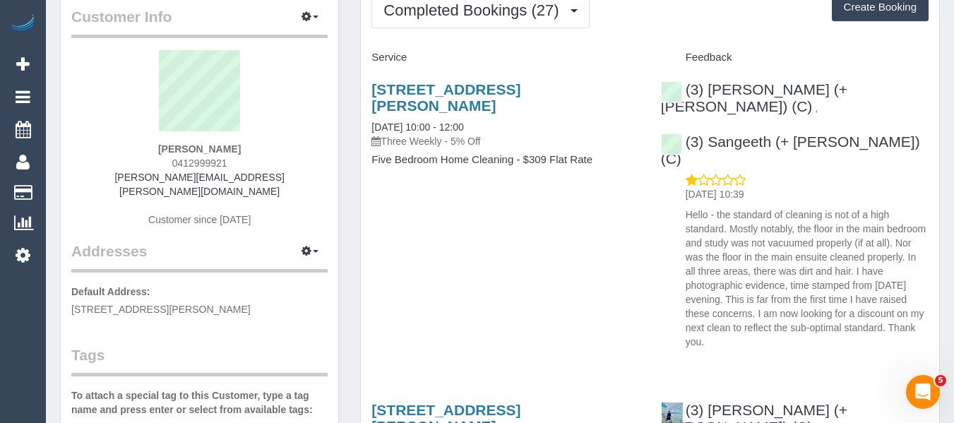
click at [410, 98] on div "94 Wingrove St, Alphington, VIC 3078 29/08/2025 10:00 - 12:00 Three Weekly - 5%…" at bounding box center [505, 114] width 268 height 67
click at [410, 85] on link "94 Wingrove St, Alphington, VIC 3078" at bounding box center [445, 97] width 149 height 32
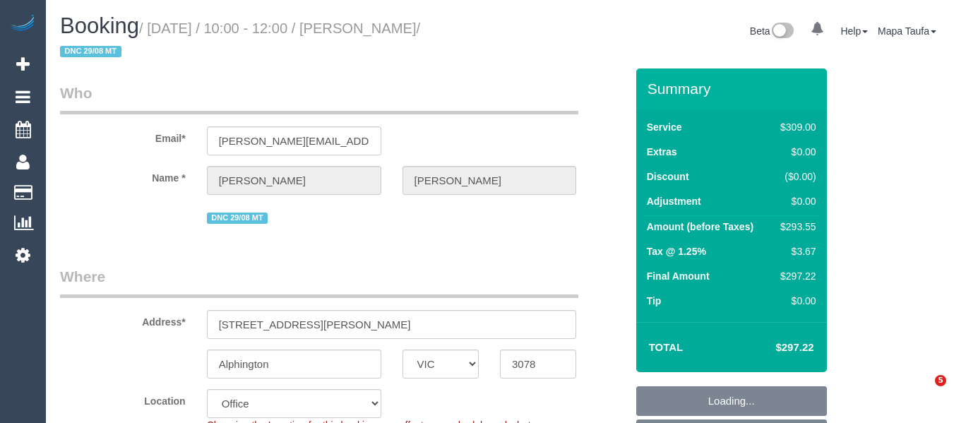
select select "VIC"
select select "string:stripe-pm_1OAKmz2GScqysDRVdFESkOS2"
select select "number:28"
select select "number:14"
select select "number:19"
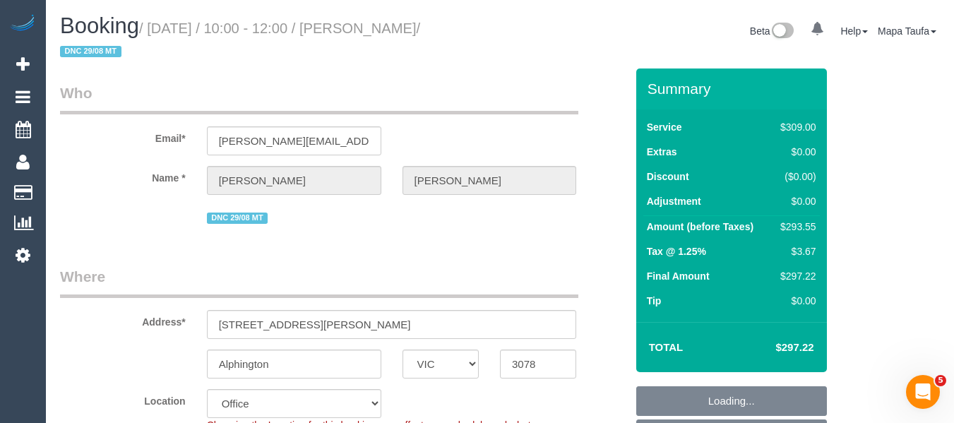
select select "number:23"
select select "number:34"
select select "number:13"
select select "object:2097"
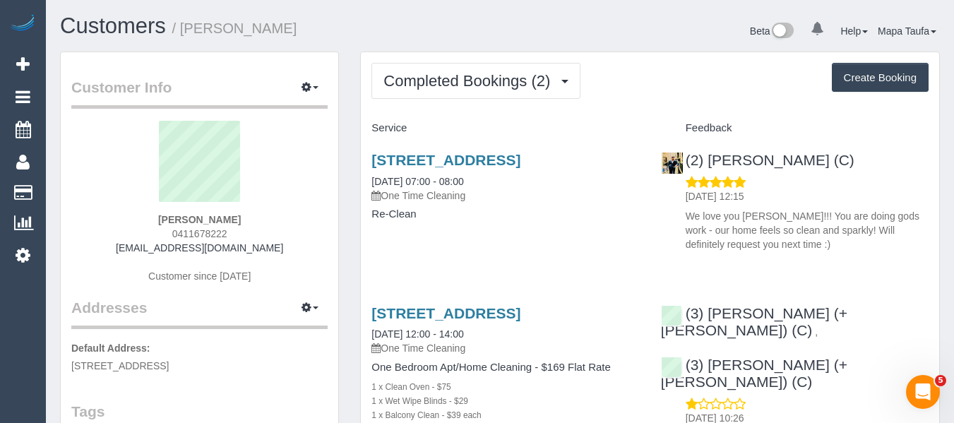
drag, startPoint x: 264, startPoint y: 228, endPoint x: 174, endPoint y: 226, distance: 90.4
click at [174, 226] on div "[PERSON_NAME] 0411678222 [EMAIL_ADDRESS][DOMAIN_NAME] Customer since [DATE]" at bounding box center [199, 209] width 256 height 176
click at [247, 222] on div "[PERSON_NAME] 0411678222 [EMAIL_ADDRESS][DOMAIN_NAME] Customer since [DATE]" at bounding box center [199, 209] width 256 height 176
click at [239, 218] on div "[PERSON_NAME] 0411678222 [EMAIL_ADDRESS][DOMAIN_NAME] Customer since [DATE]" at bounding box center [199, 209] width 256 height 176
drag, startPoint x: 198, startPoint y: 215, endPoint x: 138, endPoint y: 221, distance: 60.3
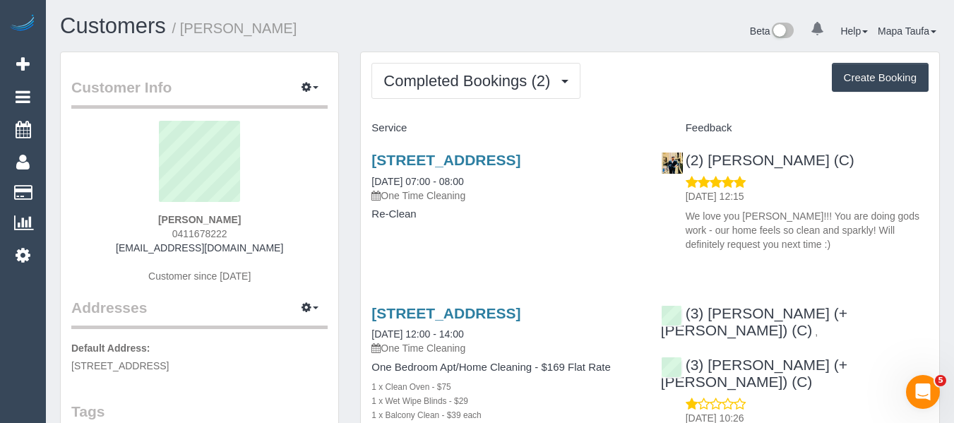
click at [140, 217] on div "Lilly Tran 0411678222 lillyytrannn@hotmail.com Customer since 2025" at bounding box center [199, 209] width 256 height 176
copy strong "Lilly Tran"
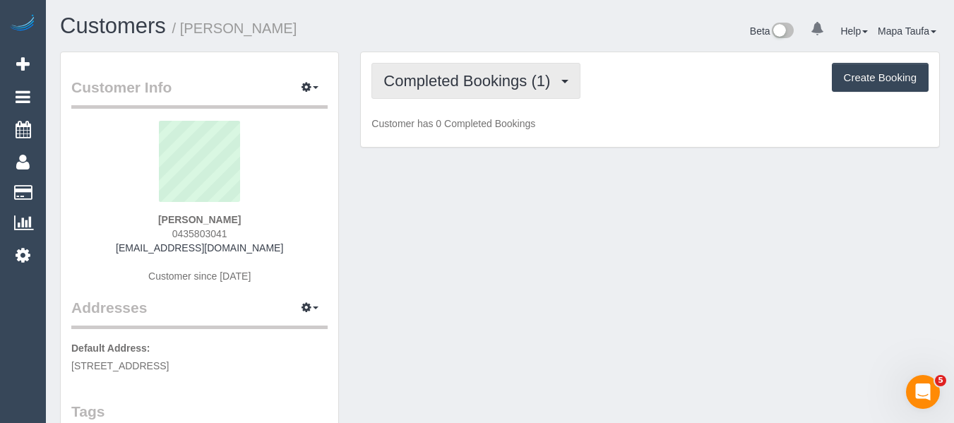
click at [465, 76] on span "Completed Bookings (1)" at bounding box center [470, 81] width 174 height 18
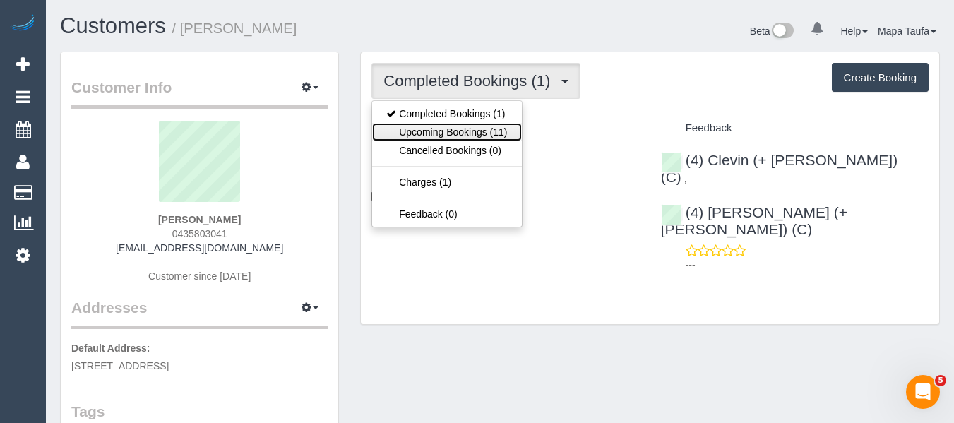
click at [472, 126] on link "Upcoming Bookings (11)" at bounding box center [446, 132] width 149 height 18
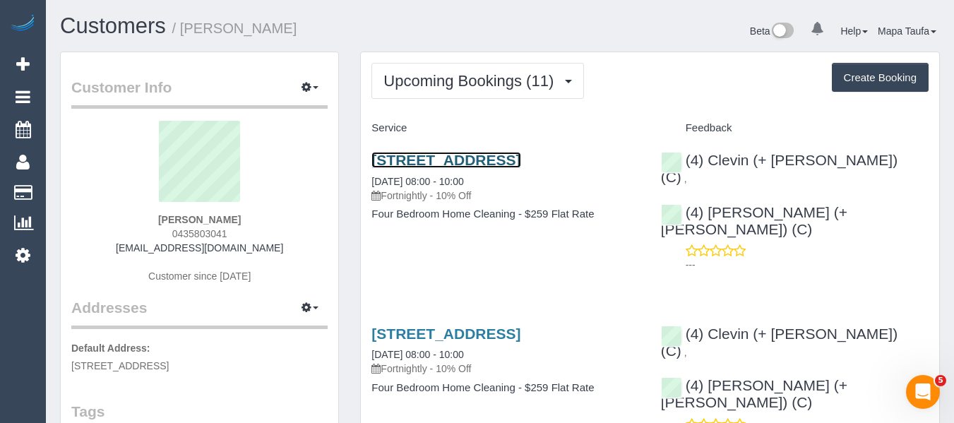
click at [520, 160] on link "11 Azalea Court, Croydon North, VIC 3136" at bounding box center [445, 160] width 149 height 16
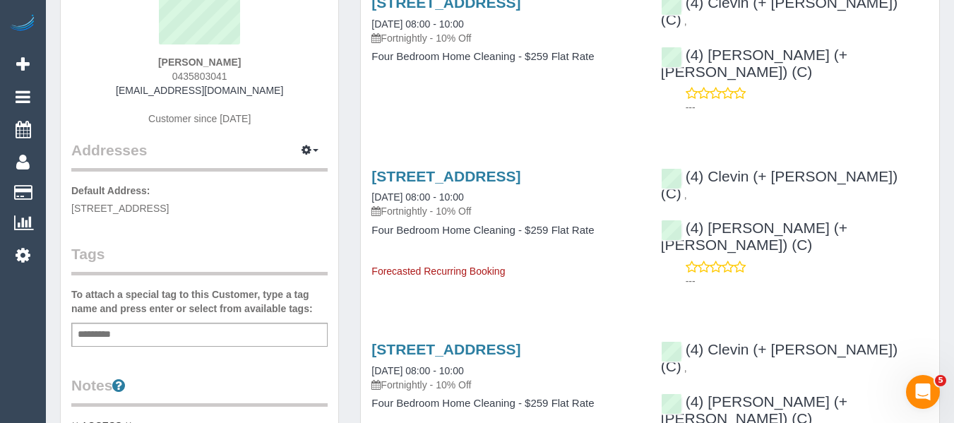
scroll to position [212, 0]
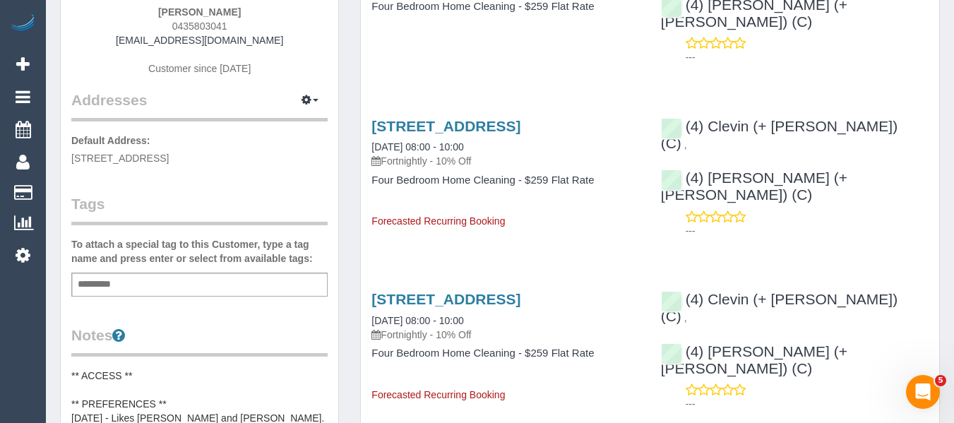
scroll to position [0, 0]
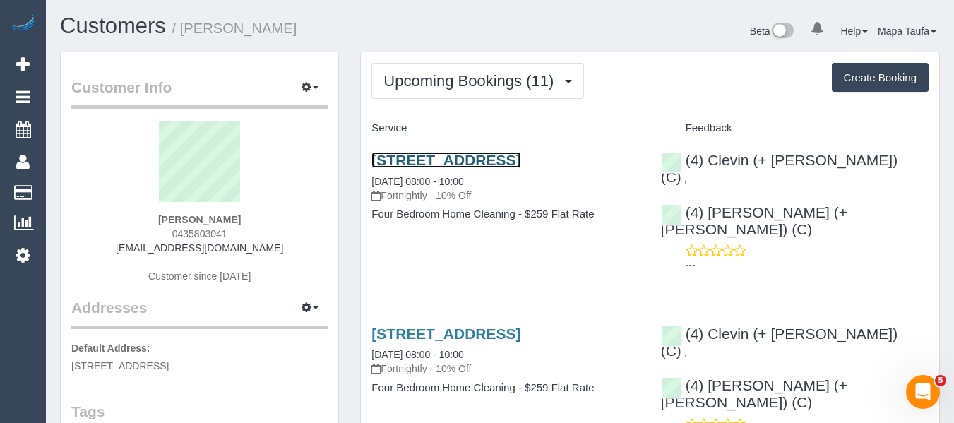
click at [477, 164] on link "11 Azalea Court, Croydon North, VIC 3136" at bounding box center [445, 160] width 149 height 16
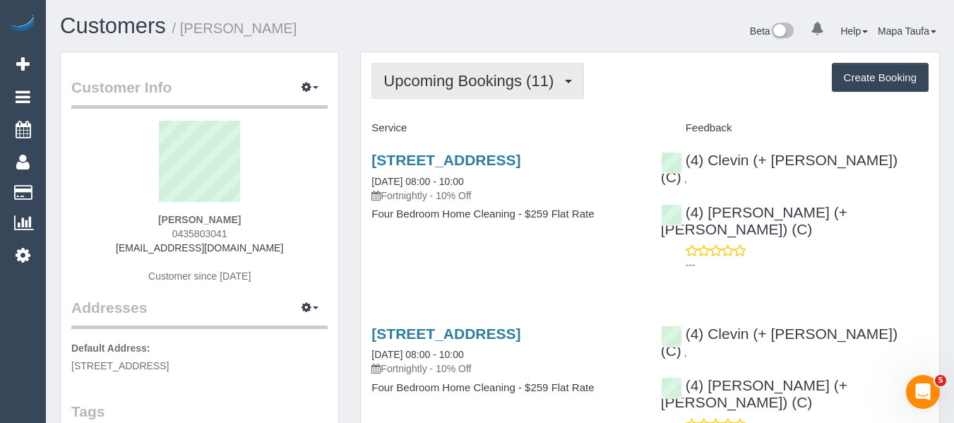
click at [477, 84] on span "Upcoming Bookings (11)" at bounding box center [471, 81] width 177 height 18
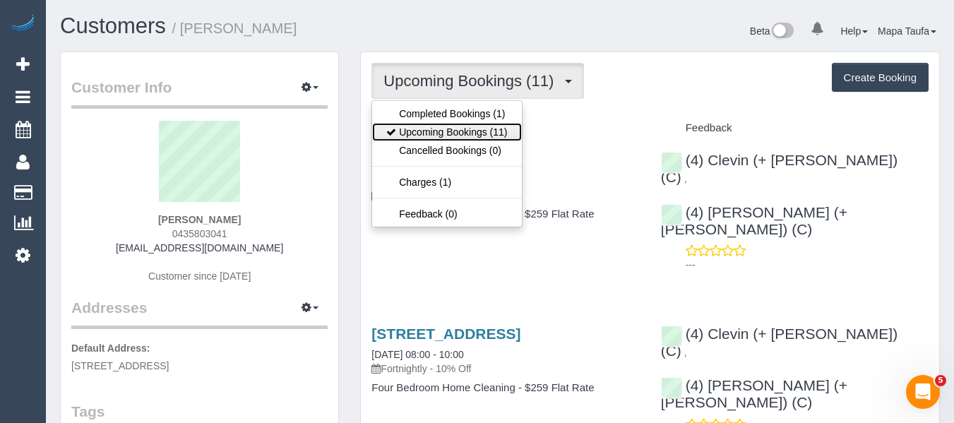
click at [463, 131] on link "Upcoming Bookings (11)" at bounding box center [446, 132] width 149 height 18
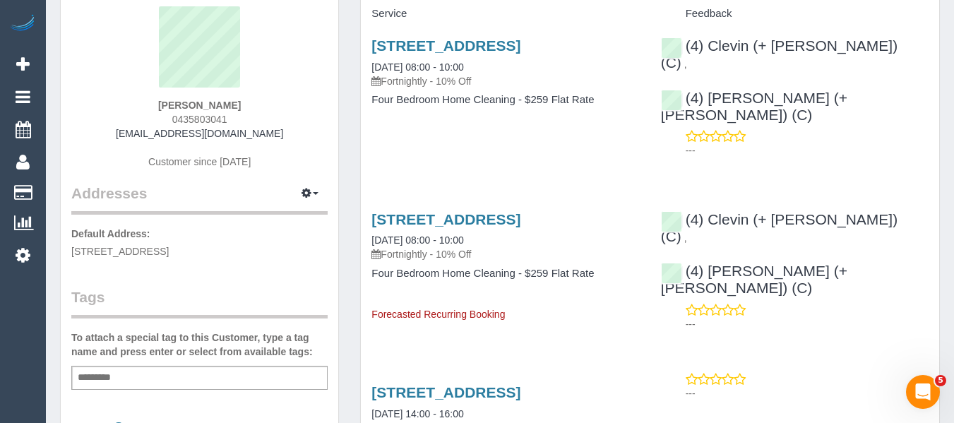
scroll to position [282, 0]
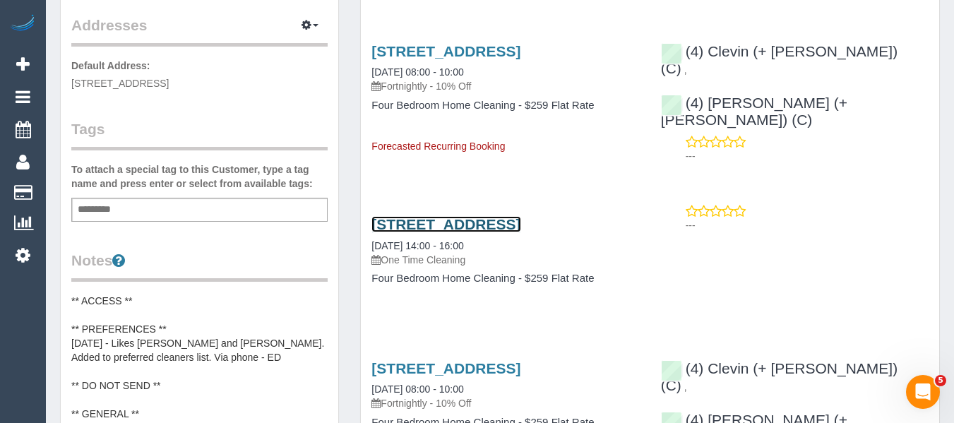
click at [486, 216] on link "11 Azalea Court, Croydon North, VIC 3136" at bounding box center [445, 224] width 149 height 16
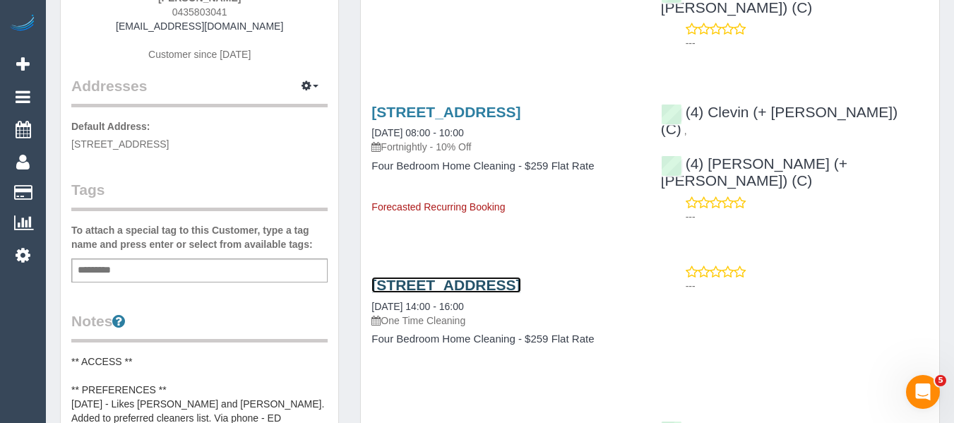
scroll to position [424, 0]
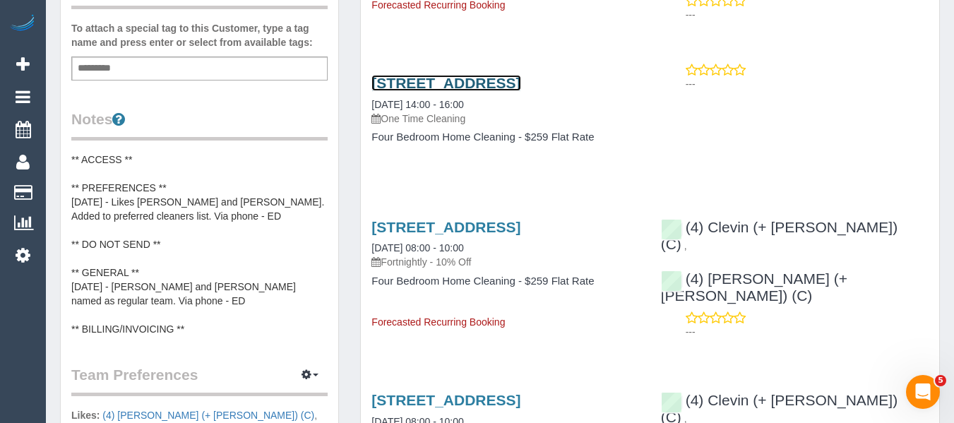
click at [418, 75] on link "11 Azalea Court, Croydon North, VIC 3136" at bounding box center [445, 83] width 149 height 16
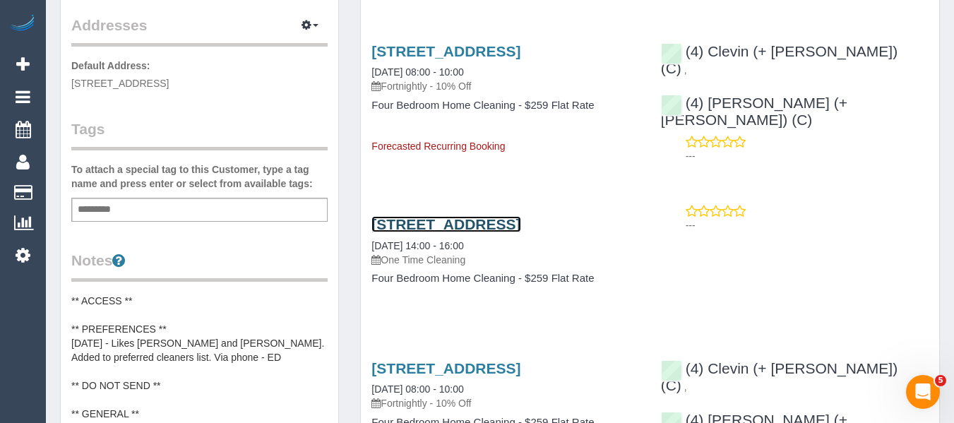
scroll to position [71, 0]
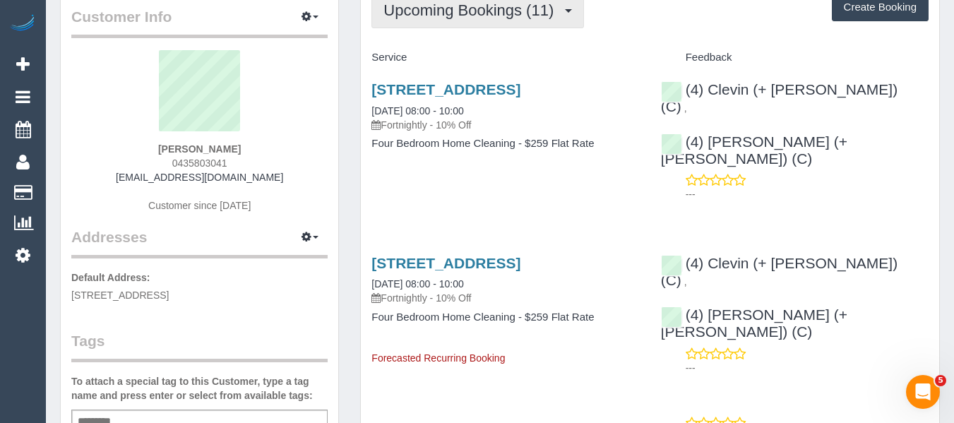
drag, startPoint x: 452, startPoint y: 18, endPoint x: 452, endPoint y: 27, distance: 9.2
click at [452, 24] on button "Upcoming Bookings (11)" at bounding box center [477, 10] width 213 height 36
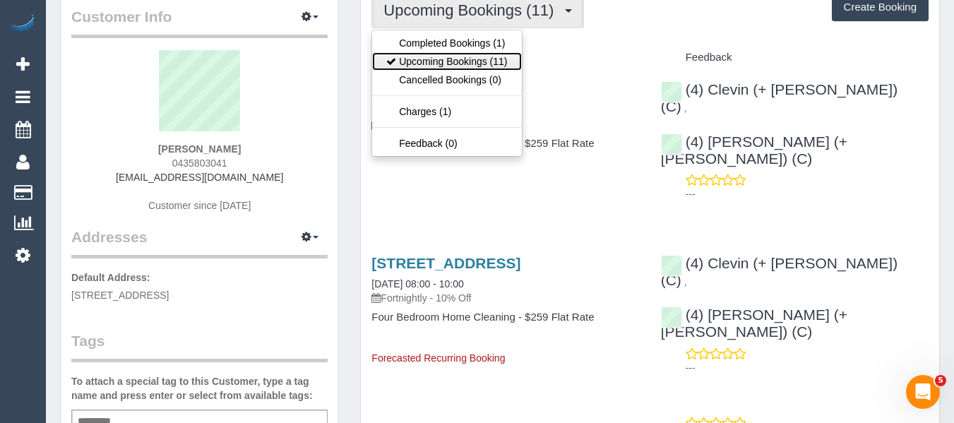
click at [453, 56] on link "Upcoming Bookings (11)" at bounding box center [446, 61] width 149 height 18
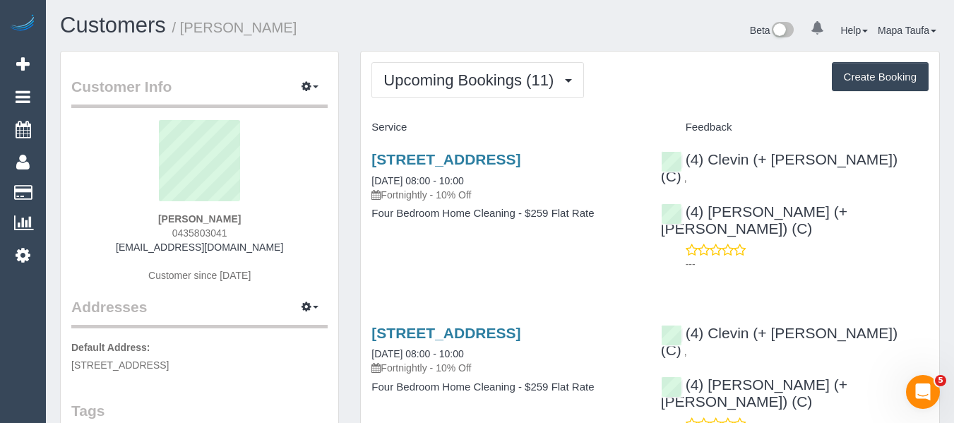
scroll to position [0, 0]
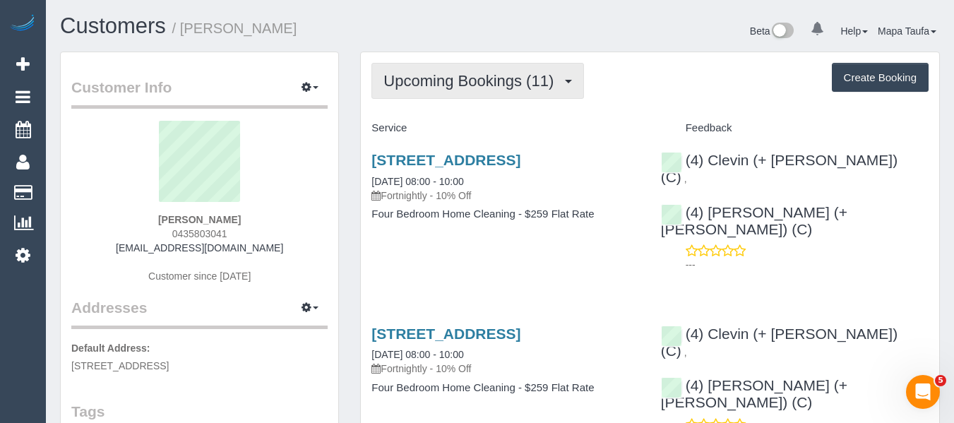
click at [525, 96] on button "Upcoming Bookings (11)" at bounding box center [477, 81] width 213 height 36
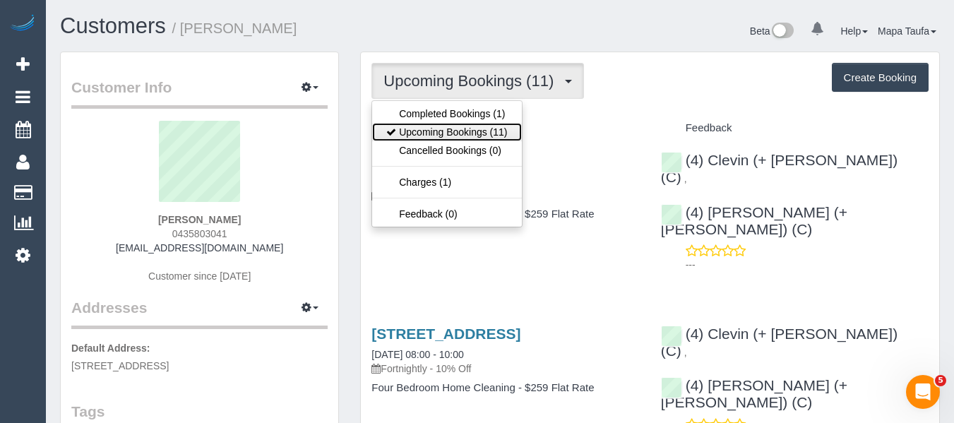
click at [503, 126] on link "Upcoming Bookings (11)" at bounding box center [446, 132] width 149 height 18
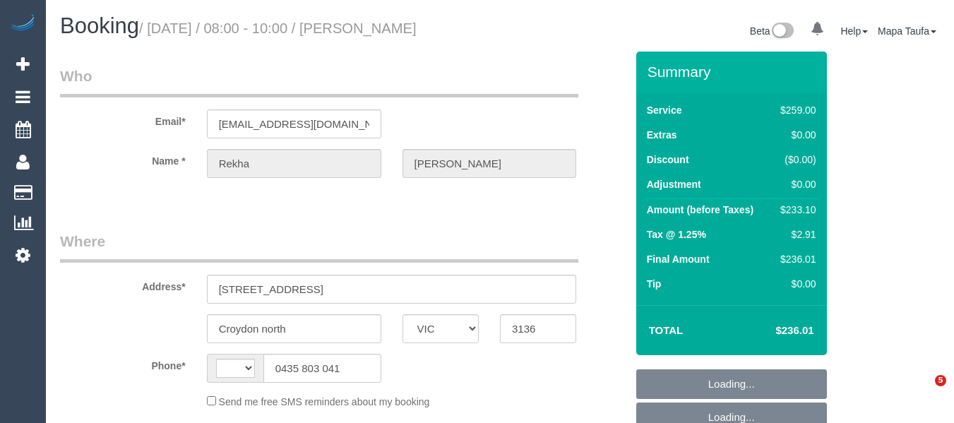
select select "VIC"
select select "string:AU"
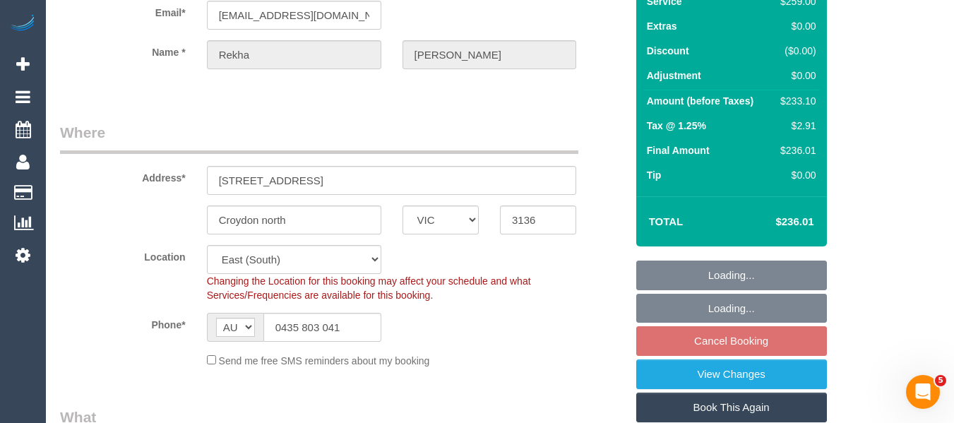
select select "string:stripe-pm_1RrDHl2GScqysDRVY2vperoW"
select select "number:28"
select select "number:14"
select select "number:18"
select select "number:24"
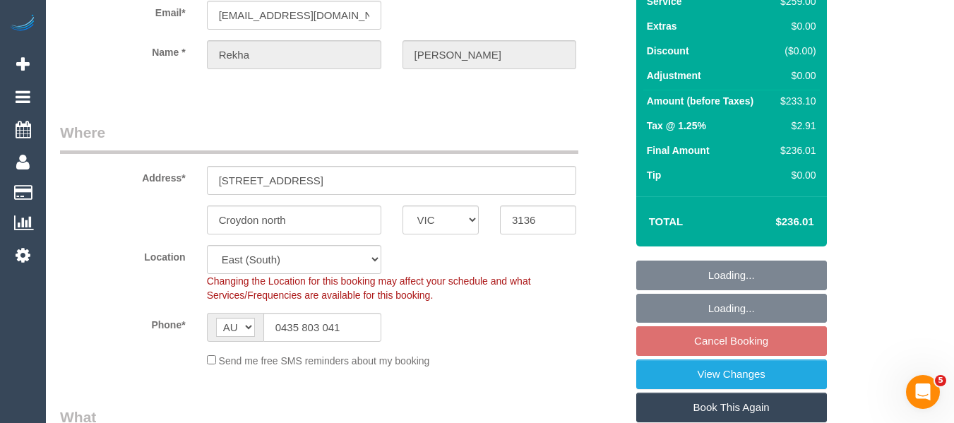
select select "number:35"
select select "number:11"
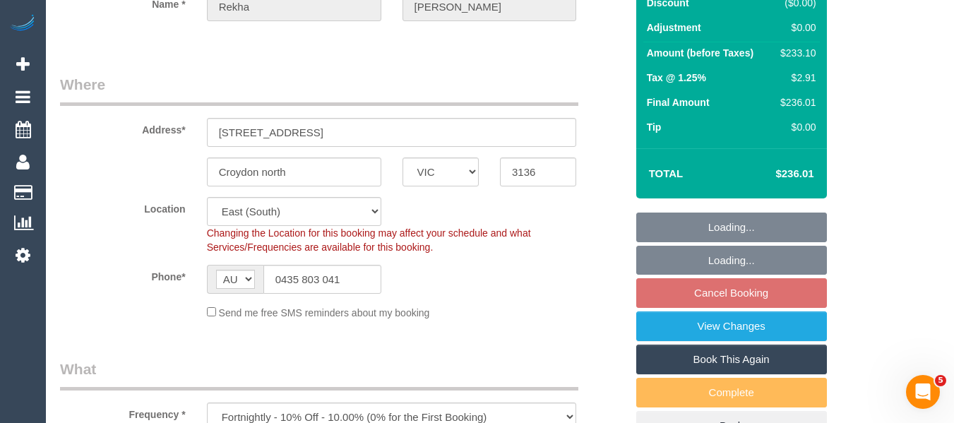
select select "object:1280"
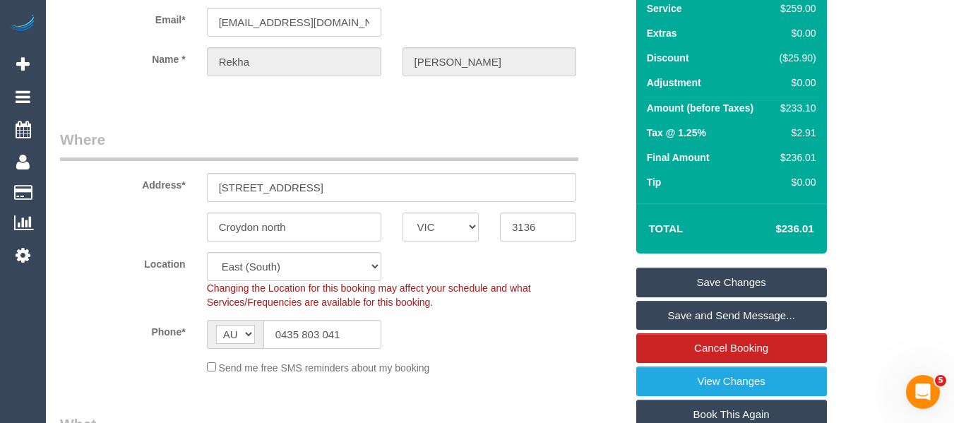
scroll to position [212, 0]
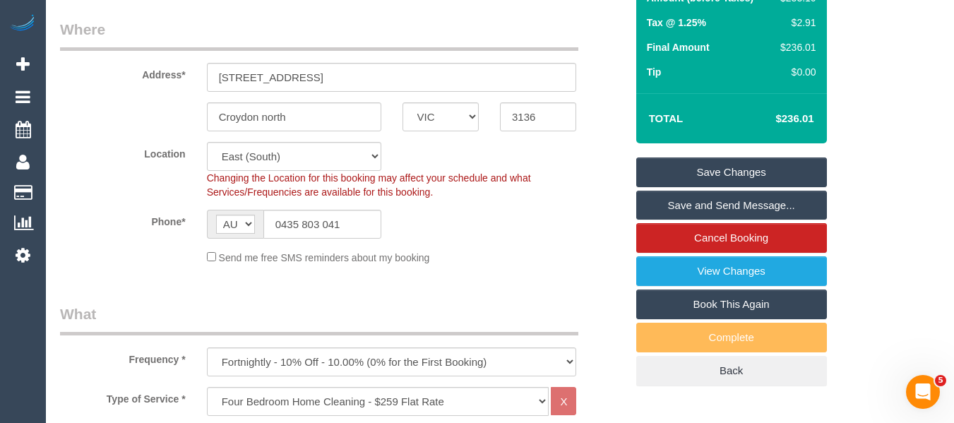
click at [746, 319] on link "Book This Again" at bounding box center [731, 304] width 191 height 30
select select "VIC"
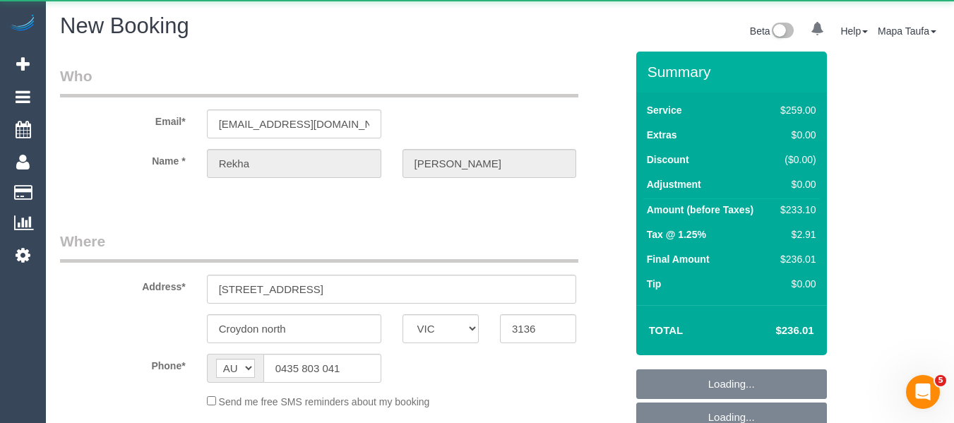
select select "object:2026"
select select "string:stripe-pm_1RrDHl2GScqysDRVY2vperoW"
select select "number:28"
select select "number:14"
select select "number:18"
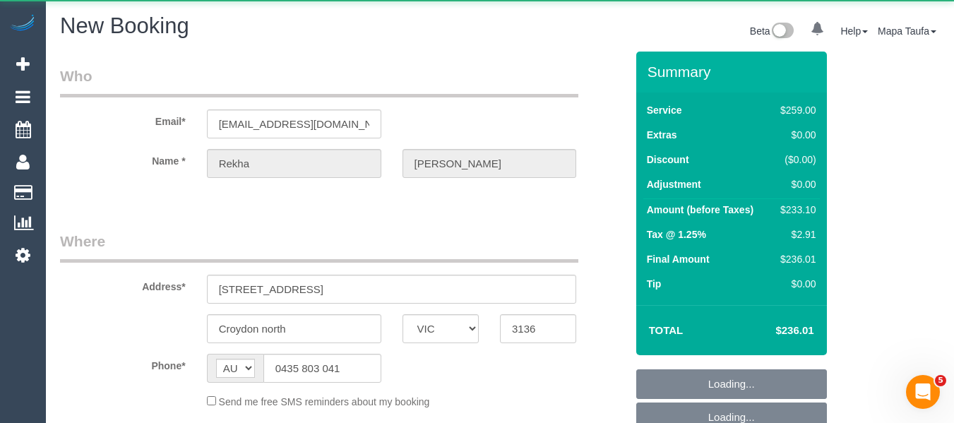
select select "number:24"
select select "number:35"
select select "number:11"
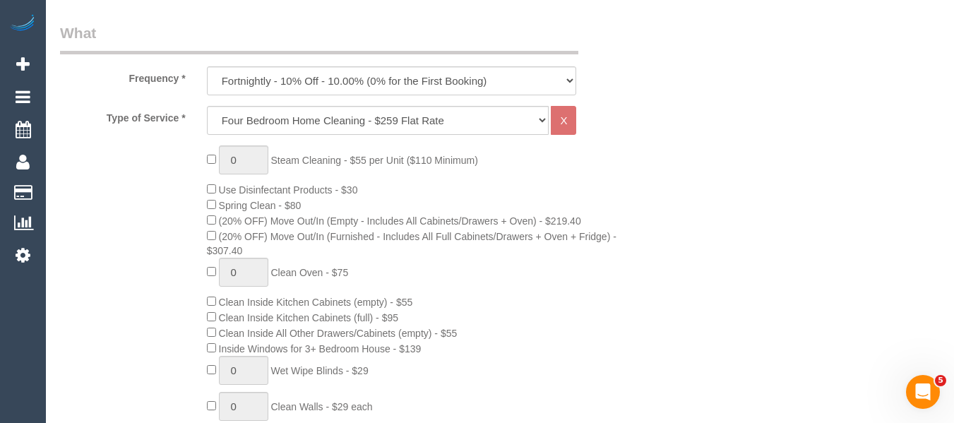
scroll to position [521, 0]
click at [321, 89] on select "One Time Cleaning Weekly - 10% Off - 10.00% (0% for the First Booking) Fortnigh…" at bounding box center [392, 79] width 370 height 29
click at [315, 82] on select "One Time Cleaning Weekly - 10% Off - 10.00% (0% for the First Booking) Fortnigh…" at bounding box center [392, 79] width 370 height 29
select select "object:2561"
click at [207, 65] on select "One Time Cleaning Weekly - 10% Off - 10.00% (0% for the First Booking) Fortnigh…" at bounding box center [392, 79] width 370 height 29
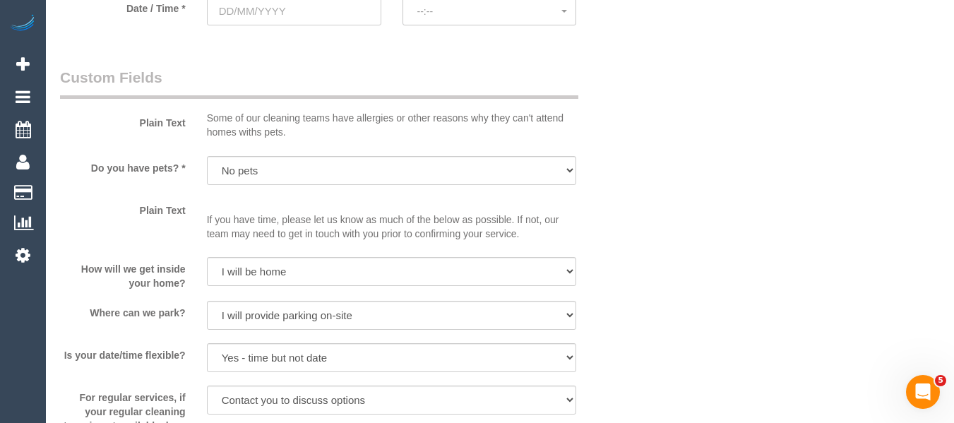
scroll to position [1677, 0]
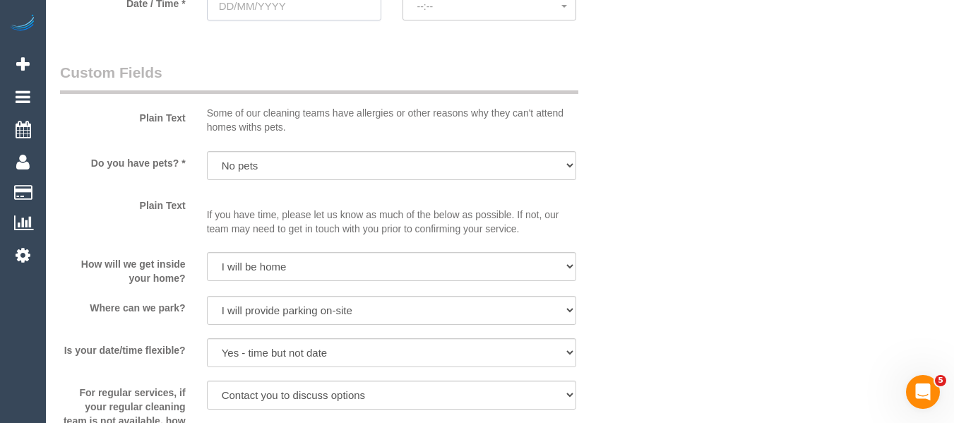
click at [272, 16] on input "text" at bounding box center [294, 6] width 174 height 29
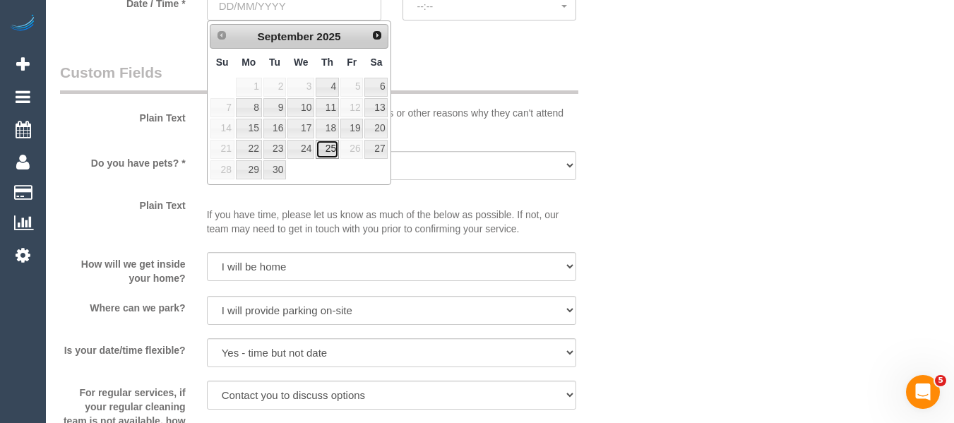
click at [323, 145] on link "25" at bounding box center [327, 149] width 23 height 19
type input "[DATE]"
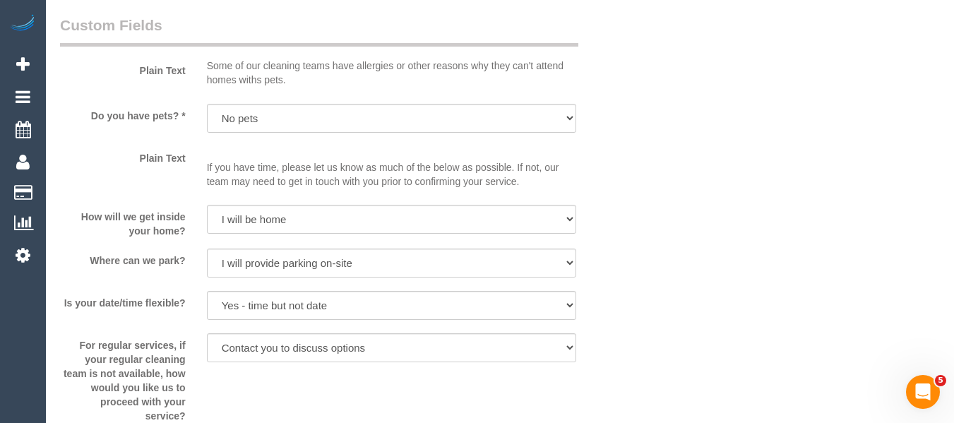
scroll to position [1587, 0]
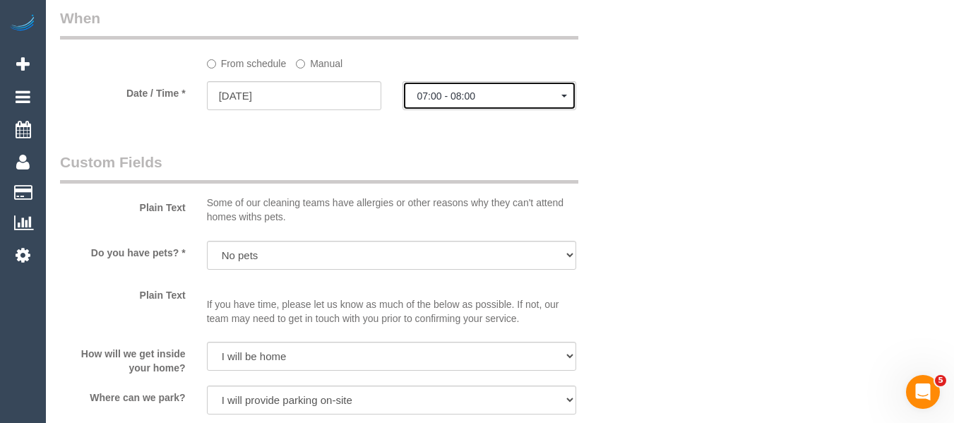
click at [492, 90] on button "07:00 - 08:00" at bounding box center [489, 95] width 174 height 29
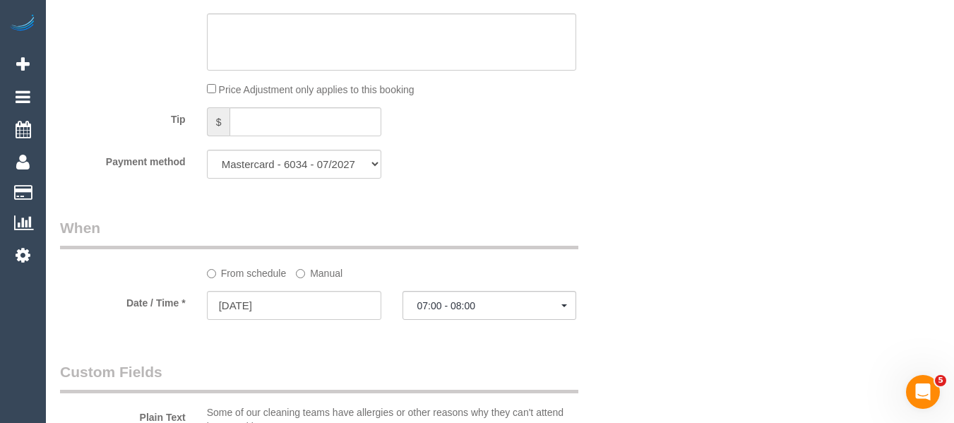
scroll to position [1374, 0]
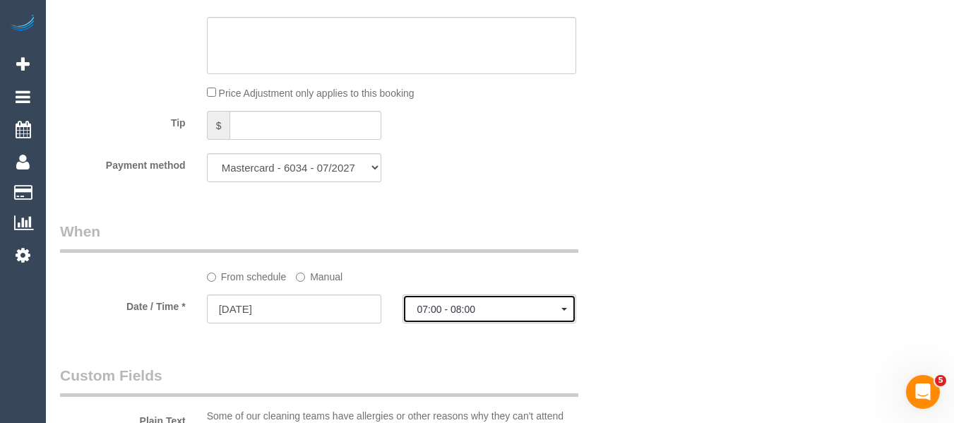
click at [471, 307] on span "07:00 - 08:00" at bounding box center [489, 309] width 145 height 11
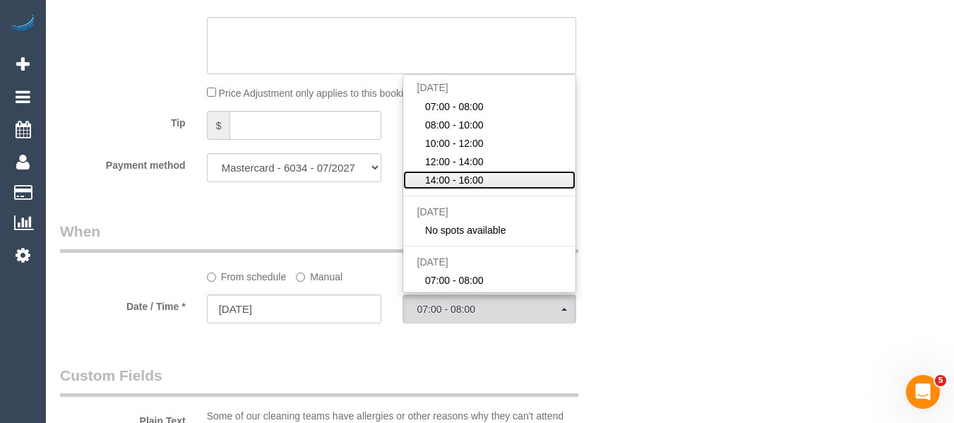
click at [495, 173] on link "14:00 - 16:00" at bounding box center [489, 180] width 173 height 18
select select "spot21"
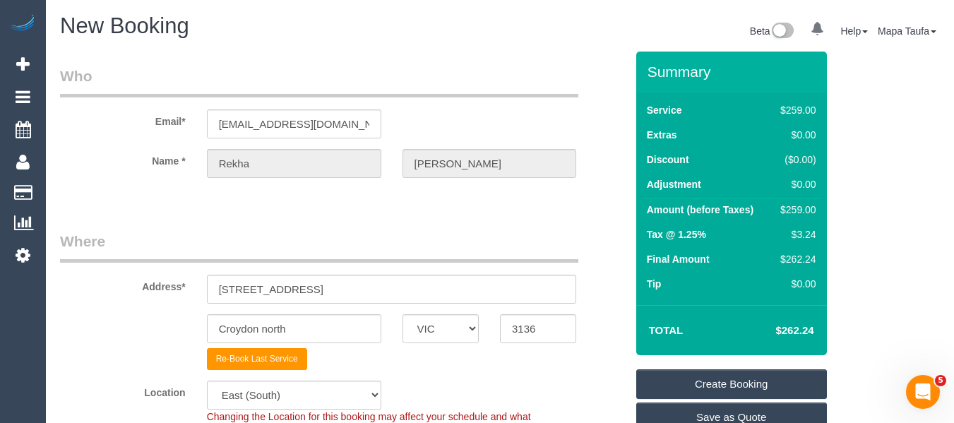
scroll to position [282, 0]
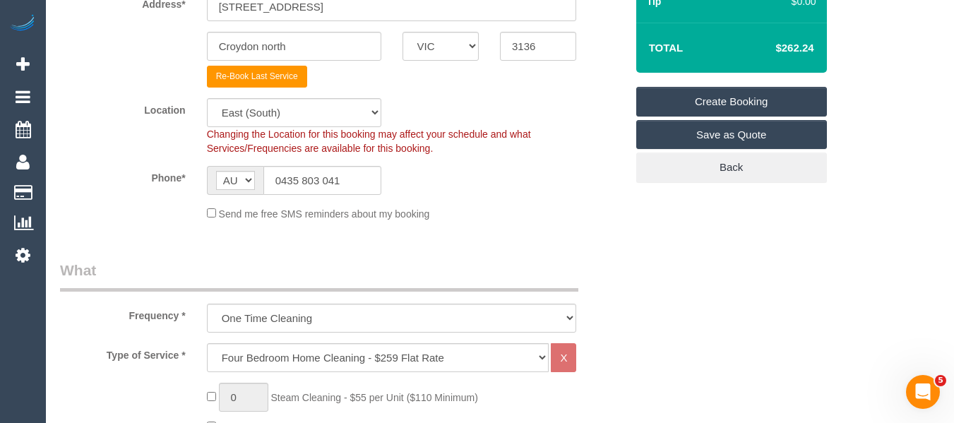
click at [707, 102] on link "Create Booking" at bounding box center [731, 102] width 191 height 30
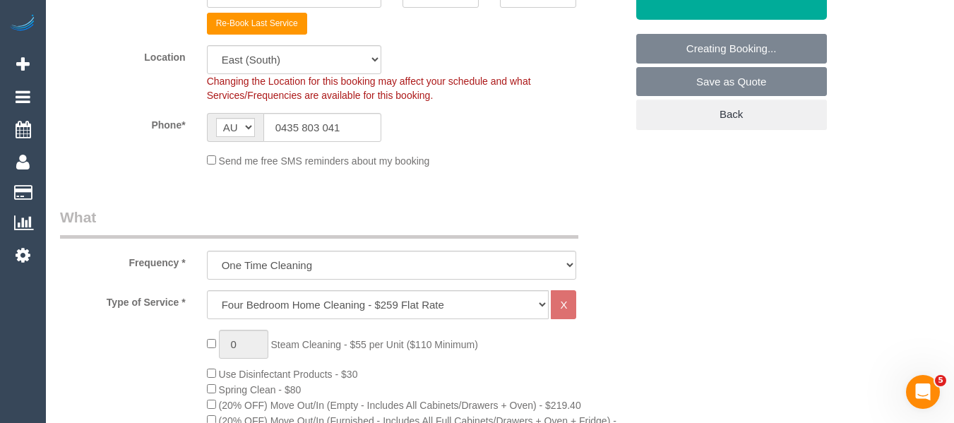
scroll to position [424, 0]
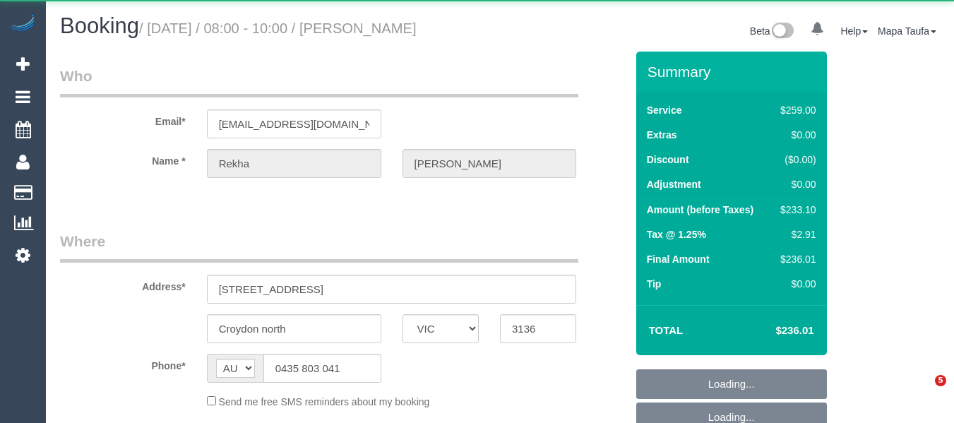
select select "VIC"
select select "string:stripe-pm_1RrDHl2GScqysDRVY2vperoW"
select select "number:28"
select select "number:14"
select select "number:18"
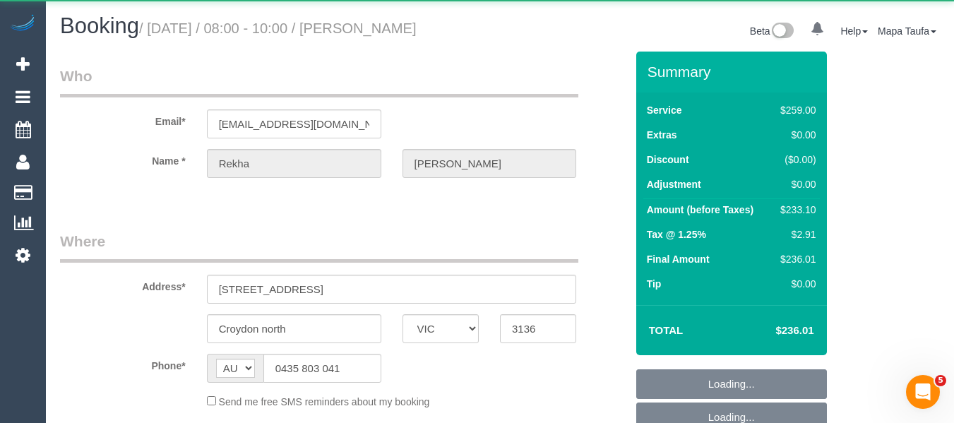
select select "number:24"
select select "number:35"
select select "number:11"
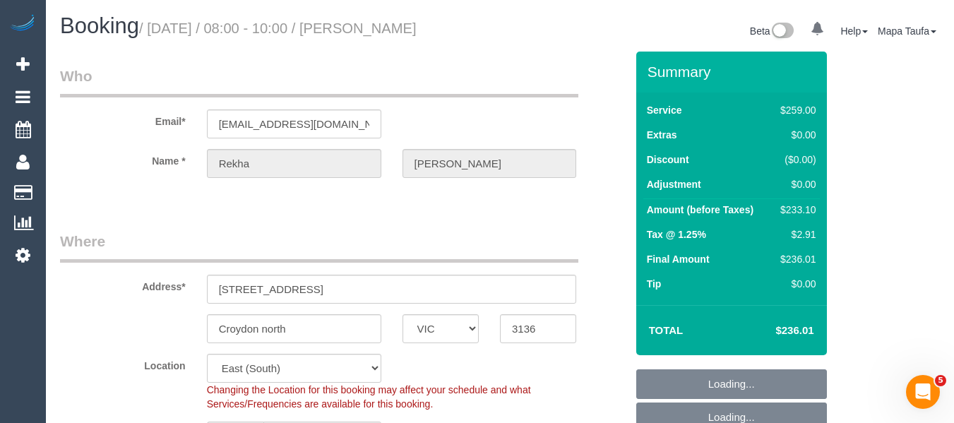
select select "object:1280"
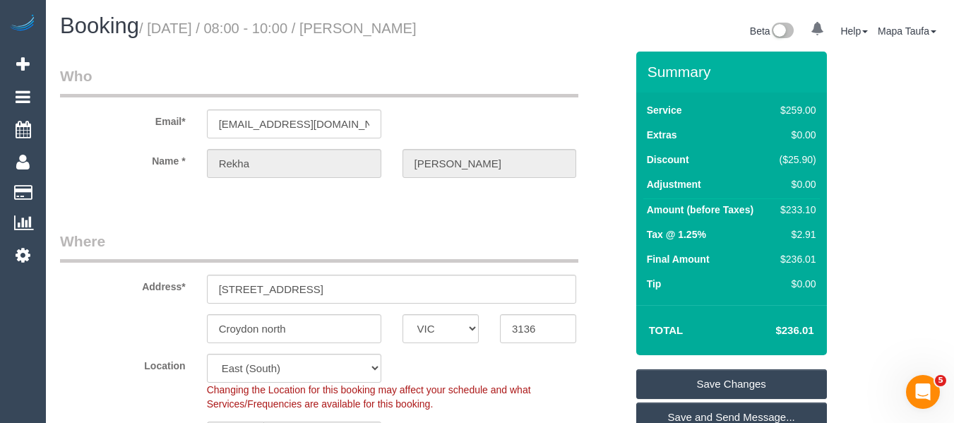
drag, startPoint x: 813, startPoint y: 174, endPoint x: 786, endPoint y: 172, distance: 26.9
click at [786, 167] on div "($25.90)" at bounding box center [795, 159] width 42 height 14
copy div "25.90"
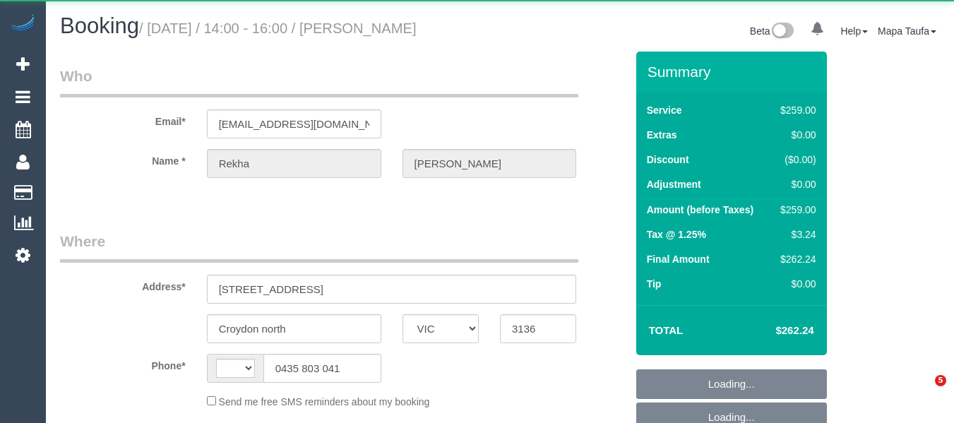
select select "VIC"
select select "string:AU"
select select "object:522"
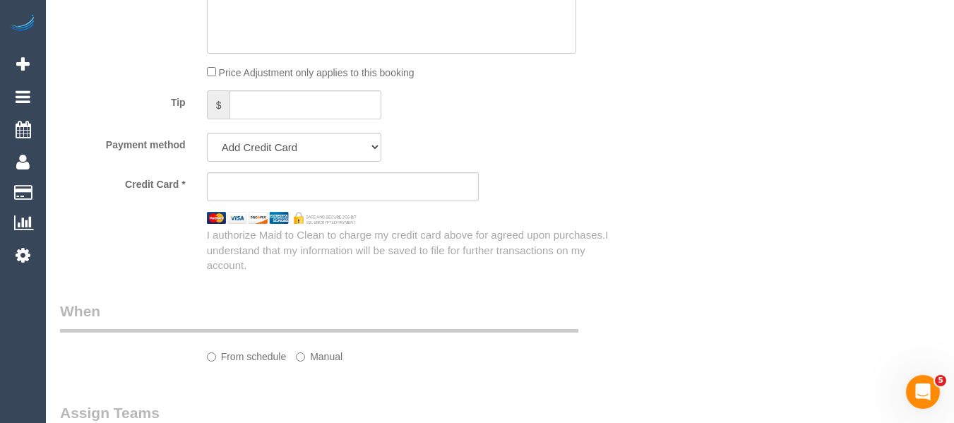
select select "string:stripe-pm_1RrDHl2GScqysDRVY2vperoW"
select select "number:28"
select select "number:14"
select select "number:18"
select select "number:24"
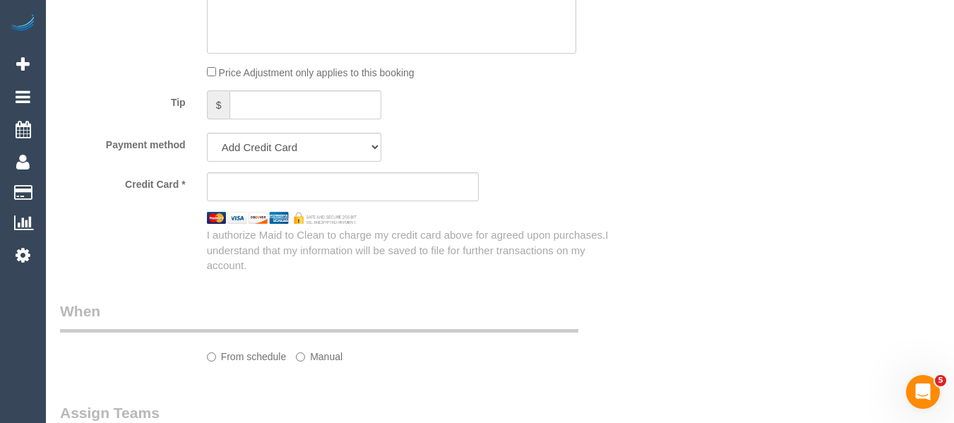
select select "number:35"
select select "number:11"
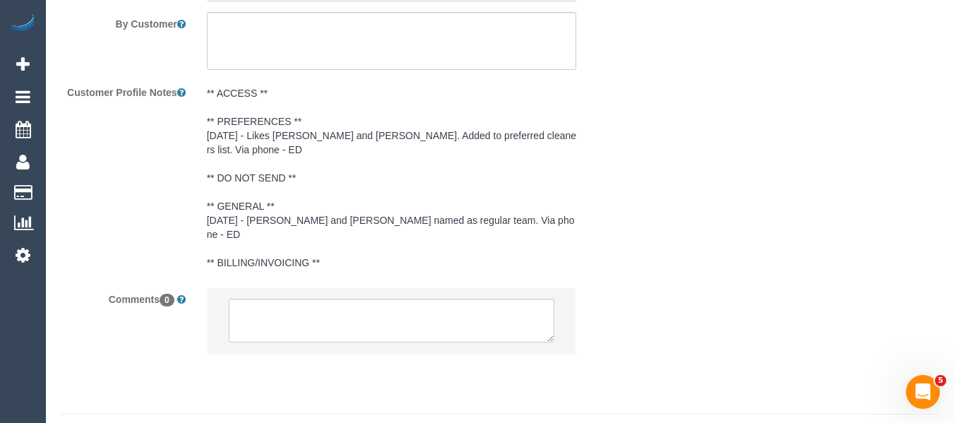
select select "object:771"
select select "spot5"
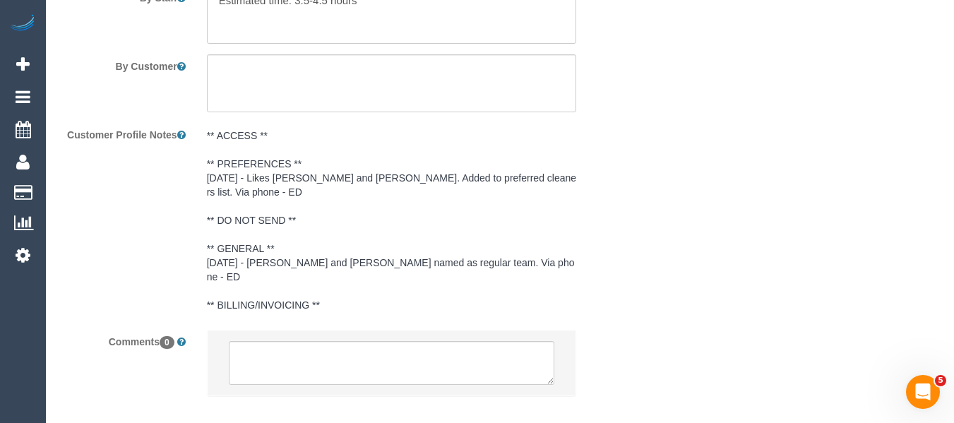
scroll to position [2508, 0]
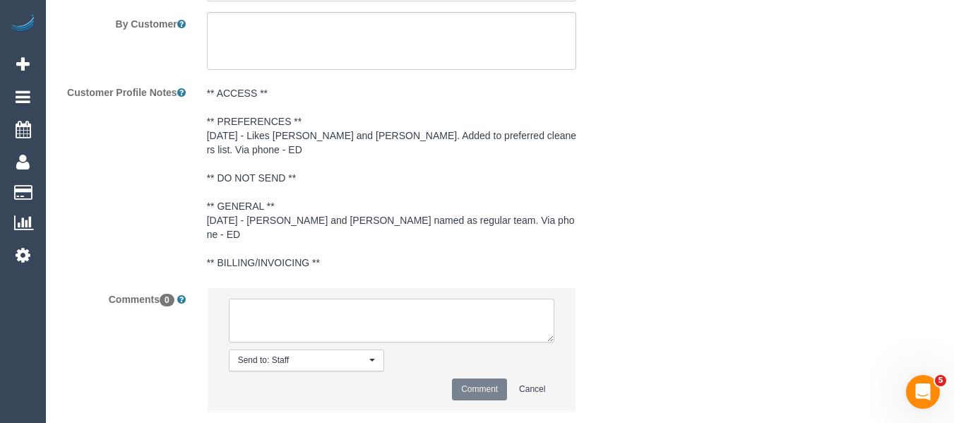
click at [330, 330] on textarea at bounding box center [392, 321] width 326 height 44
paste textarea "25.90"
type textarea "25.90"
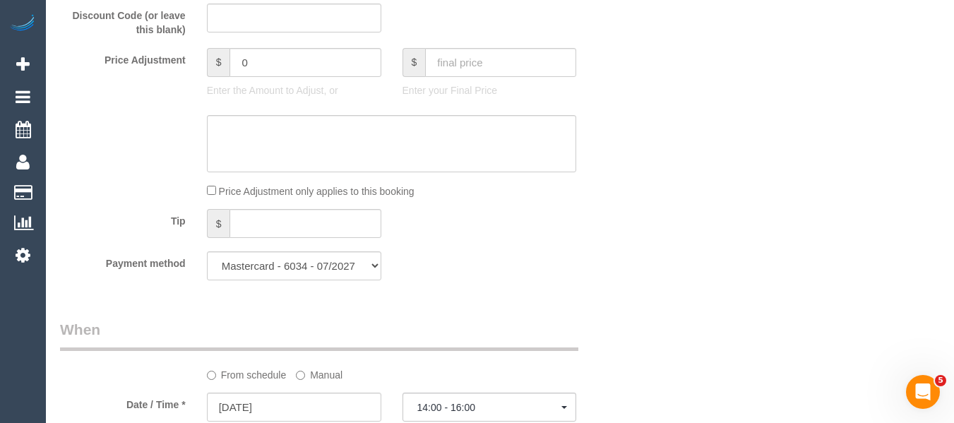
scroll to position [1167, 0]
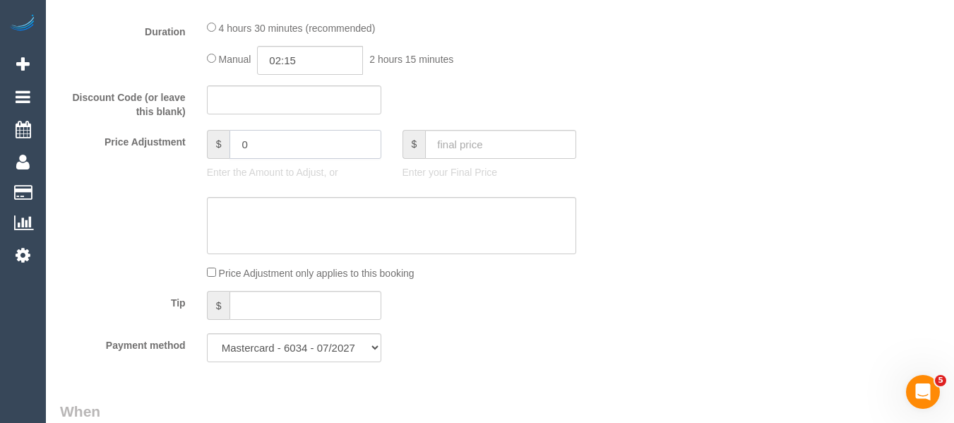
click at [181, 162] on div "Price Adjustment $ 0 Enter the Amount to Adjust, or $ Enter your Final Price" at bounding box center [342, 158] width 587 height 56
paste input "25.90"
type input "-25.90"
click at [270, 231] on textarea at bounding box center [392, 226] width 370 height 58
type textarea "discount"
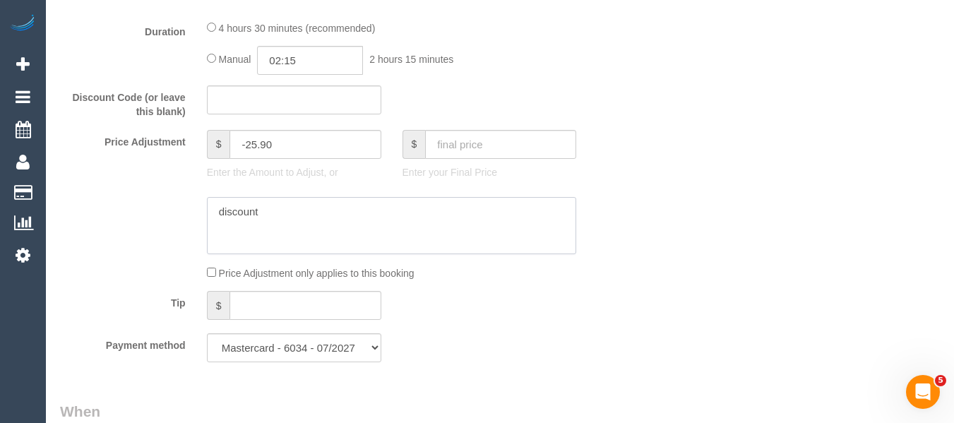
type input "-25.9"
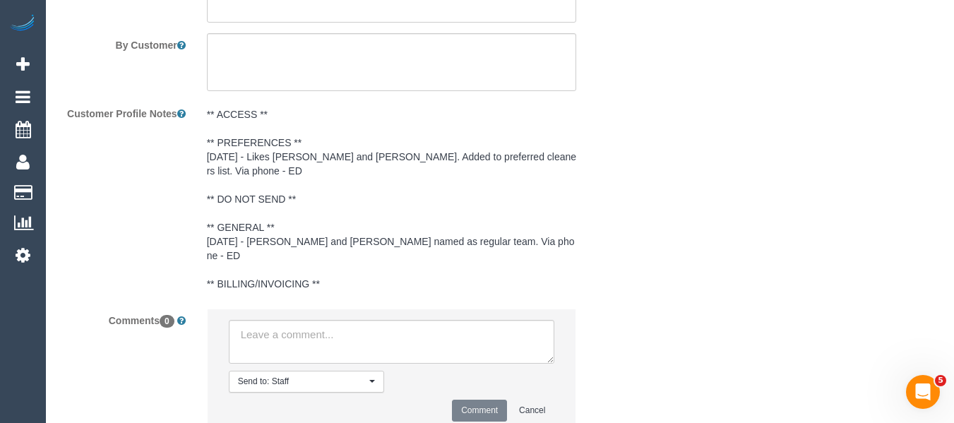
scroll to position [2588, 0]
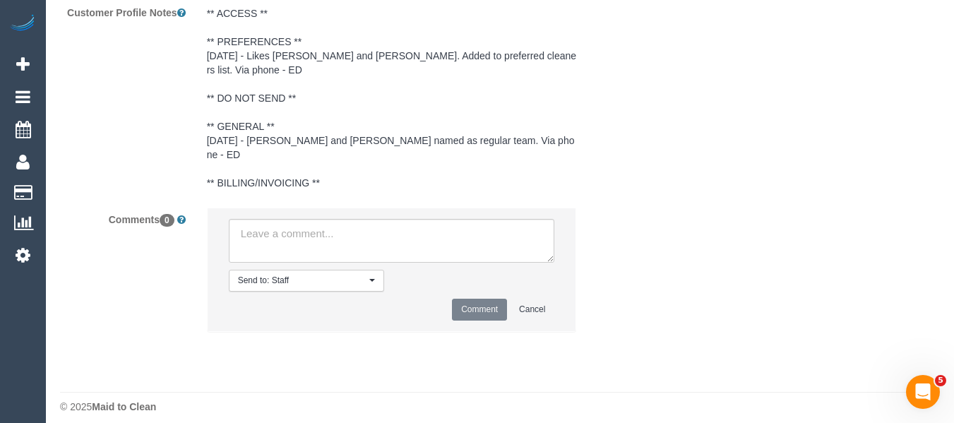
type textarea "discount as regular service - MT"
click at [273, 237] on textarea at bounding box center [392, 241] width 326 height 44
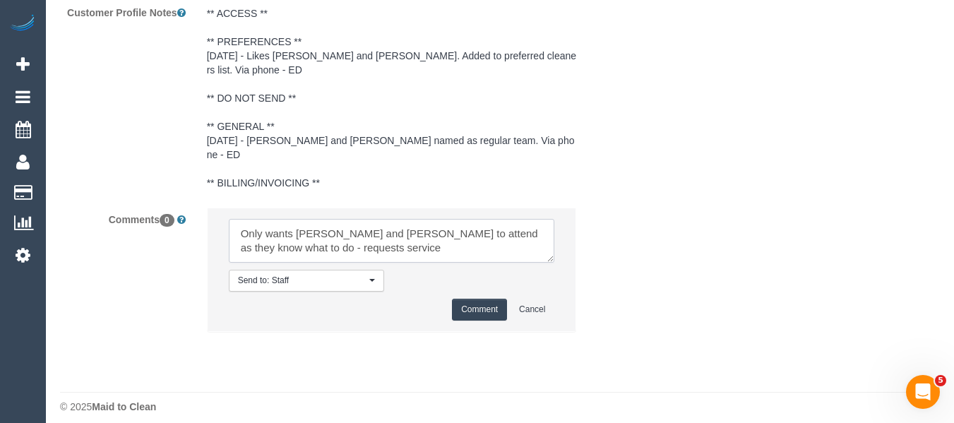
drag, startPoint x: 339, startPoint y: 244, endPoint x: 191, endPoint y: 214, distance: 150.5
click at [191, 214] on div "Comments 0 Send to: Staff Nothing selected Send to: Staff Send to: Customer Sen…" at bounding box center [342, 277] width 587 height 138
type textarea "Only wants [PERSON_NAME] and [PERSON_NAME] to attend as they know what to do - …"
click at [454, 219] on textarea at bounding box center [392, 241] width 326 height 44
click at [491, 303] on button "Comment" at bounding box center [479, 310] width 55 height 22
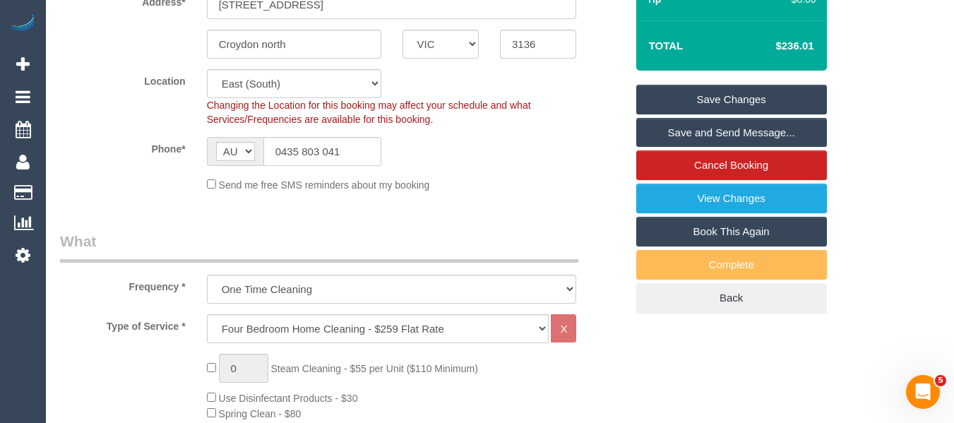
scroll to position [259, 0]
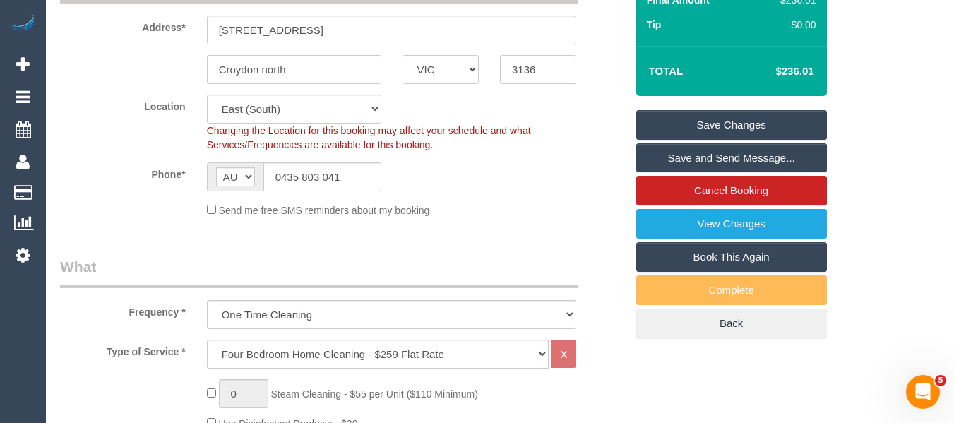
click at [713, 140] on link "Save Changes" at bounding box center [731, 125] width 191 height 30
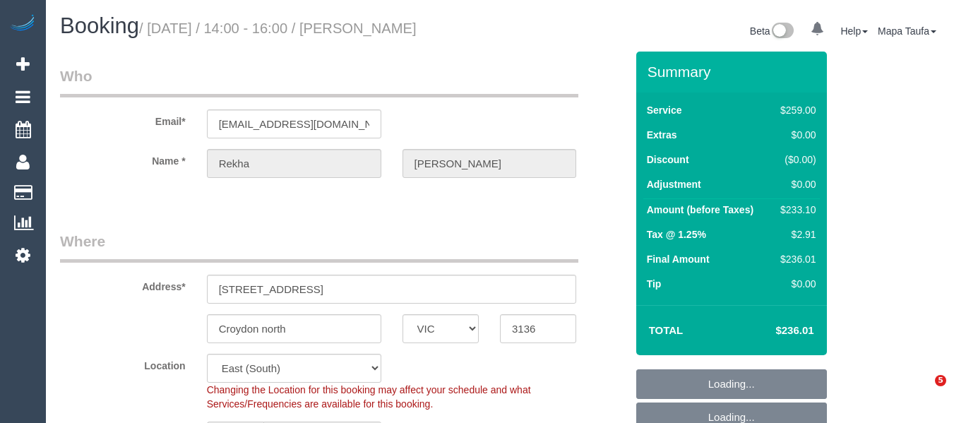
select select "VIC"
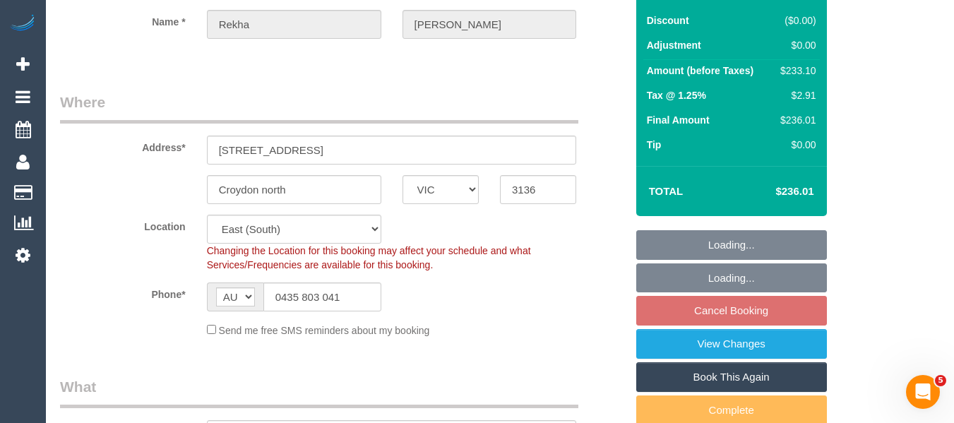
select select "object:696"
select select "string:stripe-pm_1RrDHl2GScqysDRVY2vperoW"
select select "number:28"
select select "number:14"
select select "number:18"
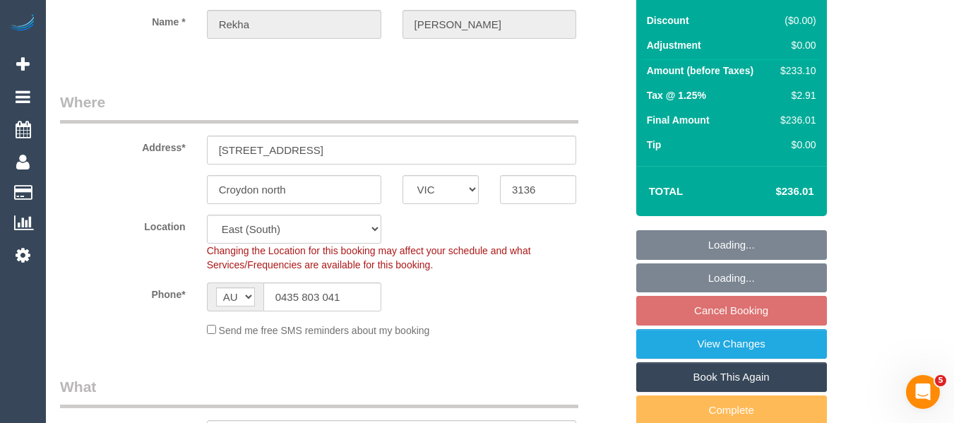
select select "number:24"
select select "number:35"
select select "number:11"
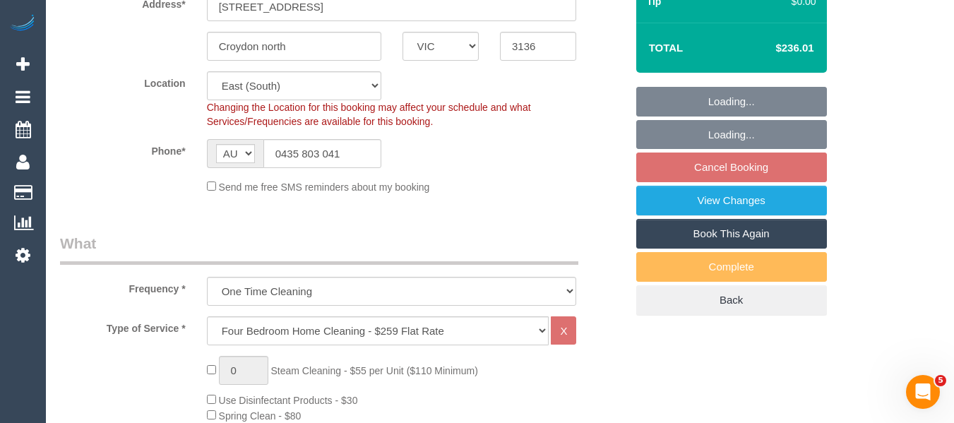
click at [739, 249] on link "Book This Again" at bounding box center [731, 234] width 191 height 30
select select "spot5"
select select "VIC"
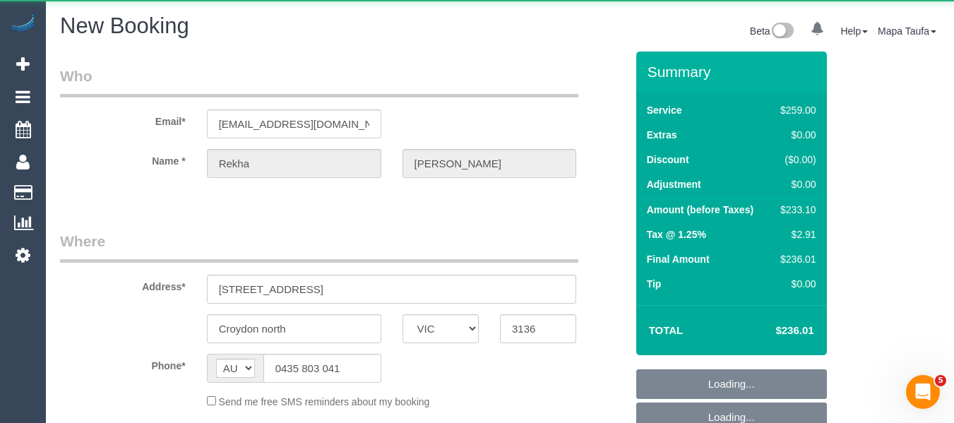
select select "object:1559"
select select "number:28"
select select "number:14"
select select "number:18"
select select "number:24"
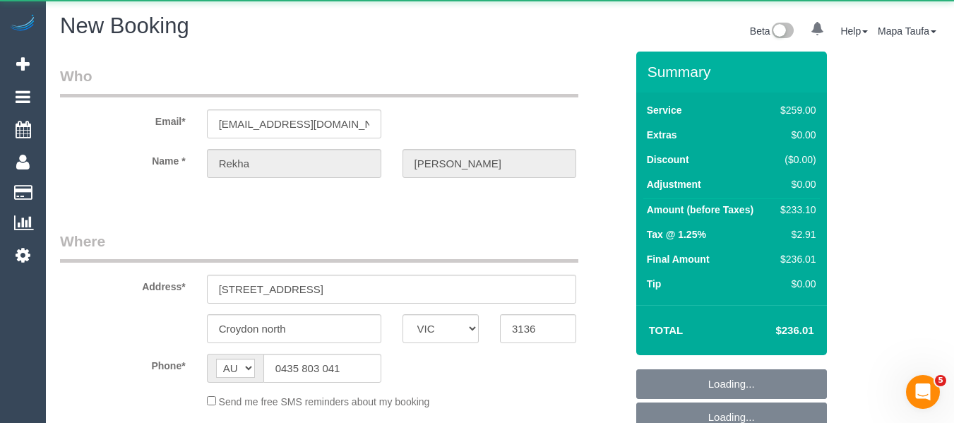
select select "number:35"
select select "number:11"
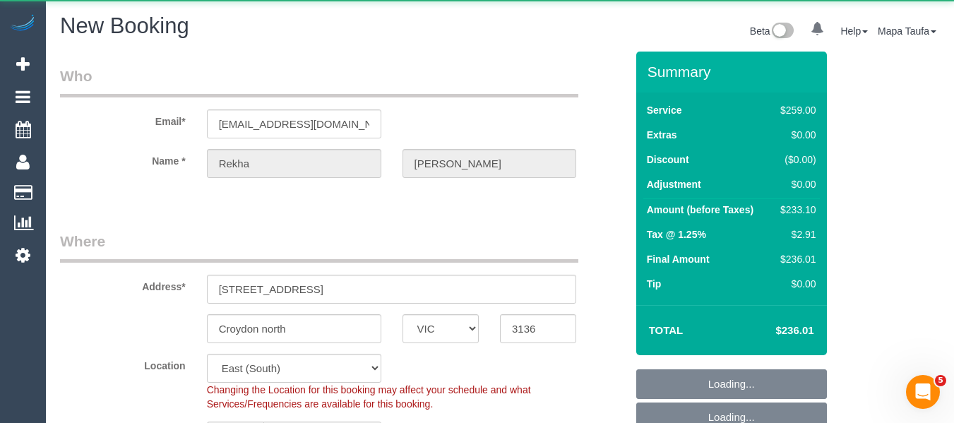
select select "object:1985"
select select "string:stripe-pm_1RrDHl2GScqysDRVY2vperoW"
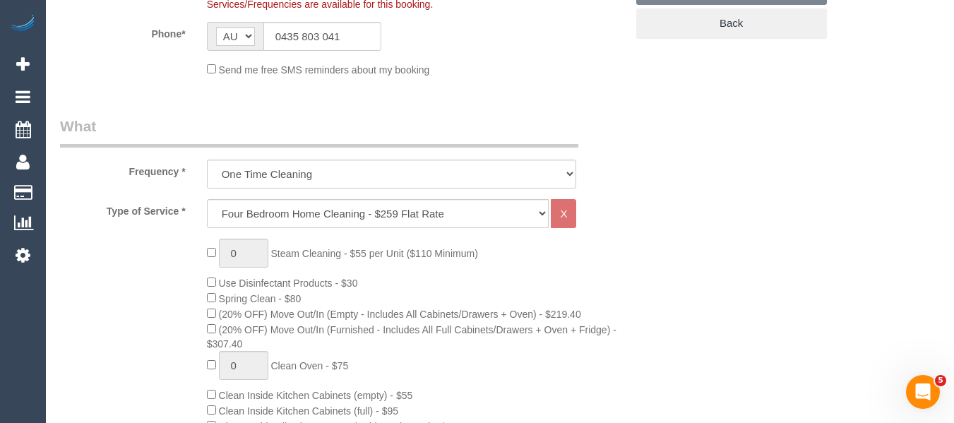
select select "object:2091"
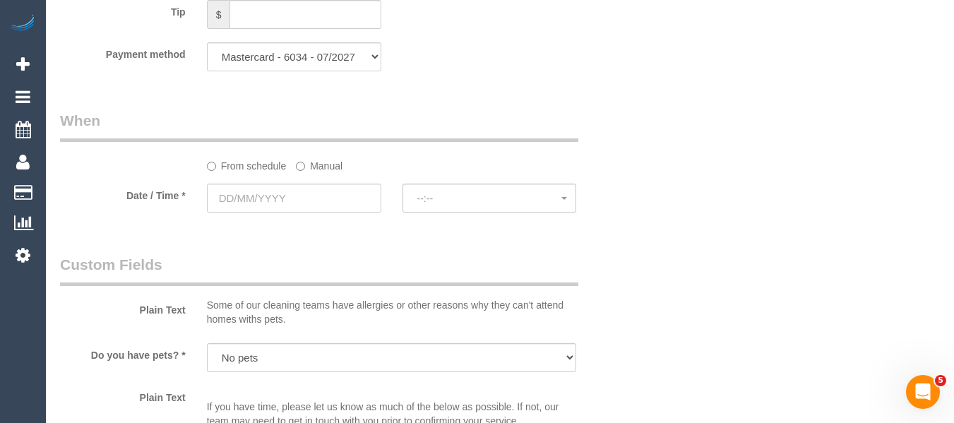
scroll to position [1509, 0]
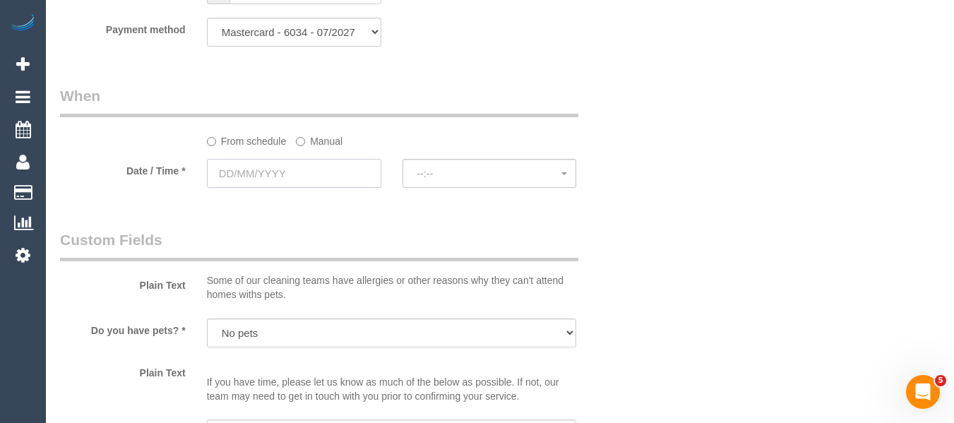
click at [334, 168] on input "text" at bounding box center [294, 173] width 174 height 29
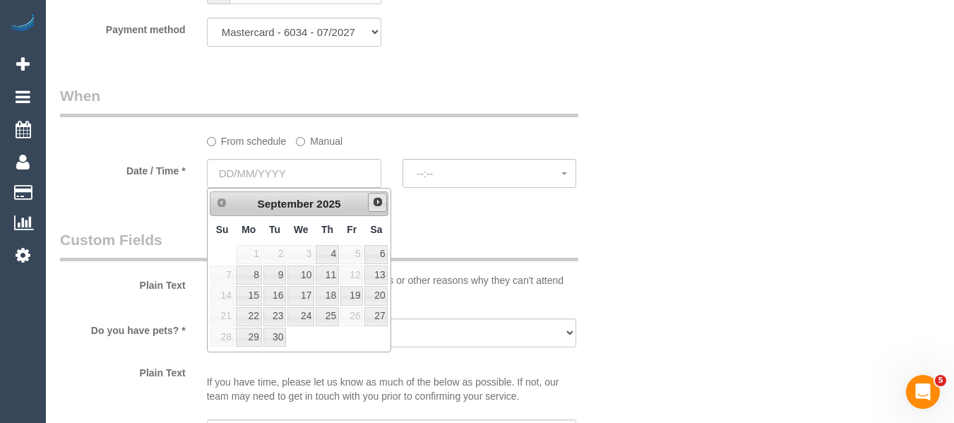
click at [375, 203] on span "Next" at bounding box center [377, 201] width 11 height 11
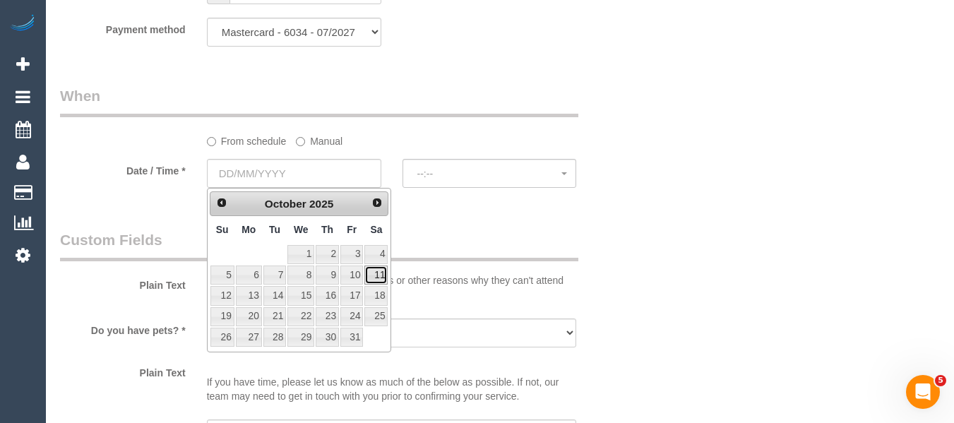
click at [376, 275] on link "11" at bounding box center [375, 274] width 23 height 19
type input "11/10/2025"
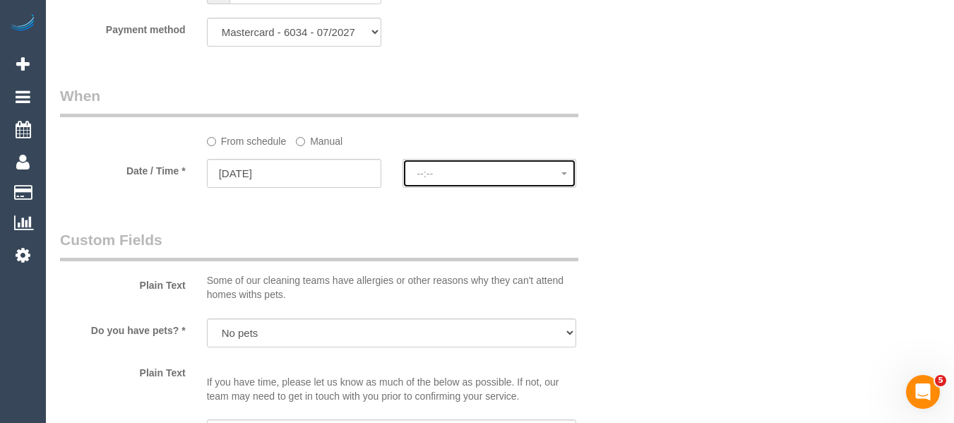
click at [463, 163] on button "--:--" at bounding box center [489, 173] width 174 height 29
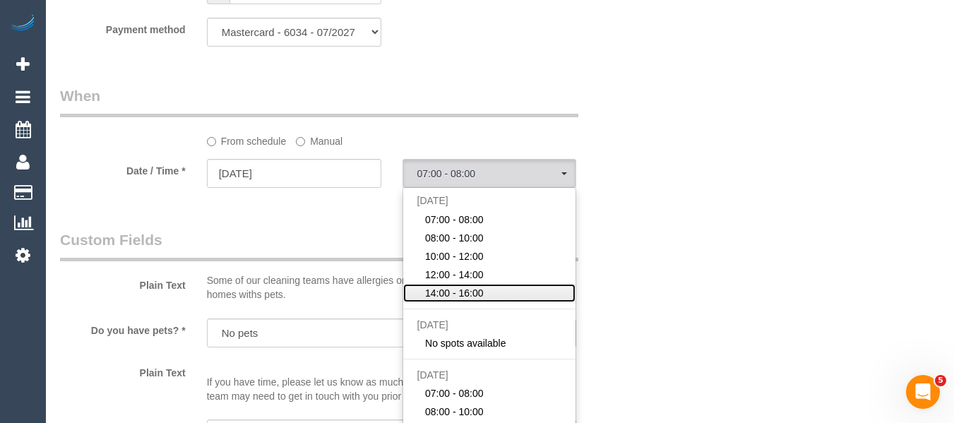
click at [472, 292] on span "14:00 - 16:00" at bounding box center [454, 293] width 59 height 14
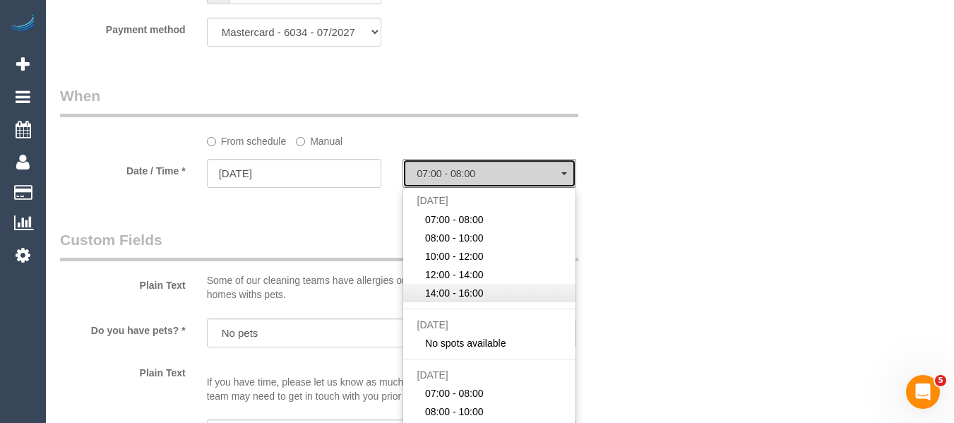
select select "spot39"
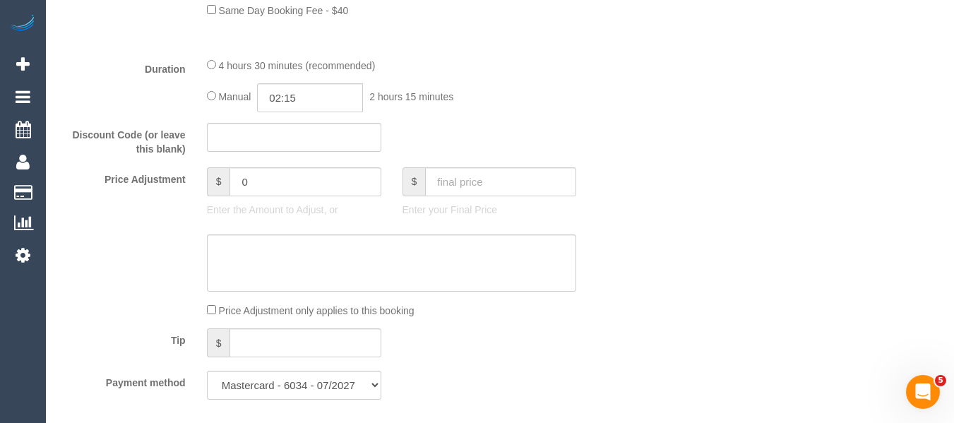
scroll to position [1086, 0]
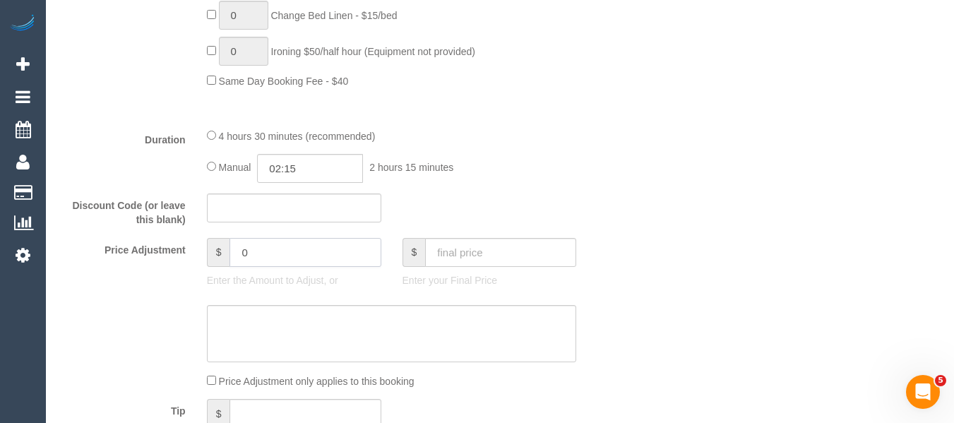
drag, startPoint x: 261, startPoint y: 254, endPoint x: 215, endPoint y: 249, distance: 46.9
click at [215, 249] on div "$ 0" at bounding box center [294, 252] width 174 height 29
type input "-25.9"
drag, startPoint x: 853, startPoint y: 231, endPoint x: 942, endPoint y: 199, distance: 94.5
click at [854, 231] on div "Who Email* sairrekha@yahoo.co.in Name * Rekha Raghuram Where Address* 11 Azalea…" at bounding box center [500, 366] width 880 height 2800
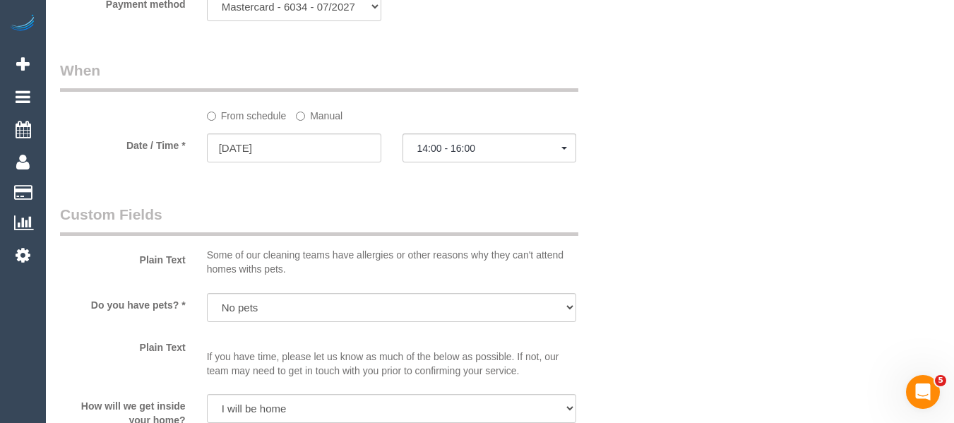
scroll to position [1525, 0]
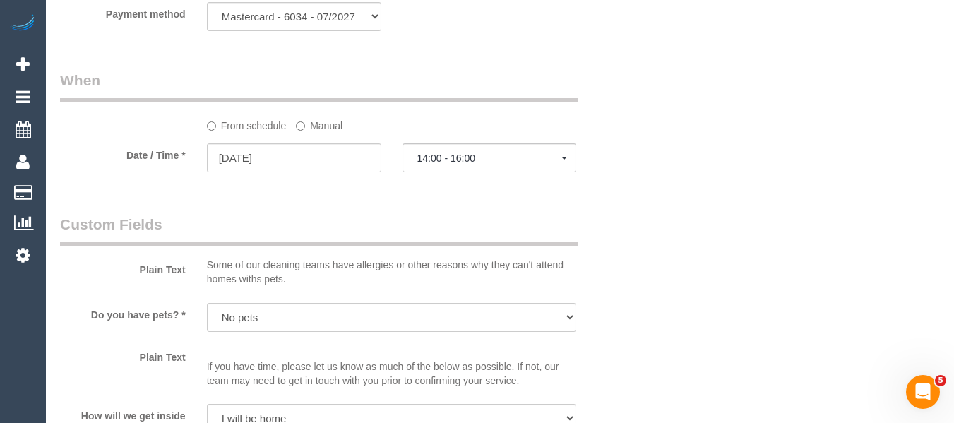
click at [390, 153] on div "11/10/2025" at bounding box center [294, 159] width 196 height 32
click at [412, 158] on button "14:00 - 16:00" at bounding box center [489, 157] width 174 height 29
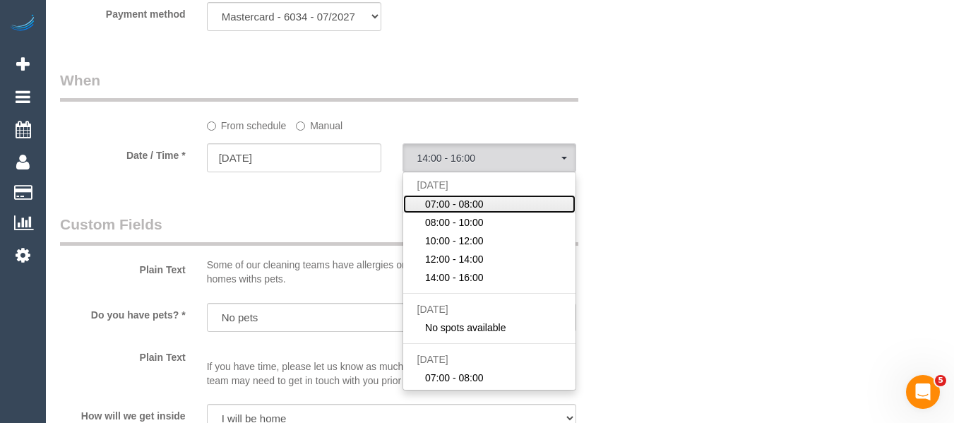
click at [451, 197] on span "07:00 - 08:00" at bounding box center [454, 204] width 59 height 14
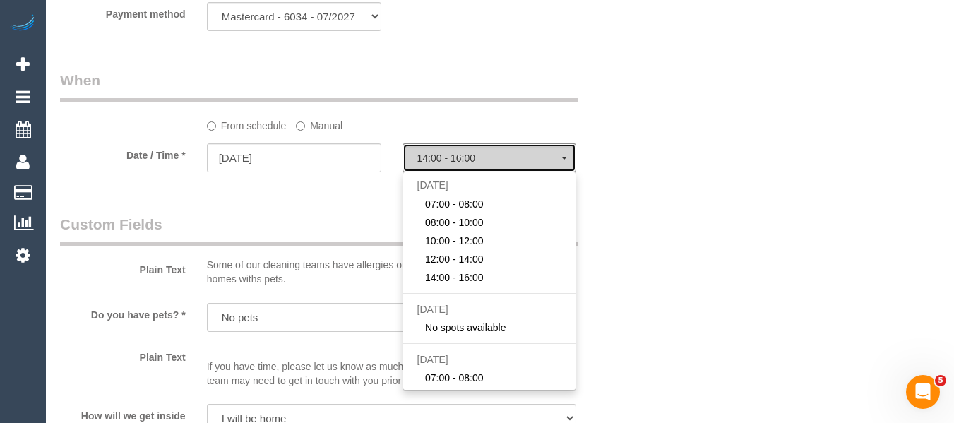
select select "spot35"
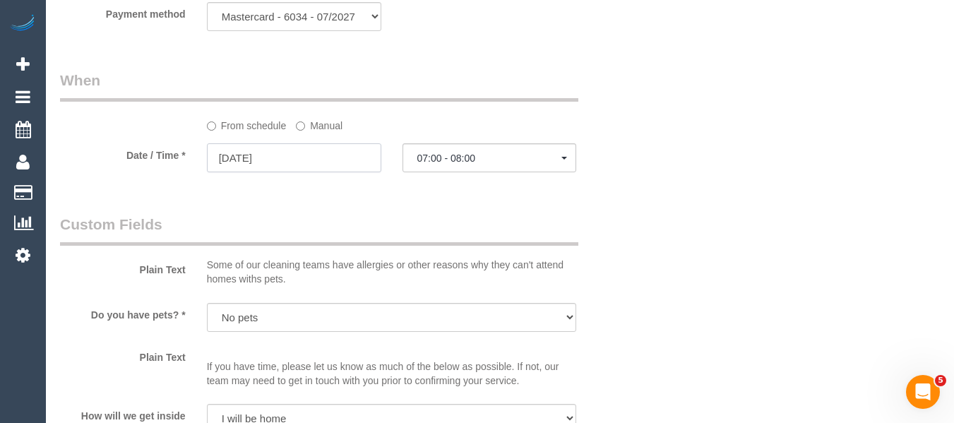
click at [337, 151] on input "11/10/2025" at bounding box center [294, 157] width 174 height 29
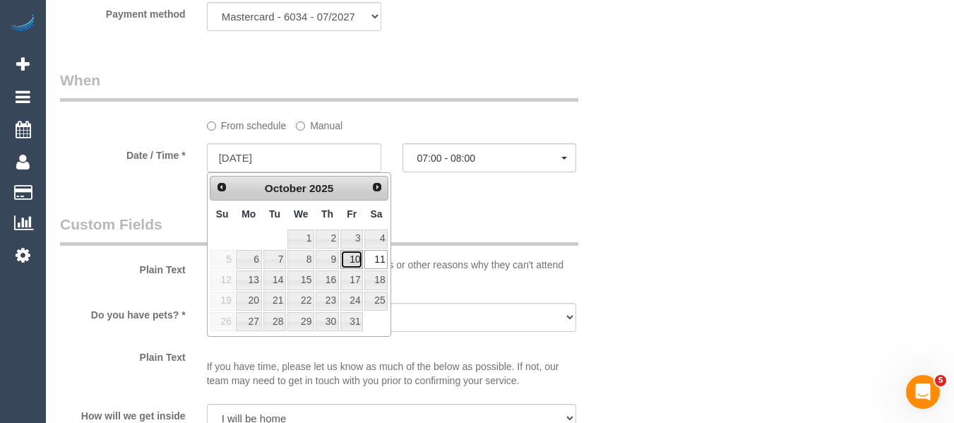
click at [354, 259] on link "10" at bounding box center [351, 259] width 23 height 19
type input "10/10/2025"
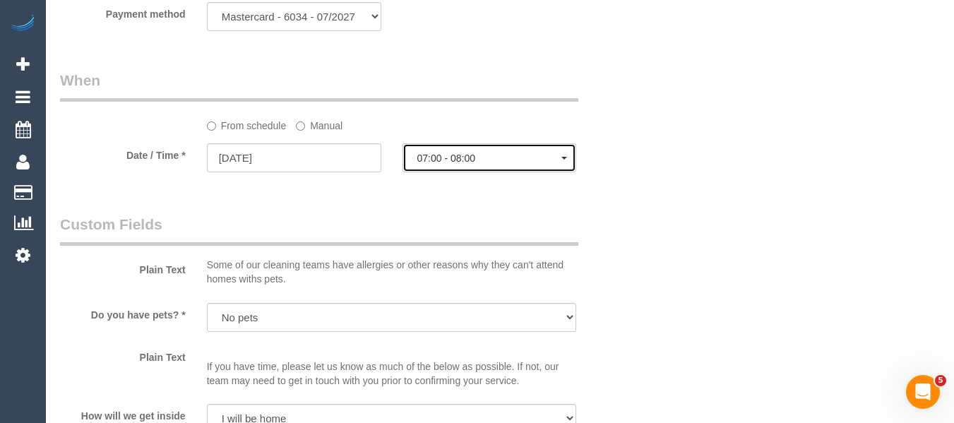
click at [426, 162] on span "07:00 - 08:00" at bounding box center [489, 157] width 145 height 11
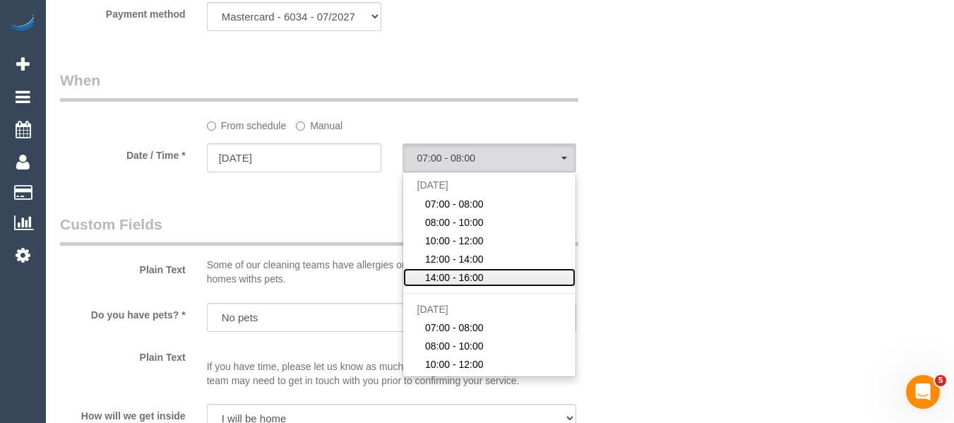
click at [457, 275] on span "14:00 - 16:00" at bounding box center [454, 277] width 59 height 14
select select "spot60"
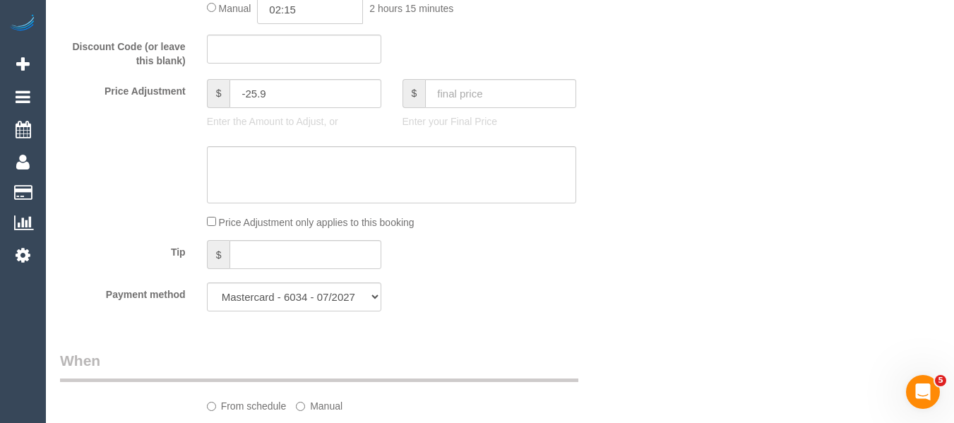
scroll to position [1260, 0]
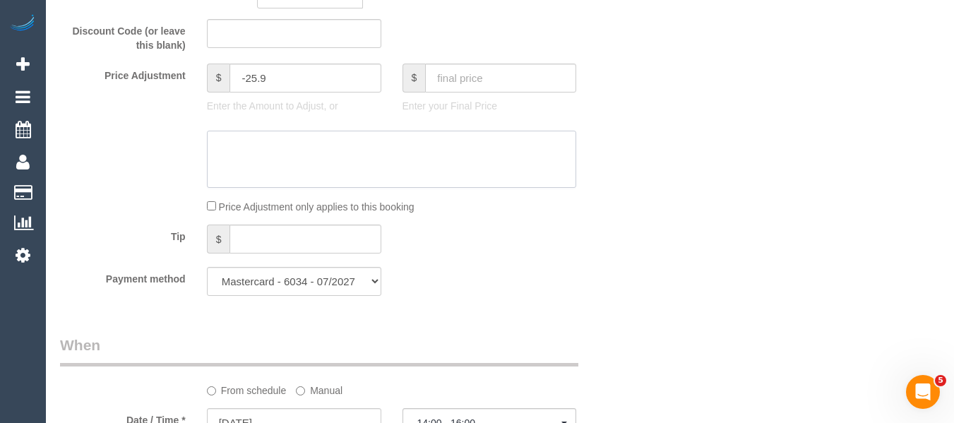
click at [448, 153] on textarea at bounding box center [392, 160] width 370 height 58
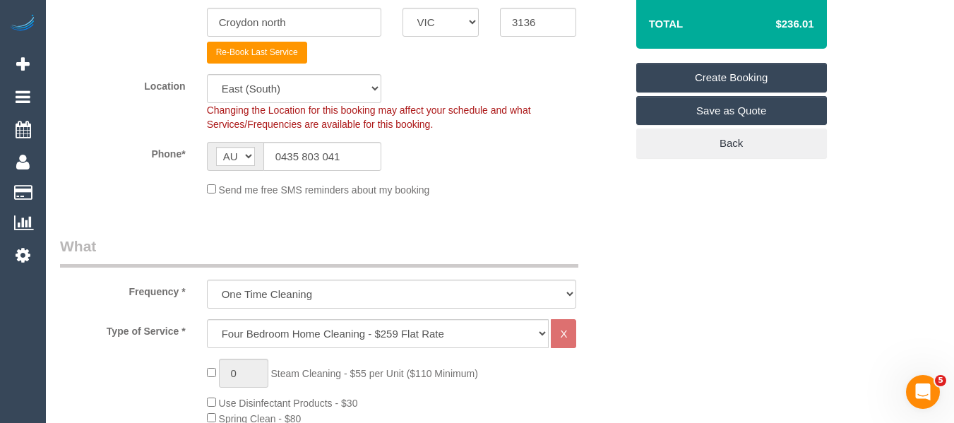
scroll to position [131, 0]
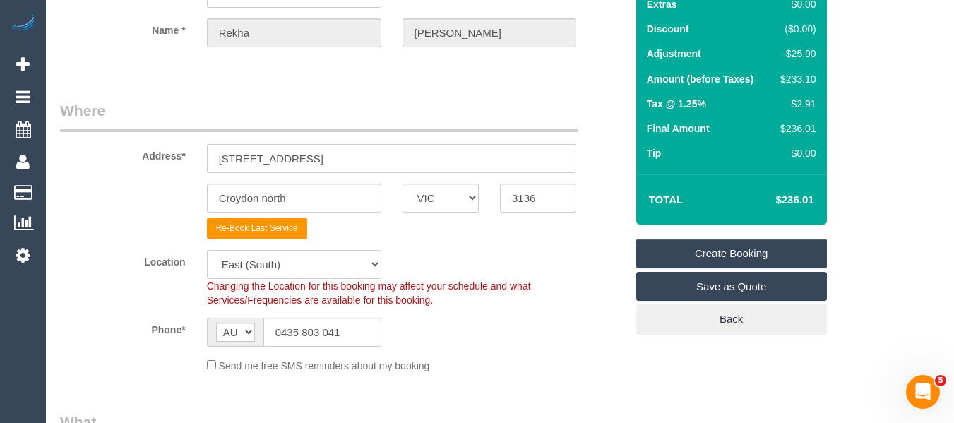
type textarea "regular discount - MT"
click at [704, 248] on link "Create Booking" at bounding box center [731, 254] width 191 height 30
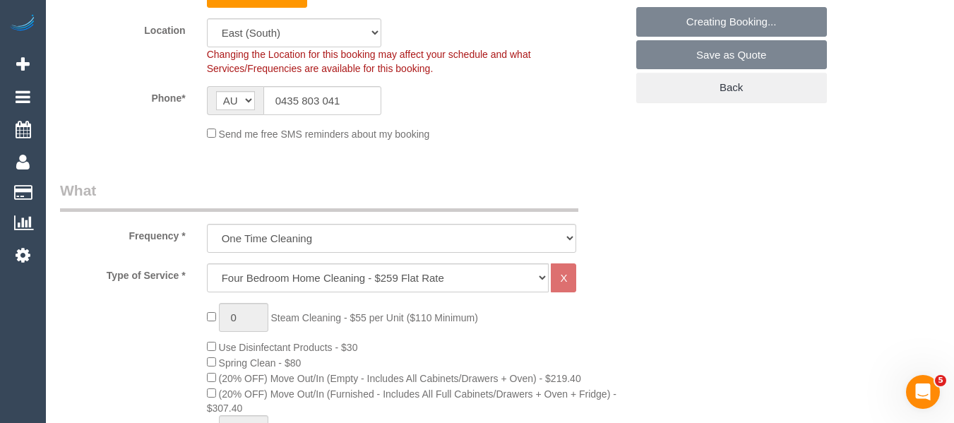
scroll to position [554, 0]
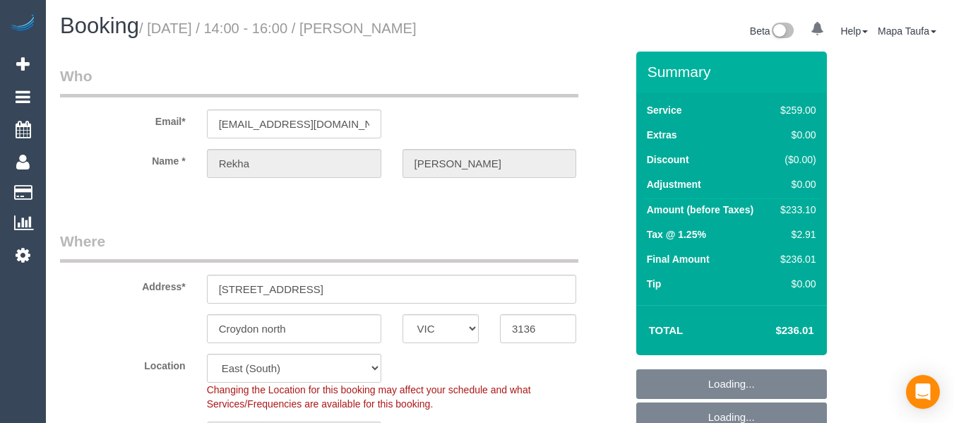
select select "VIC"
select select "spot5"
select select "number:28"
select select "number:14"
select select "number:18"
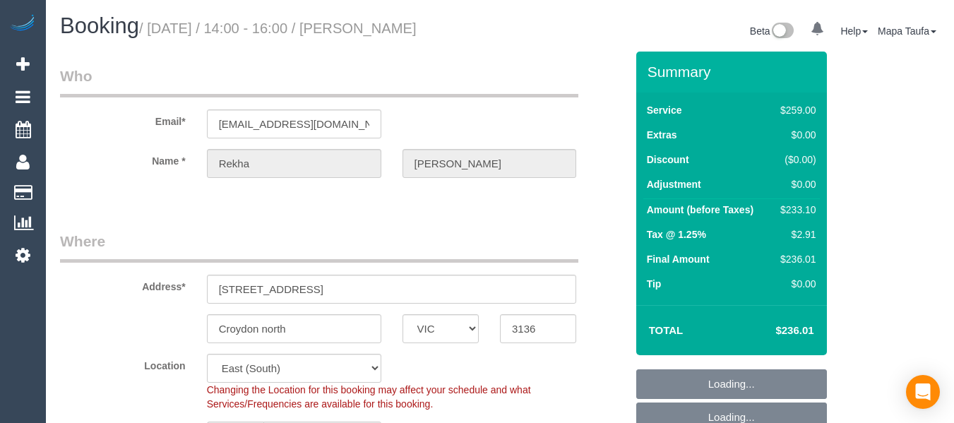
select select "number:24"
select select "number:35"
select select "number:11"
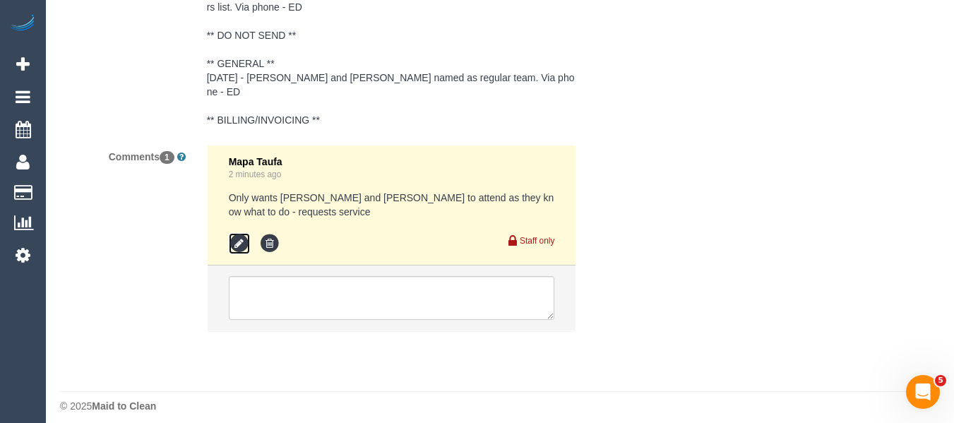
click at [236, 233] on icon at bounding box center [239, 243] width 21 height 21
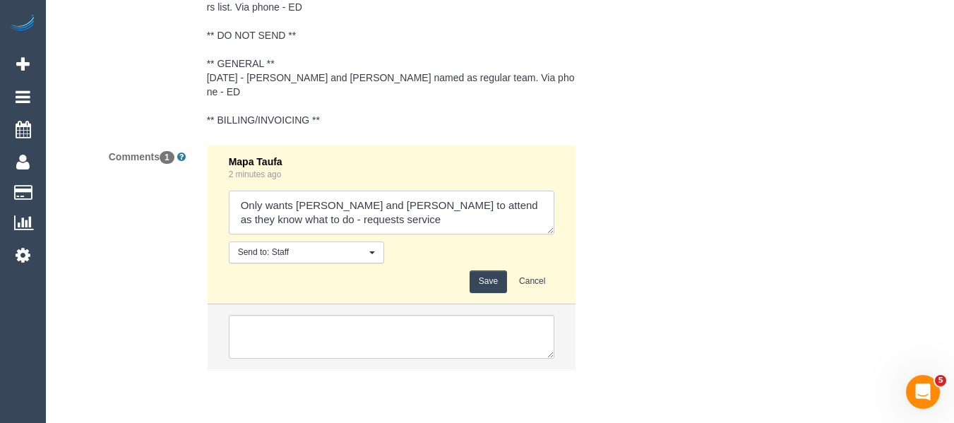
click at [235, 193] on textarea at bounding box center [392, 213] width 326 height 44
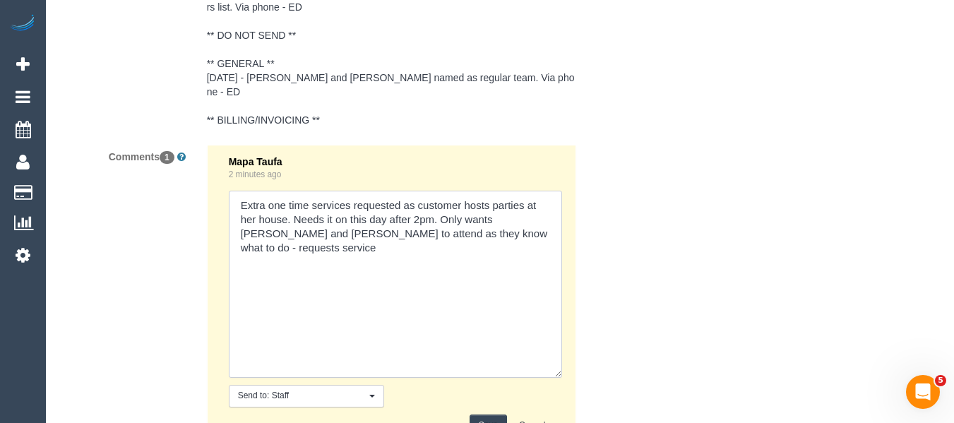
drag, startPoint x: 548, startPoint y: 218, endPoint x: 514, endPoint y: 299, distance: 87.3
click at [555, 359] on textarea at bounding box center [395, 284] width 333 height 187
drag, startPoint x: 524, startPoint y: 224, endPoint x: 467, endPoint y: 222, distance: 56.5
click at [439, 225] on textarea at bounding box center [395, 283] width 333 height 185
drag, startPoint x: 229, startPoint y: 184, endPoint x: 160, endPoint y: 136, distance: 84.2
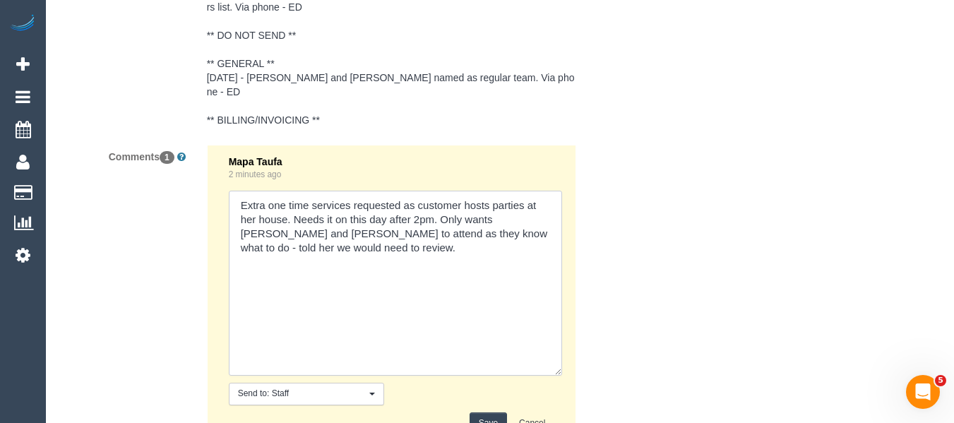
click at [161, 145] on div "Comments 1 Mapa Taufa 2 minutes ago Send to: Staff Nothing selected Send to: St…" at bounding box center [342, 335] width 587 height 381
type textarea "Extra one time services requested as customer hosts parties at her house. Needs…"
click at [476, 417] on button "Save" at bounding box center [487, 423] width 37 height 22
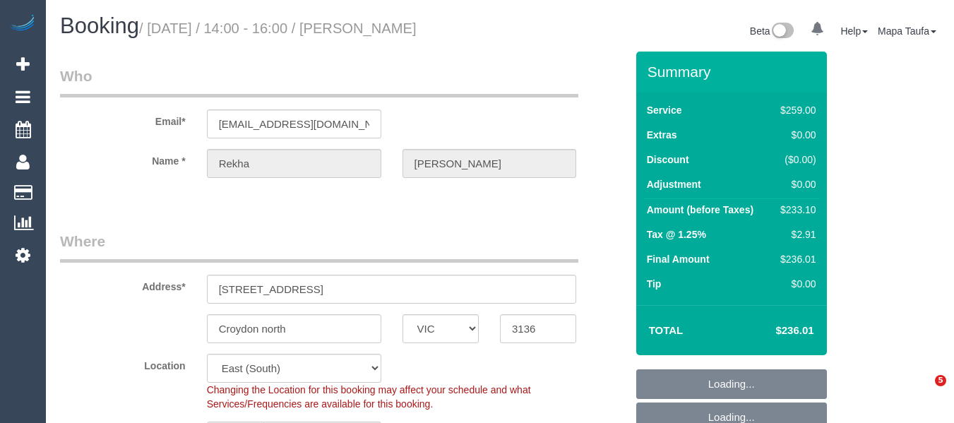
select select "VIC"
select select "number:28"
select select "number:14"
select select "number:18"
select select "number:24"
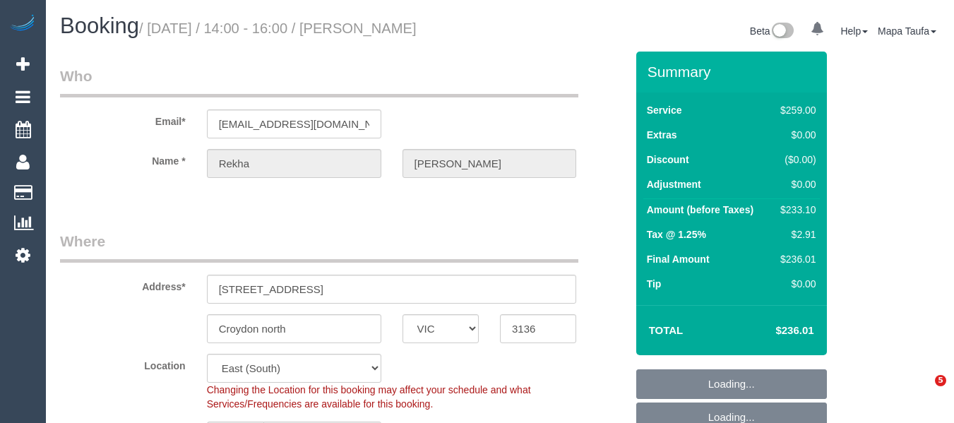
select select "number:35"
select select "number:11"
select select "object:1192"
select select "spot5"
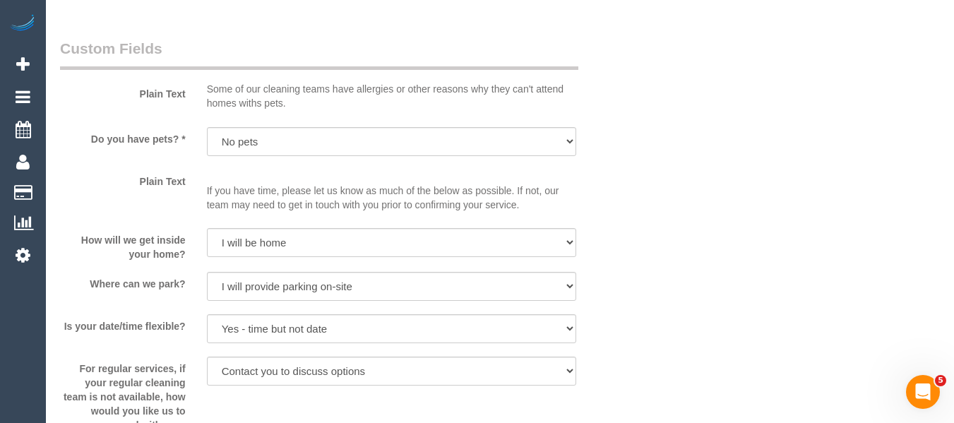
scroll to position [2513, 0]
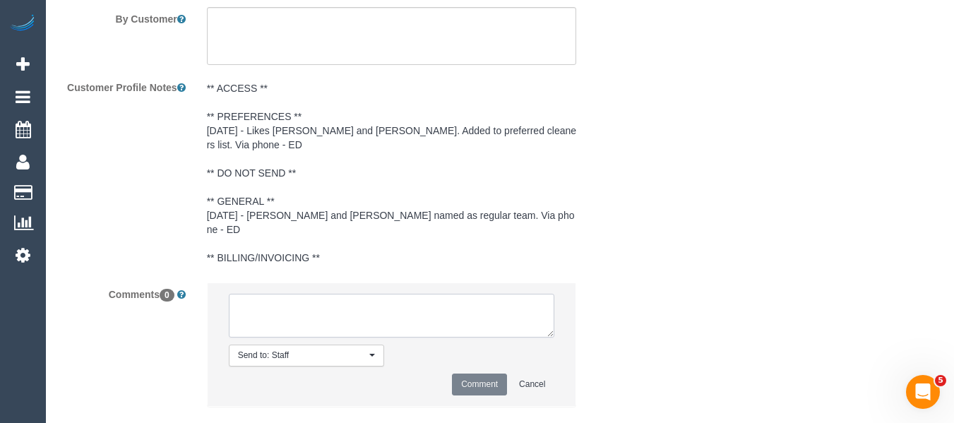
click at [382, 294] on textarea at bounding box center [392, 316] width 326 height 44
paste textarea "Extra one time services requested as customer hosts parties at her house. Needs…"
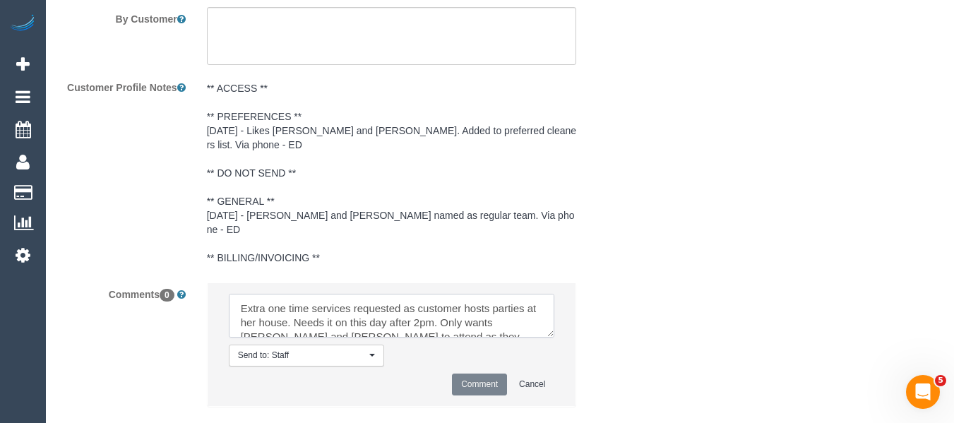
scroll to position [20, 0]
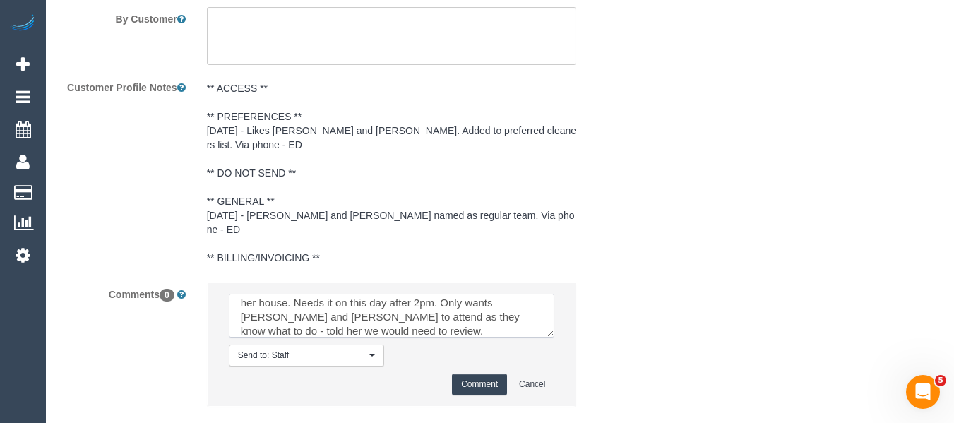
type textarea "Extra one time services requested as customer hosts parties at her house. Needs…"
click at [472, 373] on button "Comment" at bounding box center [479, 384] width 55 height 22
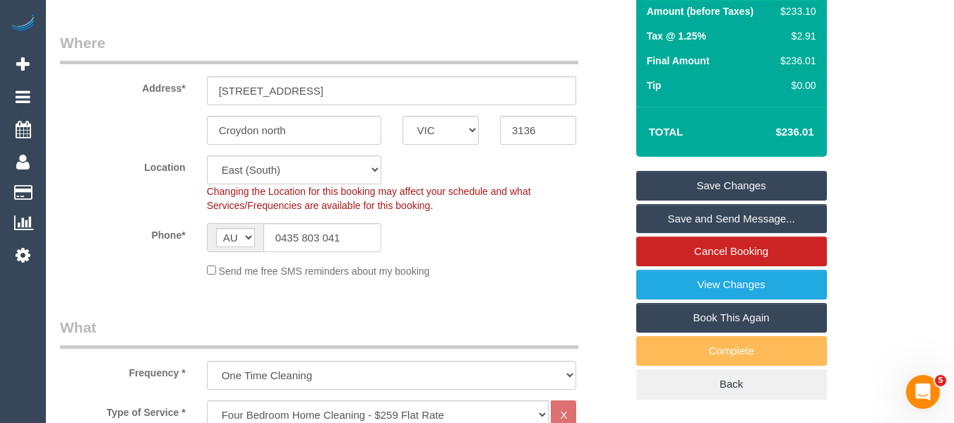
scroll to position [188, 0]
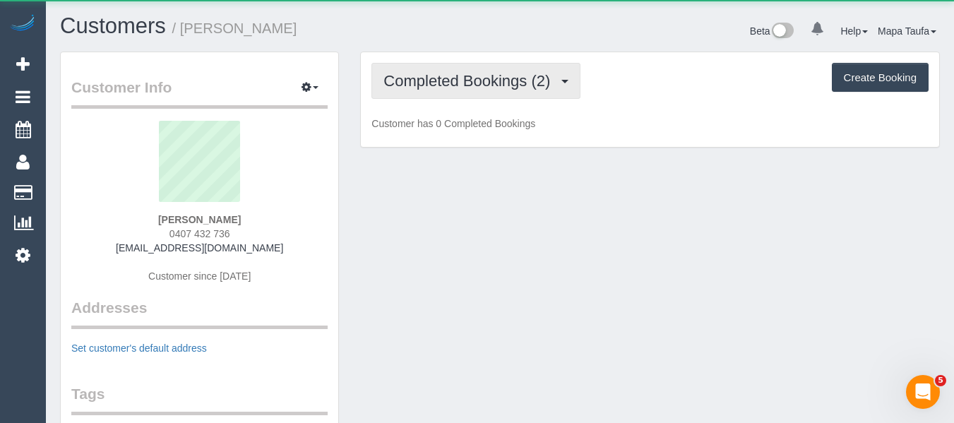
click at [507, 90] on button "Completed Bookings (2)" at bounding box center [475, 81] width 209 height 36
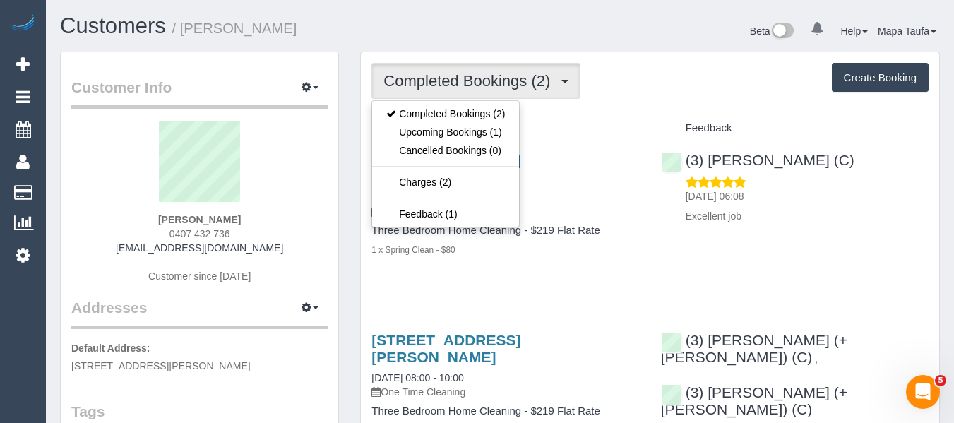
click at [611, 104] on div "Completed Bookings (2) Completed Bookings (2) Upcoming Bookings (1) Cancelled B…" at bounding box center [650, 302] width 578 height 501
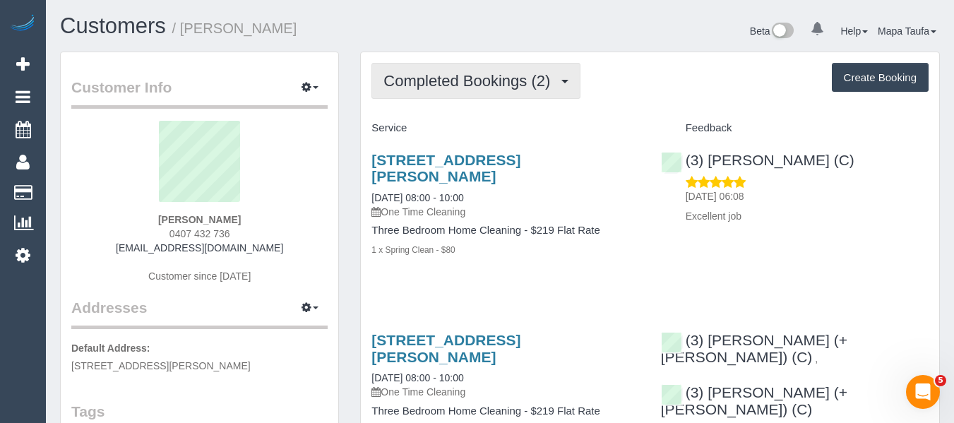
click at [481, 74] on span "Completed Bookings (2)" at bounding box center [470, 81] width 174 height 18
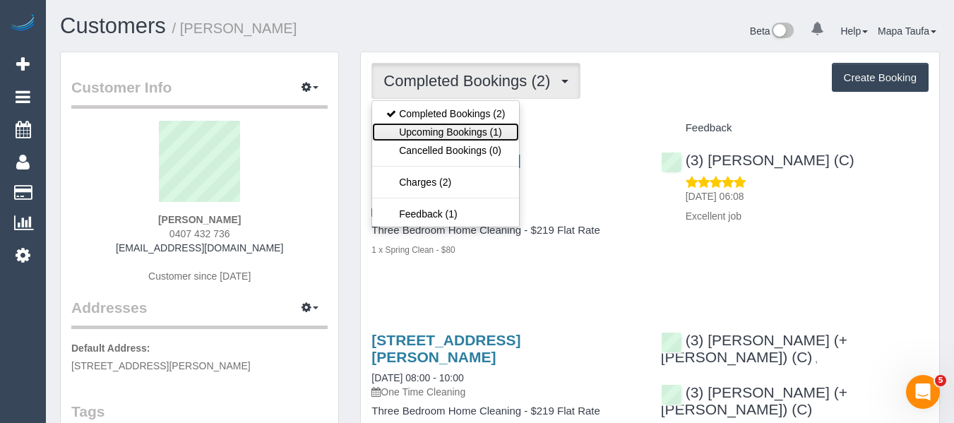
click at [463, 130] on link "Upcoming Bookings (1)" at bounding box center [445, 132] width 147 height 18
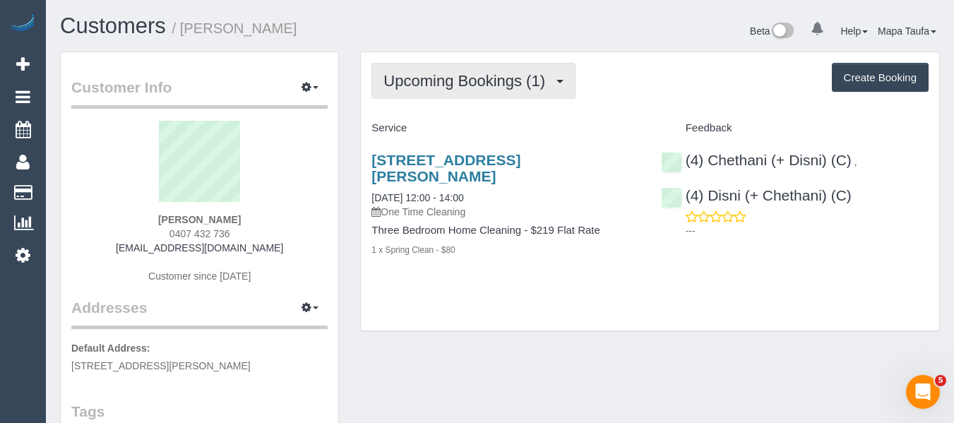
click at [455, 85] on span "Upcoming Bookings (1)" at bounding box center [467, 81] width 169 height 18
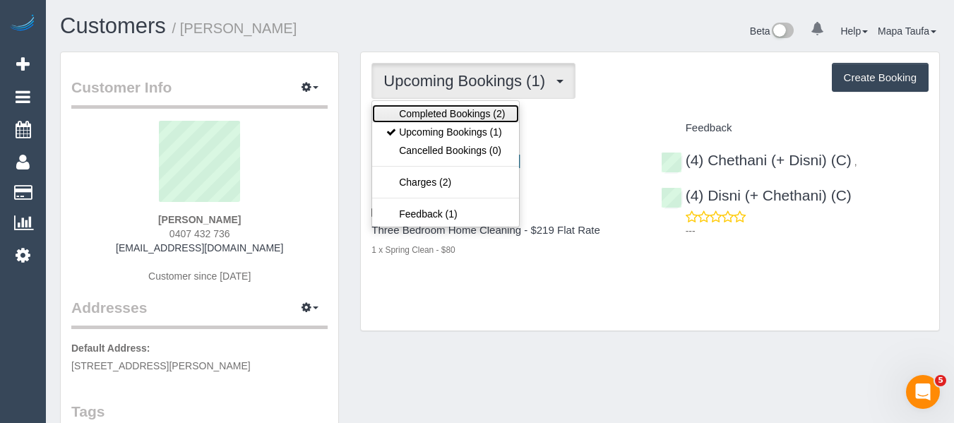
click at [449, 112] on link "Completed Bookings (2)" at bounding box center [445, 113] width 147 height 18
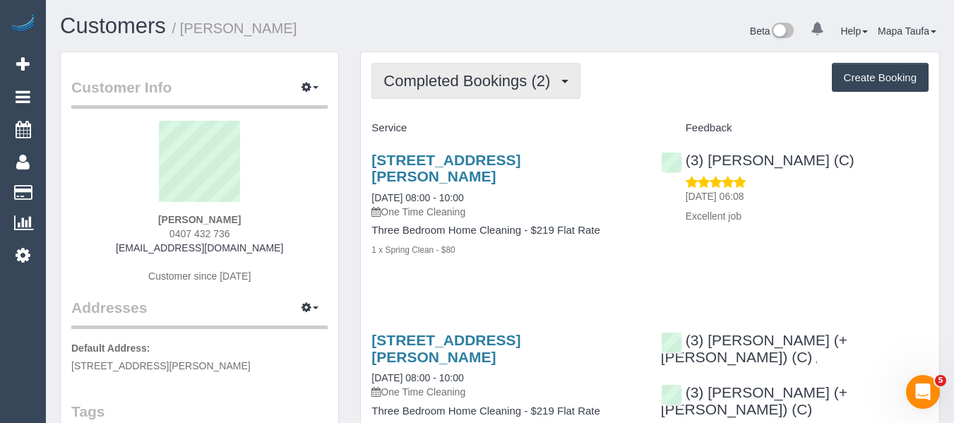
click at [464, 89] on button "Completed Bookings (2)" at bounding box center [475, 81] width 209 height 36
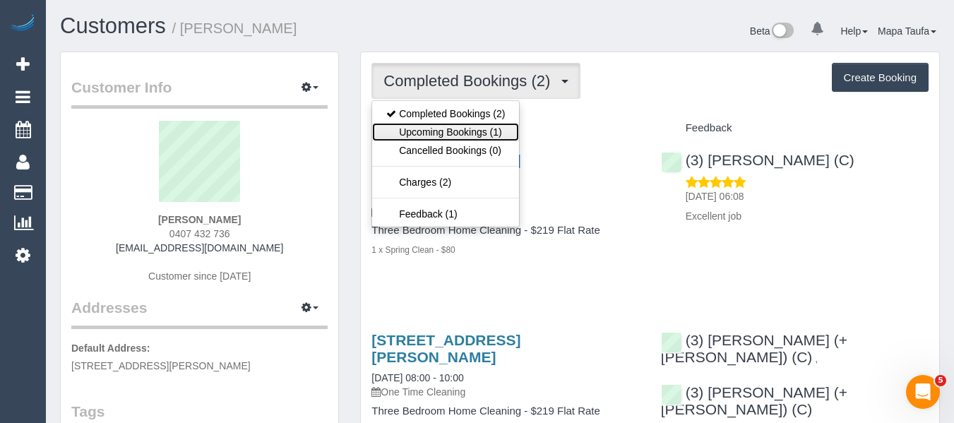
click at [446, 134] on link "Upcoming Bookings (1)" at bounding box center [445, 132] width 147 height 18
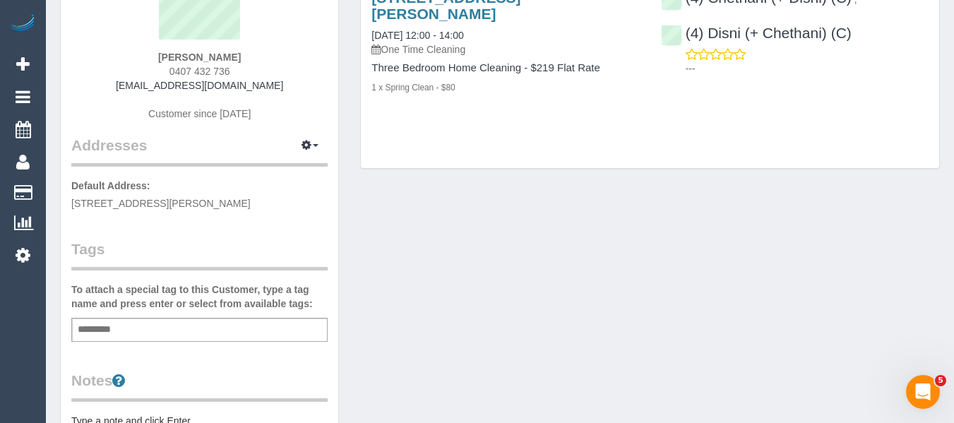
scroll to position [141, 0]
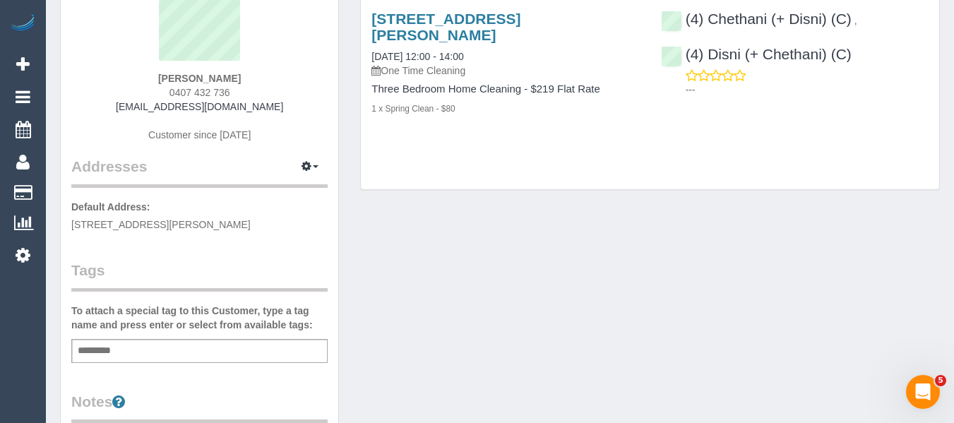
click at [135, 352] on div "Add a tag" at bounding box center [199, 351] width 256 height 24
type input "*********"
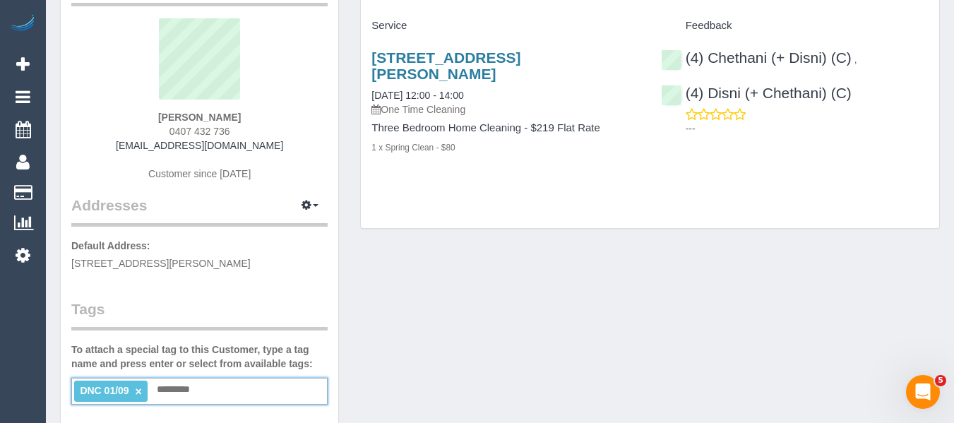
scroll to position [71, 0]
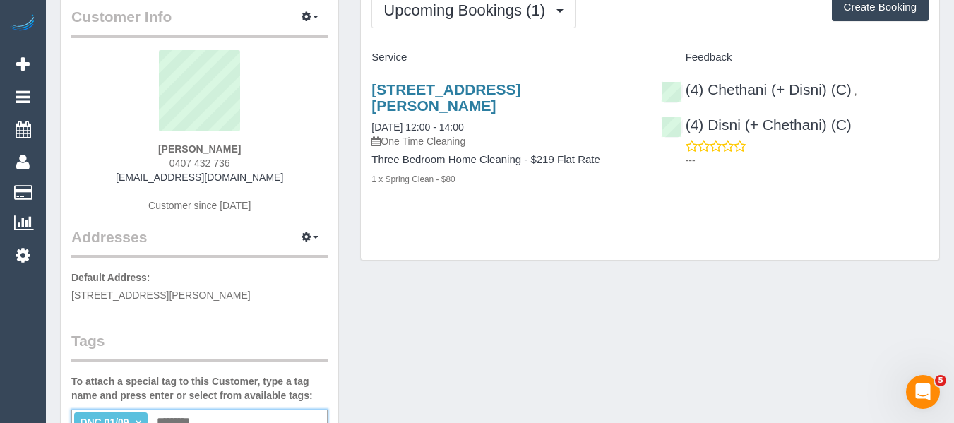
click at [520, 214] on div "Upcoming Bookings (1) Completed Bookings (2) Upcoming Bookings (1) Cancelled Bo…" at bounding box center [650, 121] width 578 height 279
click at [282, 177] on div "Skye Kinder 0407 432 736 skye.kinder@me.com Customer since 2025" at bounding box center [199, 138] width 256 height 176
click at [282, 179] on div "Skye Kinder 0407 432 736 skye.kinder@me.com Customer since 2025" at bounding box center [199, 138] width 256 height 176
drag, startPoint x: 279, startPoint y: 173, endPoint x: 175, endPoint y: 175, distance: 103.8
click at [150, 173] on div "Skye Kinder 0407 432 736 skye.kinder@me.com Customer since 2025" at bounding box center [199, 138] width 256 height 176
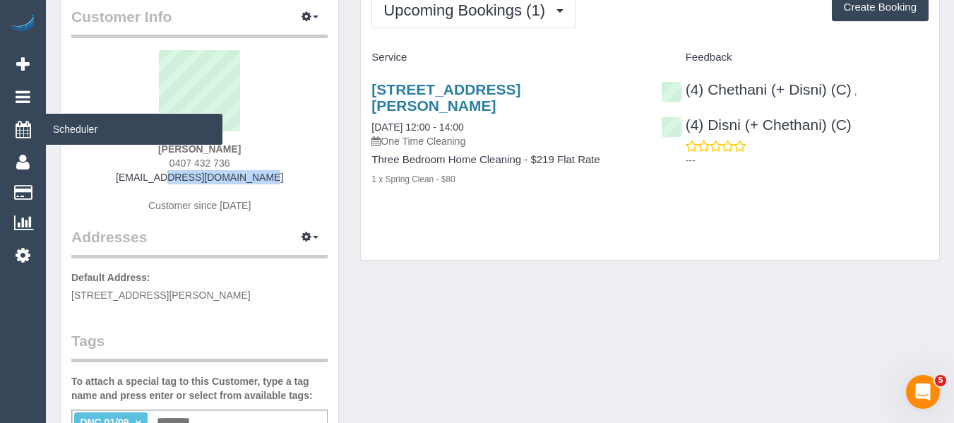
copy link "skye.kinder@me.com"
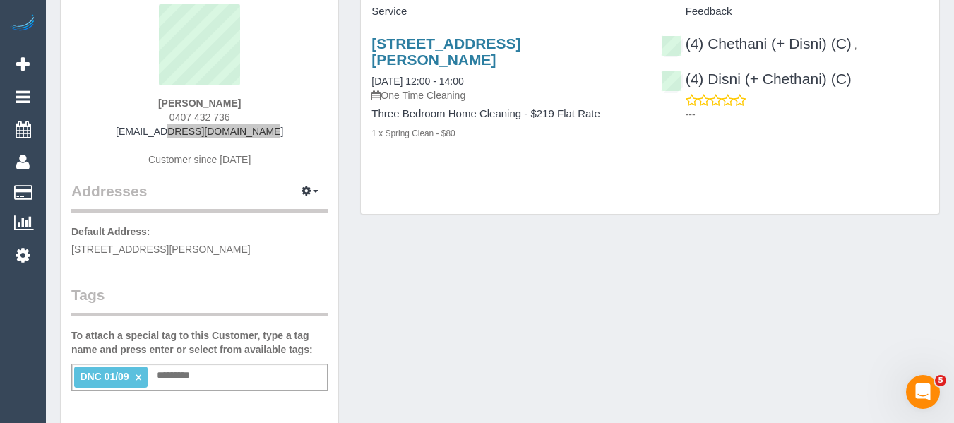
scroll to position [141, 0]
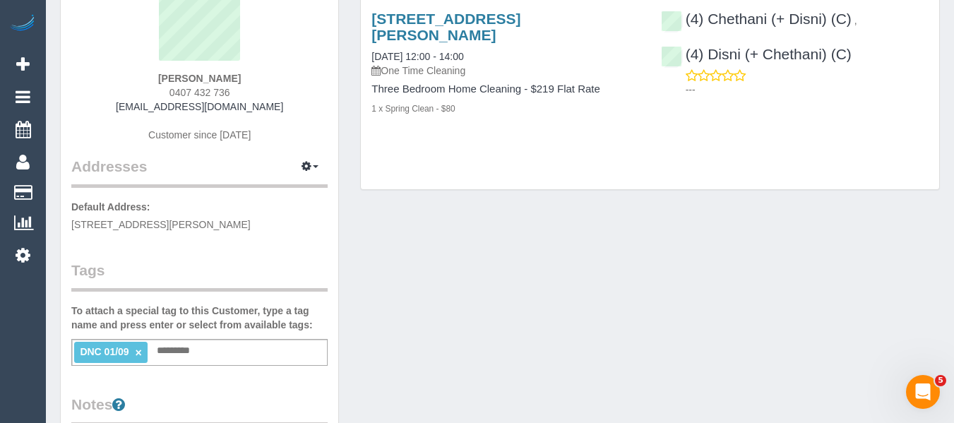
click at [136, 352] on link "×" at bounding box center [139, 353] width 6 height 12
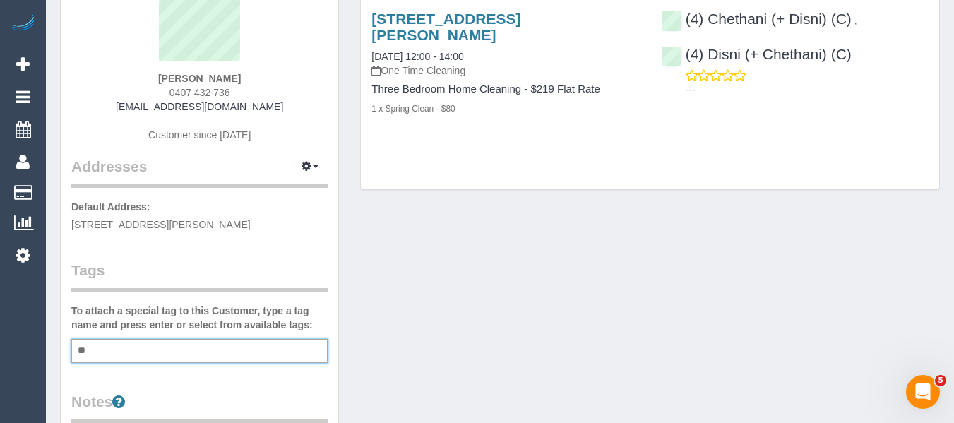
type input "*"
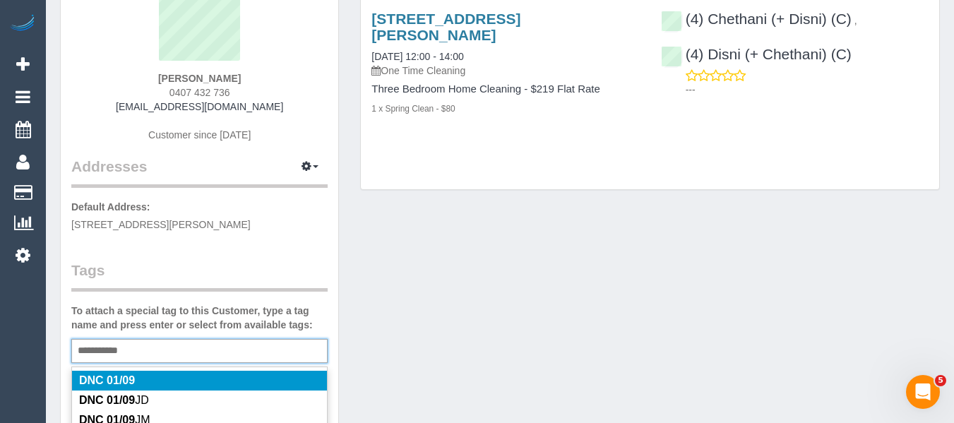
type input "**********"
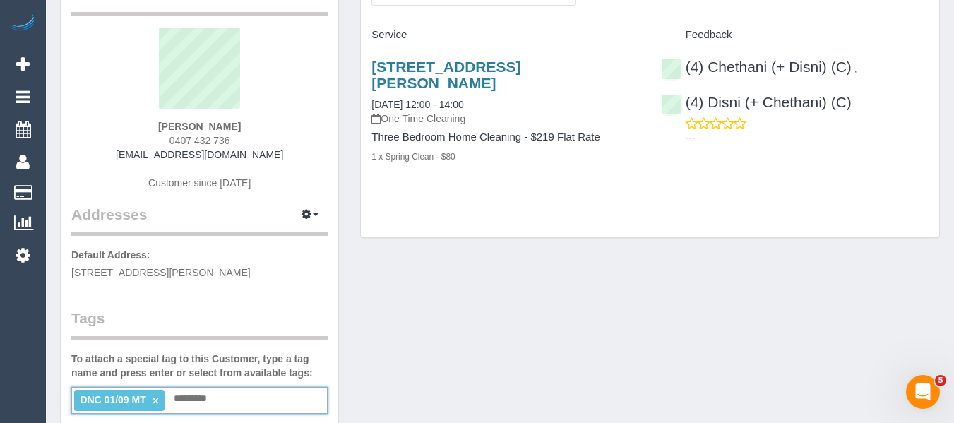
scroll to position [71, 0]
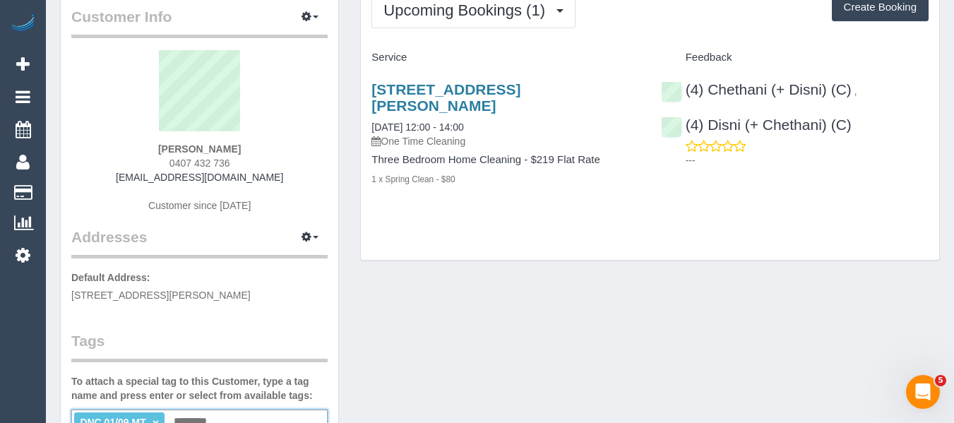
drag, startPoint x: 242, startPoint y: 151, endPoint x: 111, endPoint y: 152, distance: 131.3
click at [120, 150] on div "Skye Kinder 0407 432 736 skye.kinder@me.com Customer since 2025" at bounding box center [199, 138] width 256 height 176
copy strong "Skye Kinder"
click at [325, 95] on div "Skye Kinder 0407 432 736 skye.kinder@me.com Customer since 2025" at bounding box center [199, 138] width 256 height 176
drag, startPoint x: 273, startPoint y: 138, endPoint x: 262, endPoint y: 148, distance: 14.5
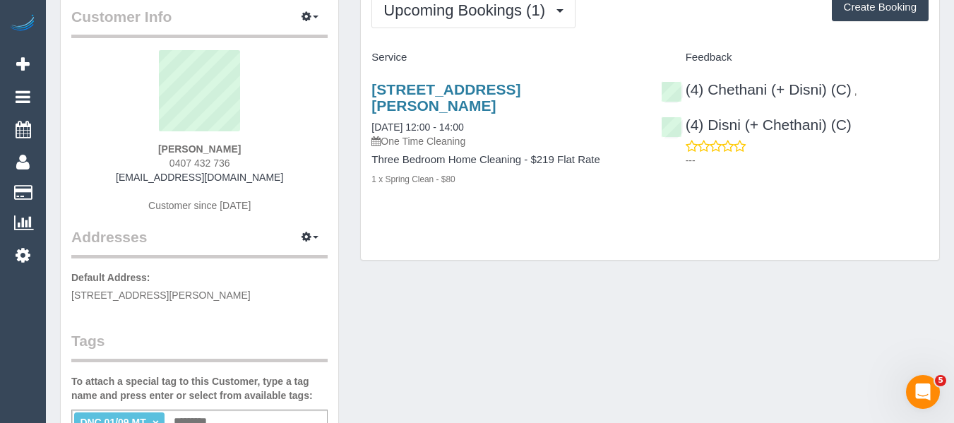
click at [272, 140] on sui-profile-pic at bounding box center [199, 96] width 235 height 92
drag, startPoint x: 254, startPoint y: 151, endPoint x: 141, endPoint y: 135, distance: 114.1
click at [143, 136] on div "Skye Kinder 0407 432 736 skye.kinder@me.com Customer since 2025" at bounding box center [199, 138] width 256 height 176
copy div "Skye Kinder"
drag, startPoint x: 882, startPoint y: 126, endPoint x: 709, endPoint y: 126, distance: 173.0
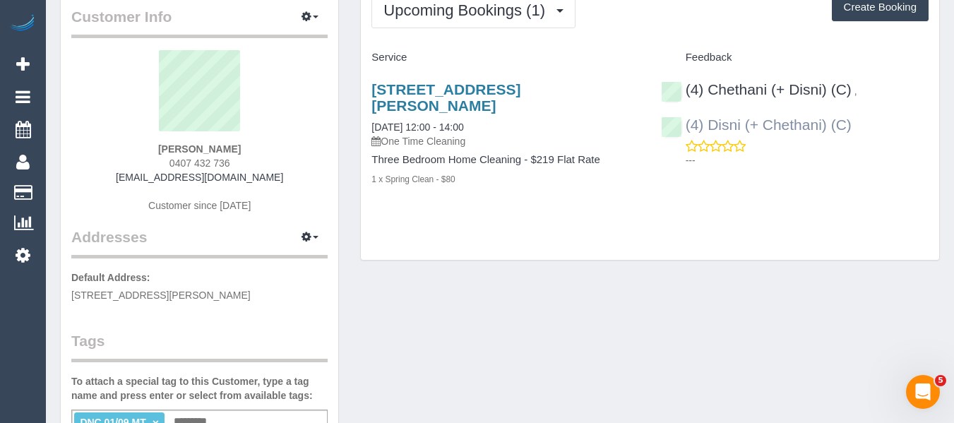
click at [709, 126] on div "(4) Chethani (+ Disni) (C) , (4) Disni (+ Chethani) (C) ---" at bounding box center [794, 121] width 289 height 104
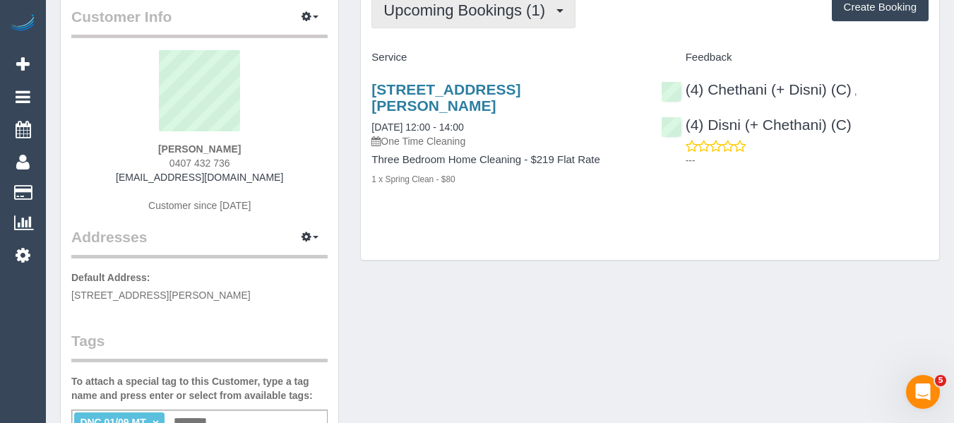
copy link "Disni (+ Chethani) (C)"
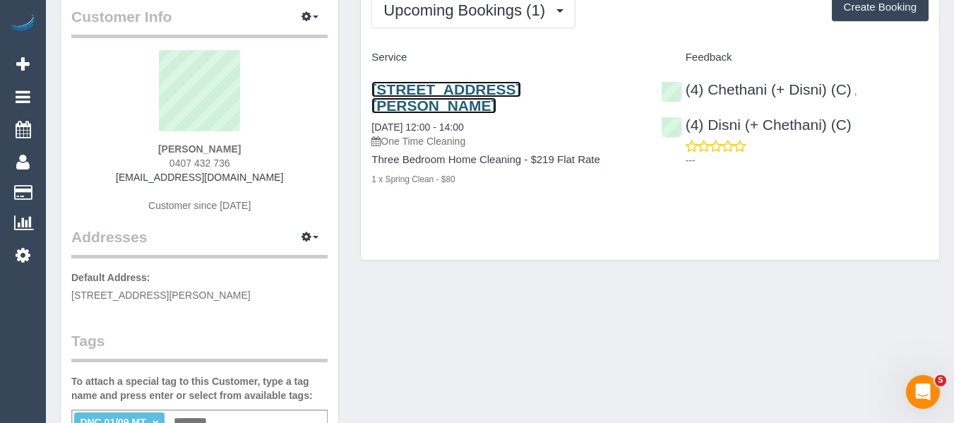
click at [447, 88] on link "12 Elliott St, Cheltenham, VIC 3192" at bounding box center [445, 97] width 149 height 32
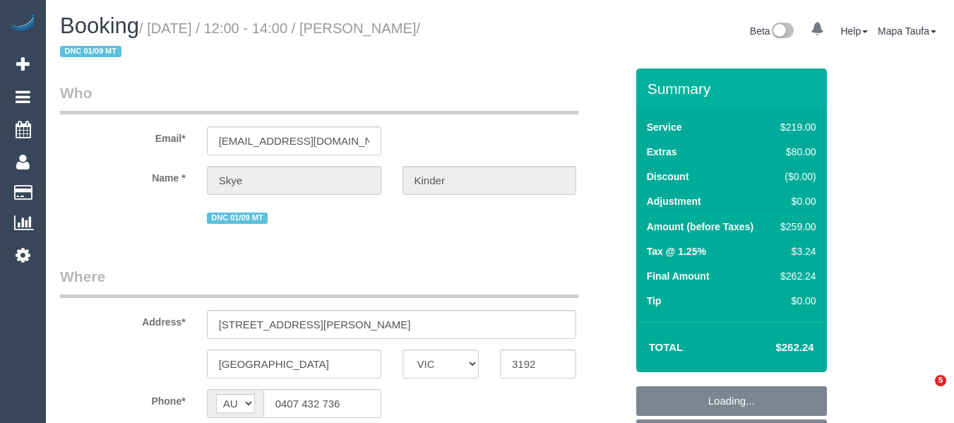
select select "VIC"
select select "number:29"
select select "number:14"
select select "number:19"
select select "number:24"
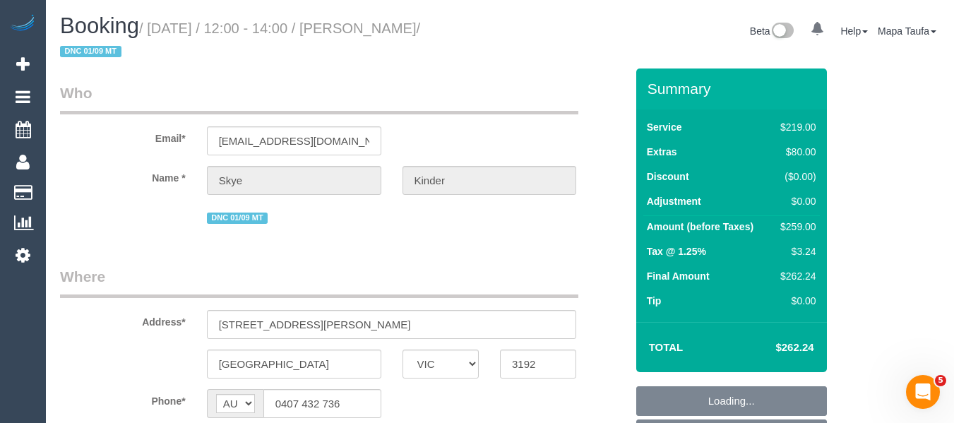
select select "number:13"
select select "object:1338"
select select "string:stripe-pm_1RuB7k2GScqysDRVExNNQnZW"
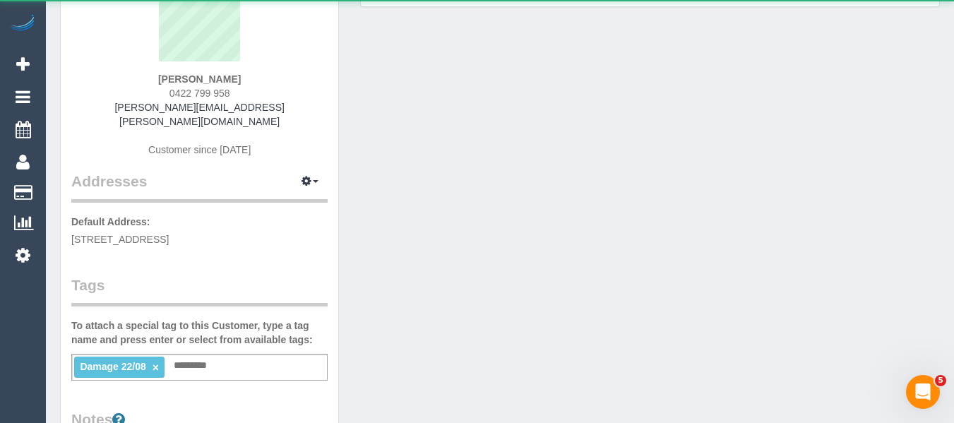
scroll to position [141, 0]
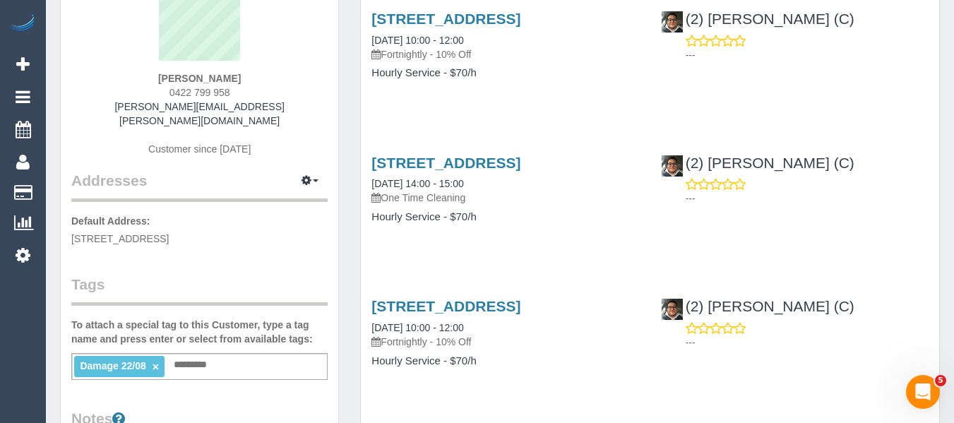
click at [159, 360] on ti-tag-item "Damage 22/08 ×" at bounding box center [119, 365] width 79 height 11
click at [155, 361] on link "×" at bounding box center [155, 367] width 6 height 12
type input "*"
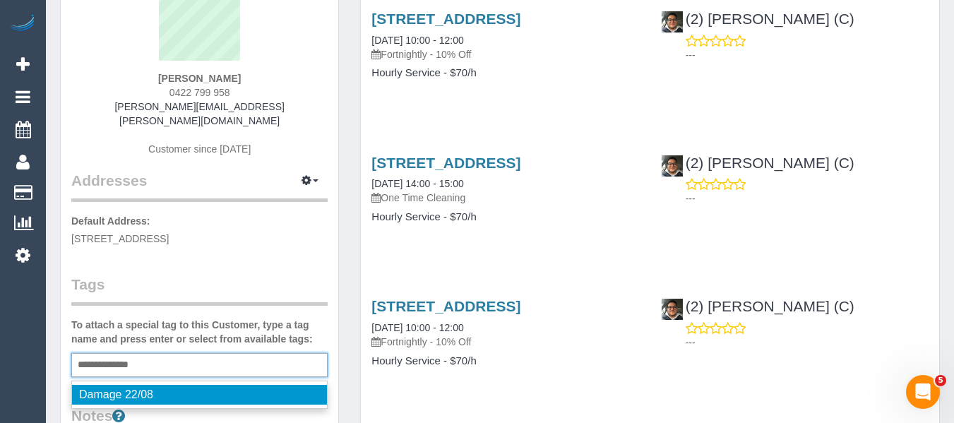
type input "**********"
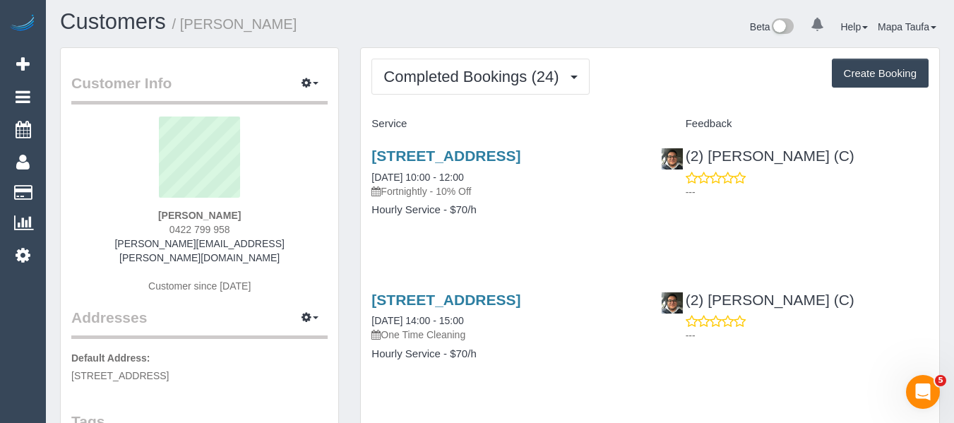
scroll to position [0, 0]
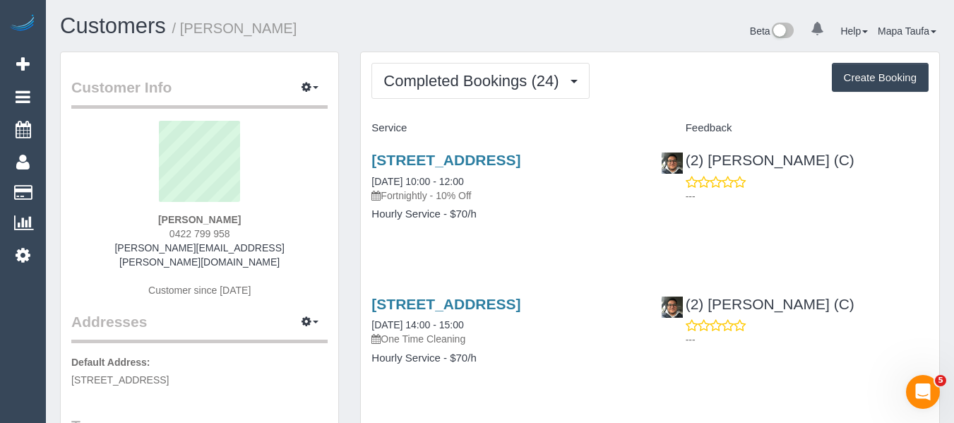
drag, startPoint x: 256, startPoint y: 219, endPoint x: 128, endPoint y: 221, distance: 127.1
click at [132, 220] on div "[PERSON_NAME] 0422 799 958 [PERSON_NAME][EMAIL_ADDRESS][PERSON_NAME][DOMAIN_NAM…" at bounding box center [199, 216] width 256 height 191
copy strong "[PERSON_NAME]"
drag, startPoint x: 801, startPoint y: 172, endPoint x: 710, endPoint y: 157, distance: 93.1
click at [710, 157] on div "(2) Roumany Gergis (C) ---" at bounding box center [794, 174] width 289 height 69
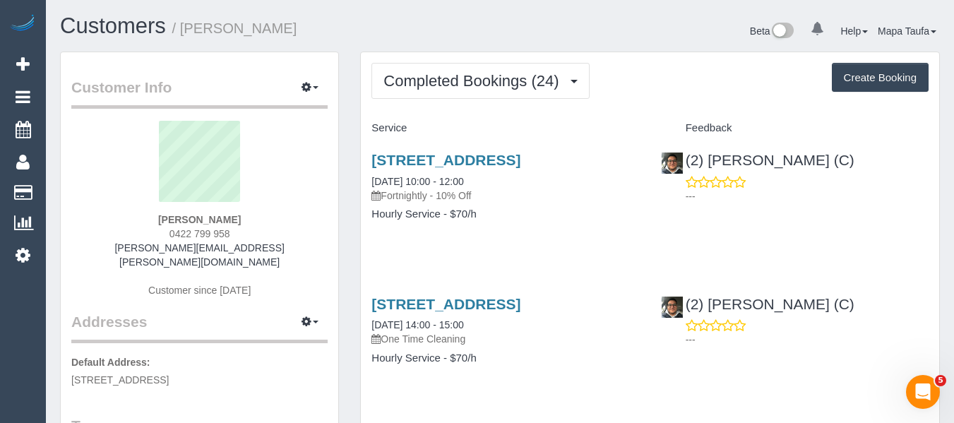
copy link "Roumany Gergis (C)"
click at [404, 164] on link "41 Alder St., Caulfield South, VIC 3162" at bounding box center [445, 160] width 149 height 16
drag, startPoint x: 232, startPoint y: 217, endPoint x: 114, endPoint y: 204, distance: 118.0
click at [119, 203] on div "Nancy Phan 0422 799 958 nance.phan@gmail.com Customer since 2024" at bounding box center [199, 216] width 256 height 191
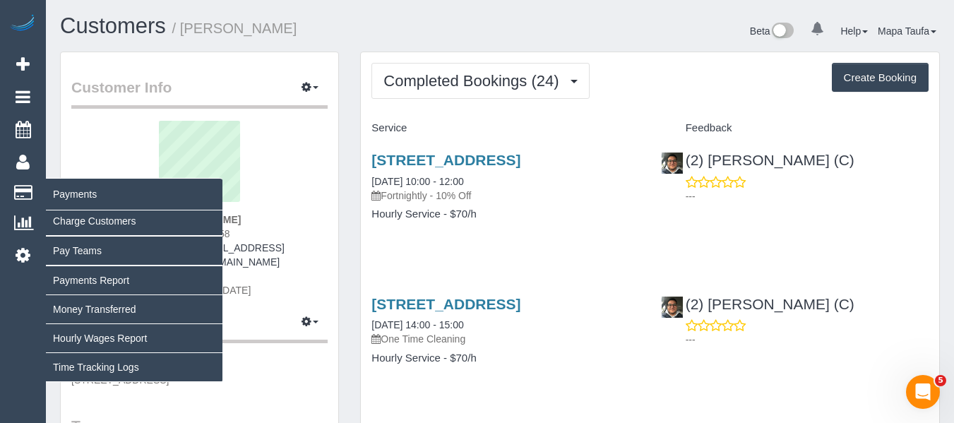
copy div "Nancy Phan"
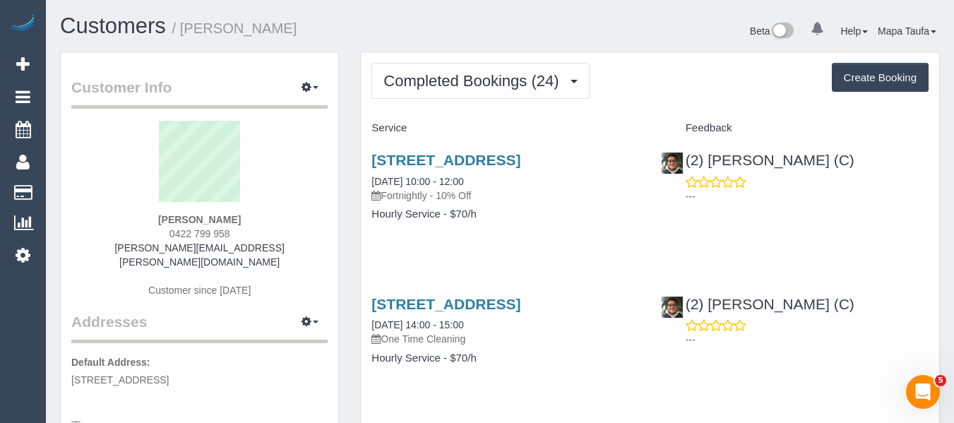
click at [297, 221] on div "Nancy Phan 0422 799 958 nance.phan@gmail.com Customer since 2024" at bounding box center [199, 216] width 256 height 191
click at [264, 220] on div "Nancy Phan 0422 799 958 nance.phan@gmail.com Customer since 2024" at bounding box center [199, 216] width 256 height 191
drag, startPoint x: 258, startPoint y: 216, endPoint x: 148, endPoint y: 221, distance: 110.2
click at [148, 220] on div "Nancy Phan 0422 799 958 nance.phan@gmail.com Customer since 2024" at bounding box center [199, 216] width 256 height 191
copy strong "Nancy Phan"
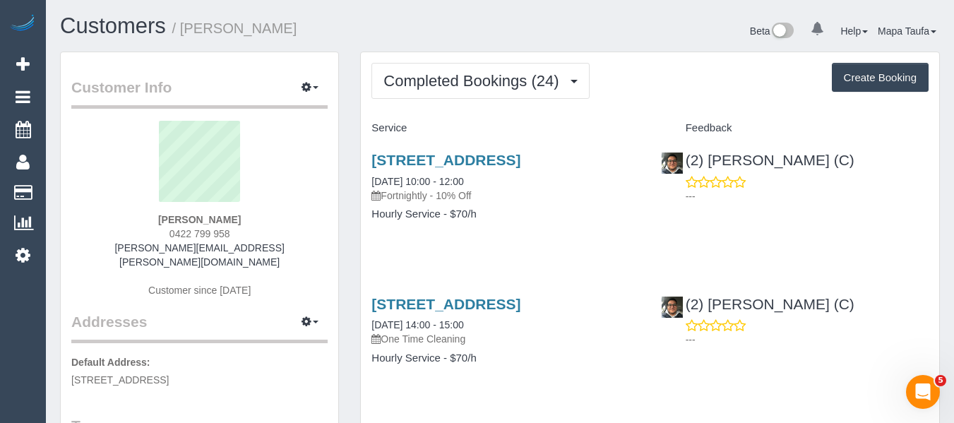
drag, startPoint x: 407, startPoint y: 174, endPoint x: 349, endPoint y: 172, distance: 57.2
click at [375, 157] on h3 "41 Alder St., Caulfield South, VIC 3162" at bounding box center [505, 160] width 268 height 16
copy link "41 Alder St., Caulfield South, VIC 3162"
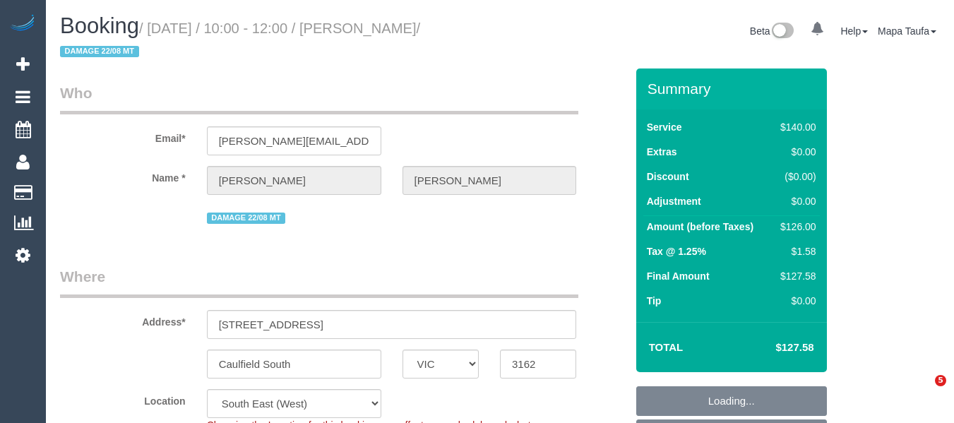
select select "VIC"
select select "string:stripe-pm_1QXwfs2GScqysDRVCBdcMq9N"
select select "number:28"
select select "number:14"
select select "number:19"
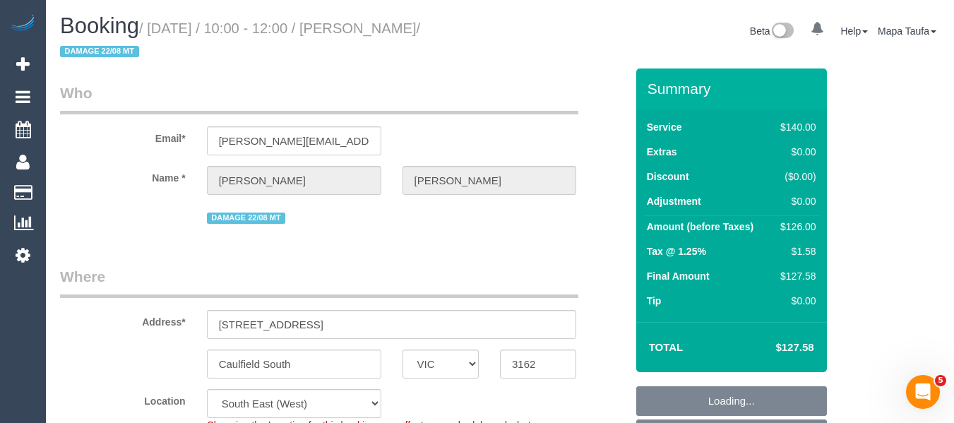
select select "number:24"
select select "number:34"
select select "number:11"
select select "object:1400"
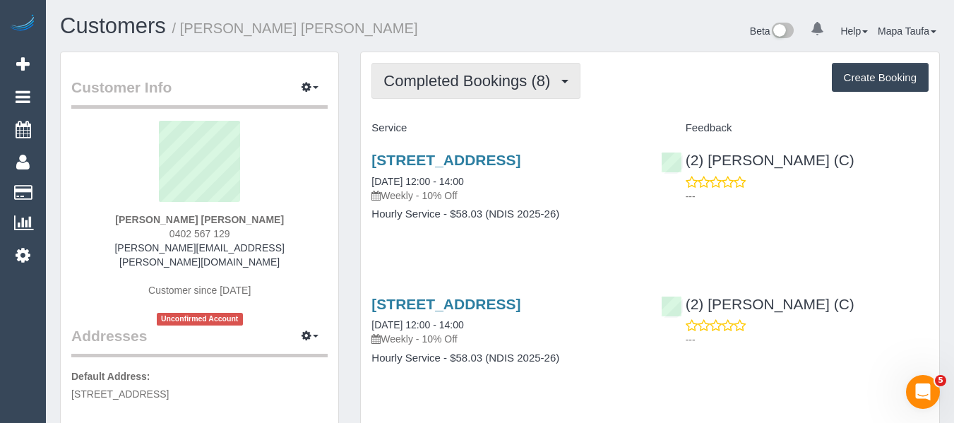
click at [503, 91] on button "Completed Bookings (8)" at bounding box center [475, 81] width 209 height 36
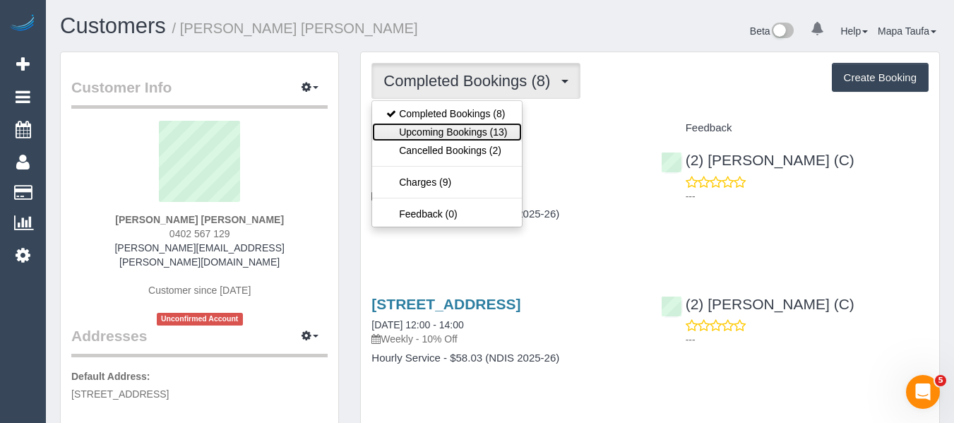
click at [486, 131] on link "Upcoming Bookings (13)" at bounding box center [446, 132] width 149 height 18
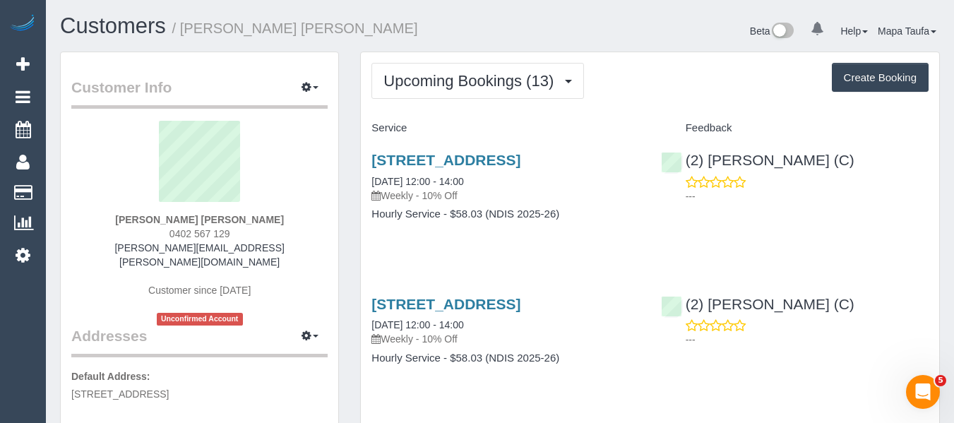
drag, startPoint x: 610, startPoint y: 257, endPoint x: 590, endPoint y: 277, distance: 28.5
click at [606, 249] on div "Unit 502, 18 20 Lincoln Sq, Carlton Nth, VIC 3053 01/09/2025 12:00 - 14:00 Week…" at bounding box center [505, 194] width 289 height 109
click at [457, 312] on link "Unit 502, 18 20 Lincoln Sq, Carlton Nth, VIC 3053" at bounding box center [445, 304] width 149 height 16
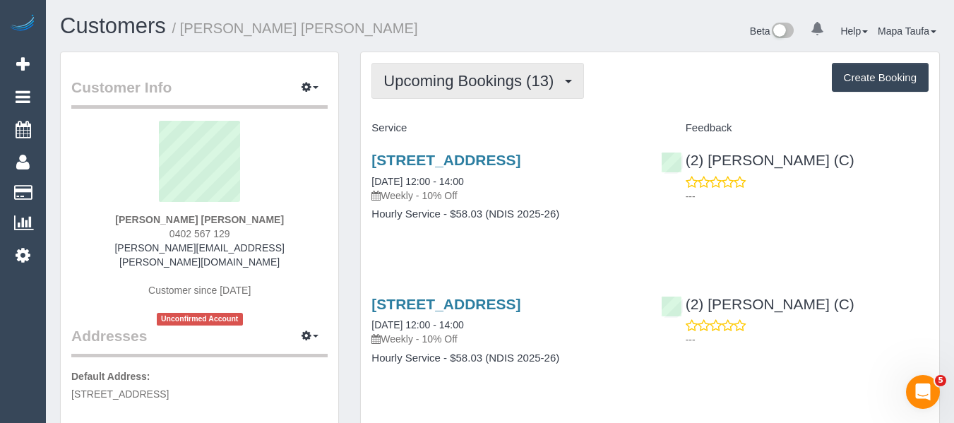
click at [397, 77] on button "Upcoming Bookings (13)" at bounding box center [477, 81] width 213 height 36
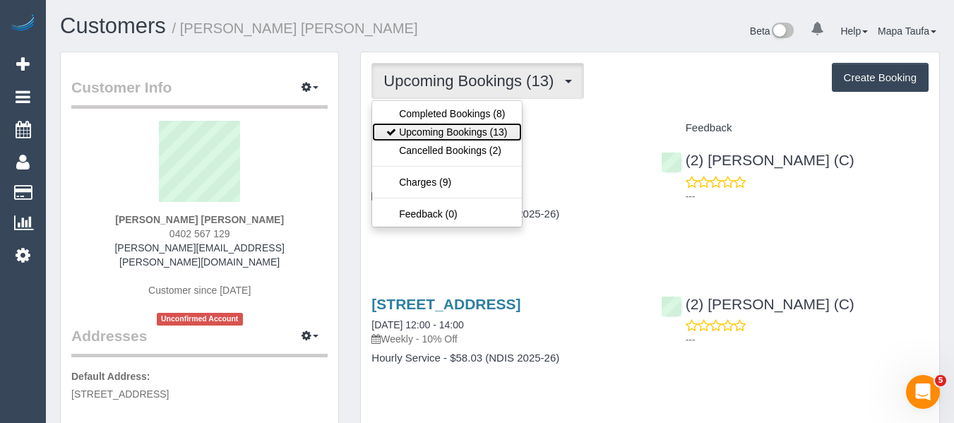
click at [427, 128] on link "Upcoming Bookings (13)" at bounding box center [446, 132] width 149 height 18
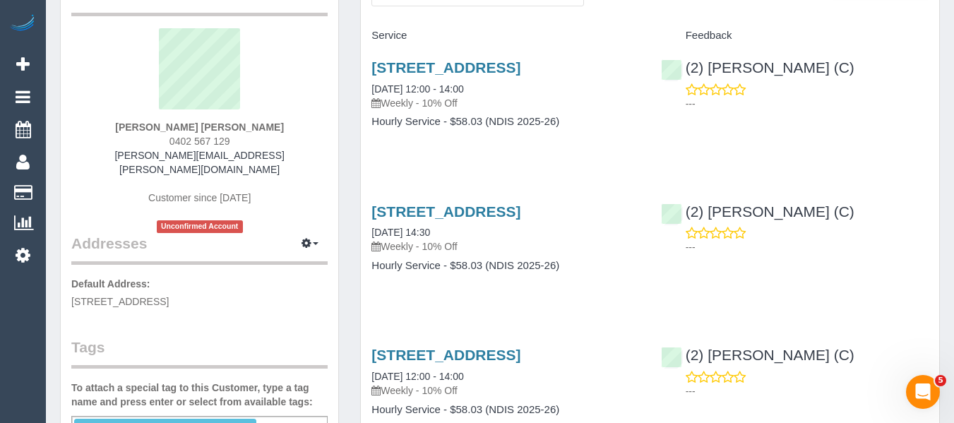
scroll to position [141, 0]
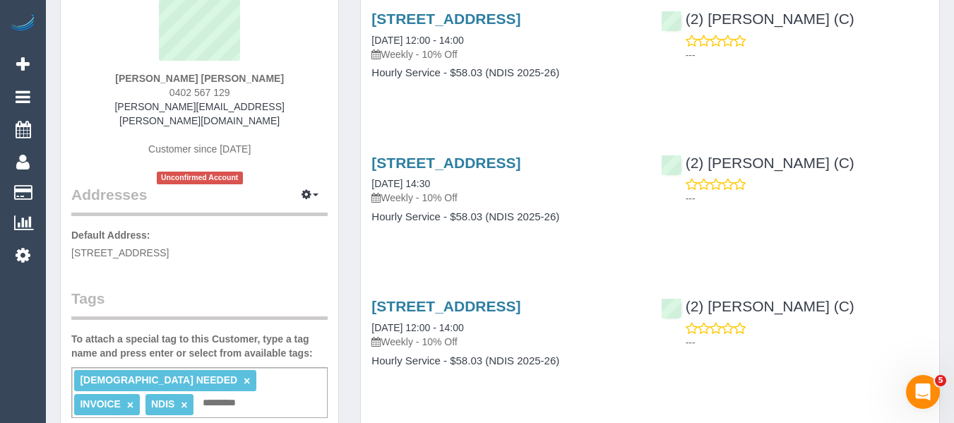
click at [166, 89] on div "Trudy Chmielewski Wintringham 0402 567 129 trudy.wintringham@fake.com Customer …" at bounding box center [199, 82] width 256 height 205
copy span "0402 567 129"
click at [256, 92] on div "Trudy Chmielewski Wintringham 0402 567 129 trudy.wintringham@fake.com Customer …" at bounding box center [199, 82] width 256 height 205
drag, startPoint x: 256, startPoint y: 91, endPoint x: 138, endPoint y: 90, distance: 117.2
click at [154, 90] on div "Trudy Chmielewski Wintringham 0402 567 129 trudy.wintringham@fake.com Customer …" at bounding box center [199, 82] width 256 height 205
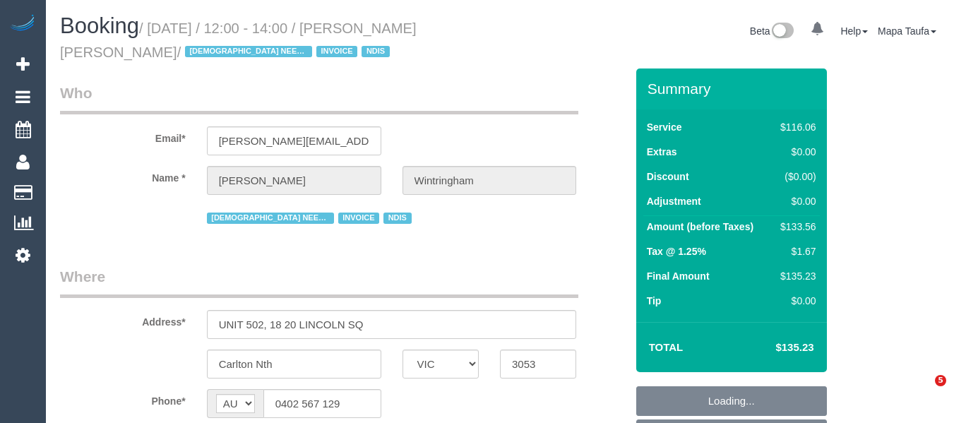
select select "VIC"
select select "number:28"
select select "number:14"
select select "number:20"
select select "number:36"
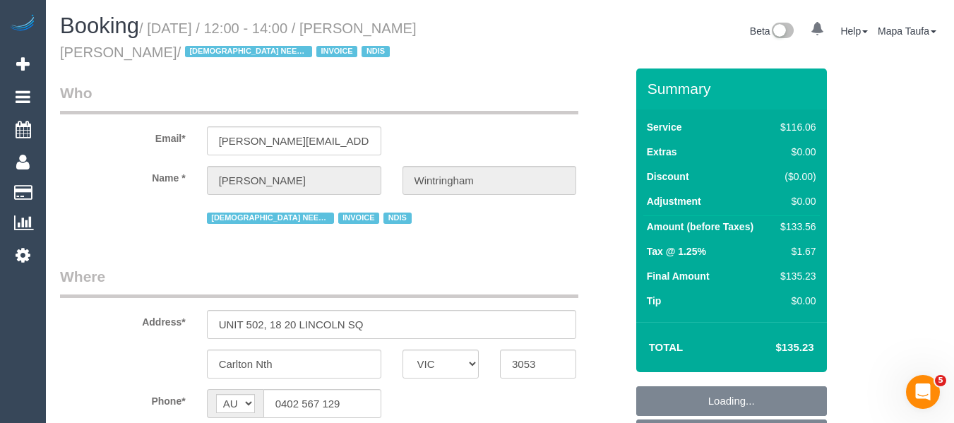
select select "number:34"
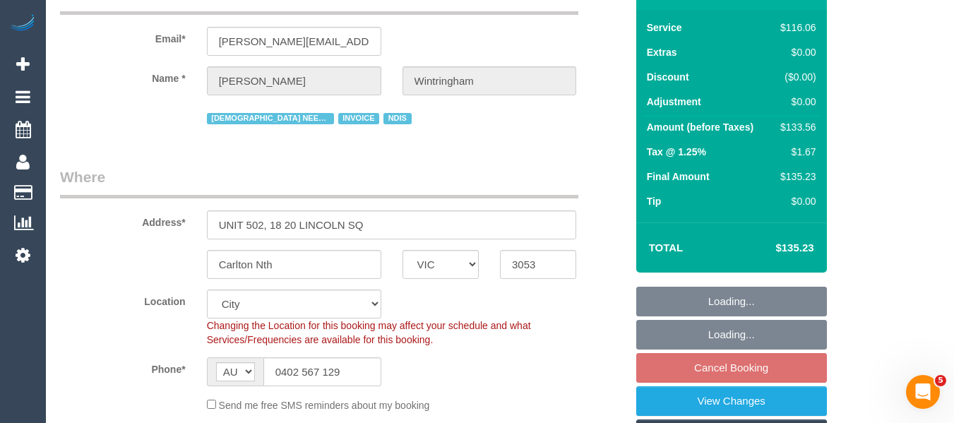
select select "object:736"
select select "spot4"
select select "object:749"
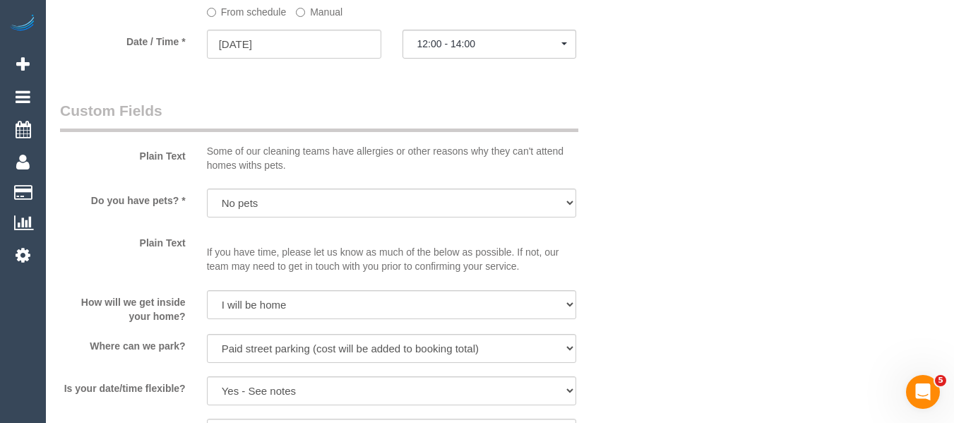
scroll to position [1031, 0]
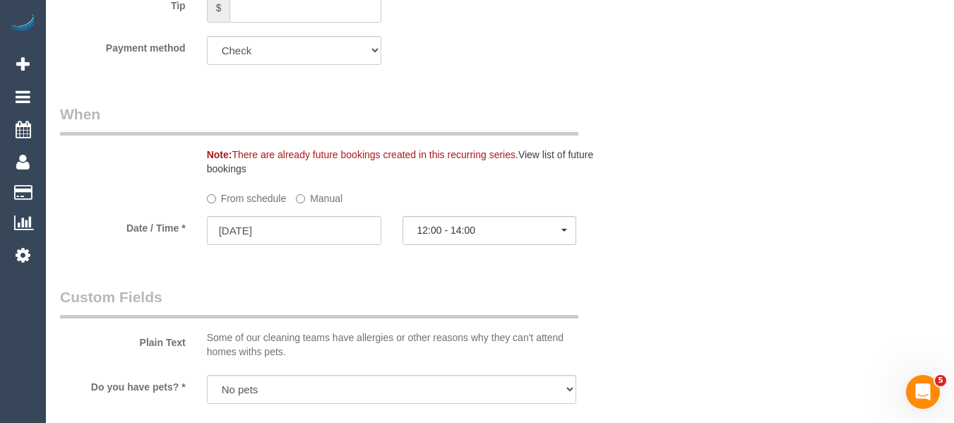
click at [316, 200] on label "Manual" at bounding box center [319, 195] width 47 height 19
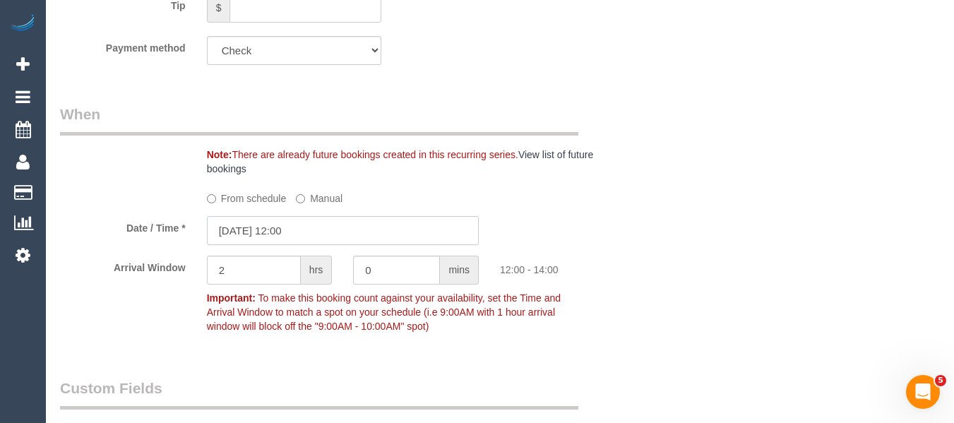
click at [286, 241] on input "08/09/2025 12:00" at bounding box center [343, 230] width 272 height 29
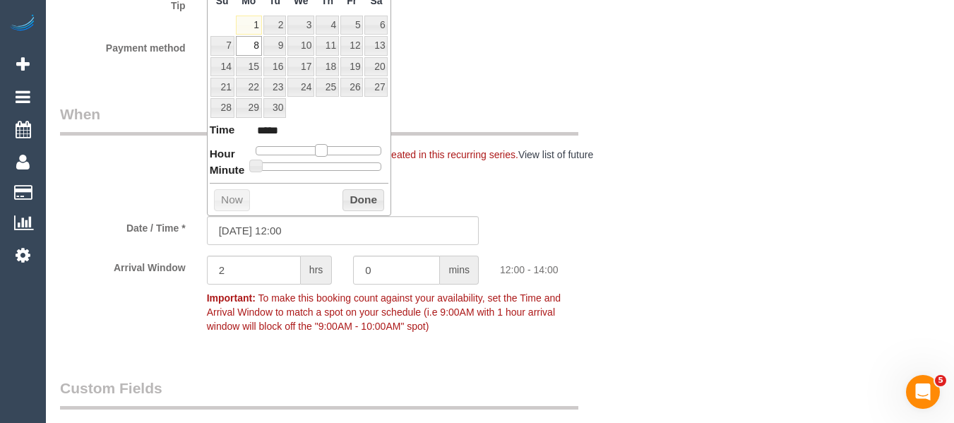
type input "08/09/2025 13:00"
type input "*****"
type input "08/09/2025 14:00"
type input "*****"
type input "08/09/2025 15:00"
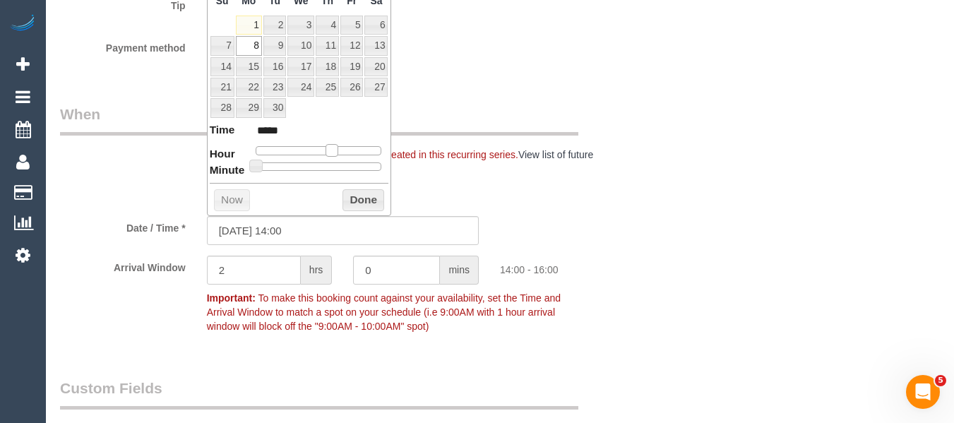
type input "*****"
type input "08/09/2025 14:00"
type input "*****"
drag, startPoint x: 321, startPoint y: 149, endPoint x: 333, endPoint y: 150, distance: 12.1
click at [333, 150] on span at bounding box center [331, 150] width 13 height 13
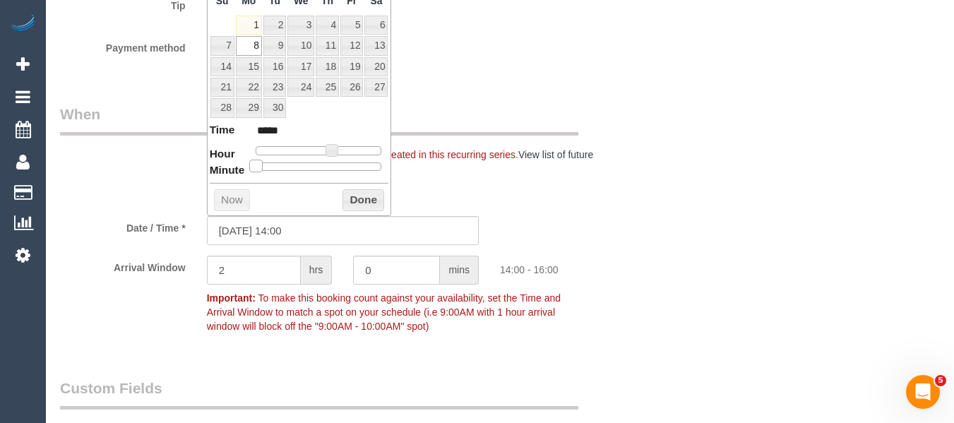
type input "08/09/2025 14:20"
type input "*****"
type input "08/09/2025 14:25"
type input "*****"
type input "08/09/2025 14:30"
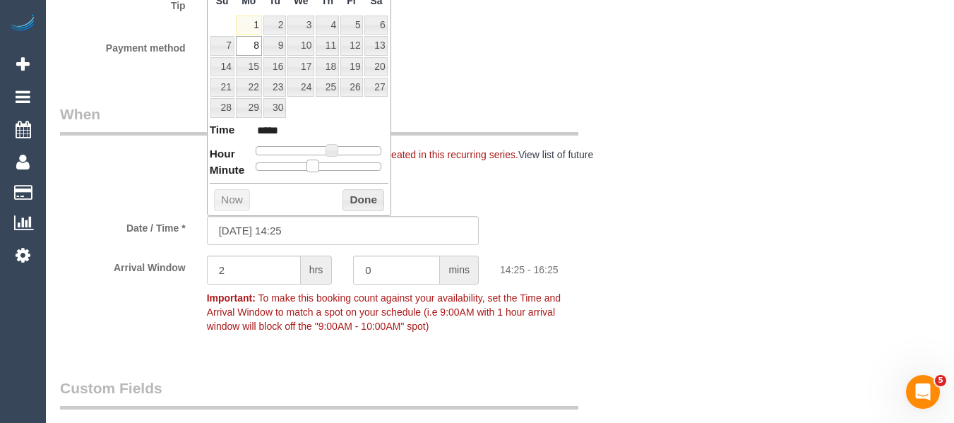
type input "*****"
drag, startPoint x: 260, startPoint y: 169, endPoint x: 325, endPoint y: 169, distance: 65.7
click at [325, 169] on span at bounding box center [324, 166] width 13 height 13
click at [362, 198] on button "Done" at bounding box center [363, 200] width 42 height 23
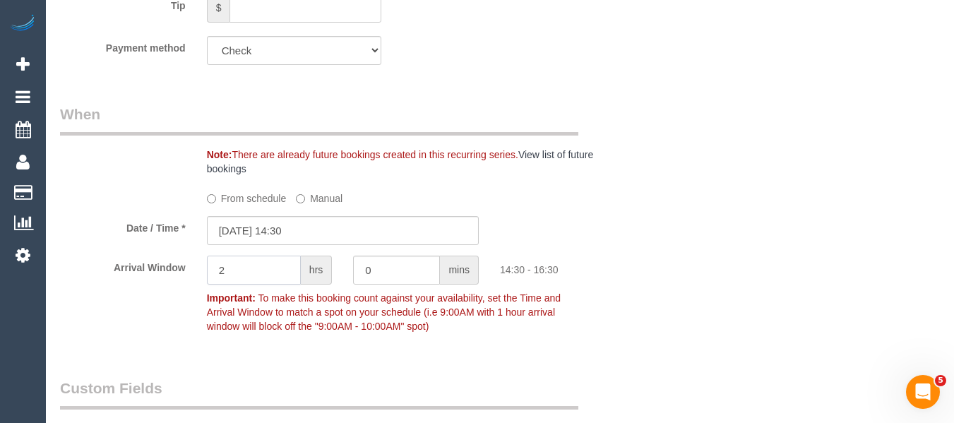
drag, startPoint x: 226, startPoint y: 267, endPoint x: 197, endPoint y: 269, distance: 29.0
click at [200, 269] on div "2 hrs" at bounding box center [269, 272] width 147 height 32
click at [768, 244] on div "Who Email* trudy.wintringham@fake.com Name * Trudy Chmielewski Wintringham FEMA…" at bounding box center [500, 365] width 880 height 2657
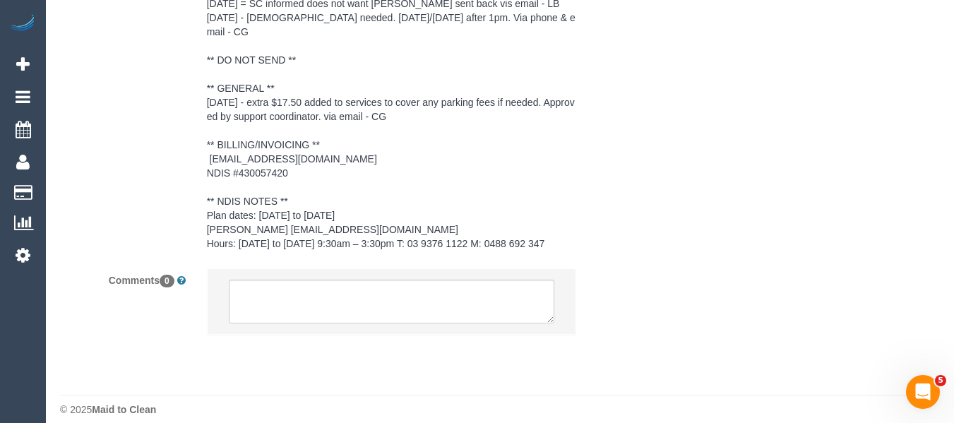
click at [412, 311] on li at bounding box center [392, 301] width 369 height 65
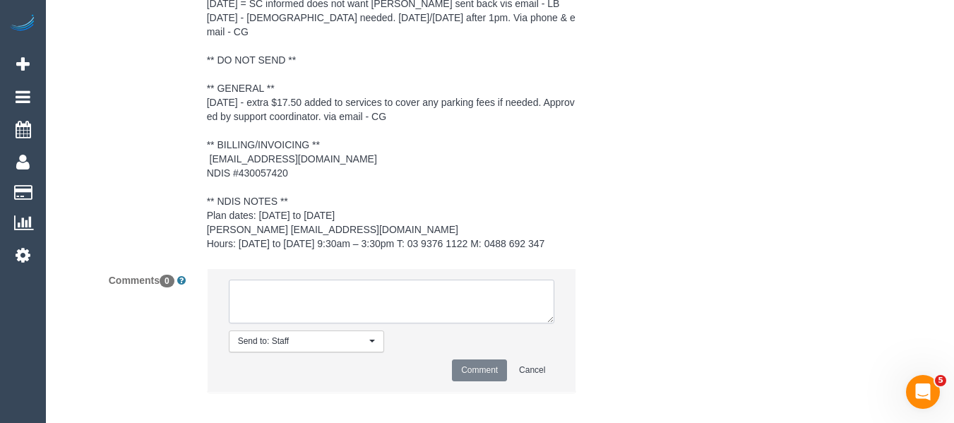
click at [412, 285] on textarea at bounding box center [392, 302] width 326 height 44
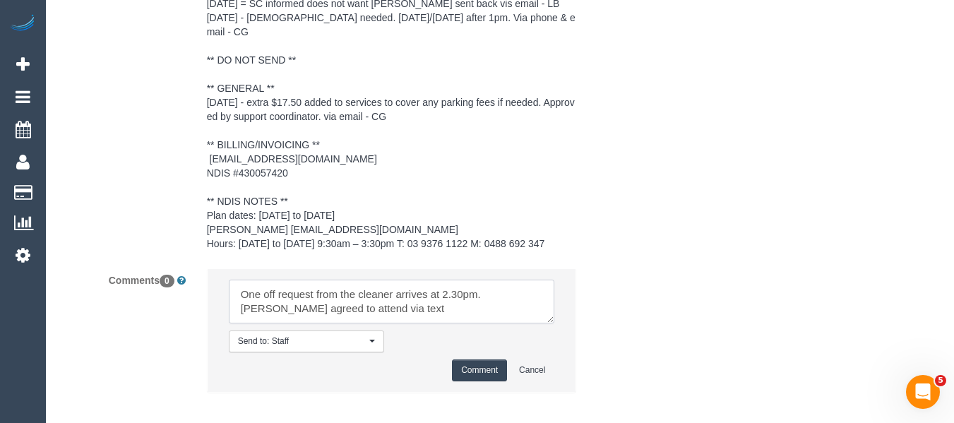
type textarea "One off request from the cleaner arrives at 2.30pm. Cleaner agreed to attend vi…"
click at [491, 359] on button "Comment" at bounding box center [479, 370] width 55 height 22
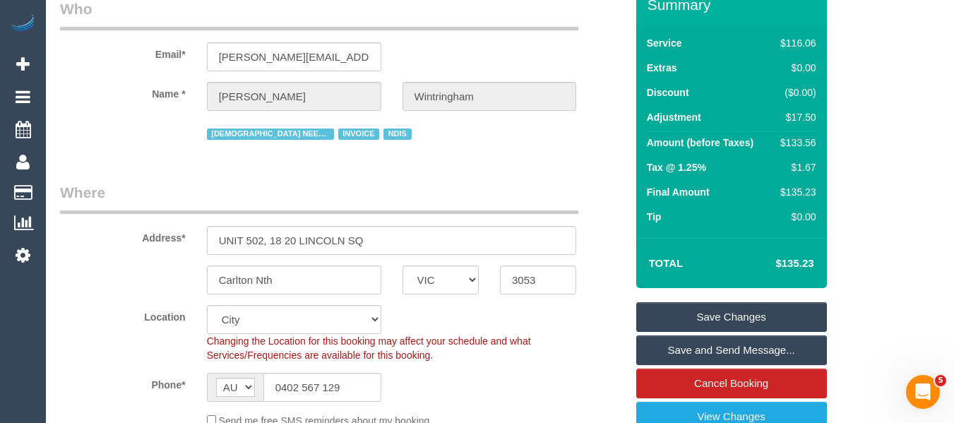
scroll to position [33, 0]
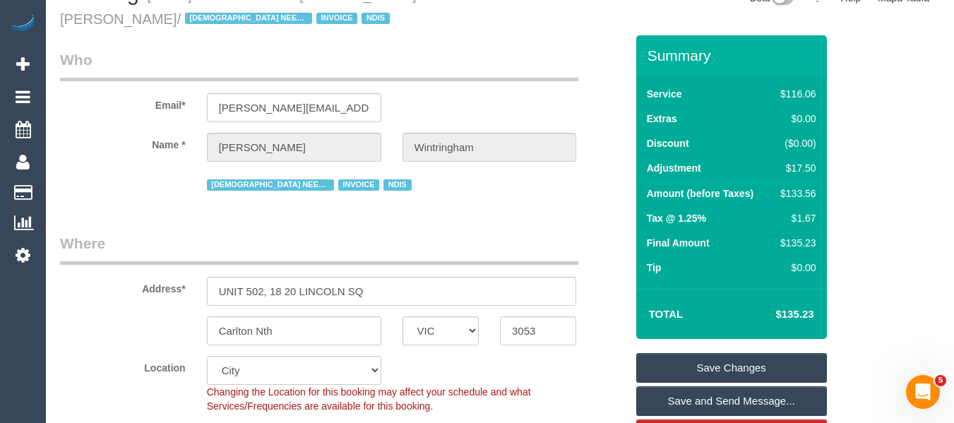
click at [699, 362] on link "Save Changes" at bounding box center [731, 368] width 191 height 30
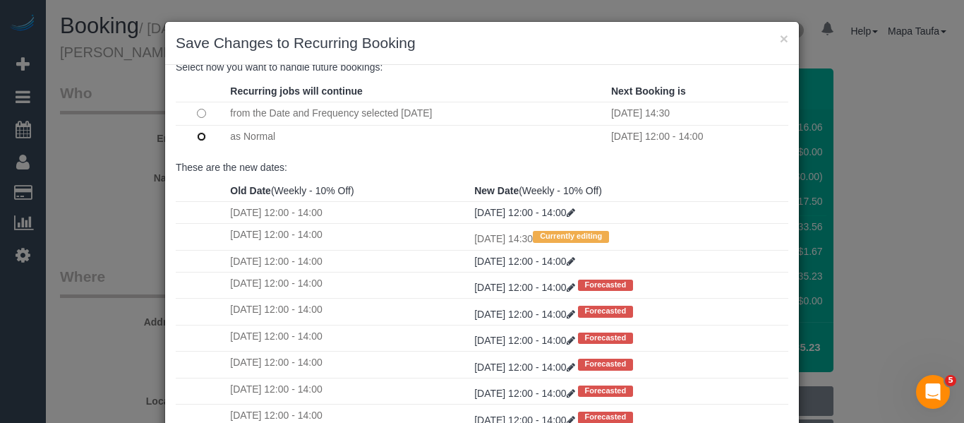
scroll to position [210, 0]
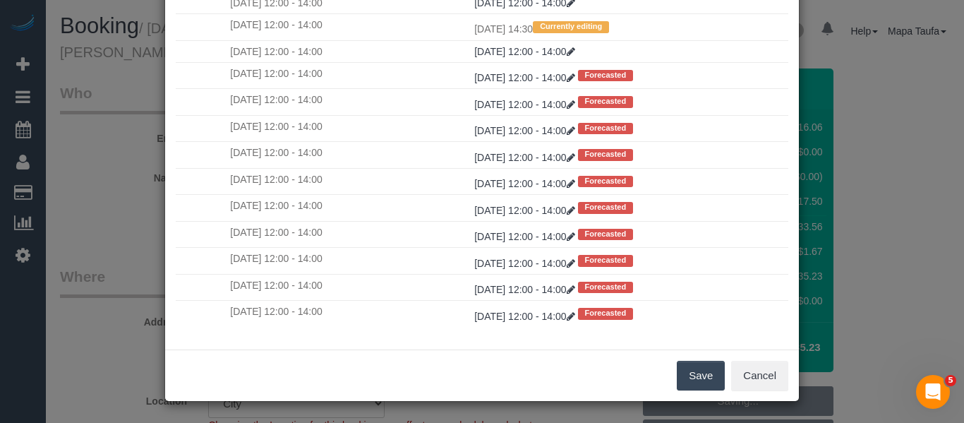
click at [693, 377] on button "Save" at bounding box center [701, 376] width 48 height 30
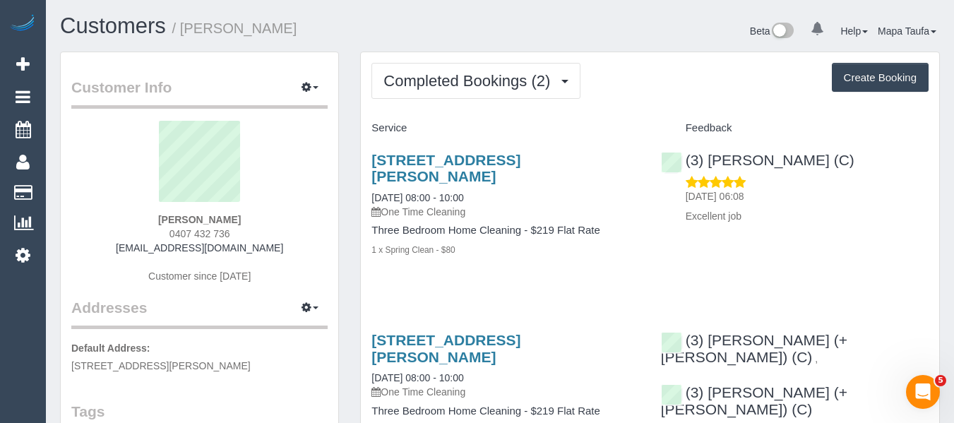
drag, startPoint x: 179, startPoint y: 220, endPoint x: 149, endPoint y: 225, distance: 30.0
click at [152, 223] on div "[PERSON_NAME] 0407 432 736 [EMAIL_ADDRESS][DOMAIN_NAME] Customer since [DATE]" at bounding box center [199, 209] width 256 height 176
copy strong "[PERSON_NAME]"
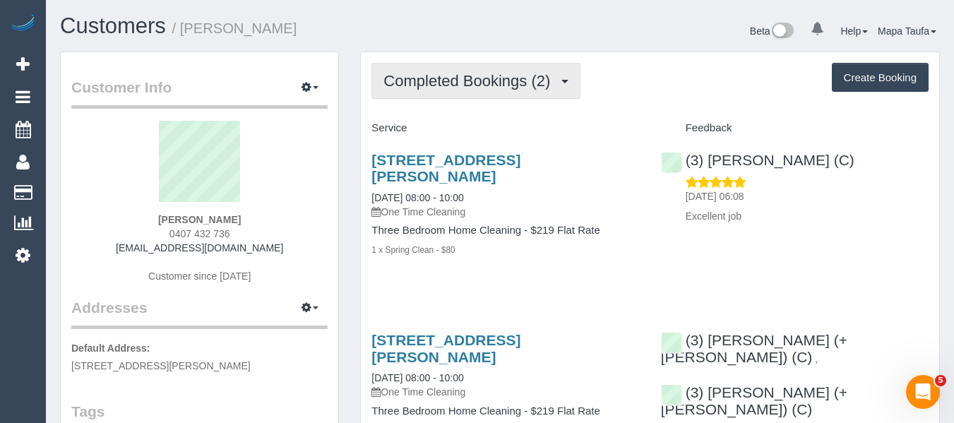
click at [425, 70] on button "Completed Bookings (2)" at bounding box center [475, 81] width 209 height 36
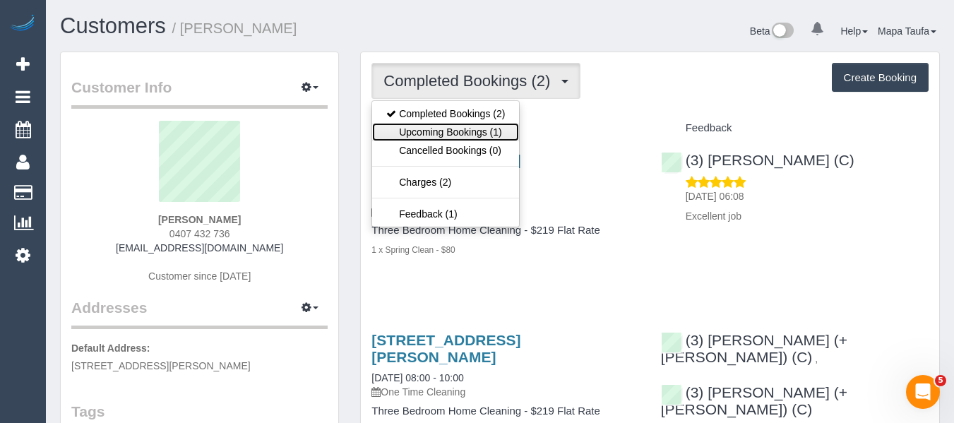
click at [441, 123] on link "Upcoming Bookings (1)" at bounding box center [445, 132] width 147 height 18
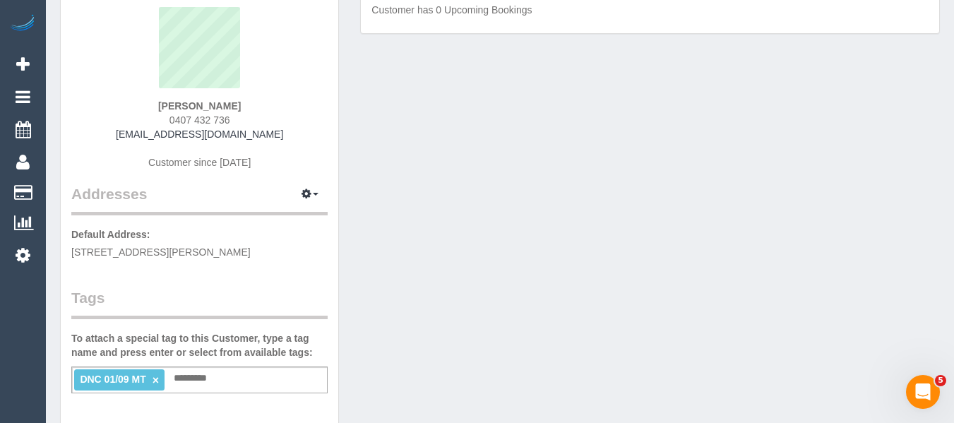
scroll to position [282, 0]
